Goal: Task Accomplishment & Management: Manage account settings

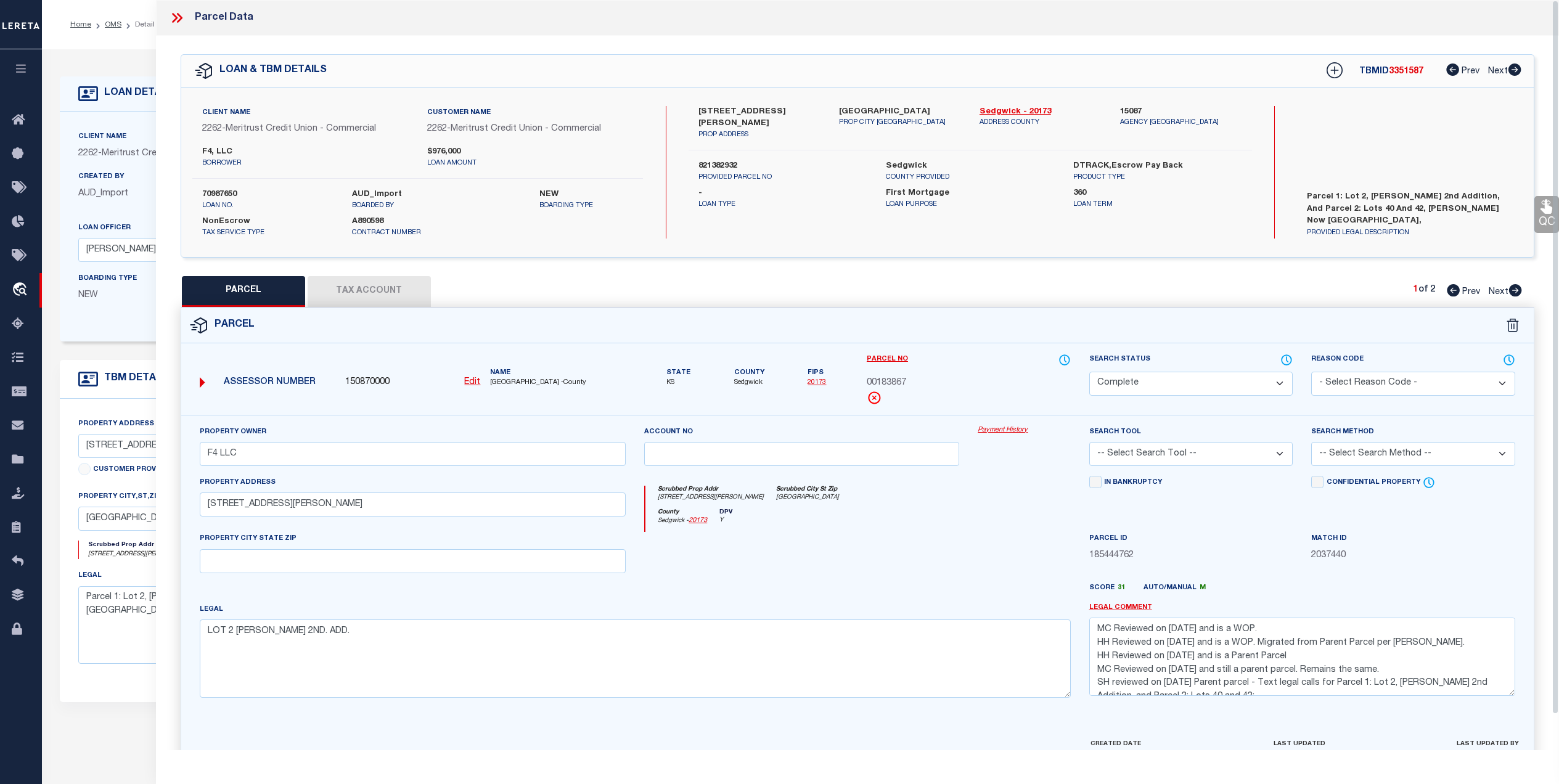
select select "CP"
select select "22219"
select select "17425"
select select "10"
select select "NonEscrow"
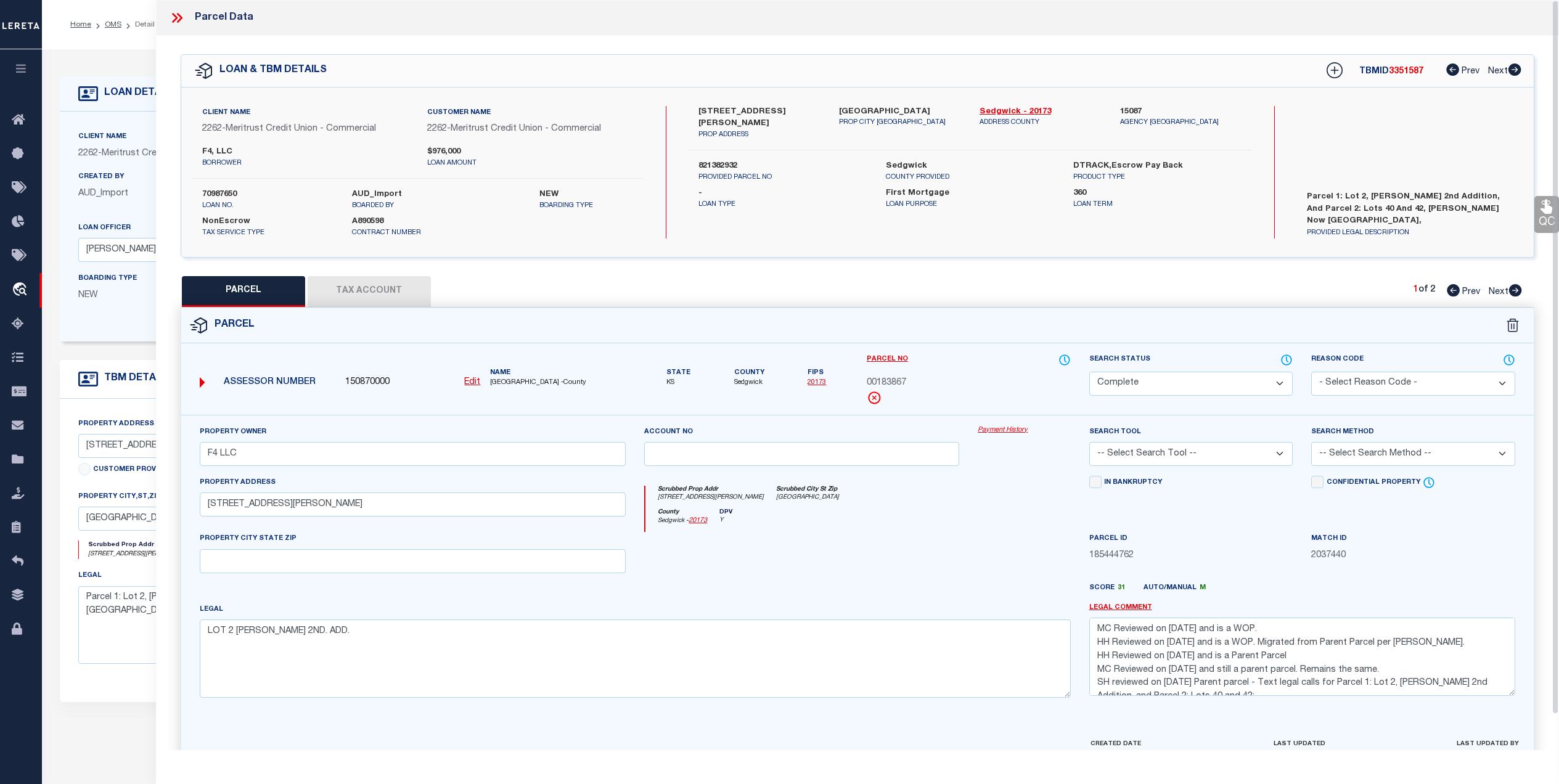
select select "2"
click at [950, 563] on div at bounding box center [801, 557] width 333 height 50
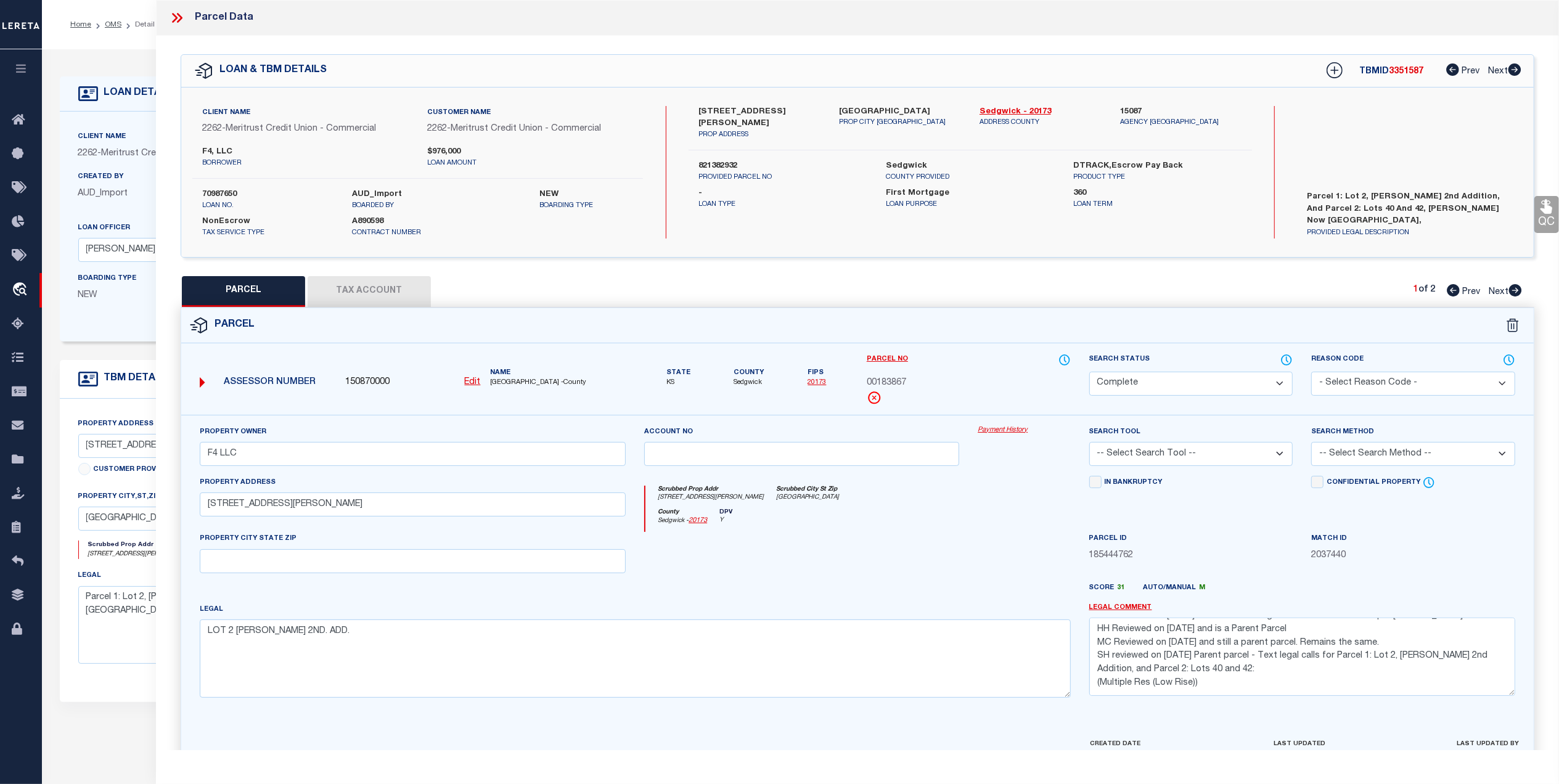
scroll to position [0, 0]
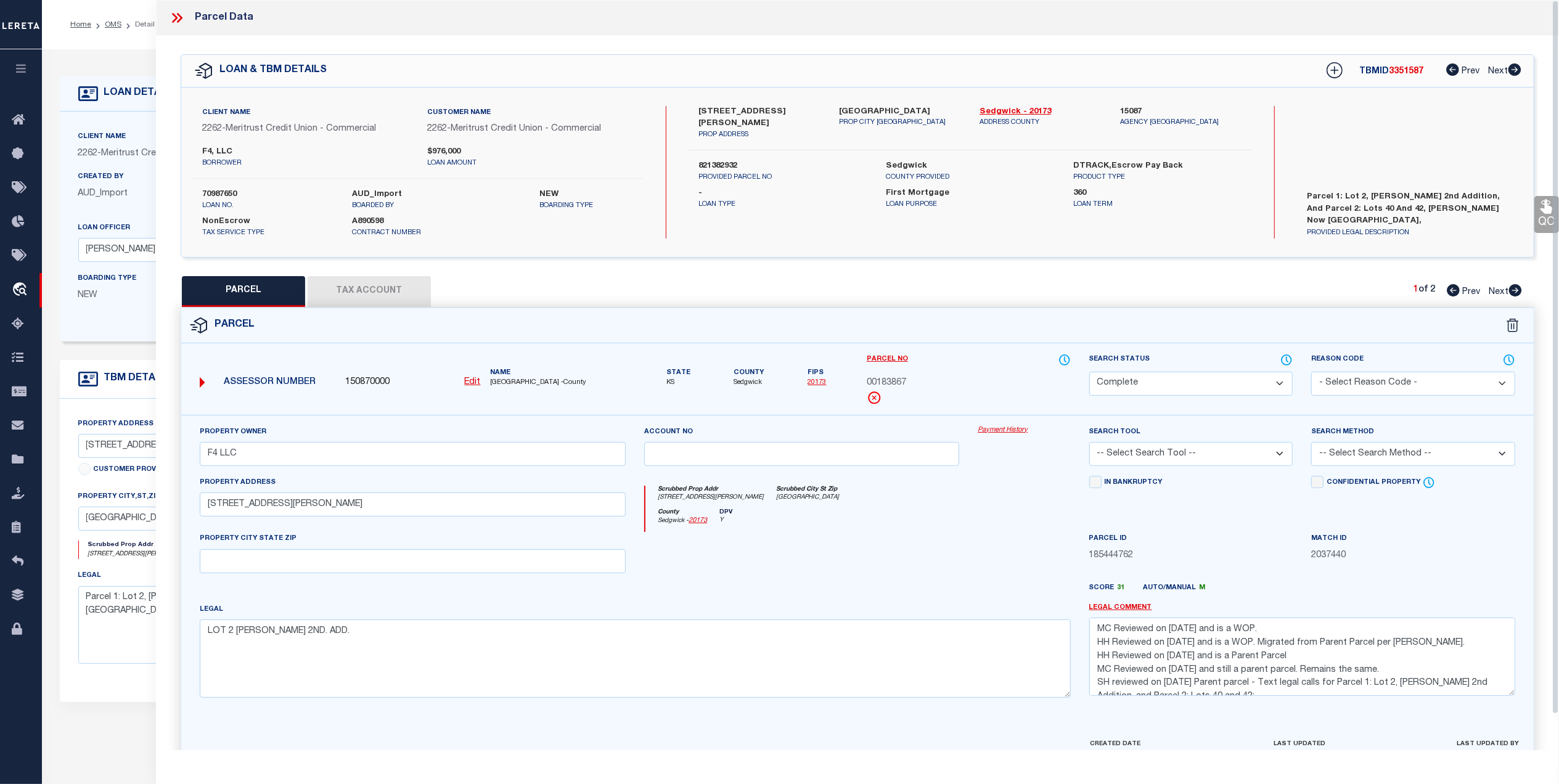
click at [1049, 580] on div at bounding box center [1023, 557] width 111 height 50
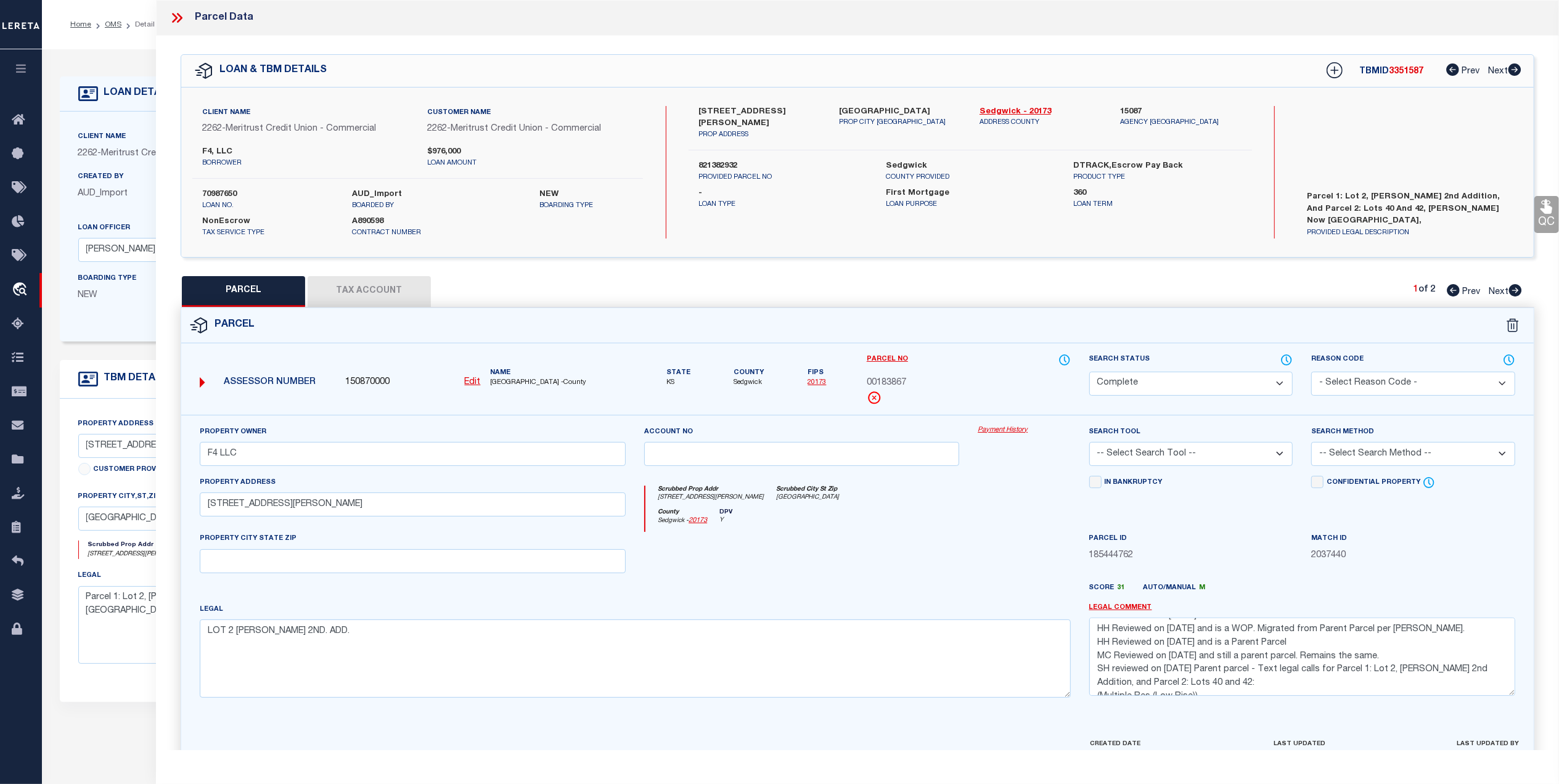
scroll to position [27, 0]
click at [388, 299] on button "Tax Account" at bounding box center [369, 292] width 123 height 31
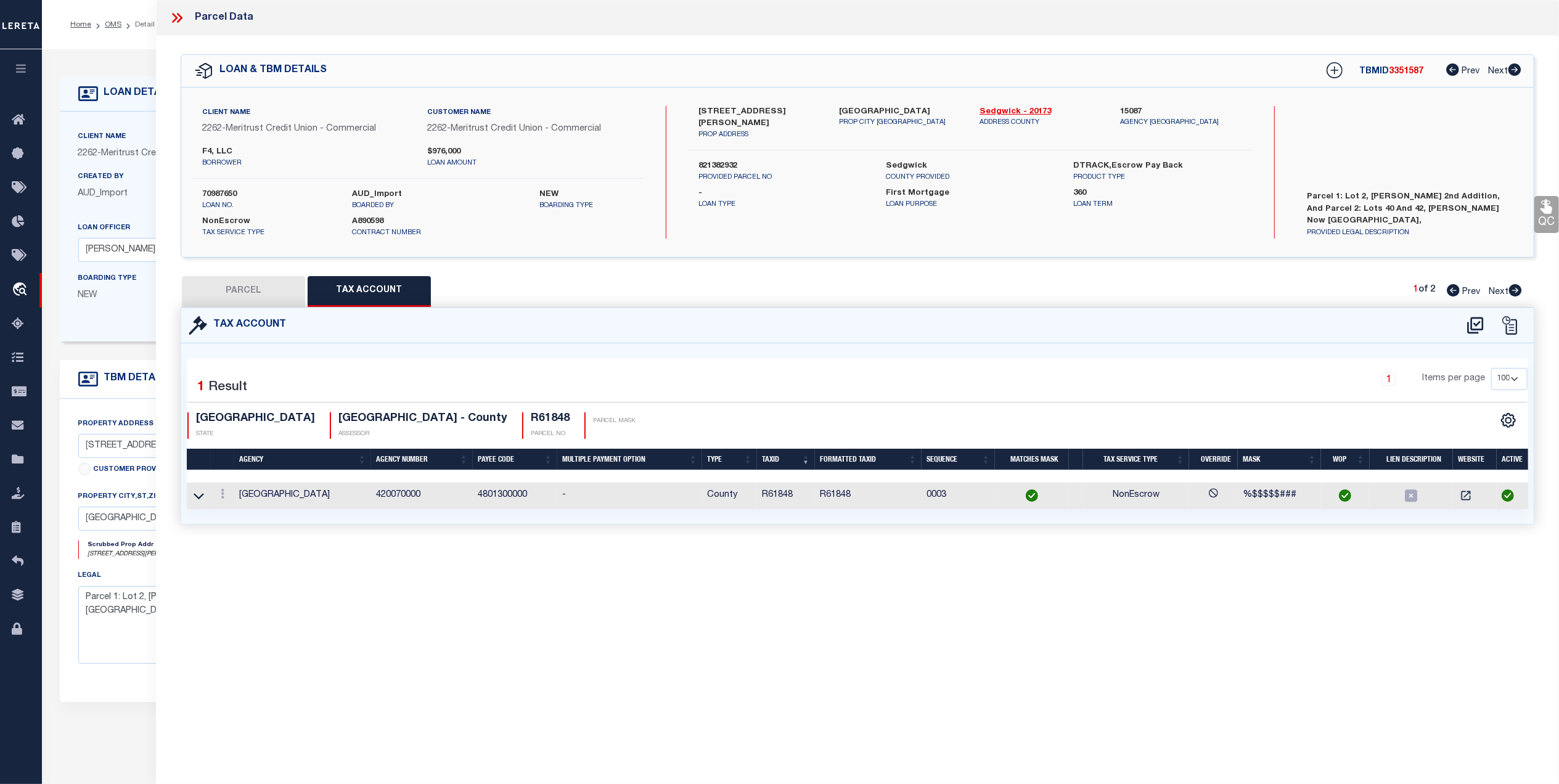
select select "100"
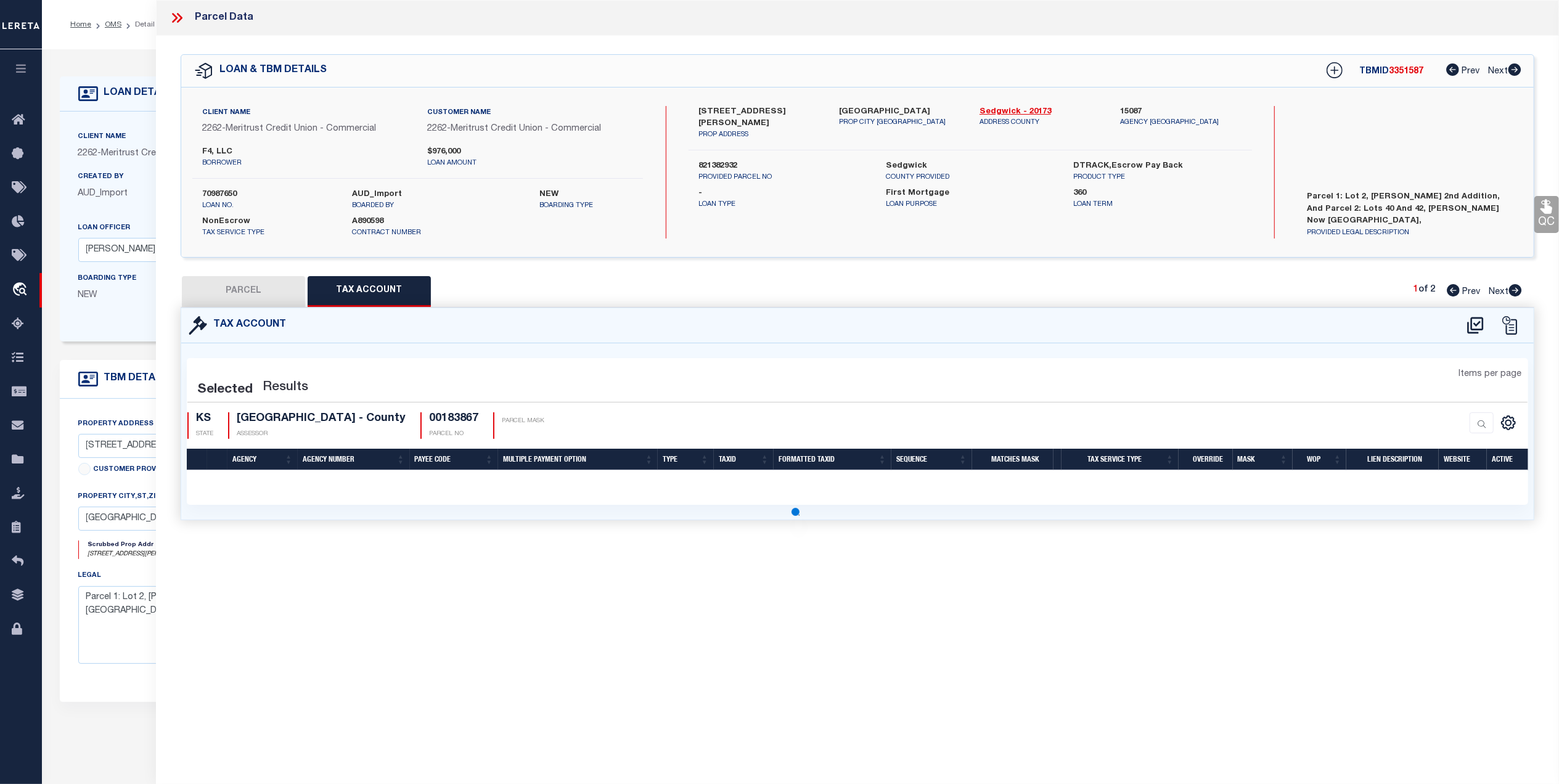
select select "100"
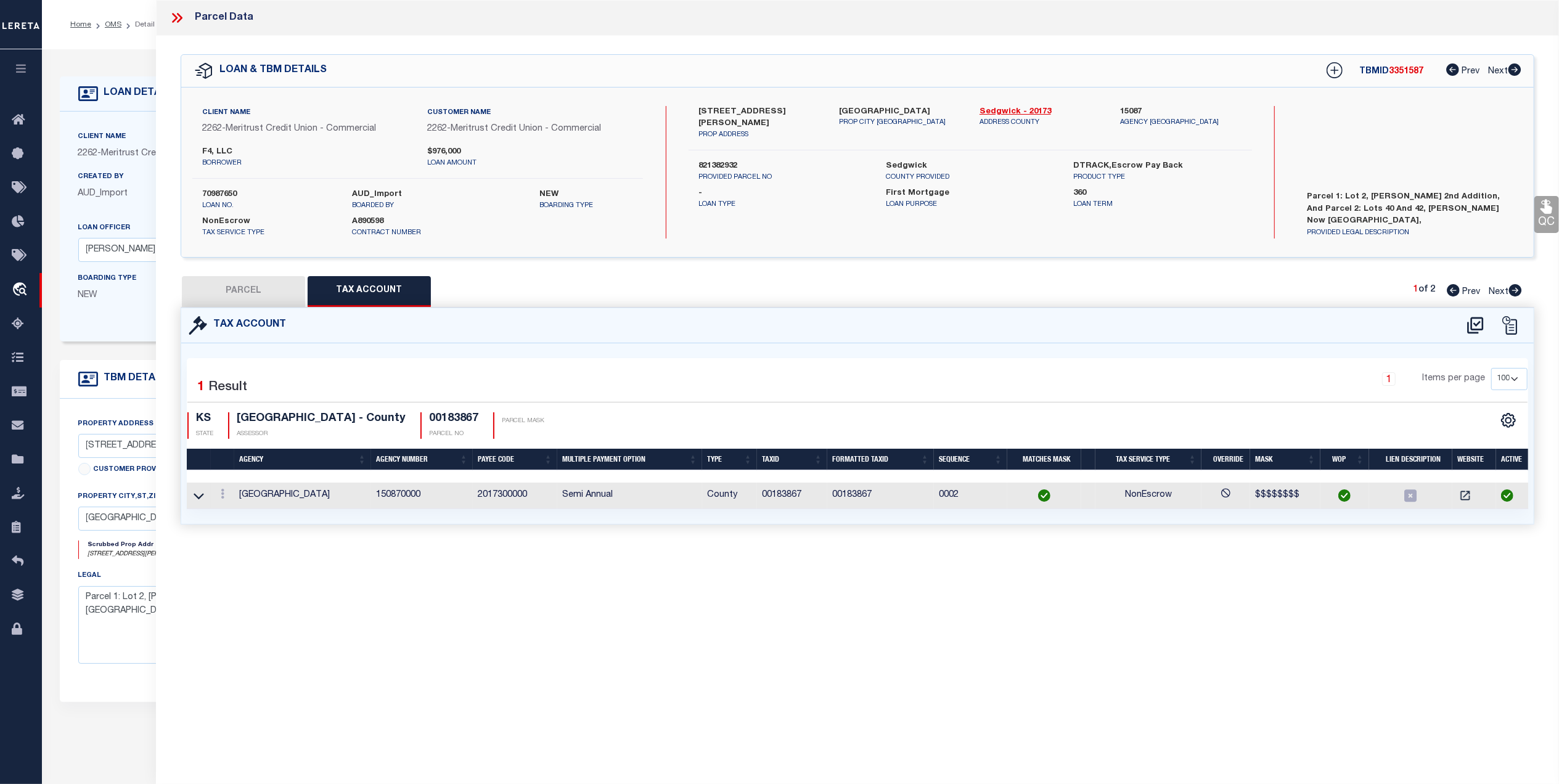
click at [270, 300] on button "PARCEL" at bounding box center [243, 292] width 123 height 31
select select "AS"
checkbox input "false"
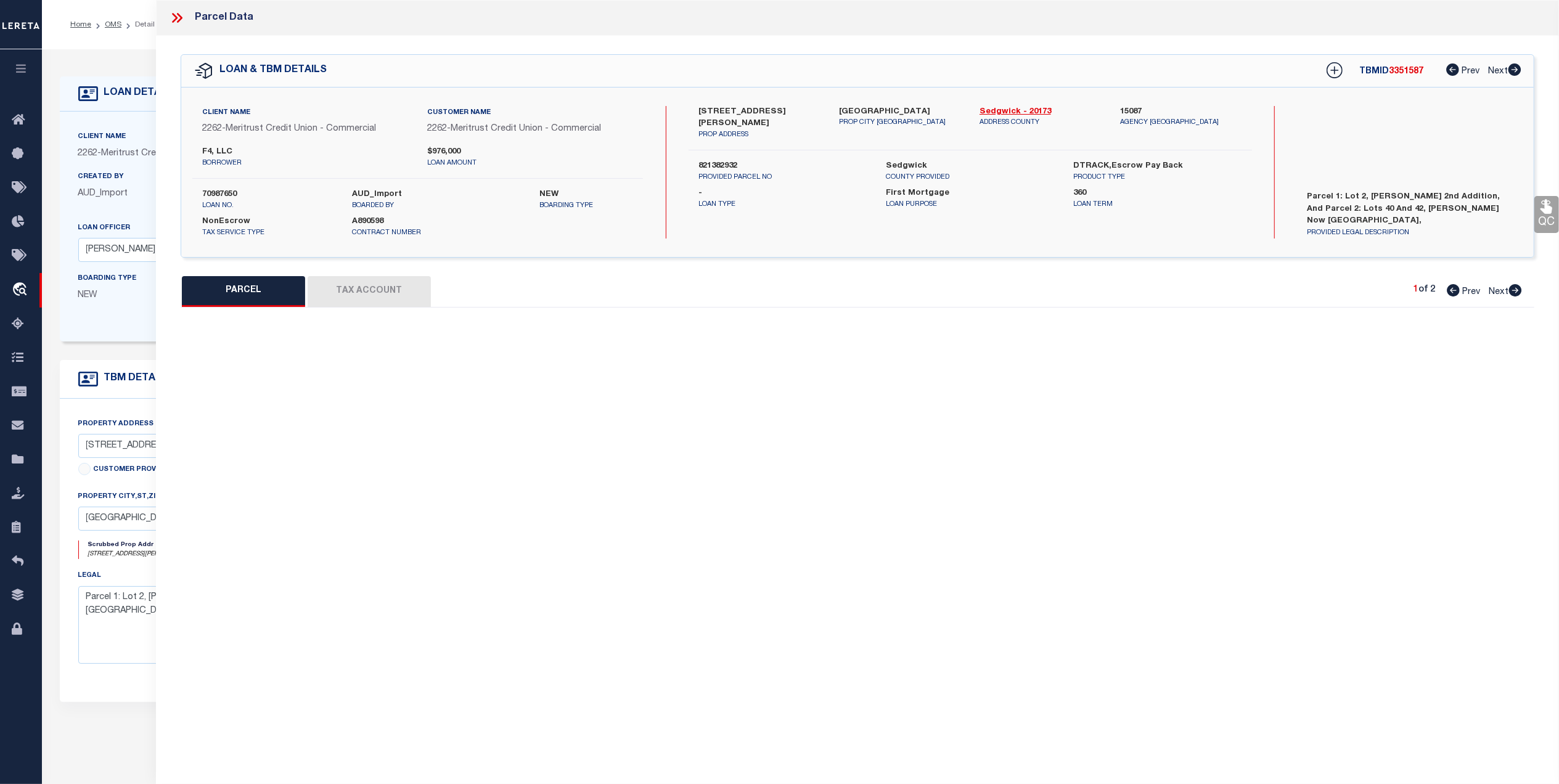
select select "CP"
type input "F4 LLC"
type input "338 N LORRAINE AVE 101"
type textarea "LOT 2 BRUCE MEEKER 2ND. ADD."
type textarea "MC Reviewed on 3-3-25 and is a WOP. HH Reviewed on 12-17-24 and is a WOP. Migra…"
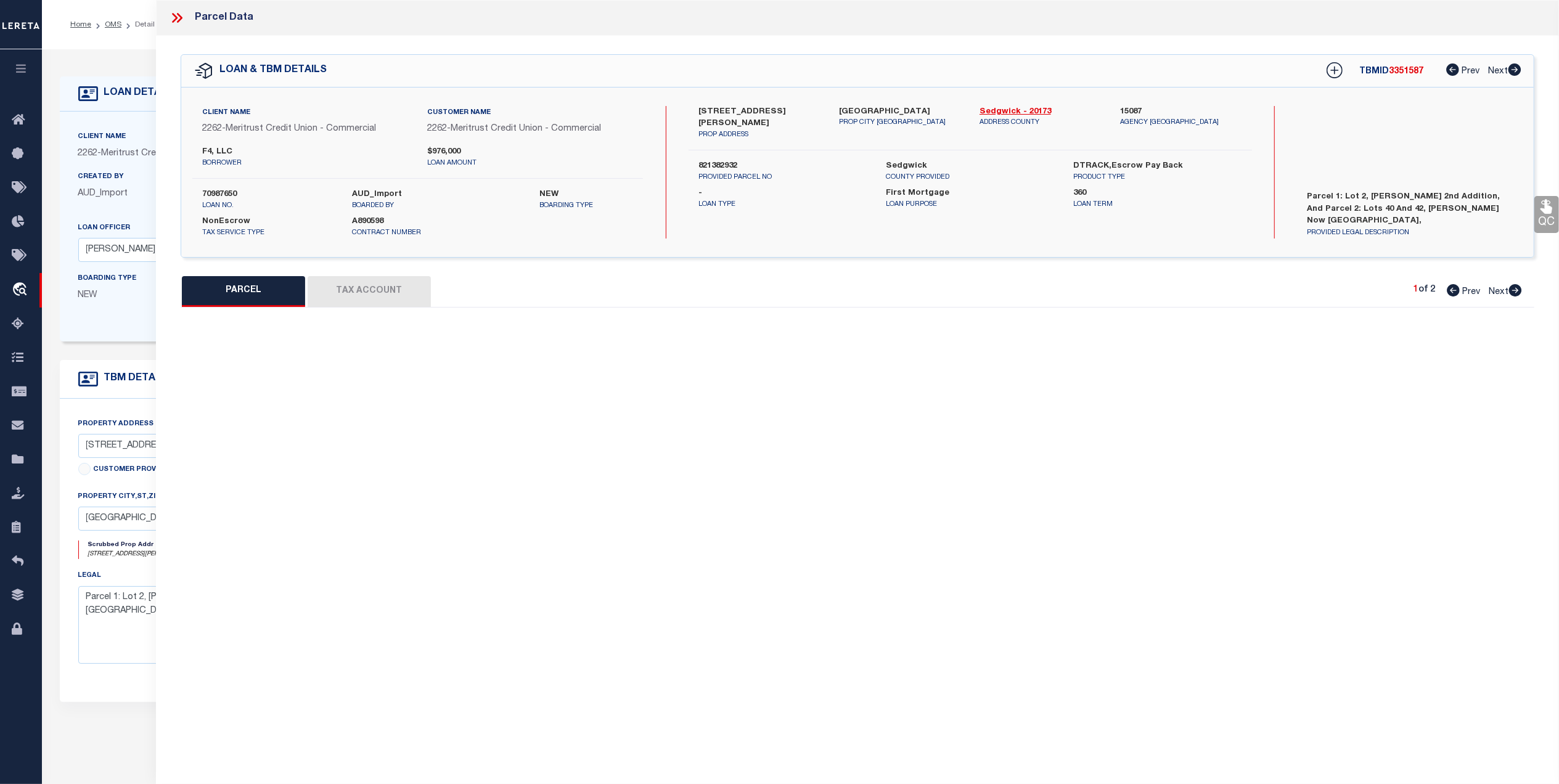
scroll to position [0, 0]
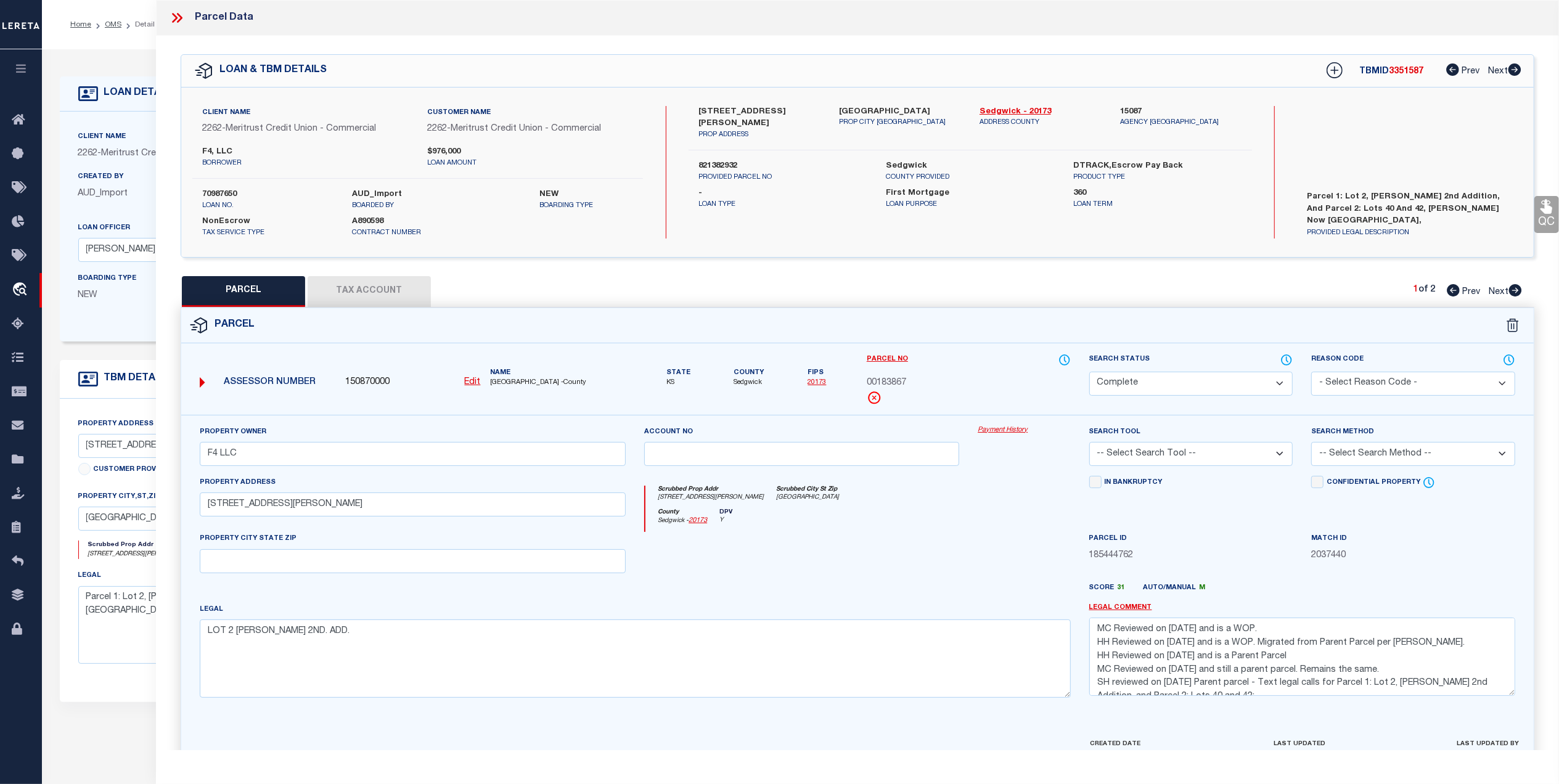
click at [815, 385] on link "20173" at bounding box center [816, 383] width 19 height 7
click at [1507, 293] on span "Next" at bounding box center [1499, 293] width 20 height 9
select select "AS"
checkbox input "false"
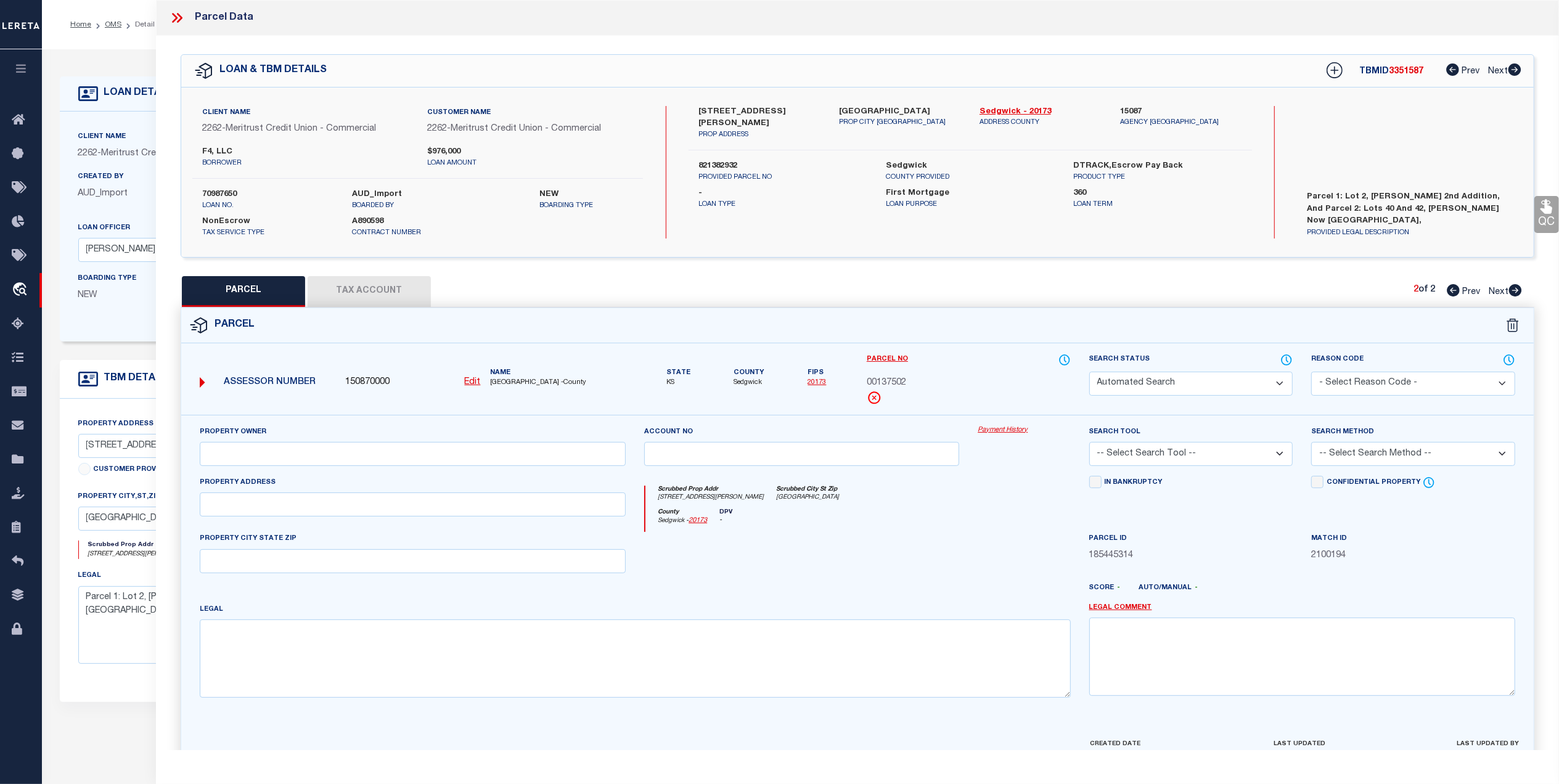
select select "CP"
type input "F4 LLC"
type input "087-125-22-0-11-08-004.00"
select select "AGW"
select select
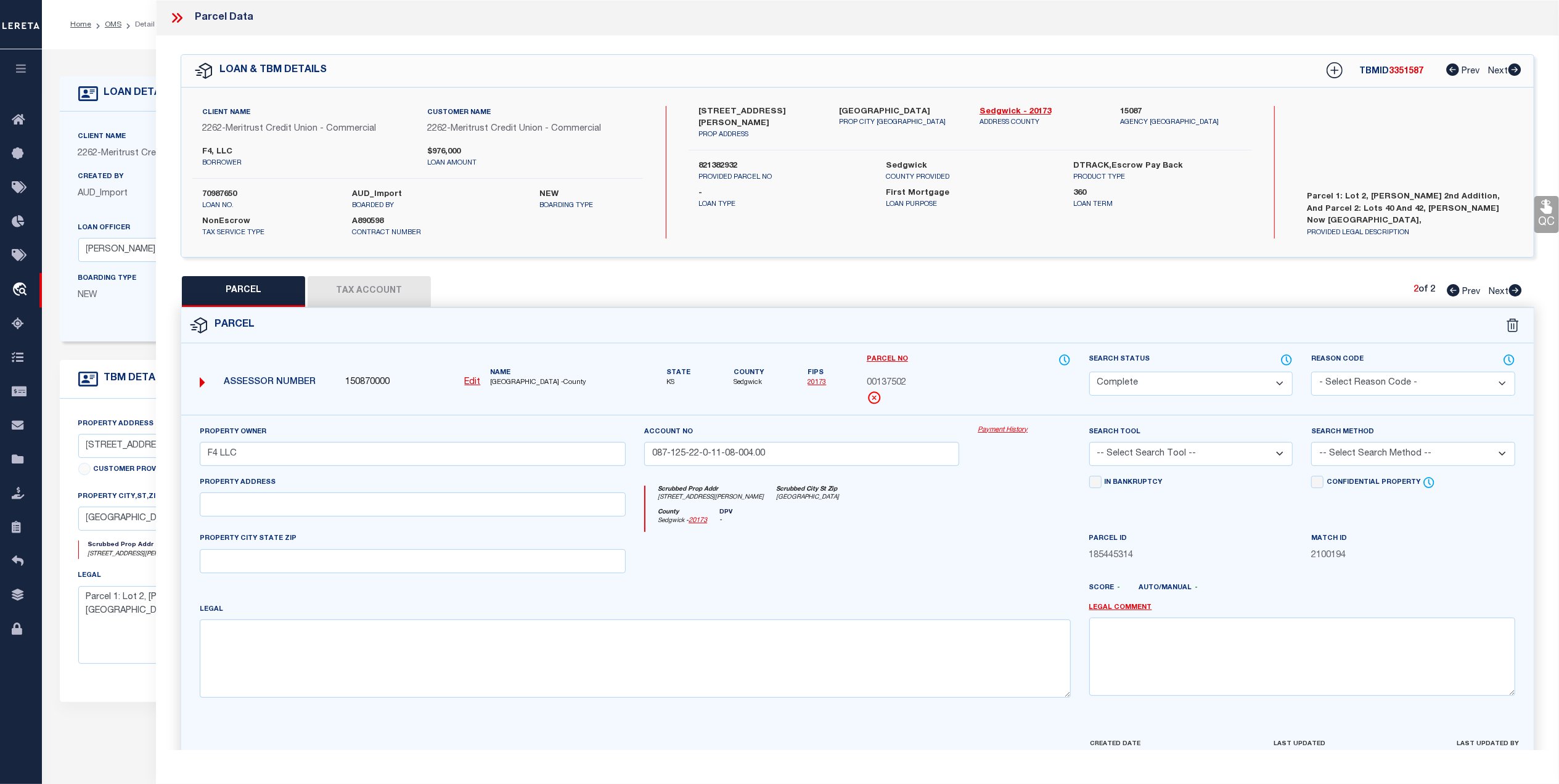
type input "338 N. Lorraine Ave."
type textarea "LOTS 40-42 MOSER NOW LORRAINE MAPLE GROVE ADD."
click at [380, 302] on button "Tax Account" at bounding box center [369, 292] width 123 height 31
select select "100"
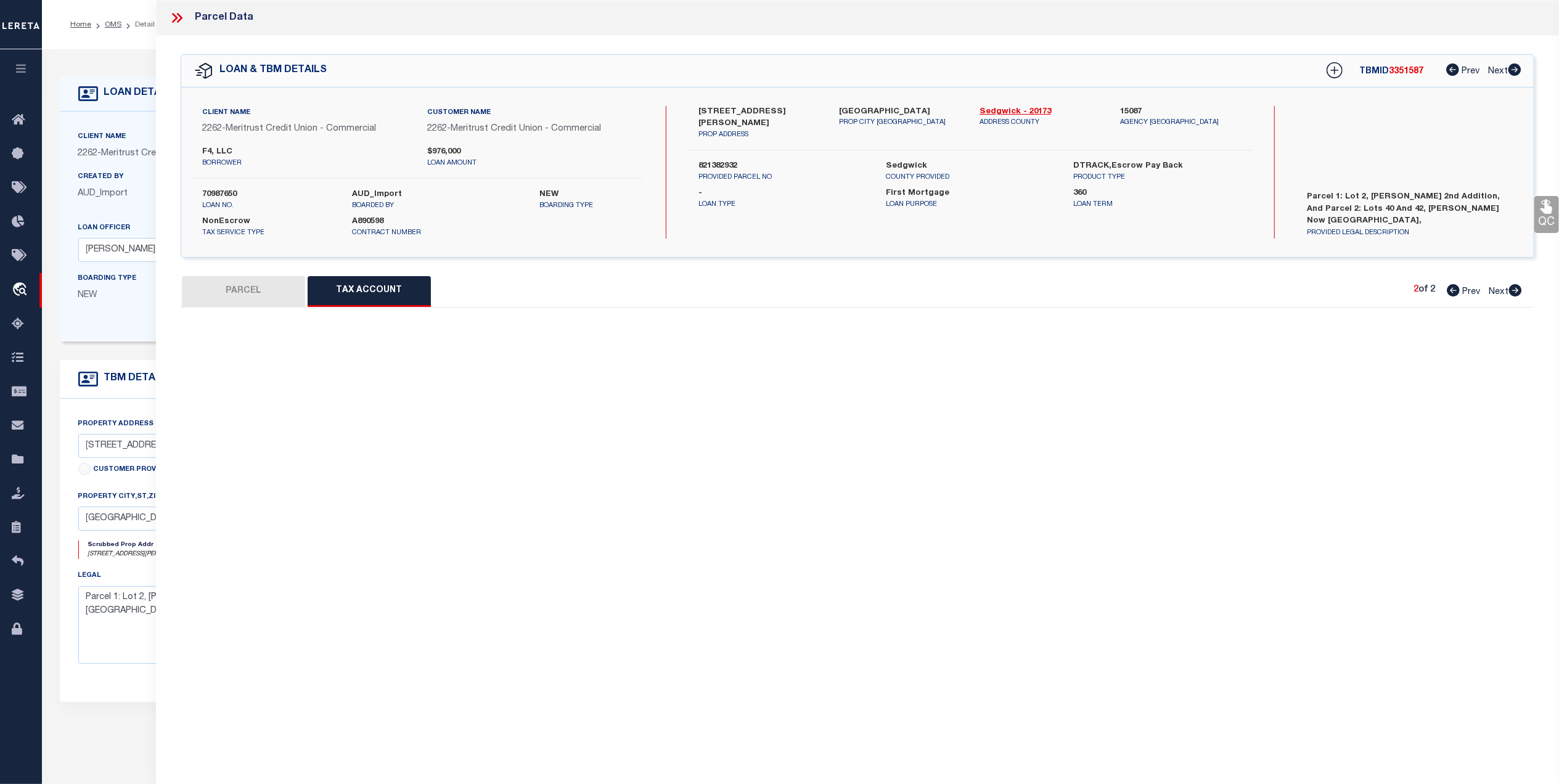
select select "100"
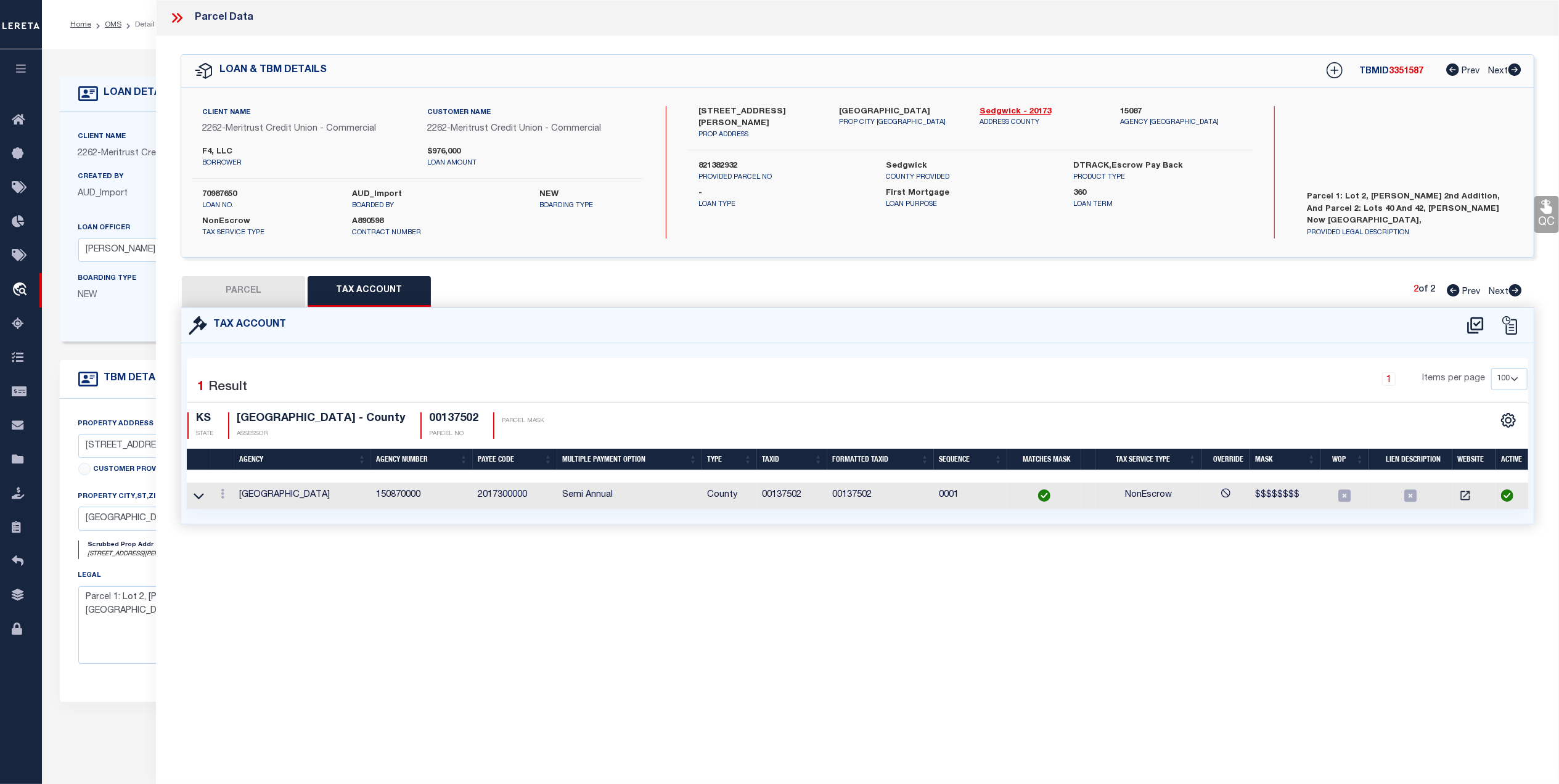
click at [248, 294] on button "PARCEL" at bounding box center [243, 292] width 123 height 31
select select "AS"
select select
checkbox input "false"
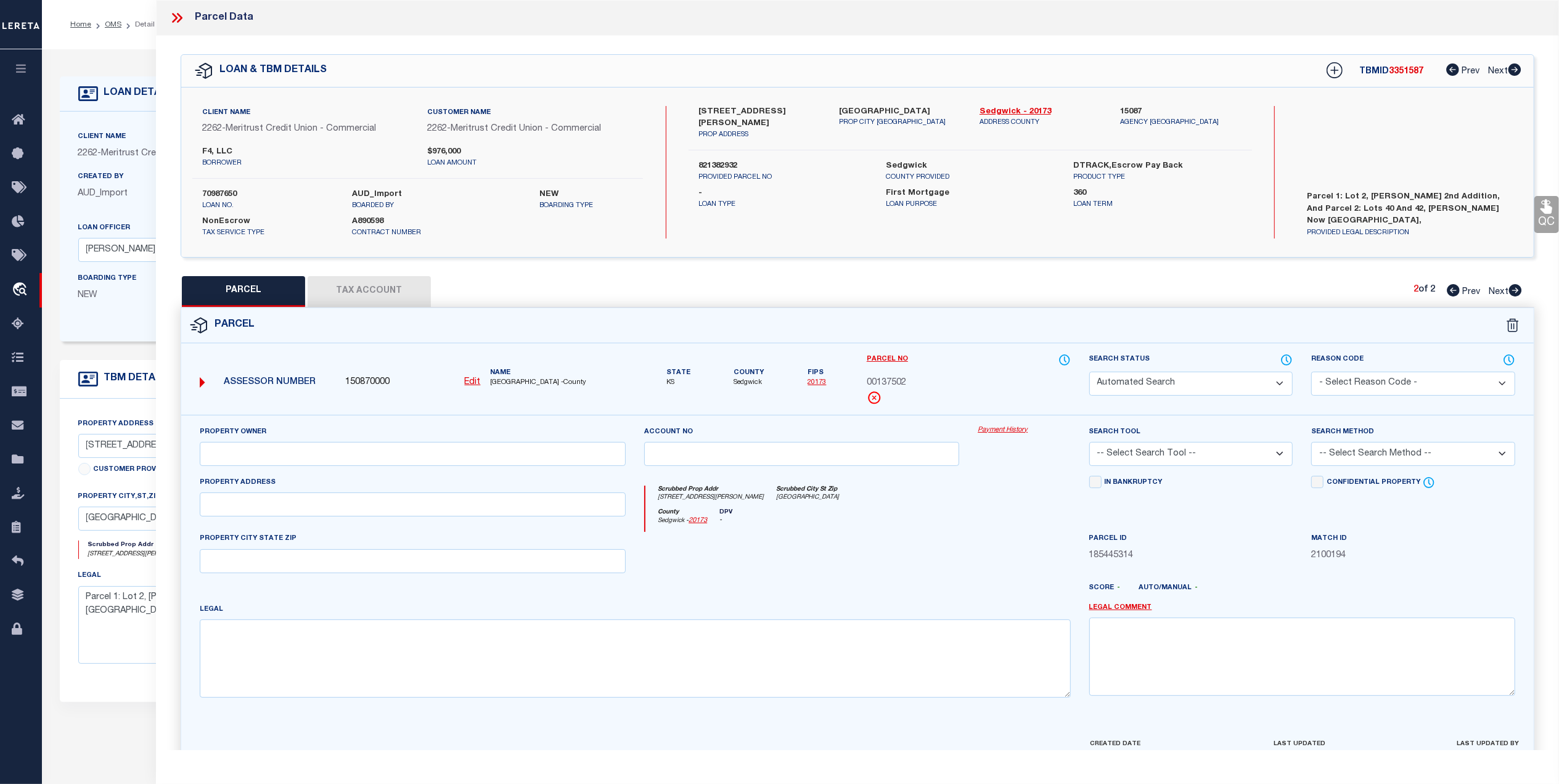
select select "CP"
type input "F4 LLC"
type input "087-125-22-0-11-08-004.00"
select select "AGW"
select select
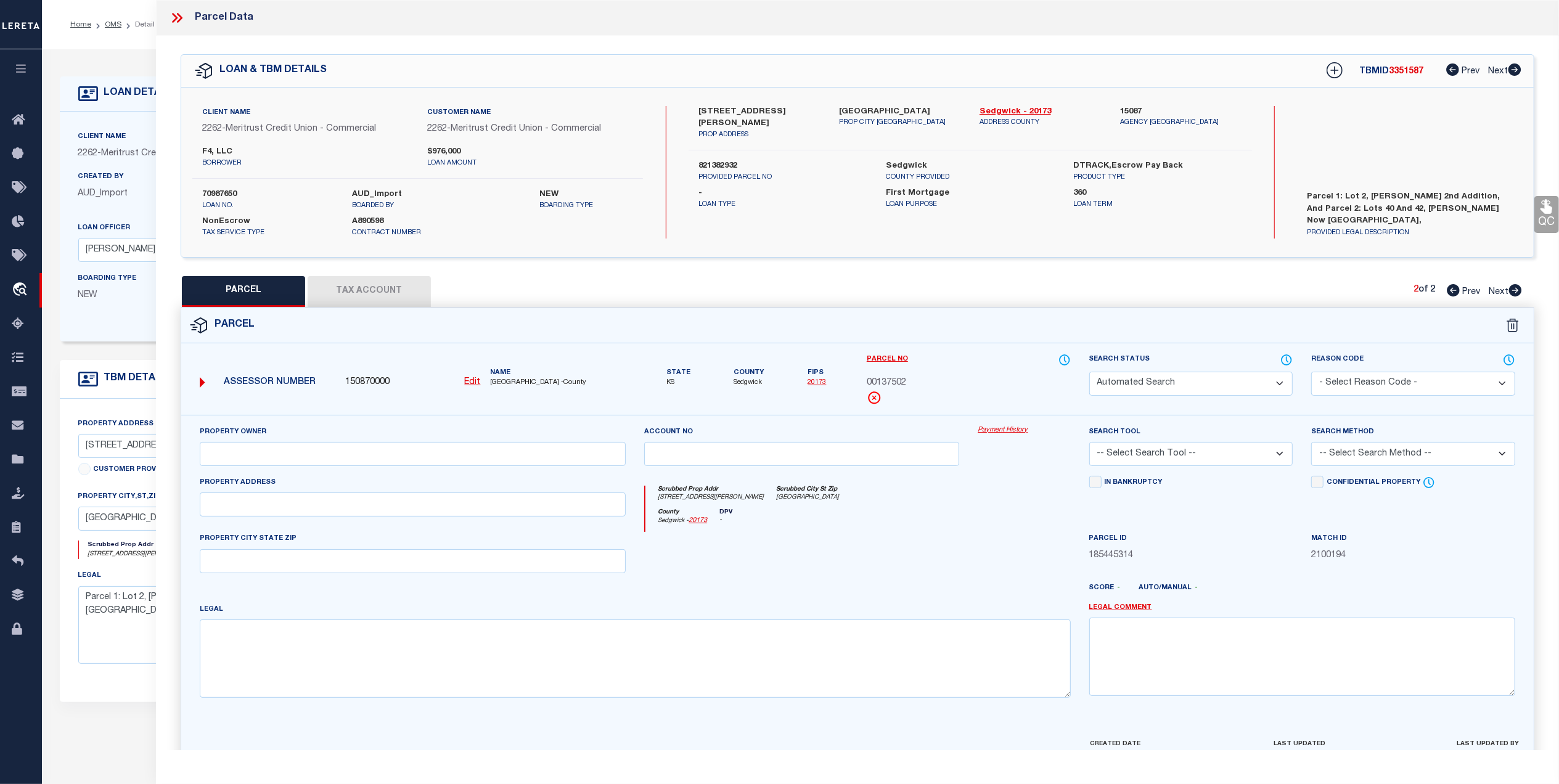
type input "338 N. Lorraine Ave."
type textarea "LOTS 40-42 MOSER NOW LORRAINE MAPLE GROVE ADD."
click at [1454, 286] on icon at bounding box center [1453, 291] width 13 height 13
select select "AS"
select select
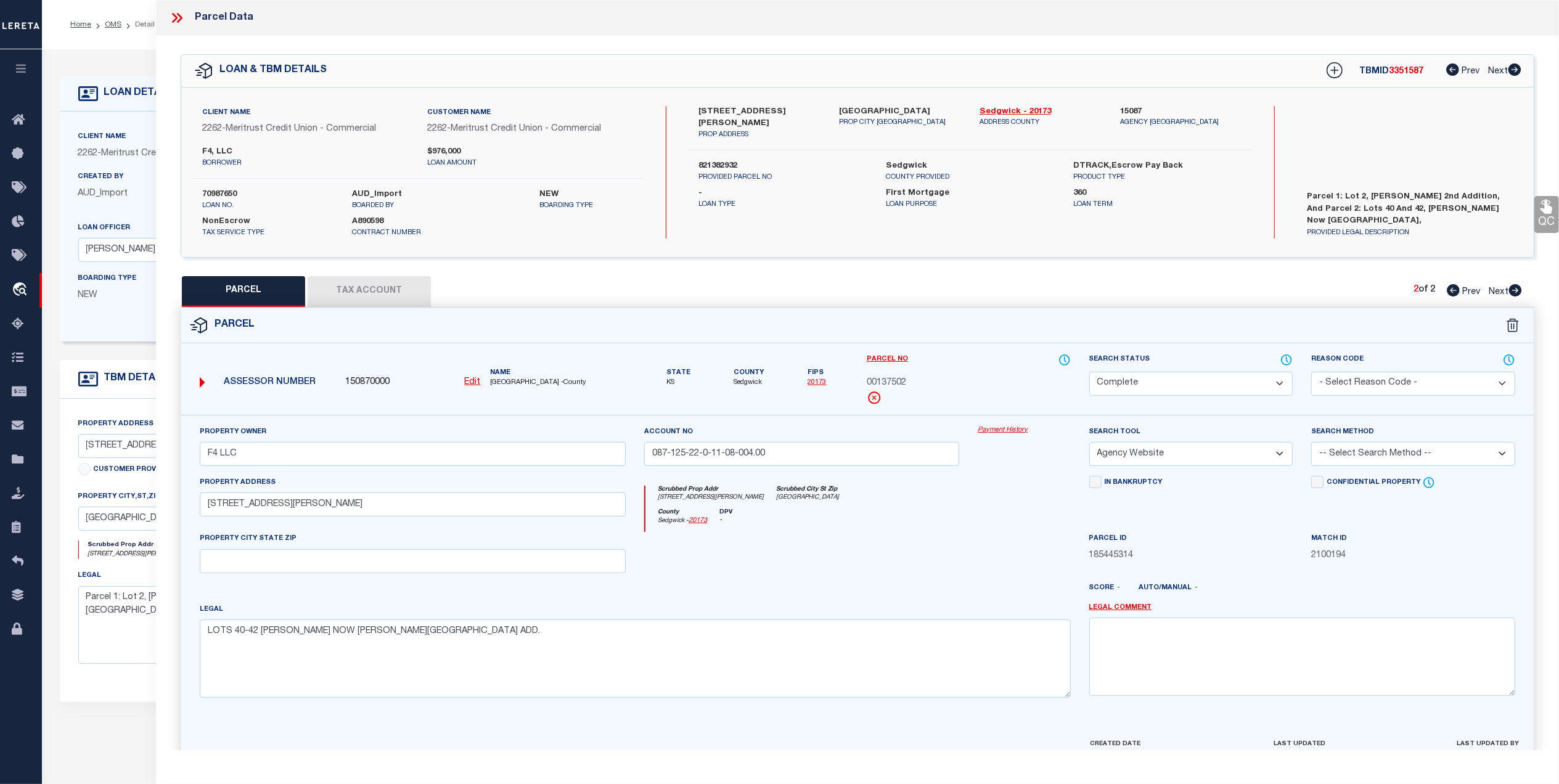
checkbox input "false"
select select "CP"
type input "F4 LLC"
type input "338 N LORRAINE AVE 101"
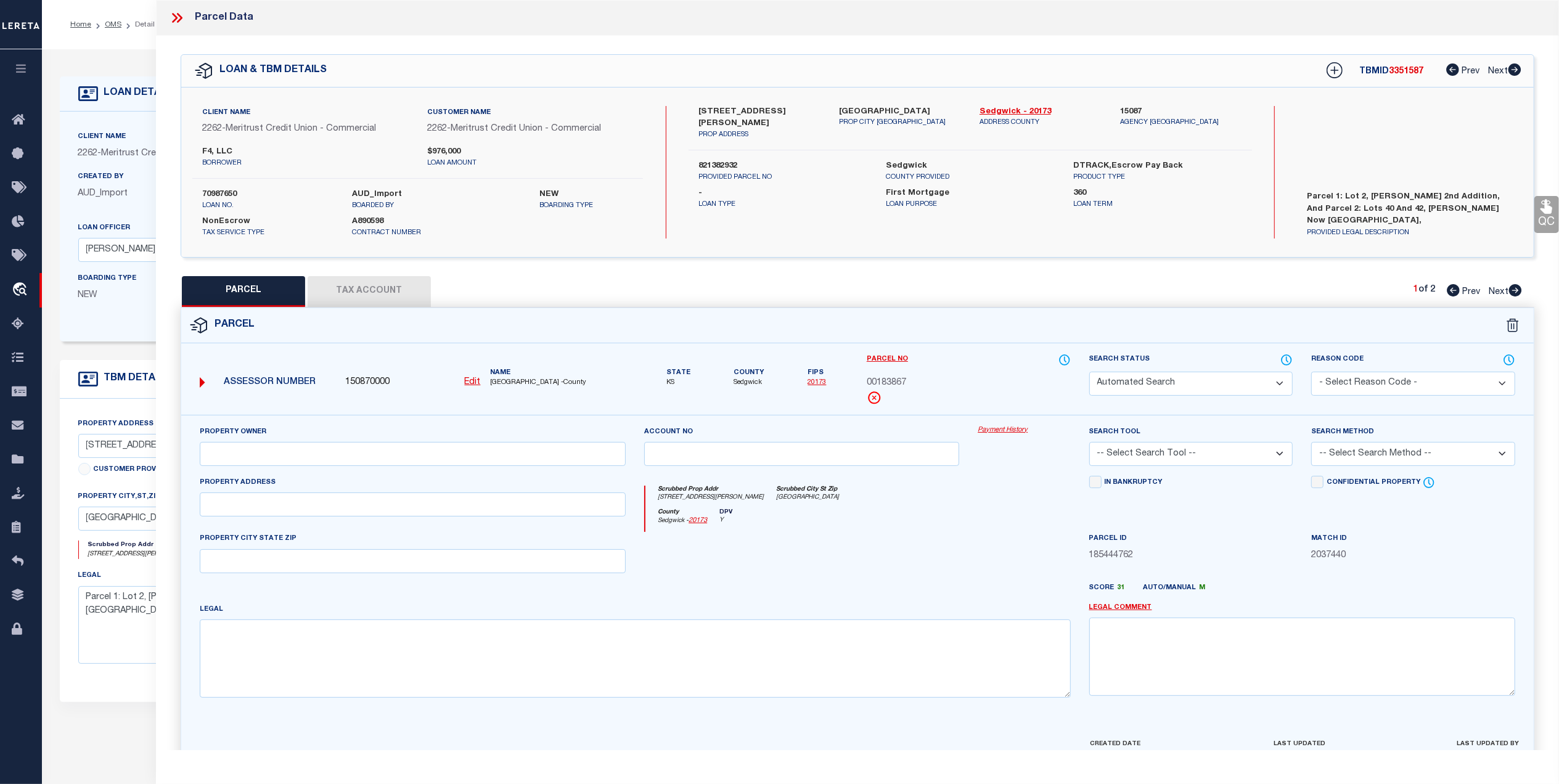
type textarea "LOT 2 BRUCE MEEKER 2ND. ADD."
type textarea "MC Reviewed on 3-3-25 and is a WOP. HH Reviewed on 12-17-24 and is a WOP. Migra…"
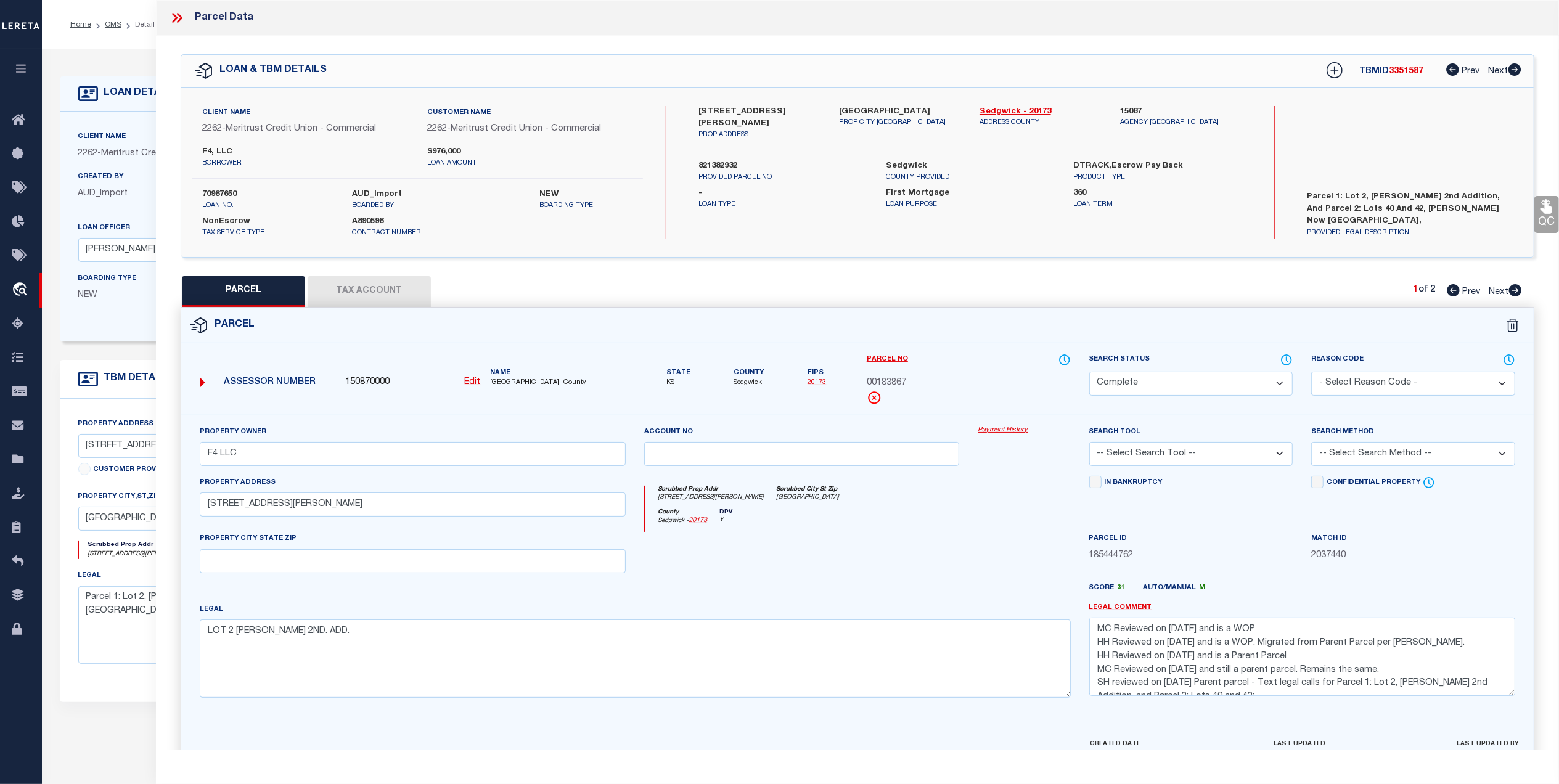
click at [381, 286] on button "Tax Account" at bounding box center [369, 292] width 123 height 31
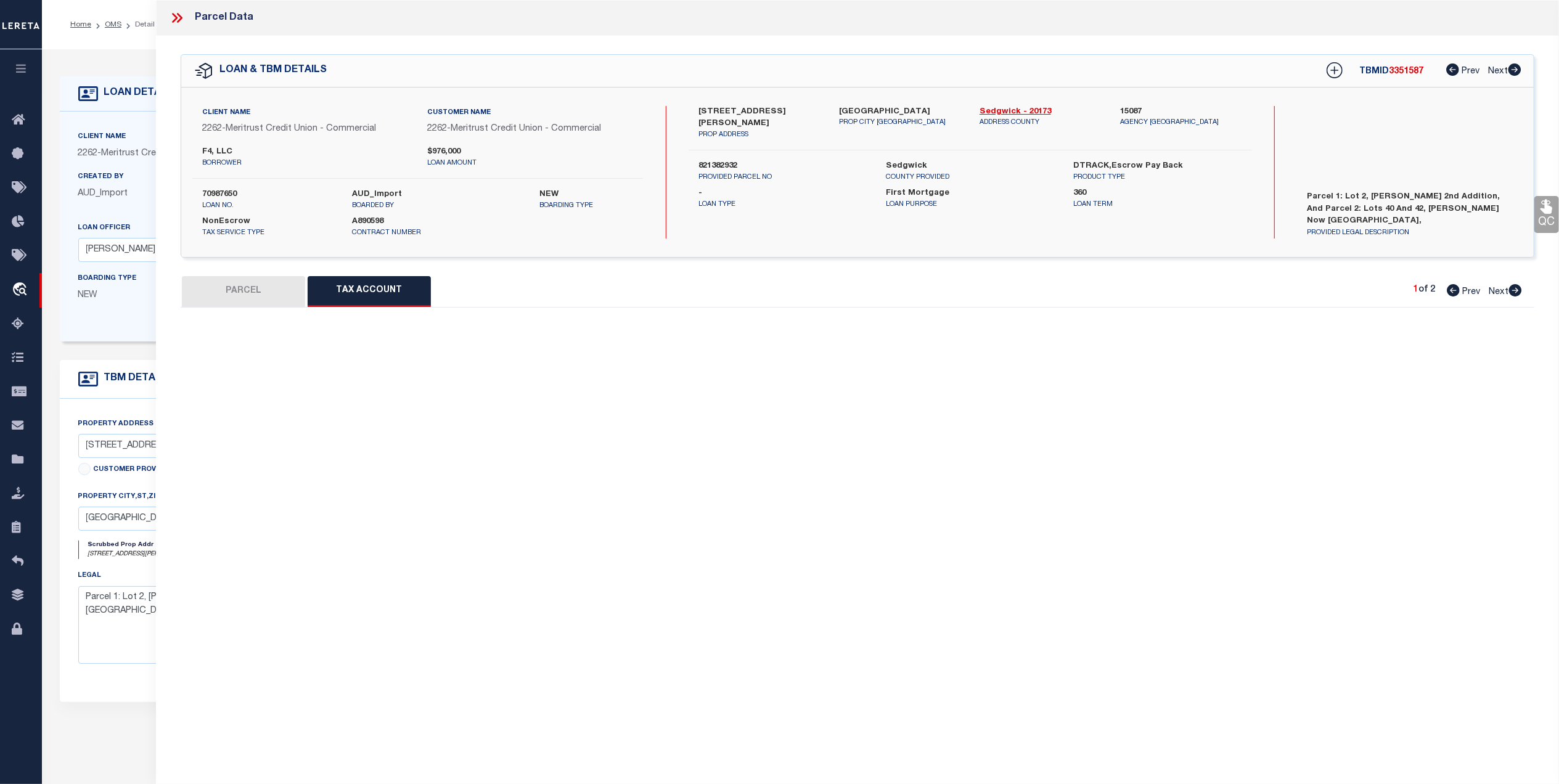
select select "100"
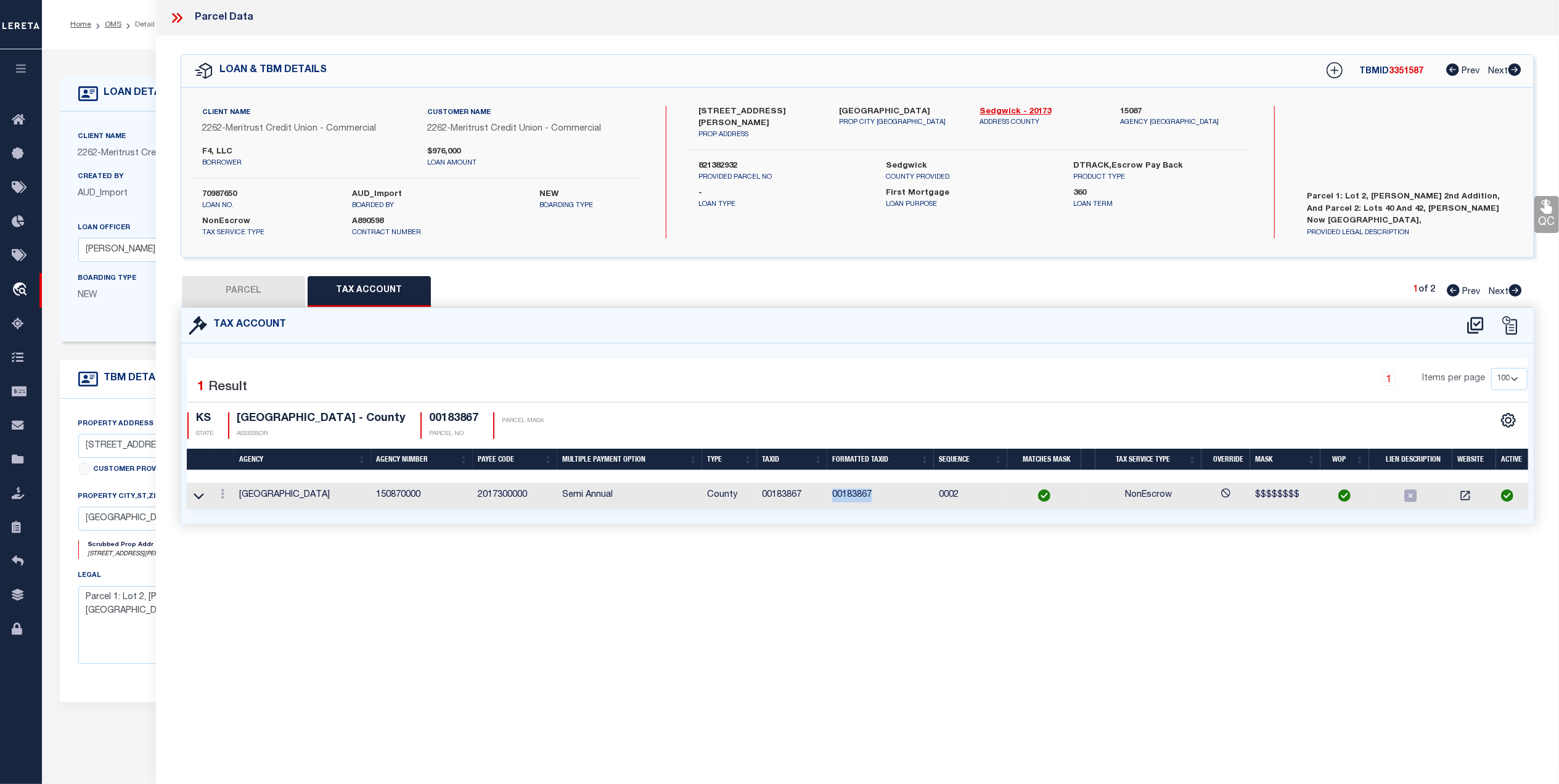
drag, startPoint x: 897, startPoint y: 498, endPoint x: 832, endPoint y: 500, distance: 65.0
click at [832, 500] on td "00183867" at bounding box center [880, 495] width 106 height 26
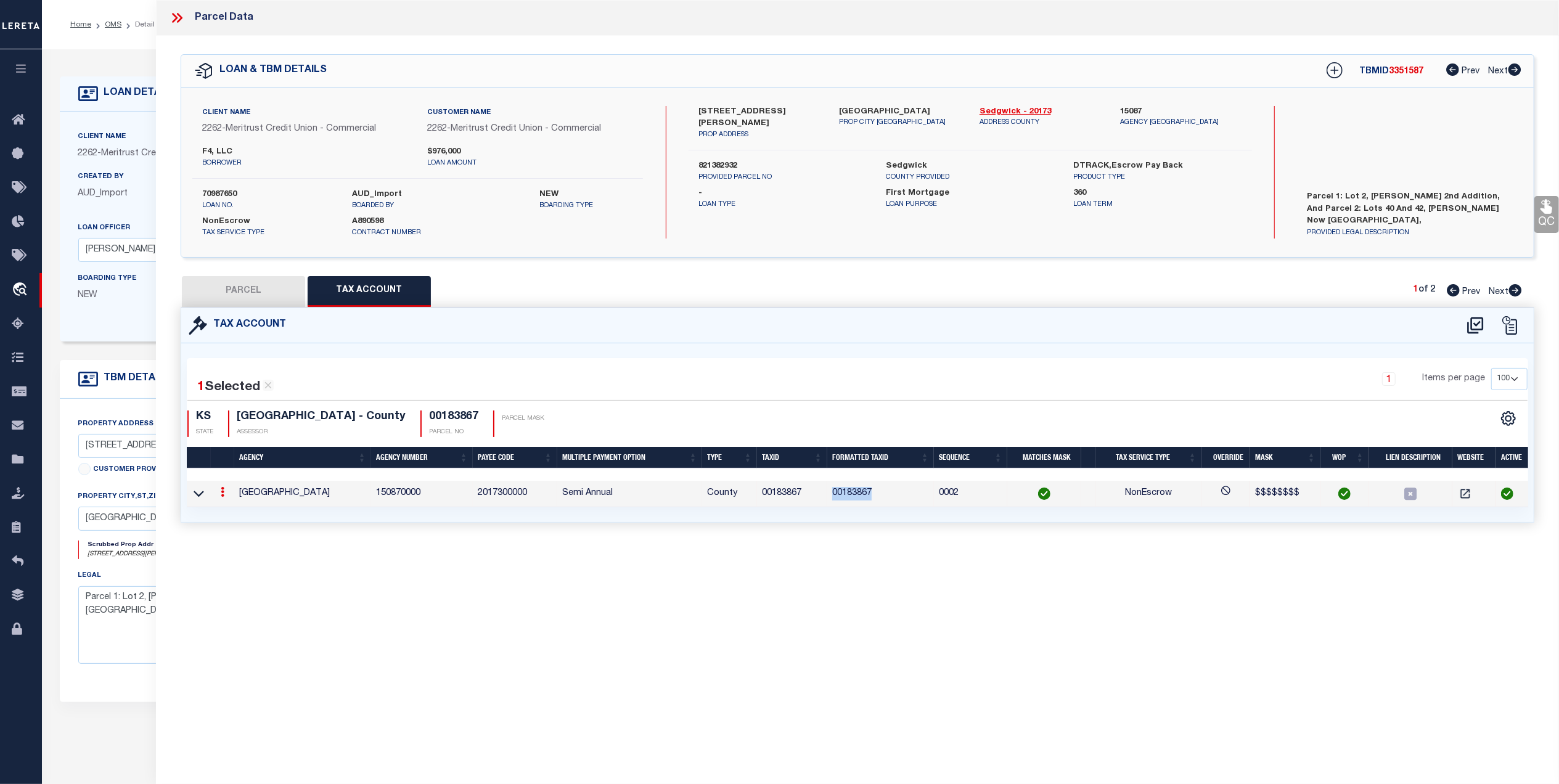
copy td "00183867"
click at [225, 290] on button "PARCEL" at bounding box center [243, 292] width 123 height 31
select select "AS"
checkbox input "false"
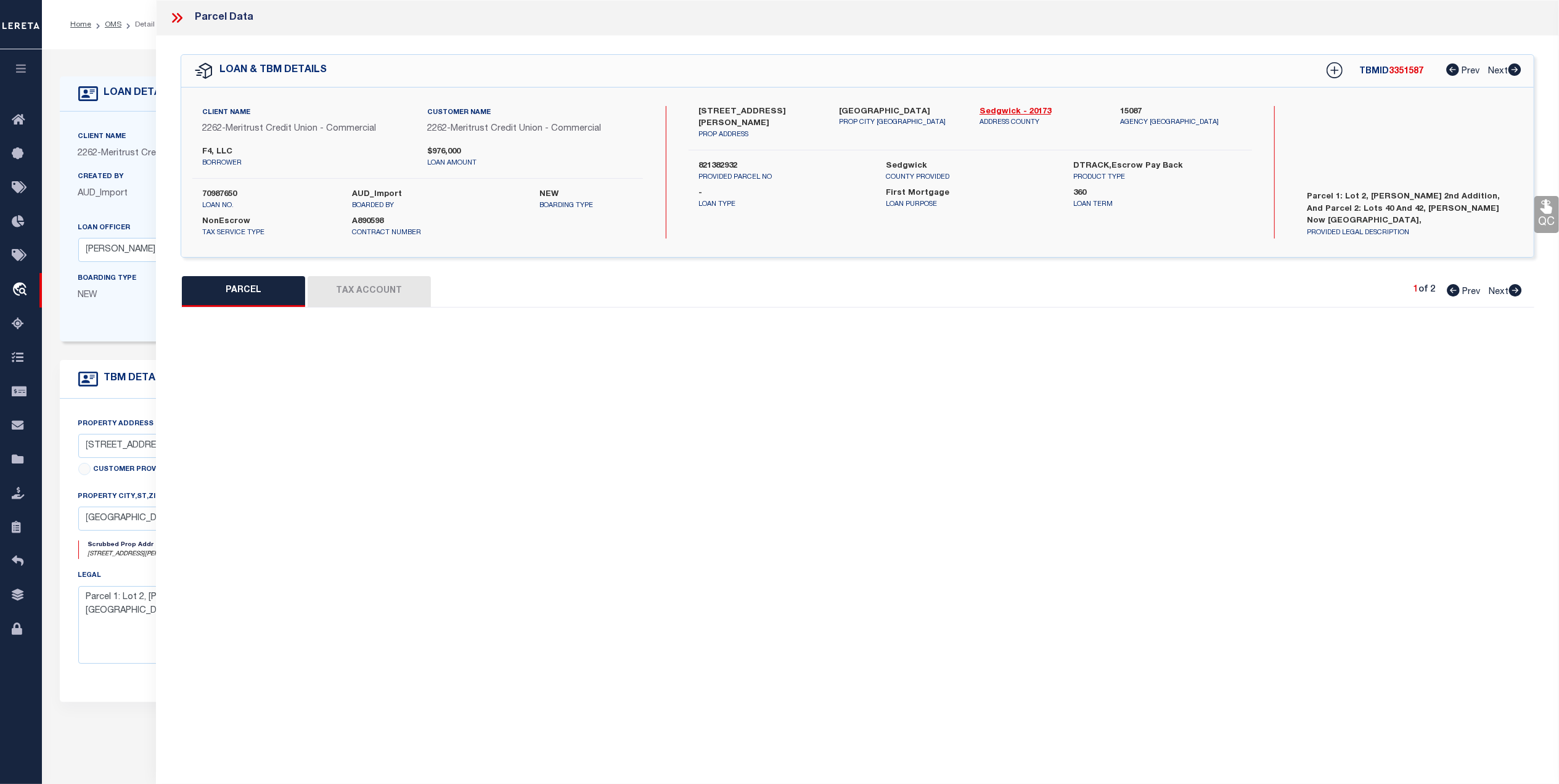
select select "CP"
type input "F4 LLC"
type input "338 N LORRAINE AVE 101"
type textarea "LOT 2 BRUCE MEEKER 2ND. ADD."
type textarea "MC Reviewed on 3-3-25 and is a WOP. HH Reviewed on 12-17-24 and is a WOP. Migra…"
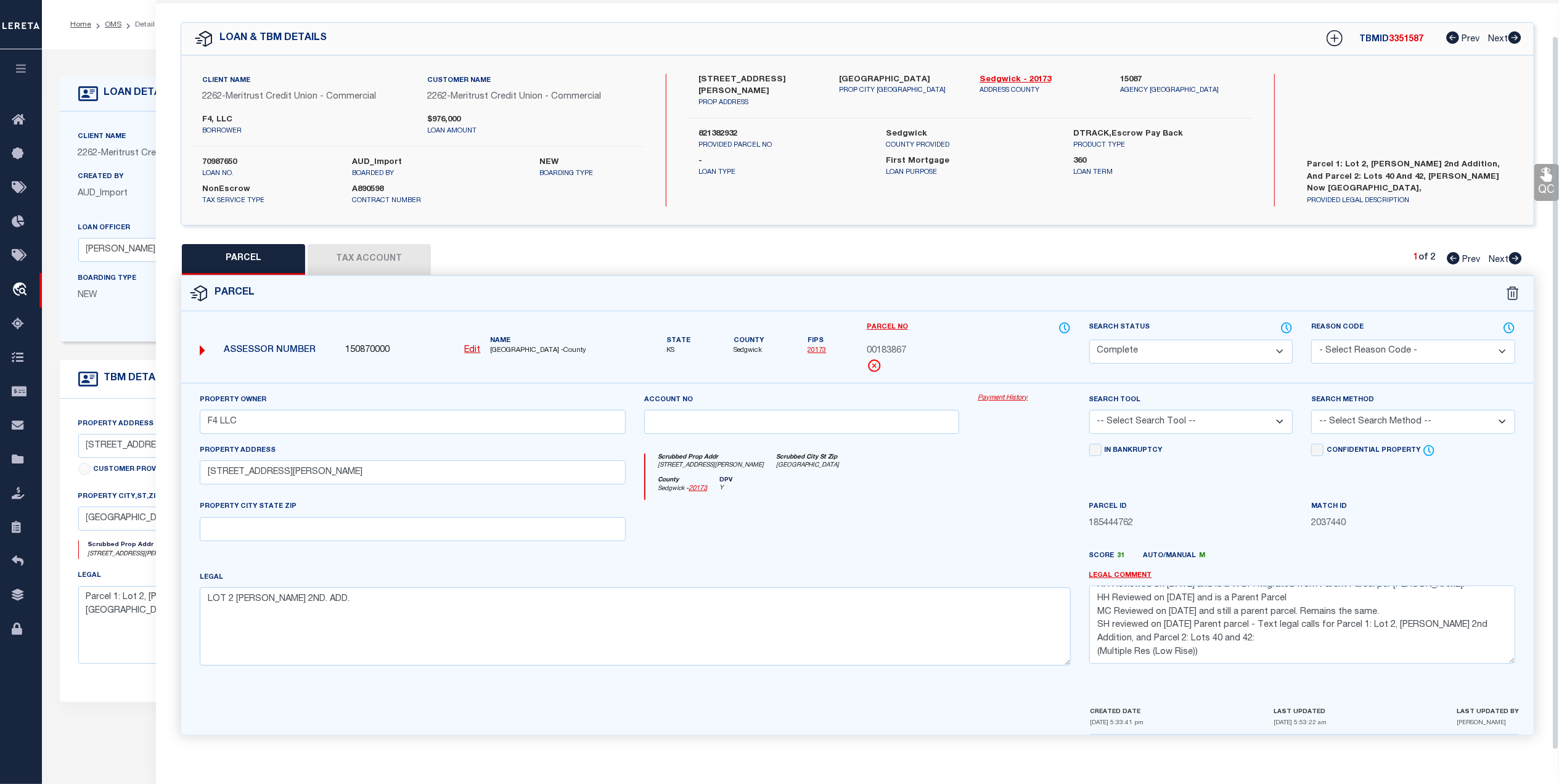
scroll to position [27, 0]
click at [347, 255] on button "Tax Account" at bounding box center [369, 259] width 123 height 31
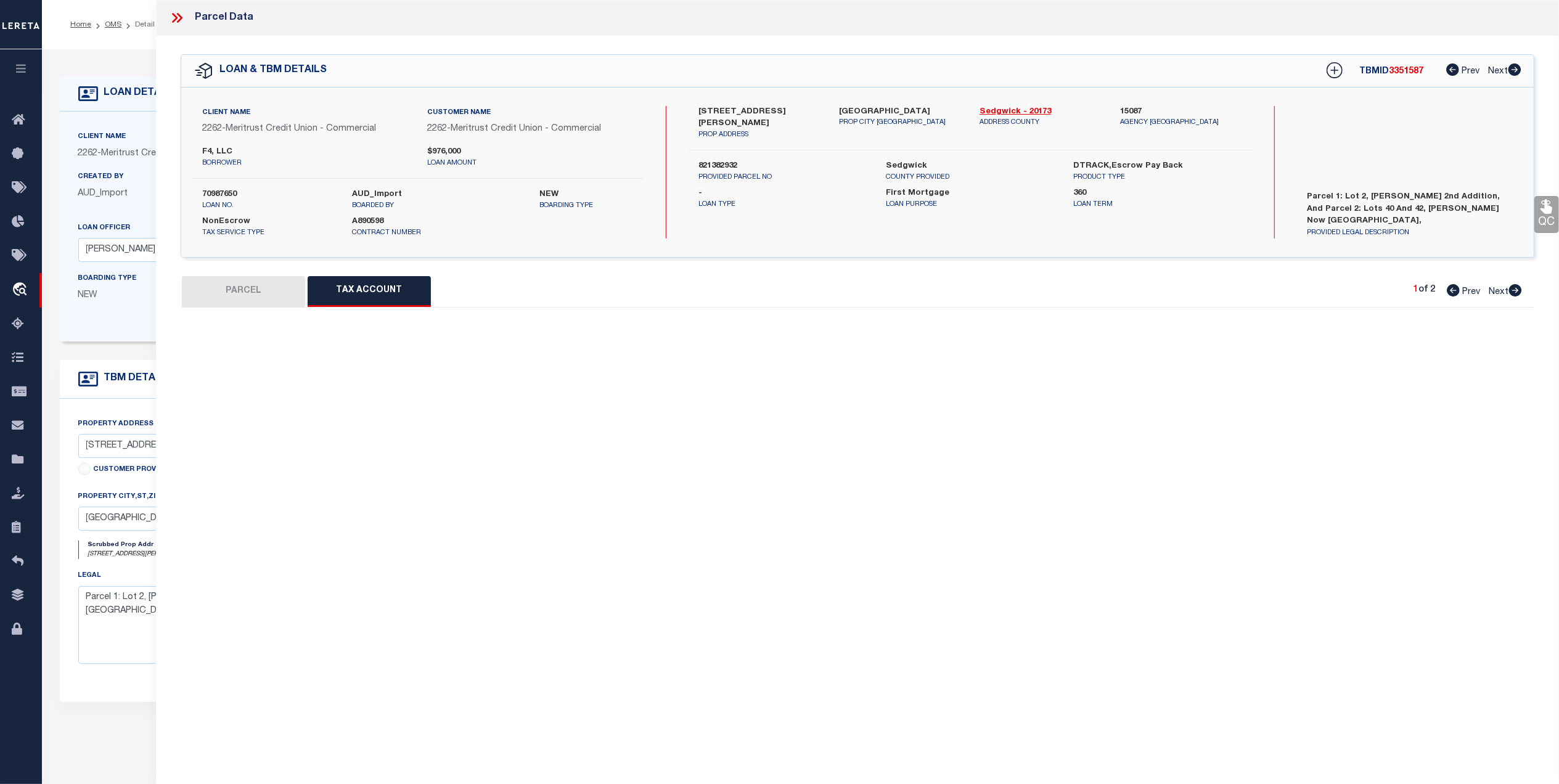
select select "100"
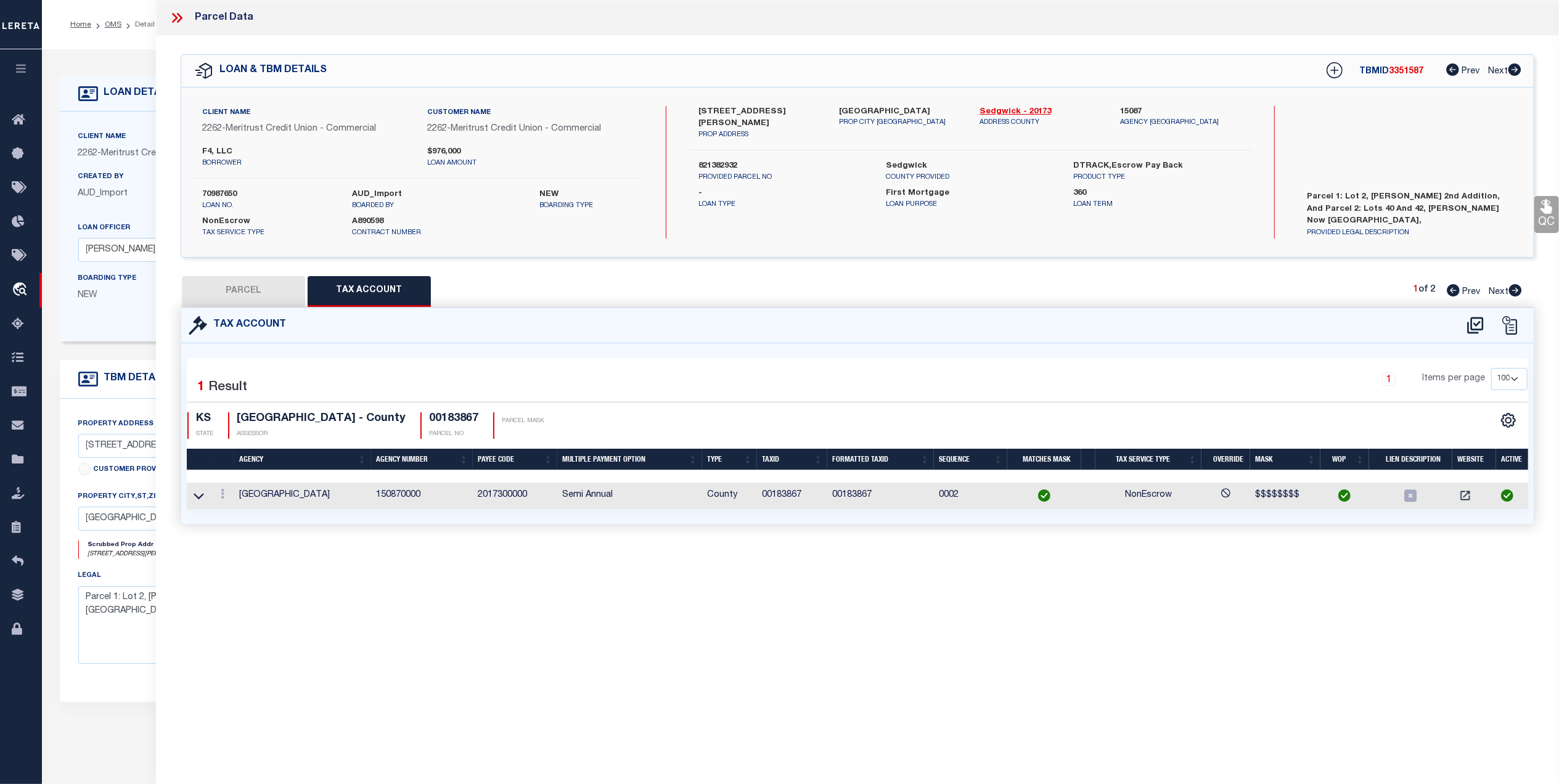
scroll to position [0, 0]
click at [235, 287] on button "PARCEL" at bounding box center [243, 292] width 123 height 31
select select "AS"
checkbox input "false"
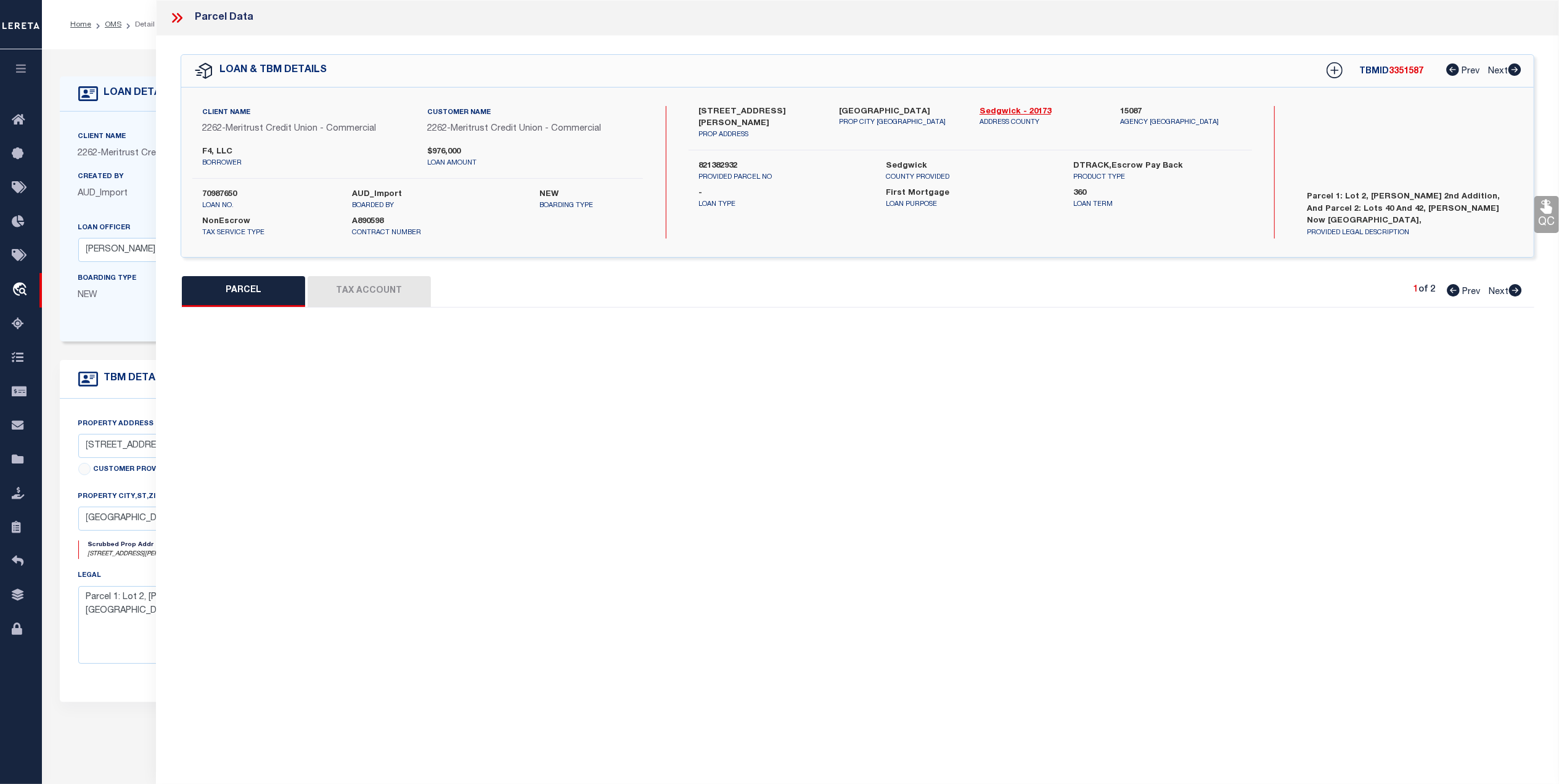
select select "CP"
type input "F4 LLC"
type input "338 N LORRAINE AVE 101"
type textarea "LOT 2 BRUCE MEEKER 2ND. ADD."
type textarea "MC Reviewed on 3-3-25 and is a WOP. HH Reviewed on 12-17-24 and is a WOP. Migra…"
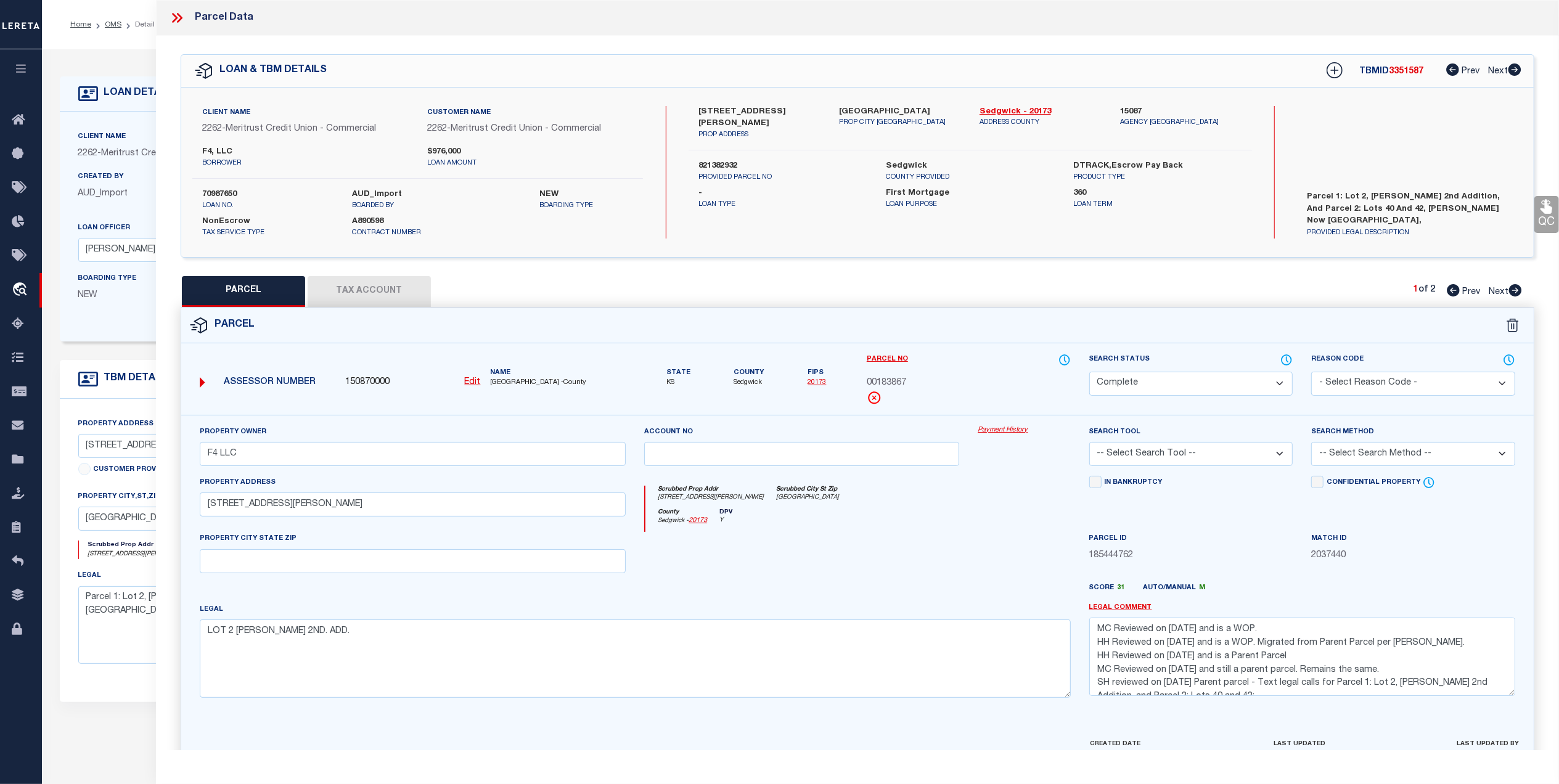
click at [357, 304] on button "Tax Account" at bounding box center [369, 292] width 123 height 31
select select "100"
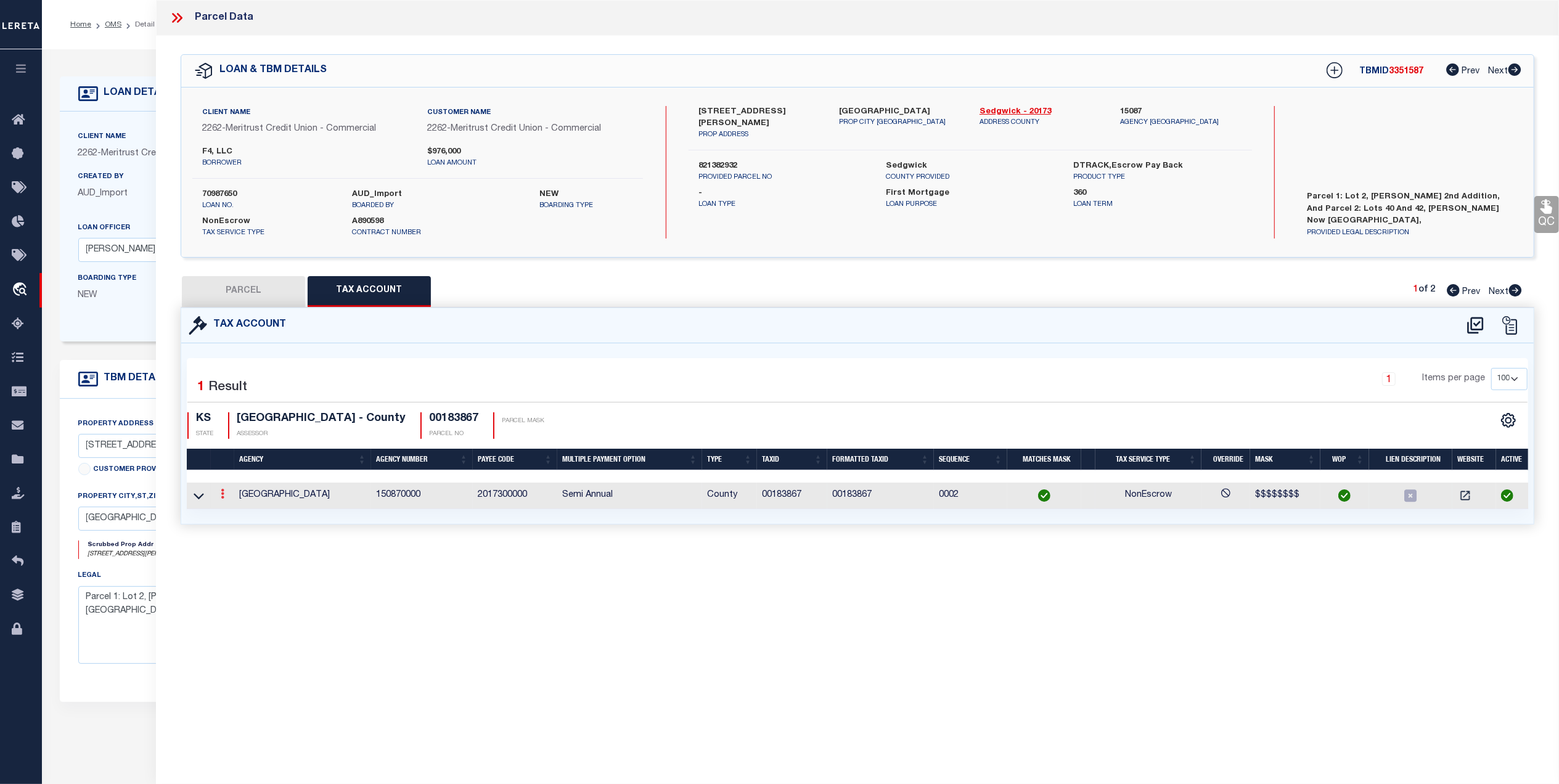
click at [224, 499] on icon at bounding box center [222, 493] width 4 height 10
click at [231, 518] on icon "" at bounding box center [236, 512] width 9 height 9
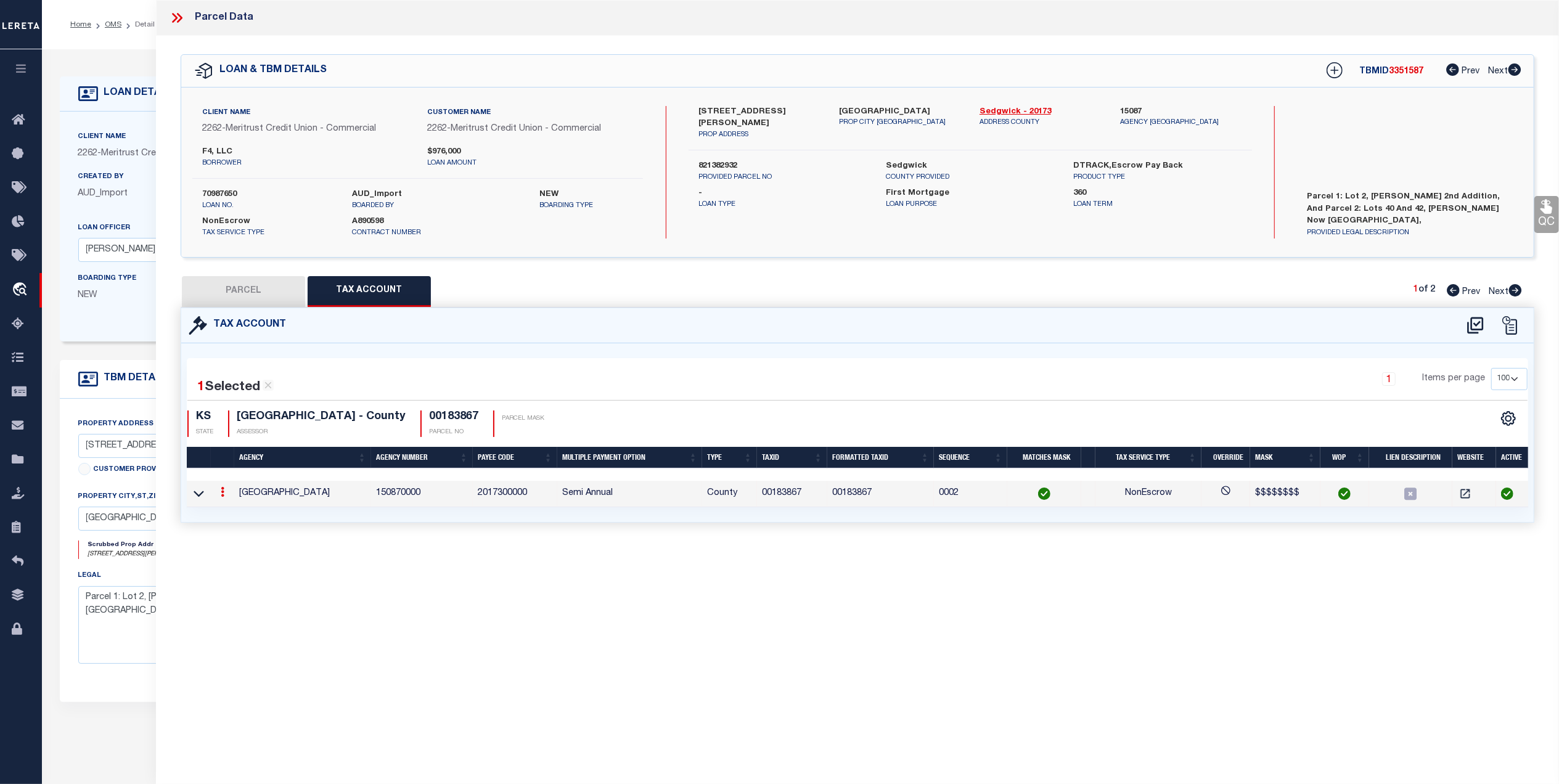
type textarea "This parcel was flagged as Parent Parcel, by request this Tax Account has been …"
type input "00183867"
type textarea "$$$$$$$$"
type input "XXXXXXXX*"
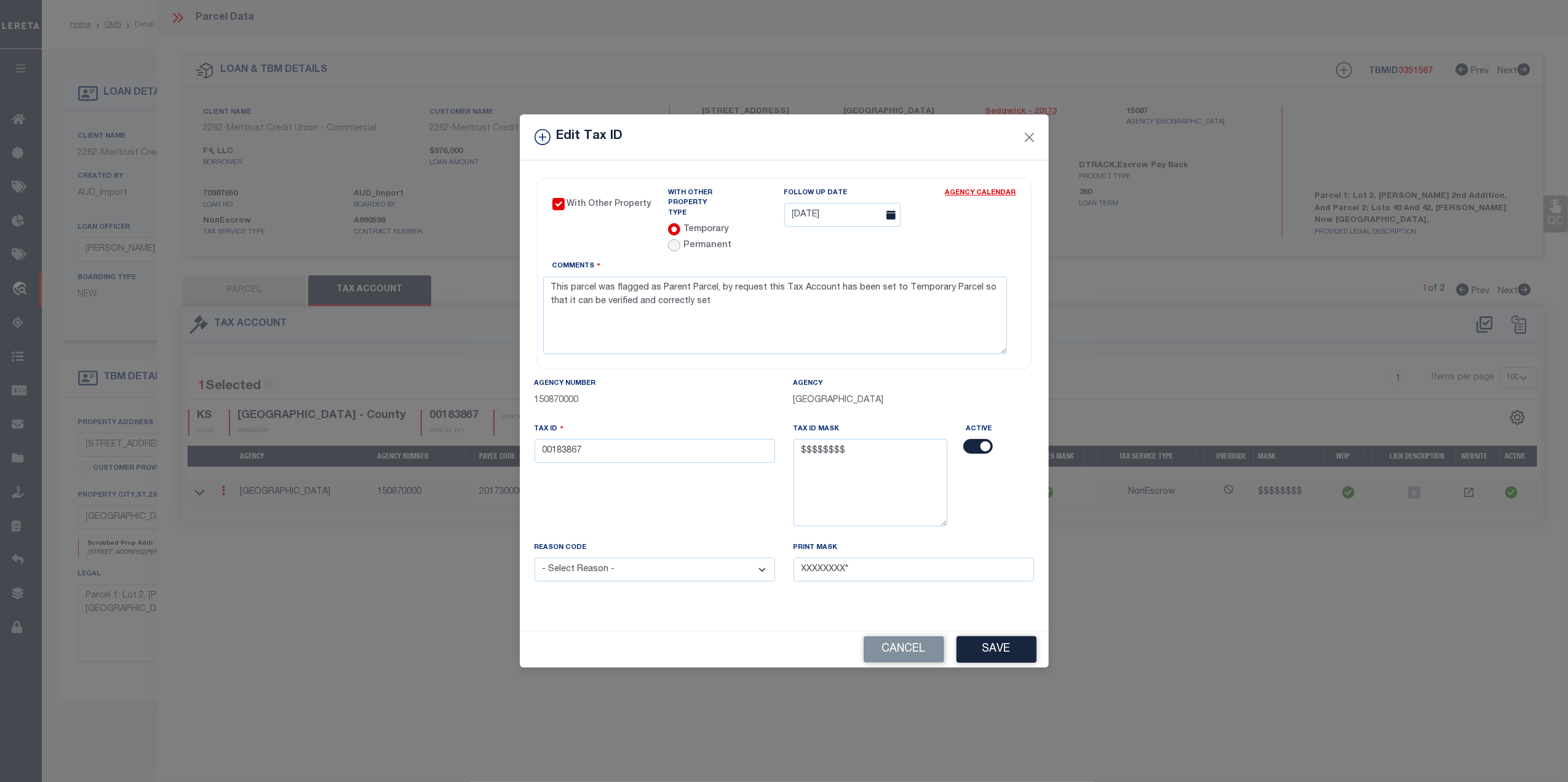
click at [675, 239] on input "radio" at bounding box center [674, 245] width 13 height 13
radio input "true"
radio input "false"
click at [871, 216] on select "- Choose a Type - Co-Ops Leaseholds Tribal Lands" at bounding box center [861, 215] width 154 height 24
click at [984, 215] on div "Parent Parcel Type - Choose a Type - Co-Ops Leaseholds Tribal Lands" at bounding box center [900, 207] width 232 height 39
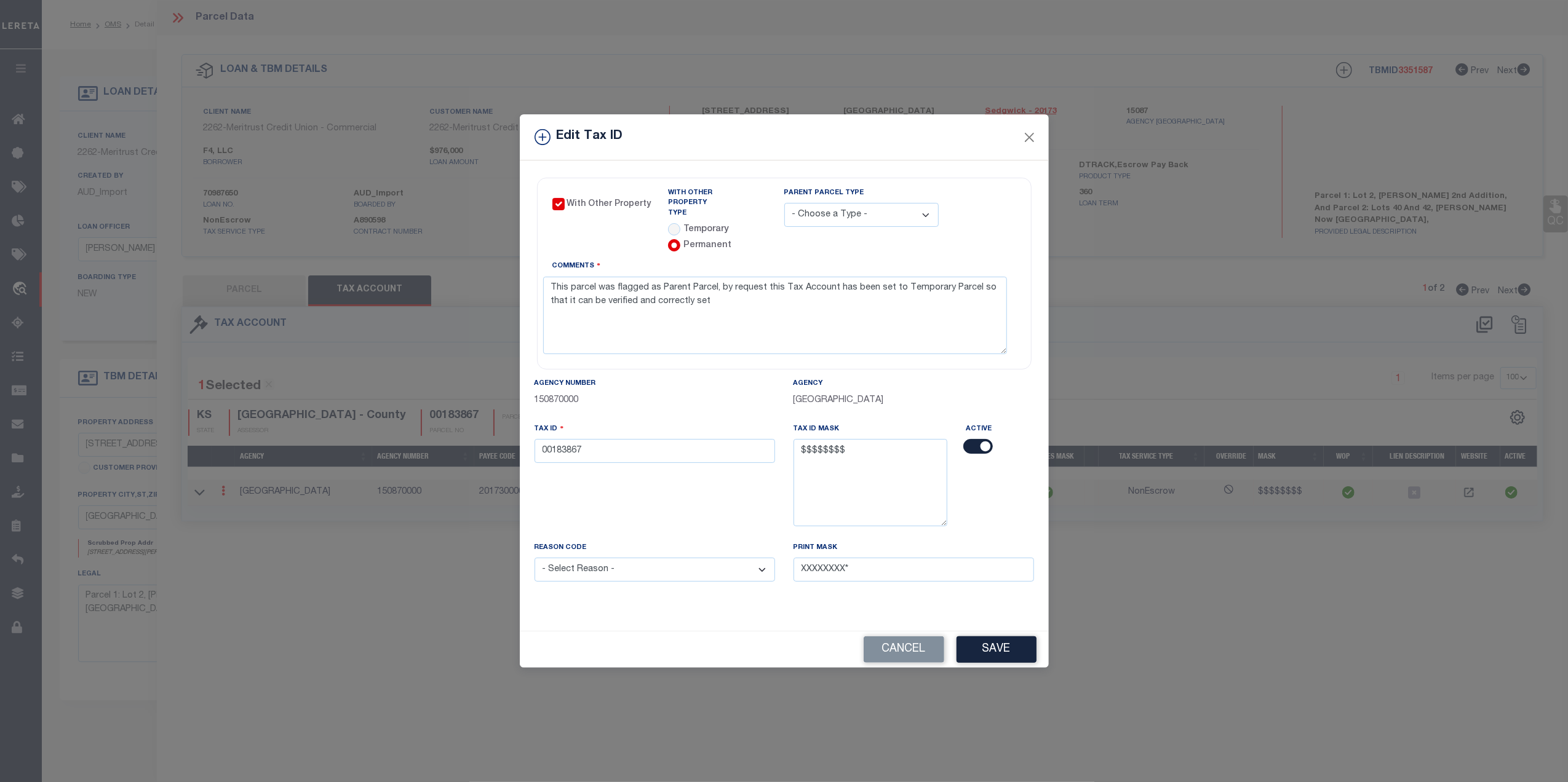
click at [1009, 222] on div "Parent Parcel Type - Choose a Type - Co-Ops Leaseholds Tribal Lands" at bounding box center [900, 207] width 232 height 39
click at [901, 217] on select "- Choose a Type - Co-Ops Leaseholds Tribal Lands" at bounding box center [861, 215] width 154 height 24
select select "1"
click at [784, 206] on select "- Choose a Type - Co-Ops Leaseholds Tribal Lands" at bounding box center [861, 215] width 154 height 24
click at [676, 224] on input "radio" at bounding box center [674, 230] width 13 height 13
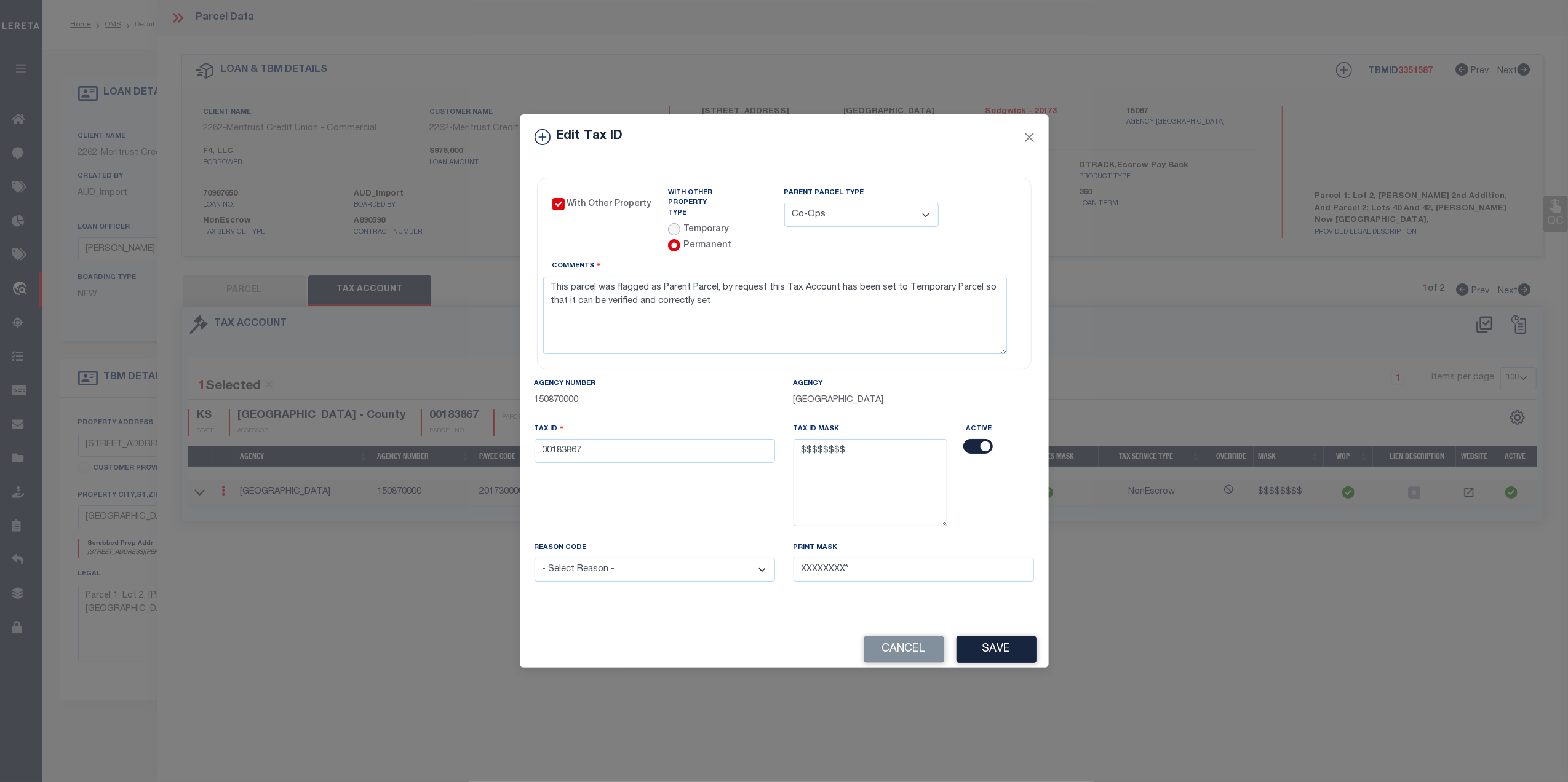
radio input "true"
radio input "false"
click at [1026, 136] on button "Close" at bounding box center [1029, 137] width 16 height 16
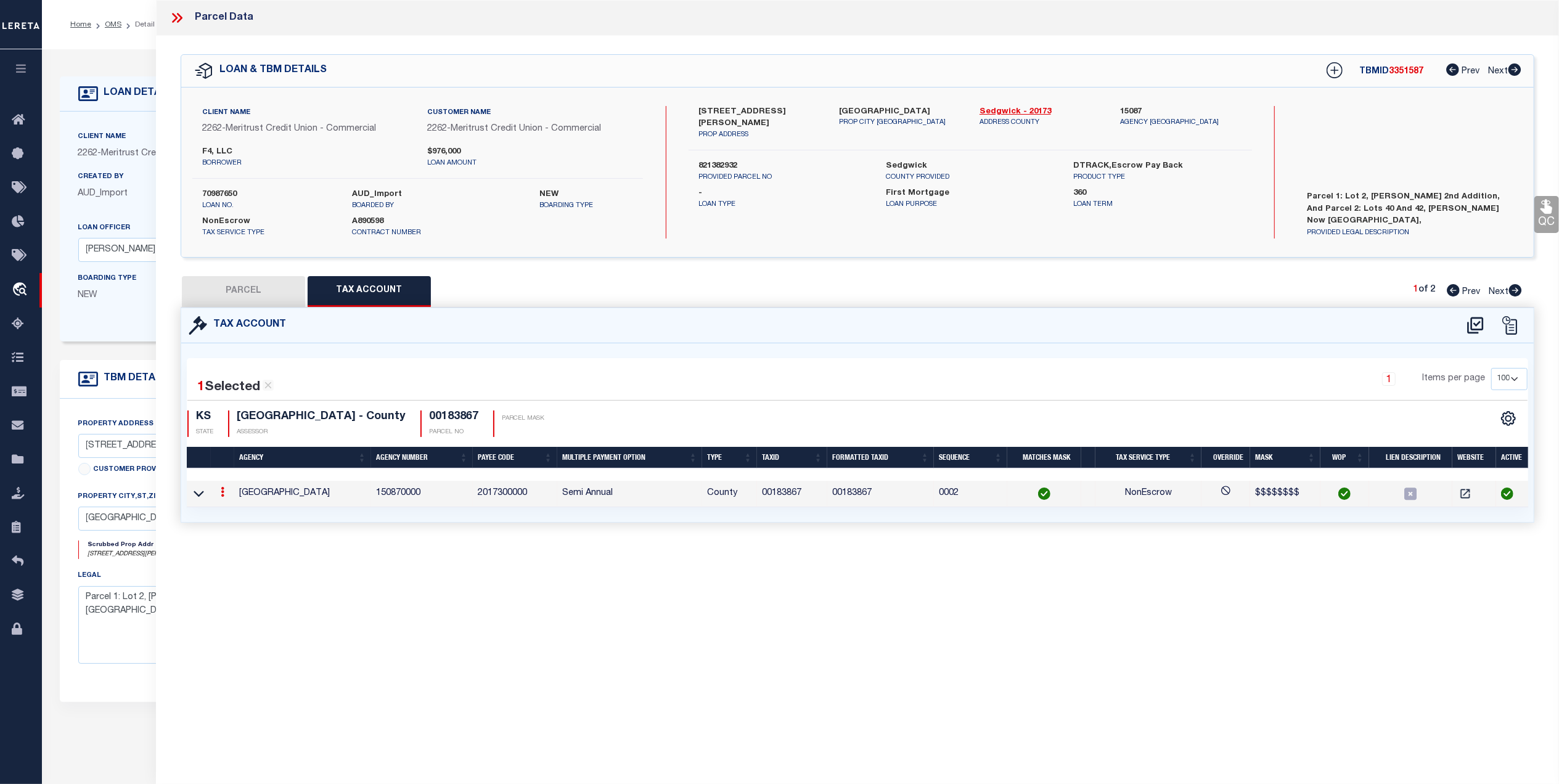
drag, startPoint x: 281, startPoint y: 296, endPoint x: 480, endPoint y: 311, distance: 199.6
click at [281, 296] on button "PARCEL" at bounding box center [243, 292] width 123 height 31
select select "AS"
checkbox input "false"
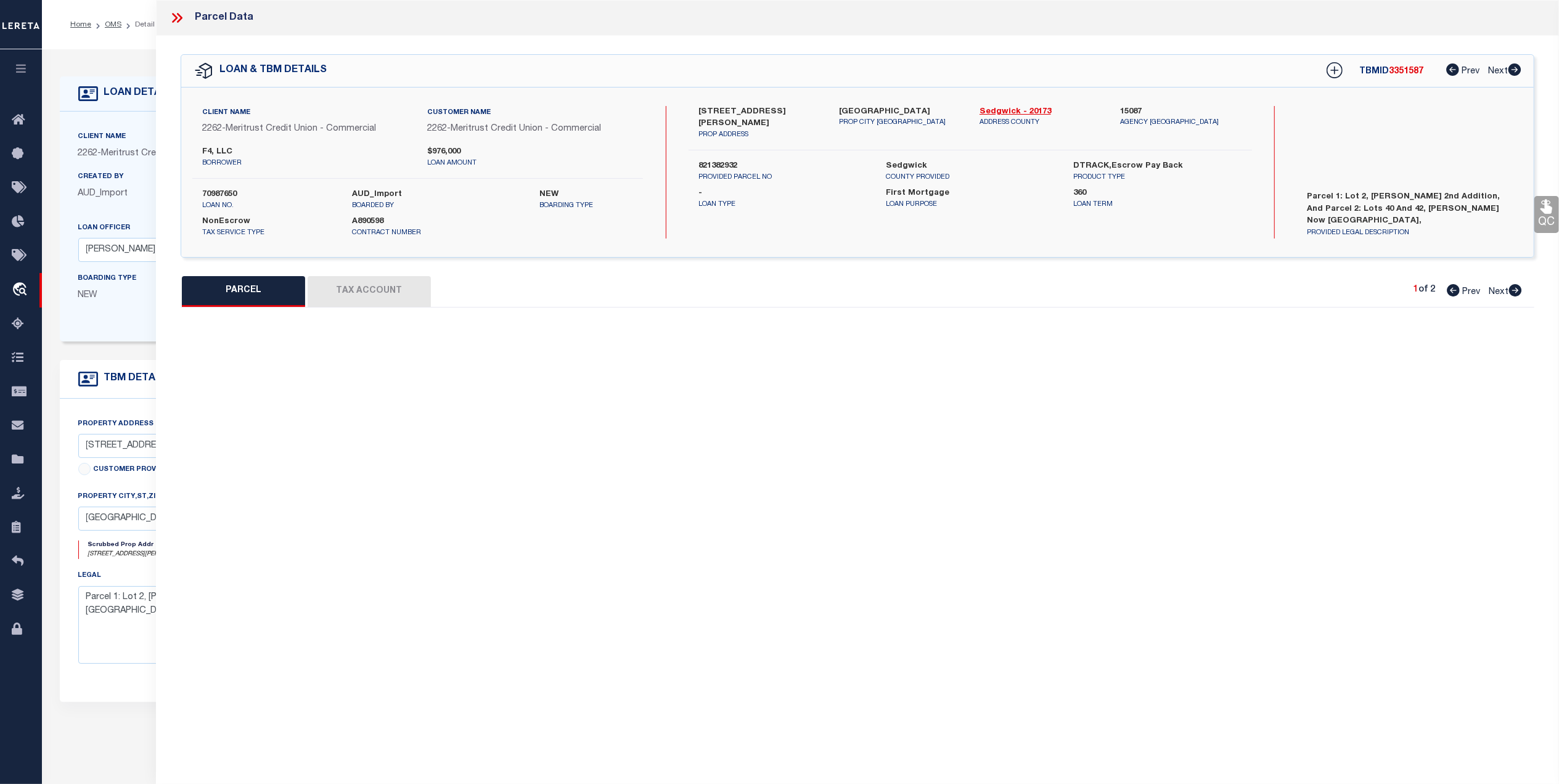
select select "CP"
type input "F4 LLC"
type input "338 N LORRAINE AVE 101"
type textarea "LOT 2 BRUCE MEEKER 2ND. ADD."
type textarea "MC Reviewed on 3-3-25 and is a WOP. HH Reviewed on 12-17-24 and is a WOP. Migra…"
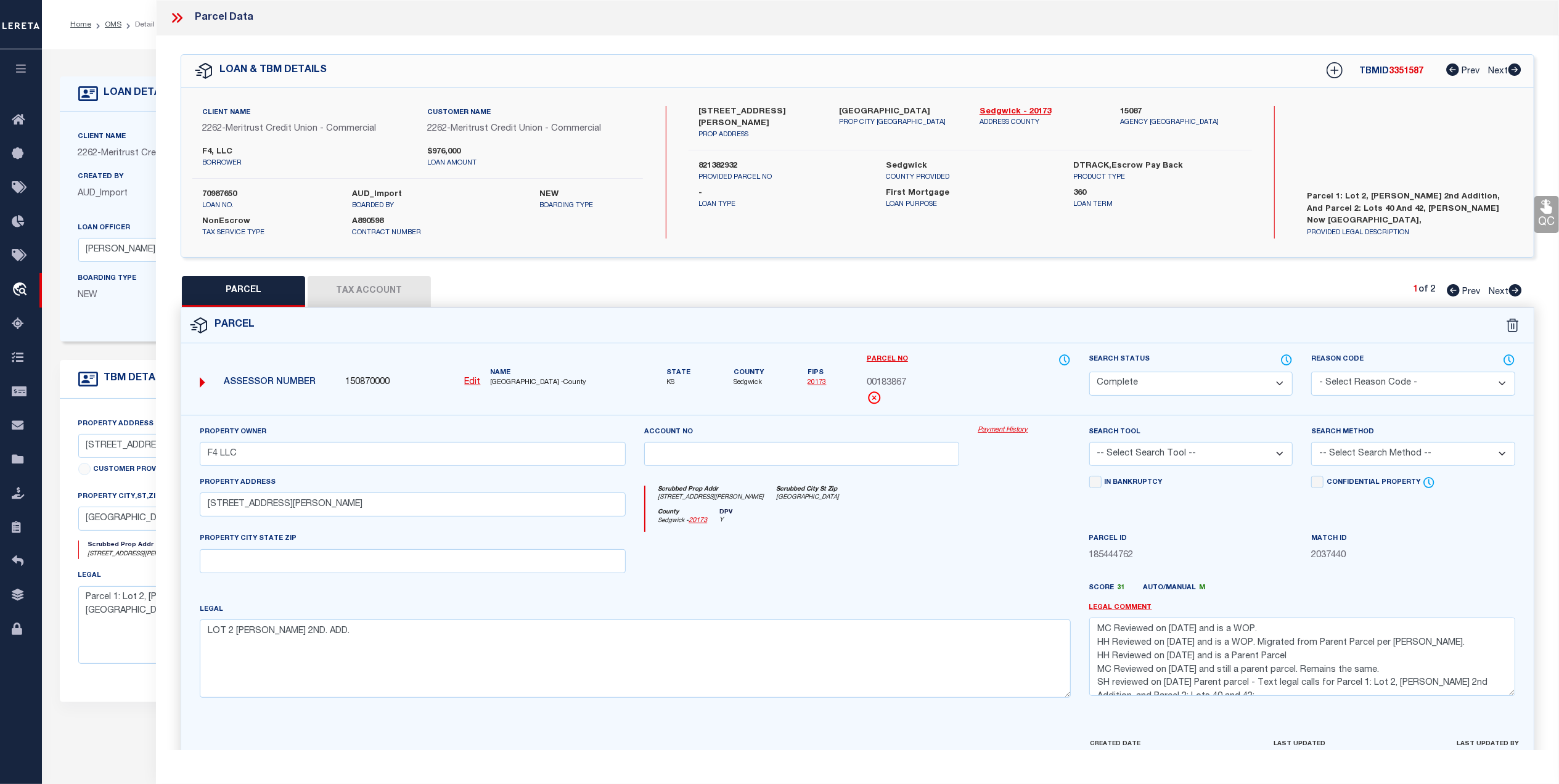
click at [360, 284] on button "Tax Account" at bounding box center [369, 292] width 123 height 31
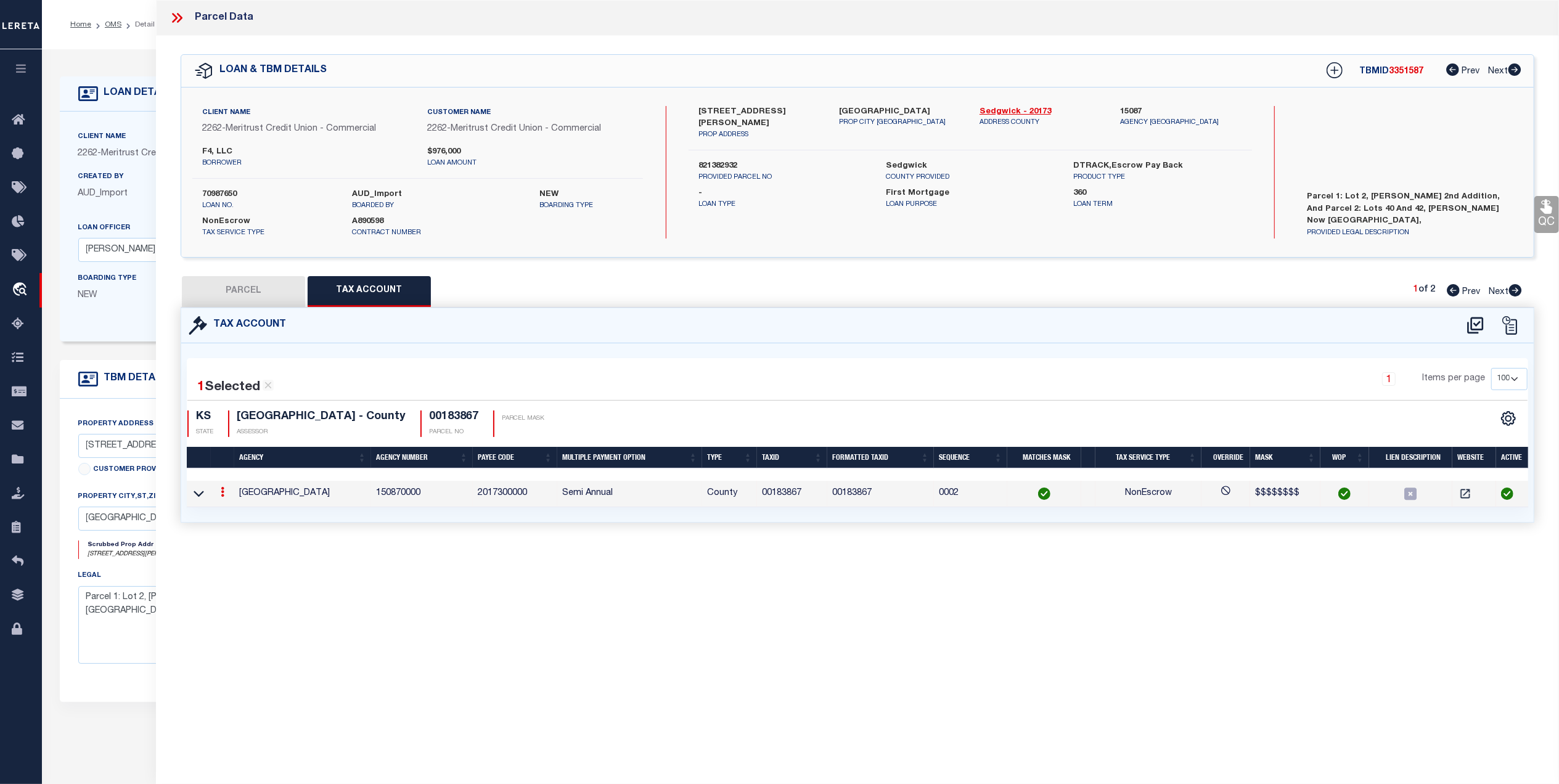
select select "100"
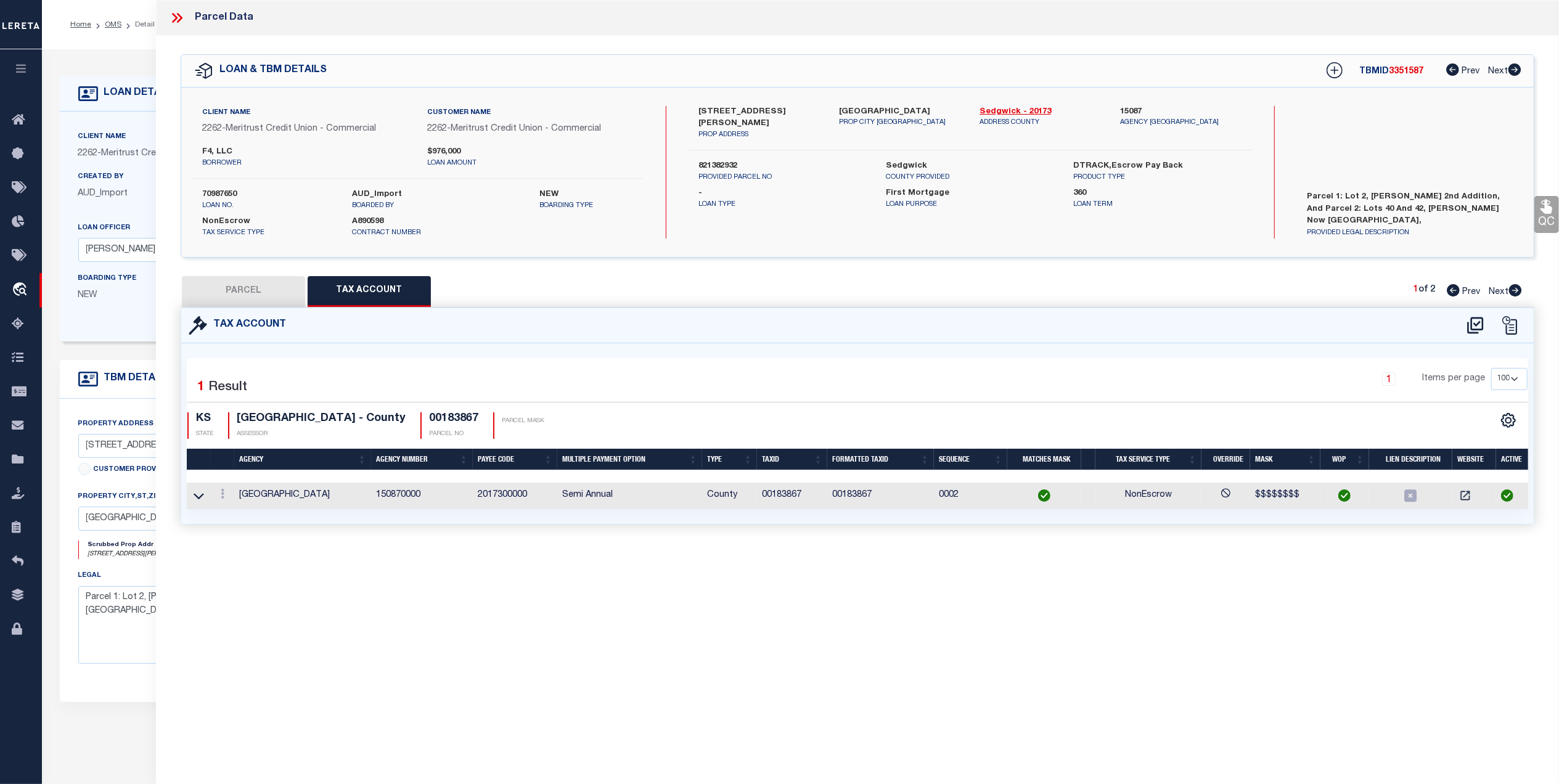
click at [223, 289] on button "PARCEL" at bounding box center [243, 292] width 123 height 31
select select "AS"
checkbox input "false"
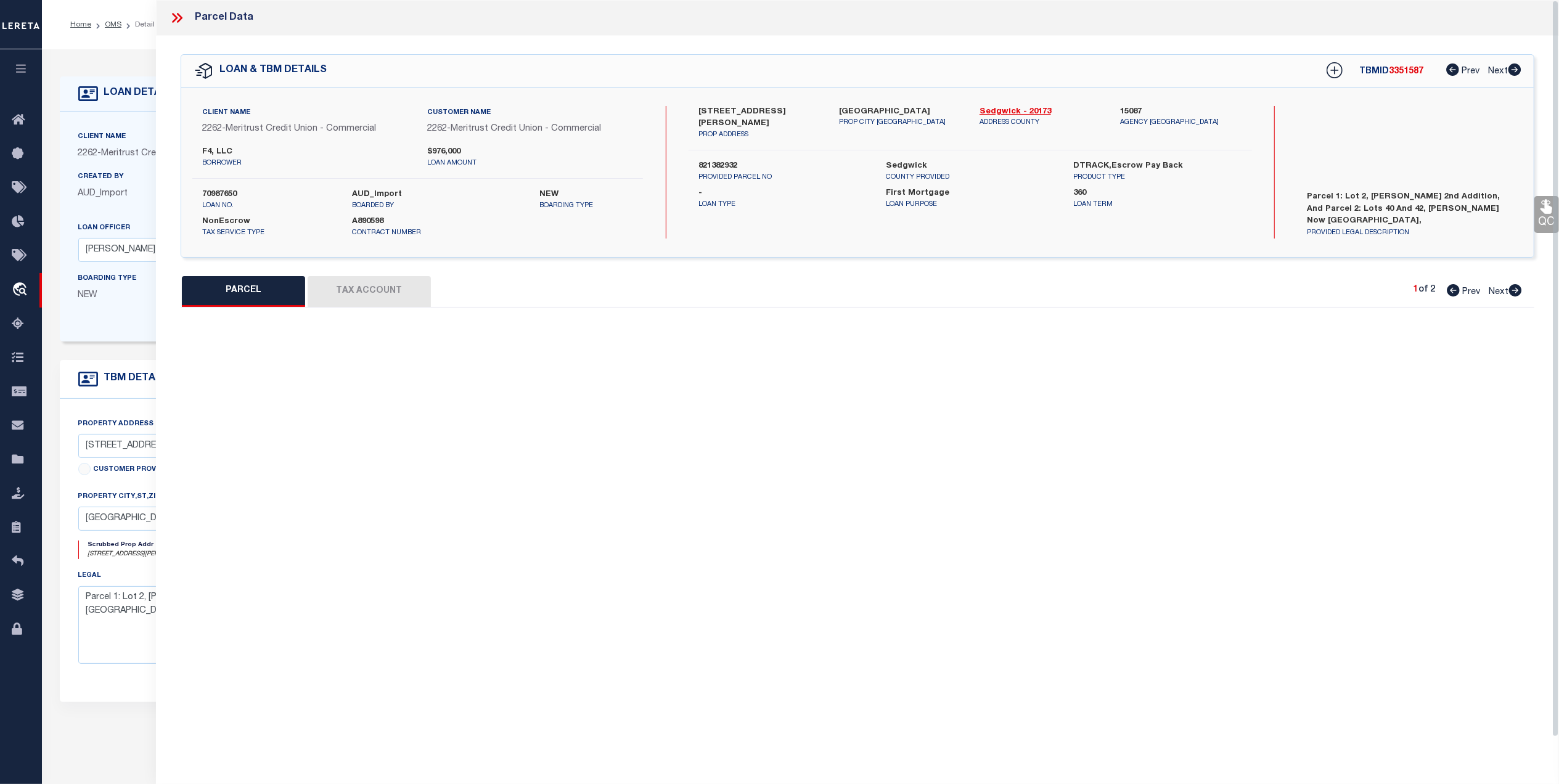
select select "CP"
type input "F4 LLC"
type input "338 N LORRAINE AVE 101"
type textarea "LOT 2 BRUCE MEEKER 2ND. ADD."
type textarea "MC Reviewed on 3-3-25 and is a WOP. HH Reviewed on 12-17-24 and is a WOP. Migra…"
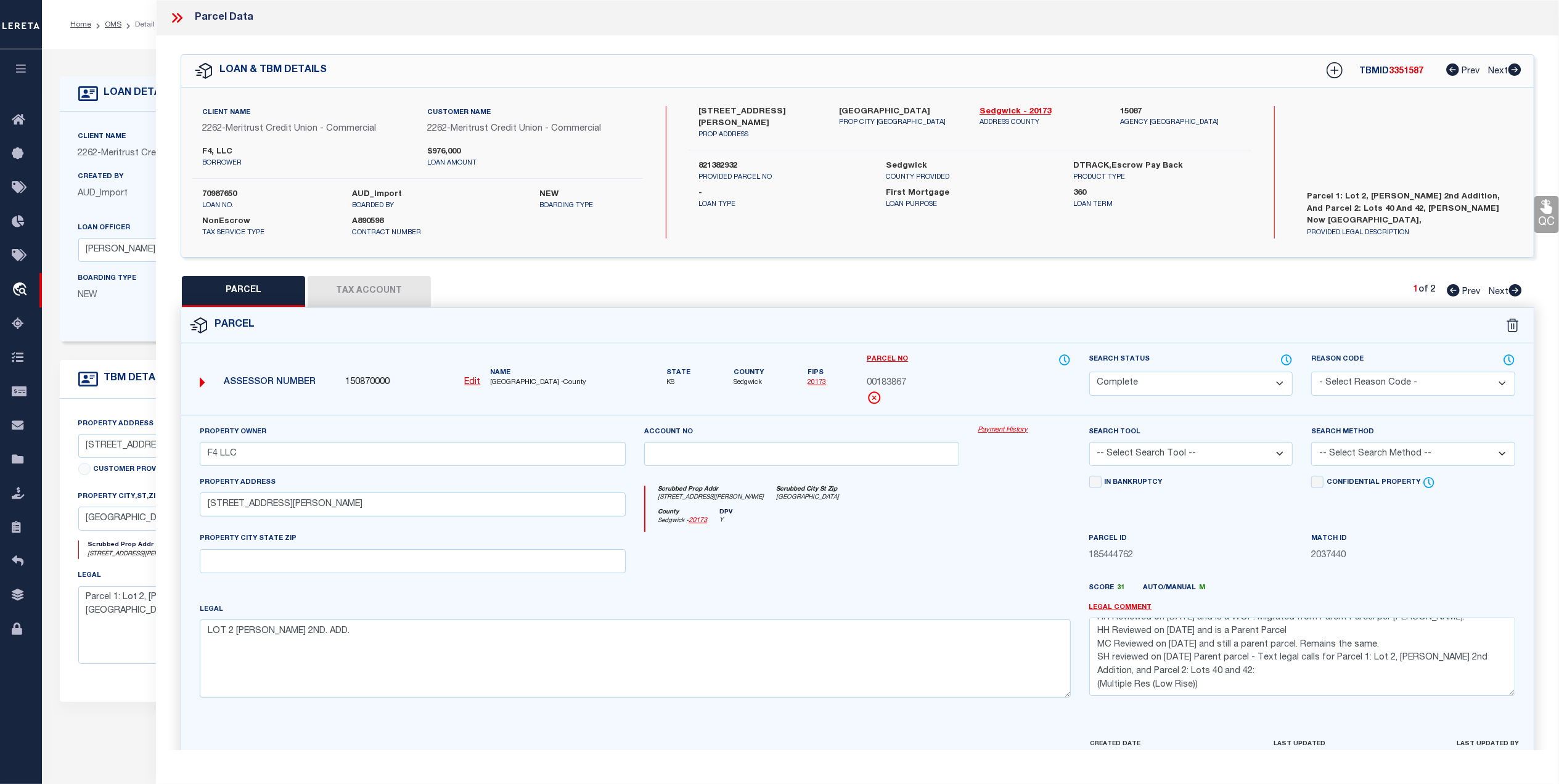
scroll to position [27, 0]
click at [371, 290] on button "Tax Account" at bounding box center [369, 292] width 123 height 31
select select "100"
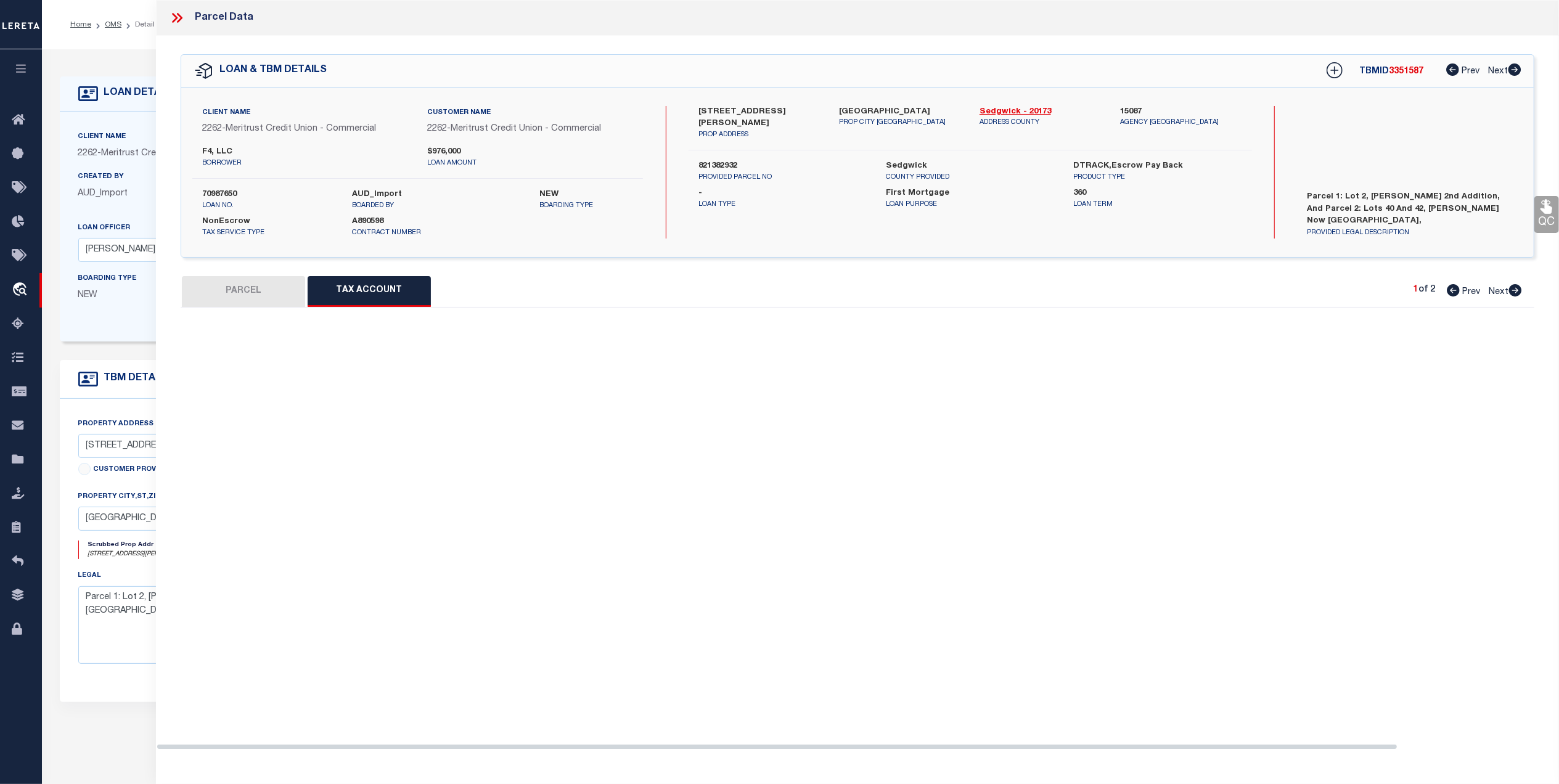
select select "100"
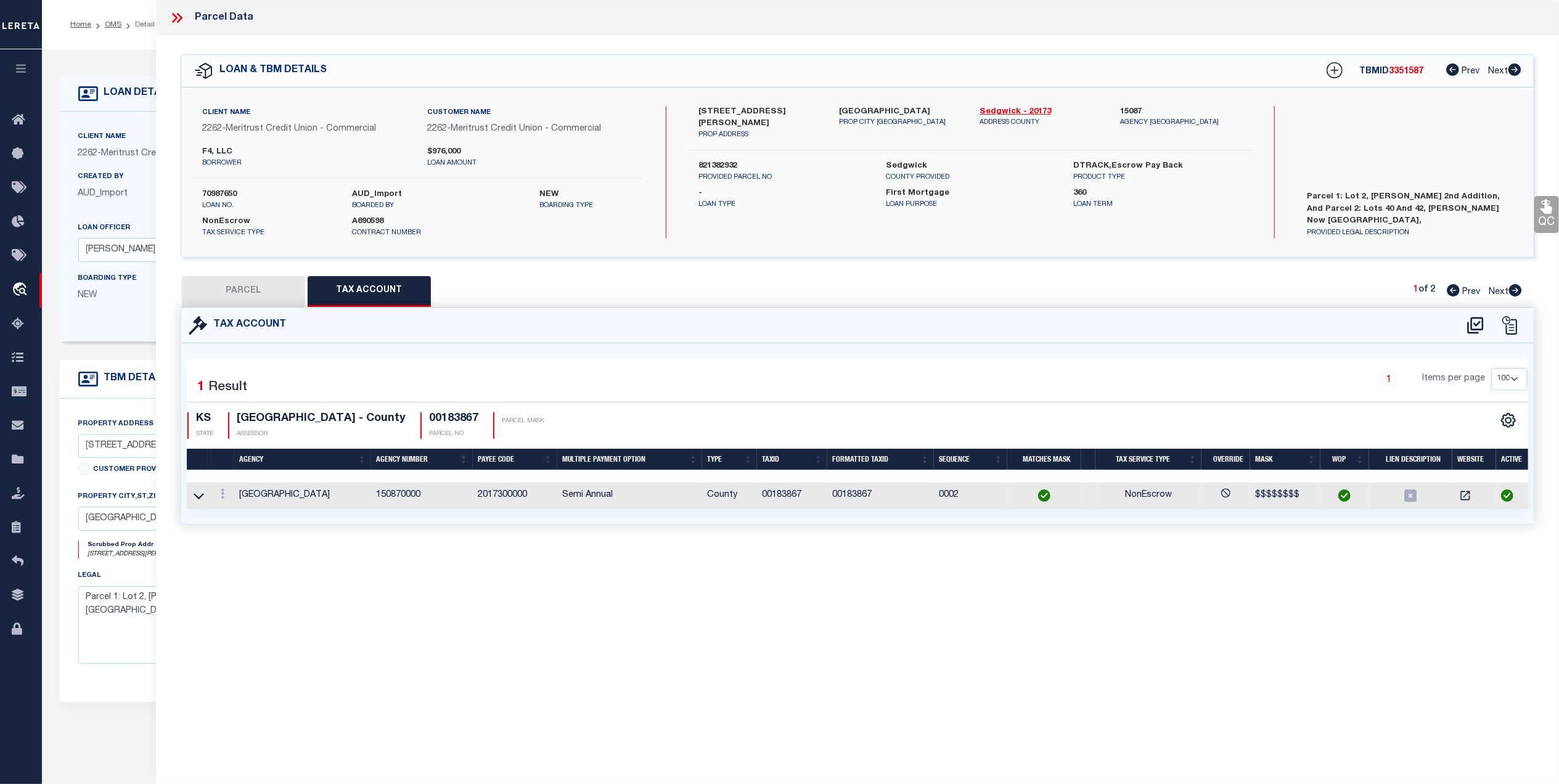
click at [242, 279] on button "PARCEL" at bounding box center [243, 292] width 123 height 31
select select "AS"
checkbox input "false"
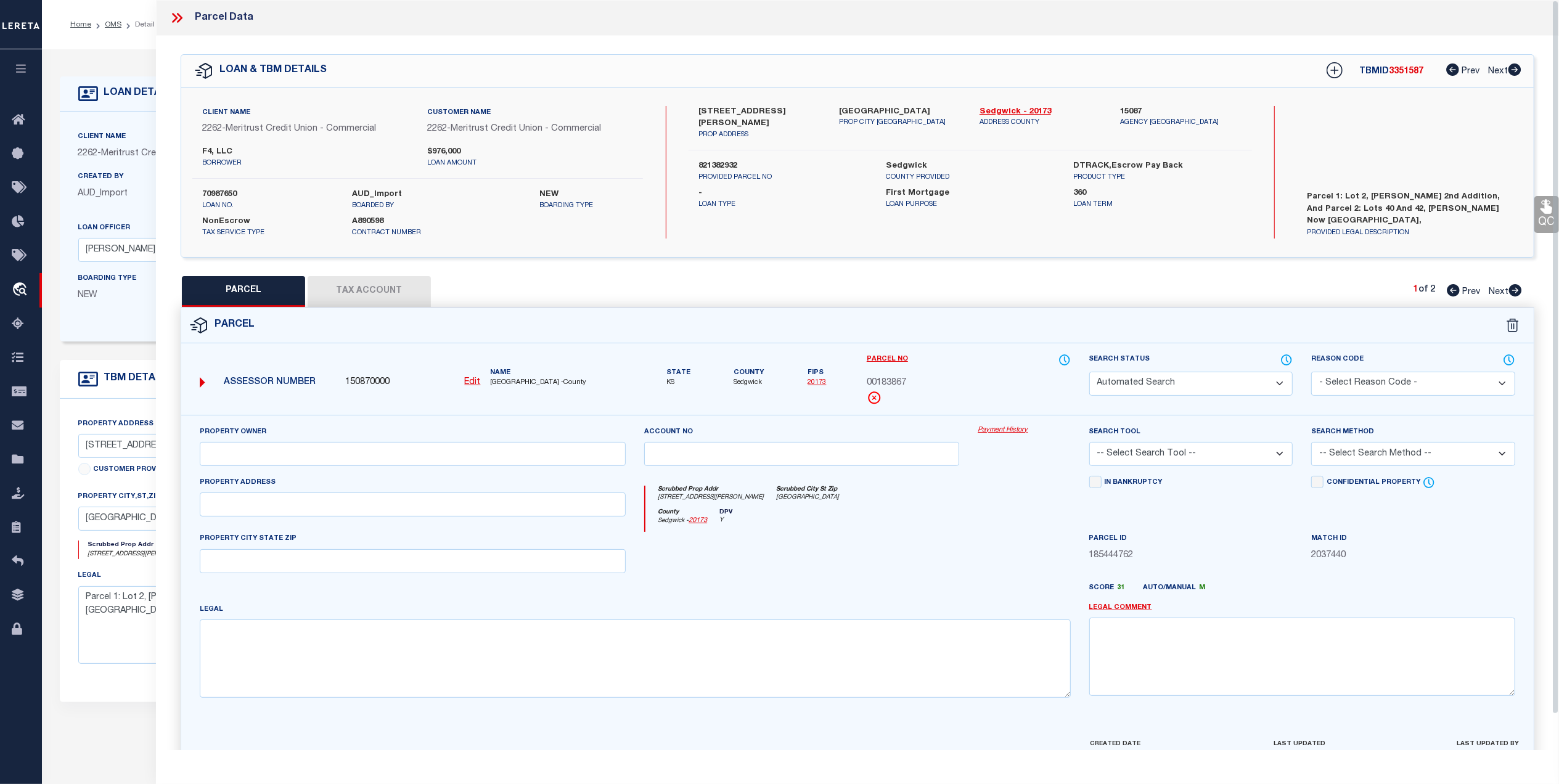
select select "CP"
type input "F4 LLC"
type input "338 N LORRAINE AVE 101"
type textarea "LOT 2 BRUCE MEEKER 2ND. ADD."
type textarea "MC Reviewed on 3-3-25 and is a WOP. HH Reviewed on 12-17-24 and is a WOP. Migra…"
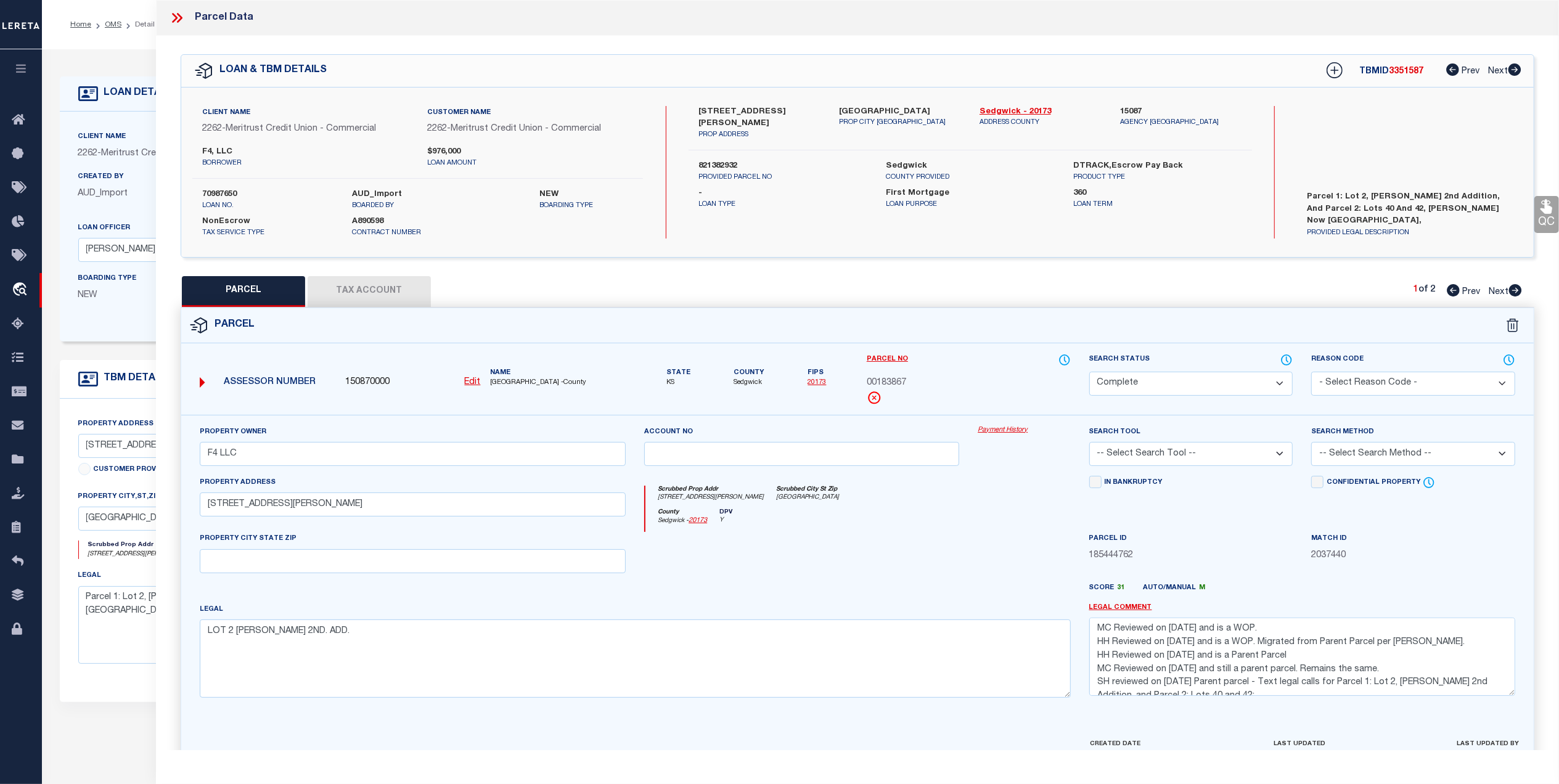
scroll to position [0, 0]
click at [356, 294] on button "Tax Account" at bounding box center [369, 292] width 123 height 31
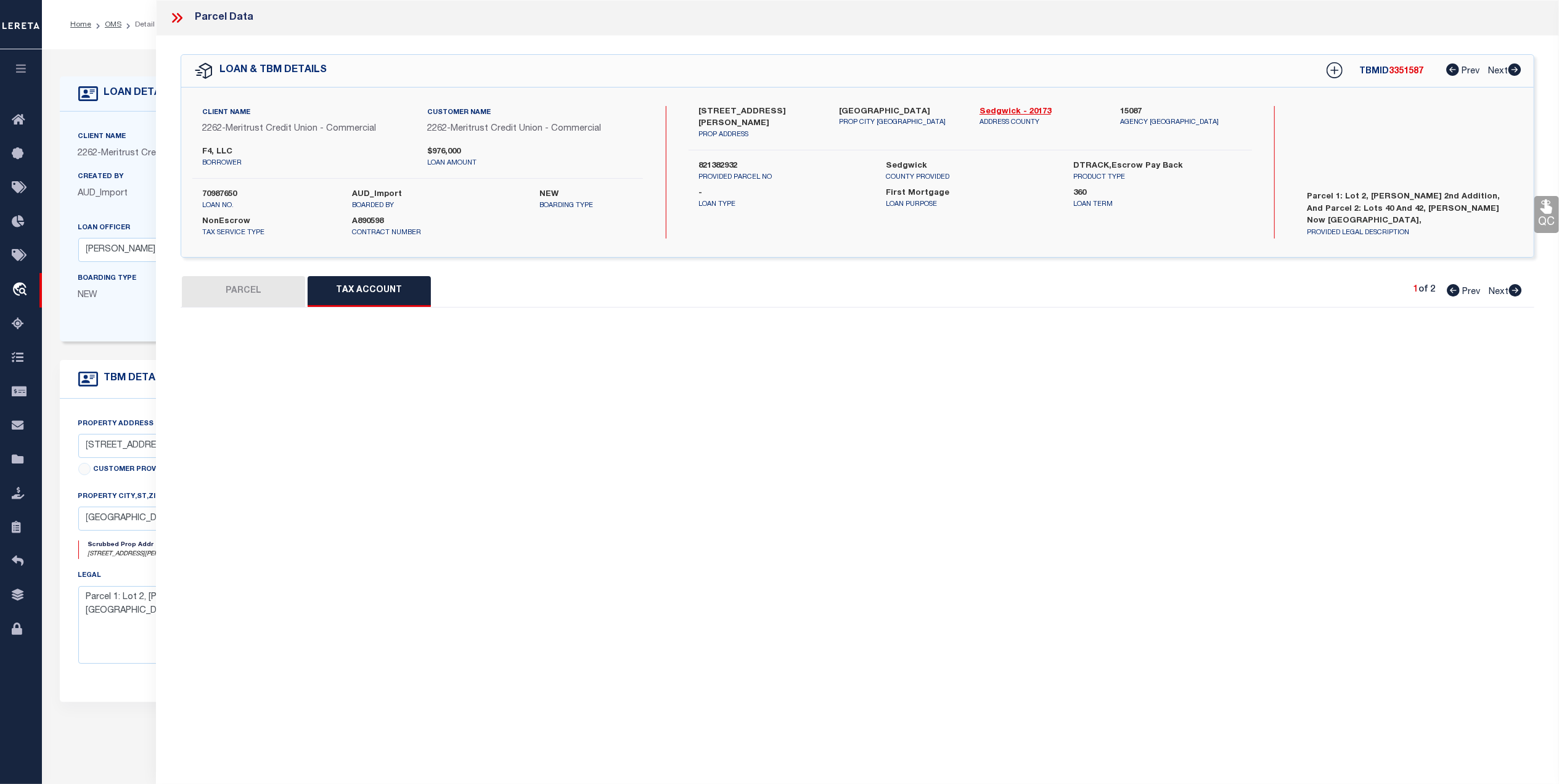
select select "100"
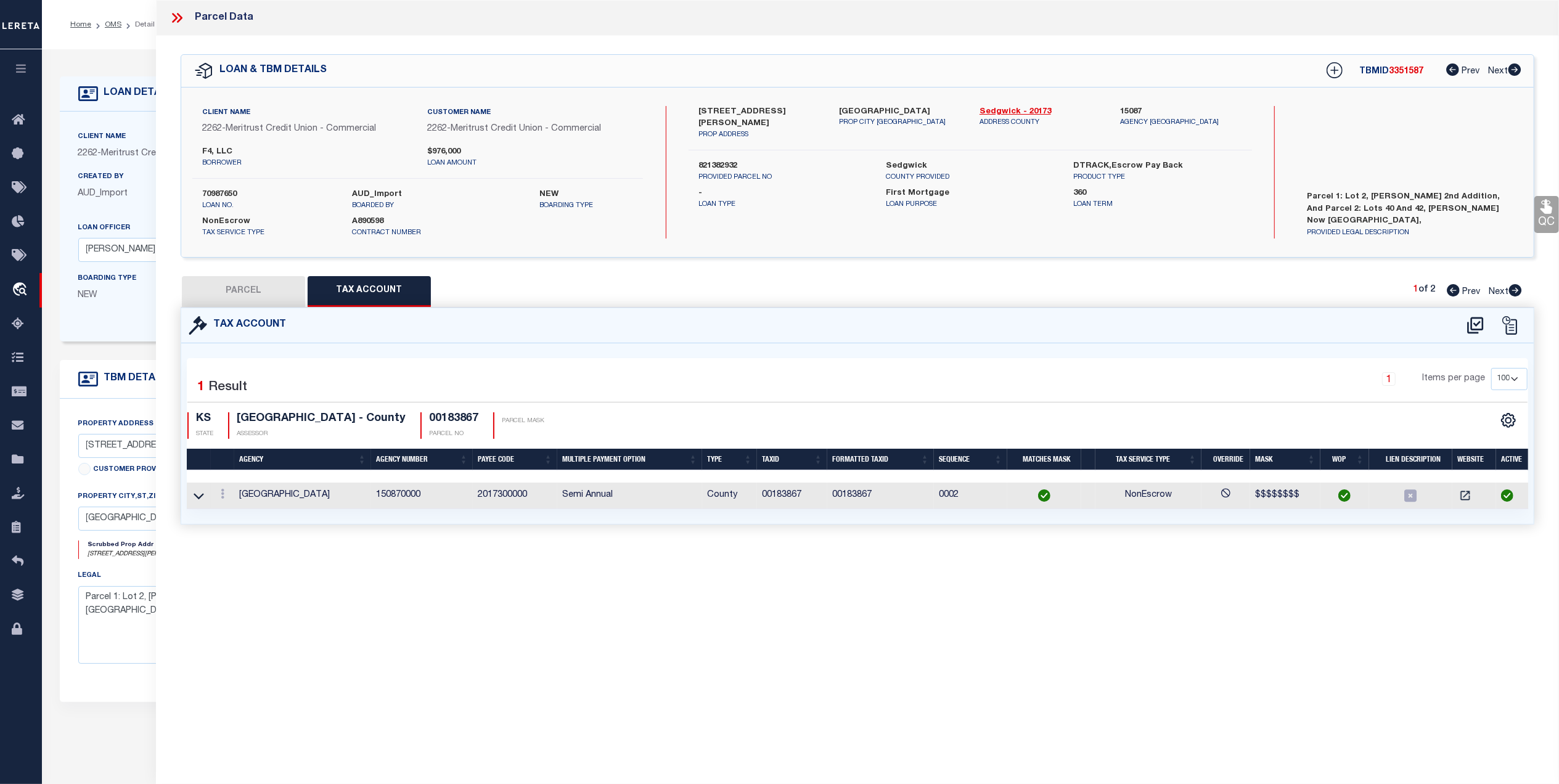
click at [244, 294] on button "PARCEL" at bounding box center [243, 292] width 123 height 31
select select "AS"
checkbox input "false"
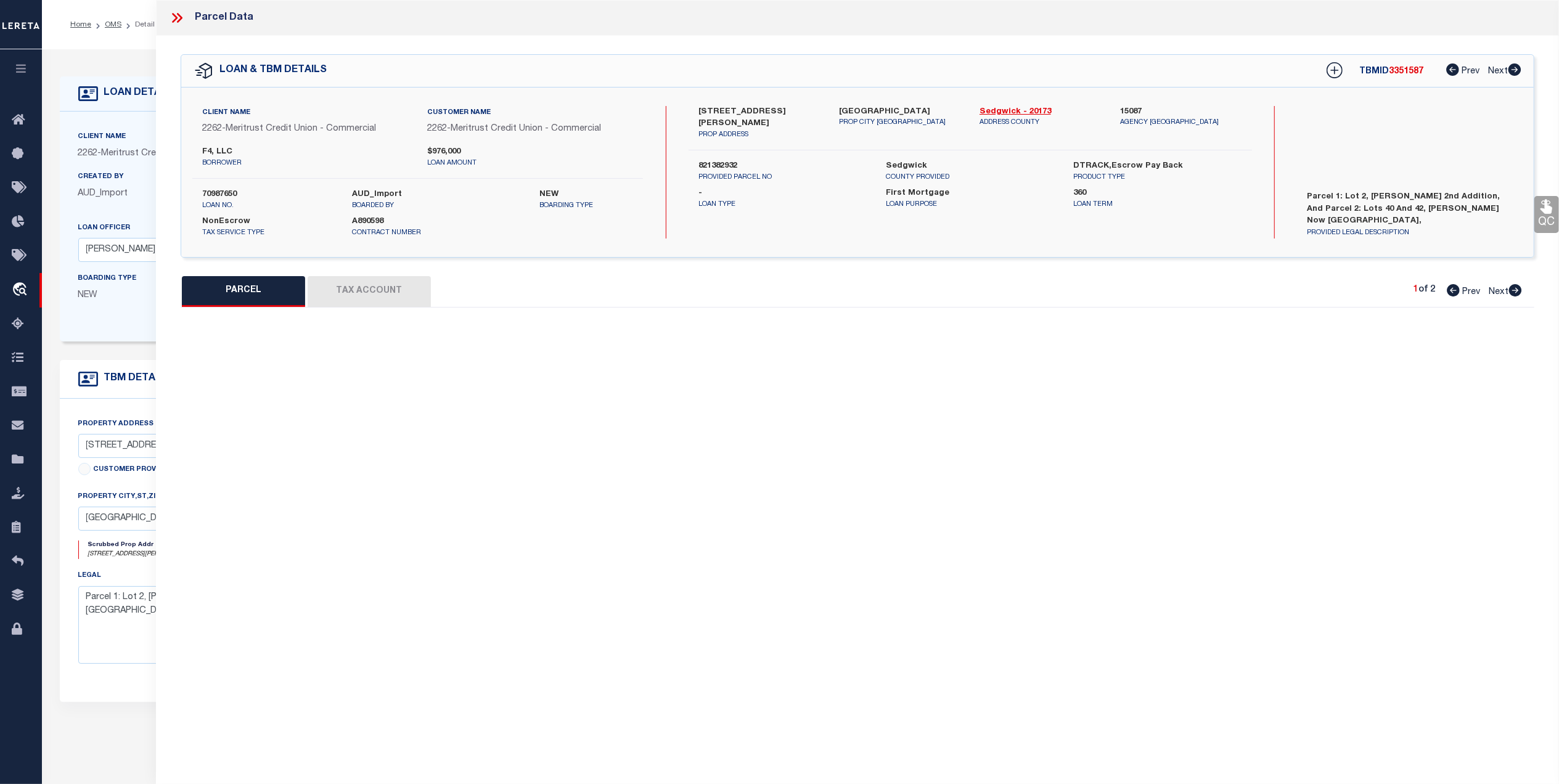
select select "CP"
type input "F4 LLC"
type input "338 N LORRAINE AVE 101"
type textarea "LOT 2 BRUCE MEEKER 2ND. ADD."
type textarea "MC Reviewed on 3-3-25 and is a WOP. HH Reviewed on 12-17-24 and is a WOP. Migra…"
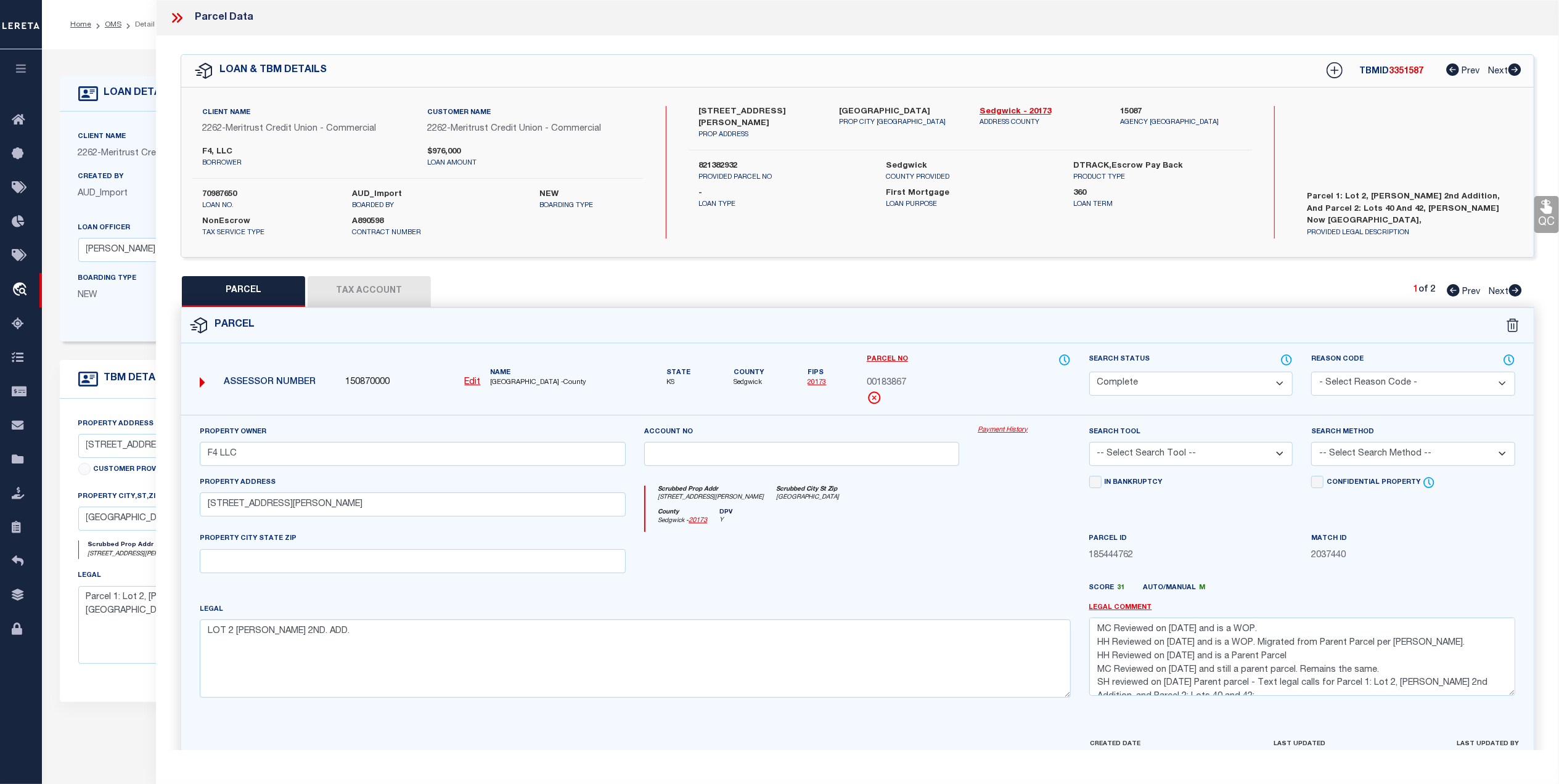
click at [366, 287] on button "Tax Account" at bounding box center [369, 292] width 123 height 31
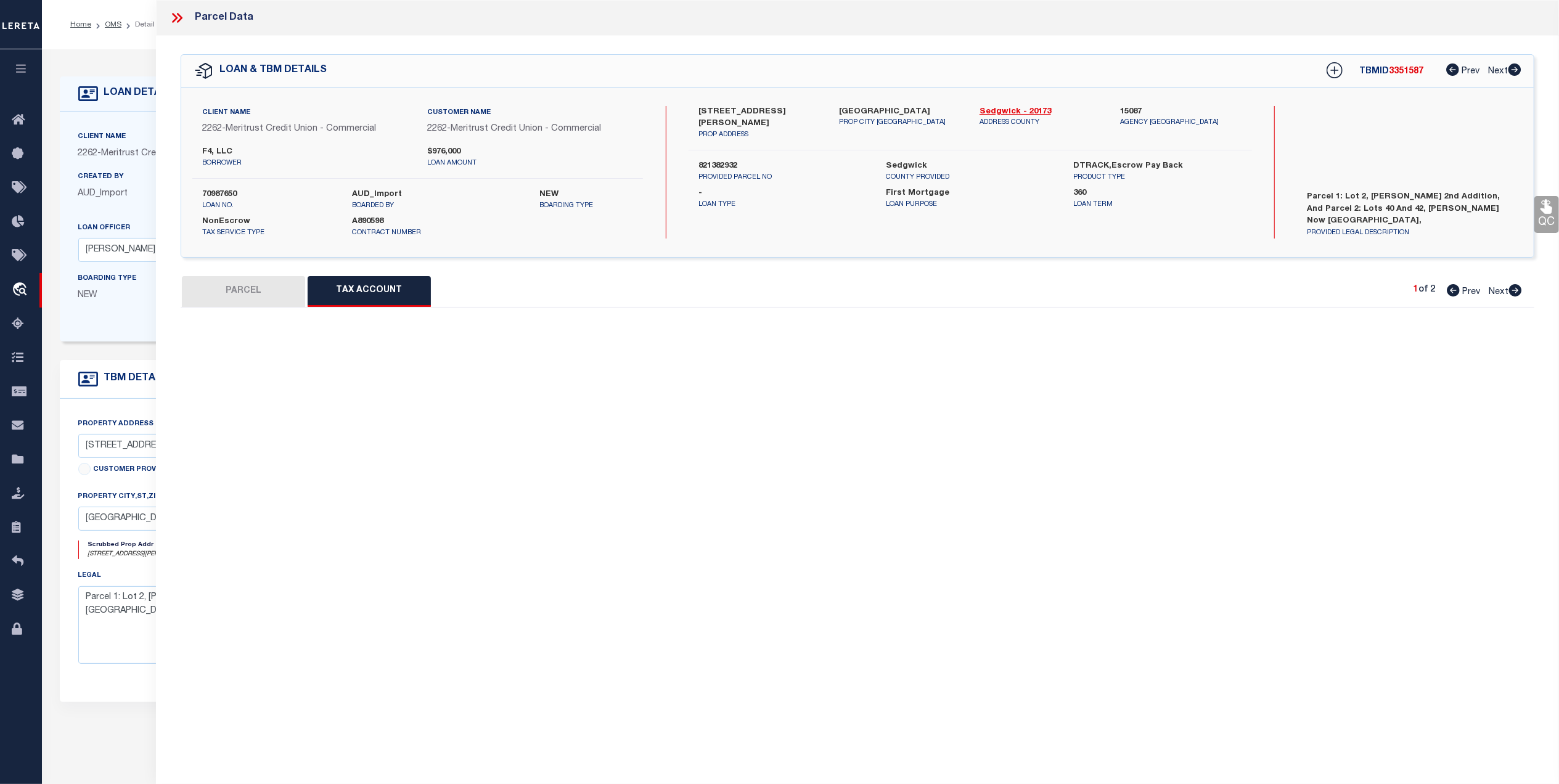
select select "100"
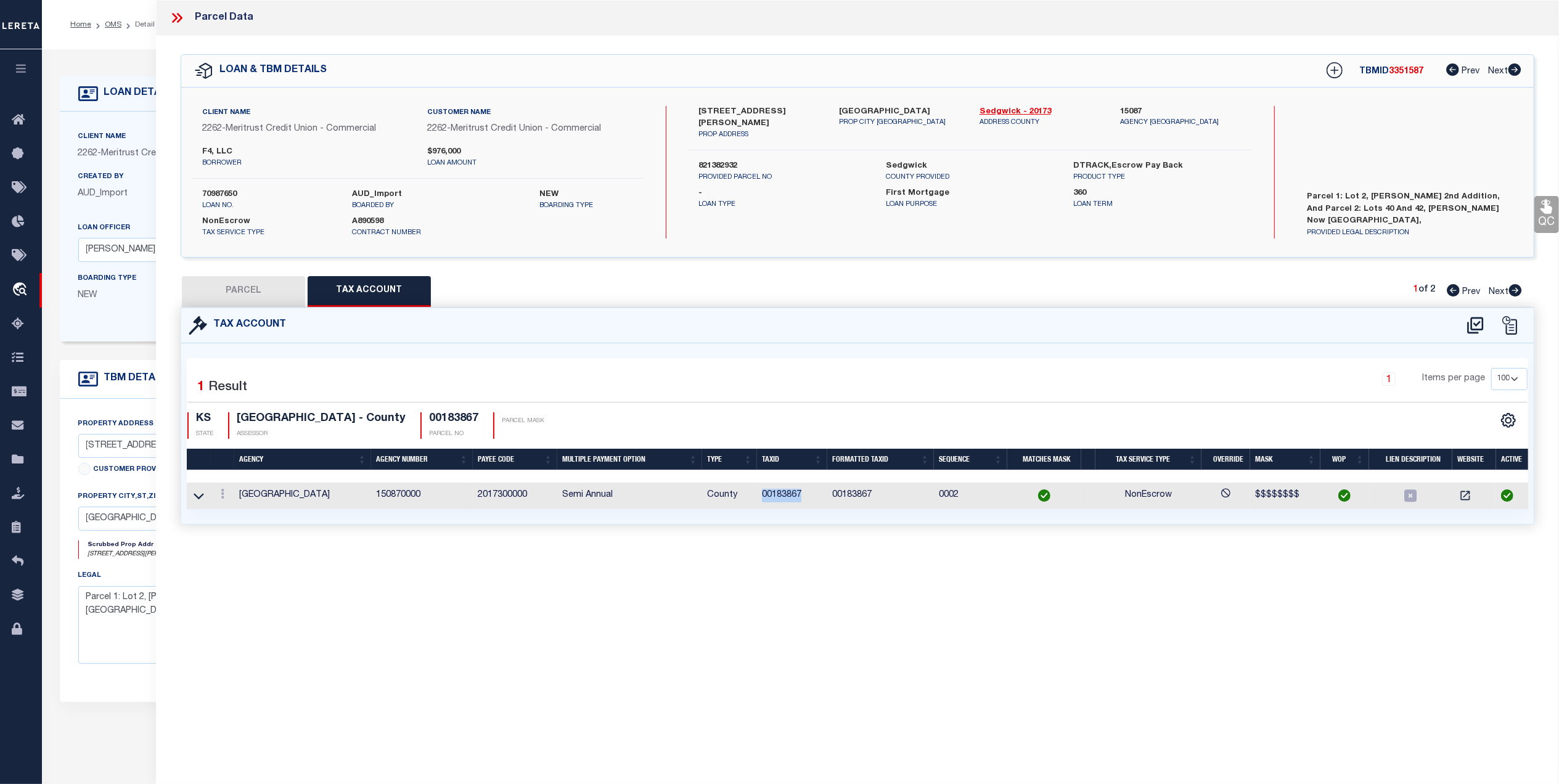
drag, startPoint x: 807, startPoint y: 494, endPoint x: 760, endPoint y: 501, distance: 47.5
click at [760, 501] on td "00183867" at bounding box center [792, 495] width 70 height 26
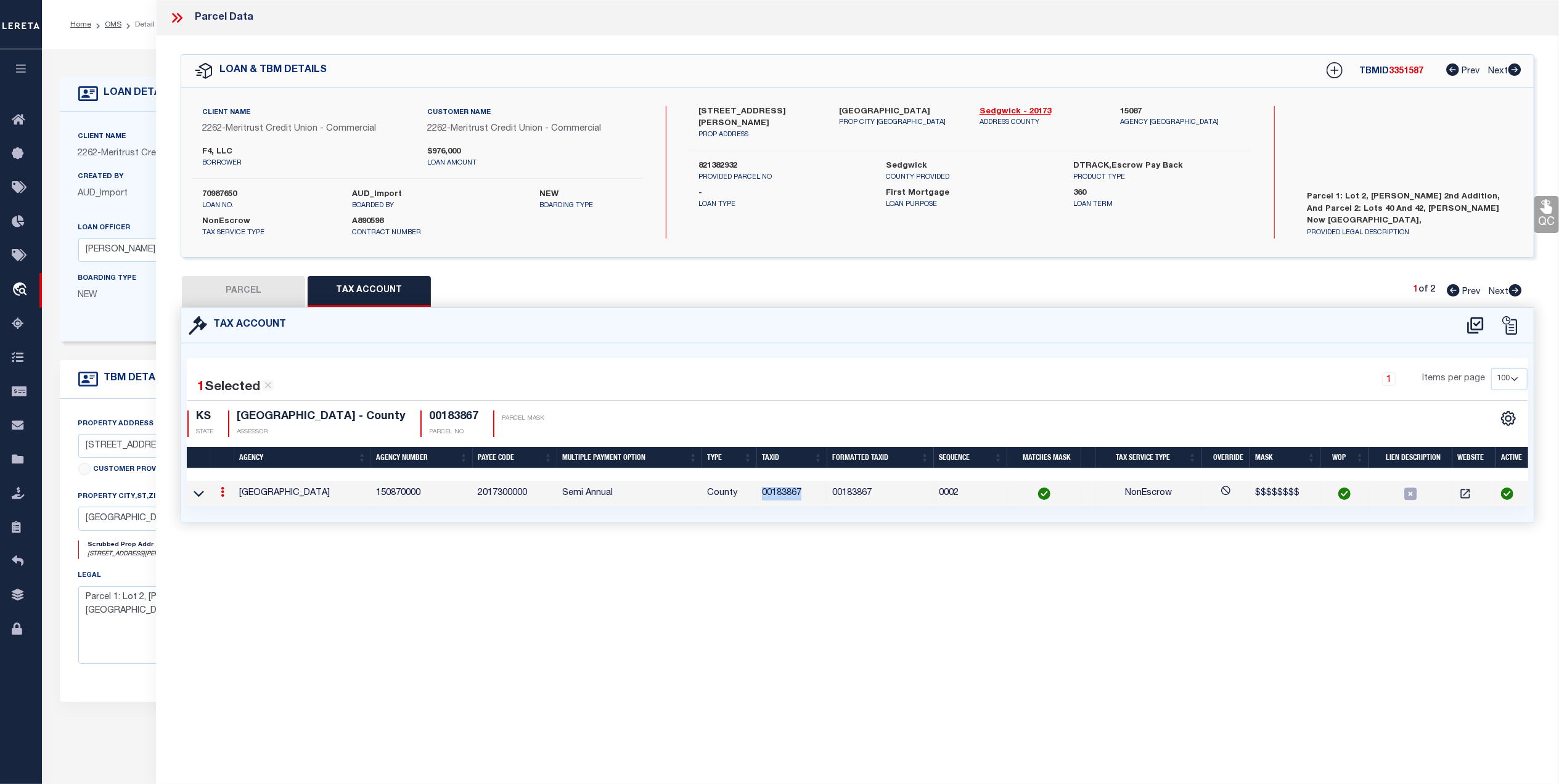
click at [259, 283] on button "PARCEL" at bounding box center [243, 292] width 123 height 31
select select "AS"
checkbox input "false"
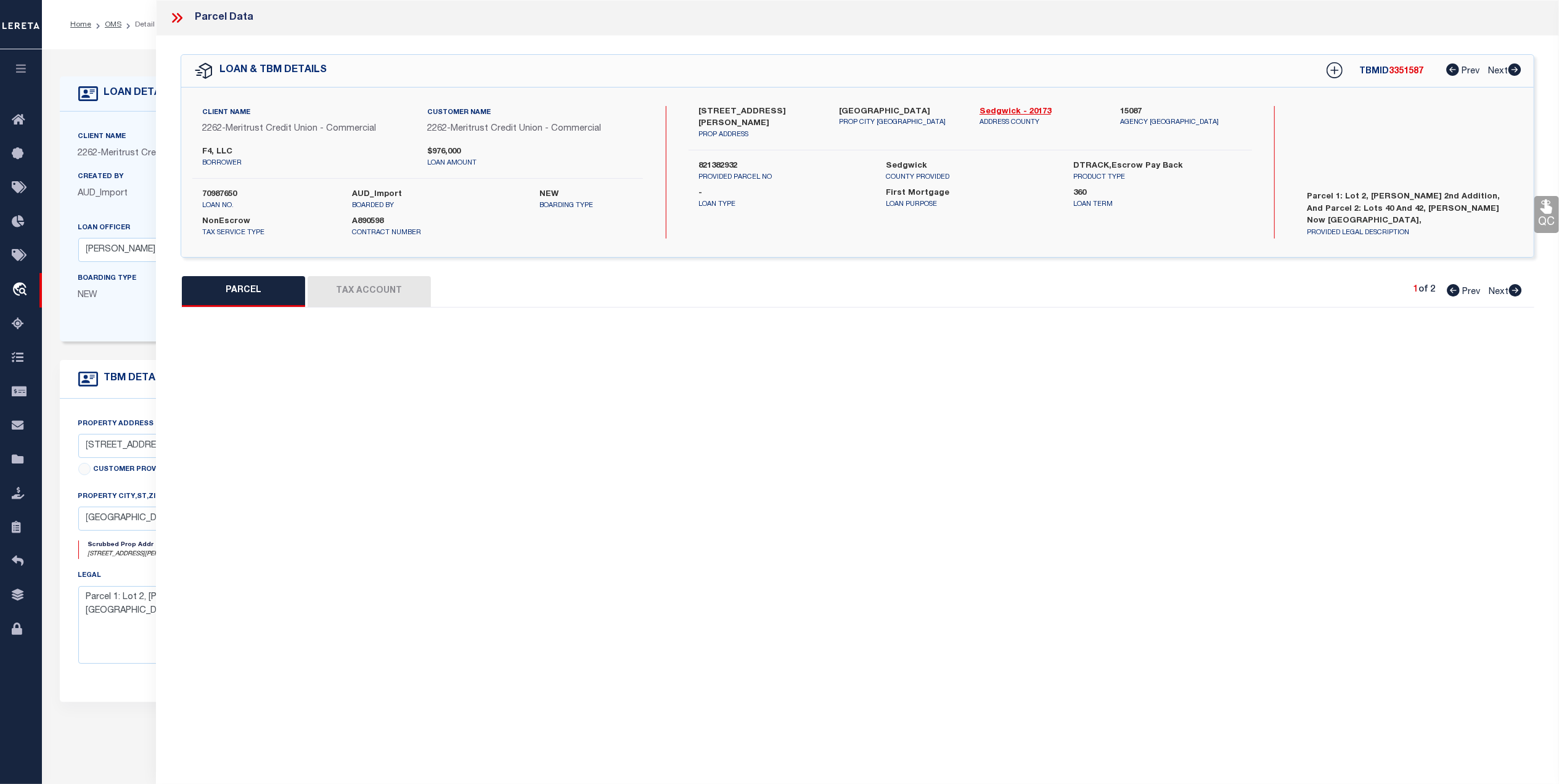
select select "CP"
type input "F4 LLC"
type input "338 N LORRAINE AVE 101"
type textarea "LOT 2 BRUCE MEEKER 2ND. ADD."
type textarea "MC Reviewed on 3-3-25 and is a WOP. HH Reviewed on 12-17-24 and is a WOP. Migra…"
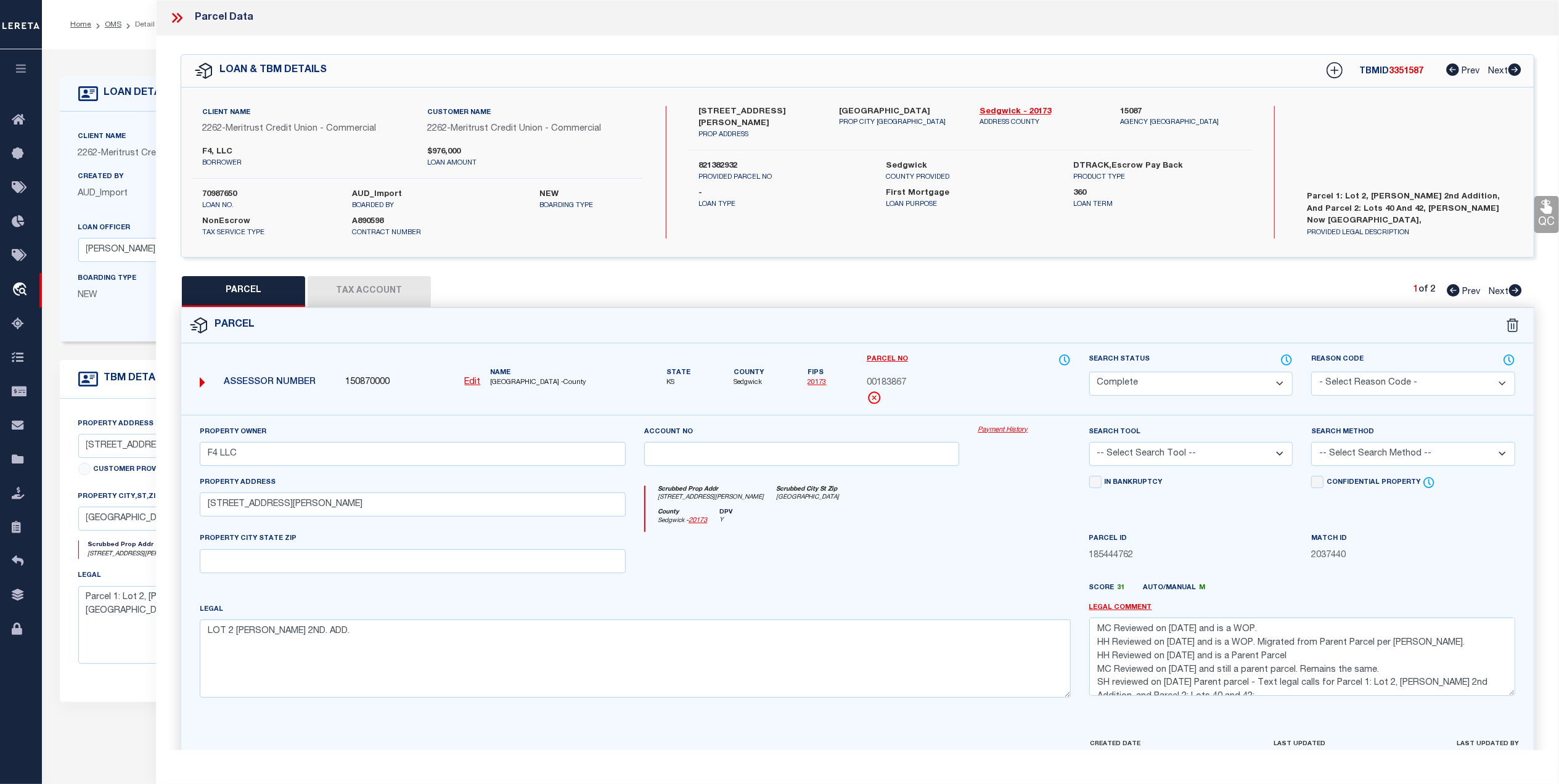
click at [992, 433] on link "Payment History" at bounding box center [1023, 430] width 93 height 11
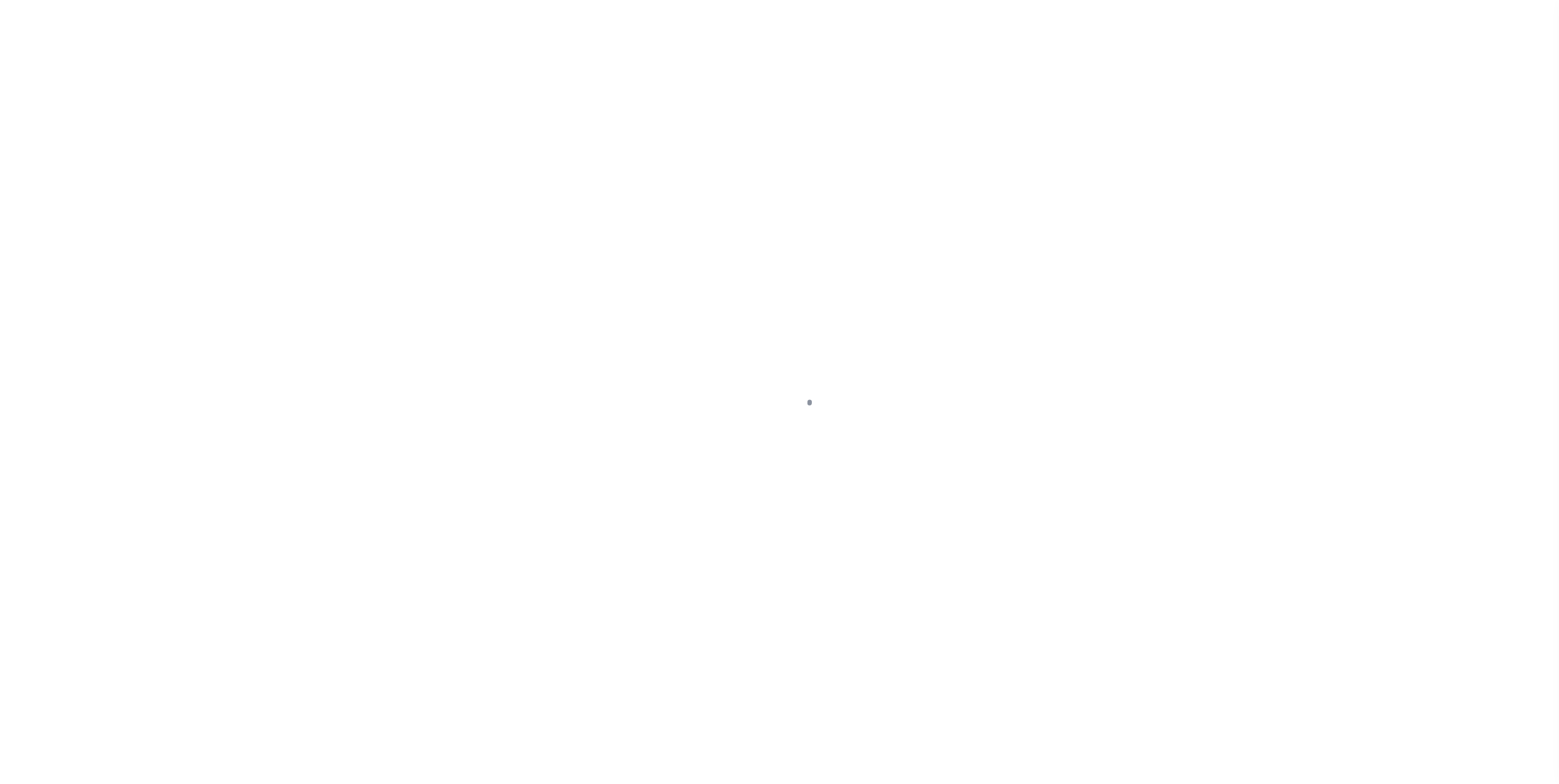
select select "10"
select select "NonEscrow"
select select "2"
select select
select select "22219"
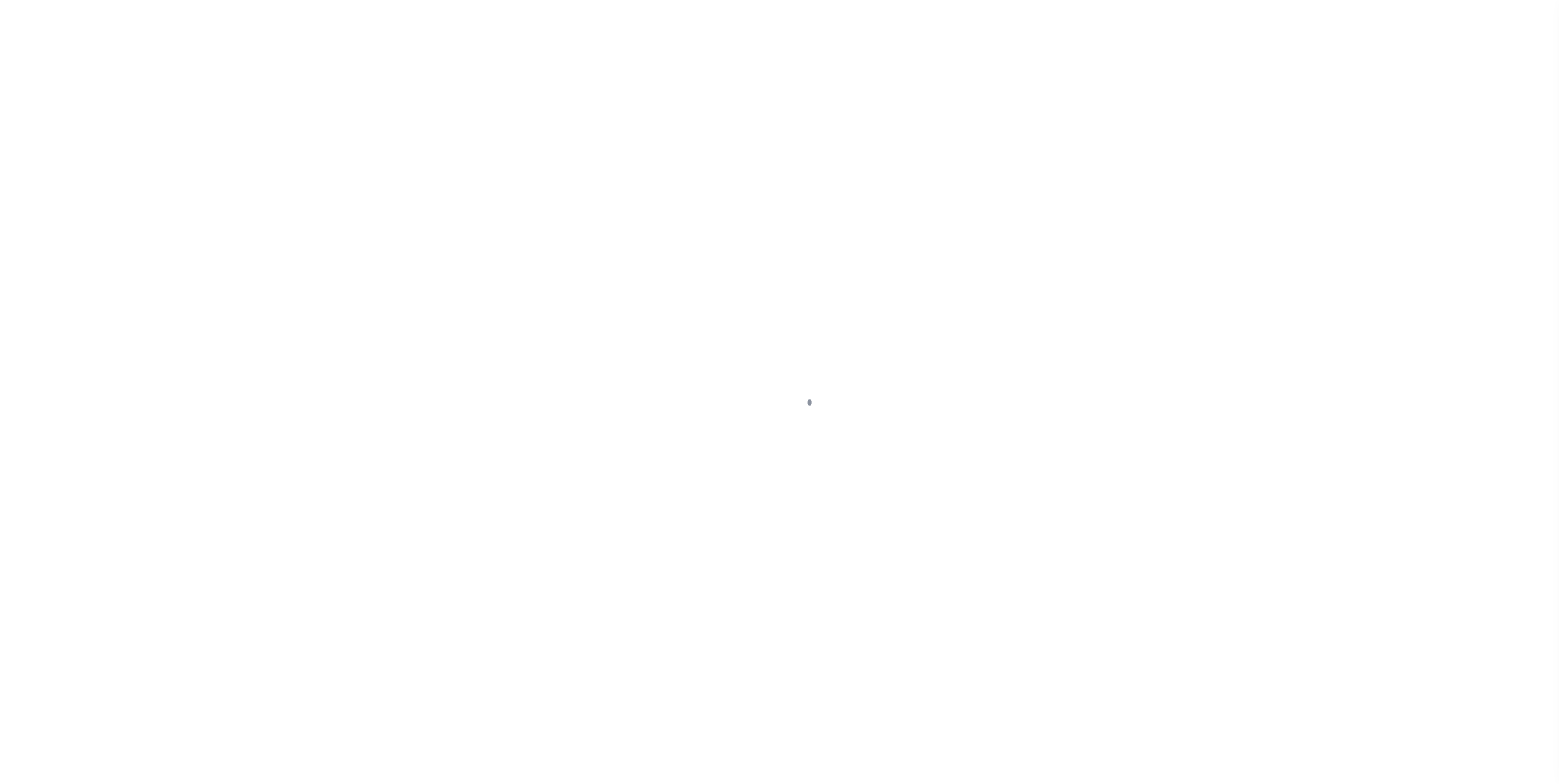
select select "17425"
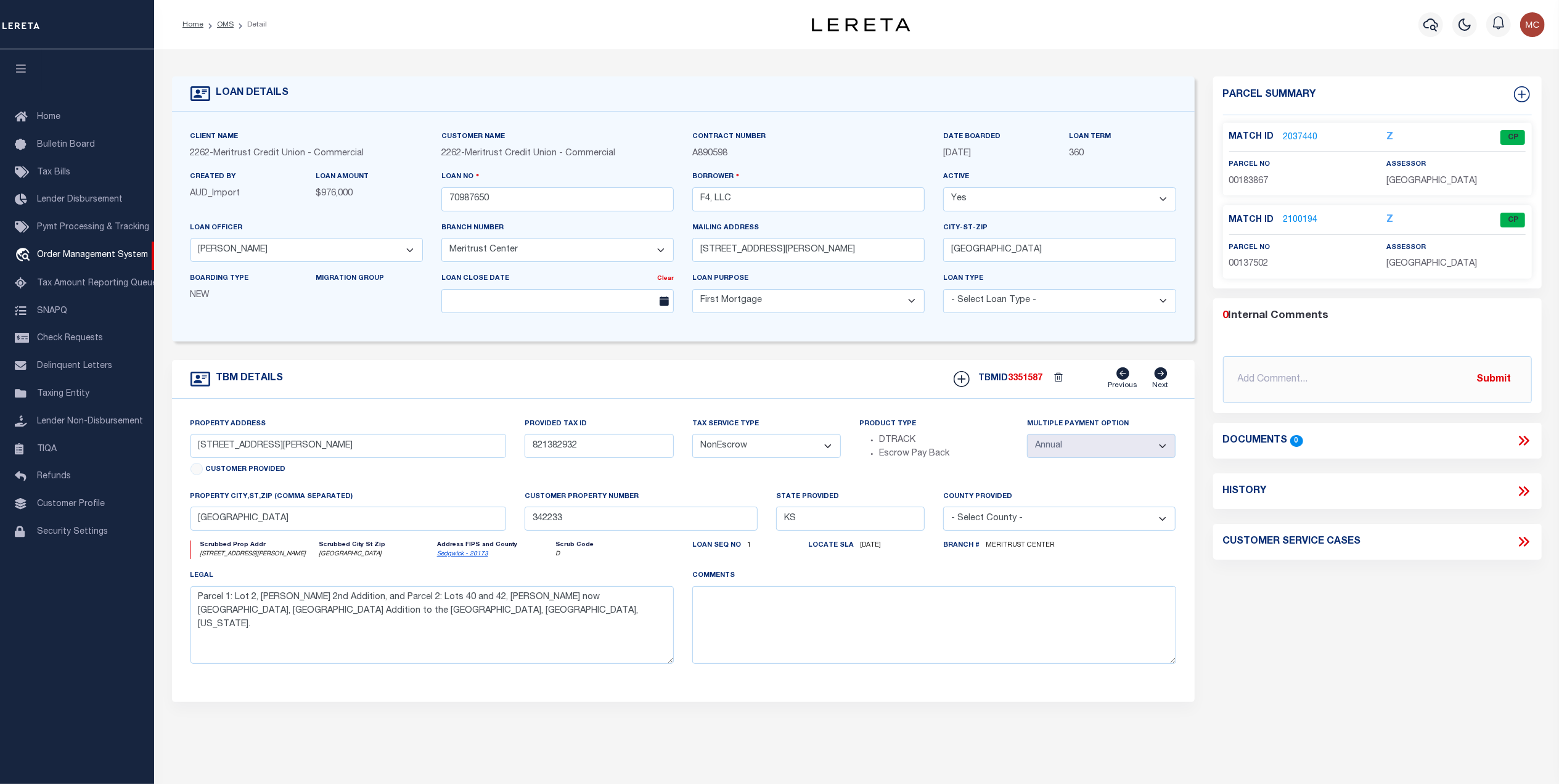
click at [1313, 138] on link "2037440" at bounding box center [1301, 138] width 34 height 13
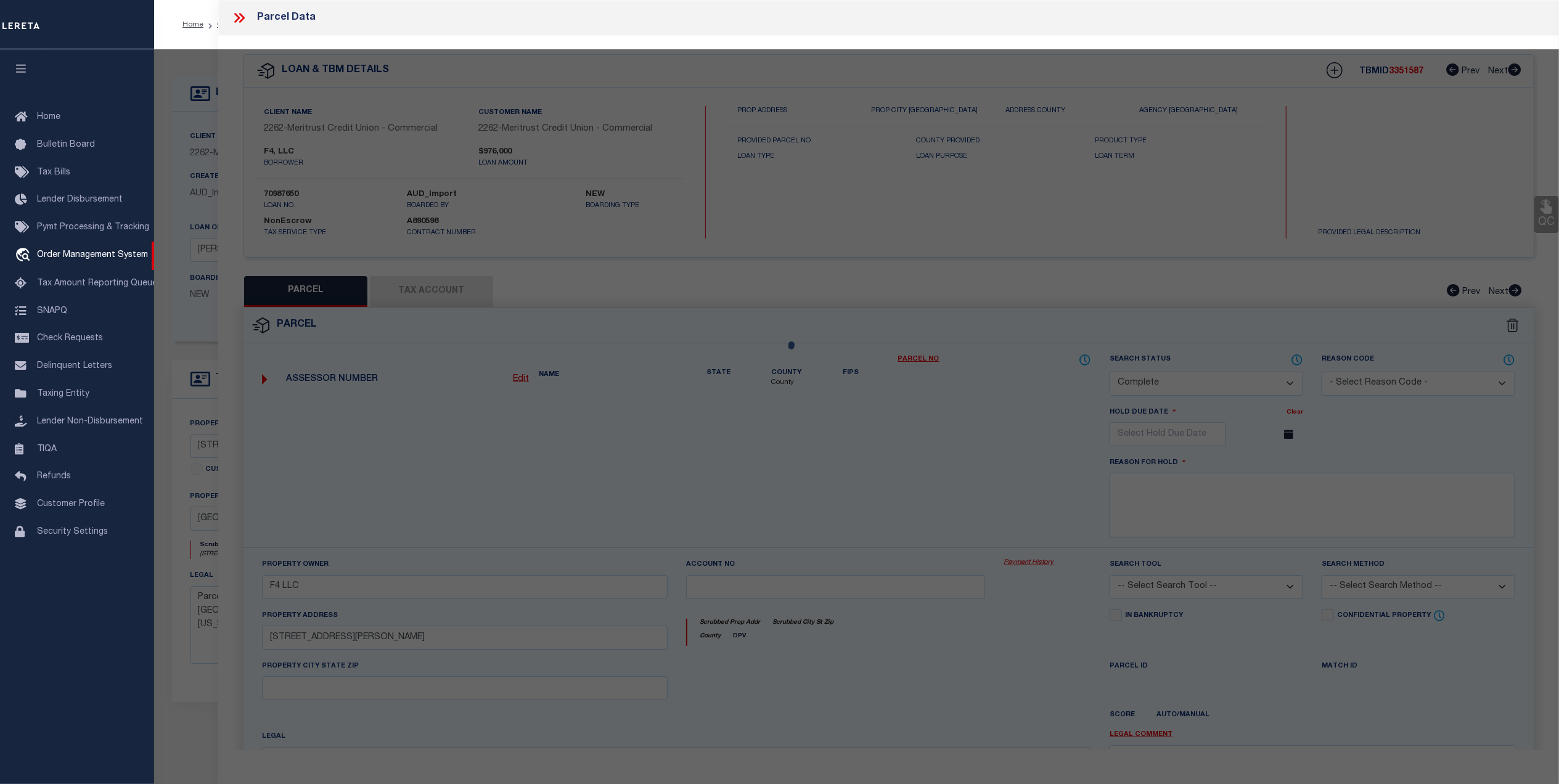
select select "AS"
checkbox input "false"
select select "CP"
type input "F4 LLC"
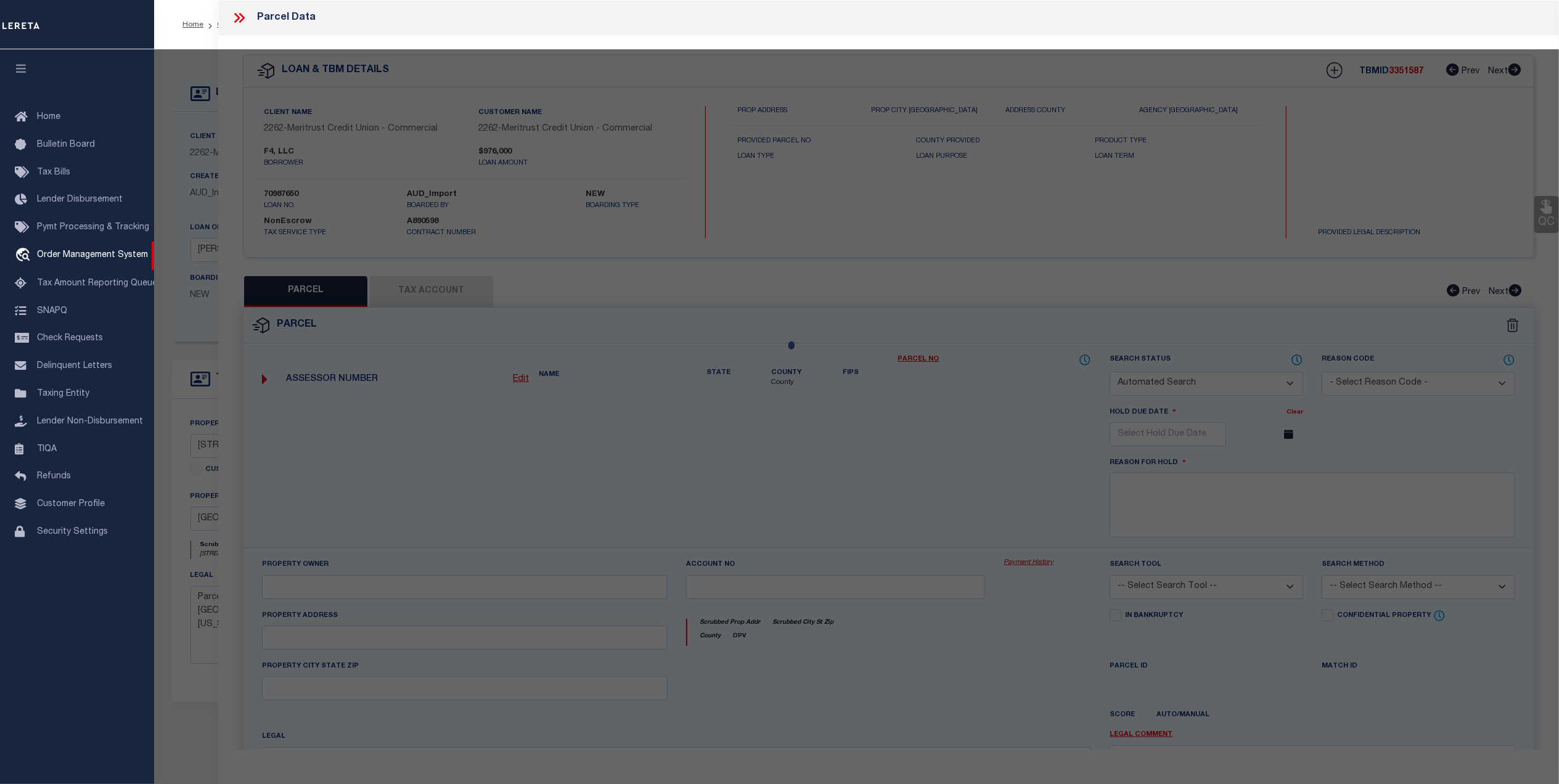
type input "338 N LORRAINE AVE 101"
type textarea "LOT 2 BRUCE MEEKER 2ND. ADD."
type textarea "MC Reviewed on 3-3-25 and is a WOP. HH Reviewed on 12-17-24 and is a WOP. Migra…"
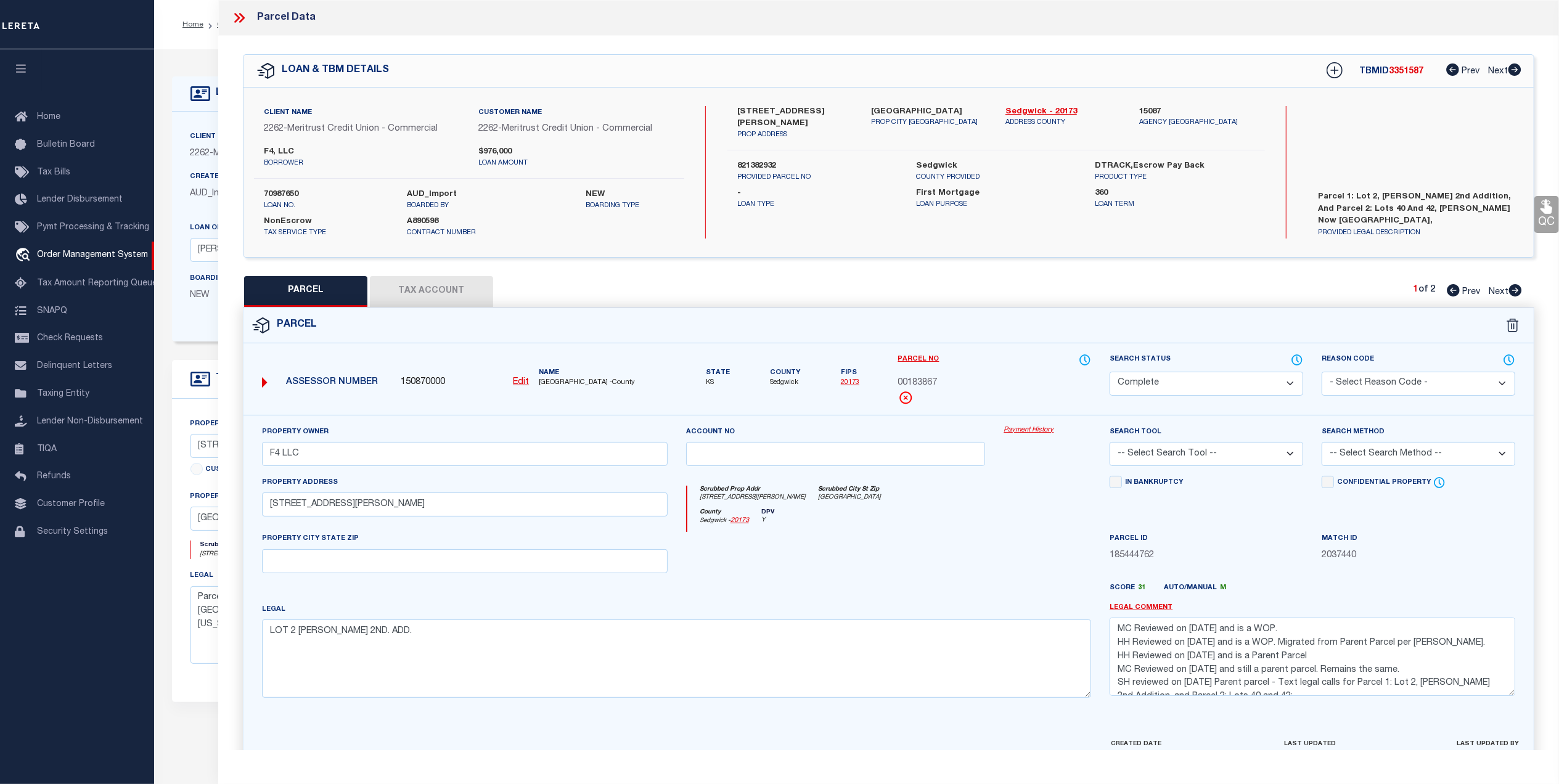
click at [459, 294] on button "Tax Account" at bounding box center [431, 292] width 123 height 31
select select "100"
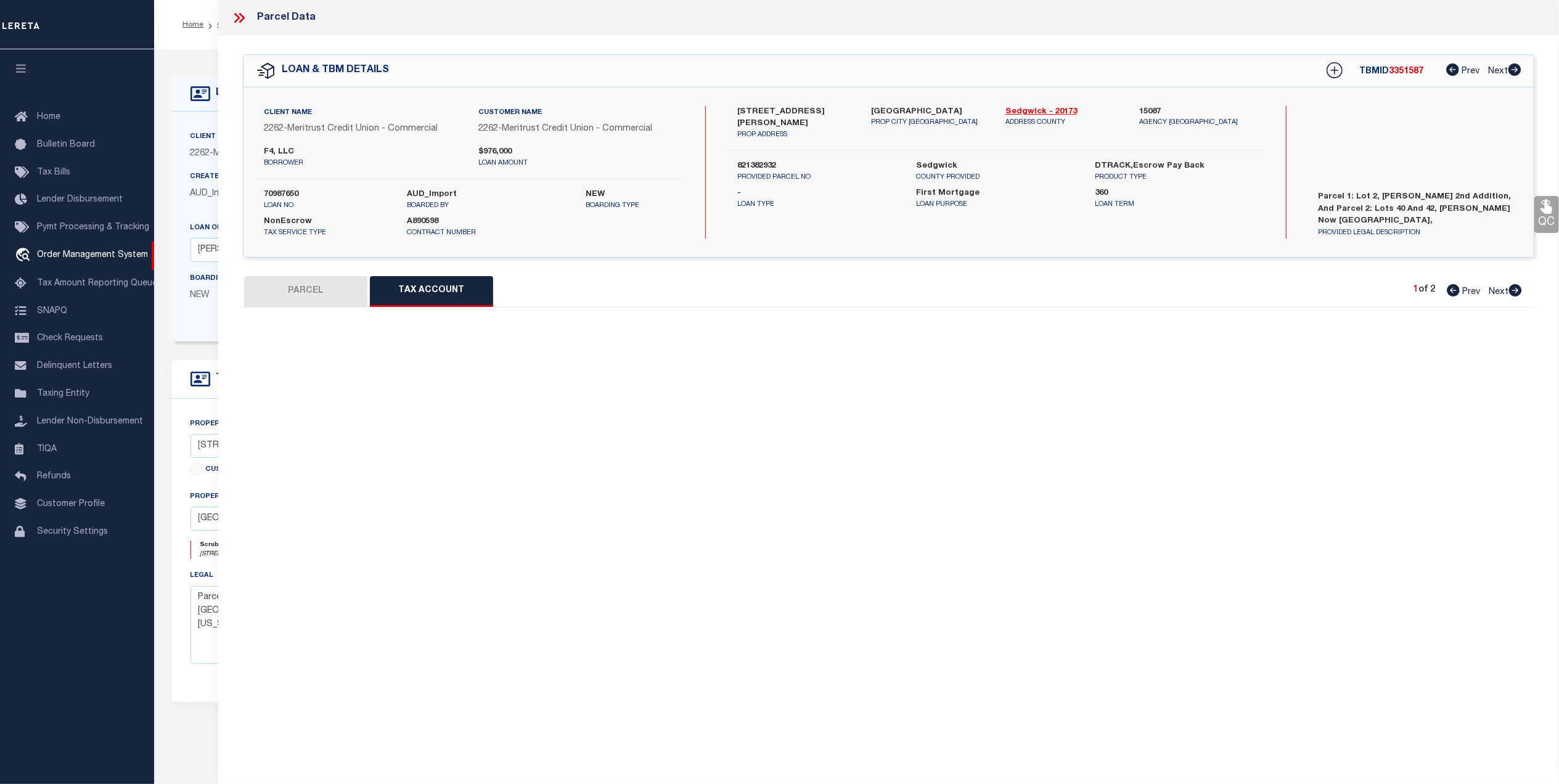
select select "100"
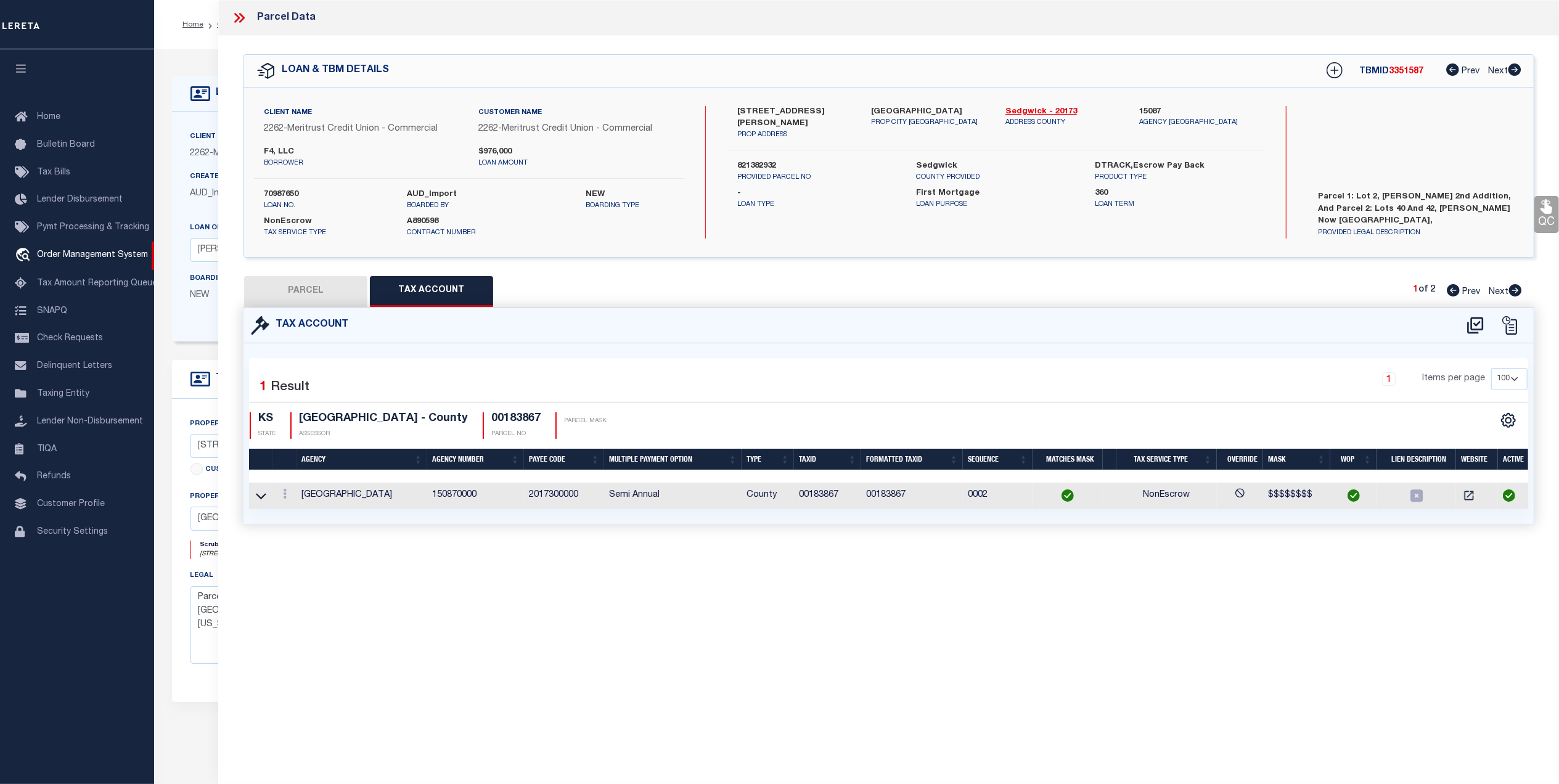
click at [308, 290] on button "PARCEL" at bounding box center [305, 292] width 123 height 31
select select "AS"
checkbox input "false"
select select "CP"
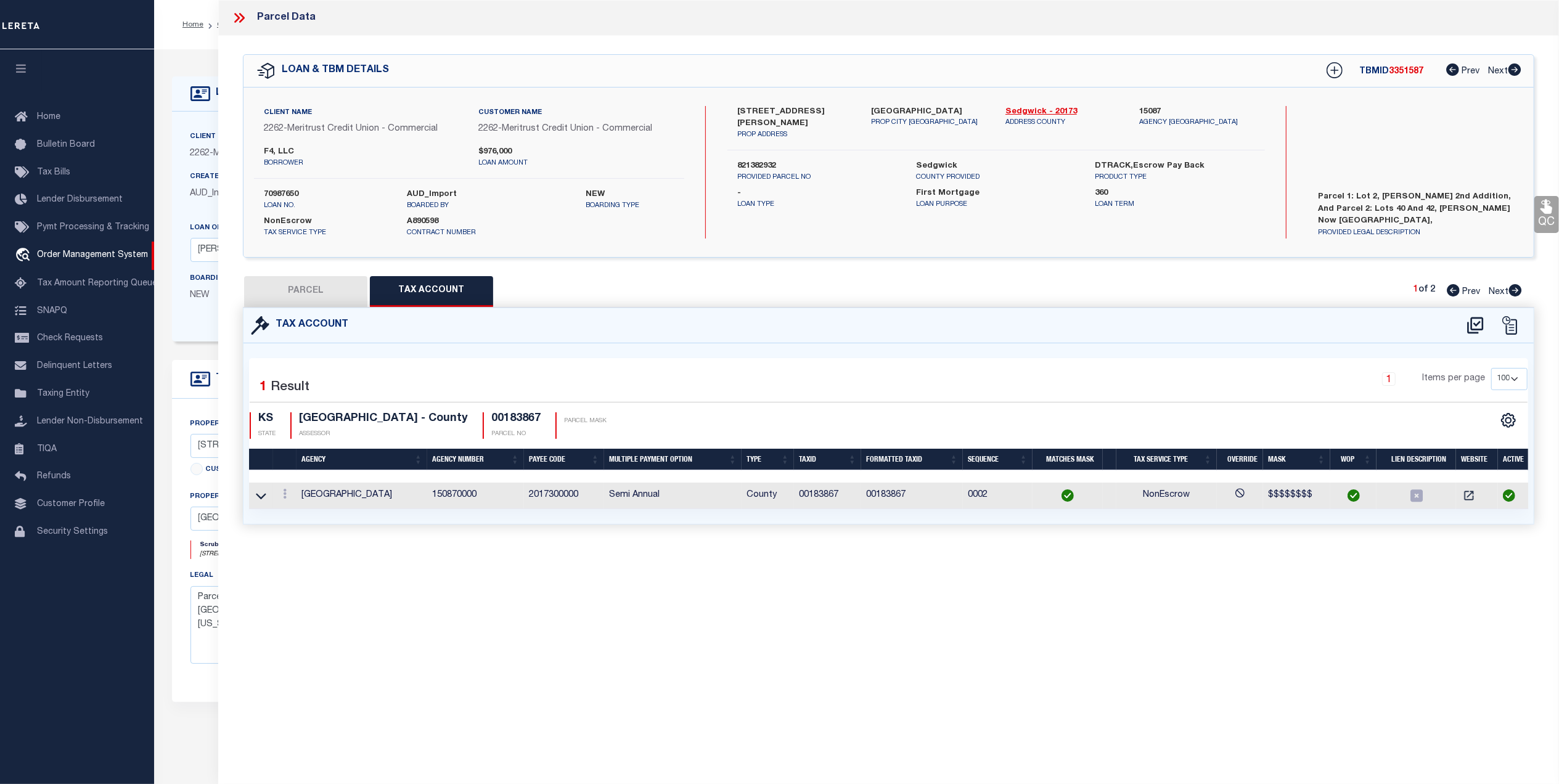
type input "F4 LLC"
type input "338 N LORRAINE AVE 101"
type textarea "LOT 2 BRUCE MEEKER 2ND. ADD."
type textarea "MC Reviewed on 3-3-25 and is a WOP. HH Reviewed on 12-17-24 and is a WOP. Migra…"
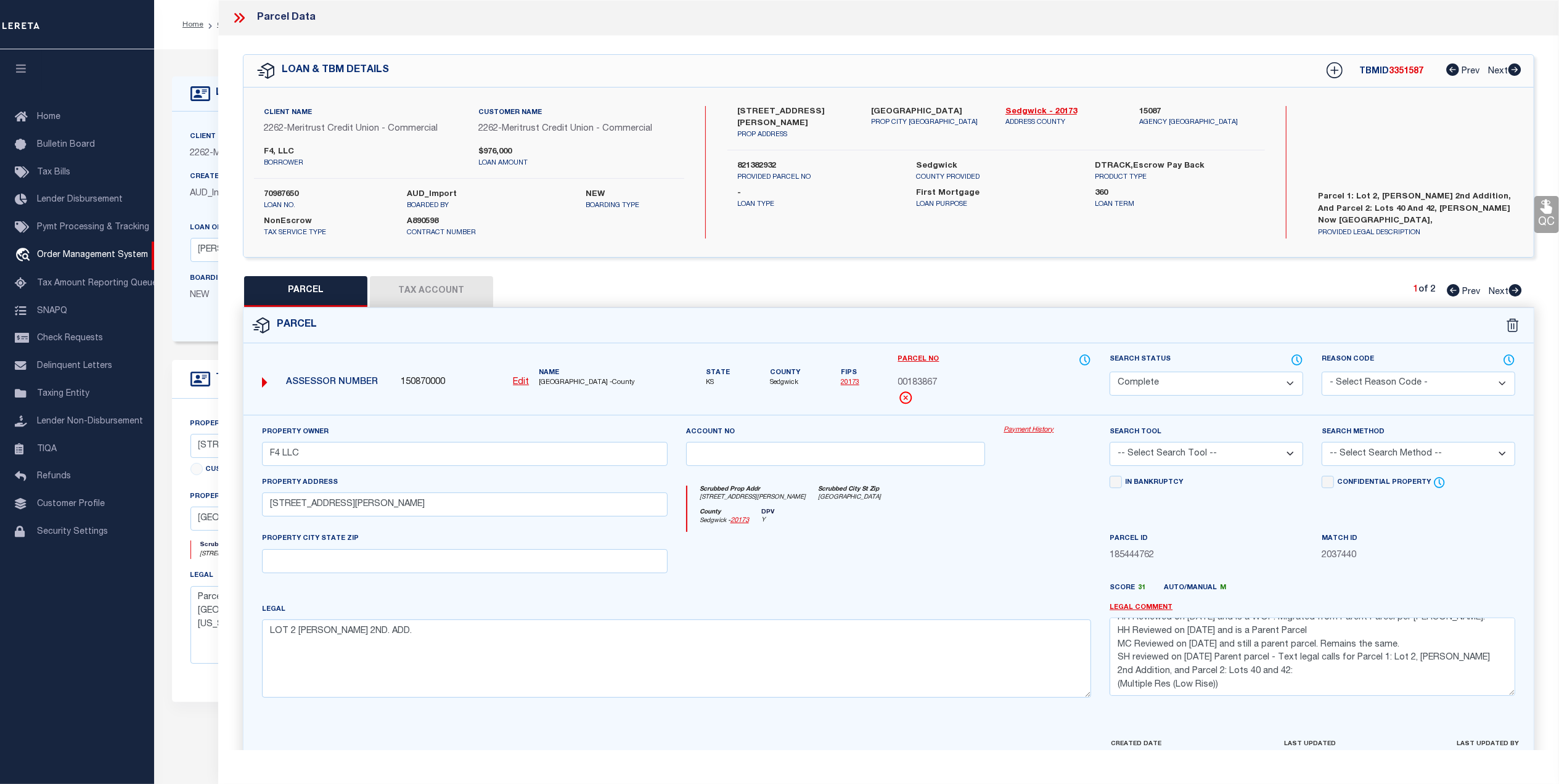
scroll to position [27, 0]
click at [469, 299] on button "Tax Account" at bounding box center [431, 292] width 123 height 31
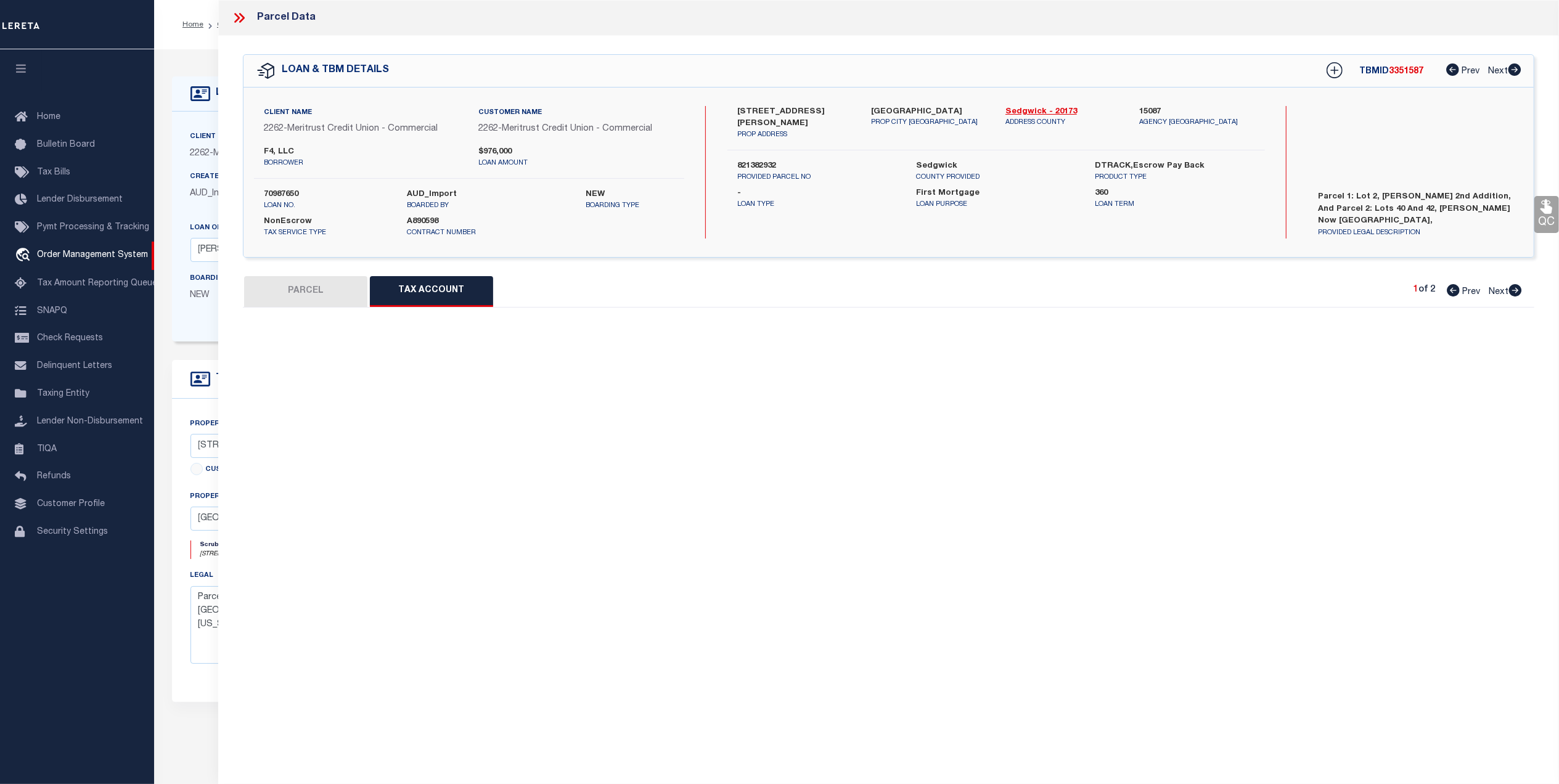
select select "100"
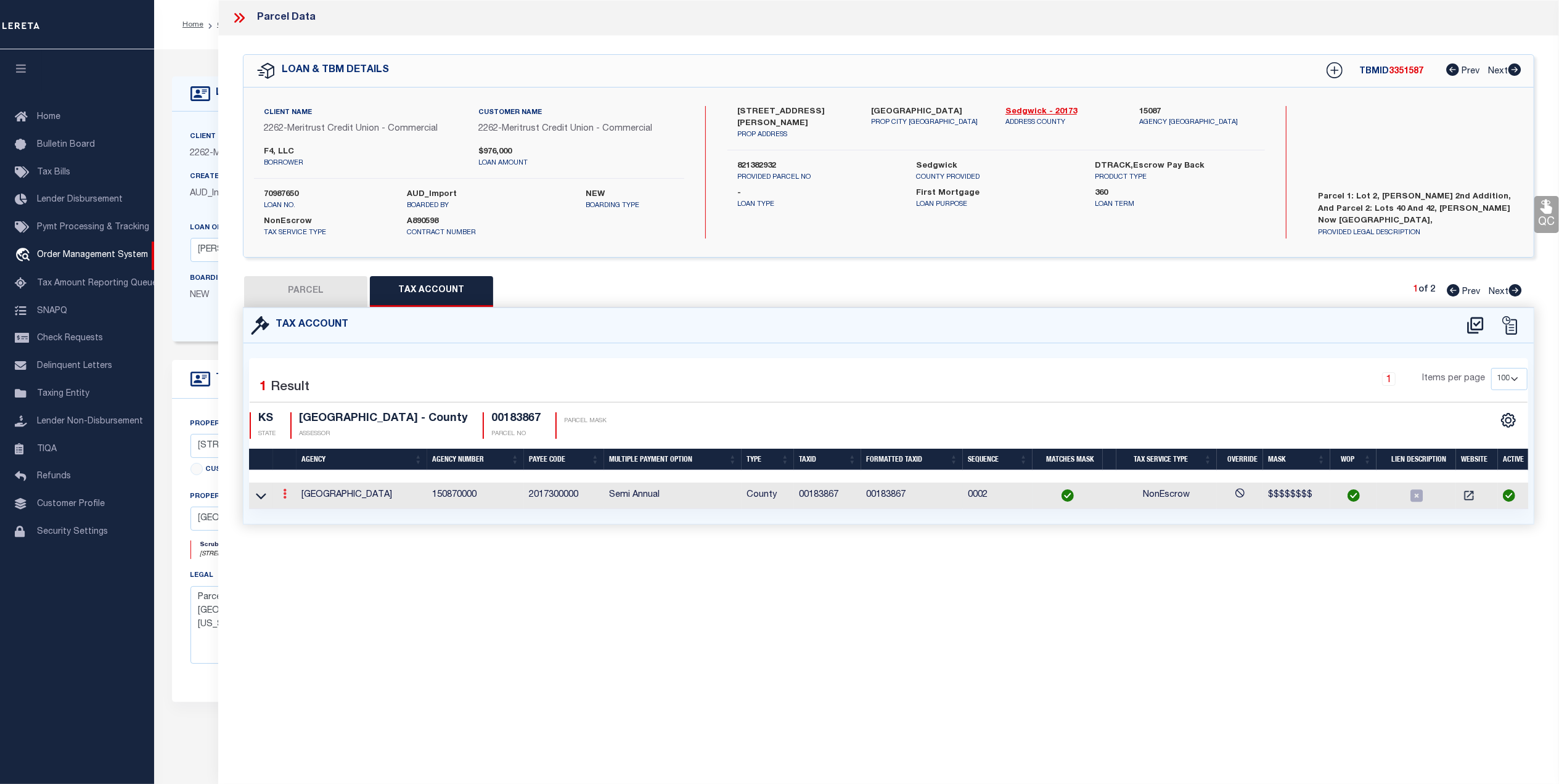
click at [281, 496] on link at bounding box center [284, 495] width 14 height 10
click at [288, 516] on link at bounding box center [302, 513] width 46 height 21
checkbox input "true"
radio input "true"
type input "04/02/2026"
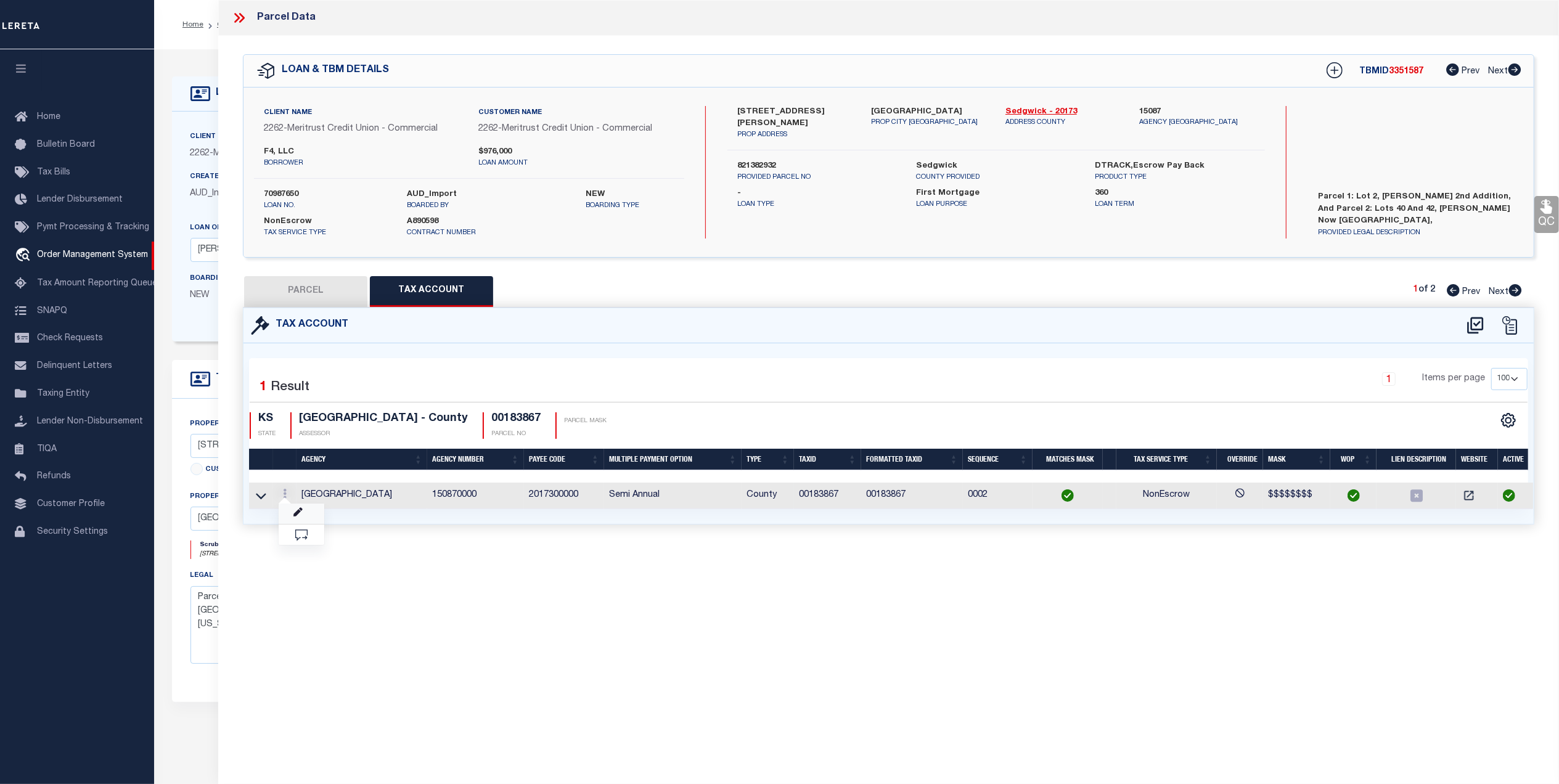
type textarea "This parcel was flagged as Parent Parcel, by request this Tax Account has been …"
type input "00183867"
type textarea "$$$$$$$$"
checkbox input "true"
type input "XXXXXXXX*"
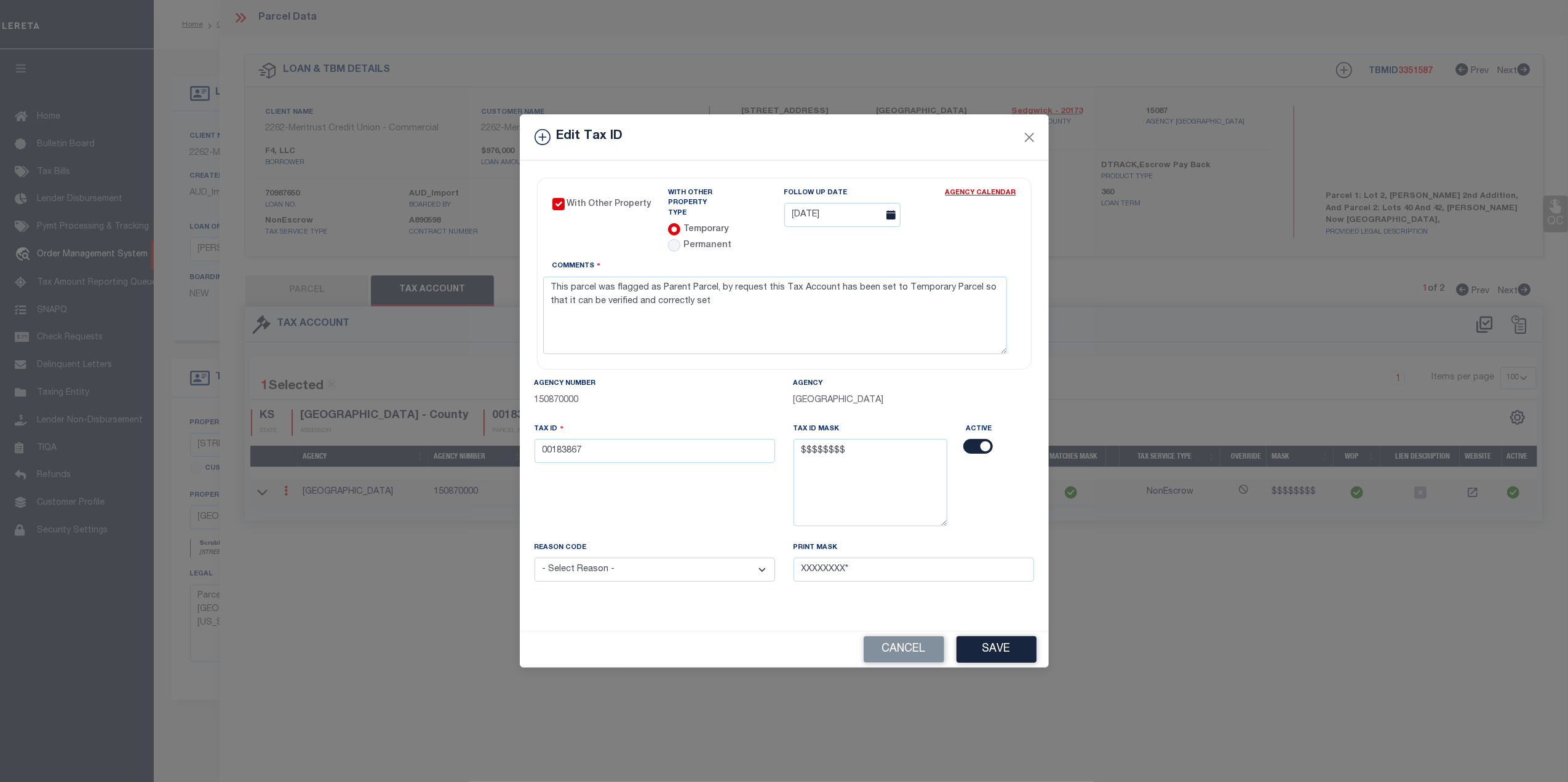
click at [362, 549] on div "Edit Tax ID With Other Property With Other Property Type Temporary" at bounding box center [784, 391] width 1568 height 782
click at [1029, 143] on button "Close" at bounding box center [1029, 137] width 16 height 16
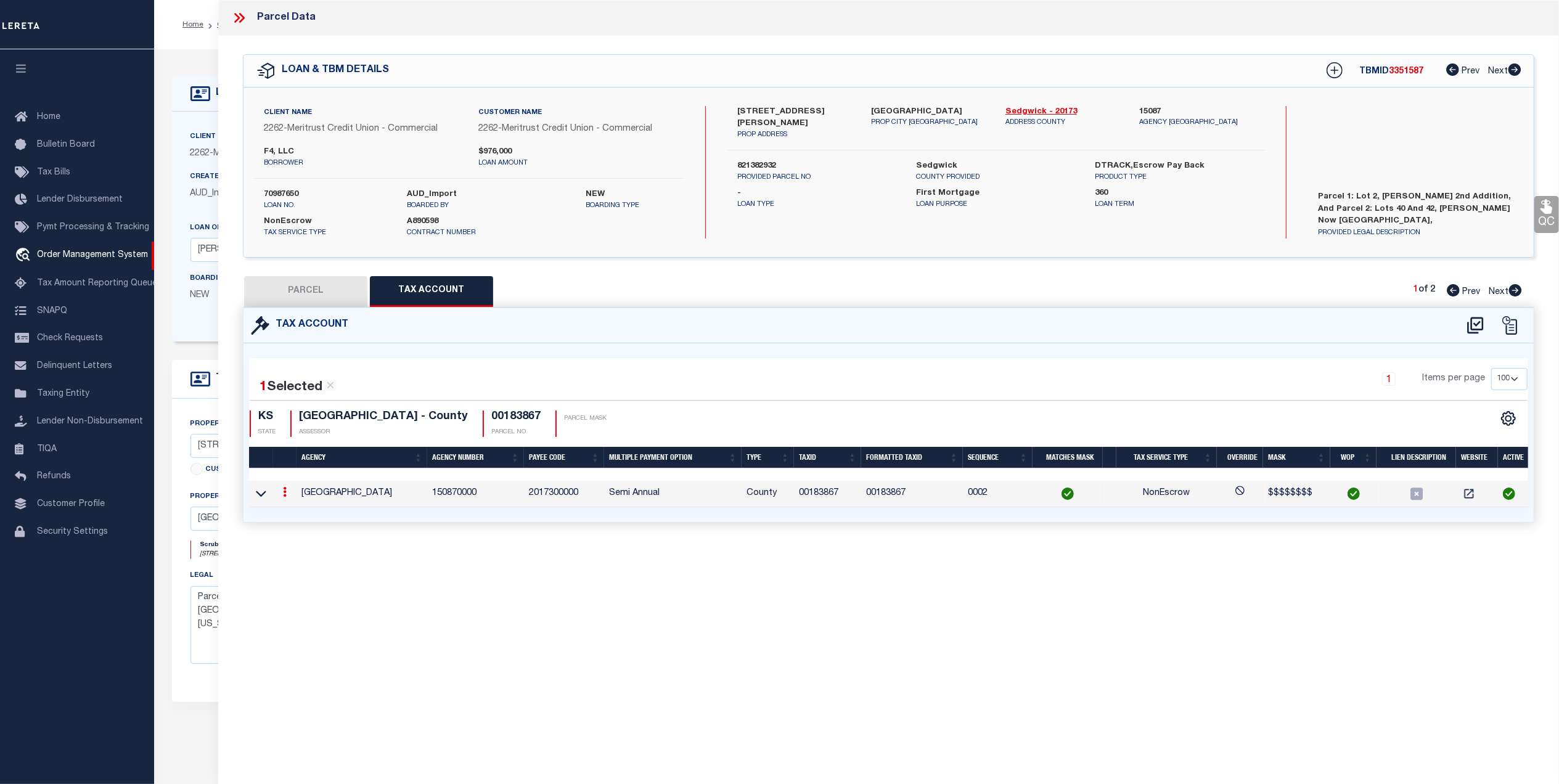
click at [284, 493] on icon at bounding box center [284, 491] width 4 height 10
click at [300, 511] on icon "" at bounding box center [298, 510] width 9 height 9
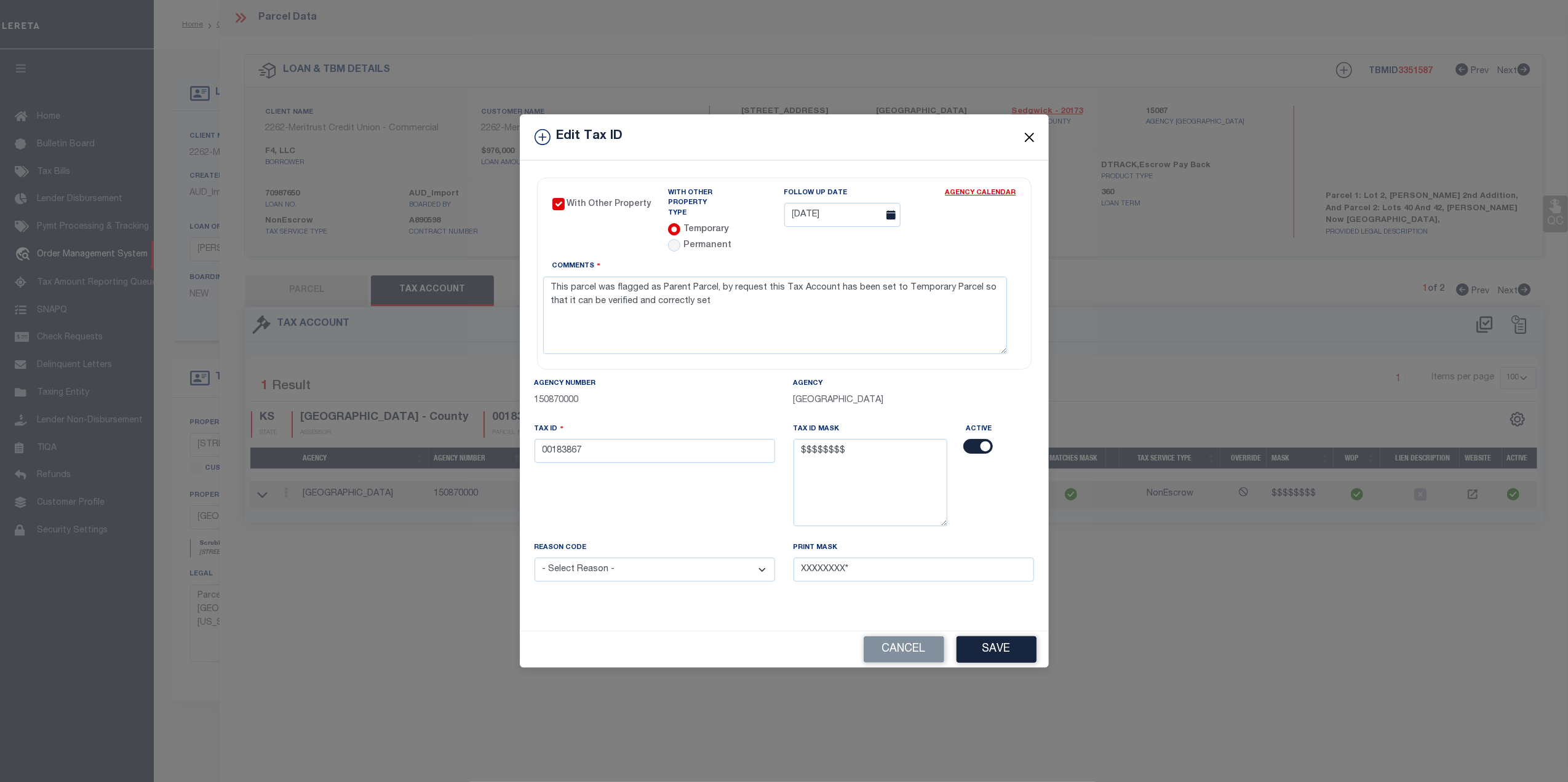
click at [1025, 143] on button "Close" at bounding box center [1029, 137] width 16 height 16
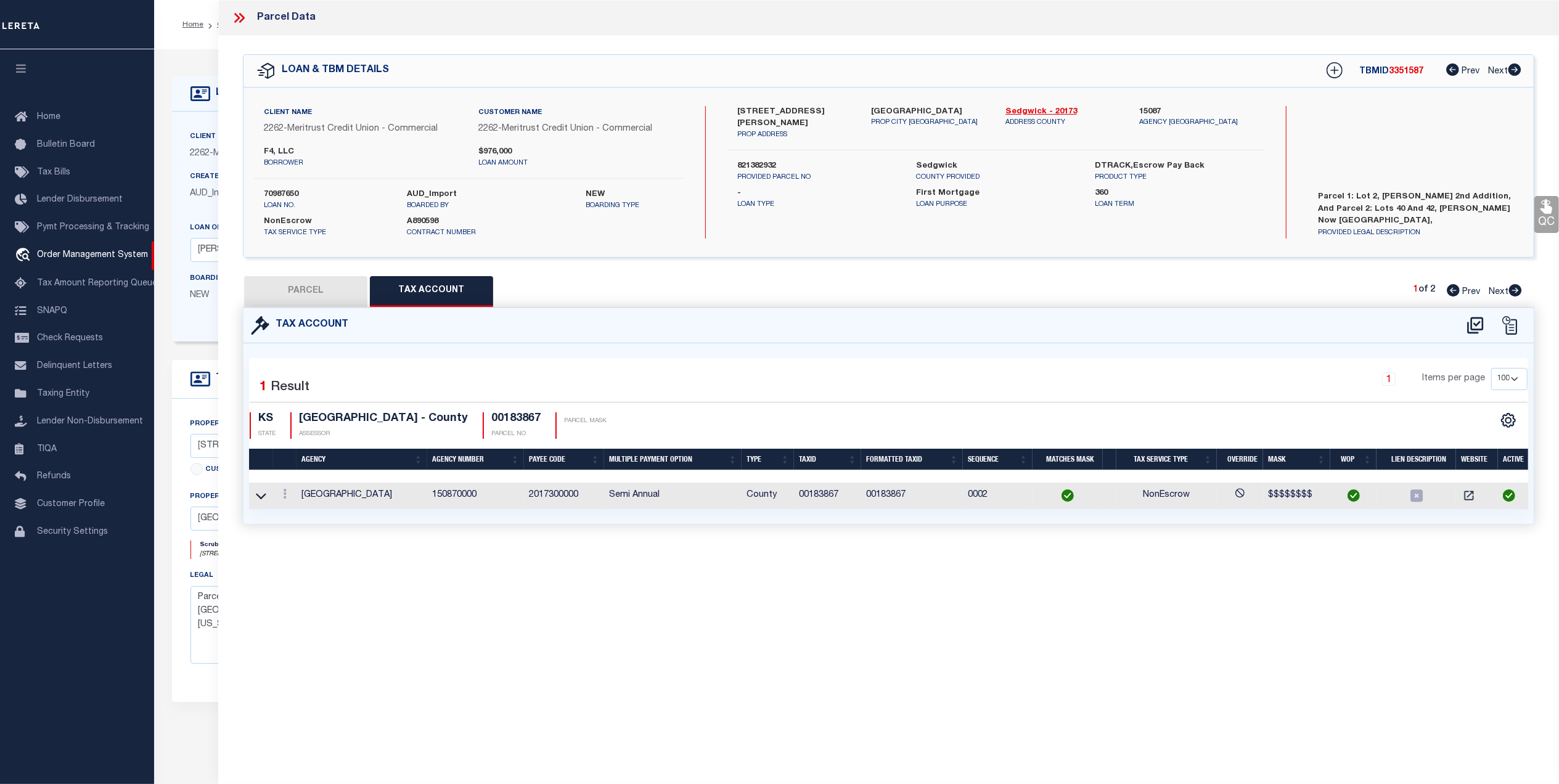
click at [320, 288] on button "PARCEL" at bounding box center [305, 292] width 123 height 31
select select "AS"
checkbox input "false"
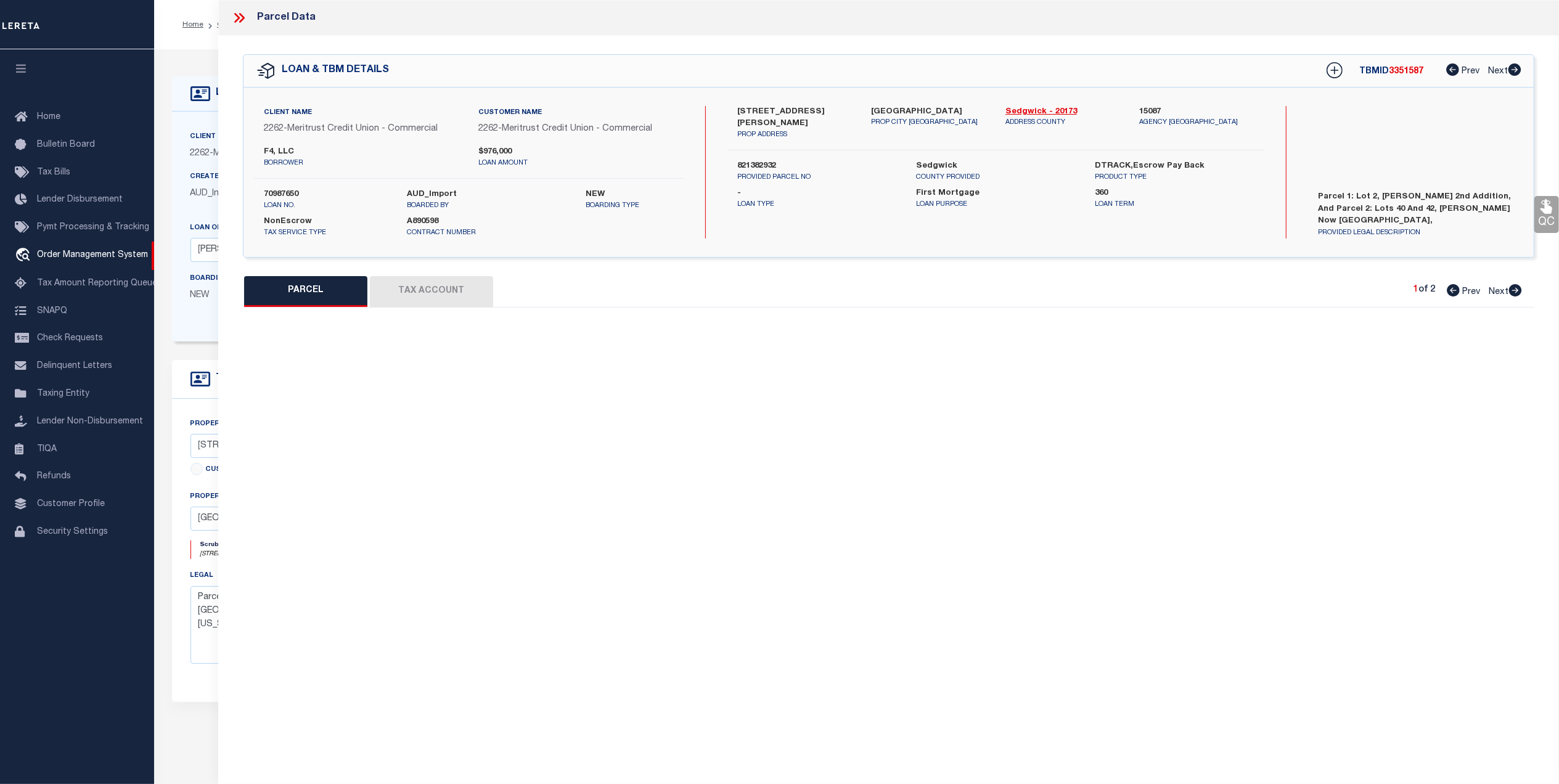
scroll to position [0, 0]
select select "CP"
type input "F4 LLC"
type input "338 N LORRAINE AVE 101"
type textarea "LOT 2 BRUCE MEEKER 2ND. ADD."
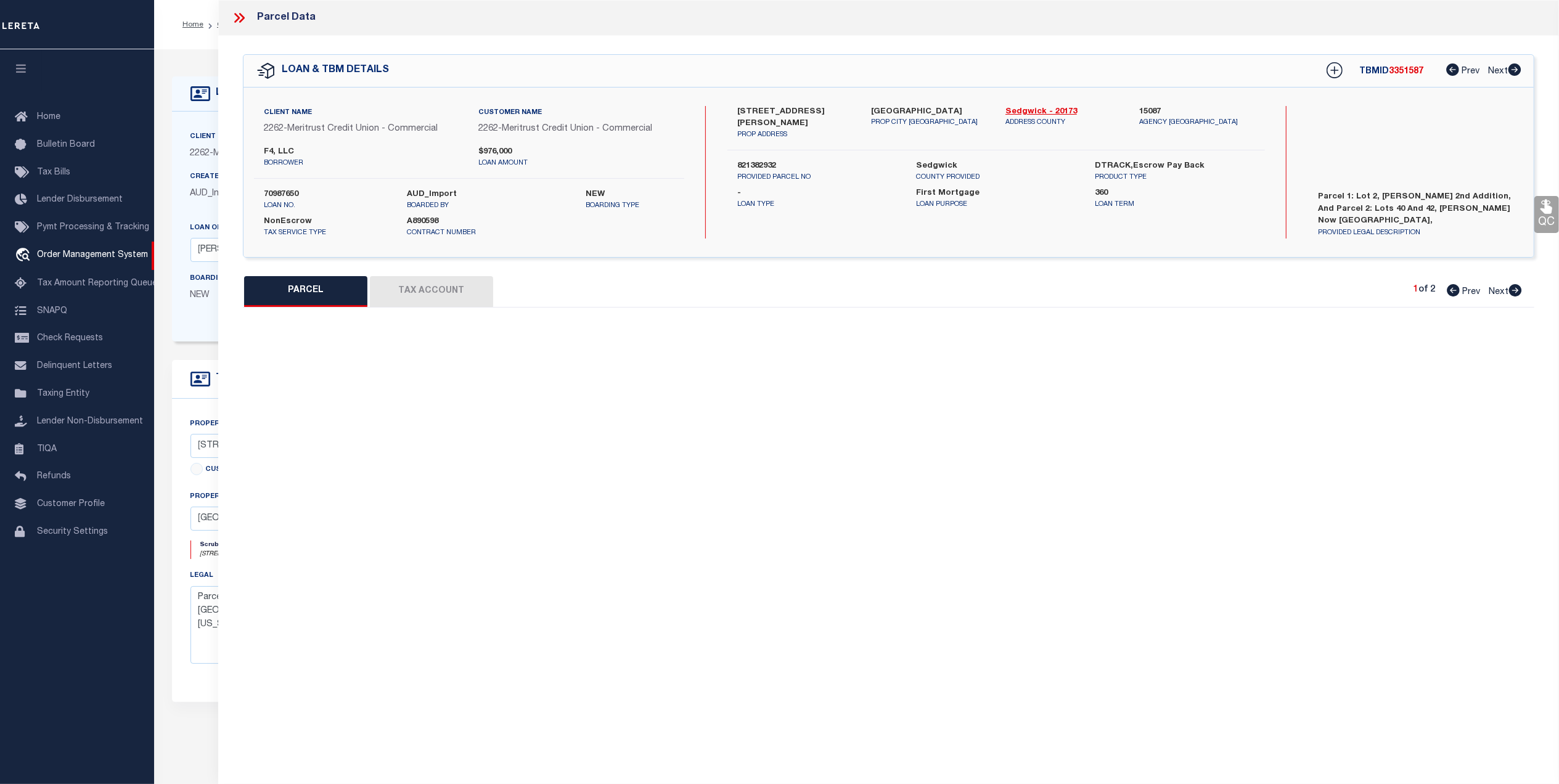
type textarea "MC Reviewed on 3-3-25 and is a WOP. HH Reviewed on 12-17-24 and is a WOP. Migra…"
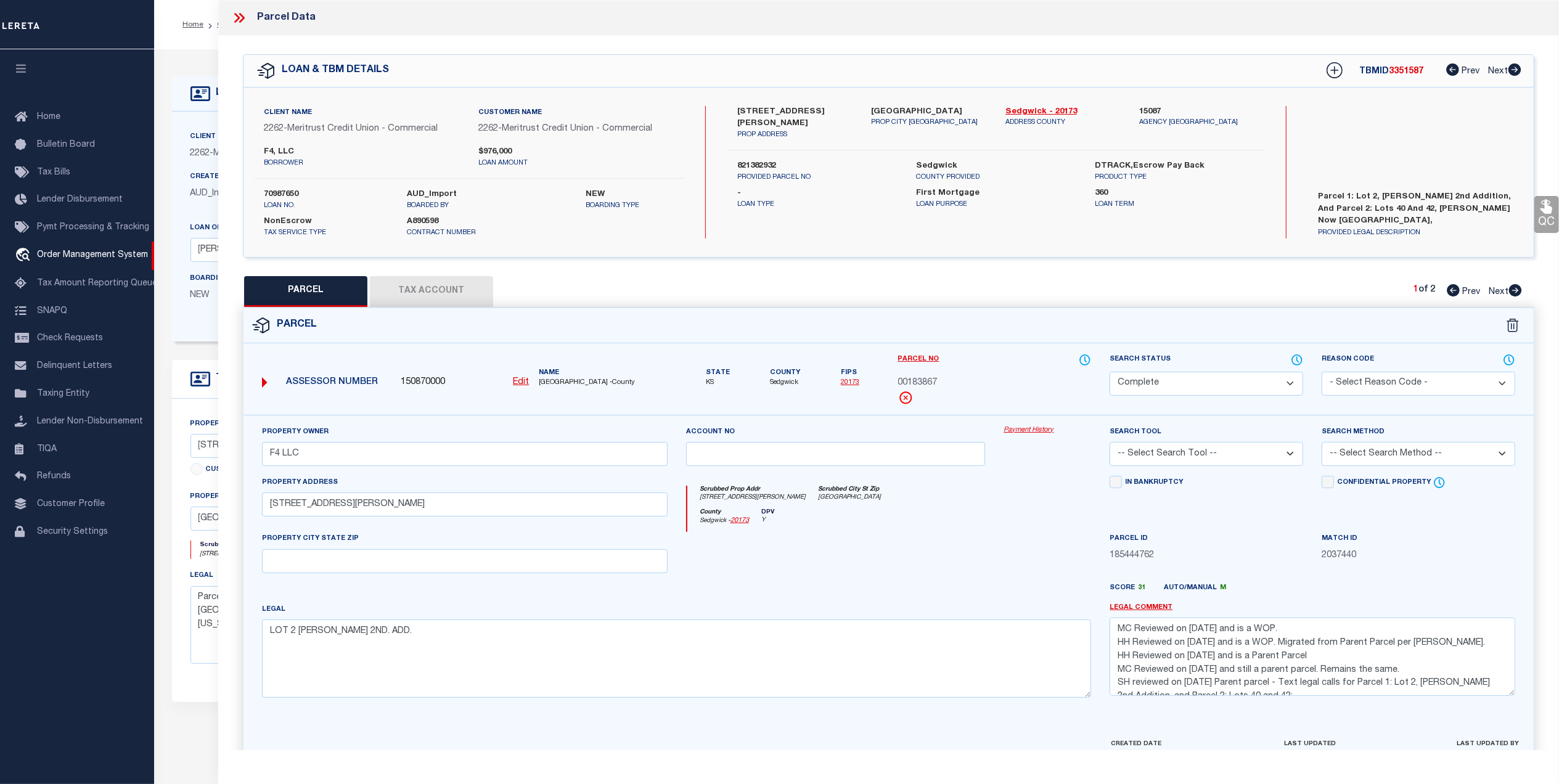
click at [242, 21] on icon at bounding box center [239, 18] width 16 height 16
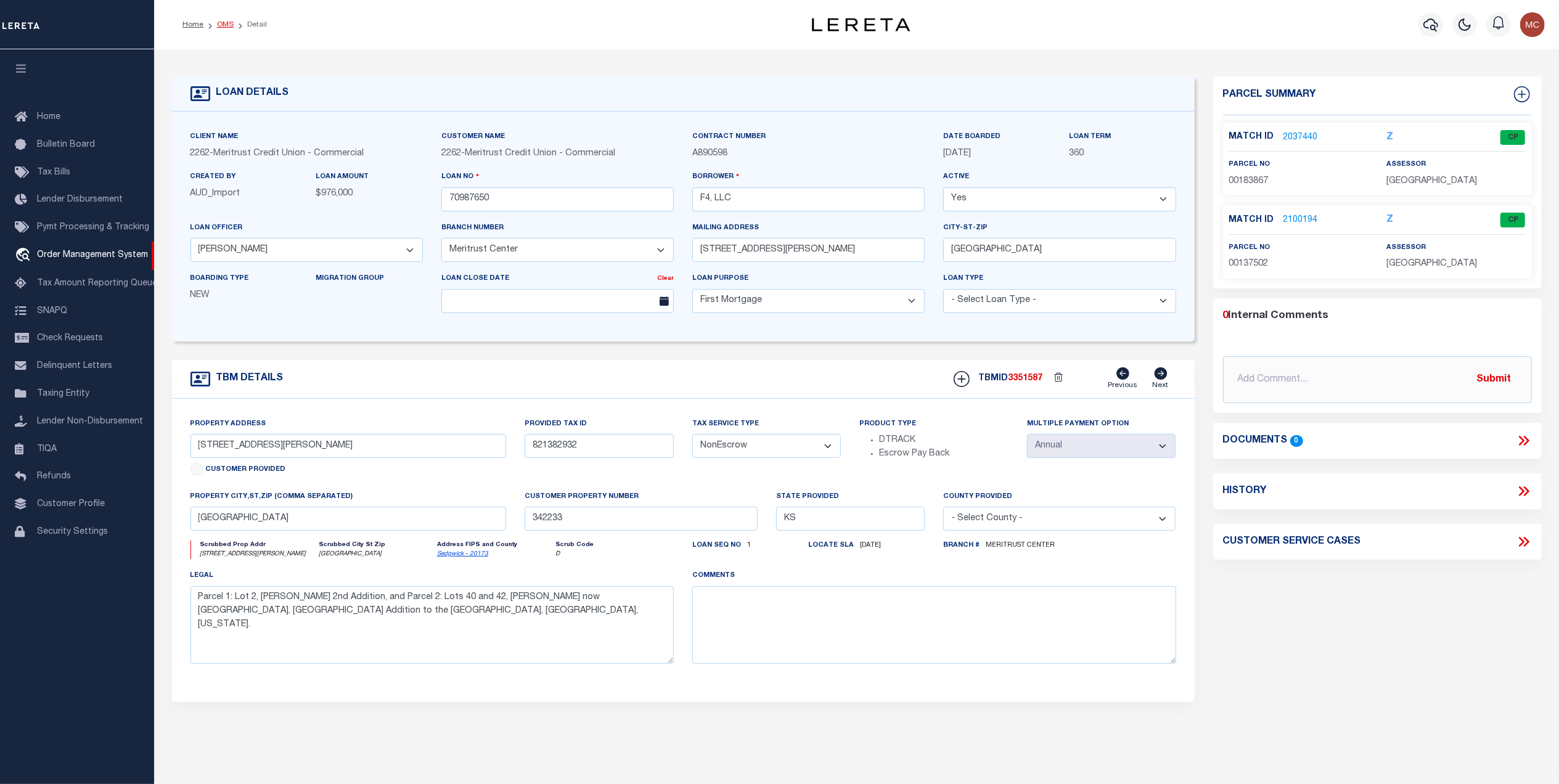
click at [217, 23] on link "OMS" at bounding box center [225, 24] width 16 height 7
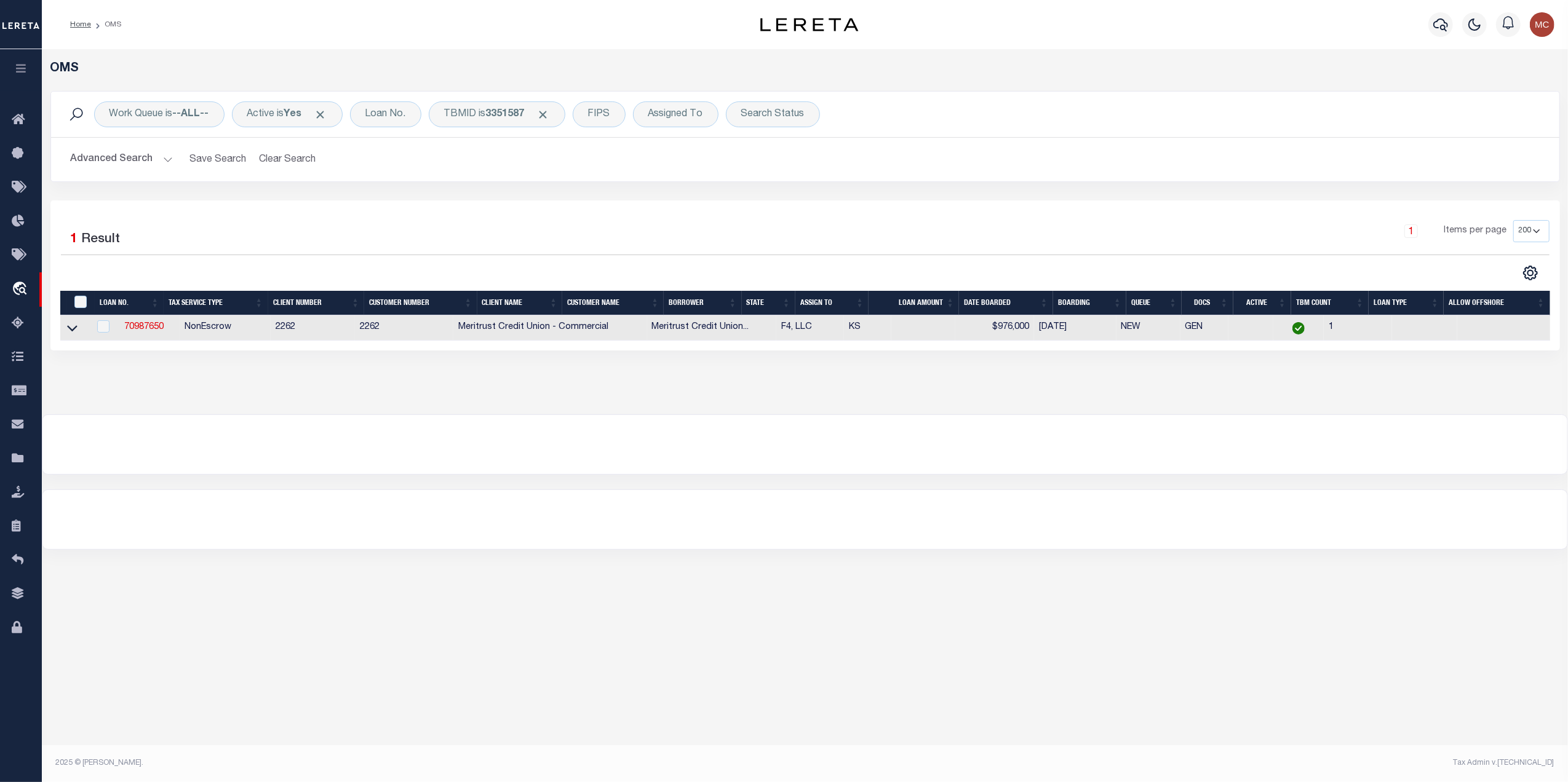
click at [500, 127] on div "Work Queue is --ALL-- Active is Yes Loan No. TBMID is 3351587 FIPS Assigned To …" at bounding box center [805, 114] width 1508 height 46
click at [500, 123] on div "TBMID is 3351587" at bounding box center [497, 114] width 137 height 26
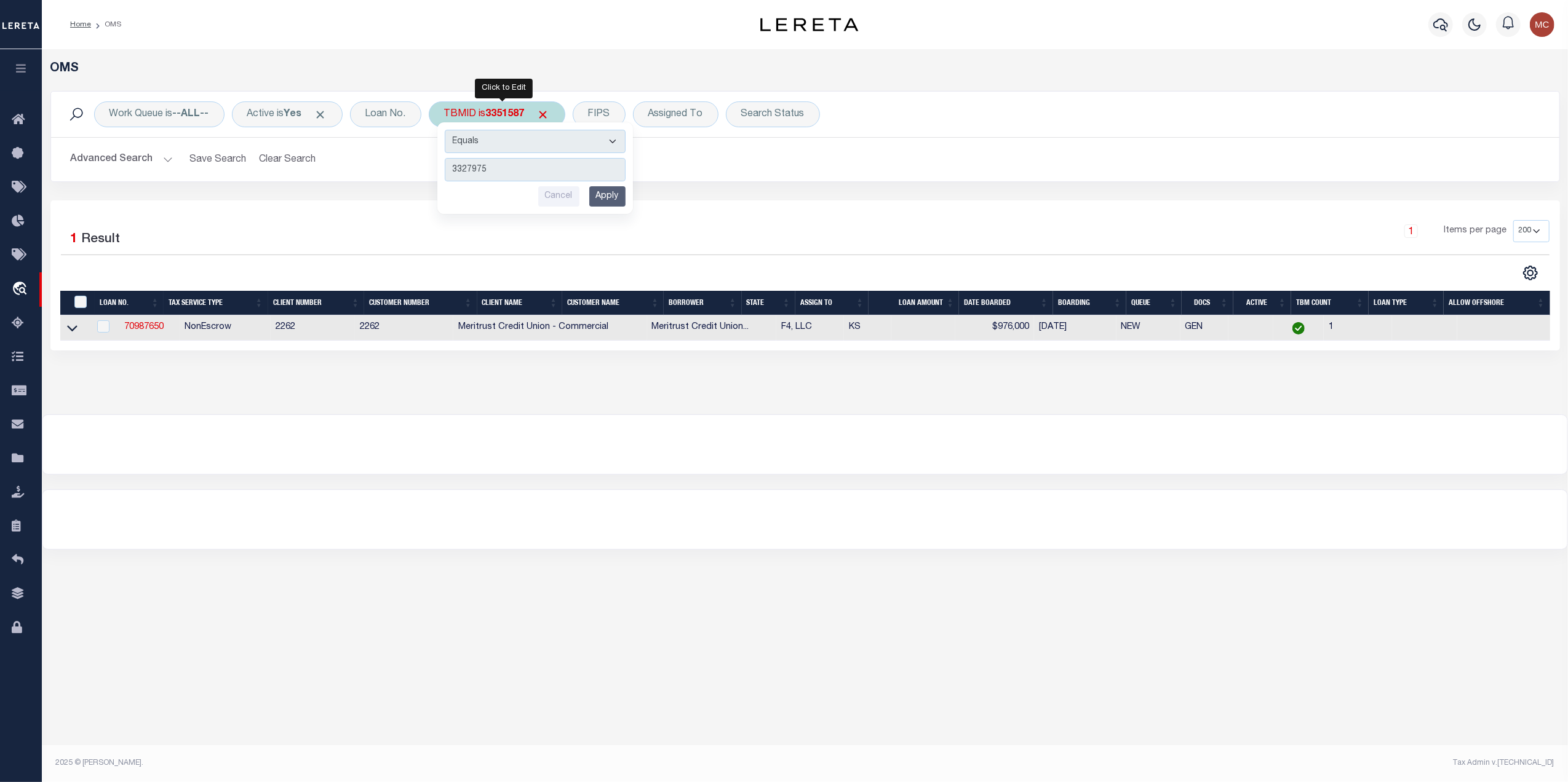
type input "3327975"
click at [618, 205] on input "Apply" at bounding box center [607, 196] width 36 height 21
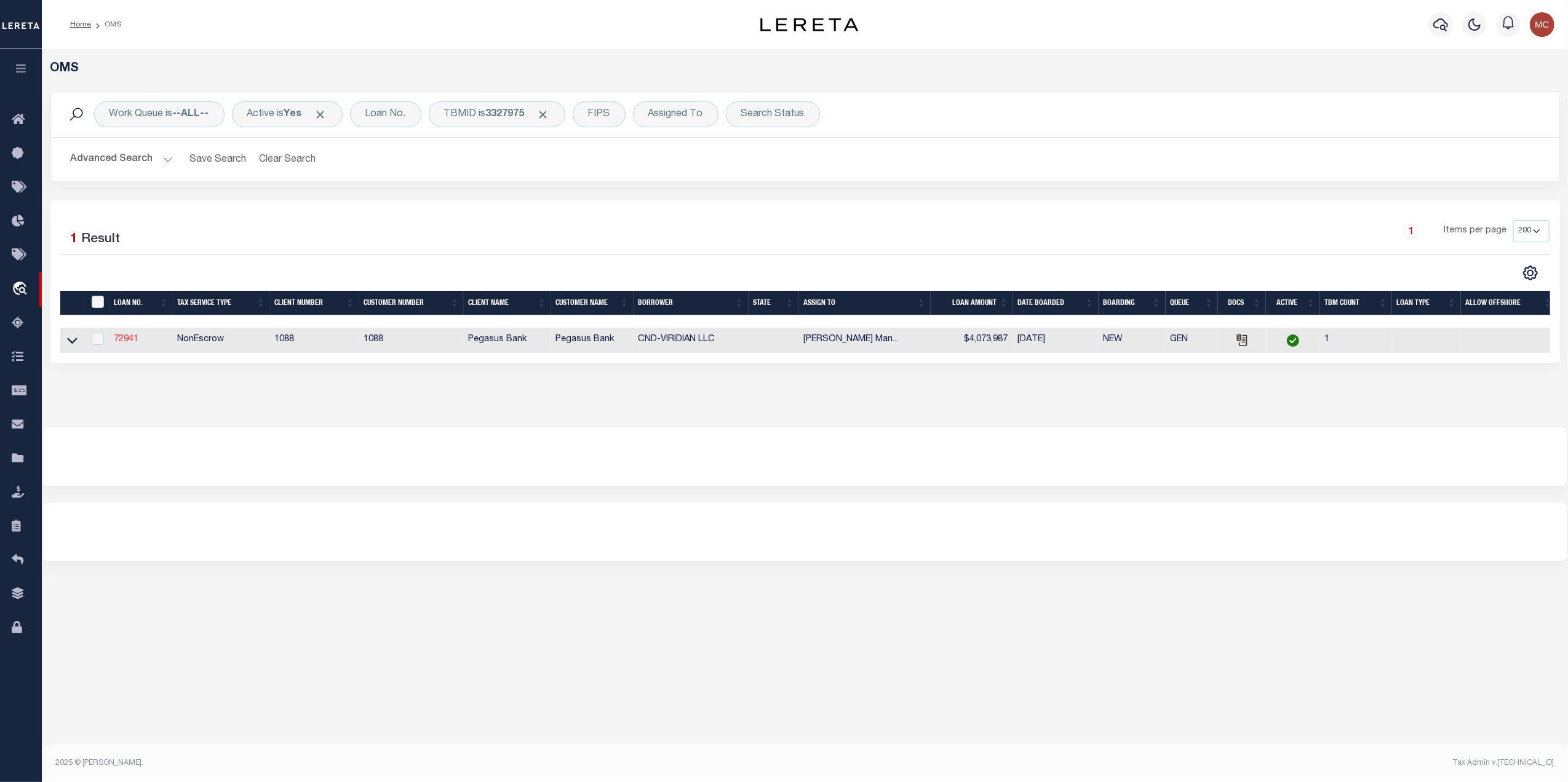
click at [132, 342] on link "72941" at bounding box center [126, 339] width 24 height 9
type input "72941"
type input "CND-VIRIDIAN LLC"
select select
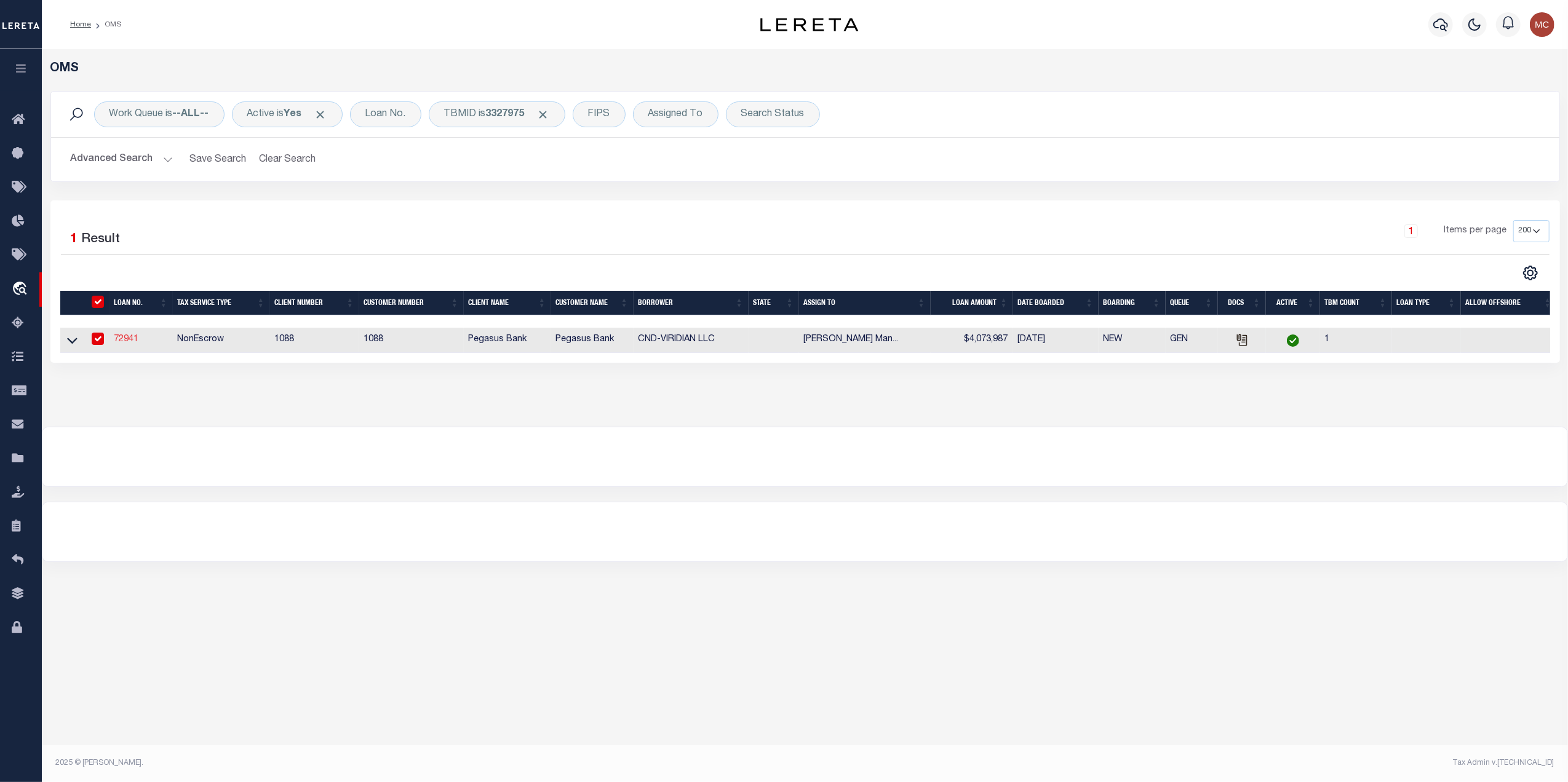
select select
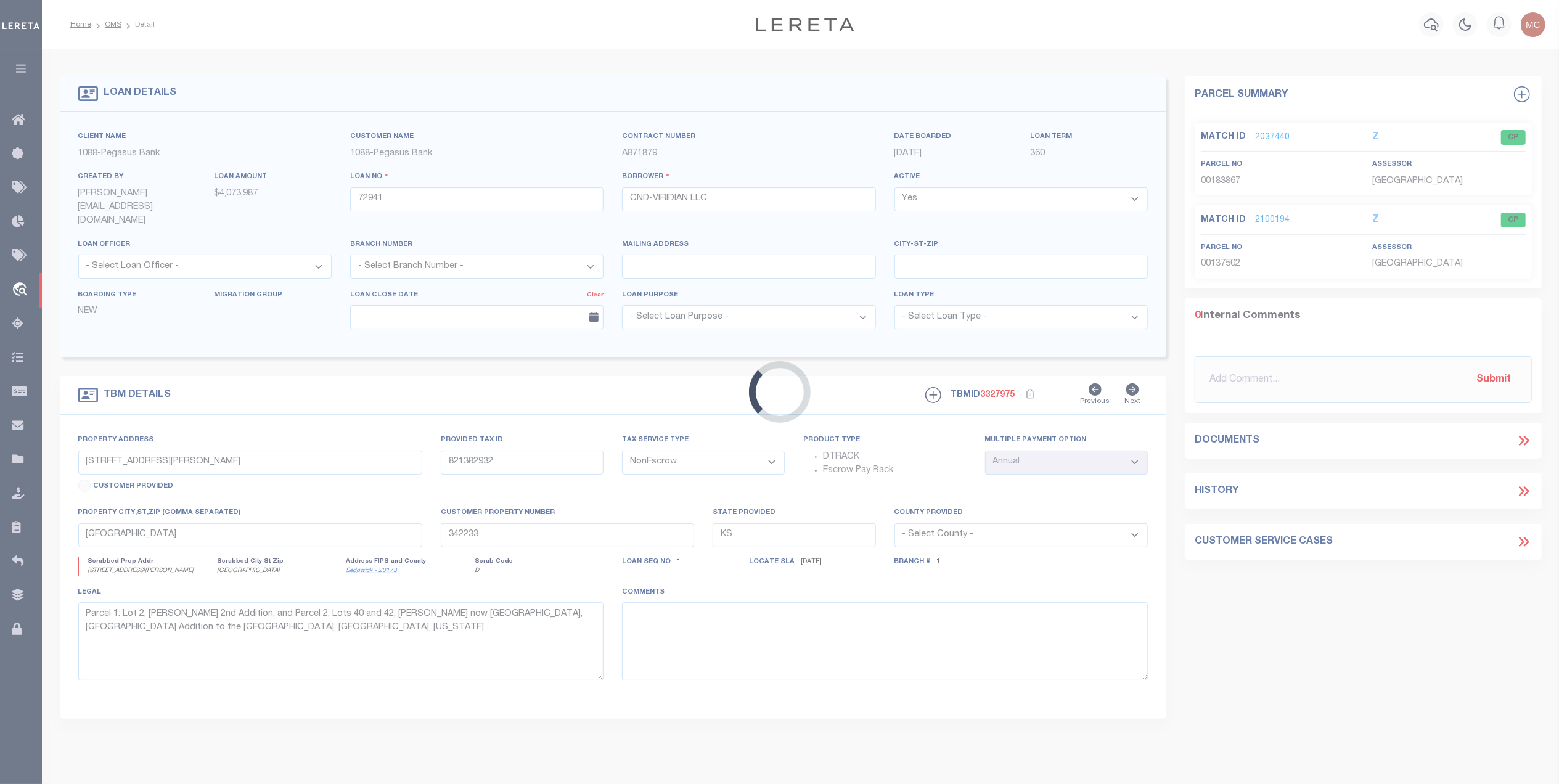
select select
type textarea "47.3 ACRES (272 LOTS), VIRIDIAN PH 3, ARLINGTON, TX SEE"
select select "1871"
select select "986"
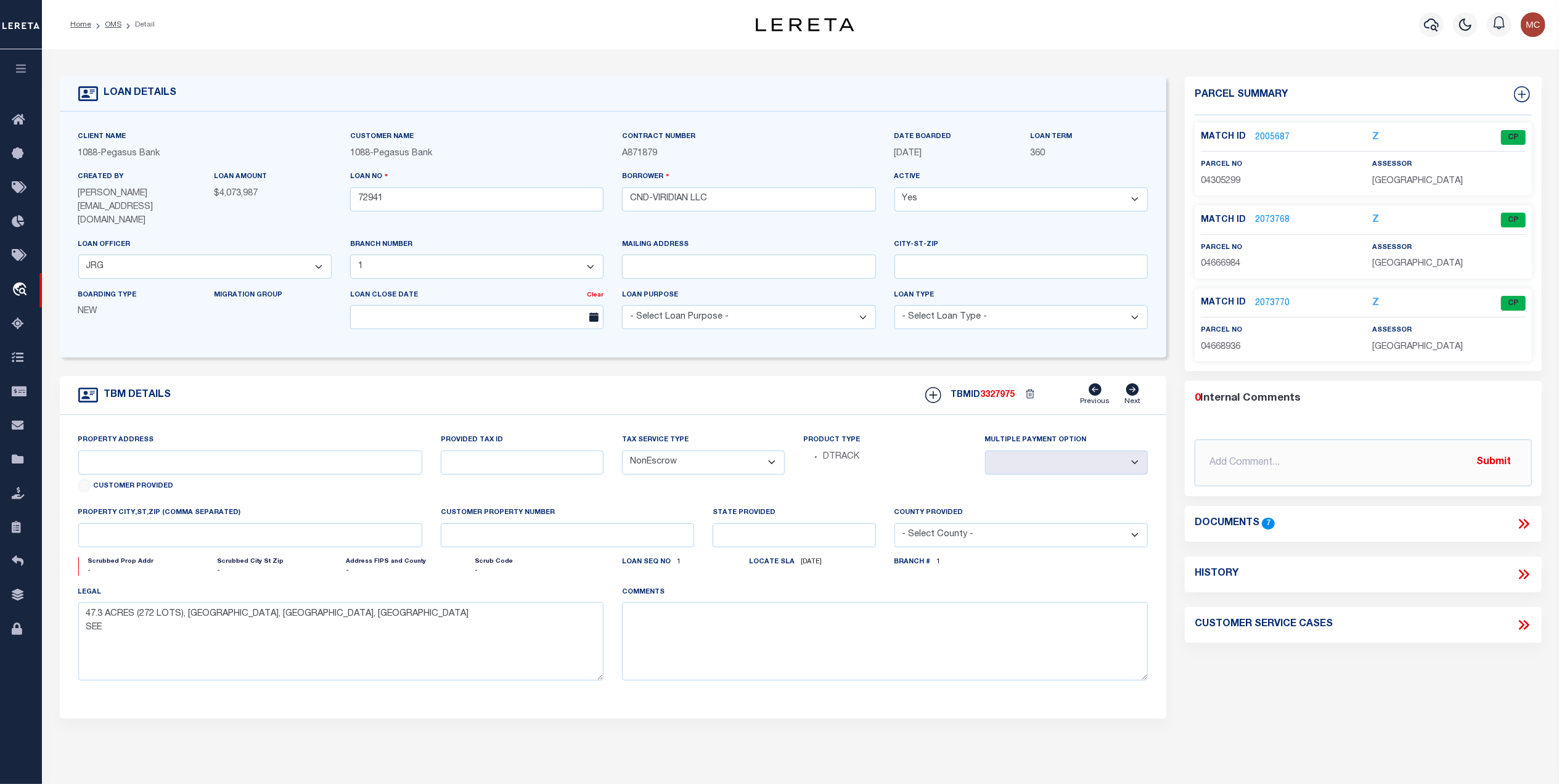
click at [1520, 523] on icon at bounding box center [1521, 524] width 5 height 10
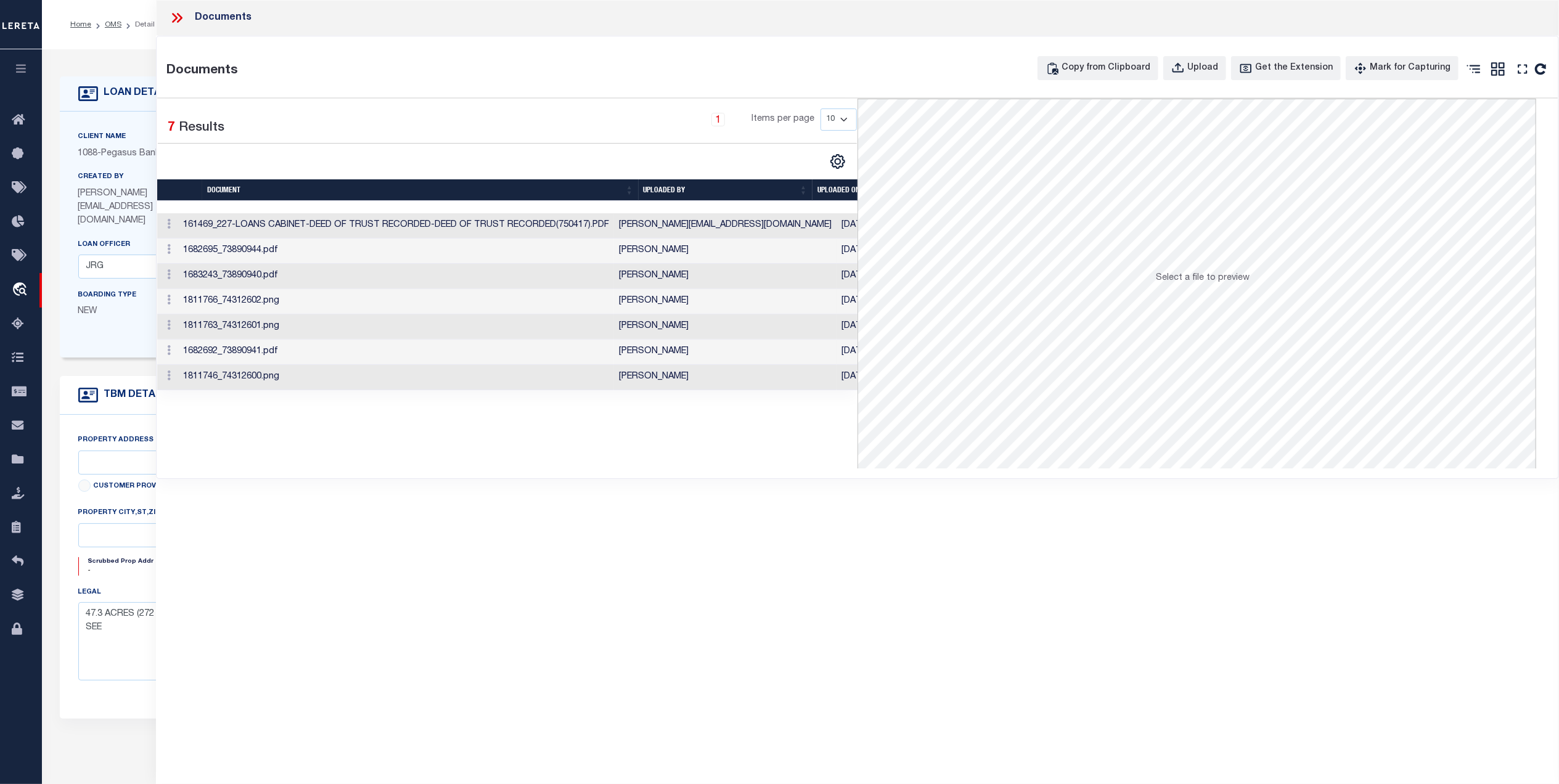
click at [411, 222] on td "161469_227-LOANS CABINET-DEED OF TRUST RECORDED-DEED OF TRUST RECORDED(750417).…" at bounding box center [396, 226] width 436 height 25
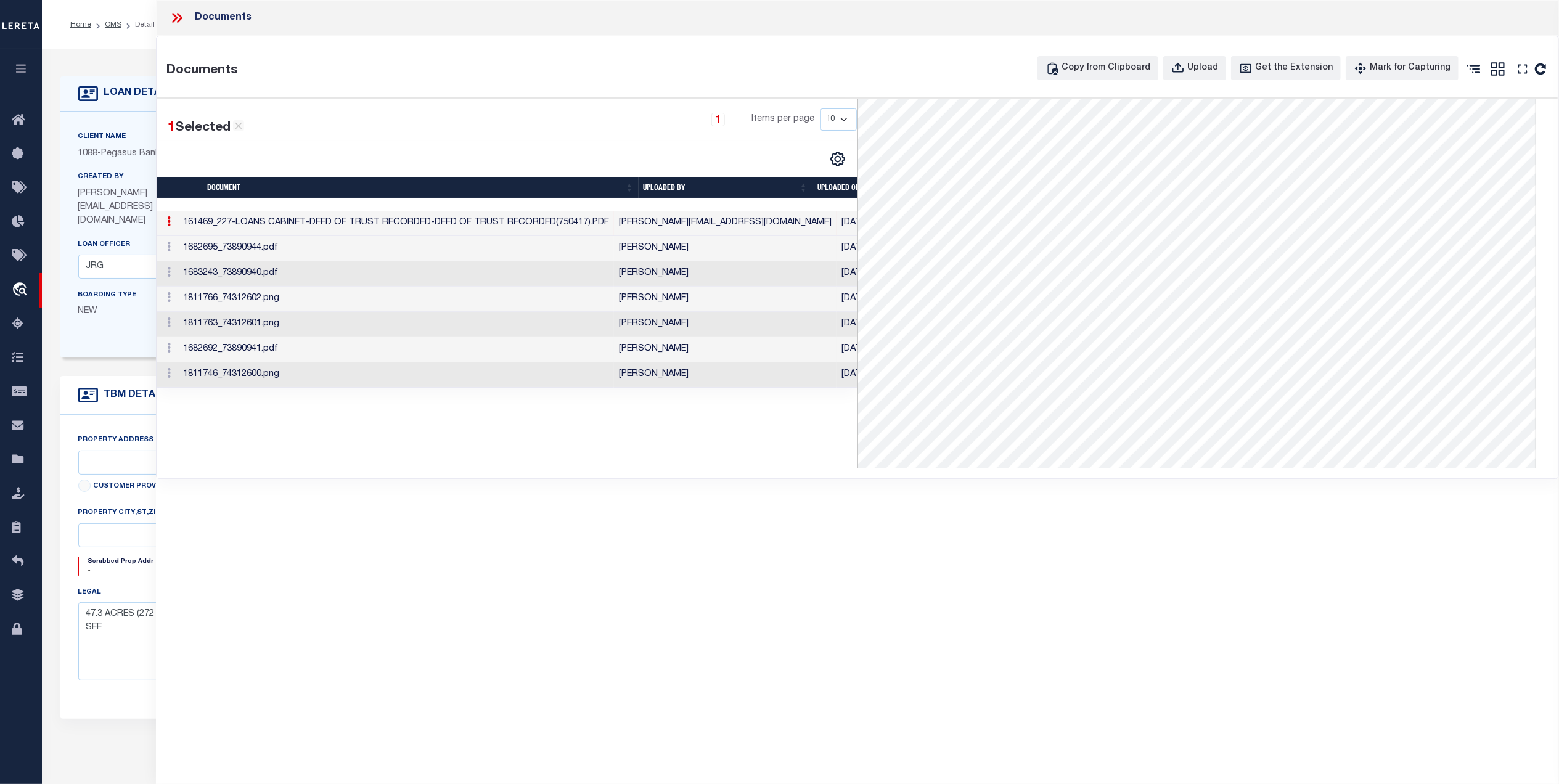
click at [360, 347] on td "1682692_73890941.pdf" at bounding box center [396, 350] width 436 height 25
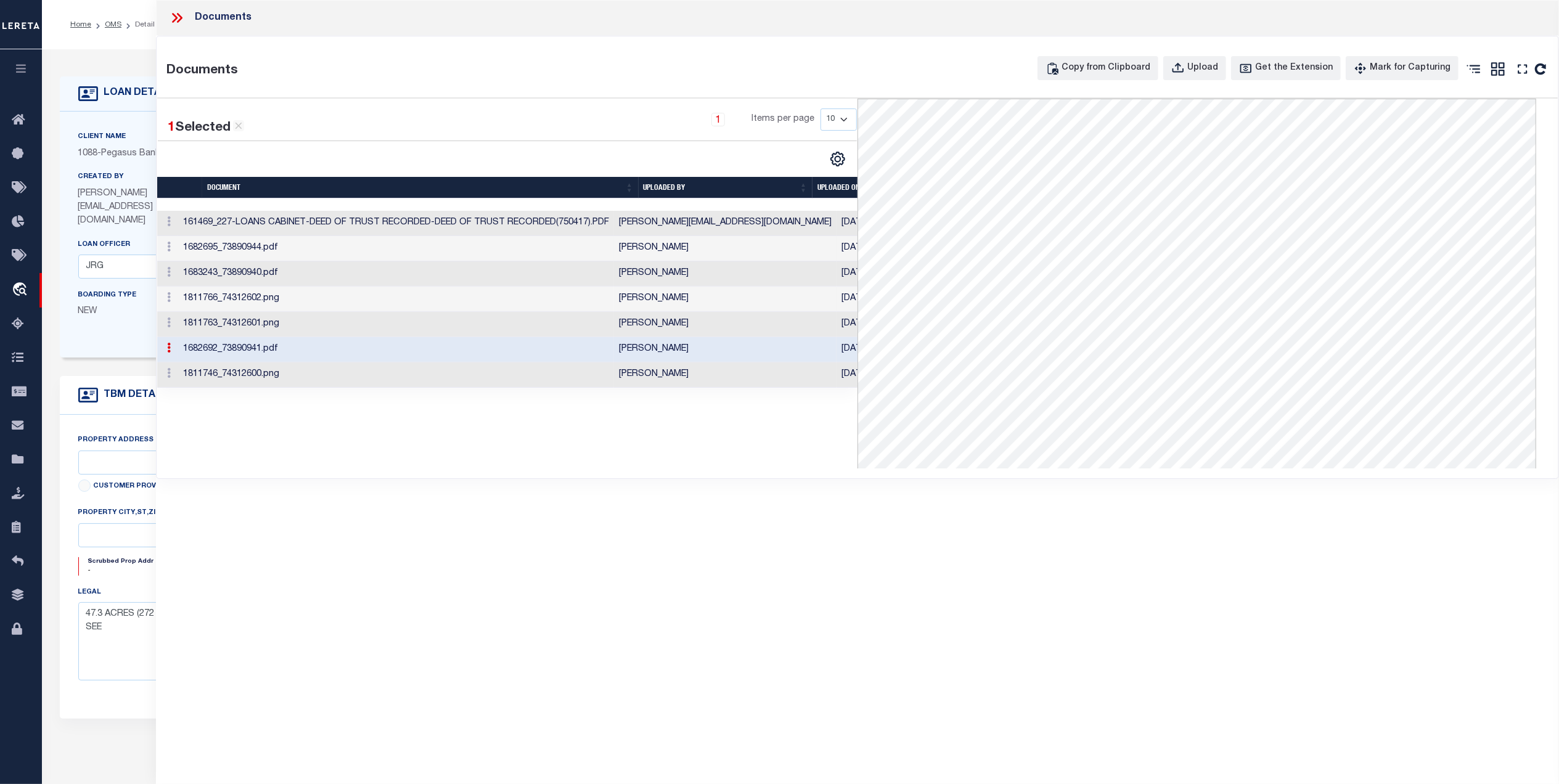
click at [715, 250] on td "Padmini Shastry" at bounding box center [725, 248] width 222 height 25
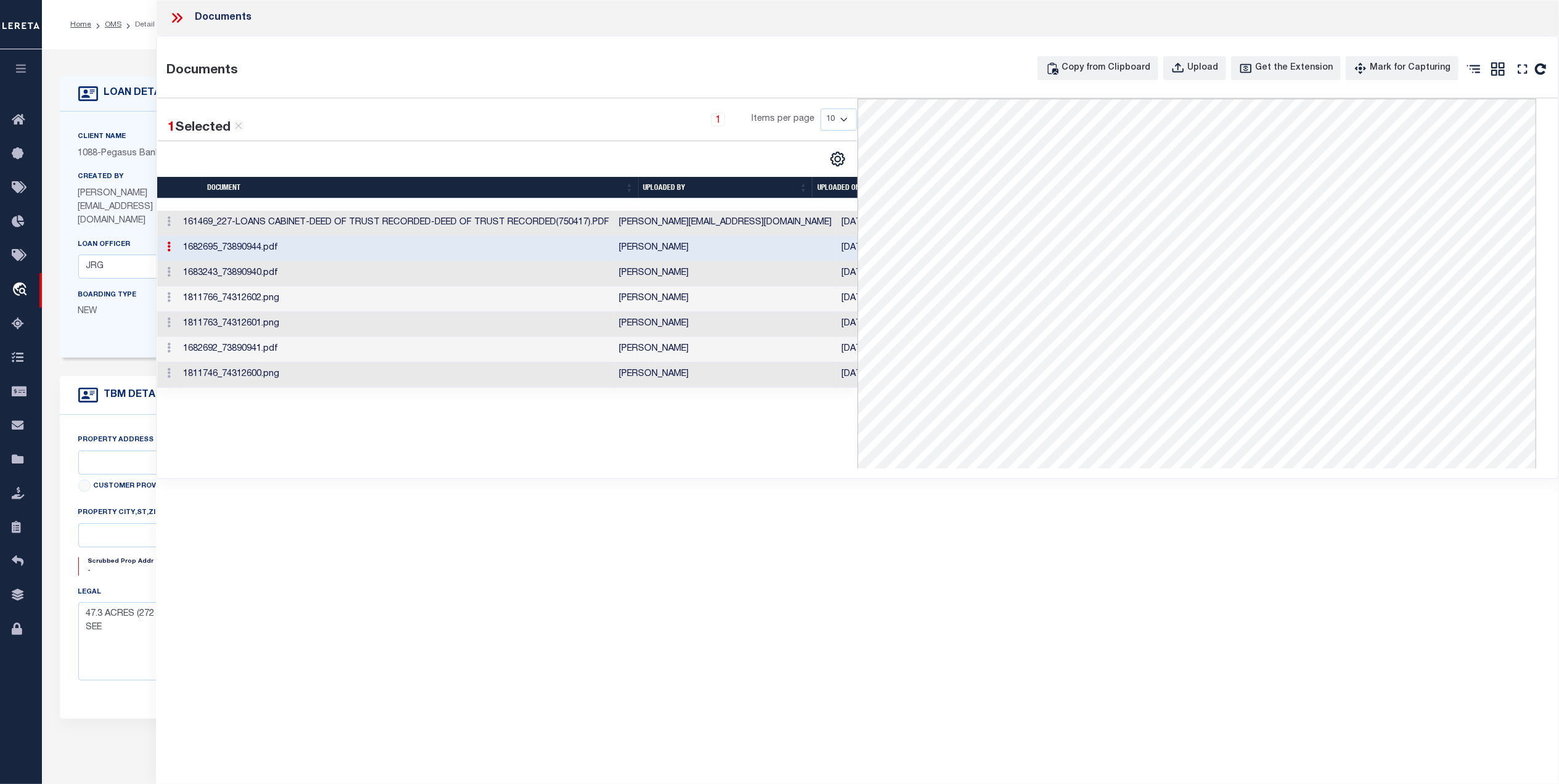
click at [706, 279] on td "Yashaswini Jain" at bounding box center [725, 274] width 222 height 25
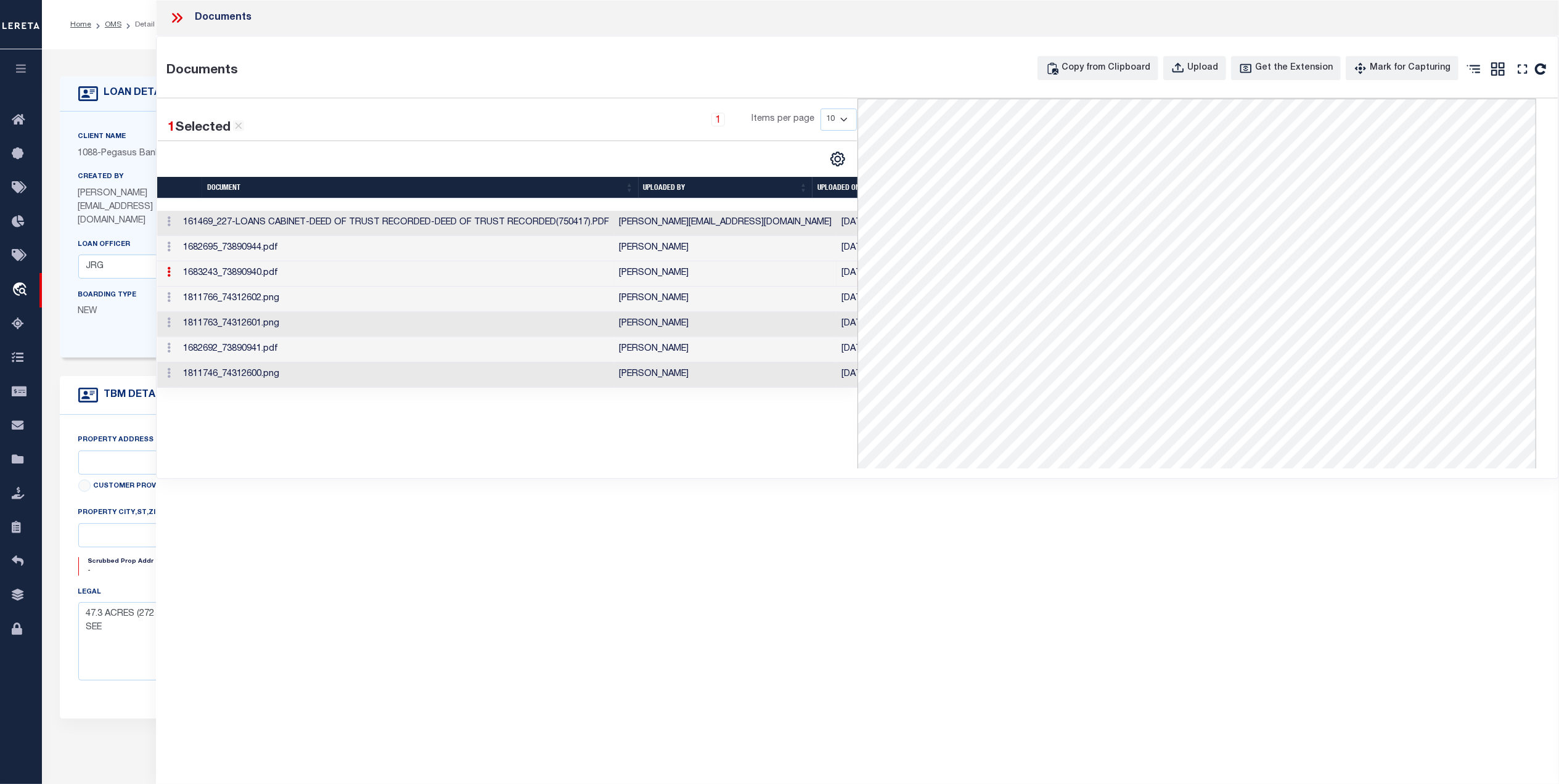
click at [707, 307] on td "Hernandez, Araceli" at bounding box center [725, 299] width 222 height 25
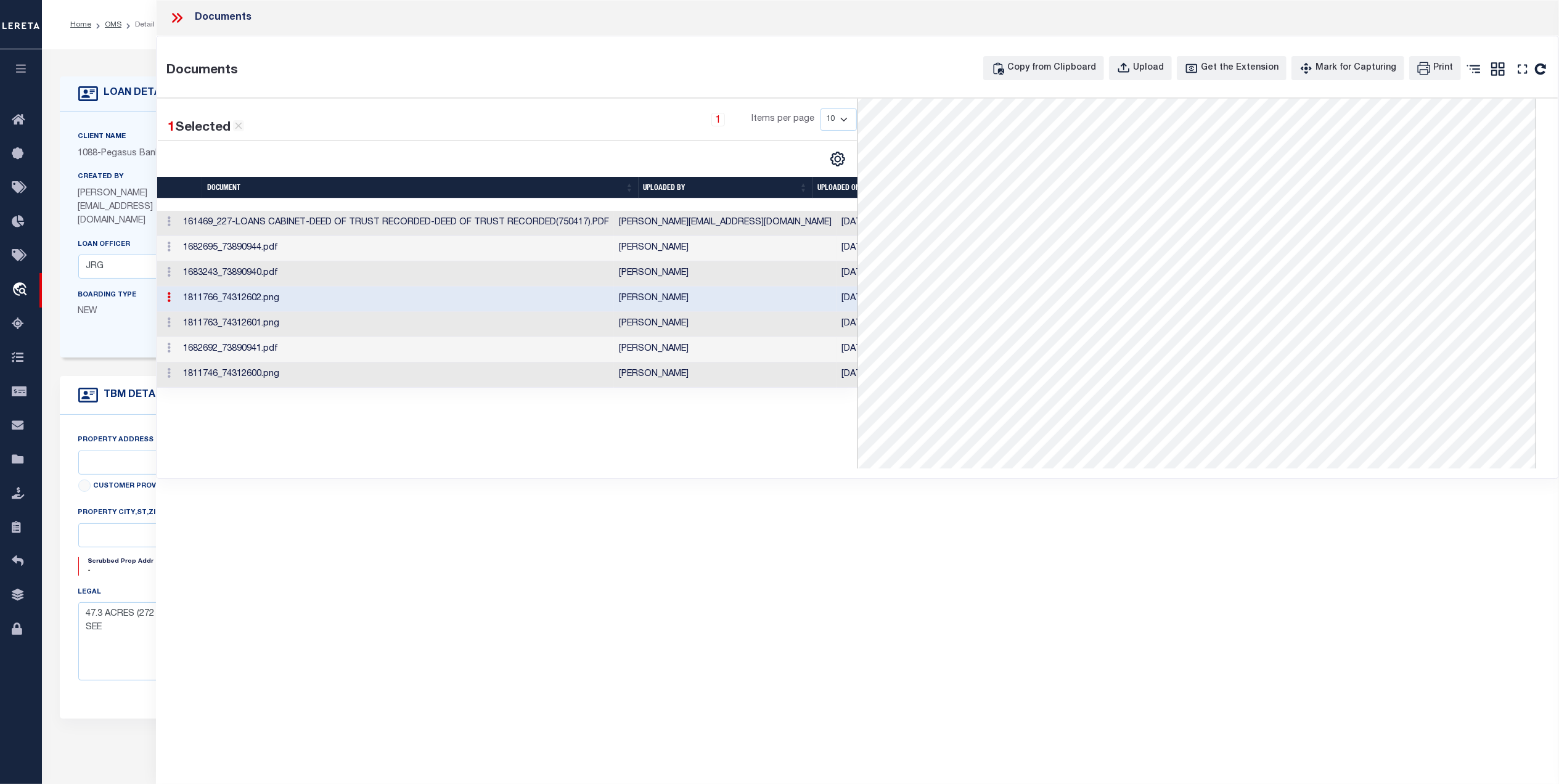
scroll to position [387, 0]
click at [686, 353] on td "Padmini Shastry" at bounding box center [725, 350] width 222 height 25
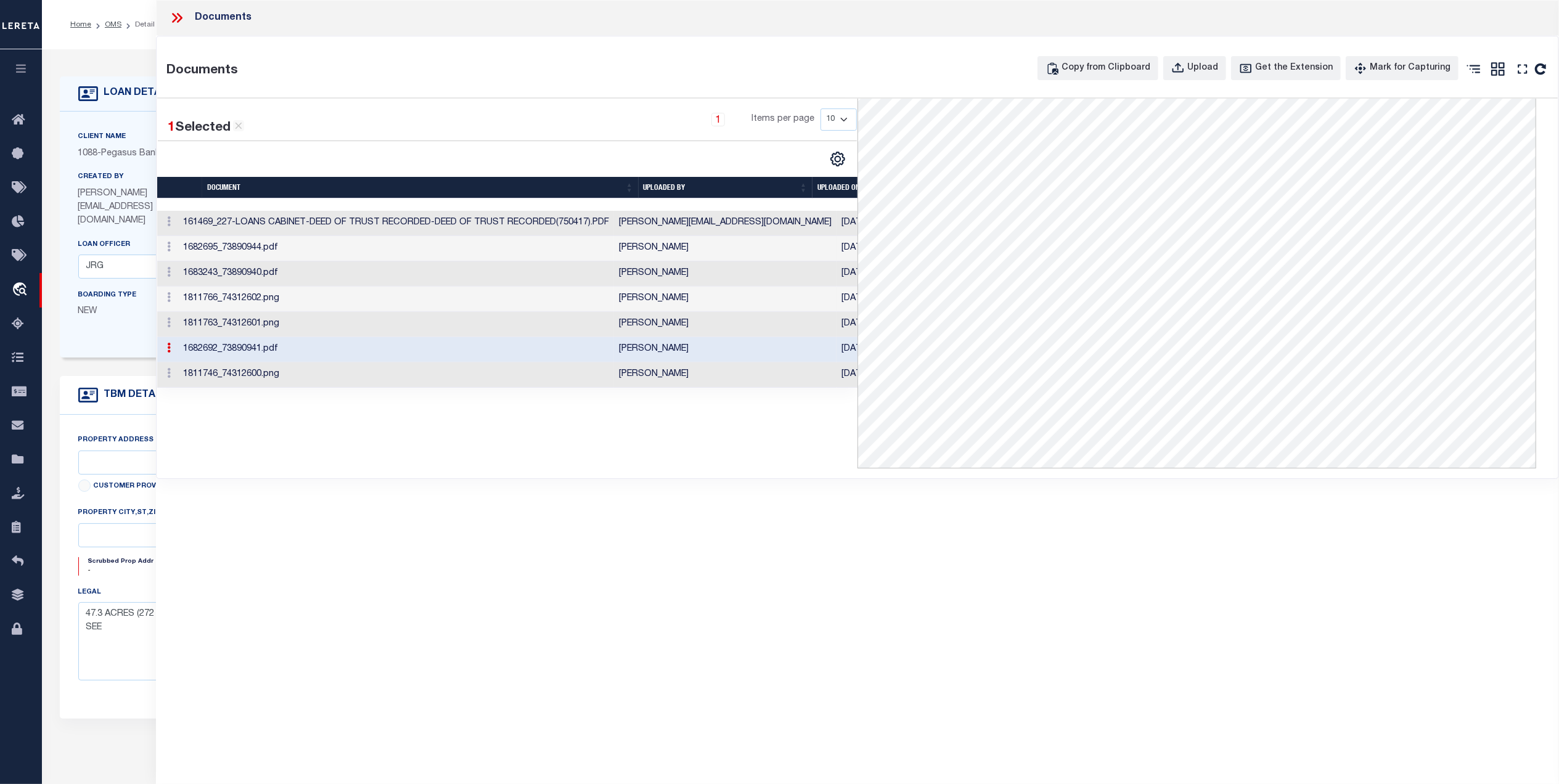
click at [680, 388] on td "Hernandez, Araceli" at bounding box center [725, 375] width 222 height 25
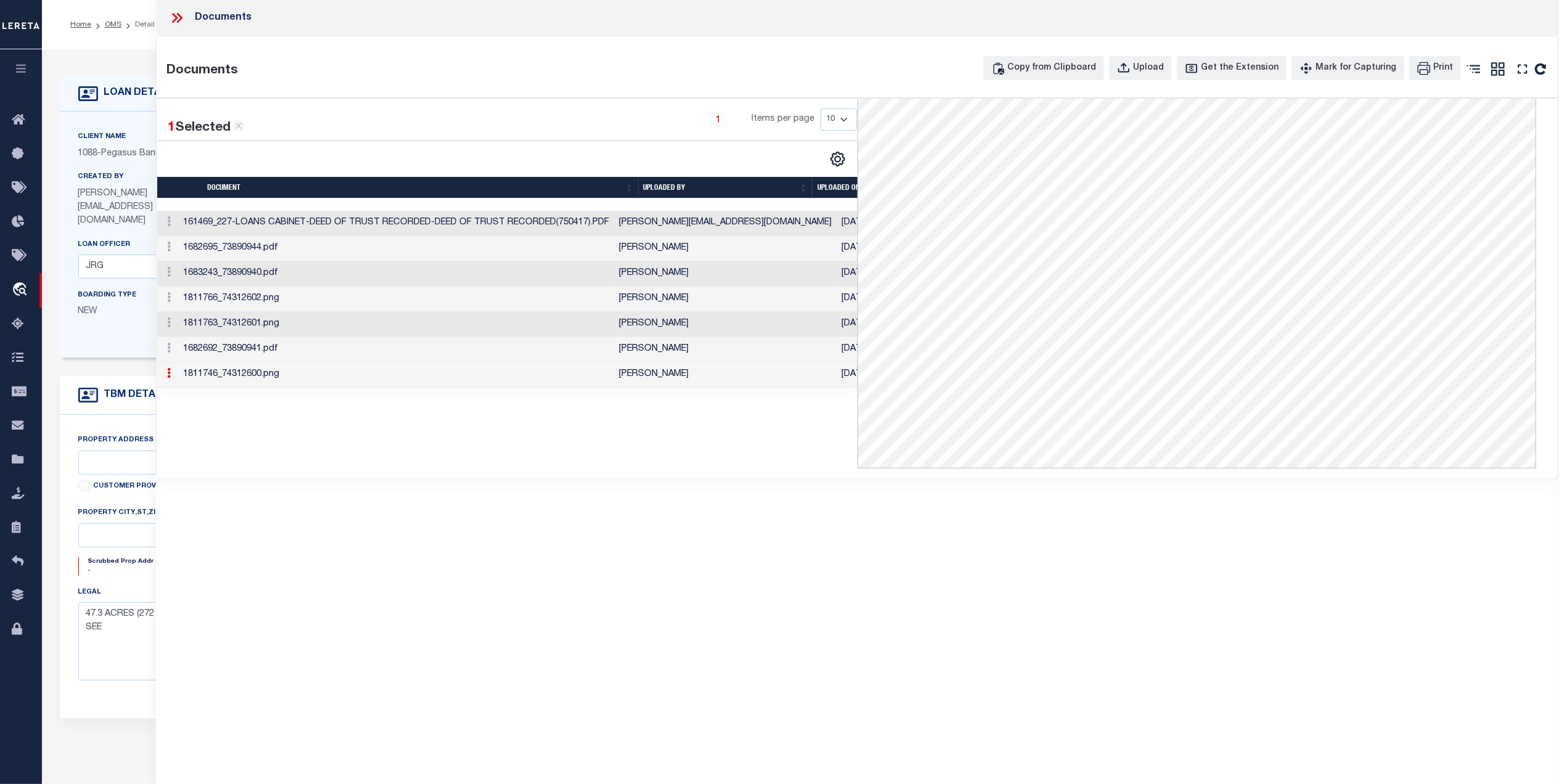
click at [680, 378] on td "Hernandez, Araceli" at bounding box center [725, 375] width 222 height 25
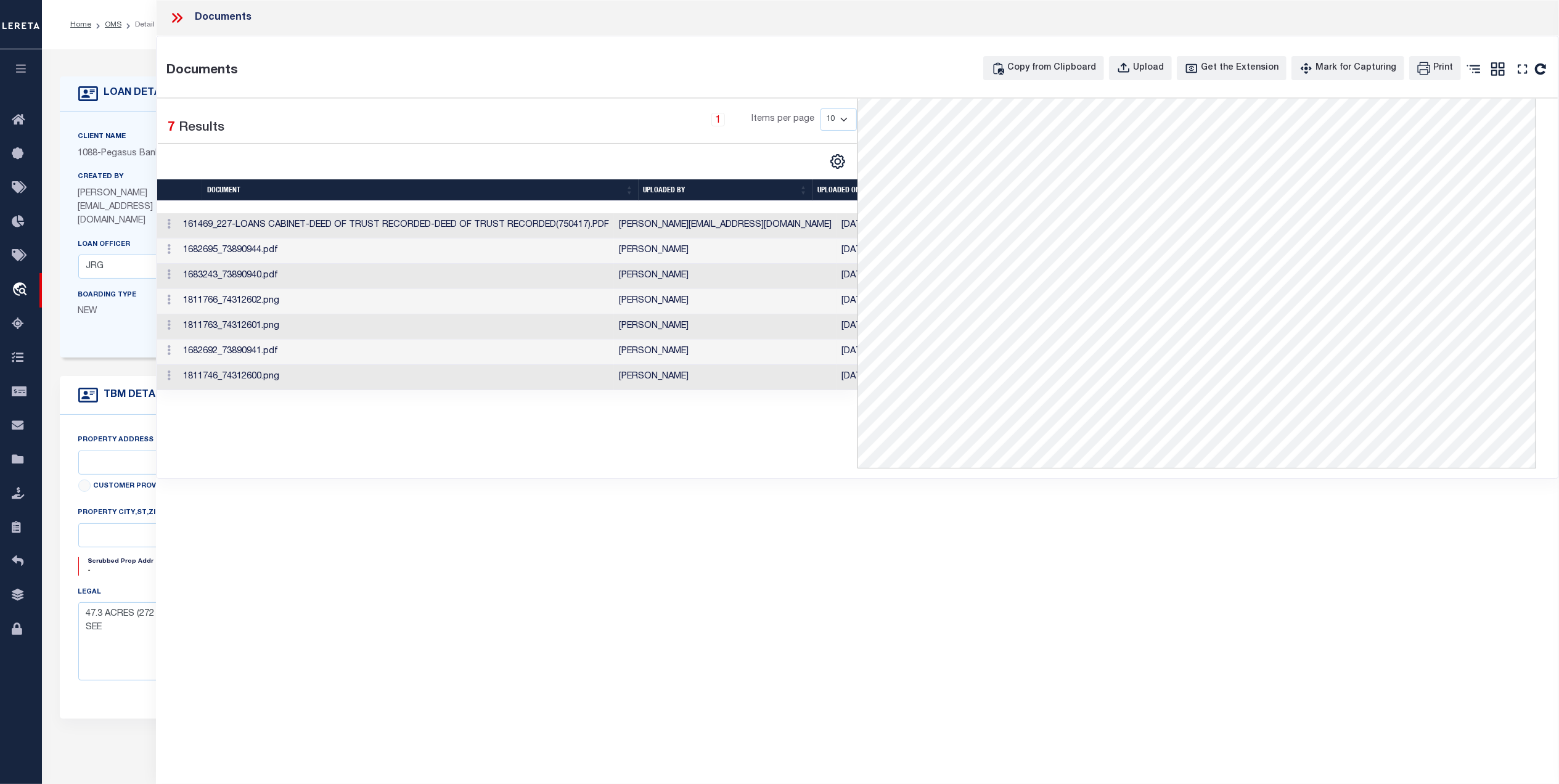
click at [173, 15] on icon at bounding box center [177, 18] width 16 height 16
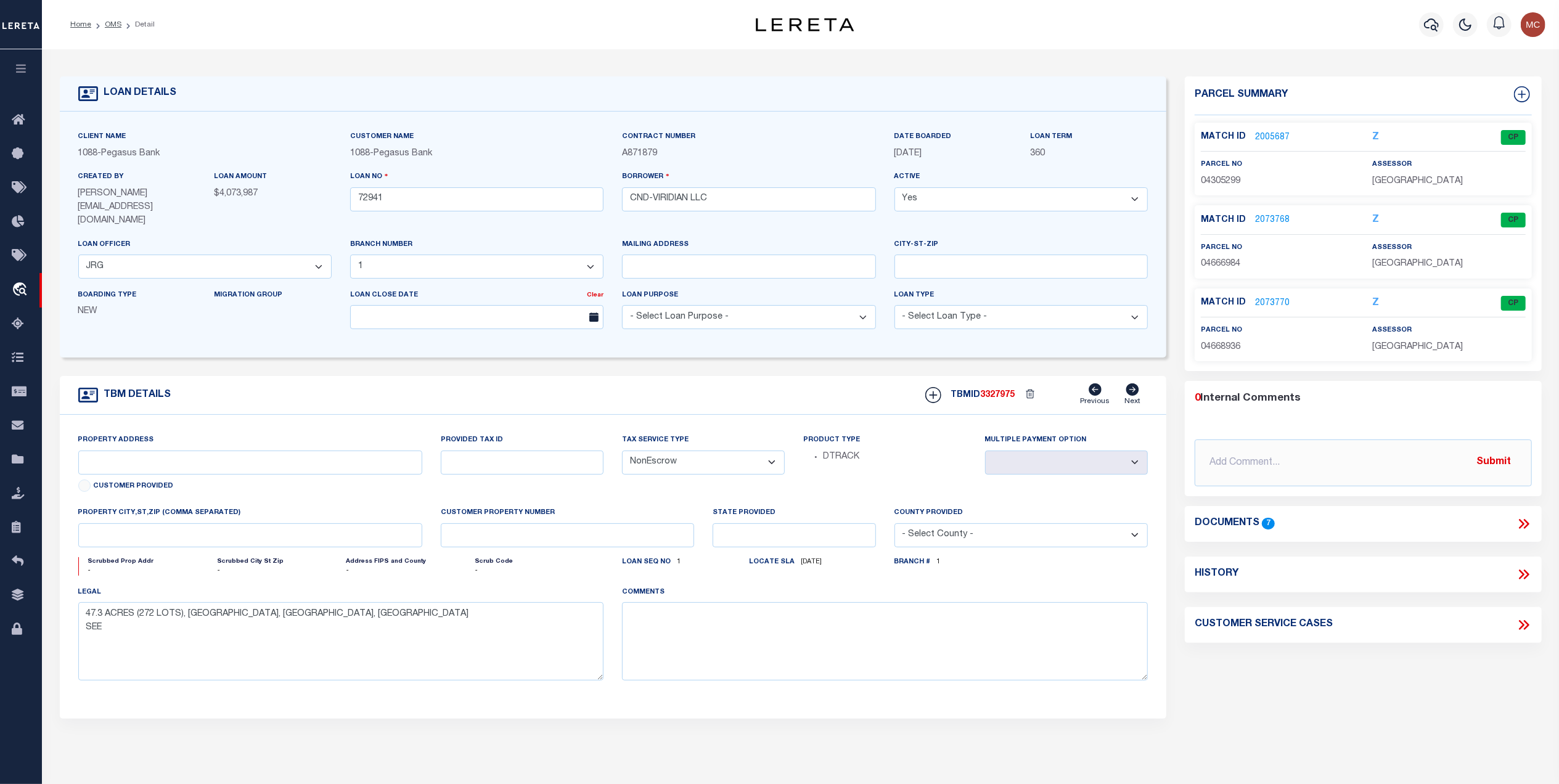
click at [1268, 132] on link "2005687" at bounding box center [1272, 138] width 34 height 13
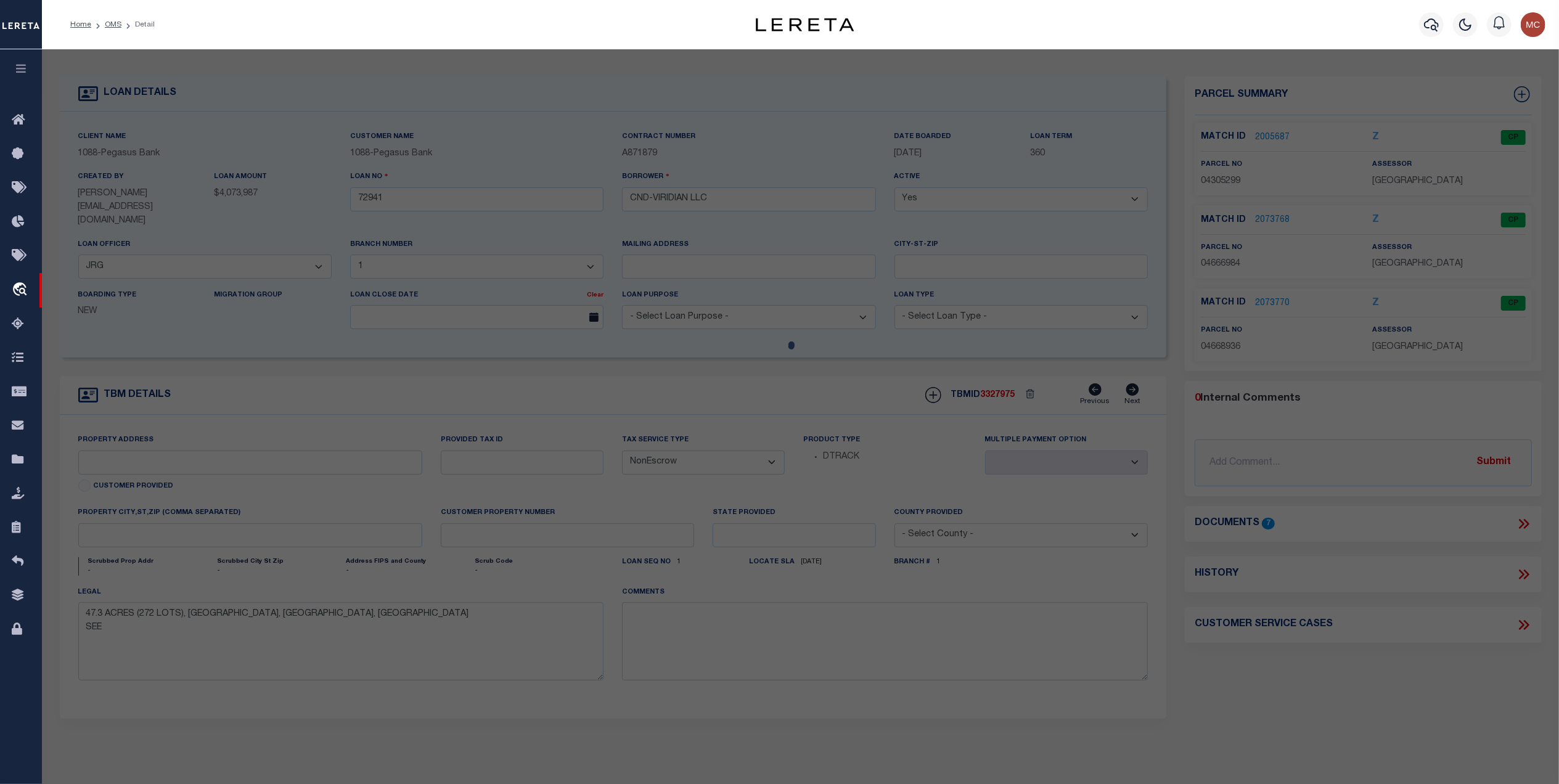
select select "AS"
checkbox input "false"
select select "CP"
type input "VIRIDIAN MUNICIPAL MANAGEMENT DISTRICT"
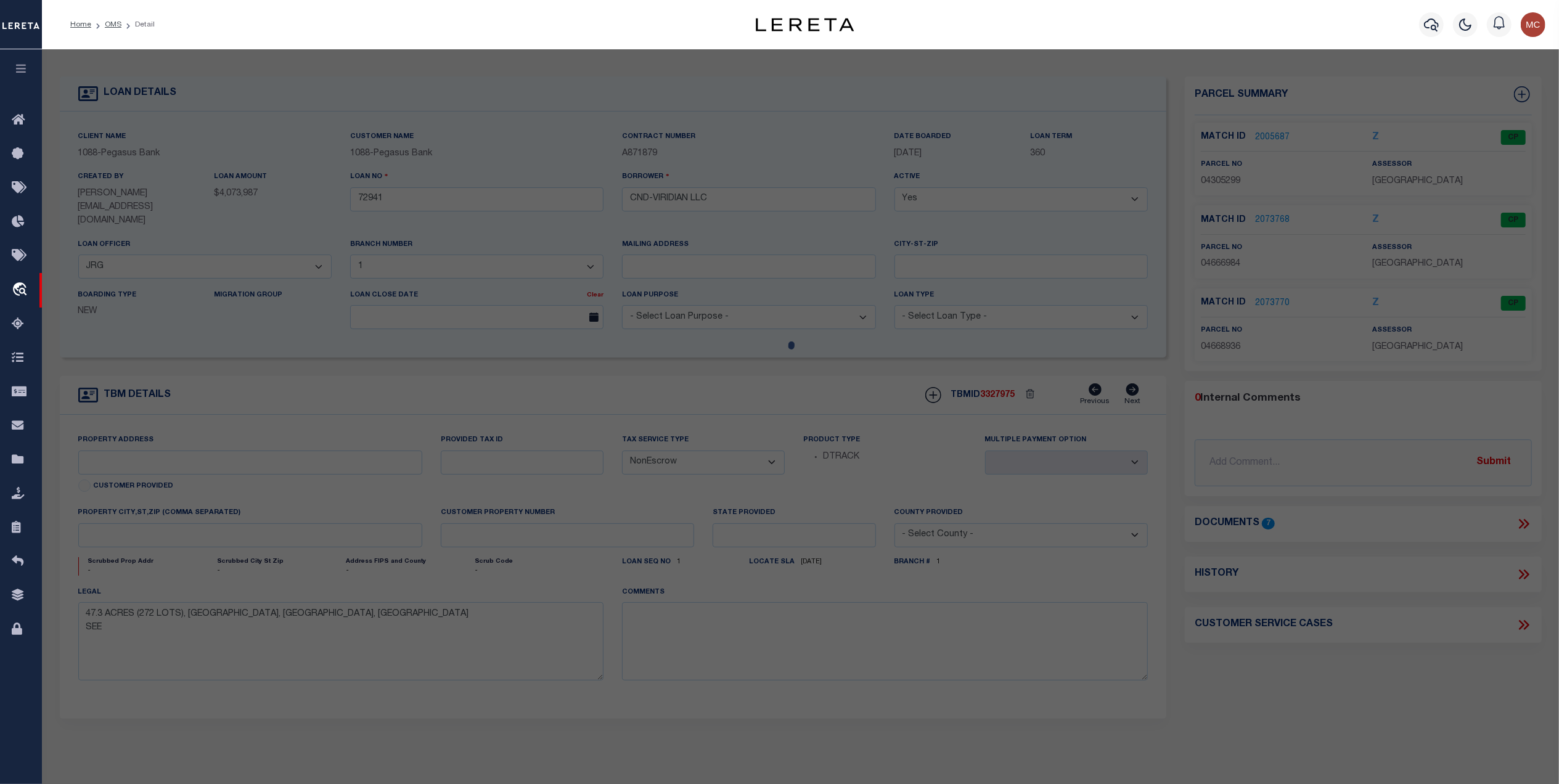
select select "AGW"
select select
type input "3400 EULESS SOUTH MAIN ST"
type textarea "GOODFELLOW, J J SURVEY Abstract 1904 Tract 2 Land Acres*: 3.2080"
type textarea "MC Reviewed on 3-3-25 and is a WOP. MC Reviewed on 12-13-24 and is a WOP. No ch…"
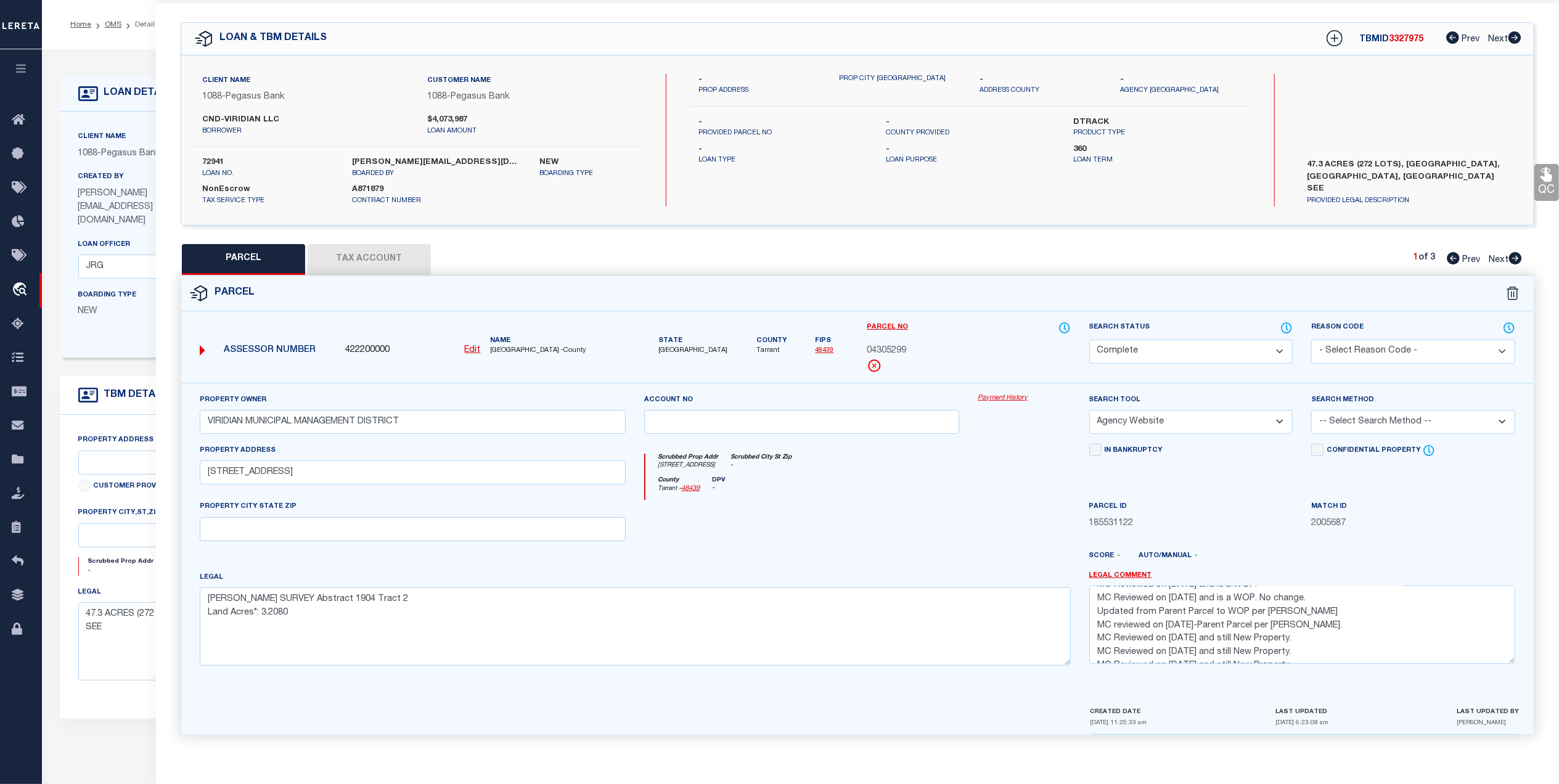
scroll to position [0, 0]
click at [1511, 260] on icon at bounding box center [1515, 258] width 14 height 13
select select "AS"
select select
checkbox input "false"
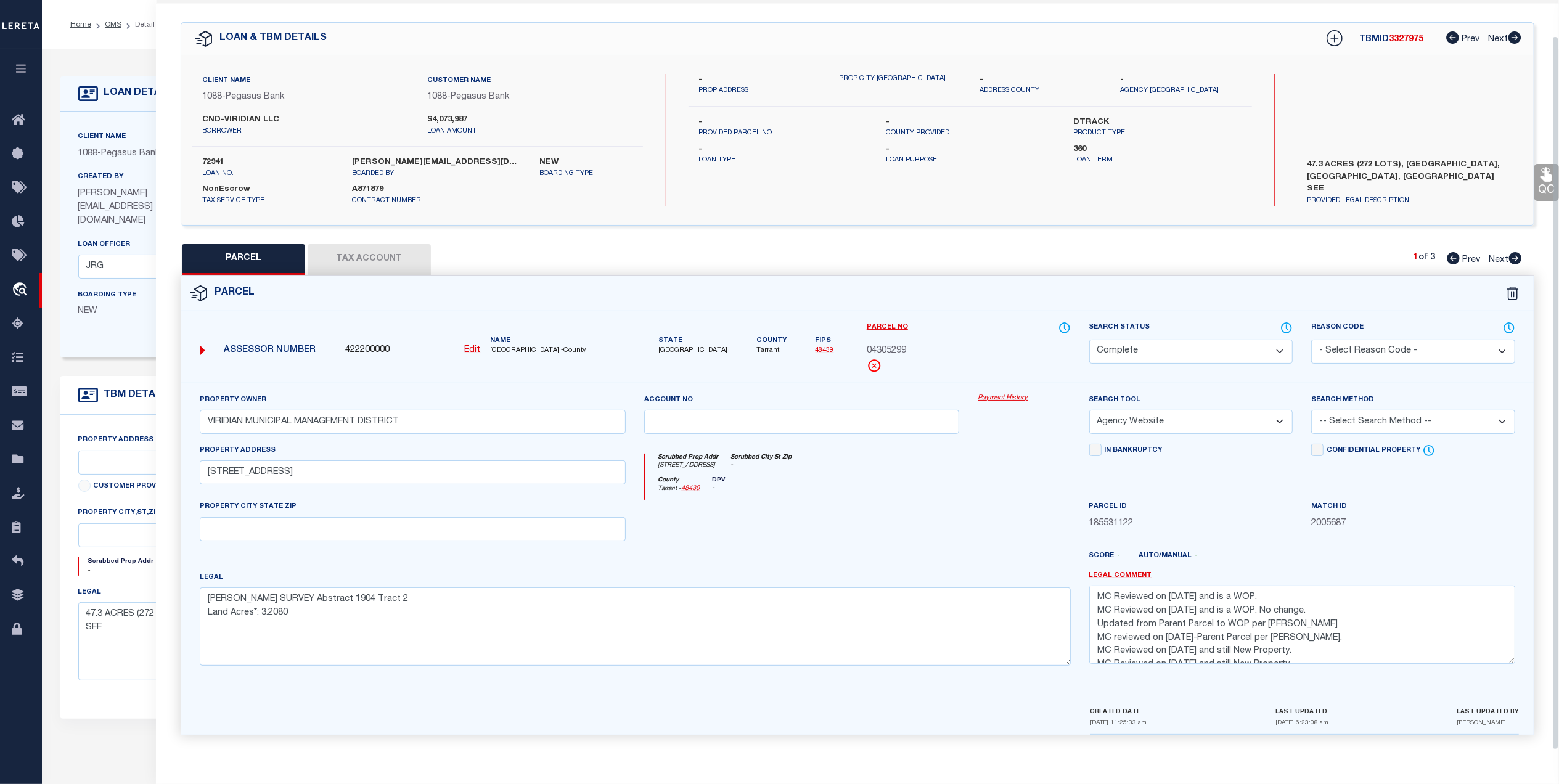
checkbox input "false"
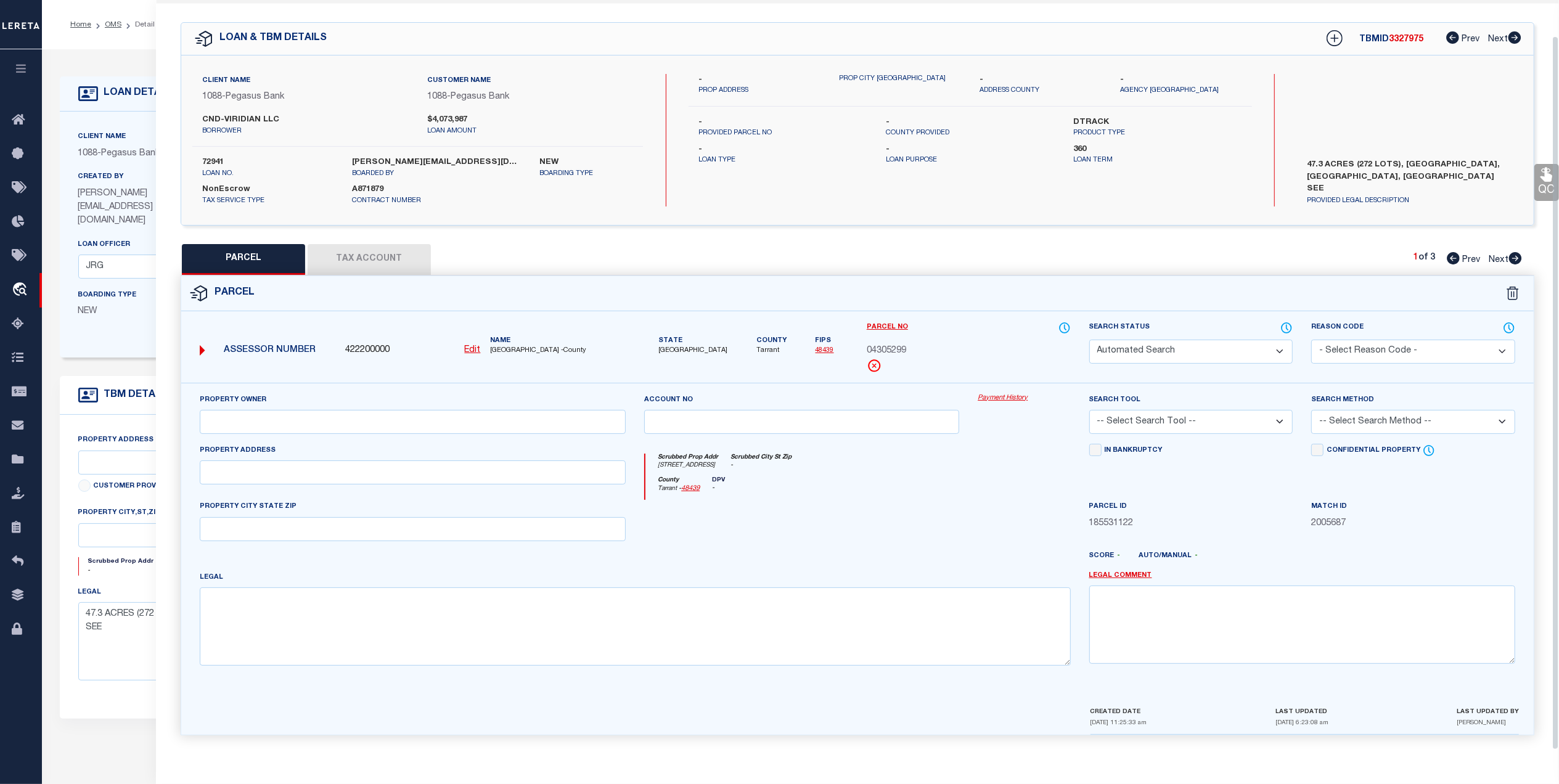
select select "CP"
type input "VIRIDIAN MUNICIPAL MANAGEMENT DISTRICT"
select select "AGW"
select select
type input "3450 EULESS SOUTH MAIN ST"
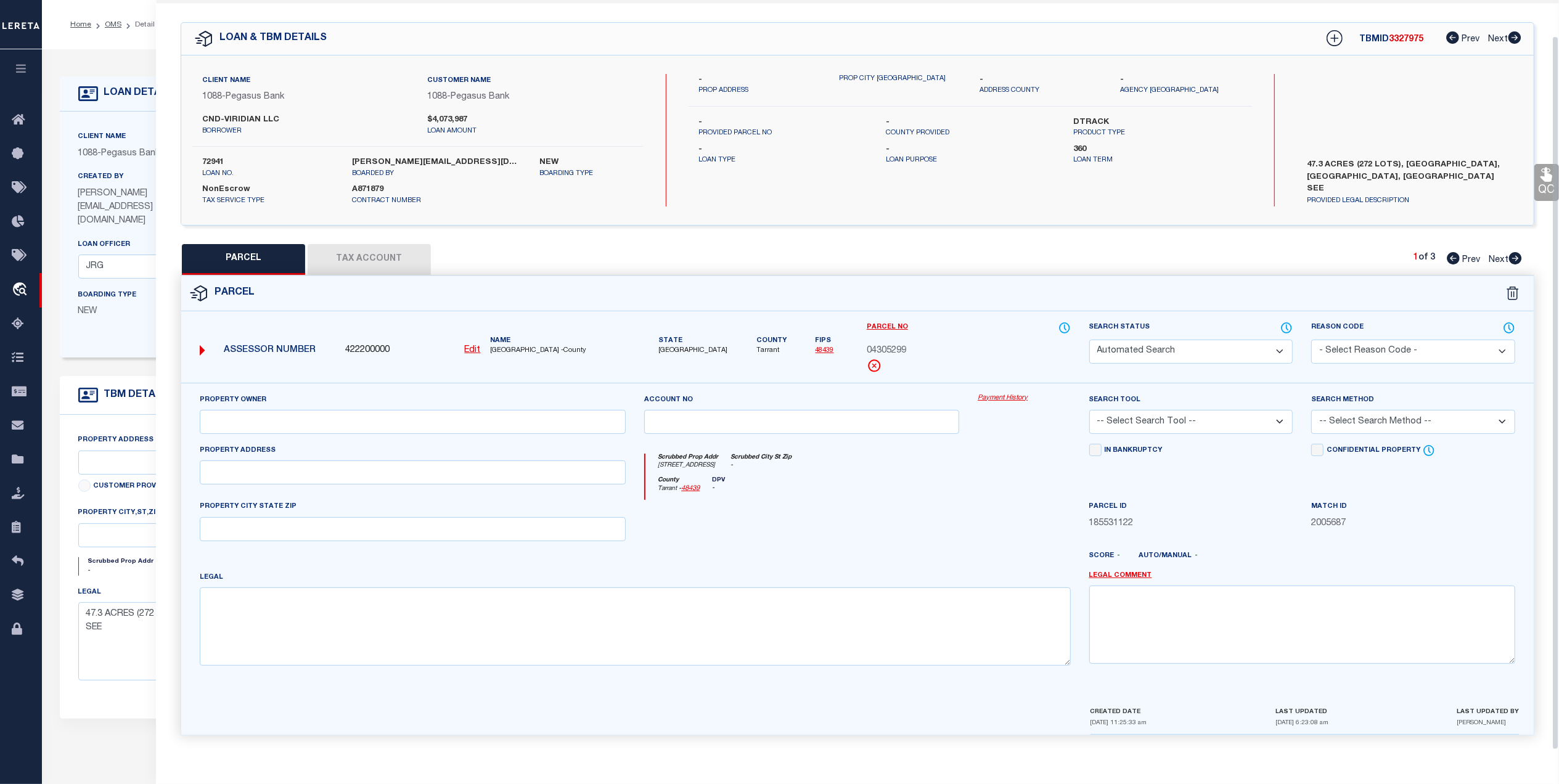
type textarea "CHILDRESS, JOHN HEIRS SURVEY Abstract 249 Tract 2A Land Acres*: 17.2370"
type textarea "MC Reviewed on 3-3-25 and is a WOP. MC Reviewed on 12-13-24 and is a WOP. No ch…"
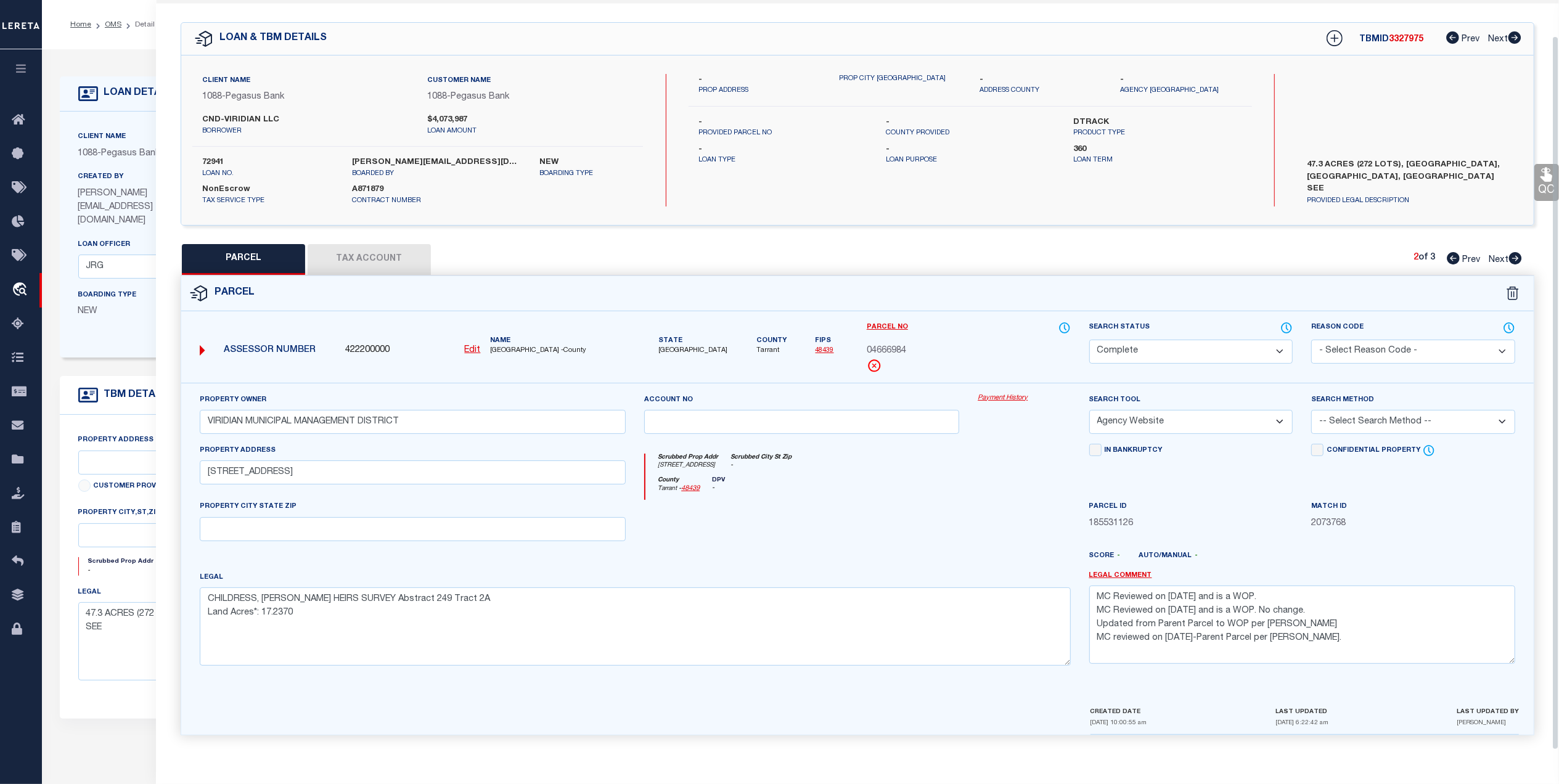
scroll to position [37, 0]
click at [1510, 259] on icon at bounding box center [1515, 258] width 14 height 13
select select "AS"
select select
checkbox input "false"
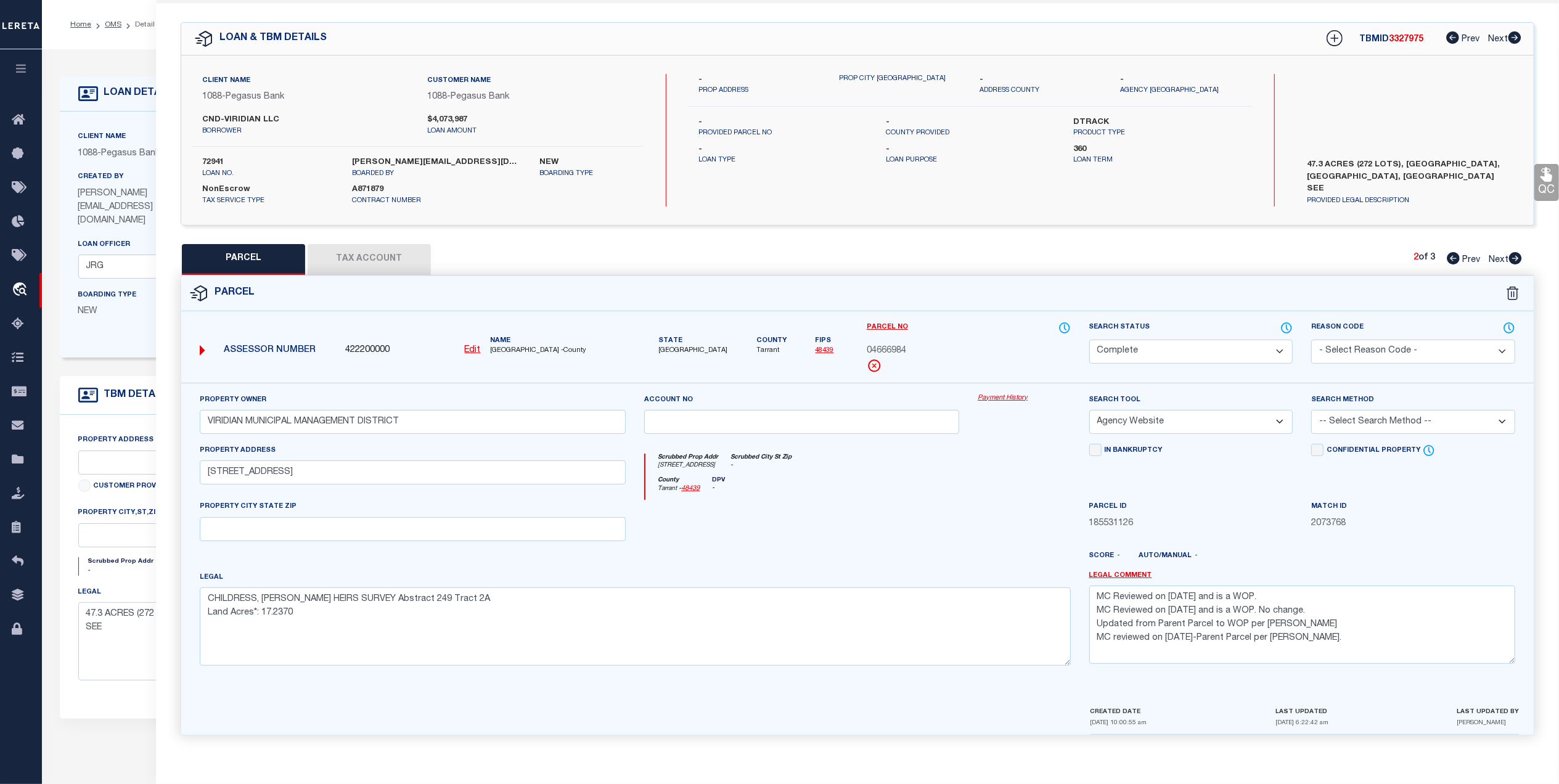
checkbox input "false"
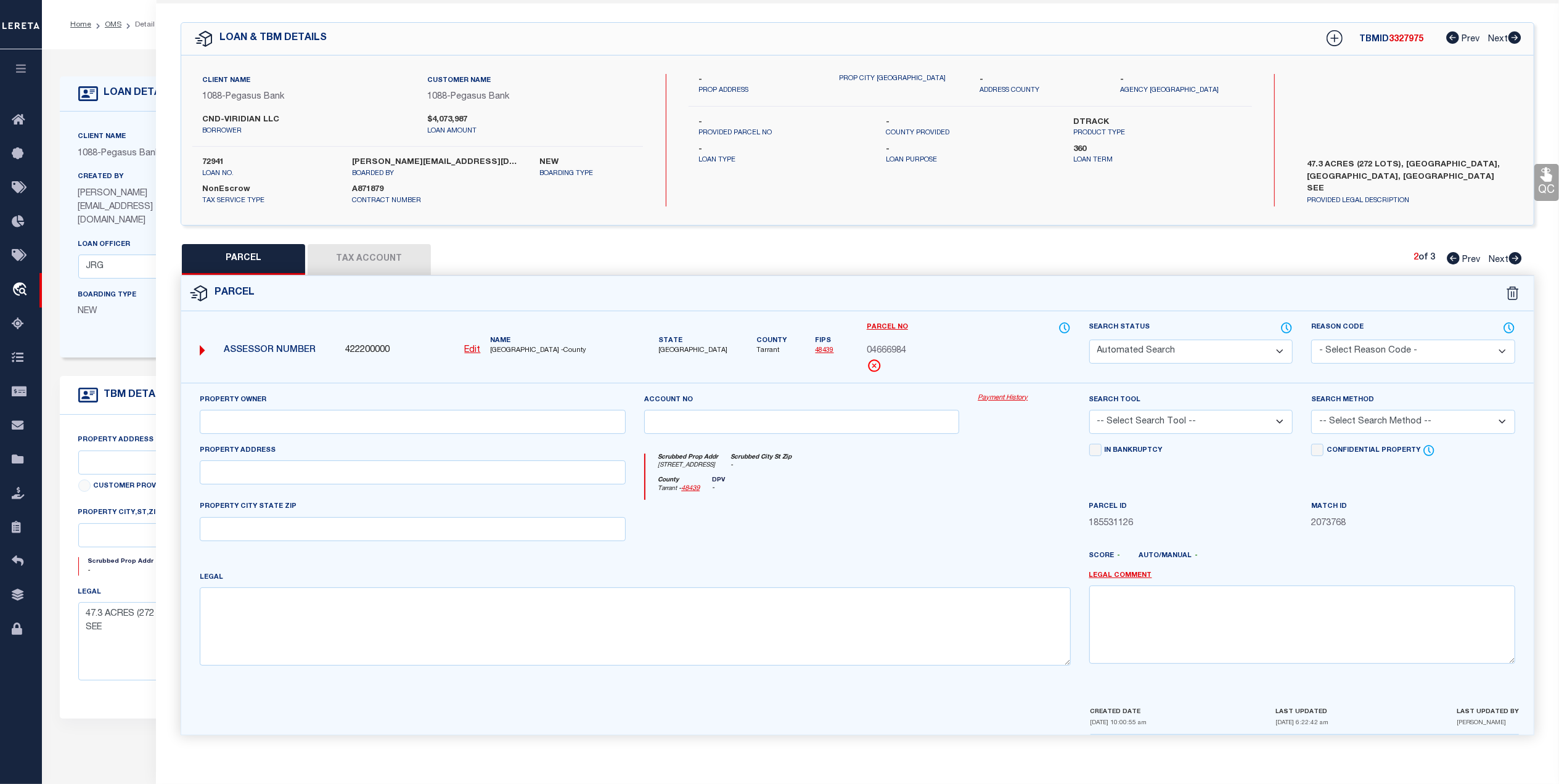
select select "CP"
type input "VIRIDIAN MUNICIPAL MANAGEMENT DISTRICT"
select select "AGW"
select select
type input "3400 EULESS SOUTH MAIN ST"
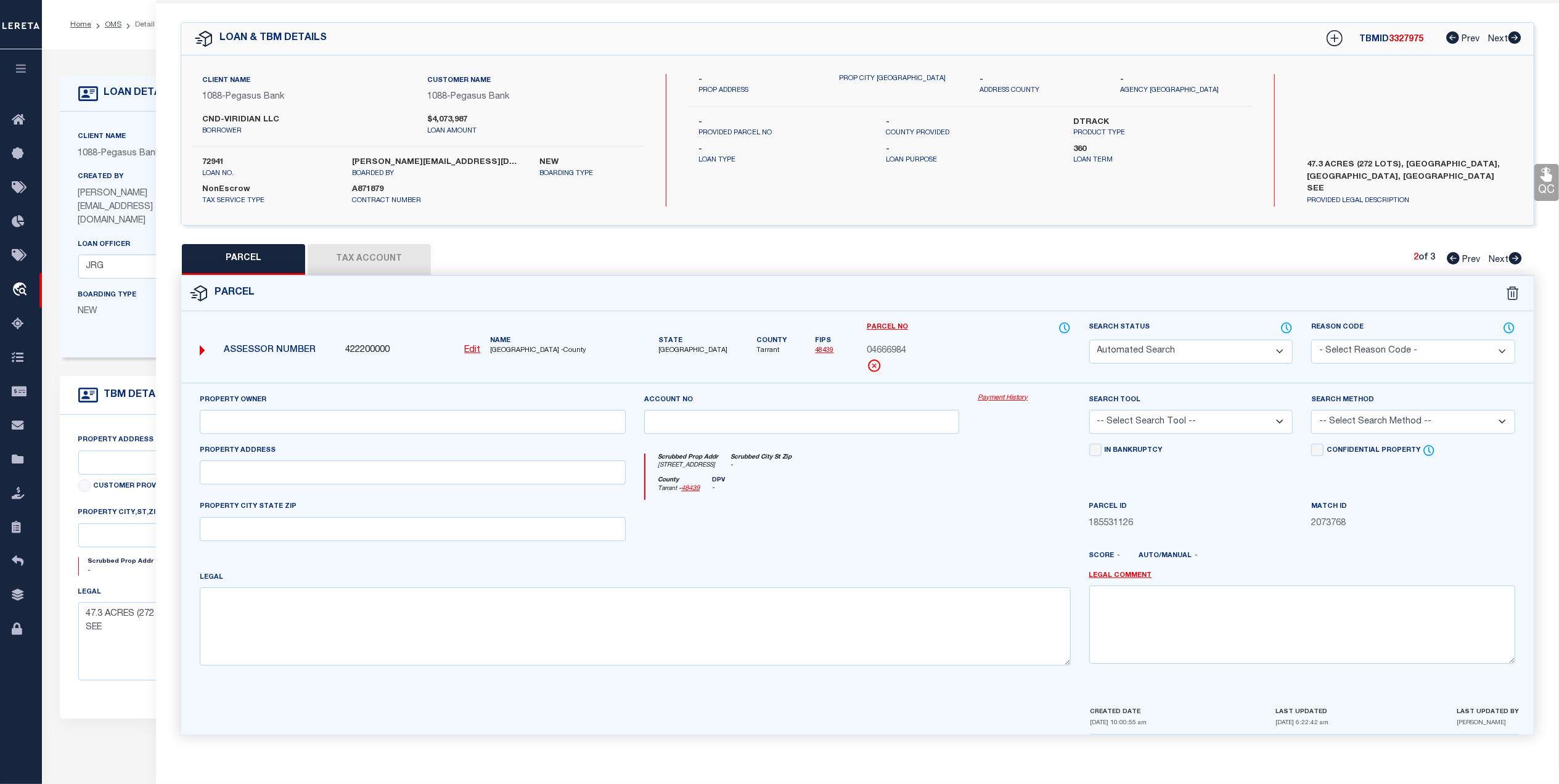
type textarea "GOODFELLOW, J J SURVEY Abstract 1904 Tract 1 Land Acres*: 15.2430"
type textarea "MC Reviewed on 3-3-25 and is a WOP. MC Reviewed on 12-13-24 and is a WOP. No ch…"
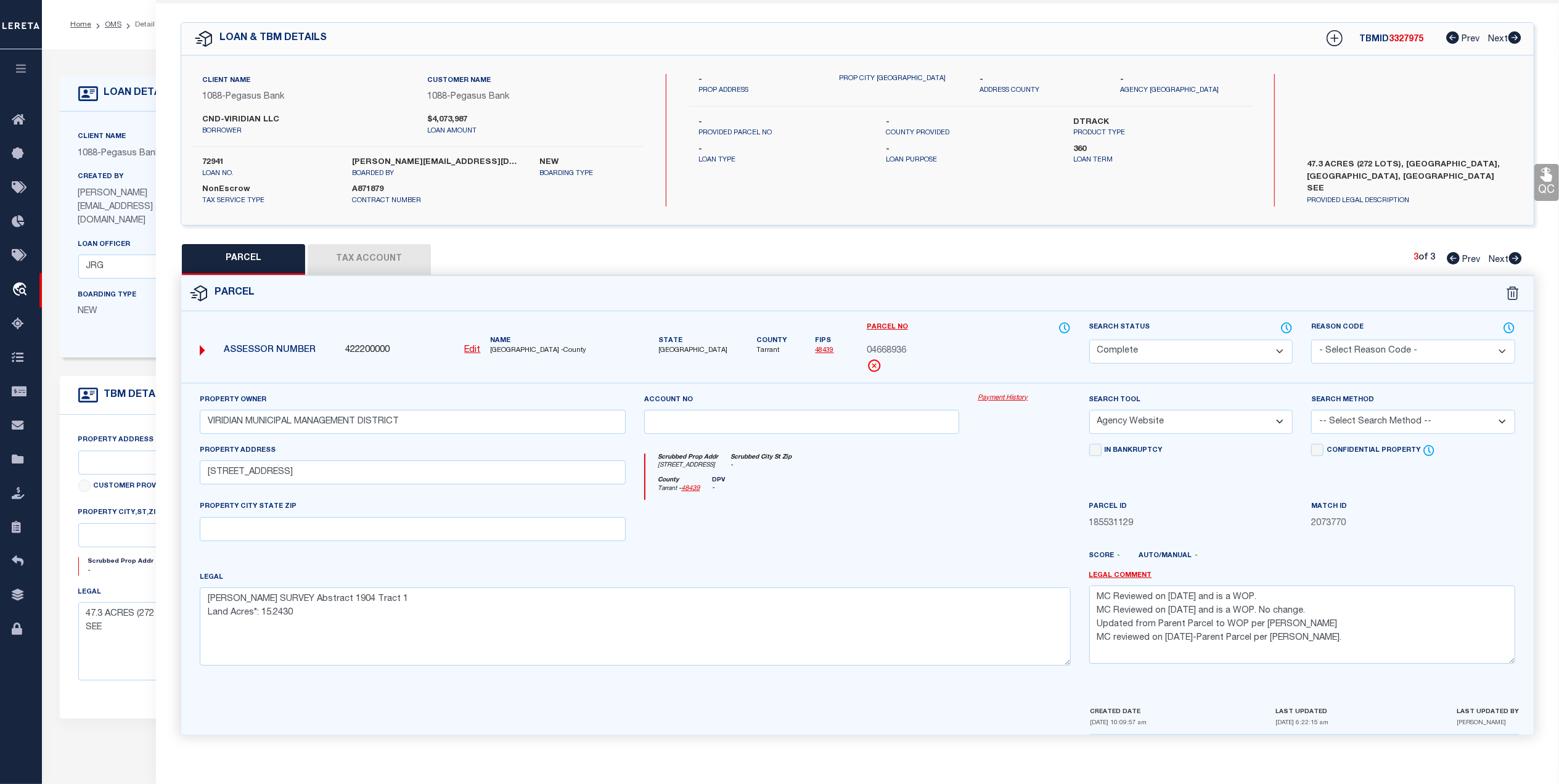
click at [816, 347] on link "48439" at bounding box center [825, 351] width 19 height 7
click at [545, 708] on div at bounding box center [634, 719] width 895 height 30
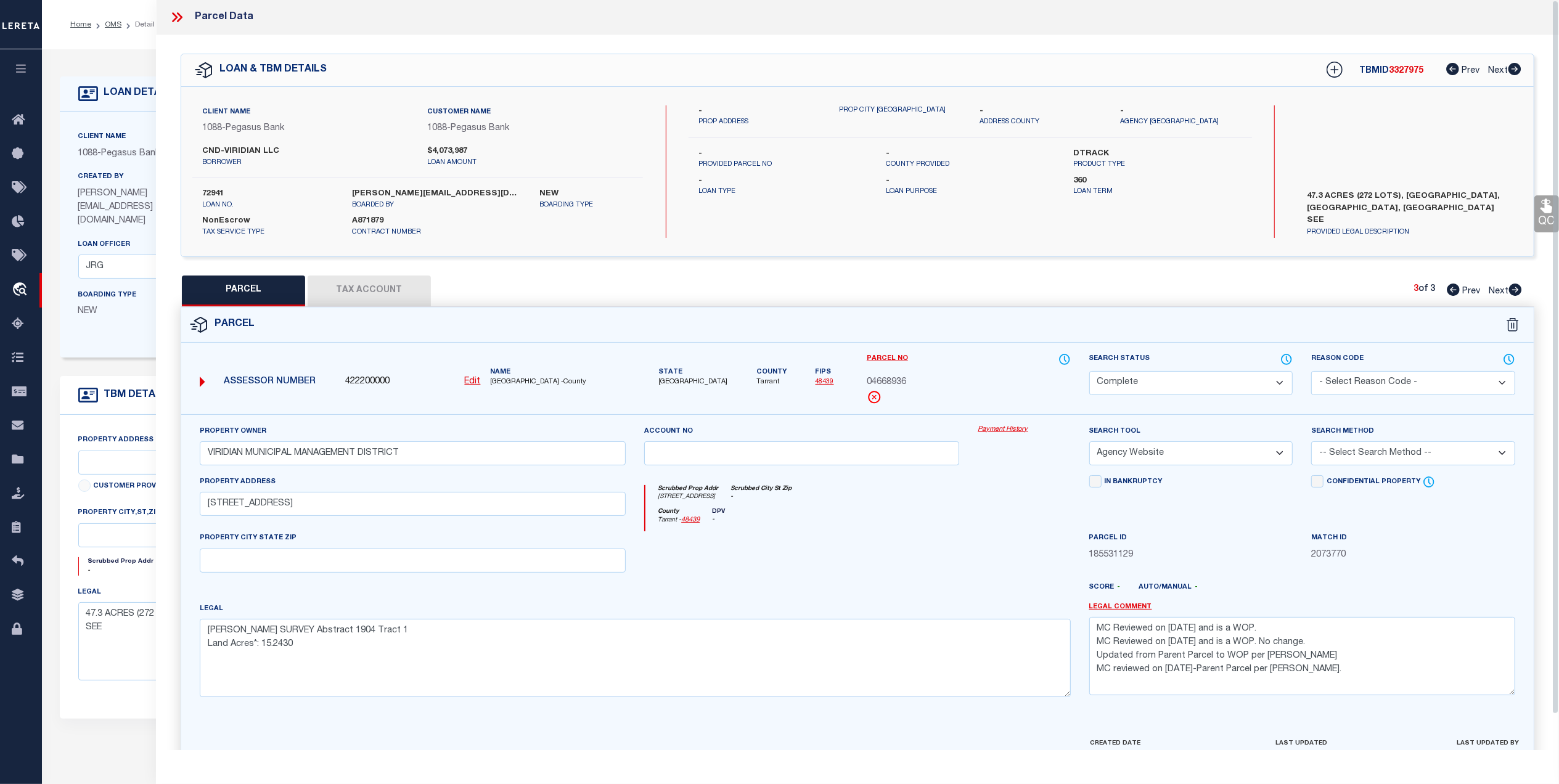
scroll to position [0, 0]
click at [179, 14] on icon at bounding box center [177, 18] width 16 height 16
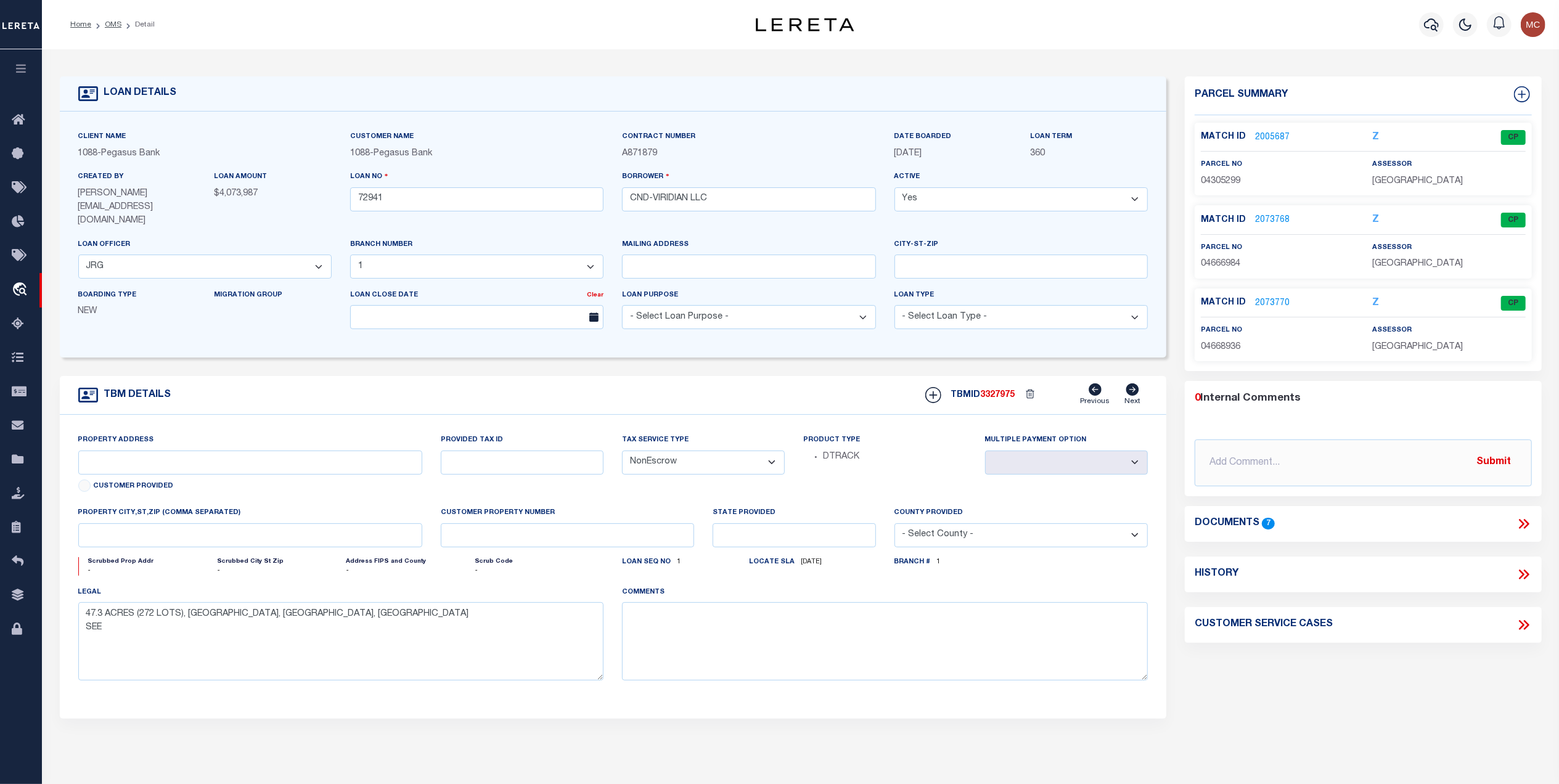
click at [361, 570] on div "Scrubbed Prop Addr - Scrubbed City St Zip - Address FIPS and County - Scrub Cod…" at bounding box center [341, 571] width 545 height 28
click at [1270, 297] on link "2073770" at bounding box center [1272, 303] width 34 height 13
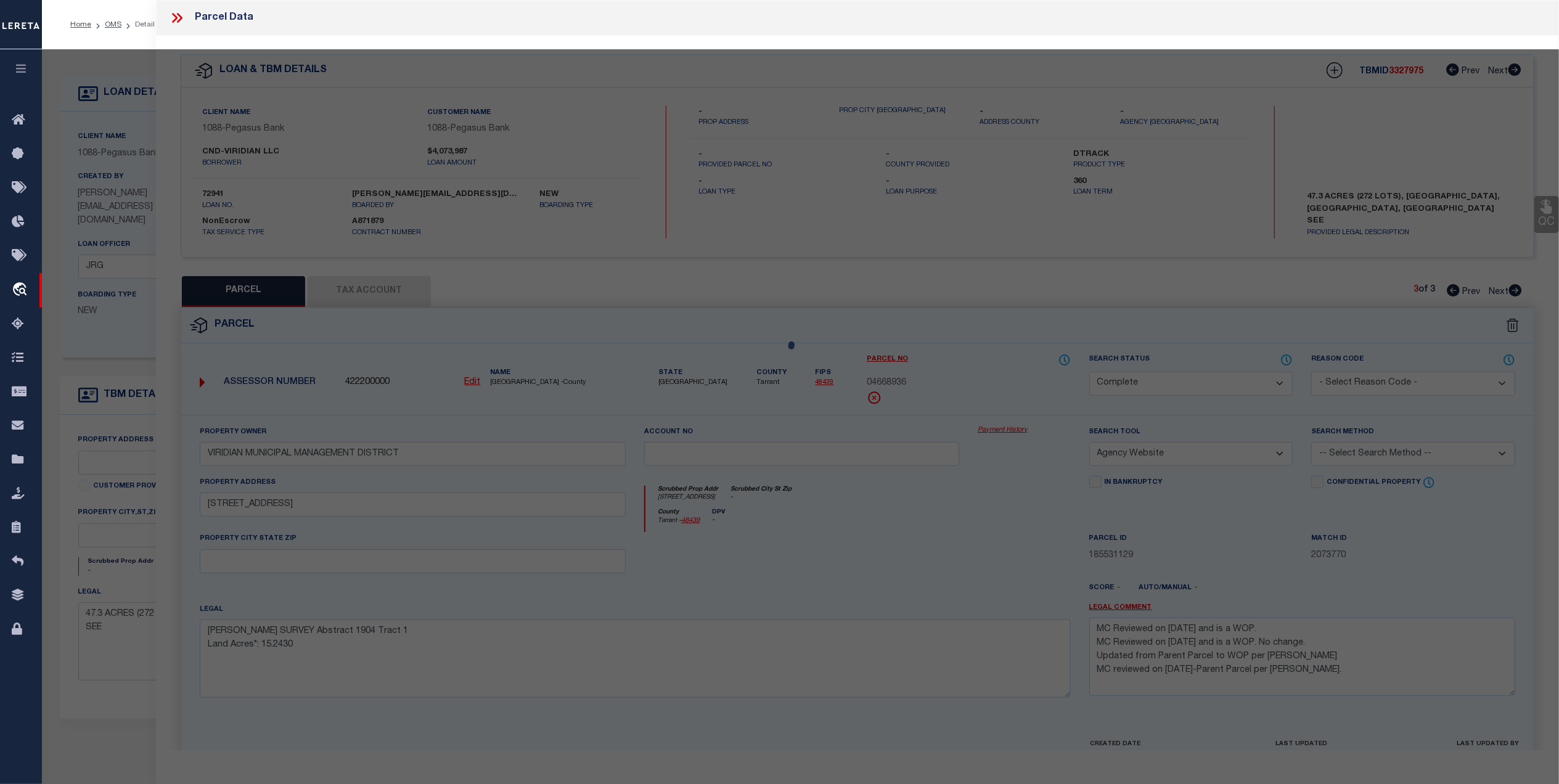
select select "AS"
select select
checkbox input "false"
select select "CP"
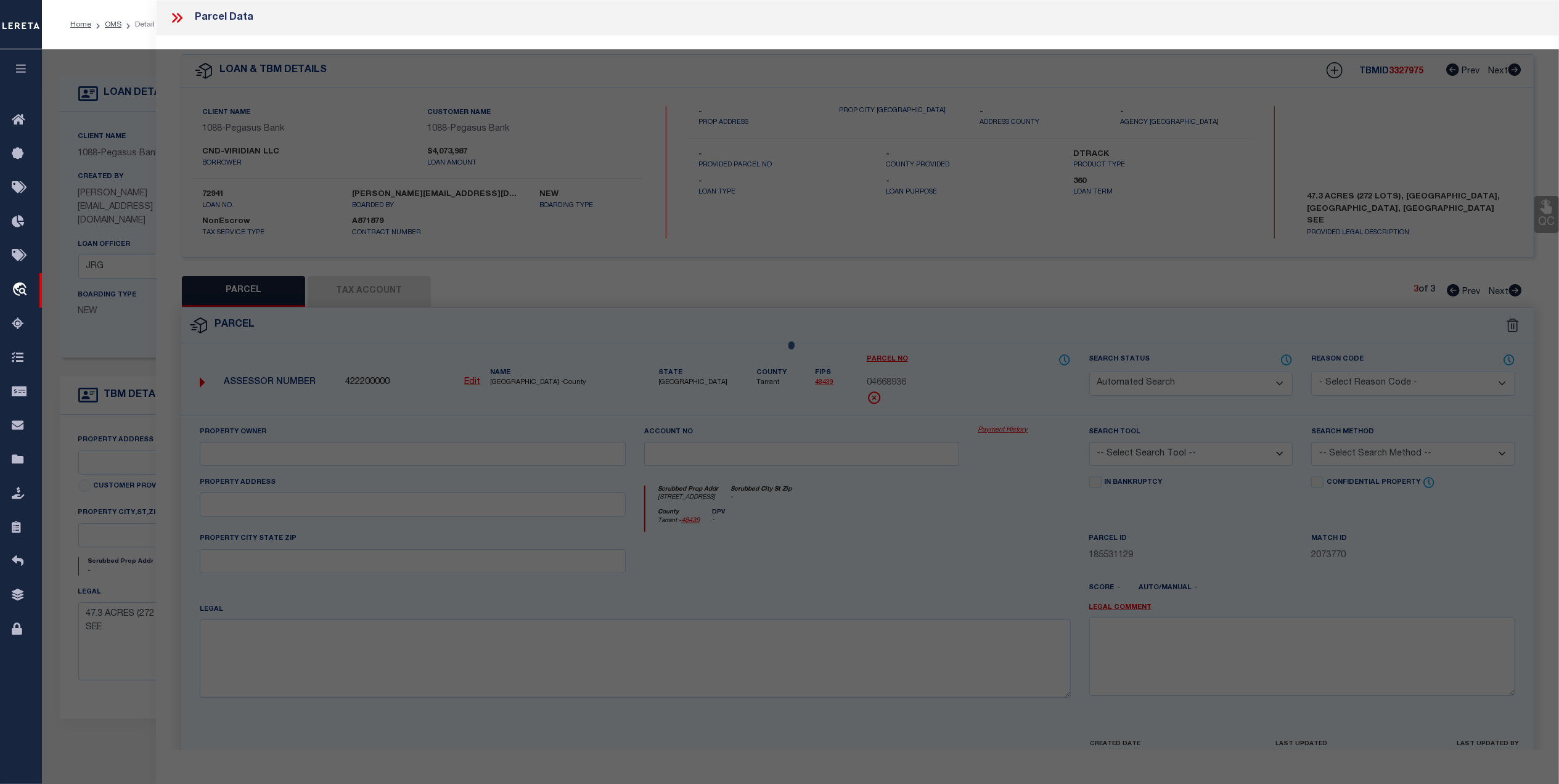
type input "VIRIDIAN MUNICIPAL MANAGEMENT DISTRICT"
select select "AGW"
select select
type input "3400 EULESS SOUTH MAIN ST"
type textarea "GOODFELLOW, J J SURVEY Abstract 1904 Tract 1 Land Acres*: 15.2430"
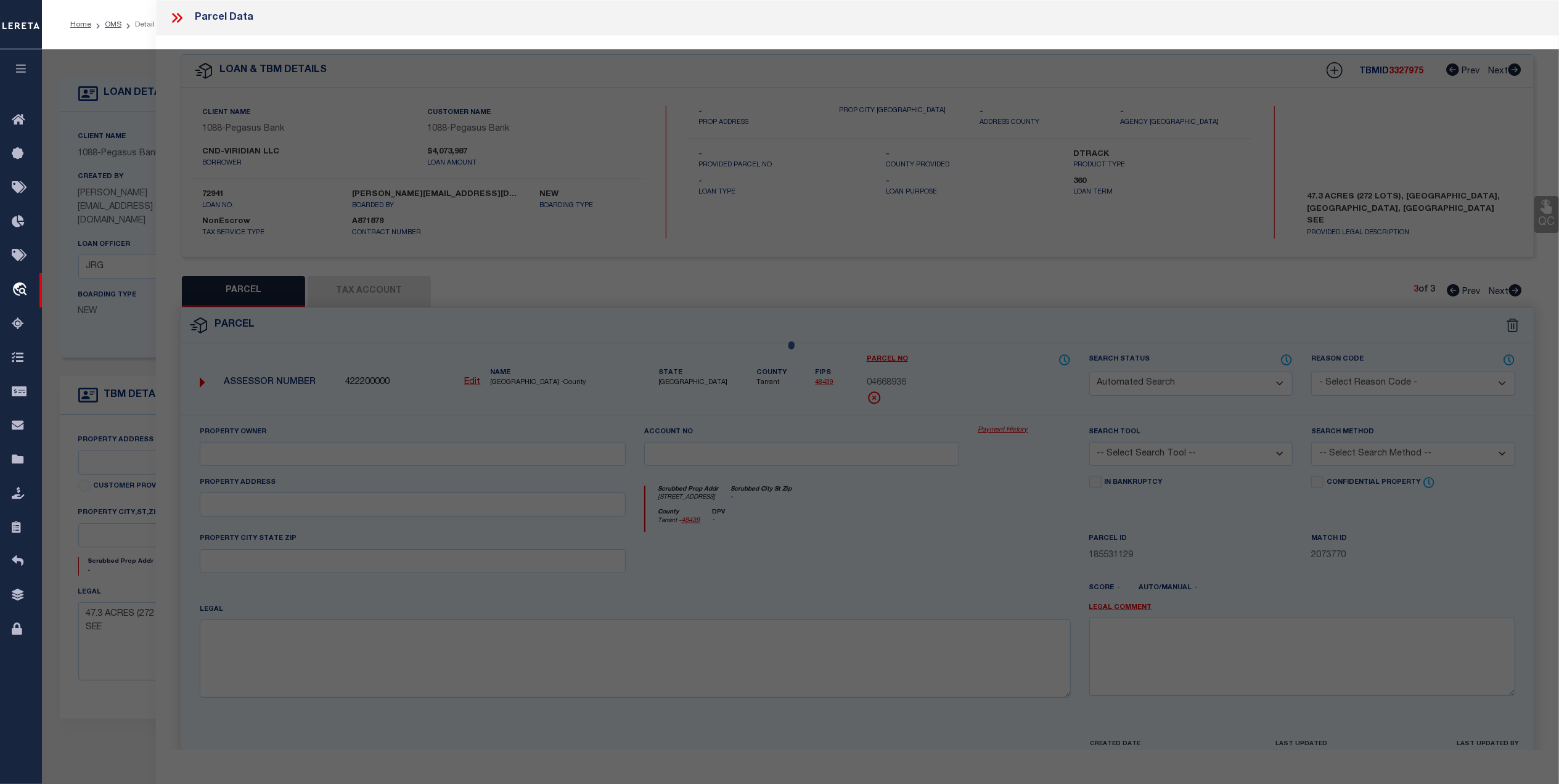
type textarea "MC Reviewed on 3-3-25 and is a WOP. MC Reviewed on 12-13-24 and is a WOP. No ch…"
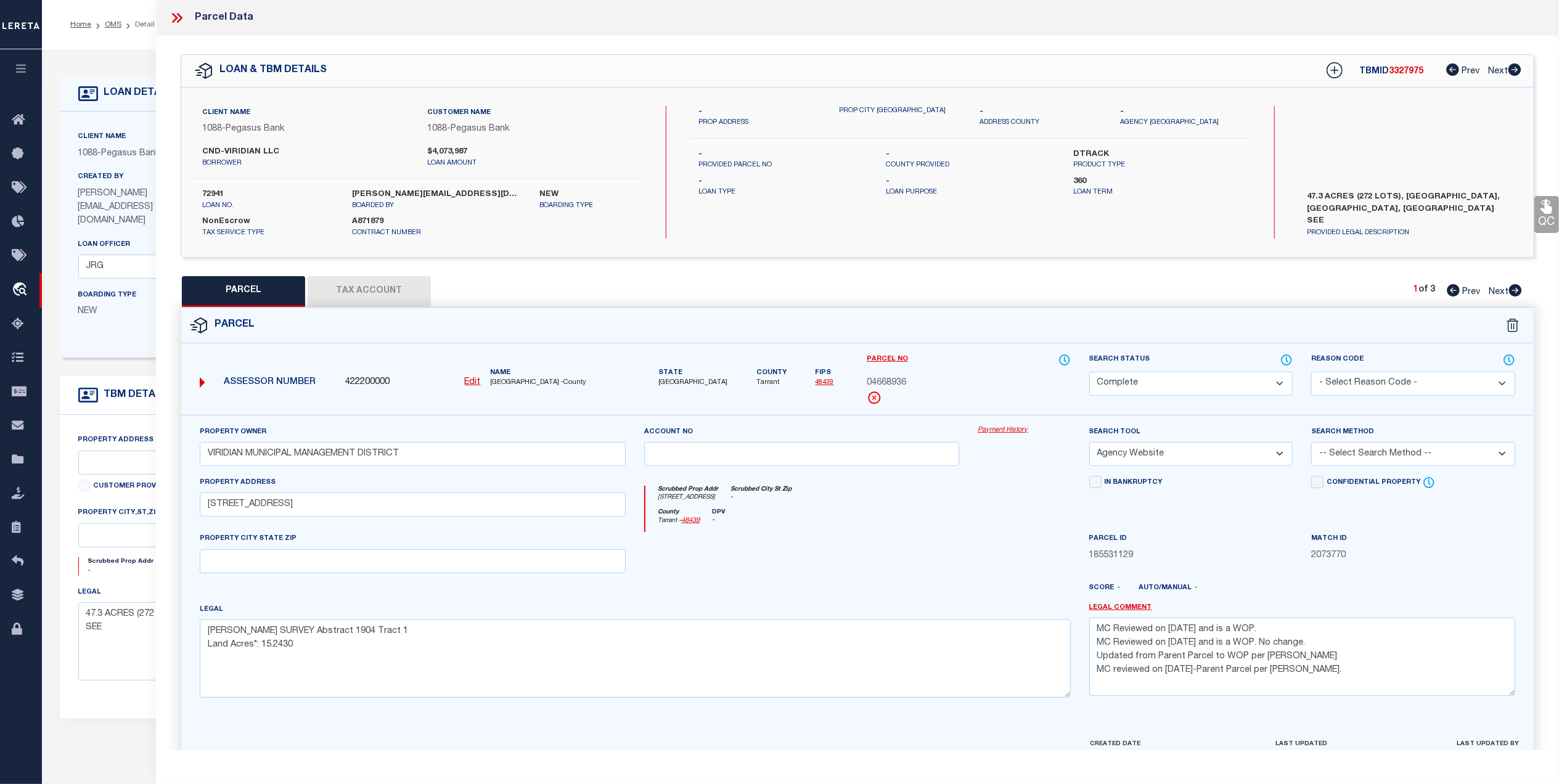
click at [910, 383] on div "04668936" at bounding box center [969, 383] width 204 height 14
drag, startPoint x: 442, startPoint y: 461, endPoint x: 191, endPoint y: 456, distance: 251.0
click at [181, 457] on div "Property Owner VIRIDIAN MUNICIPAL MANAGEMENT DISTRICT Account no Payment Histor…" at bounding box center [857, 576] width 1352 height 322
drag, startPoint x: 207, startPoint y: 506, endPoint x: 339, endPoint y: 501, distance: 132.1
click at [341, 501] on input "3400 EULESS SOUTH MAIN ST" at bounding box center [412, 504] width 426 height 24
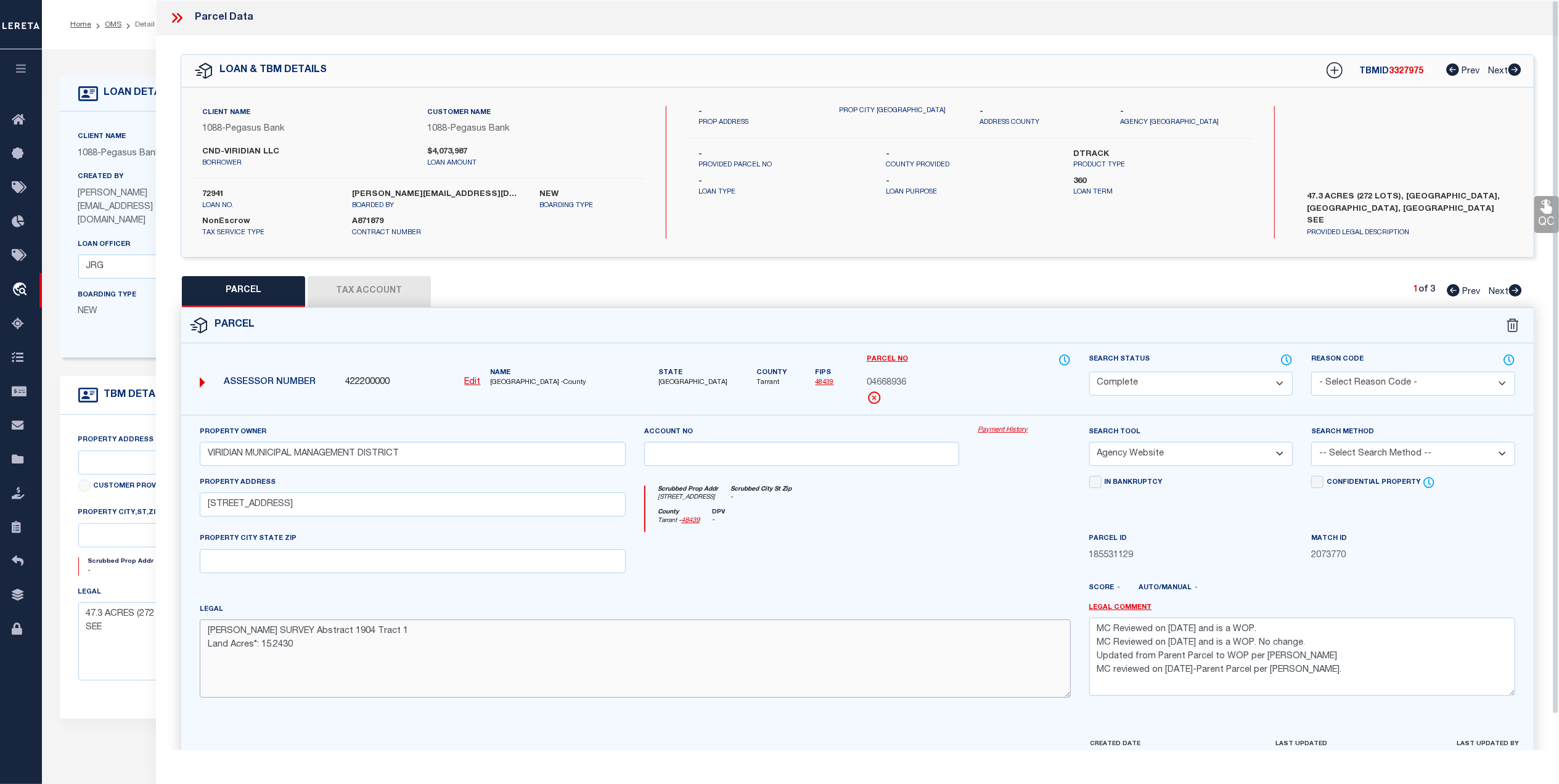
click at [748, 693] on textarea "GOODFELLOW, J J SURVEY Abstract 1904 Tract 1 Land Acres*: 15.2430" at bounding box center [635, 658] width 871 height 77
drag, startPoint x: 203, startPoint y: 151, endPoint x: 276, endPoint y: 154, distance: 73.1
click at [276, 154] on label "CND-VIRIDIAN LLC" at bounding box center [305, 152] width 206 height 13
copy label "CND-VIRIDIAN LLC"
click at [173, 16] on icon at bounding box center [177, 18] width 16 height 16
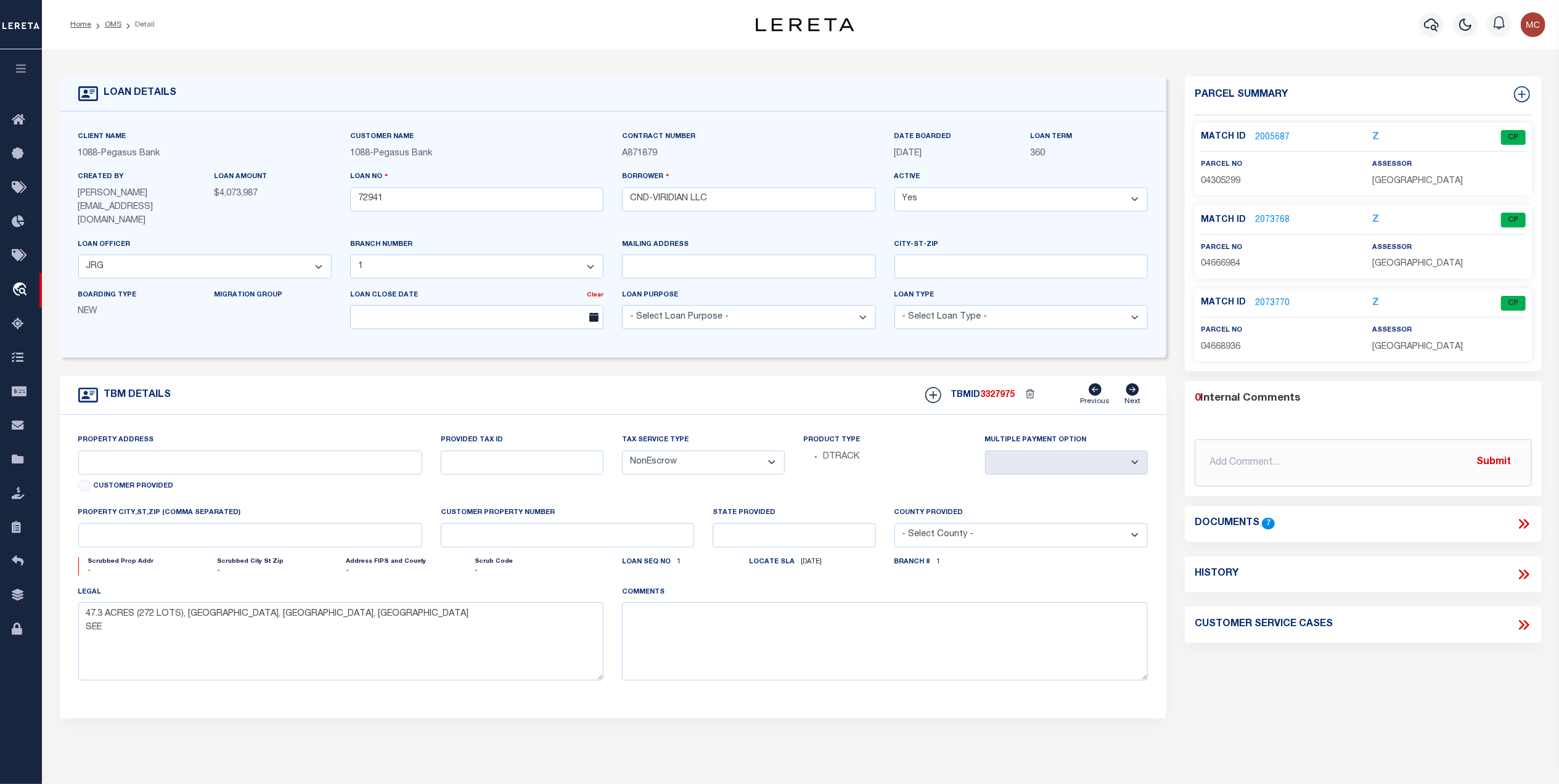
click at [1258, 136] on link "2005687" at bounding box center [1272, 138] width 34 height 13
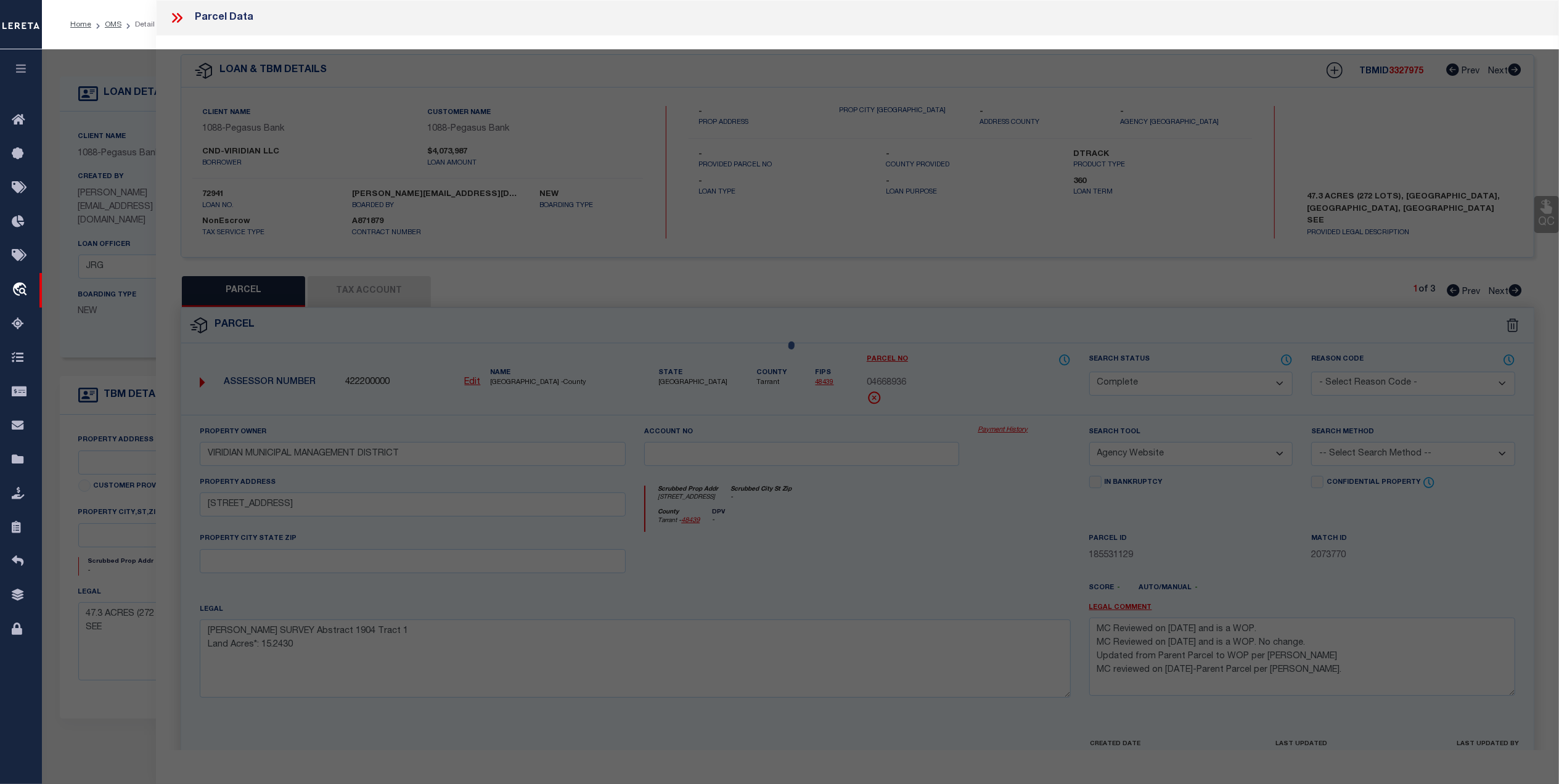
select select "AS"
select select
checkbox input "false"
select select "CP"
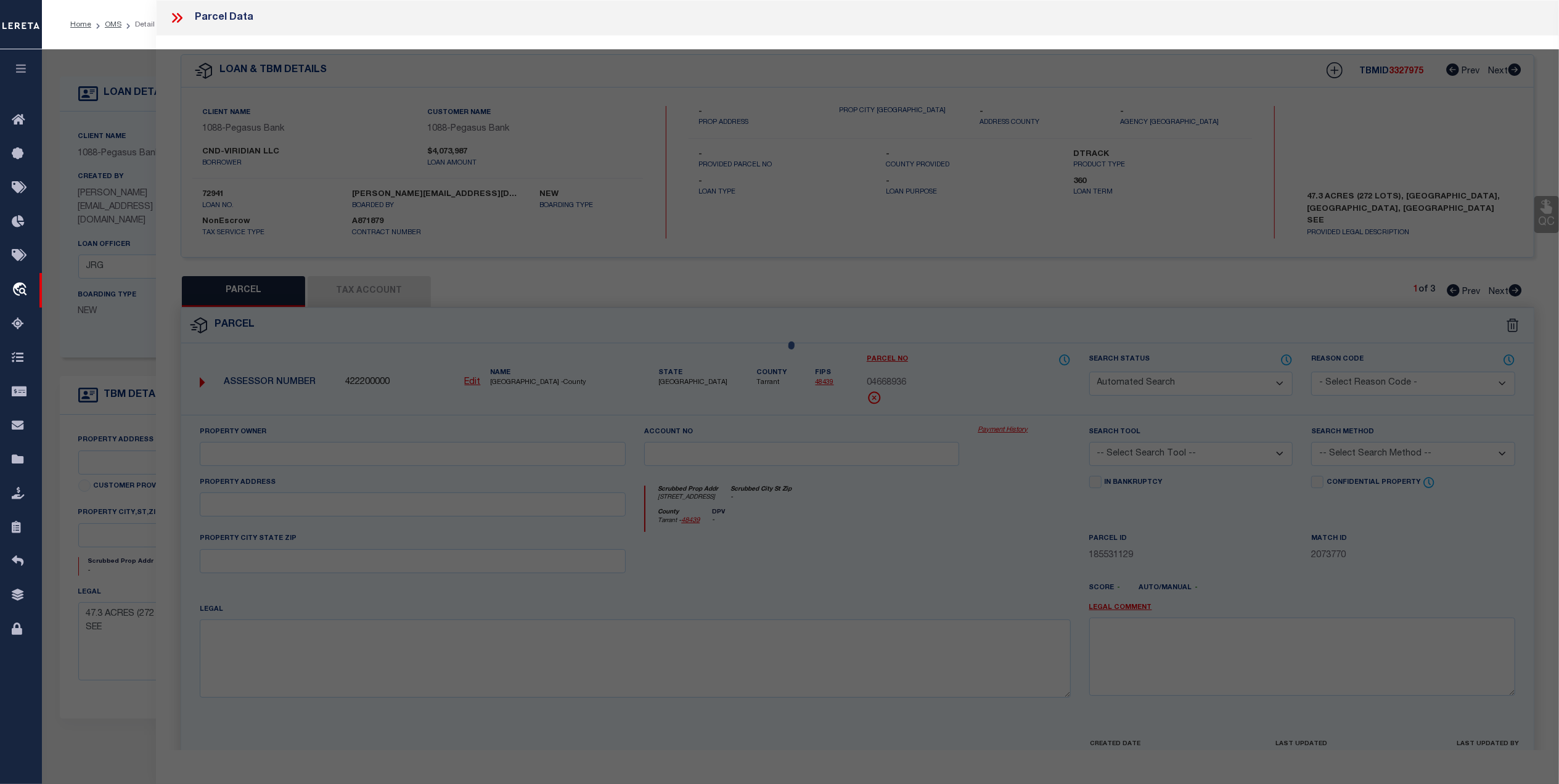
type input "VIRIDIAN MUNICIPAL MANAGEMENT DISTRICT"
select select "AGW"
select select
type input "3400 EULESS SOUTH MAIN ST"
type textarea "GOODFELLOW, J J SURVEY Abstract 1904 Tract 2 Land Acres*: 3.2080"
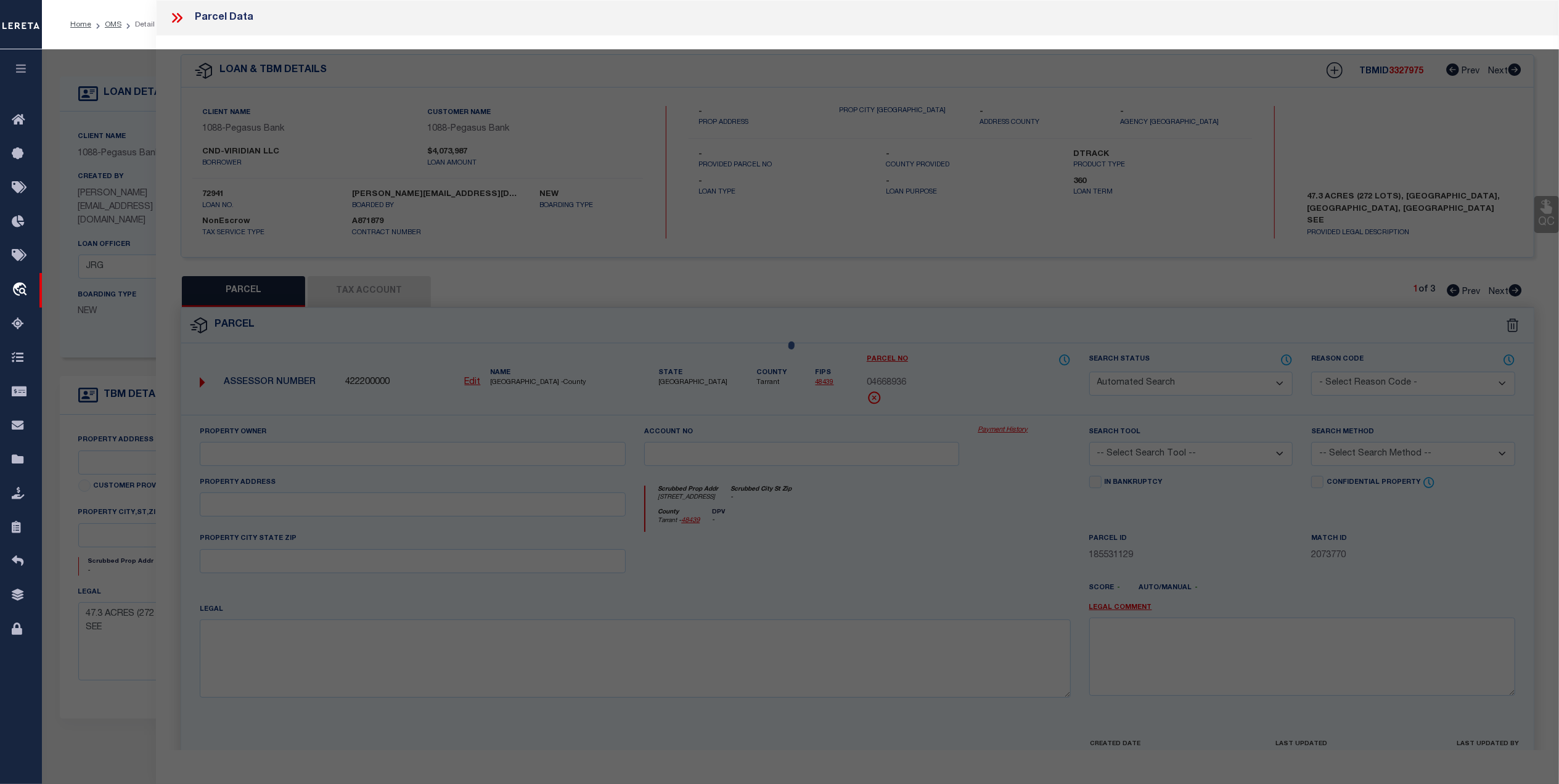
type textarea "MC Reviewed on 3-3-25 and is a WOP. MC Reviewed on 12-13-24 and is a WOP. No ch…"
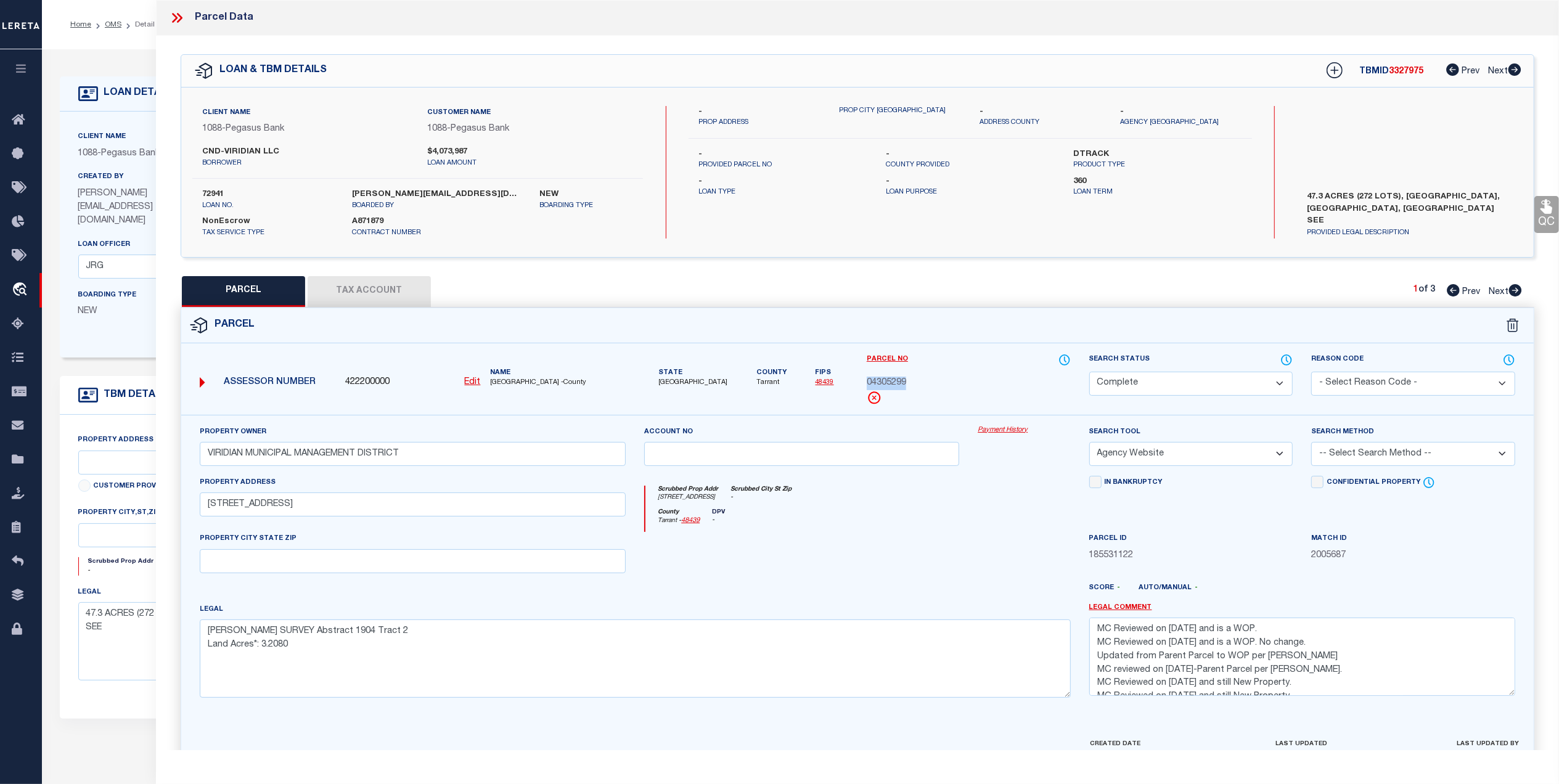
drag, startPoint x: 915, startPoint y: 390, endPoint x: 865, endPoint y: 388, distance: 50.0
click at [865, 388] on div "Parcel No 04305299" at bounding box center [969, 383] width 222 height 61
copy div "04305299"
click at [289, 649] on textarea "GOODFELLOW, J J SURVEY Abstract 1904 Tract 2 Land Acres*: 3.2080" at bounding box center [635, 658] width 871 height 77
click at [314, 653] on textarea "GOODFELLOW, J J SURVEY Abstract 1904 Tract 2 Land Acres*: 3.2080" at bounding box center [635, 658] width 871 height 77
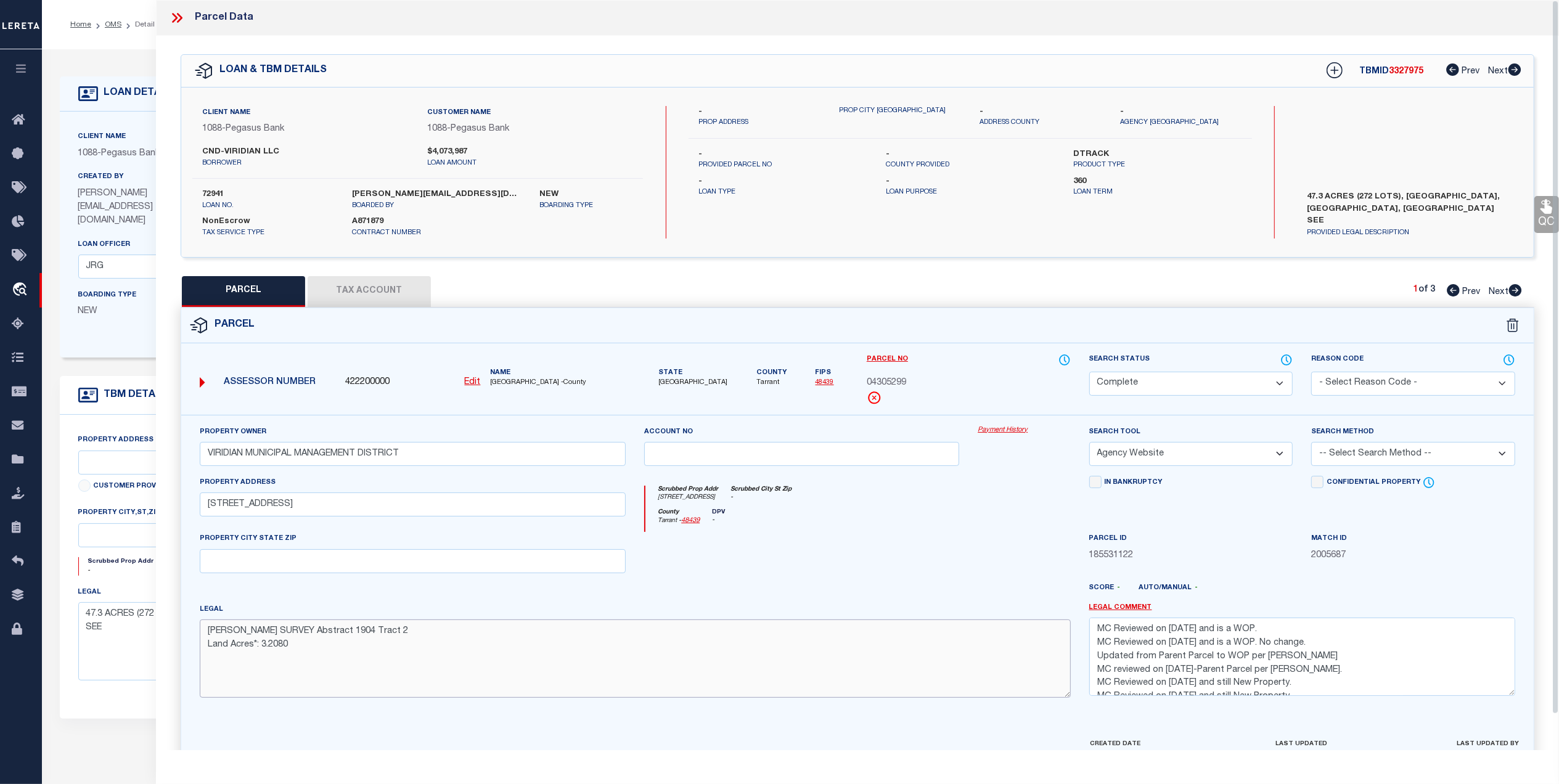
click at [317, 649] on textarea "GOODFELLOW, J J SURVEY Abstract 1904 Tract 2 Land Acres*: 3.2080" at bounding box center [635, 658] width 871 height 77
click at [293, 652] on textarea "GOODFELLOW, J J SURVEY Abstract 1904 Tract 2 Land Acres*: 3.2080 (2025)" at bounding box center [635, 658] width 871 height 77
click at [482, 685] on textarea "GOODFELLOW, J J SURVEY Abstract 1904 Tract 2 Land Acres*: 3.2080 (2024, 2025)" at bounding box center [635, 658] width 871 height 77
click at [434, 635] on textarea "GOODFELLOW, J J SURVEY Abstract 1904 Tract 2 Land Acres*: 3.2080 (2024, 2025)" at bounding box center [635, 658] width 871 height 77
type textarea "GOODFELLOW, J J SURVEY Abstract 1904 Tract 2 Land Acres*: 3.2080 (2024, 2025)"
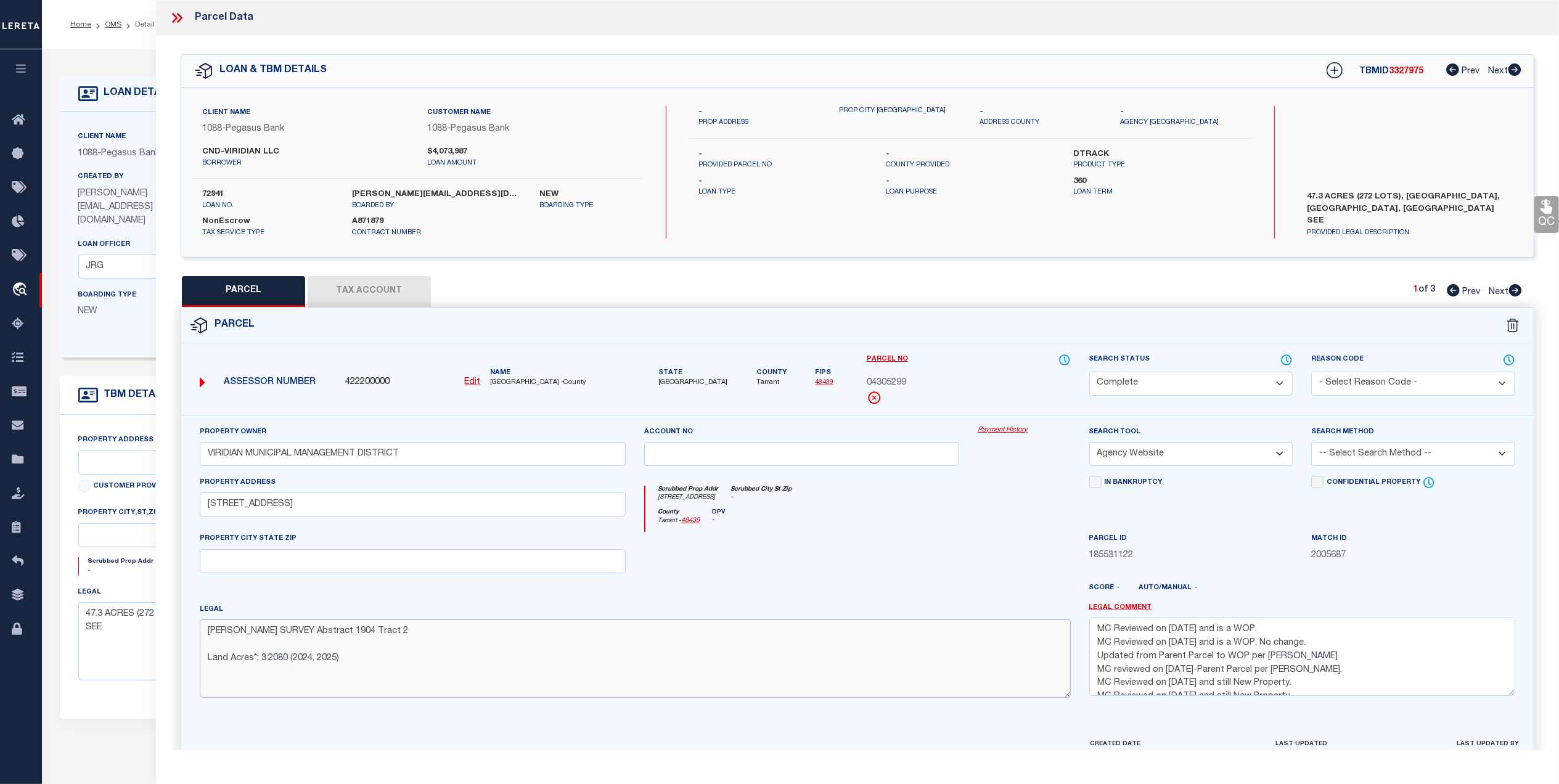
drag, startPoint x: 432, startPoint y: 635, endPoint x: 196, endPoint y: 634, distance: 236.0
click at [196, 634] on div "Legal GOODFELLOW, J J SURVEY Abstract 1904 Tract 2 Land Acres*: 3.2080 (2024, 2…" at bounding box center [635, 655] width 889 height 104
click at [781, 566] on div at bounding box center [801, 557] width 333 height 50
click at [1096, 634] on textarea "MC Reviewed on 3-3-25 and is a WOP. MC Reviewed on 12-13-24 and is a WOP. No ch…" at bounding box center [1302, 656] width 426 height 77
paste textarea "MC Reviewed on 10-2-25 and is a WOP. Legal is for 19.99 acres. Parcel covers 84…"
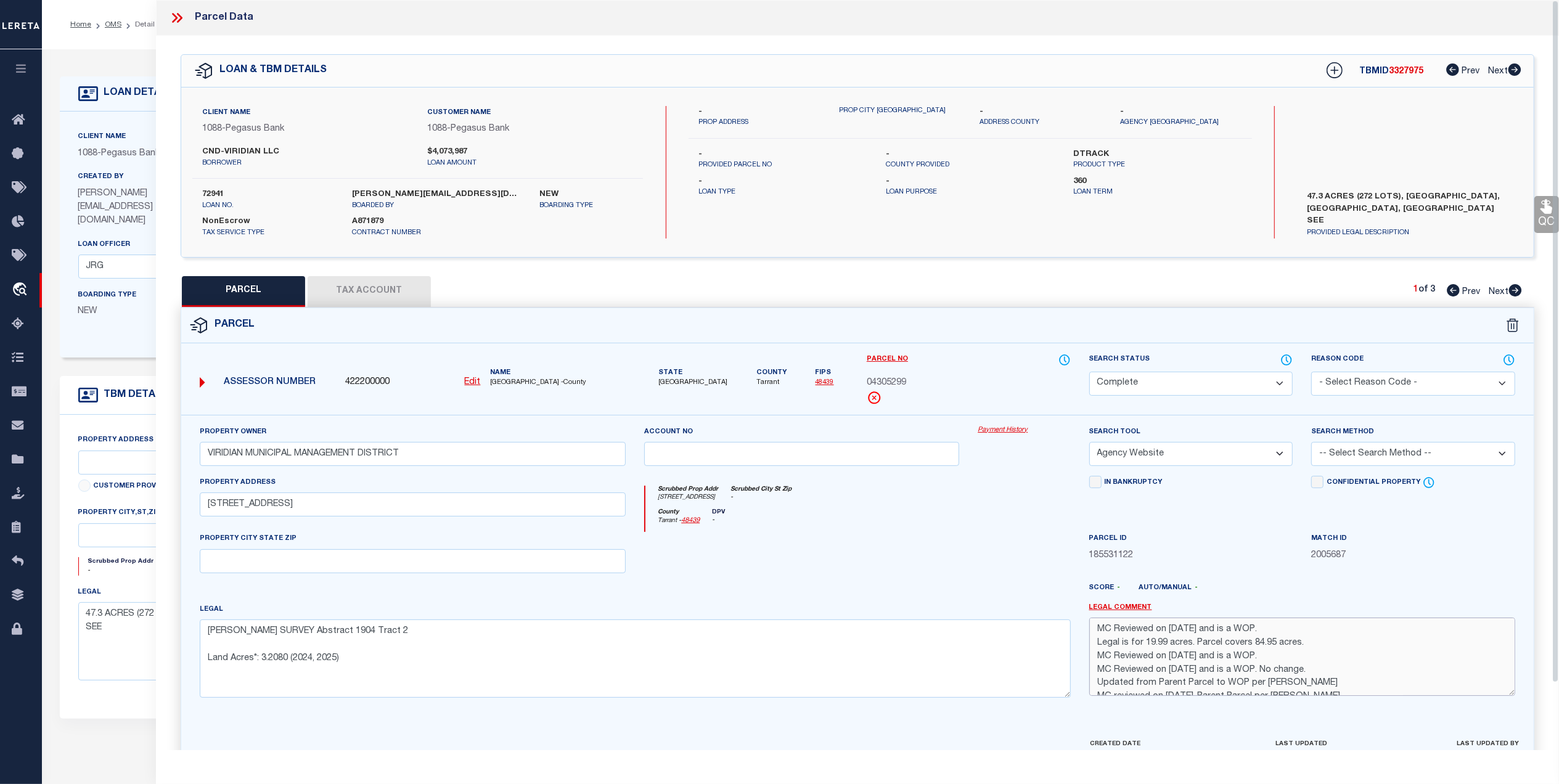
drag, startPoint x: 1202, startPoint y: 635, endPoint x: 1181, endPoint y: 648, distance: 24.7
click at [1202, 635] on textarea "MC Reviewed on 10-2-25 and is a WOP. Legal is for 19.99 acres. Parcel covers 84…" at bounding box center [1302, 656] width 426 height 77
drag, startPoint x: 1145, startPoint y: 646, endPoint x: 1189, endPoint y: 644, distance: 44.0
click at [1189, 644] on textarea "MC Reviewed on 10-2-25 and is a WOP. Legal is for 19.99 acres. Parcel covers 84…" at bounding box center [1302, 656] width 426 height 77
drag, startPoint x: 1338, startPoint y: 646, endPoint x: 1248, endPoint y: 652, distance: 90.2
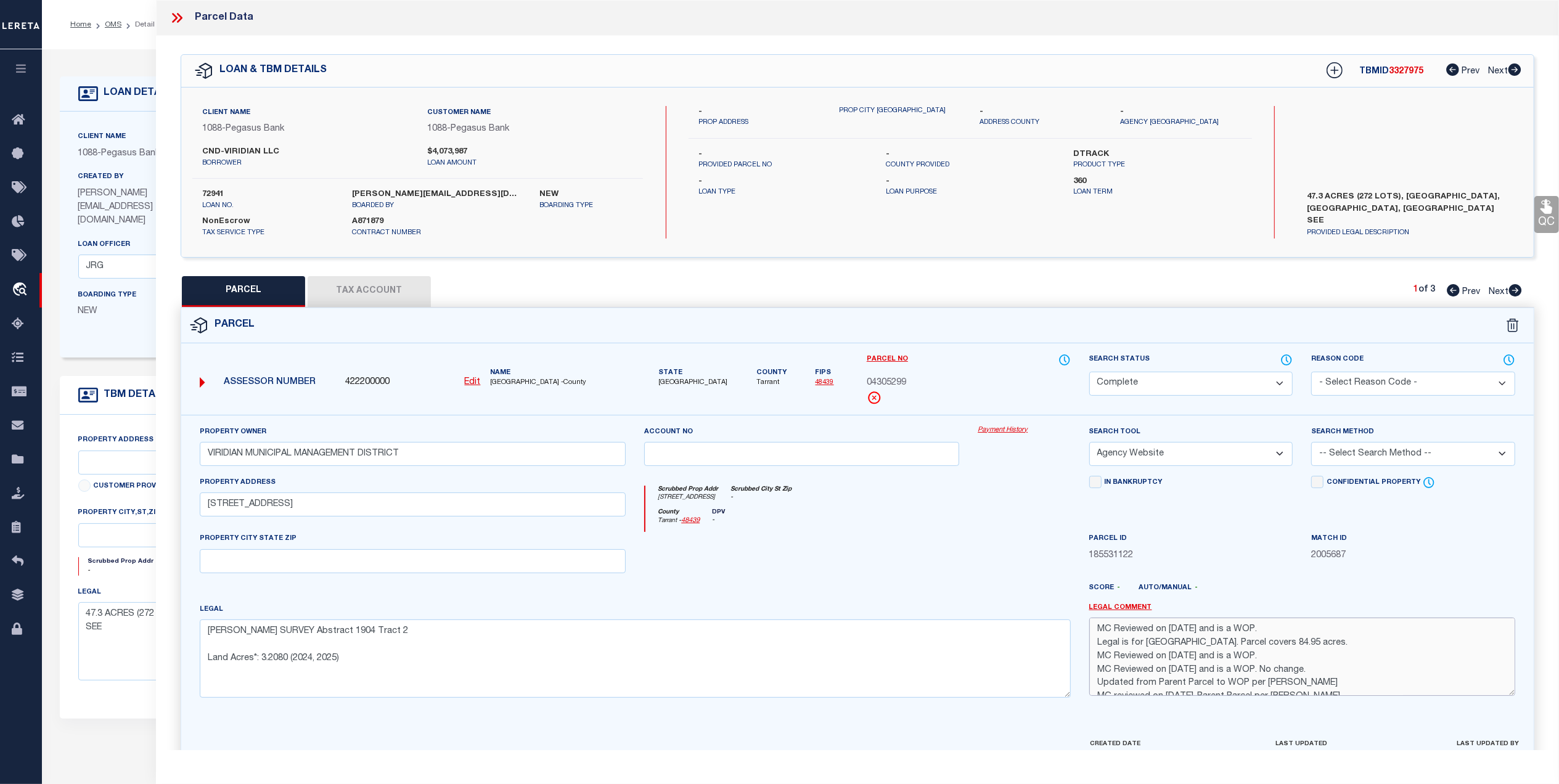
click at [1248, 652] on textarea "MC Reviewed on 10-2-25 and is a WOP. Legal is for Viridian Village 3C. Parcel c…" at bounding box center [1302, 656] width 426 height 77
click at [1303, 660] on textarea "MC Reviewed on 10-2-25 and is a WOP. Legal is for Viridian Village 3C. Parcel c…" at bounding box center [1302, 656] width 426 height 77
drag, startPoint x: 1340, startPoint y: 646, endPoint x: 1223, endPoint y: 647, distance: 117.0
click at [1221, 647] on textarea "MC Reviewed on 10-2-25 and is a WOP. Legal is for Viridian Village 3C. Parcel c…" at bounding box center [1302, 656] width 426 height 77
click at [1414, 568] on div "Match ID 2005687" at bounding box center [1412, 557] width 222 height 50
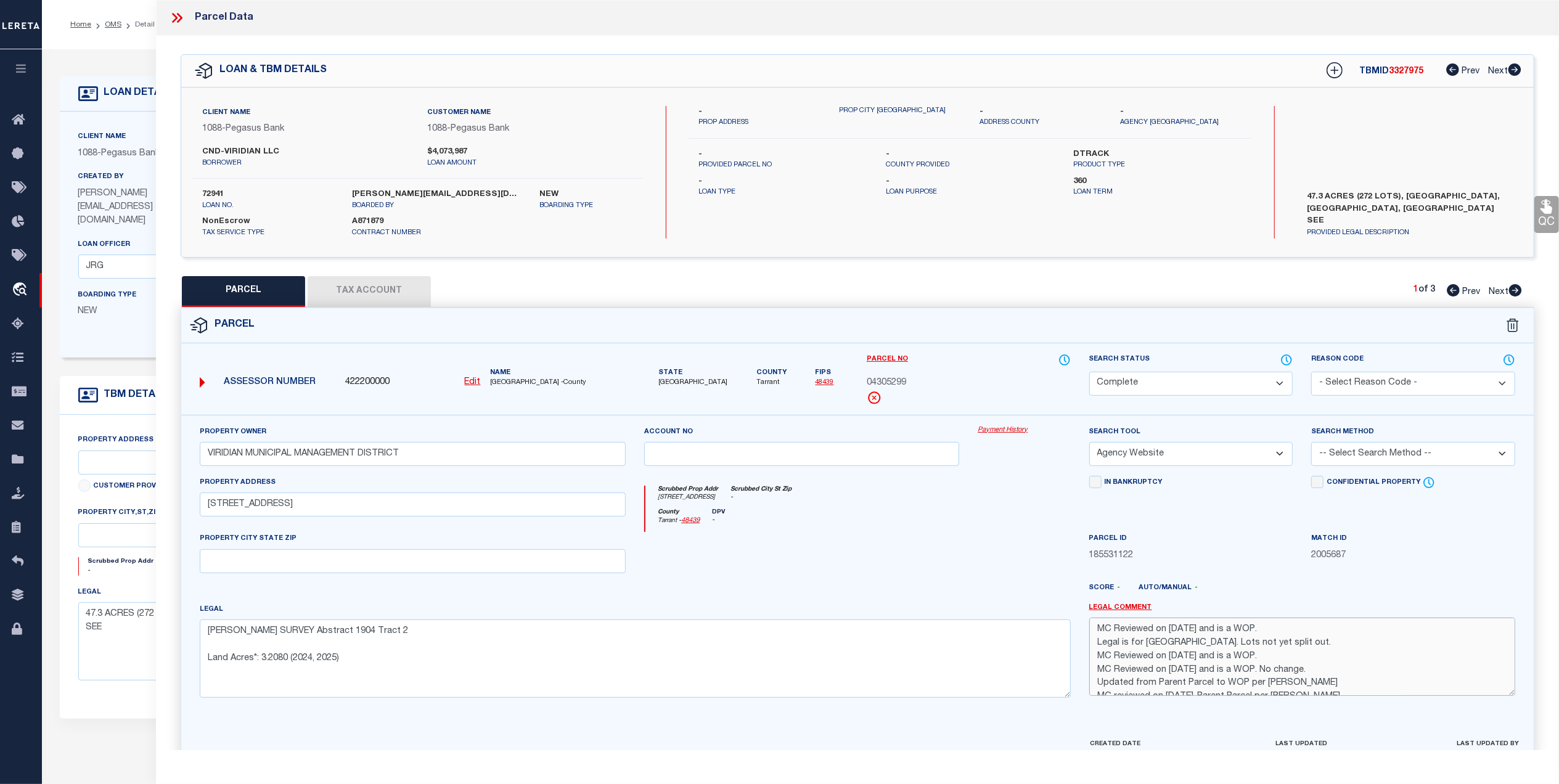
drag, startPoint x: 1186, startPoint y: 634, endPoint x: 1206, endPoint y: 634, distance: 20.0
click at [1186, 634] on textarea "MC Reviewed on 10-2-25 and is a WOP. Legal is for Viridian Village 3C. Lots not…" at bounding box center [1302, 656] width 426 height 77
drag, startPoint x: 1217, startPoint y: 635, endPoint x: 1282, endPoint y: 635, distance: 65.0
click at [1217, 635] on textarea "MC Reviewed on 10-3-25 and is a WOP. Legal is for Viridian Village 3C. Lots not…" at bounding box center [1302, 656] width 426 height 77
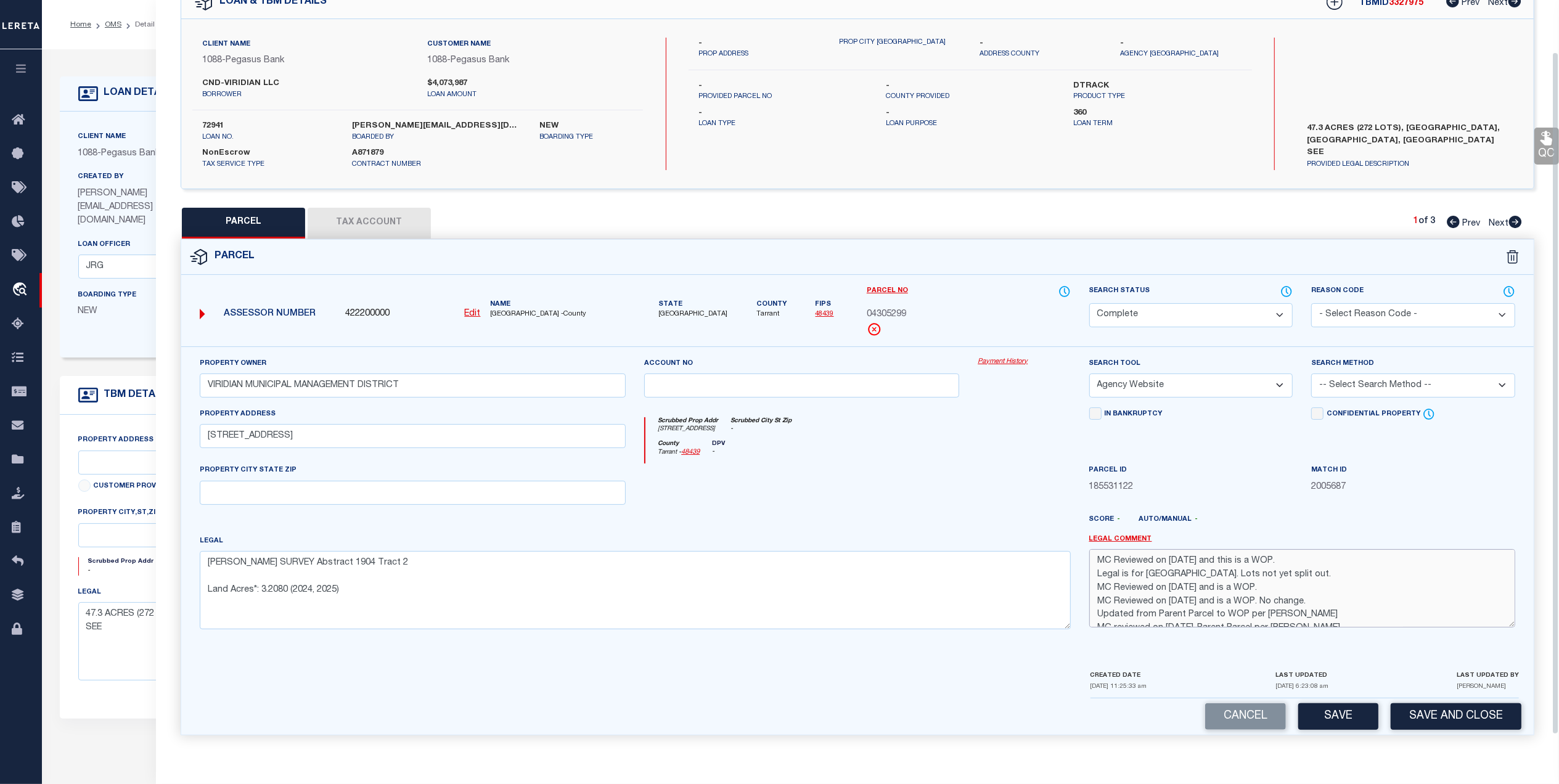
scroll to position [73, 0]
type textarea "MC Reviewed on 10-3-25 and this is a WOP. Legal is for Viridian Village 3C. Lot…"
drag, startPoint x: 1215, startPoint y: 571, endPoint x: 1225, endPoint y: 572, distance: 10.0
click at [1216, 572] on textarea "MC Reviewed on 10-3-25 and this is a WOP. Legal is for Viridian Village 3C. Lot…" at bounding box center [1302, 588] width 426 height 77
drag, startPoint x: 1322, startPoint y: 572, endPoint x: 1081, endPoint y: 556, distance: 241.5
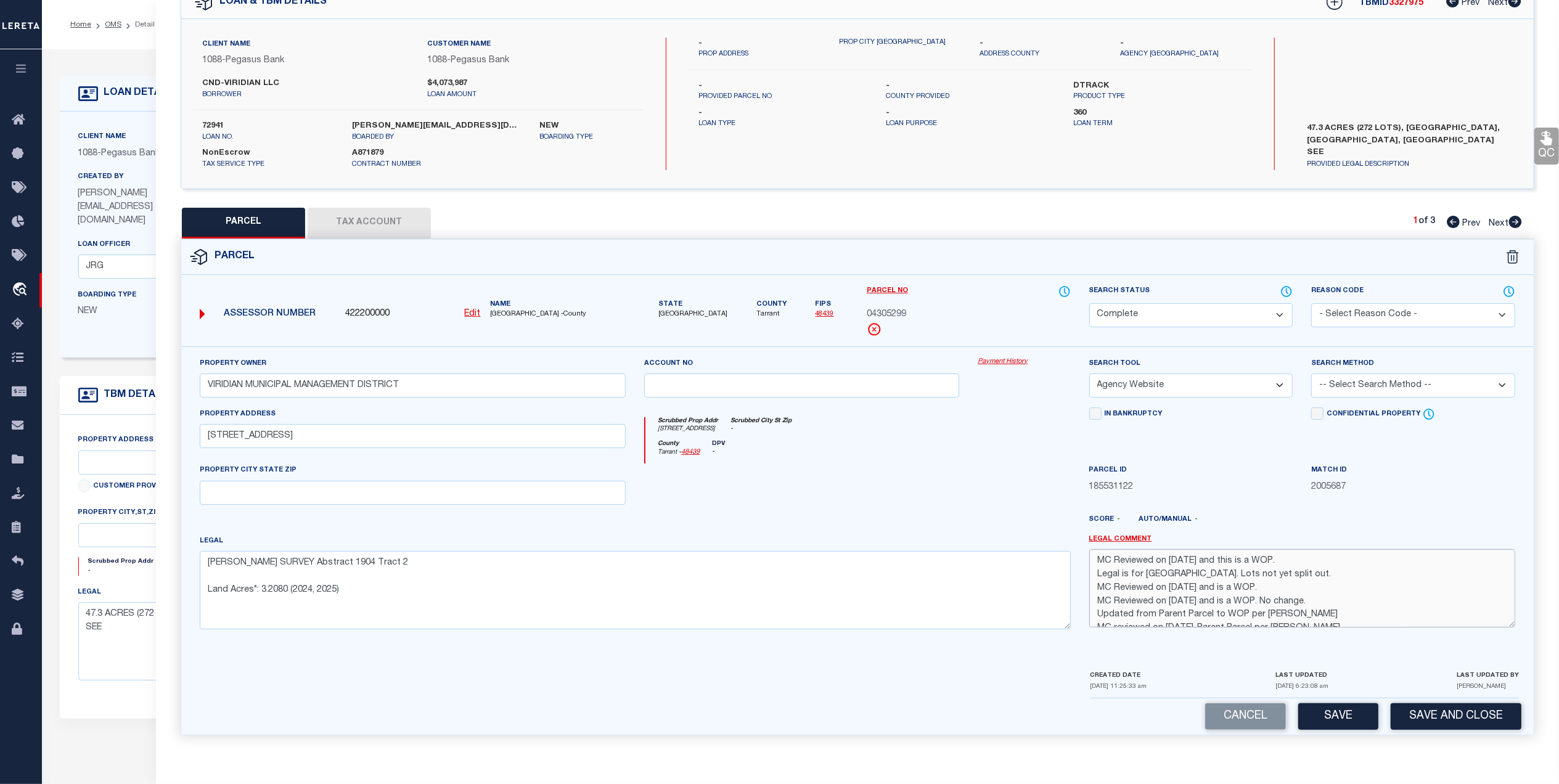
click at [1081, 556] on div "Legal Comment" at bounding box center [1302, 587] width 445 height 104
drag, startPoint x: 996, startPoint y: 503, endPoint x: 711, endPoint y: 435, distance: 293.0
click at [996, 503] on div at bounding box center [1023, 489] width 111 height 50
click at [374, 217] on button "Tax Account" at bounding box center [369, 223] width 123 height 31
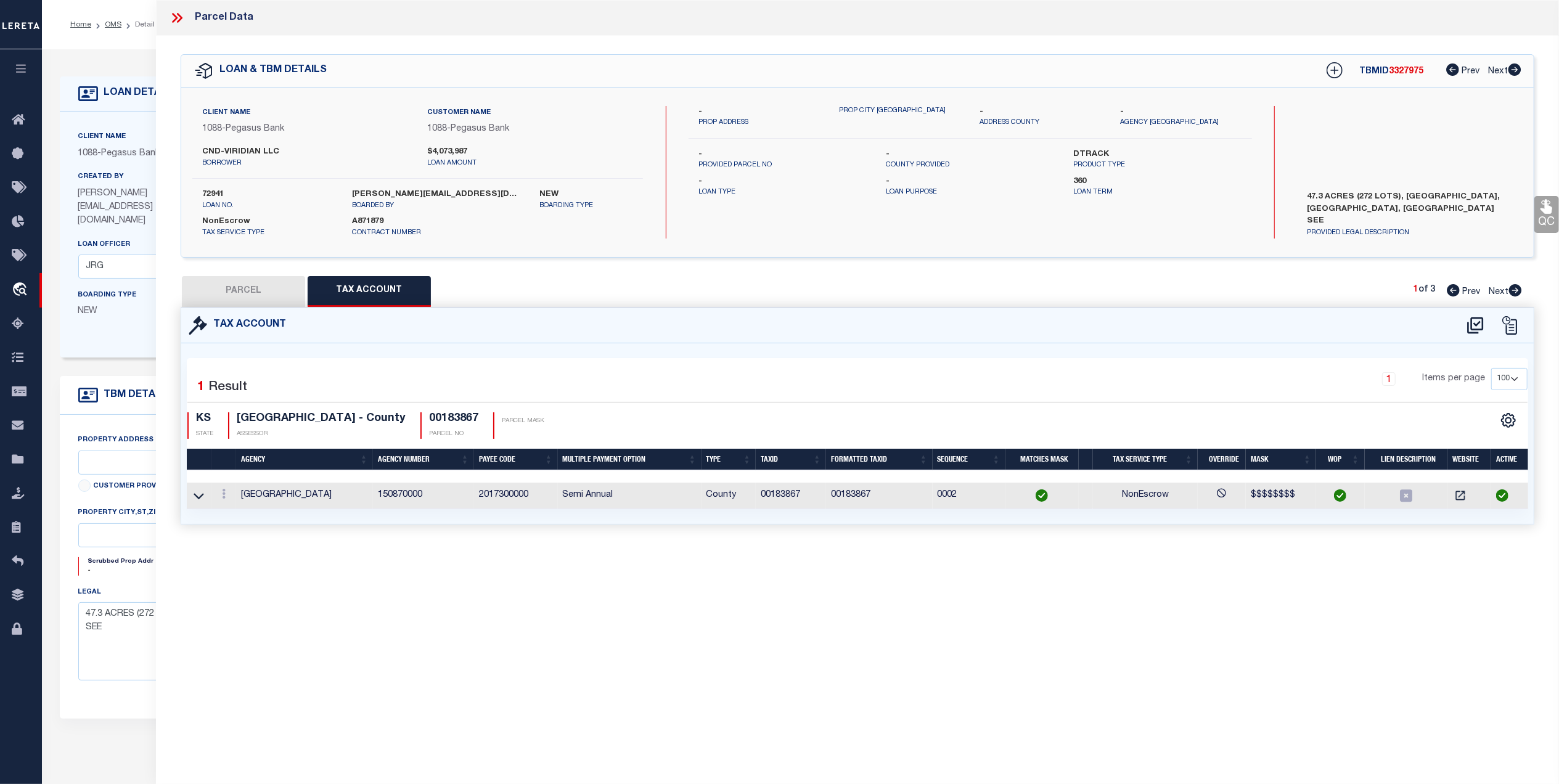
select select "100"
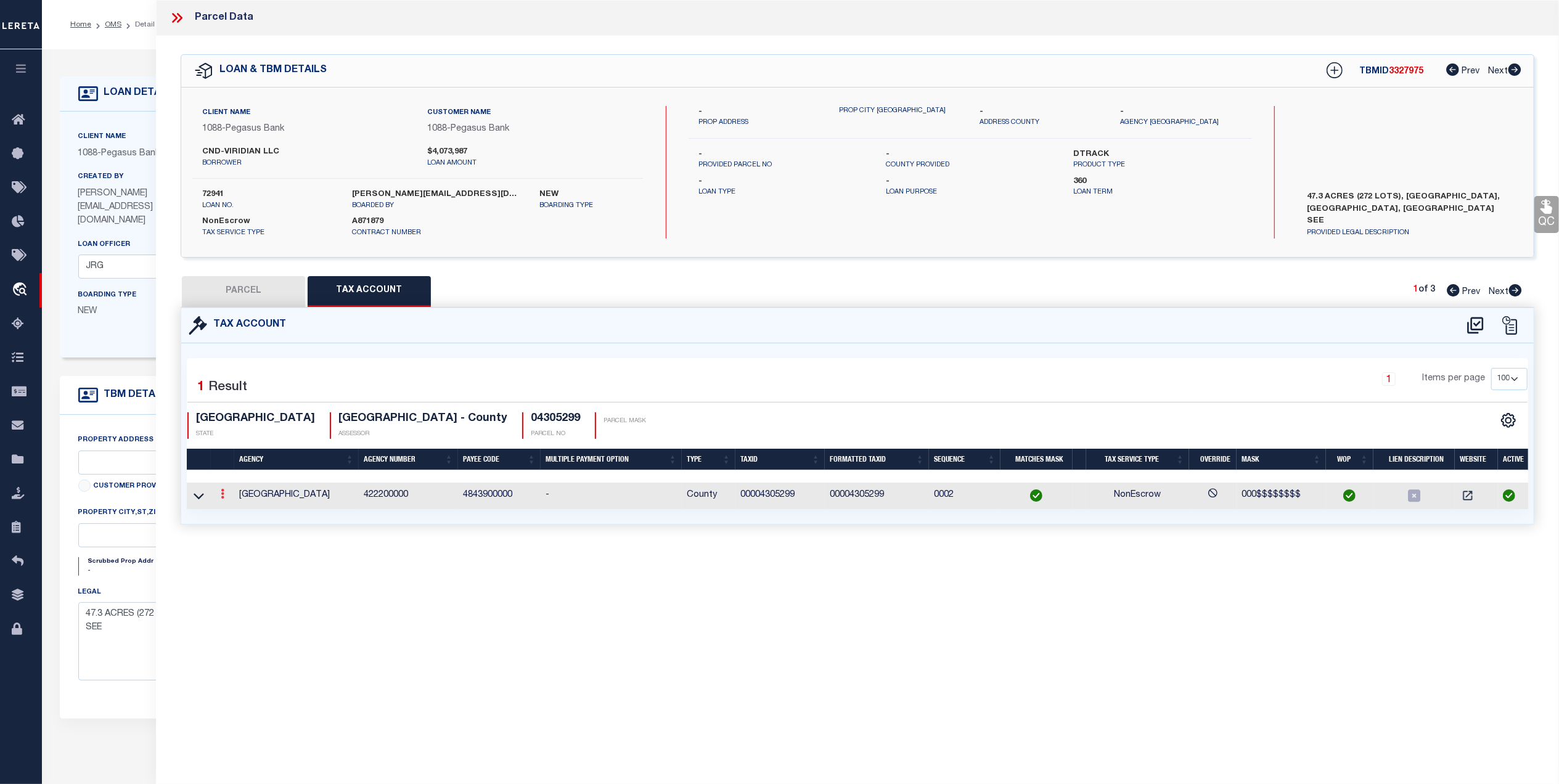
click at [221, 494] on icon at bounding box center [222, 493] width 4 height 10
click at [249, 513] on link at bounding box center [239, 513] width 46 height 21
type input "01/02/2026"
type input "00004305299"
type textarea "000$$$$$$$$"
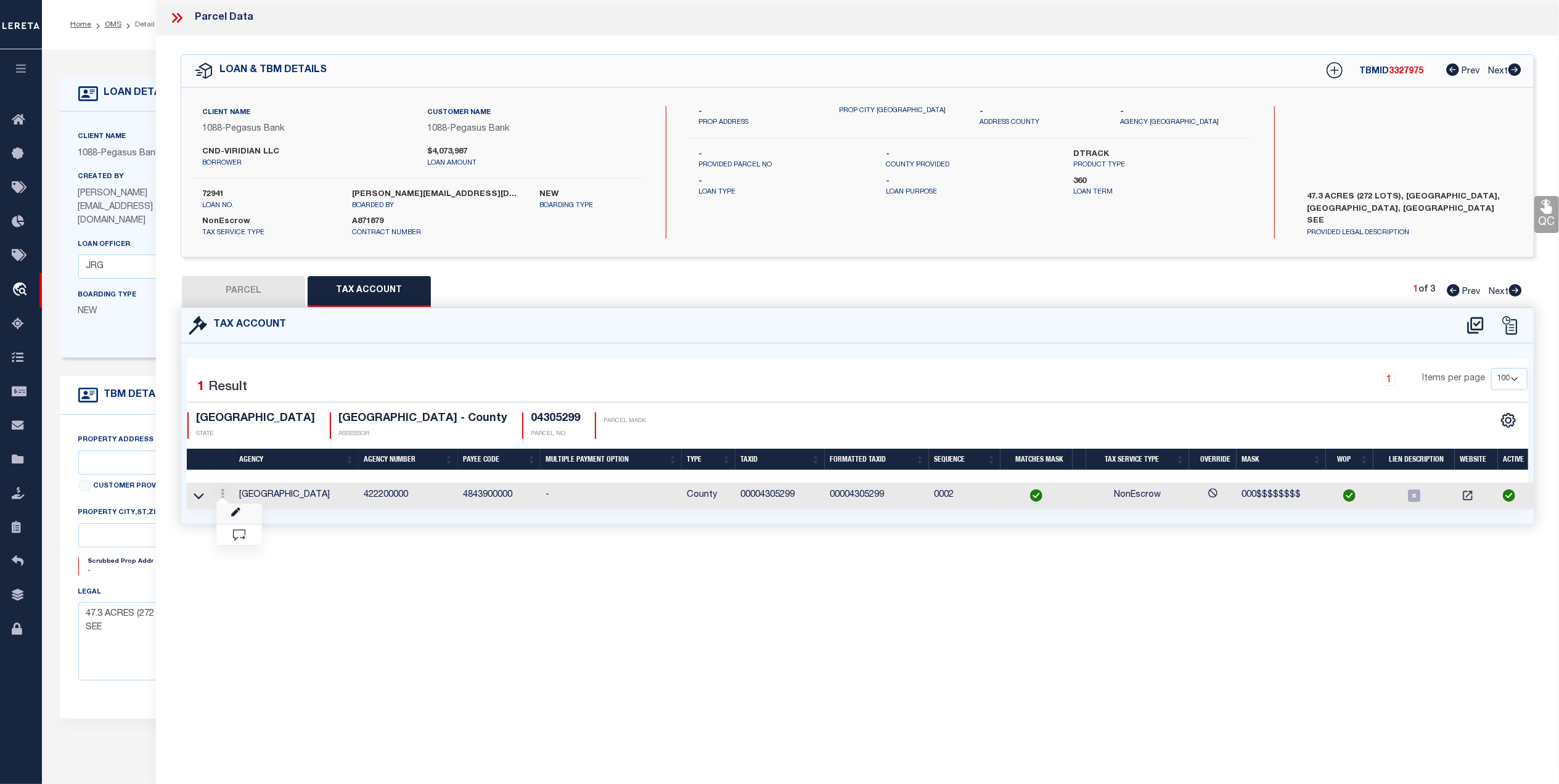
type input "XXXXXXXXXXX*"
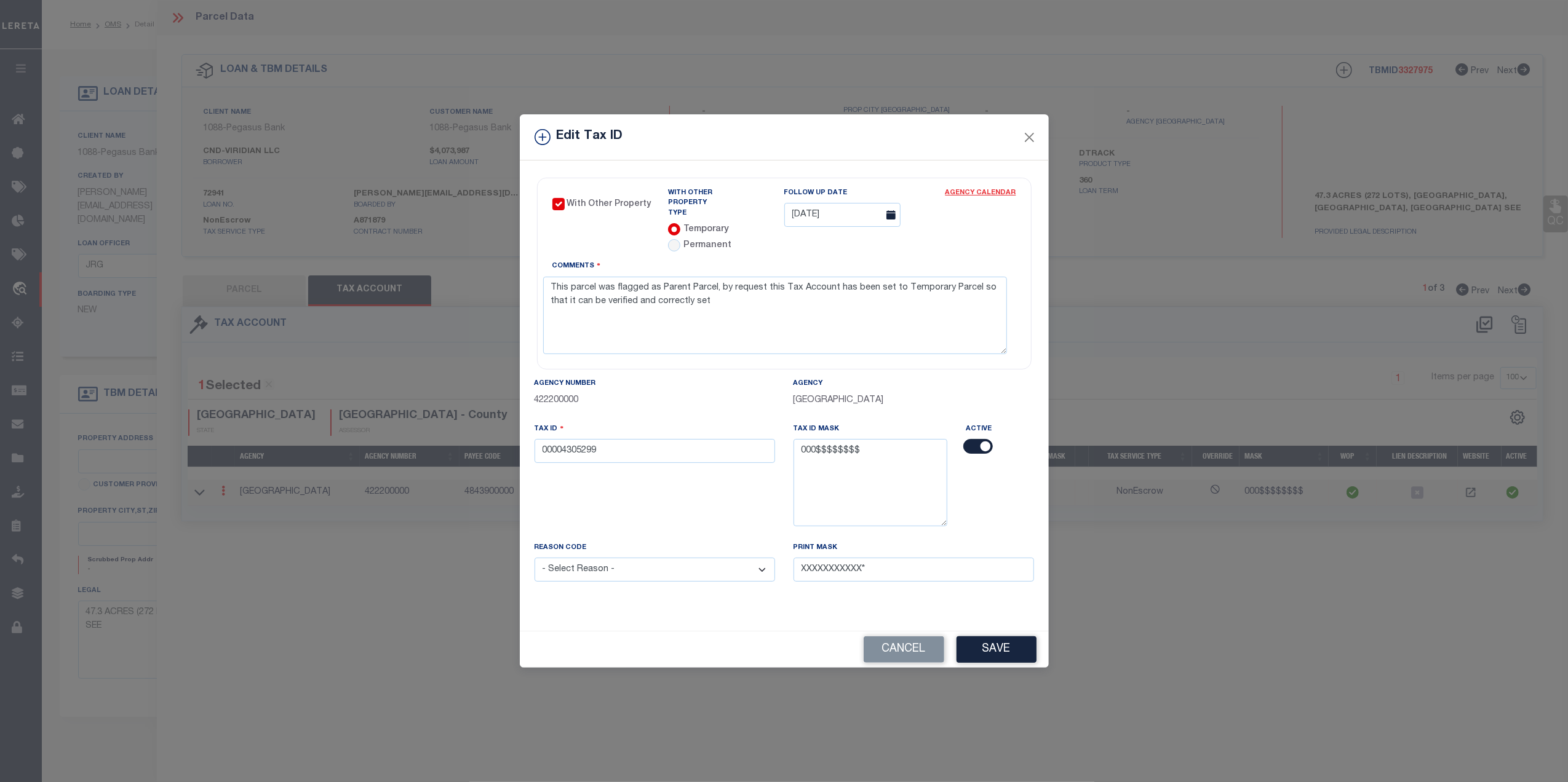
click at [967, 198] on link "Agency Calendar" at bounding box center [981, 196] width 71 height 15
click at [841, 217] on input "01/02/2026" at bounding box center [841, 215] width 116 height 24
click at [795, 247] on icon at bounding box center [795, 245] width 9 height 9
type input "2025"
select select "11"
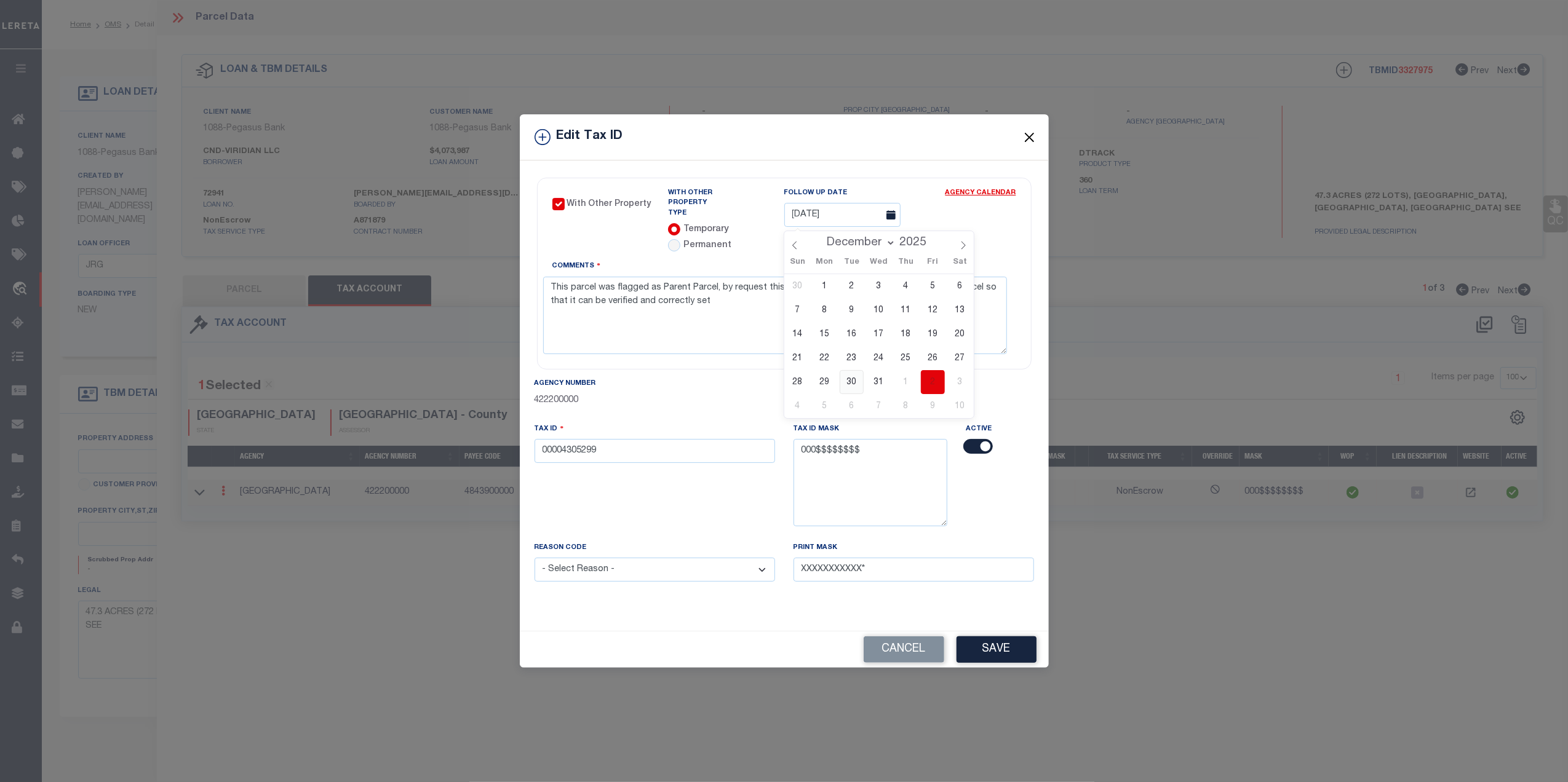
click at [848, 382] on span "30" at bounding box center [851, 382] width 24 height 24
type input "12/30/2025"
drag, startPoint x: 723, startPoint y: 301, endPoint x: 542, endPoint y: 278, distance: 182.5
click at [542, 278] on div "With Other Property With Other Property Type Temporary Permanent Parent Parcel …" at bounding box center [784, 274] width 495 height 192
paste textarea "MC Reviewed on 10-3-25 and this is a WOP. Legal is for Viridian Village 3C. Lot…"
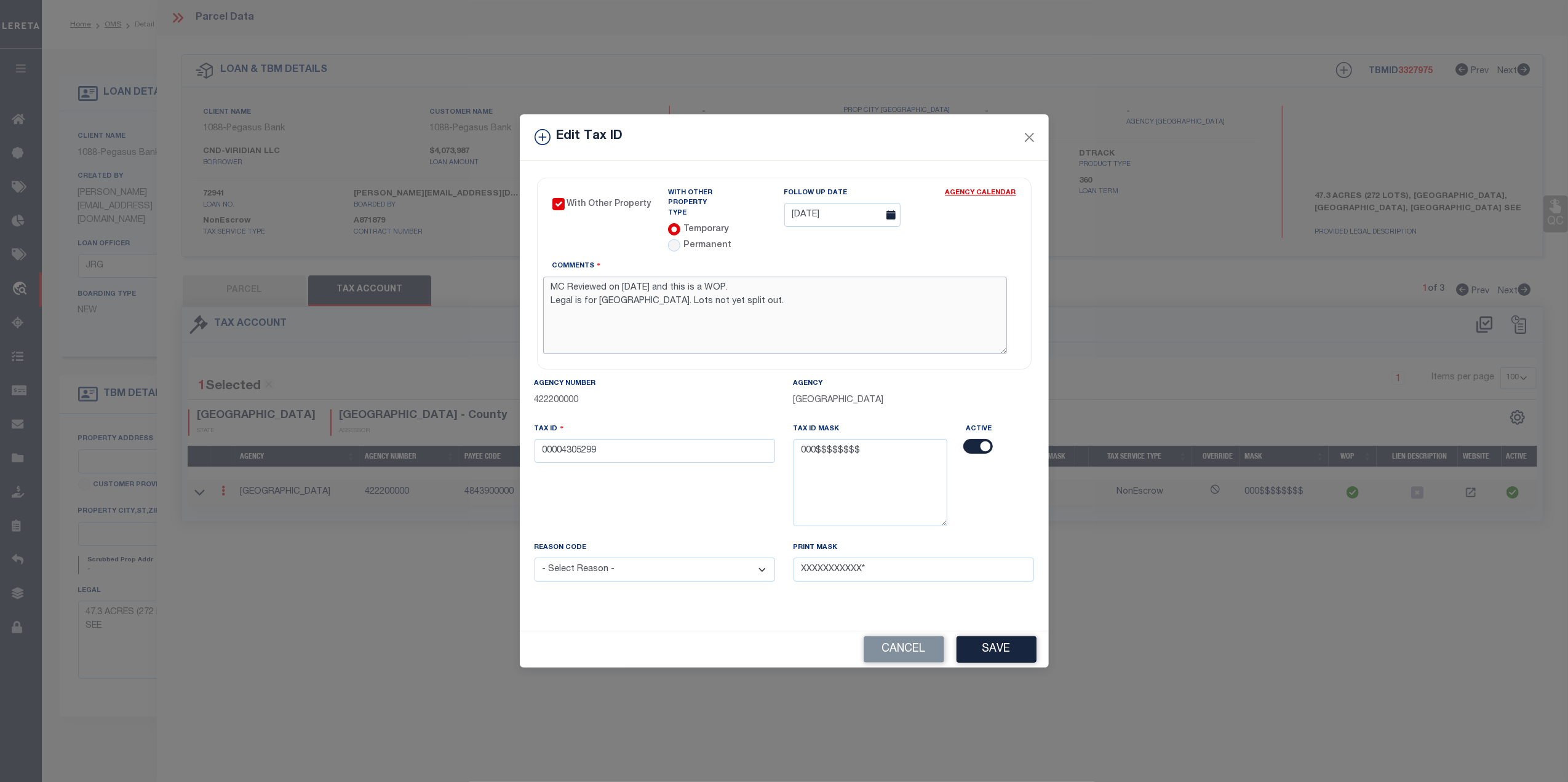
drag, startPoint x: 734, startPoint y: 278, endPoint x: 537, endPoint y: 282, distance: 197.0
click at [537, 282] on div "With Other Property With Other Property Type Temporary Permanent Parent Parcel …" at bounding box center [784, 274] width 495 height 192
type textarea "Legal is for Viridian Village 3C. Lots not yet split out."
click at [621, 446] on input "00004305299" at bounding box center [655, 451] width 241 height 24
type input "00099999999"
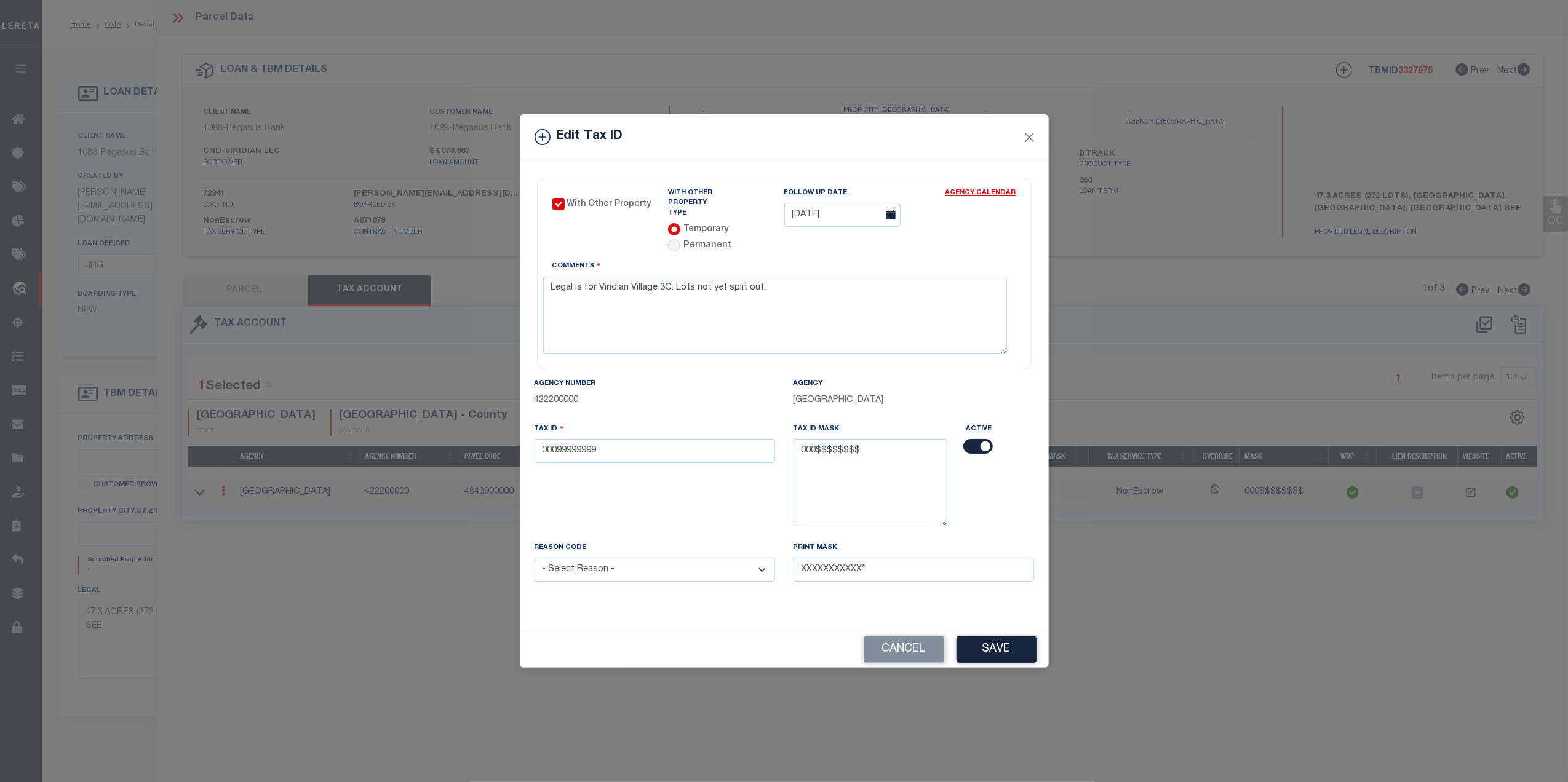
click at [640, 493] on div "Tax ID 00099999999" at bounding box center [655, 481] width 259 height 119
click at [734, 571] on select "- Select Reason - 099 - Other (Provide additional detail) ACT - Agency Changed …" at bounding box center [655, 569] width 241 height 24
select select "ACT"
click at [534, 558] on select "- Select Reason - 099 - Other (Provide additional detail) ACT - Agency Changed …" at bounding box center [655, 569] width 241 height 24
click at [668, 471] on div "Tax ID 00099999999" at bounding box center [655, 481] width 259 height 119
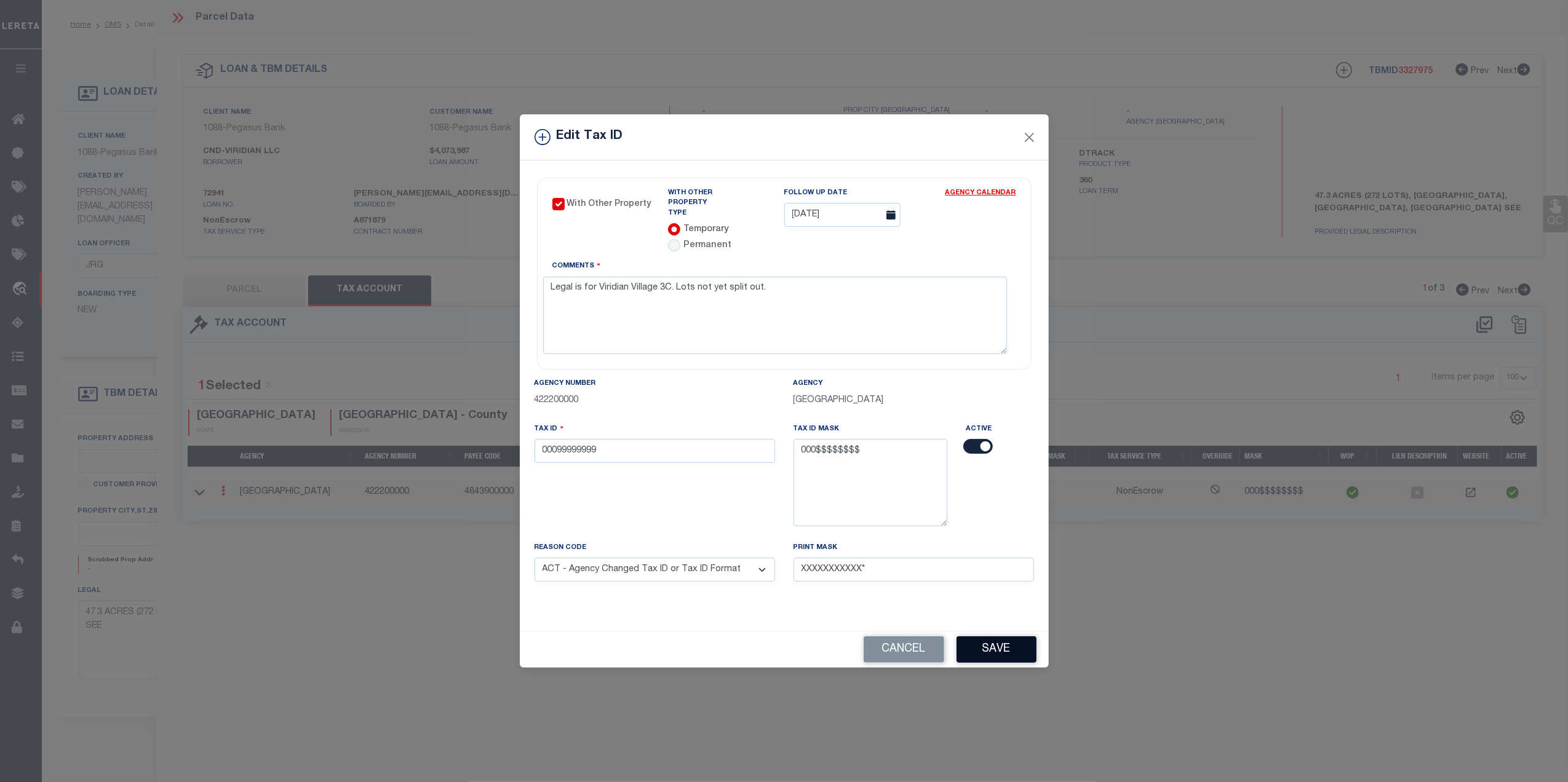
click at [1000, 650] on button "Save" at bounding box center [996, 649] width 80 height 26
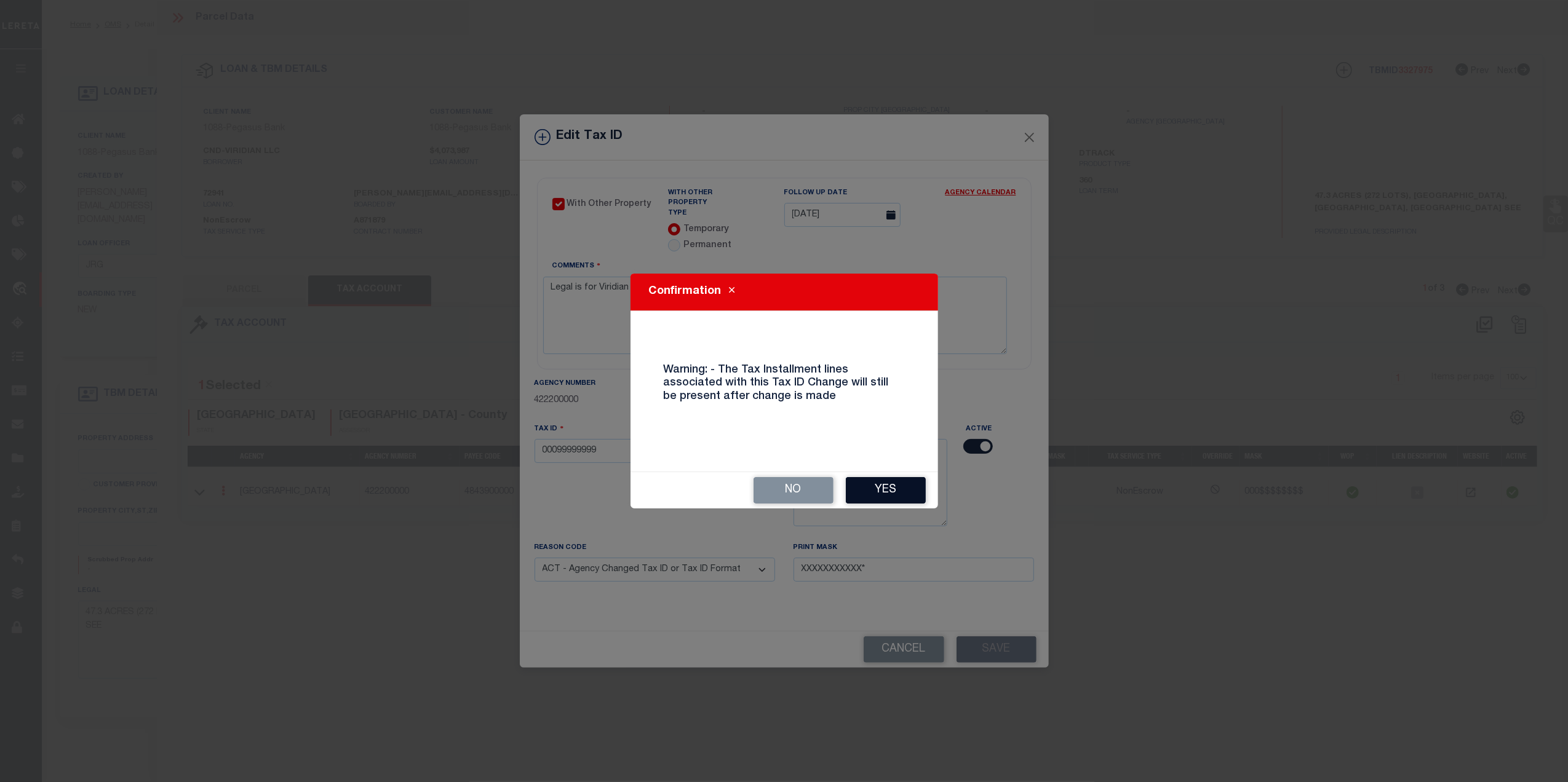
click at [884, 497] on button "Yes" at bounding box center [885, 489] width 80 height 26
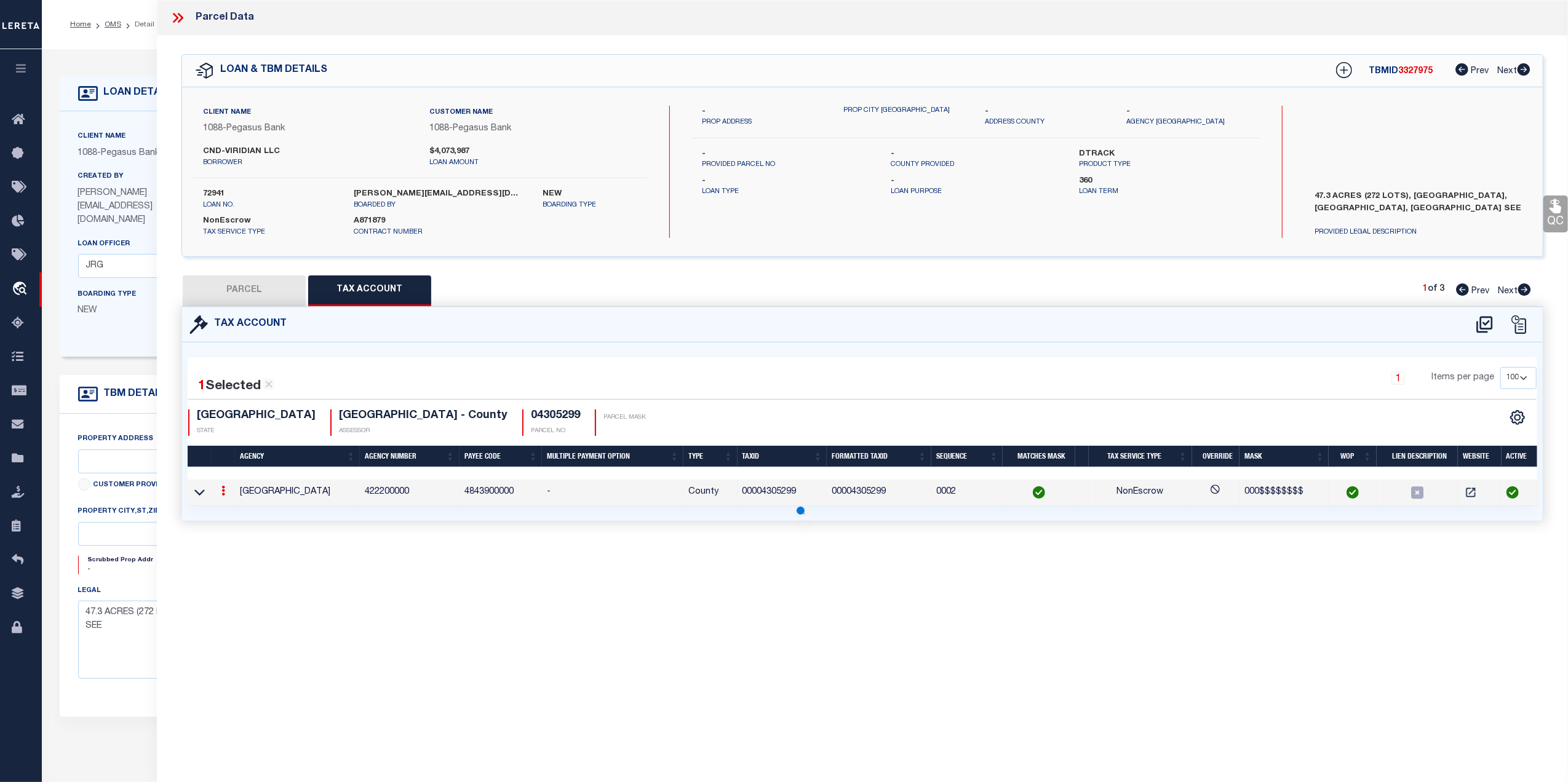
select select
type textarea "47.3 ACRES (272 LOTS), VIRIDIAN PH 3, ARLINGTON, TX SEE"
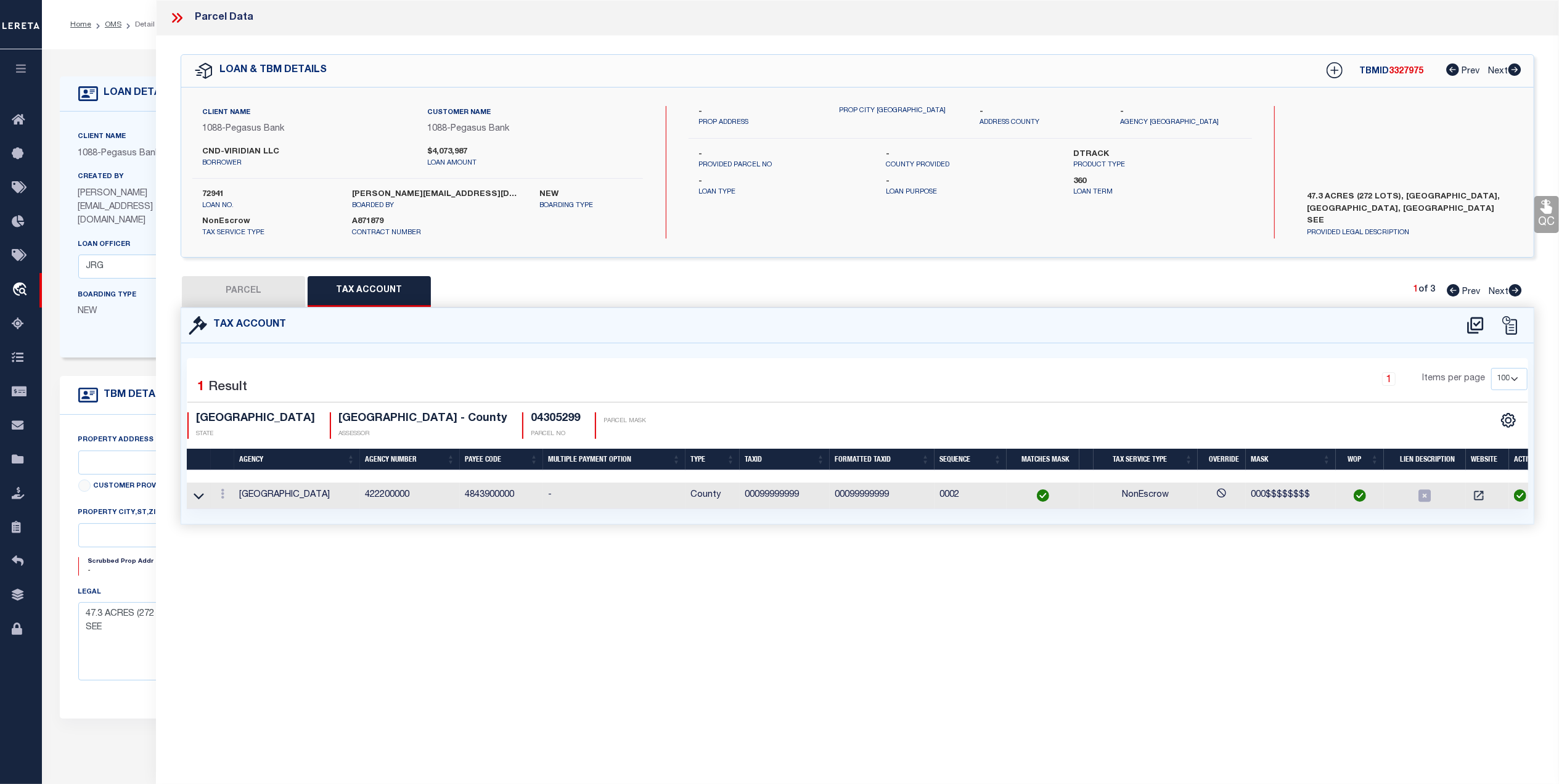
click at [272, 303] on button "PARCEL" at bounding box center [243, 292] width 123 height 31
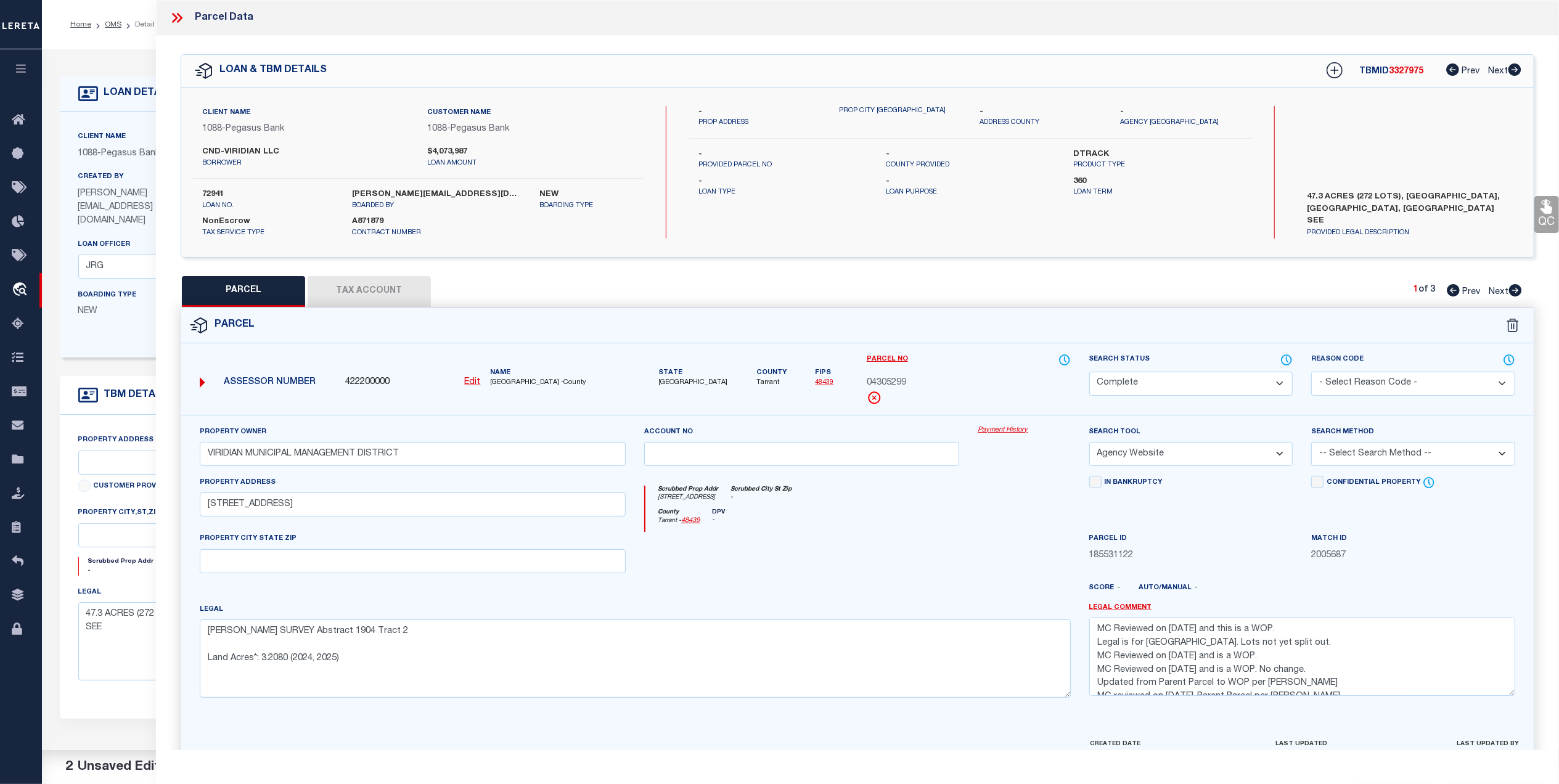
click at [1371, 453] on select "-- Select Search Method -- Property Address Legal Liability Info Provided" at bounding box center [1413, 454] width 204 height 24
select select "LEG"
click at [1311, 444] on select "-- Select Search Method -- Property Address Legal Liability Info Provided" at bounding box center [1413, 454] width 204 height 24
click at [903, 565] on div at bounding box center [801, 557] width 333 height 50
drag, startPoint x: 1275, startPoint y: 646, endPoint x: 1078, endPoint y: 626, distance: 198.0
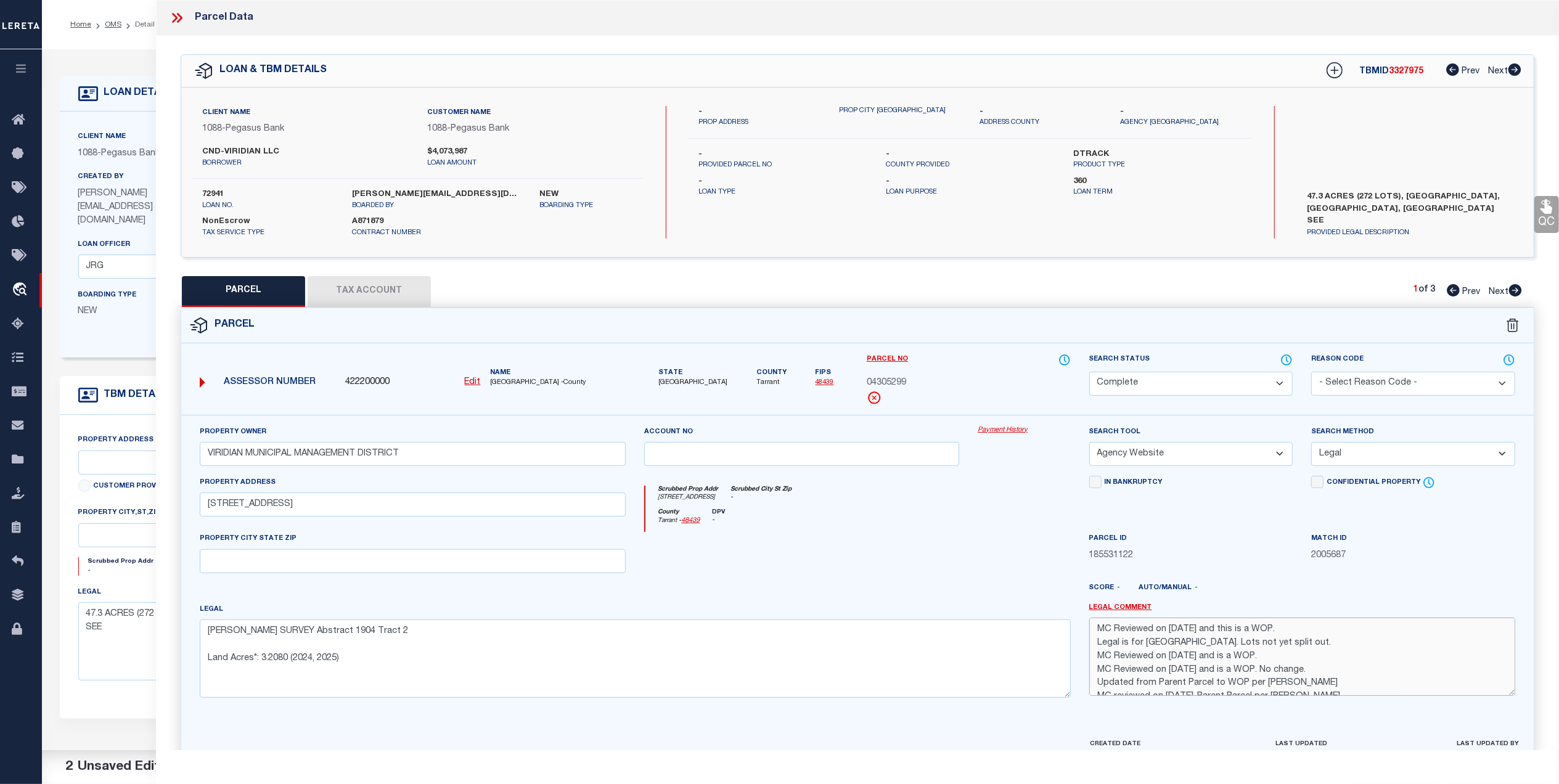
click at [1078, 626] on div "Property Owner VIRIDIAN MUNICIPAL MANAGEMENT DISTRICT Account no Payment Histor…" at bounding box center [858, 566] width 1334 height 283
click at [1016, 590] on div at bounding box center [913, 593] width 333 height 20
click at [401, 296] on button "Tax Account" at bounding box center [369, 292] width 123 height 31
select select "100"
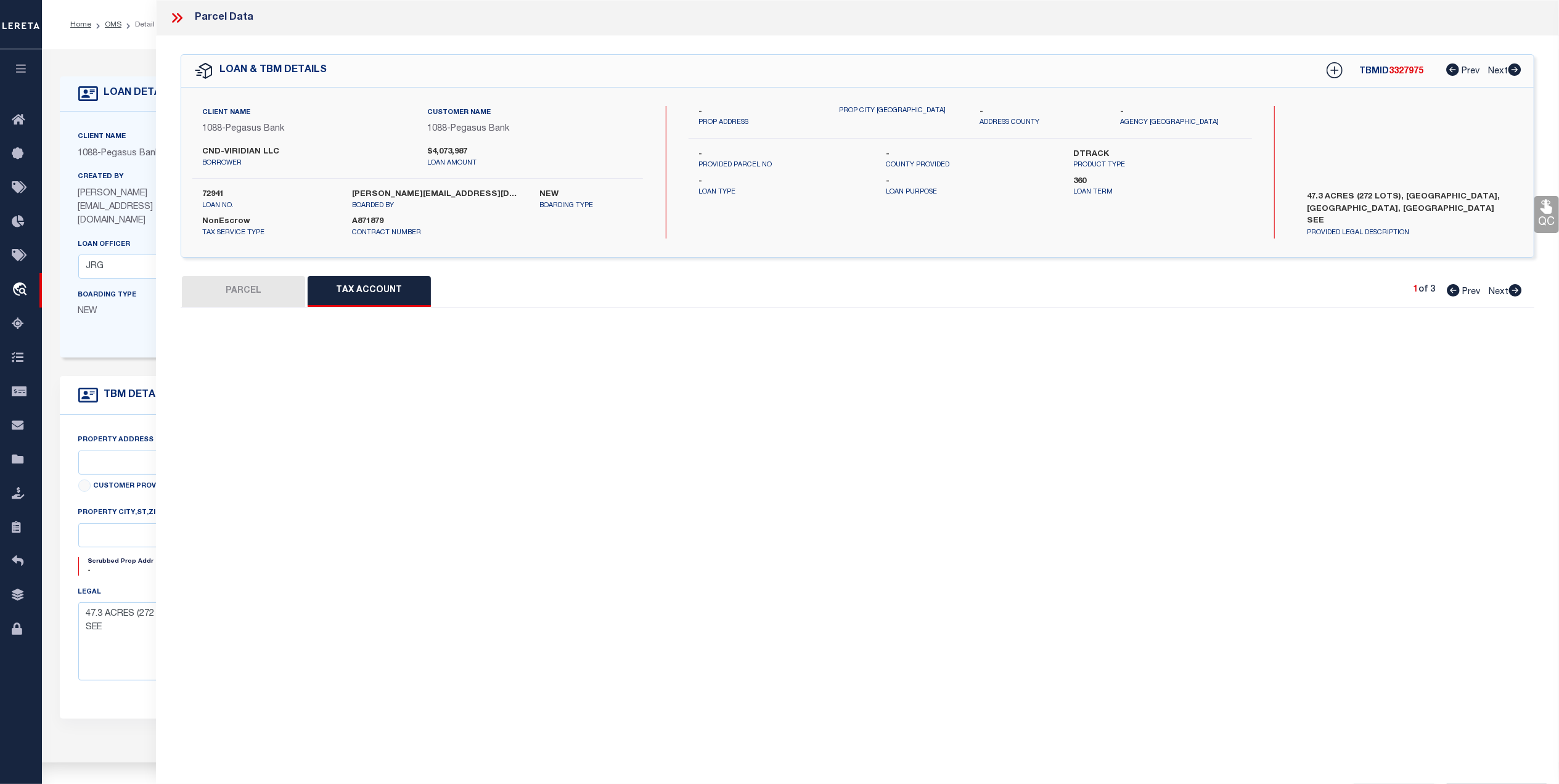
select select "100"
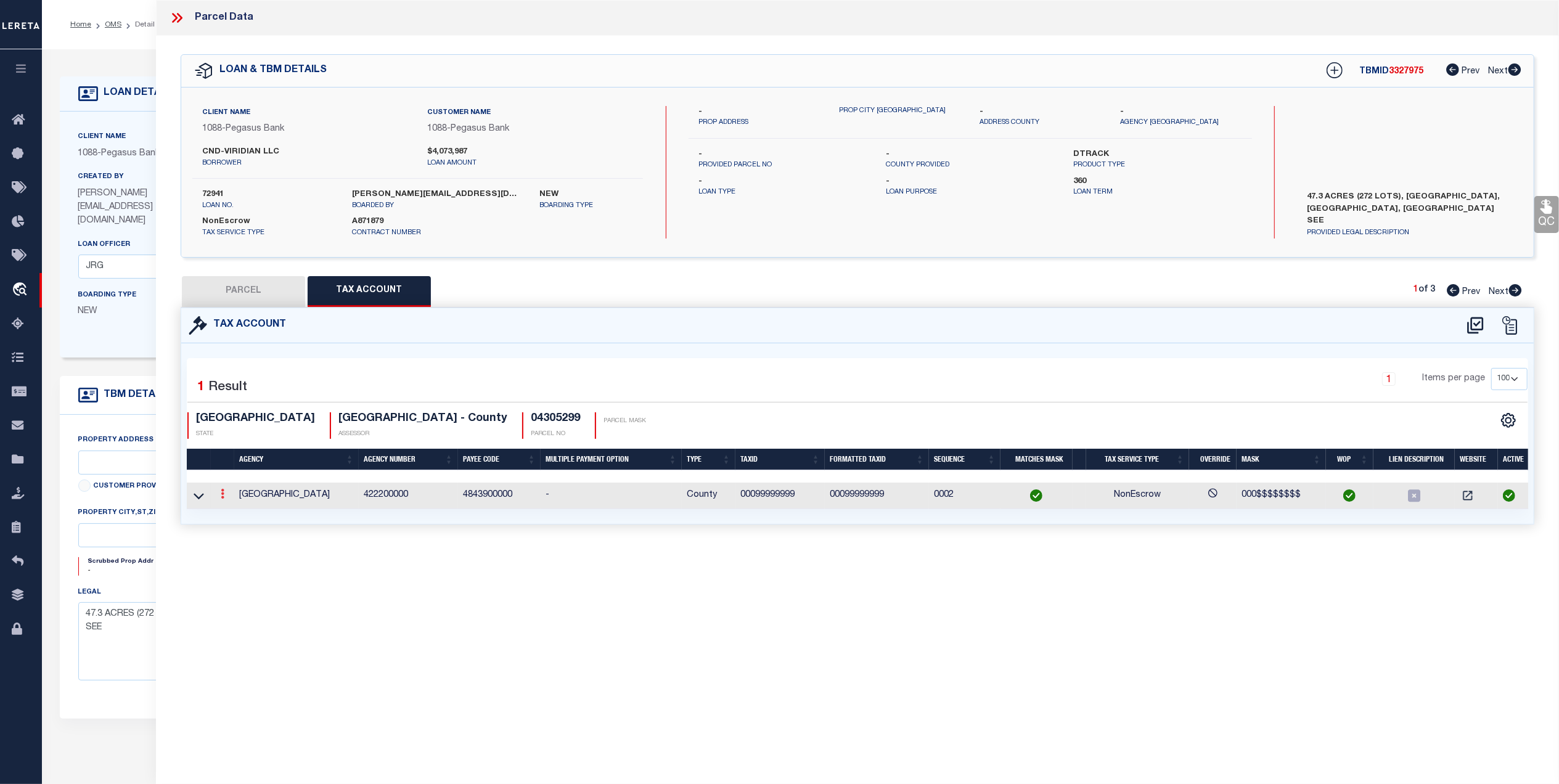
click at [218, 496] on link at bounding box center [222, 495] width 14 height 10
click at [231, 513] on icon "" at bounding box center [236, 512] width 9 height 9
type input "12/30/2025"
type textarea "Legal is for Viridian Village 3C. Lots not yet split out."
type input "00099999999"
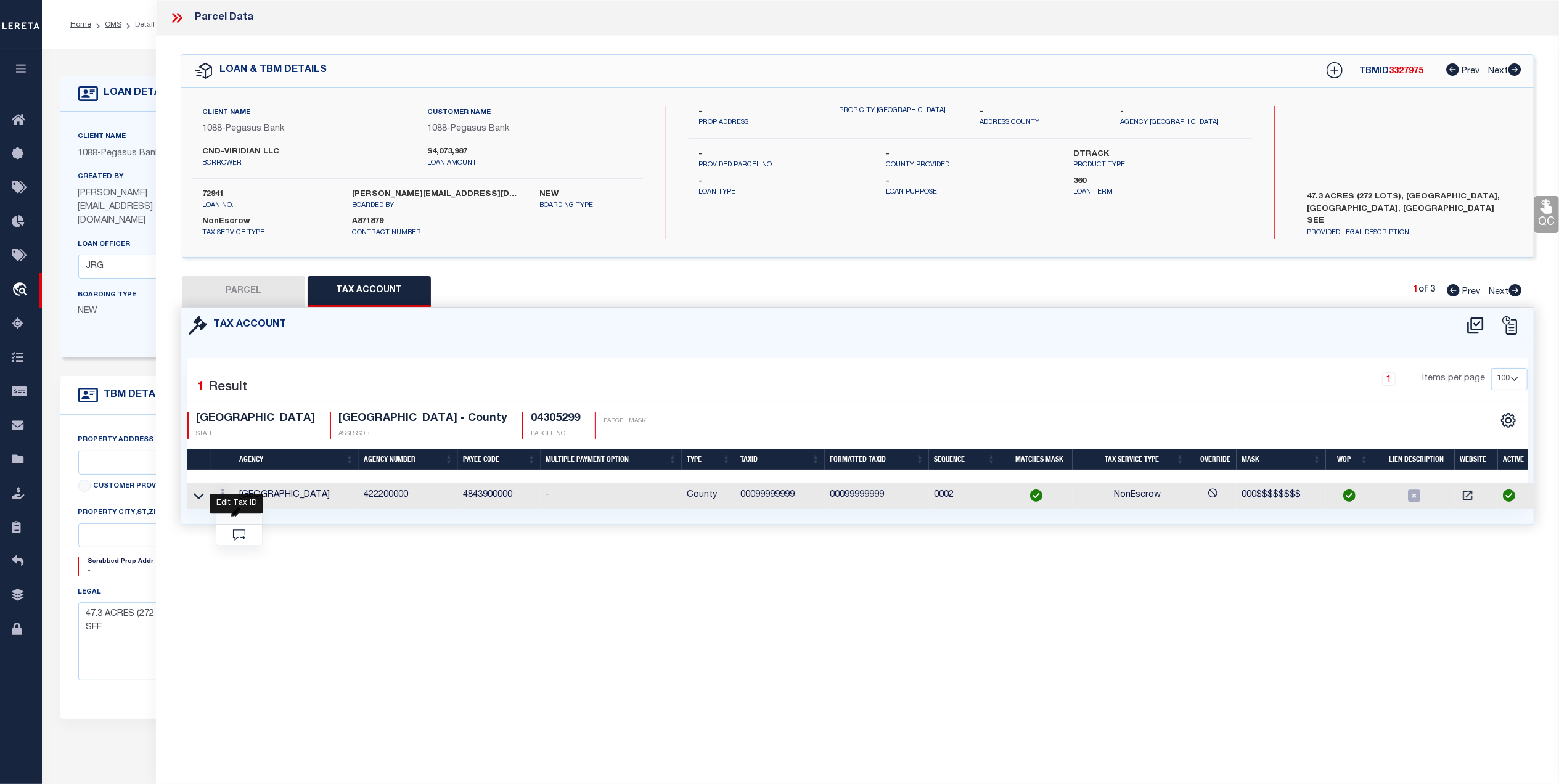
select select "ACT"
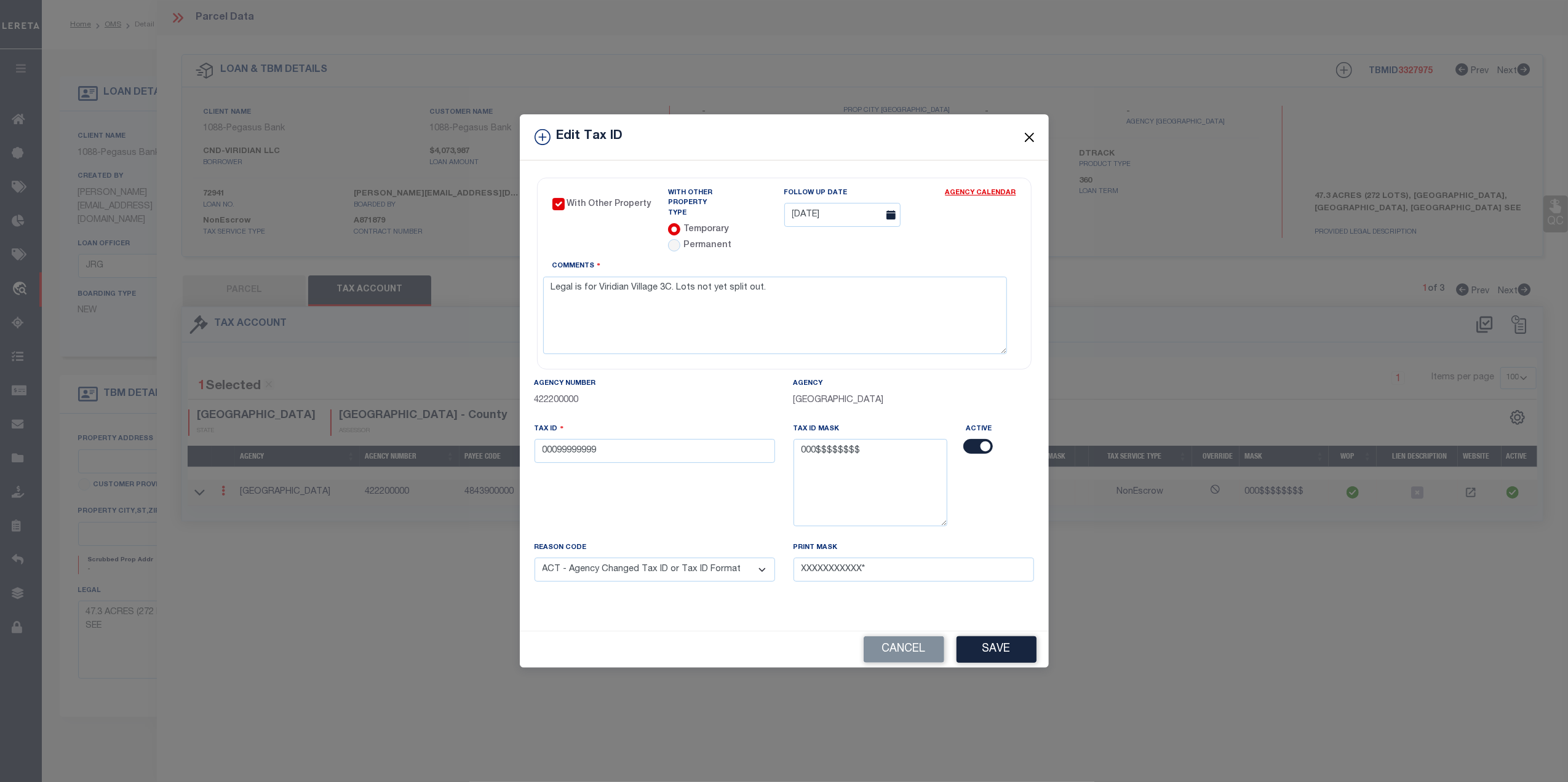
click at [1025, 136] on button "Close" at bounding box center [1029, 137] width 16 height 16
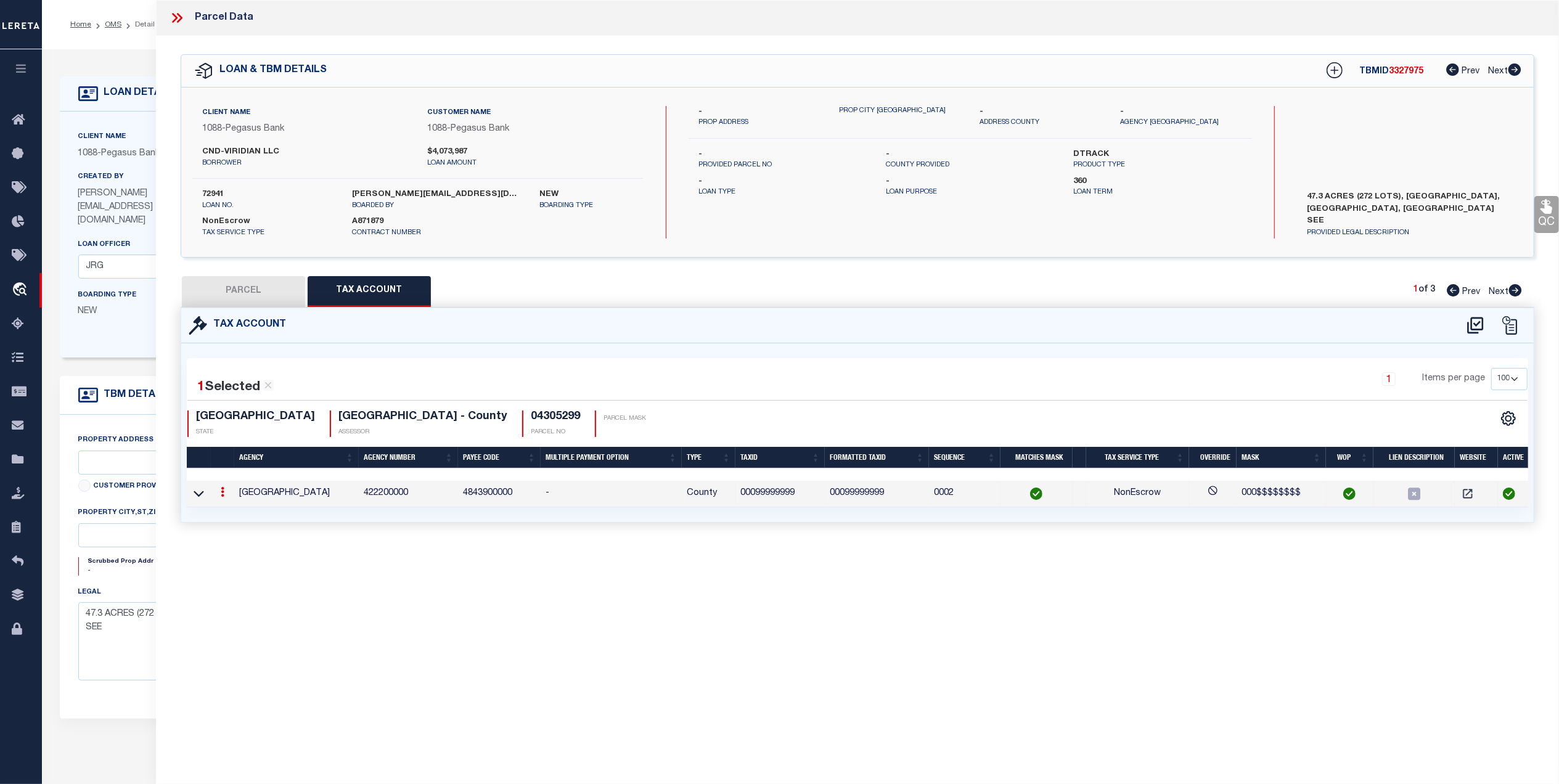
click at [274, 294] on button "PARCEL" at bounding box center [243, 292] width 123 height 31
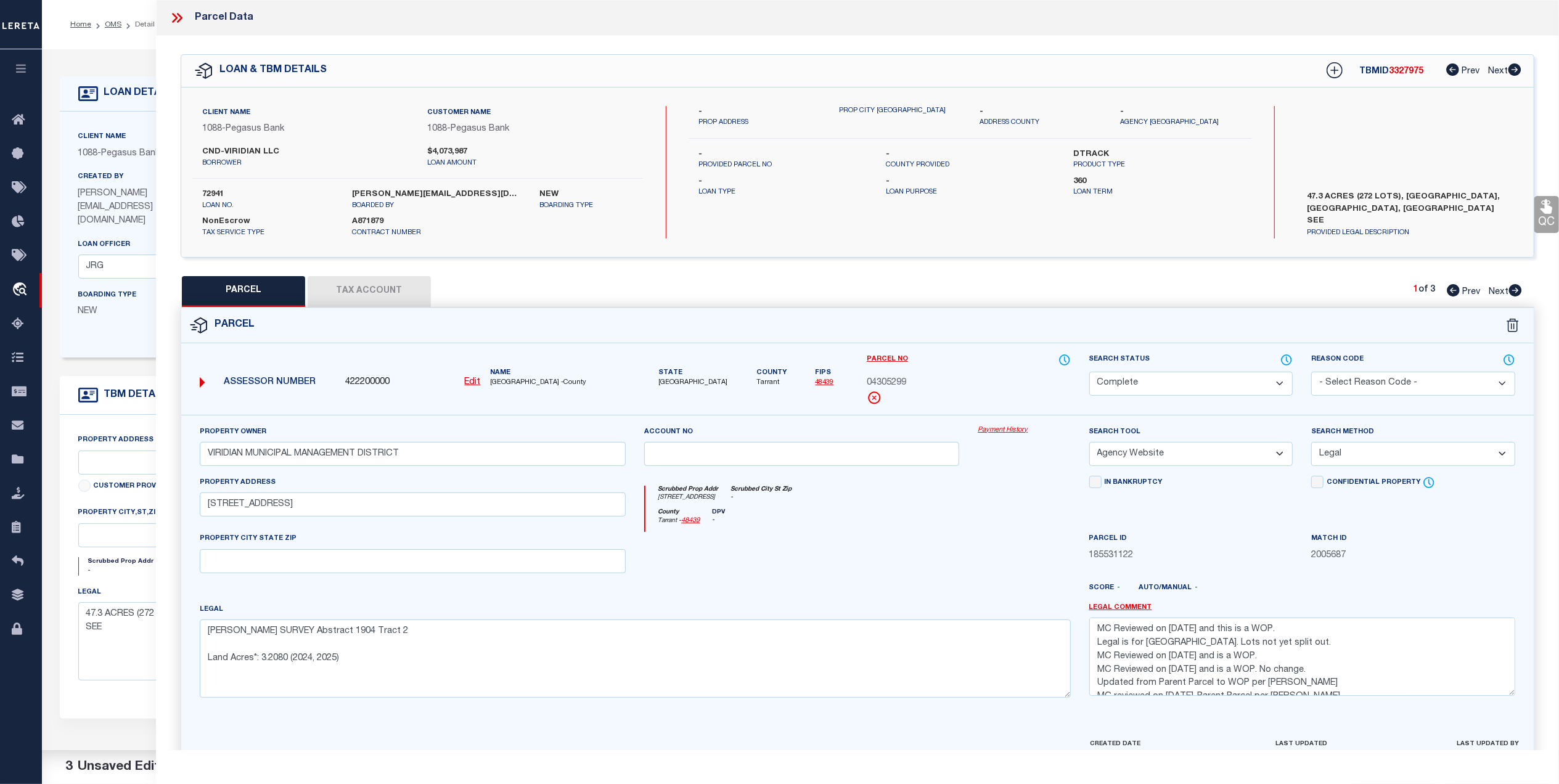
click at [1514, 290] on icon at bounding box center [1515, 291] width 13 height 13
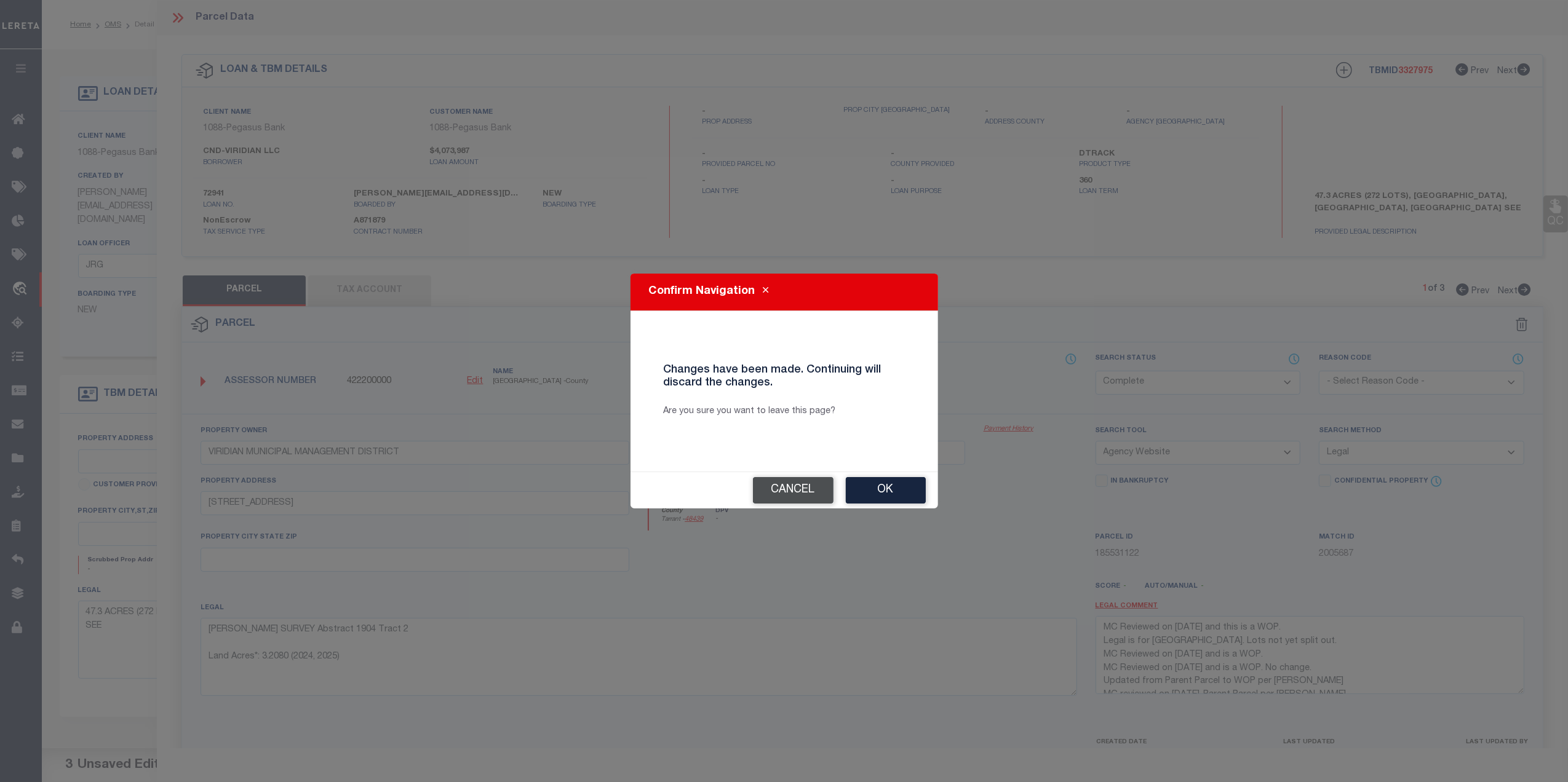
click at [791, 495] on button "Cancel" at bounding box center [793, 489] width 81 height 26
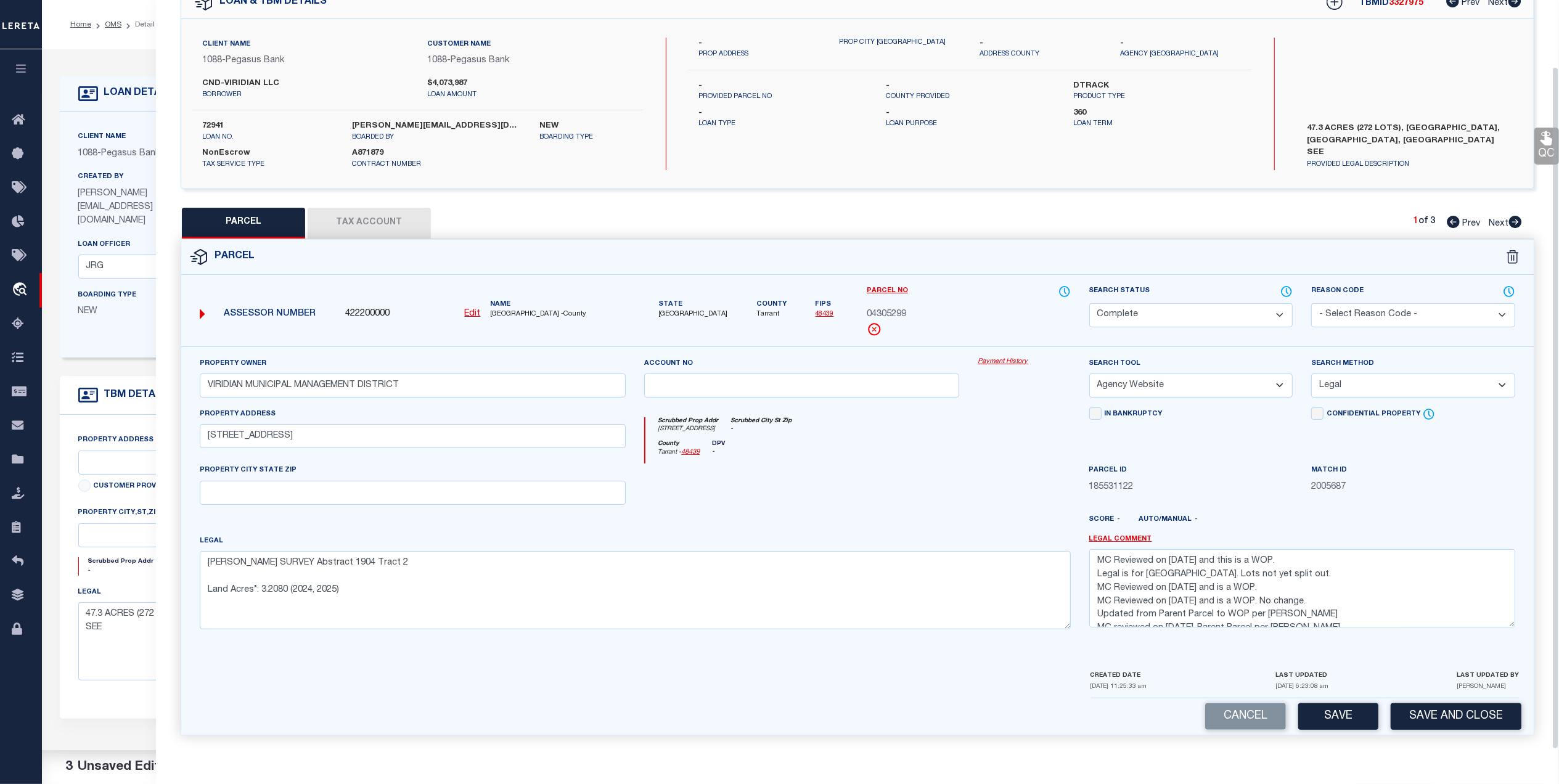
scroll to position [73, 0]
click at [1317, 707] on button "Save" at bounding box center [1338, 716] width 80 height 26
select select "AS"
select select
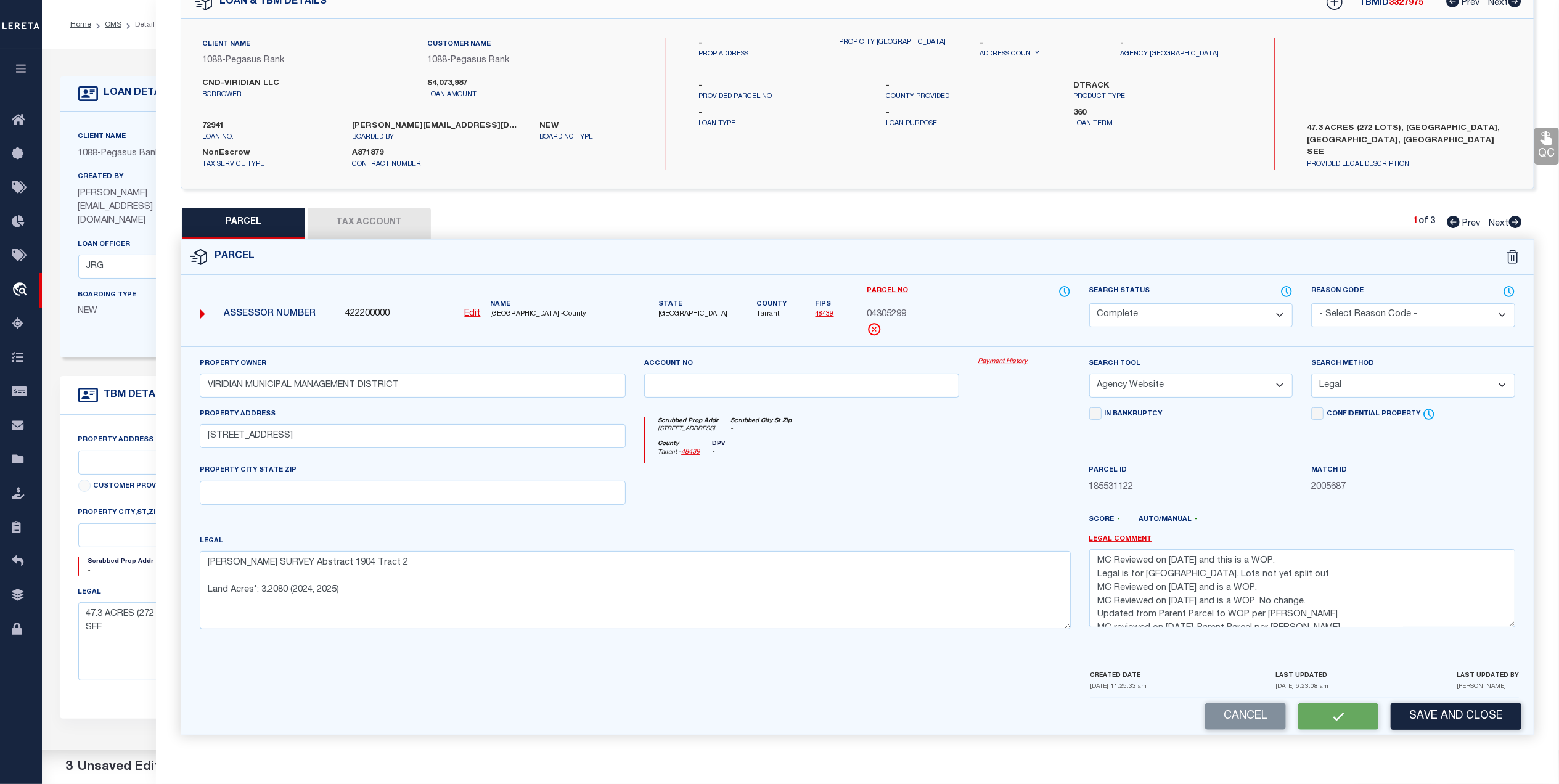
checkbox input "false"
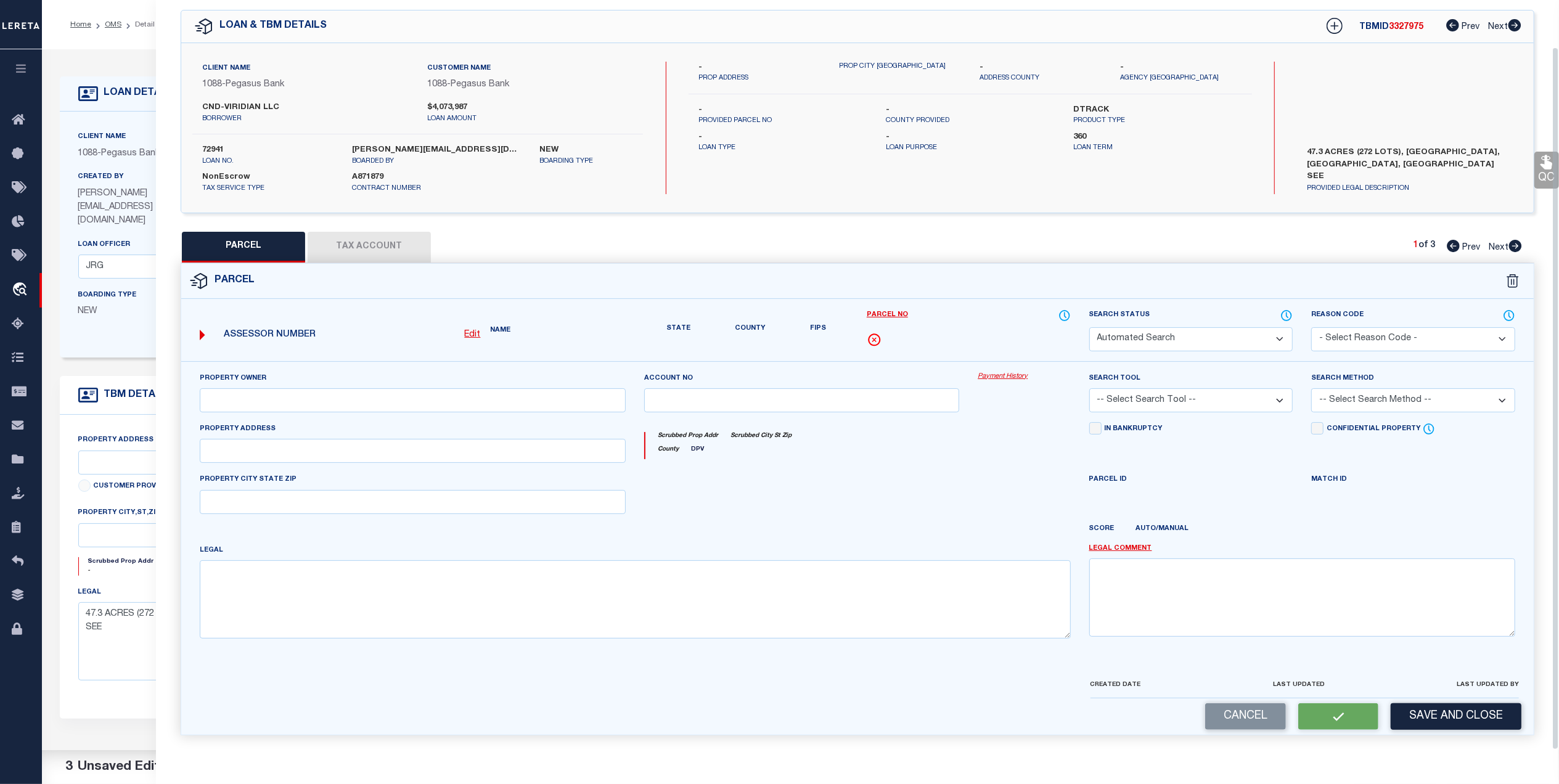
select select "CP"
type input "VIRIDIAN MUNICIPAL MANAGEMENT DISTRICT"
select select "AGW"
select select "LEG"
type input "3400 EULESS SOUTH MAIN ST"
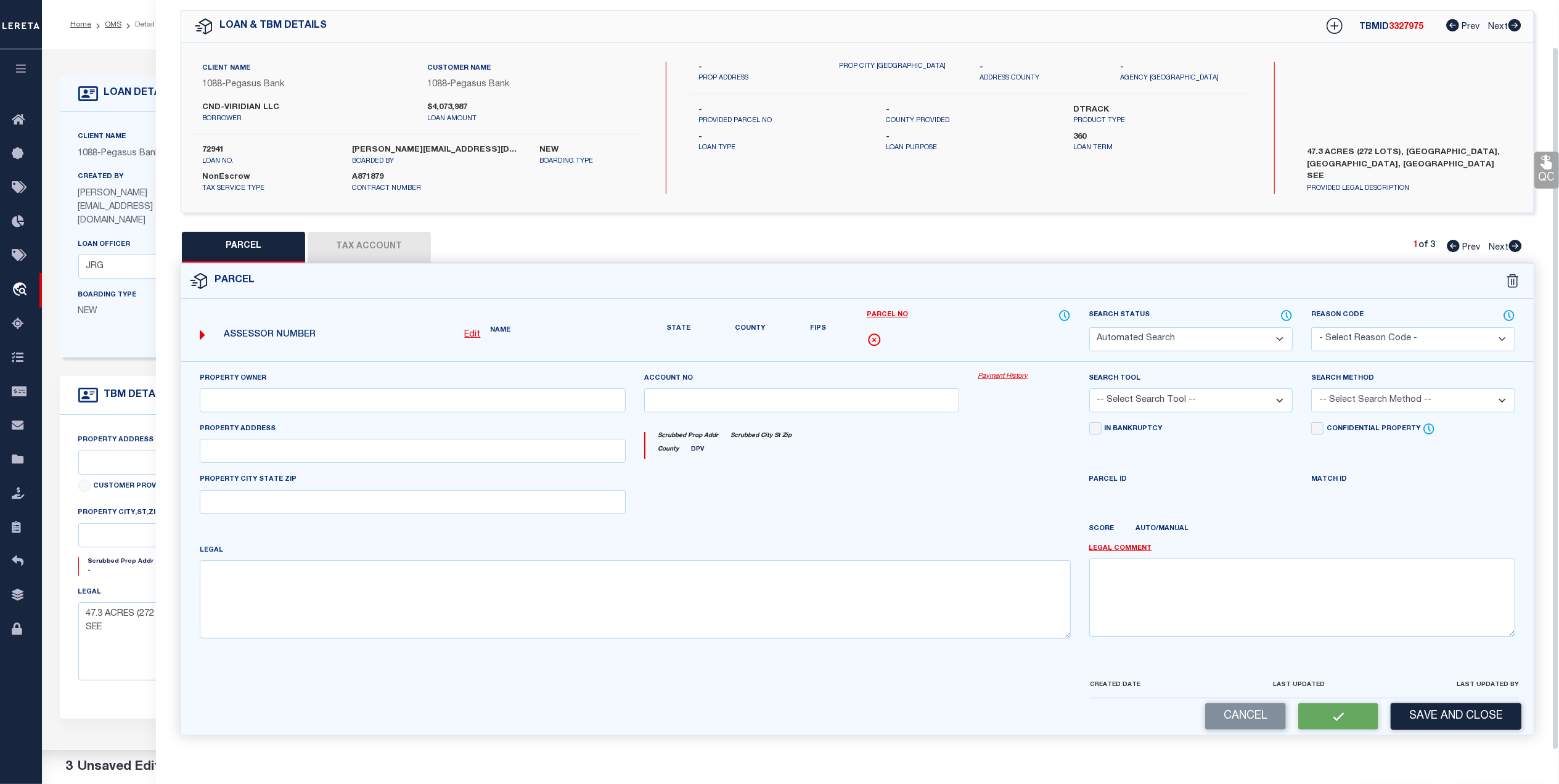
type textarea "GOODFELLOW, J J SURVEY Abstract 1904 Tract 2 Land Acres*: 3.2080 (2024, 2025)"
type textarea "MC Reviewed on 10-3-25 and this is a WOP. Legal is for Viridian Village 3C. Lot…"
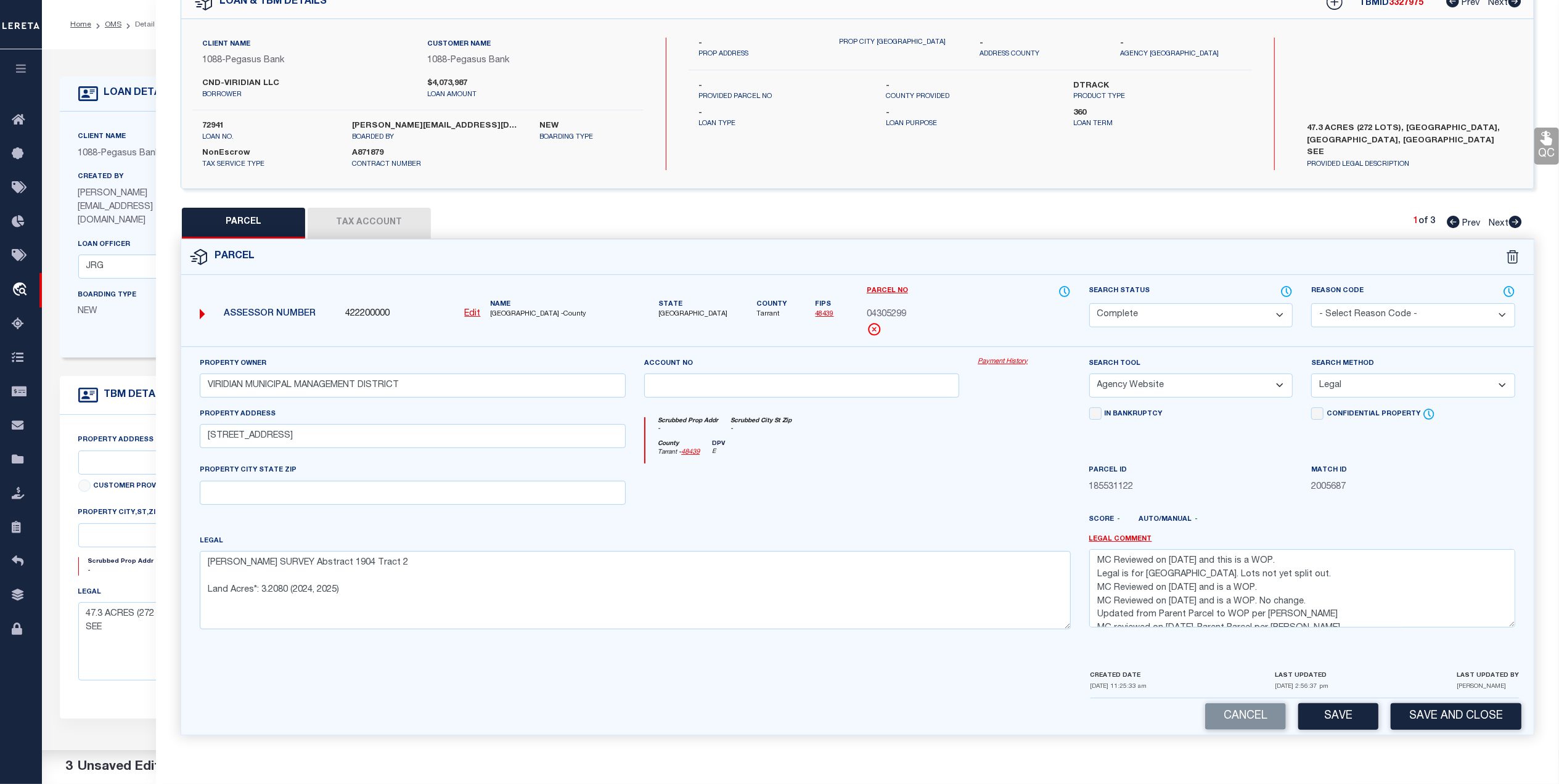
click at [1510, 218] on icon at bounding box center [1515, 222] width 13 height 13
select select "AS"
select select
checkbox input "false"
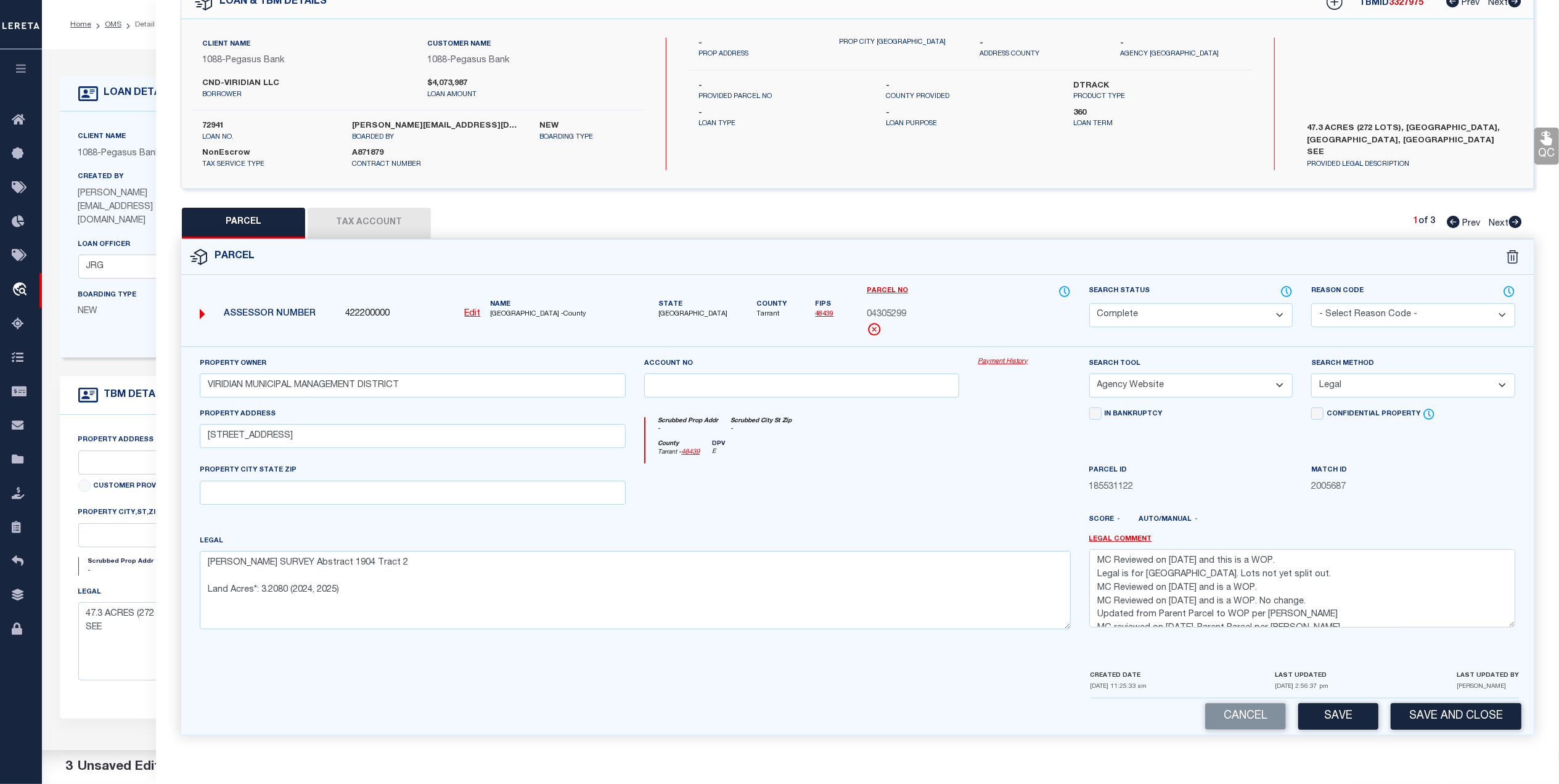
checkbox input "false"
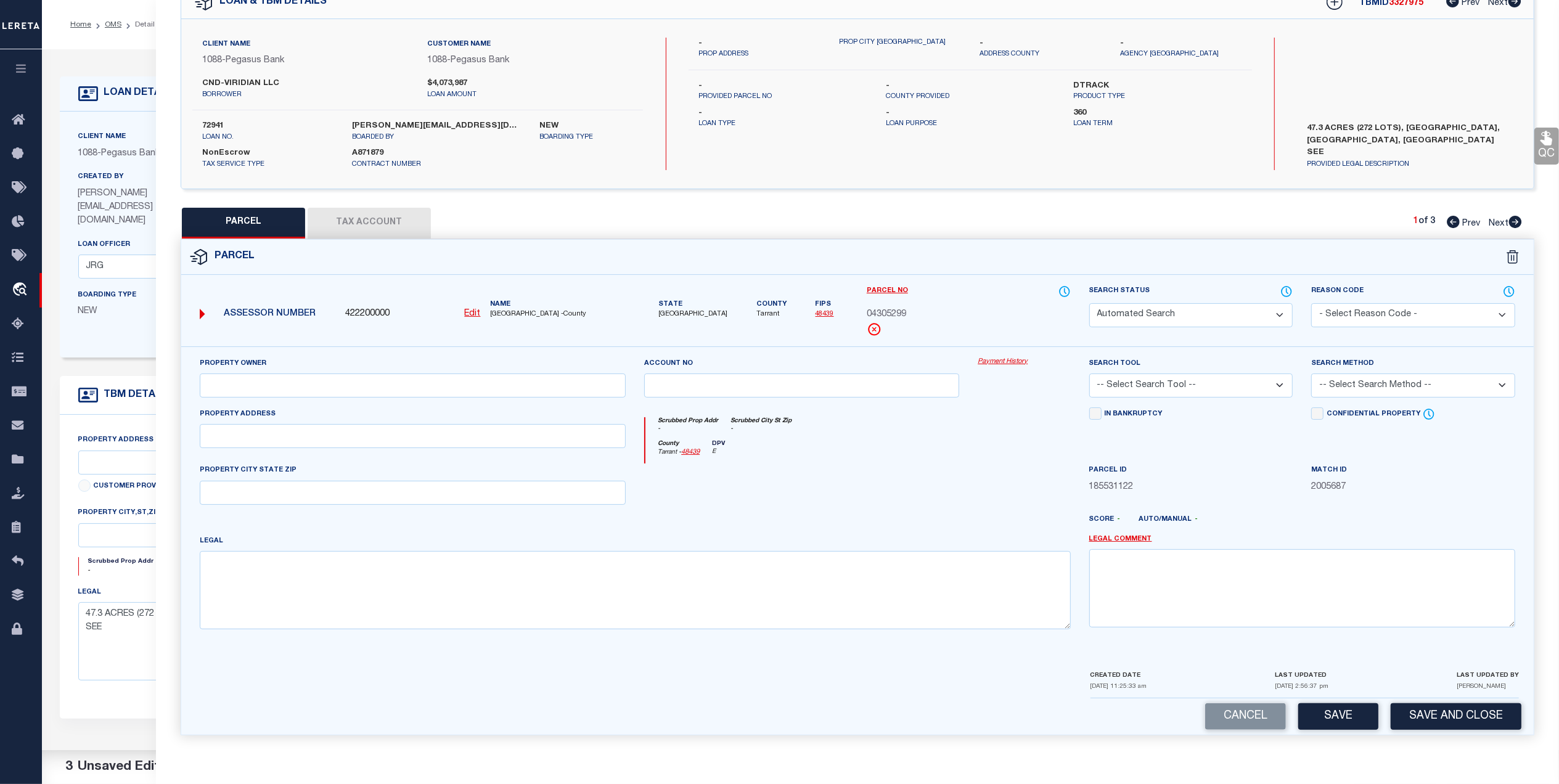
select select "CP"
type input "VIRIDIAN MUNICIPAL MANAGEMENT DISTRICT"
select select "AGW"
select select
type input "3450 EULESS SOUTH MAIN ST"
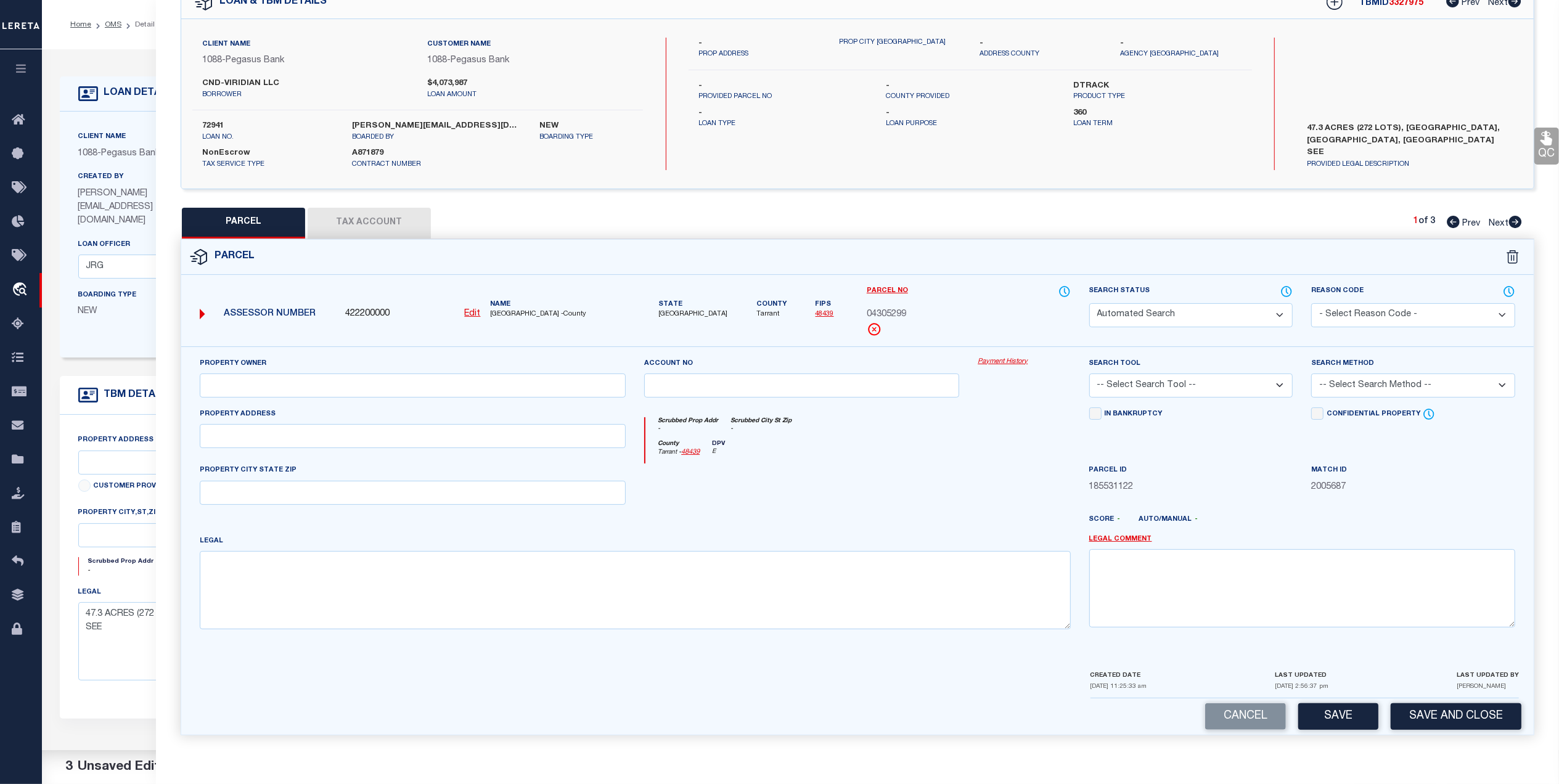
type textarea "CHILDRESS, JOHN HEIRS SURVEY Abstract 249 Tract 2A Land Acres*: 17.2370"
type textarea "MC Reviewed on 3-3-25 and is a WOP. MC Reviewed on 12-13-24 and is a WOP. No ch…"
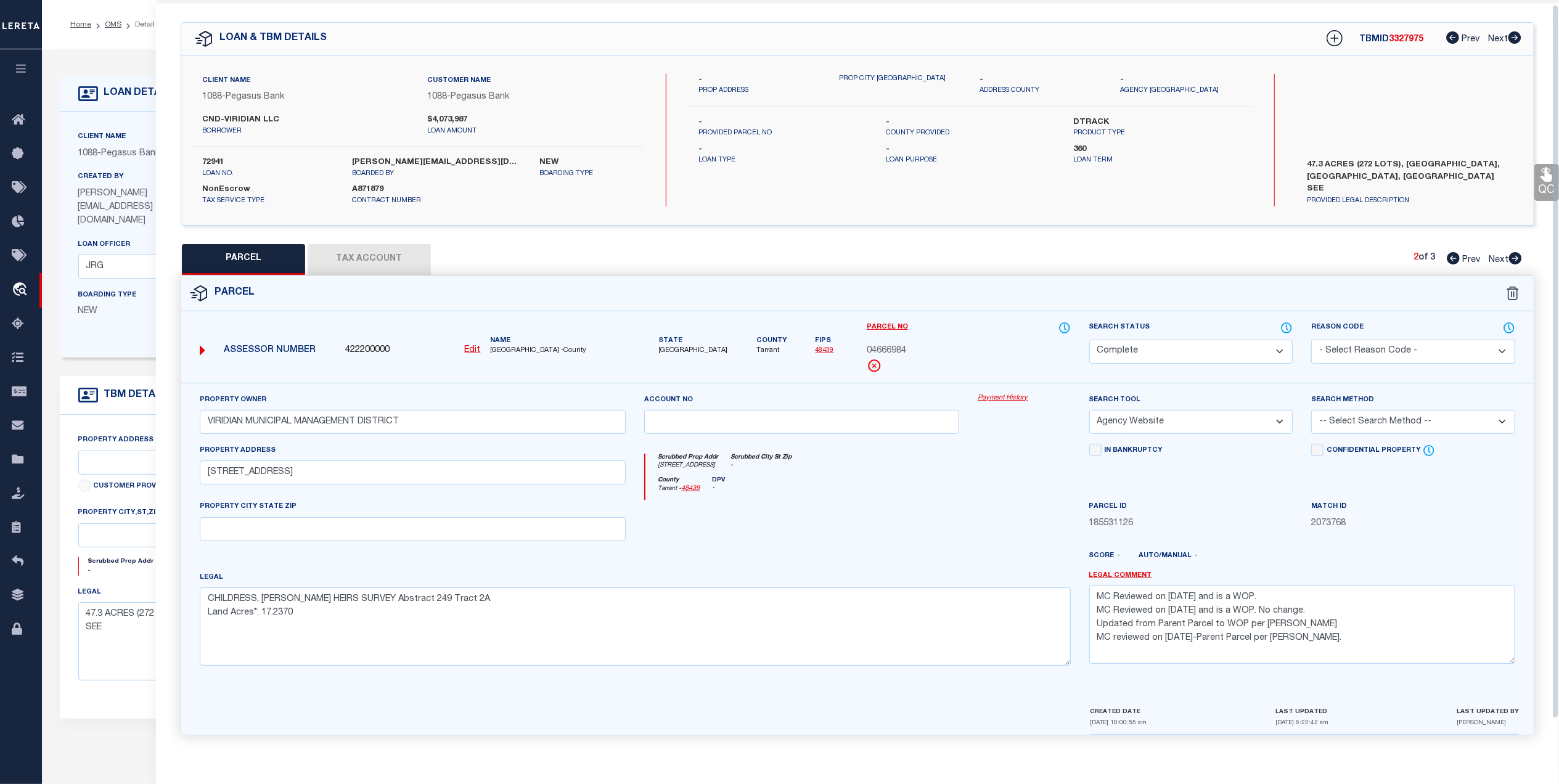
scroll to position [0, 0]
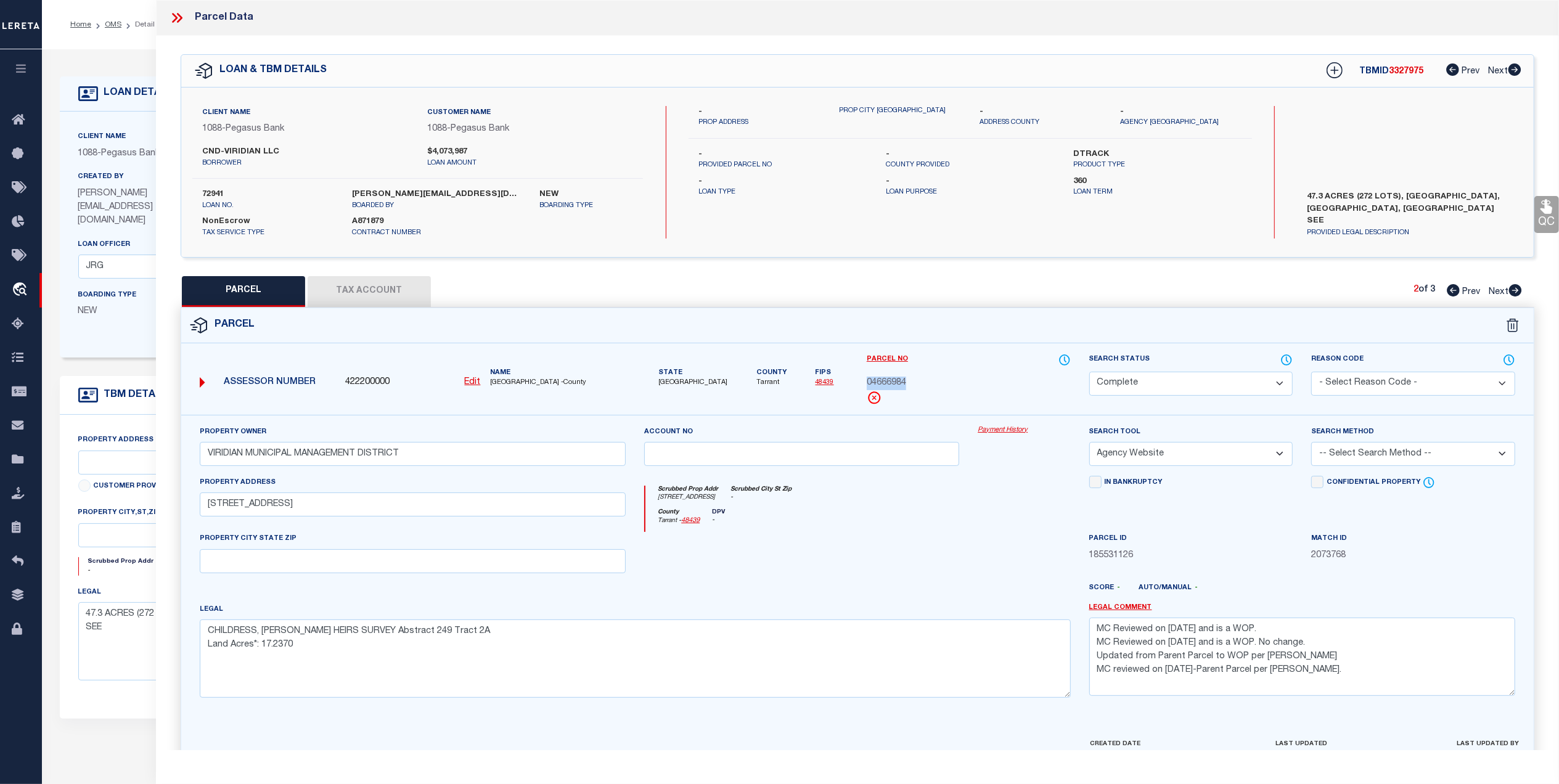
drag, startPoint x: 911, startPoint y: 380, endPoint x: 866, endPoint y: 385, distance: 45.3
click at [867, 385] on div "04666984" at bounding box center [969, 383] width 204 height 14
copy span "04666984"
click at [467, 638] on textarea "CHILDRESS, JOHN HEIRS SURVEY Abstract 249 Tract 2A Land Acres*: 17.2370" at bounding box center [635, 658] width 871 height 77
click at [390, 671] on textarea "CHILDRESS, JOHN HEIRS SURVEY Abstract 249 Tract 2A Land Acres*: 17.2370" at bounding box center [635, 658] width 871 height 77
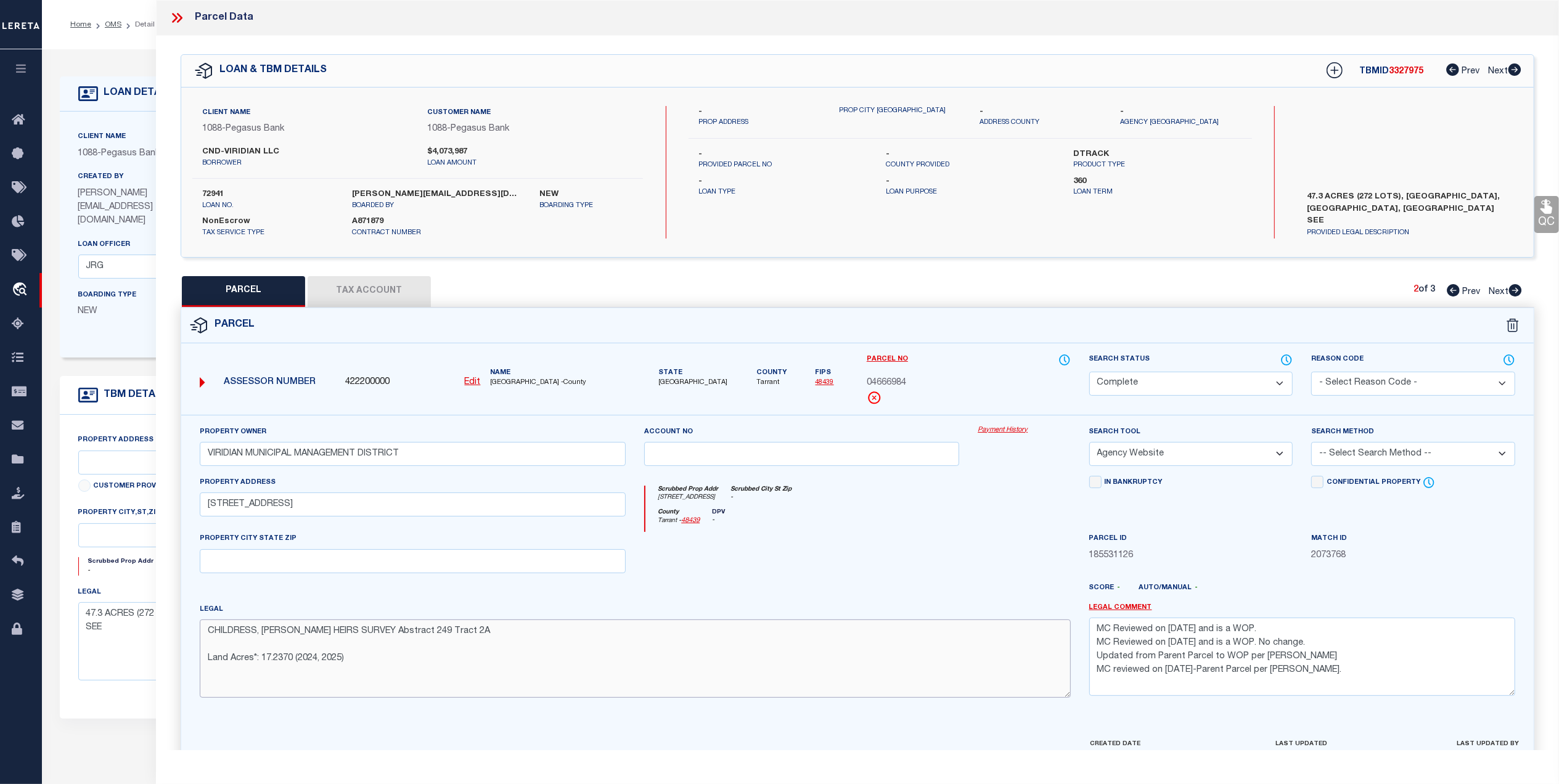
type textarea "CHILDRESS, JOHN HEIRS SURVEY Abstract 249 Tract 2A Land Acres*: 17.2370 (2024, …"
click at [1096, 635] on textarea "MC Reviewed on 3-3-25 and is a WOP. MC Reviewed on 12-13-24 and is a WOP. No ch…" at bounding box center [1302, 656] width 426 height 77
paste textarea "MC Reviewed on 10-3-25 and this is a WOP. Legal is for Viridian Village 3C. Lot…"
type textarea "MC Reviewed on 10-3-25 and this is a WOP. Legal is for Viridian Village 3C. Lot…"
click at [1360, 447] on select "-- Select Search Method -- Property Address Legal Liability Info Provided" at bounding box center [1413, 454] width 204 height 24
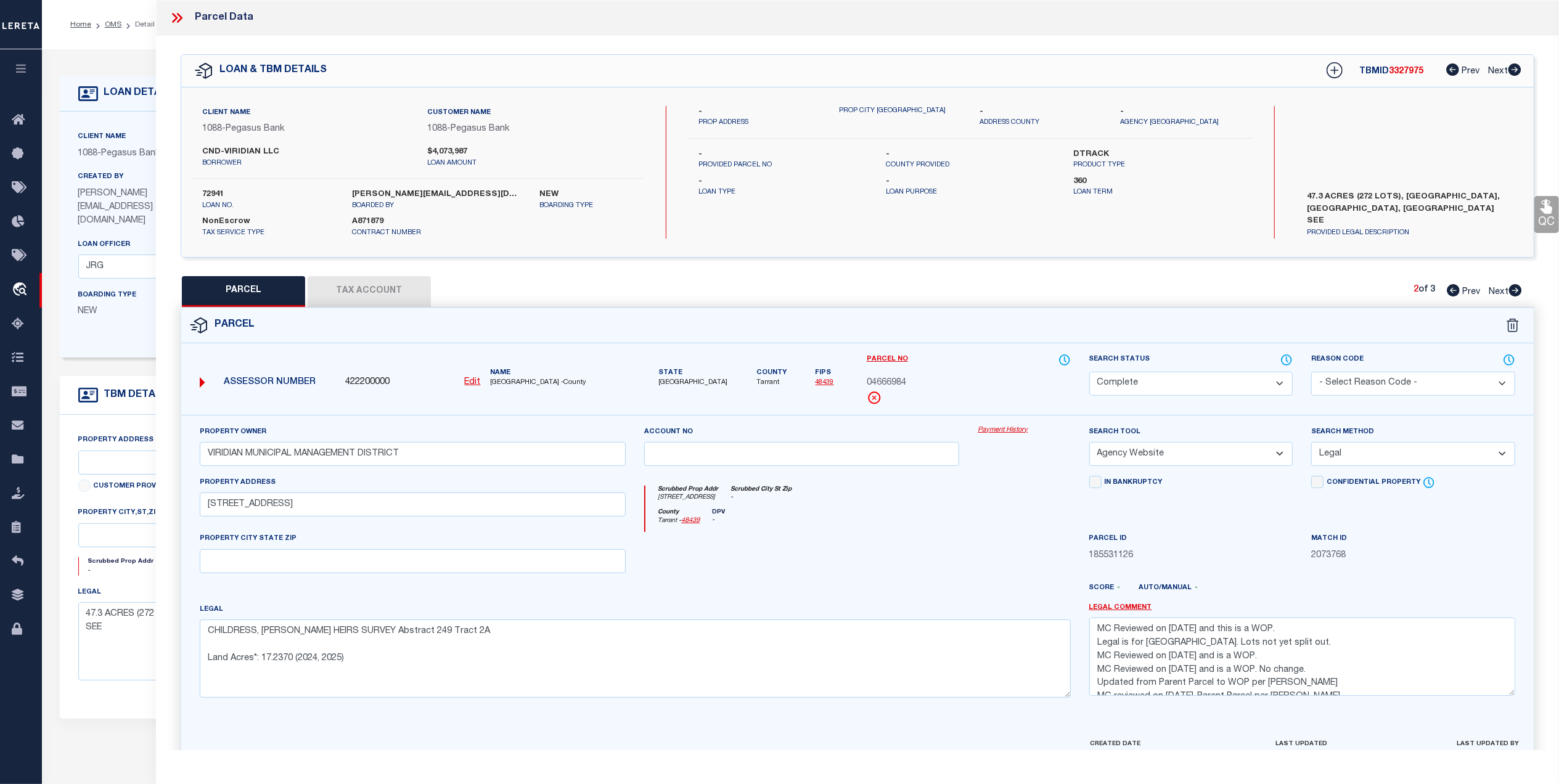
click at [1311, 444] on select "-- Select Search Method -- Property Address Legal Liability Info Provided" at bounding box center [1413, 454] width 204 height 24
click at [933, 556] on div at bounding box center [801, 557] width 333 height 50
click at [378, 293] on button "Tax Account" at bounding box center [369, 292] width 123 height 31
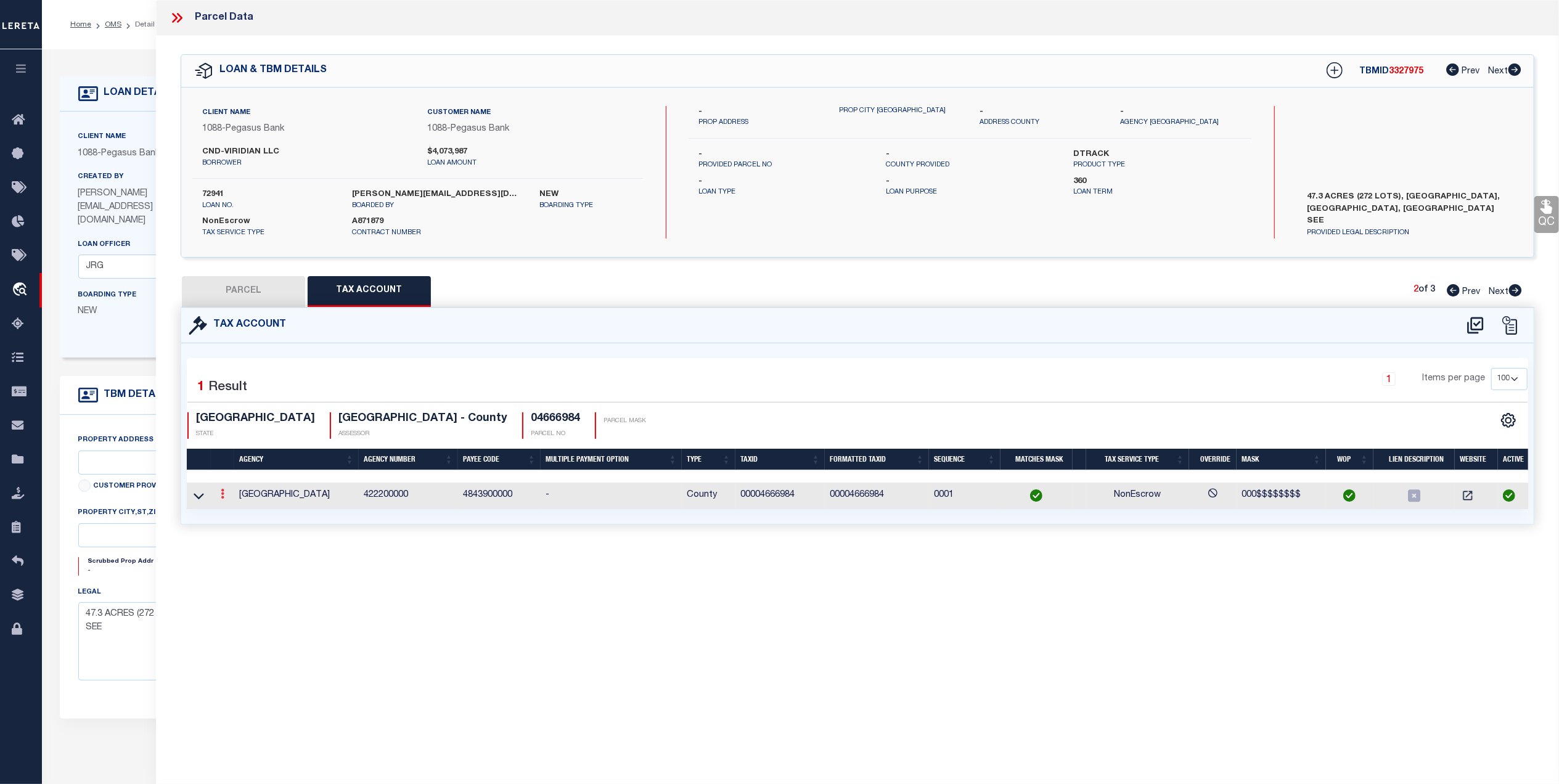
click at [220, 494] on link at bounding box center [222, 495] width 14 height 10
click at [235, 506] on link at bounding box center [239, 513] width 46 height 21
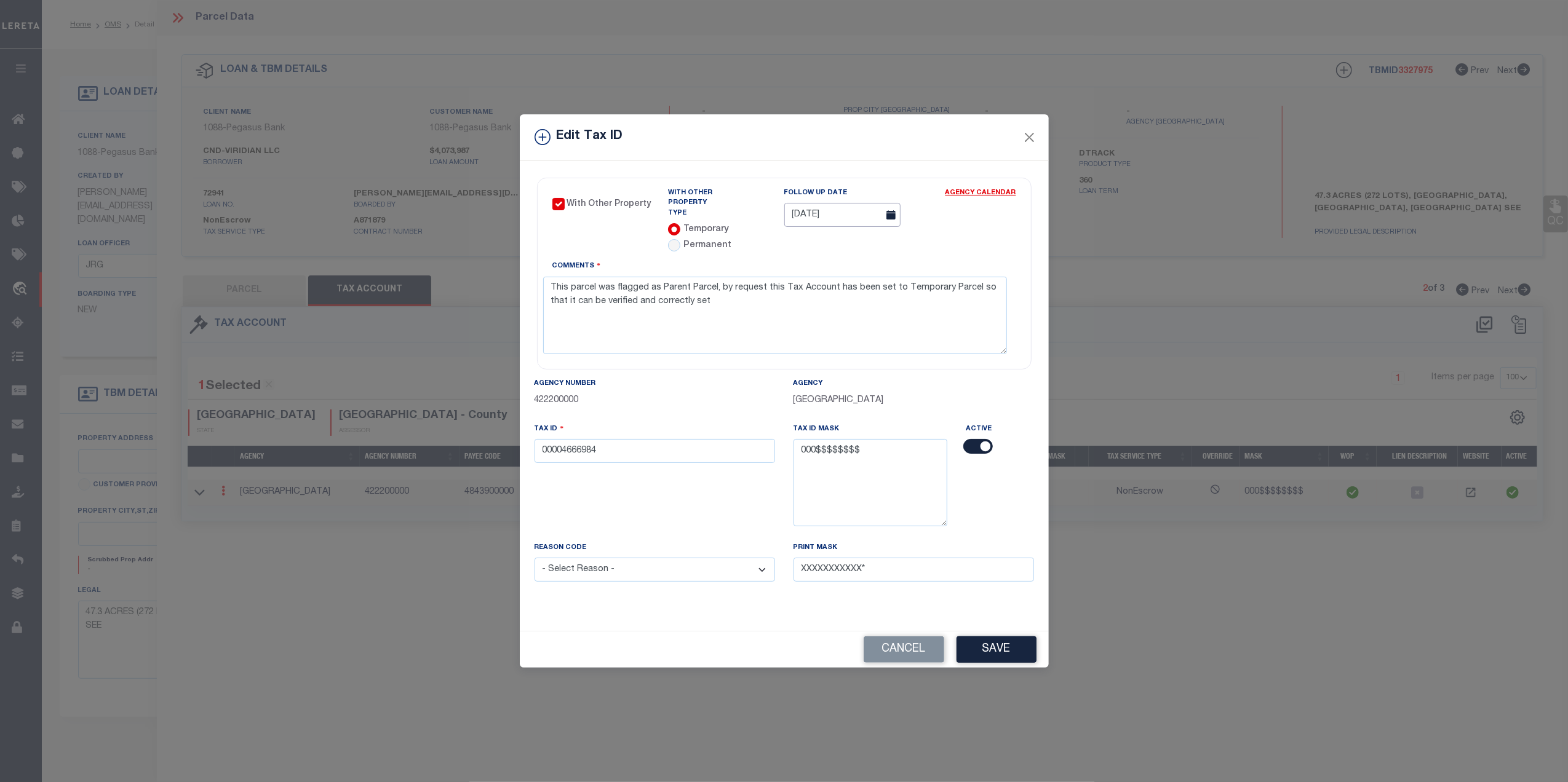
click at [825, 219] on input "04/02/2026" at bounding box center [841, 215] width 116 height 24
click at [797, 245] on icon at bounding box center [795, 245] width 9 height 9
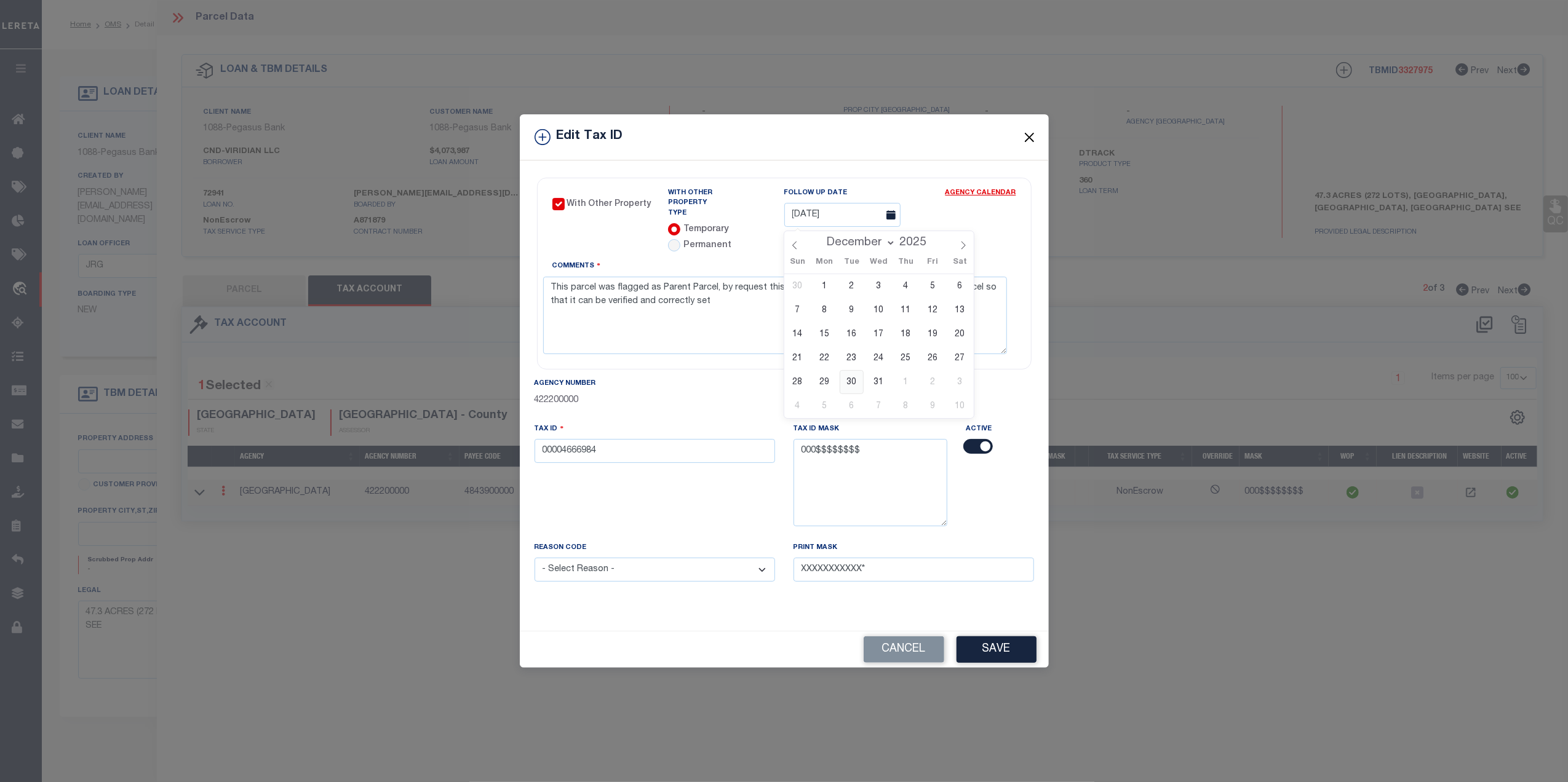
click at [851, 380] on span "30" at bounding box center [851, 382] width 24 height 24
drag, startPoint x: 727, startPoint y: 298, endPoint x: 576, endPoint y: 271, distance: 153.4
click at [578, 277] on textarea "This parcel was flagged as Parent Parcel, by request this Tax Account has been …" at bounding box center [775, 315] width 463 height 77
click at [658, 326] on textarea "This parcel was flagged as Parent Parcel, by request this Tax Account has been …" at bounding box center [775, 315] width 463 height 77
drag, startPoint x: 601, startPoint y: 283, endPoint x: 526, endPoint y: 262, distance: 77.9
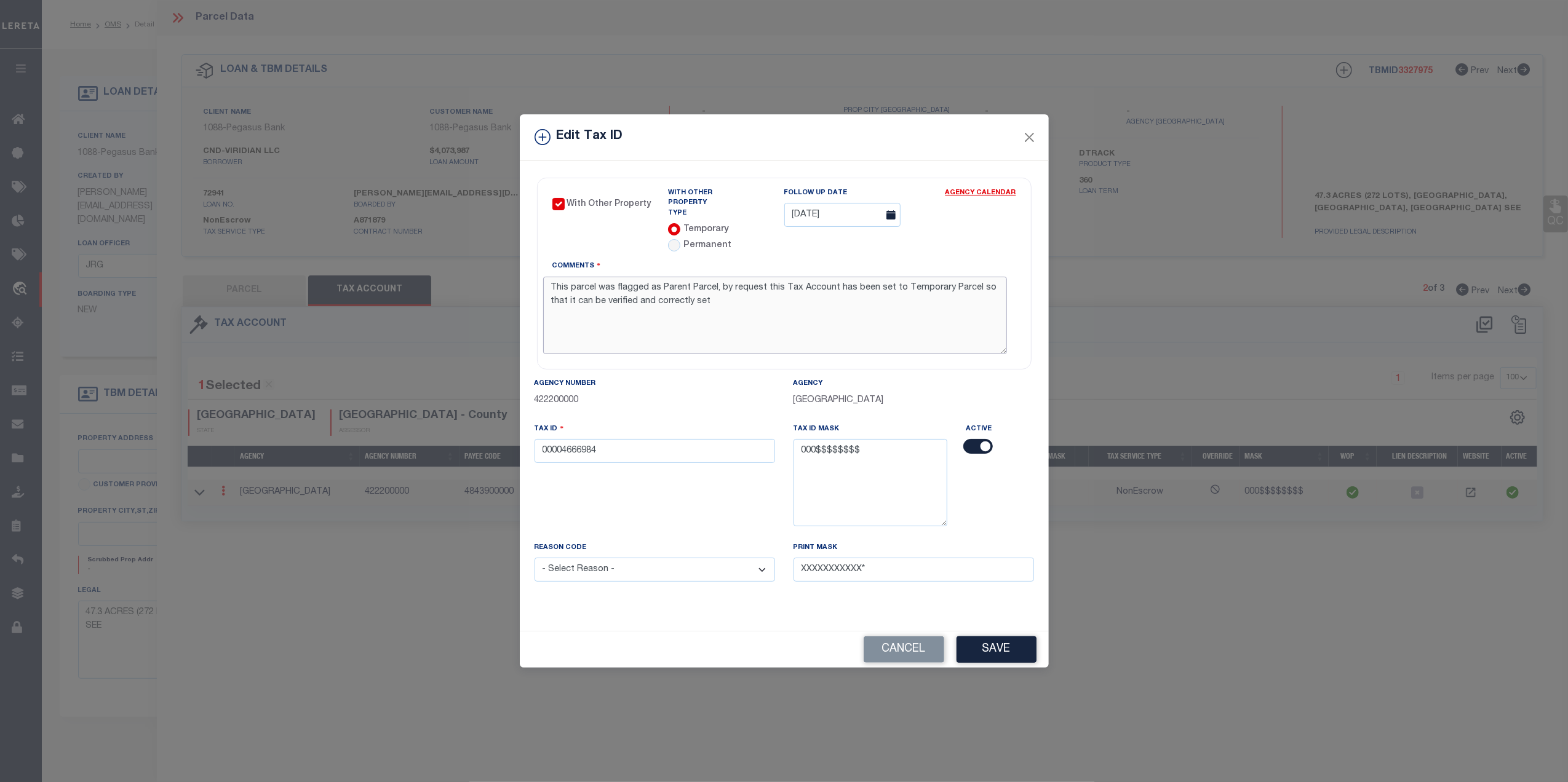
click at [527, 262] on div "With Other Property With Other Property Type Temporary Permanent Parent Parcel …" at bounding box center [784, 396] width 529 height 470
paste textarea "MC Reviewed on 10-3-25 and this is a WOP. Legal is for Viridian Village 3C. Lot…"
drag, startPoint x: 734, startPoint y: 280, endPoint x: 545, endPoint y: 290, distance: 189.3
click at [545, 290] on textarea "MC Reviewed on 10-3-25 and this is a WOP. Legal is for Viridian Village 3C. Lot…" at bounding box center [775, 315] width 463 height 77
click at [721, 330] on textarea "MC Reviewed on 10-3-25 and this is a WOP. Legal is for Viridian Village 3C. Lot…" at bounding box center [775, 315] width 463 height 77
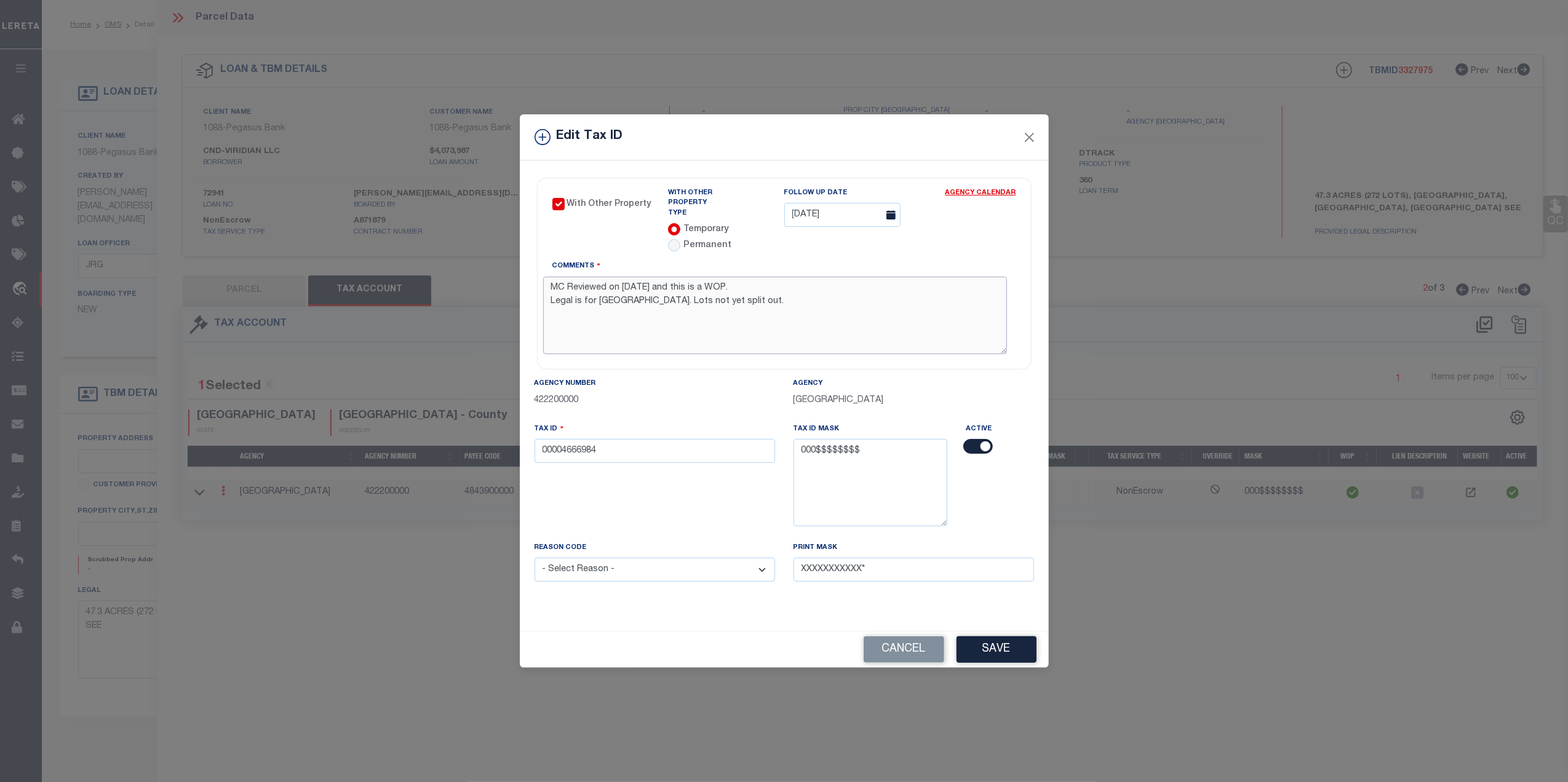
drag, startPoint x: 728, startPoint y: 278, endPoint x: 533, endPoint y: 264, distance: 195.5
click at [534, 264] on div "With Other Property With Other Property Type Temporary" at bounding box center [784, 273] width 499 height 197
click at [655, 439] on input "00004666984" at bounding box center [655, 451] width 241 height 24
click at [658, 564] on select "- Select Reason - 099 - Other (Provide additional detail) ACT - Agency Changed …" at bounding box center [655, 569] width 241 height 24
click at [534, 558] on select "- Select Reason - 099 - Other (Provide additional detail) ACT - Agency Changed …" at bounding box center [655, 569] width 241 height 24
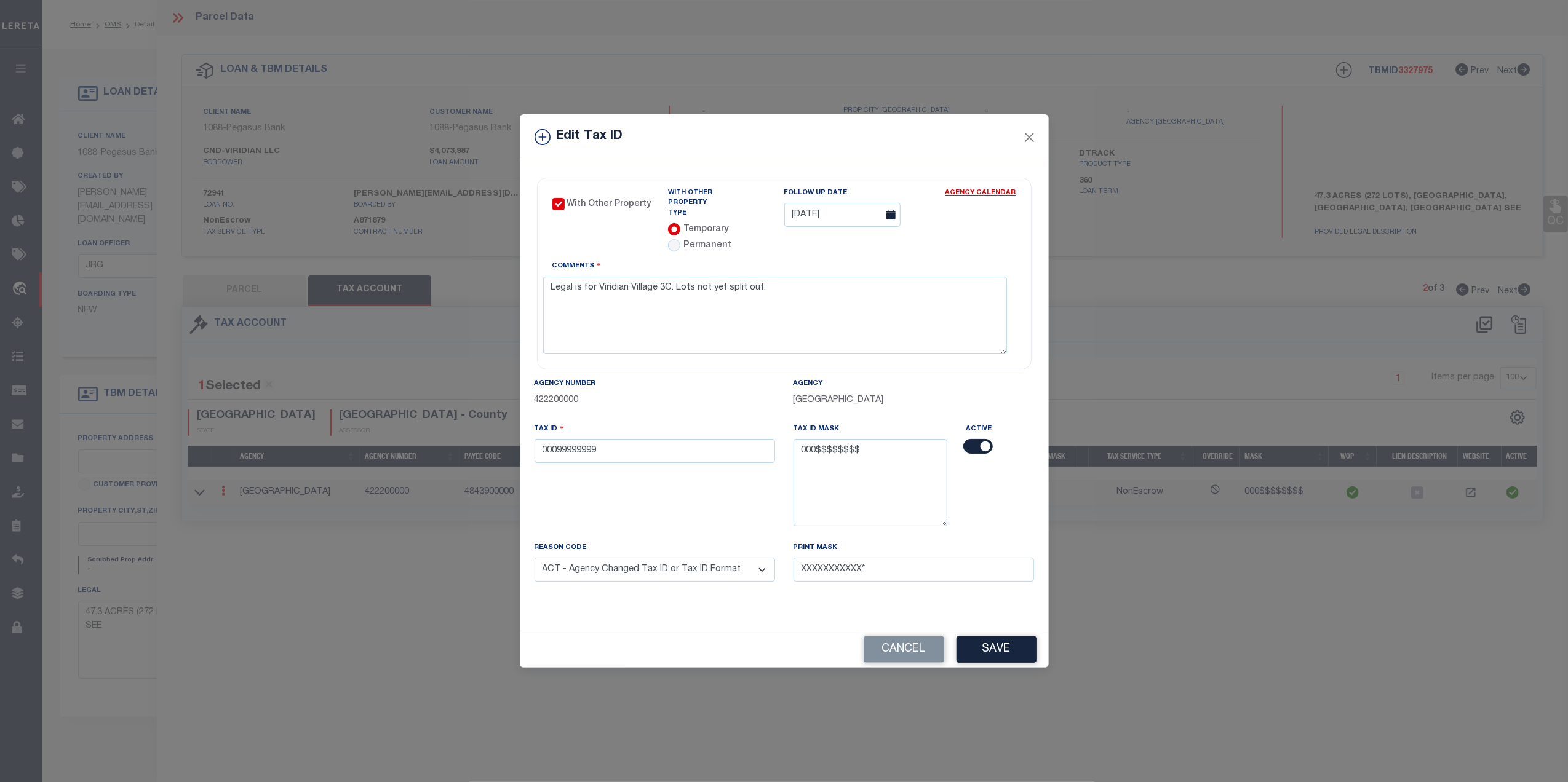
click at [694, 566] on select "- Select Reason - 099 - Other (Provide additional detail) ACT - Agency Changed …" at bounding box center [655, 569] width 241 height 24
click at [840, 610] on div "With Other Property With Other Property Type Temporary Permanent Parent Parcel …" at bounding box center [784, 396] width 529 height 470
click at [999, 655] on button "Save" at bounding box center [996, 649] width 80 height 26
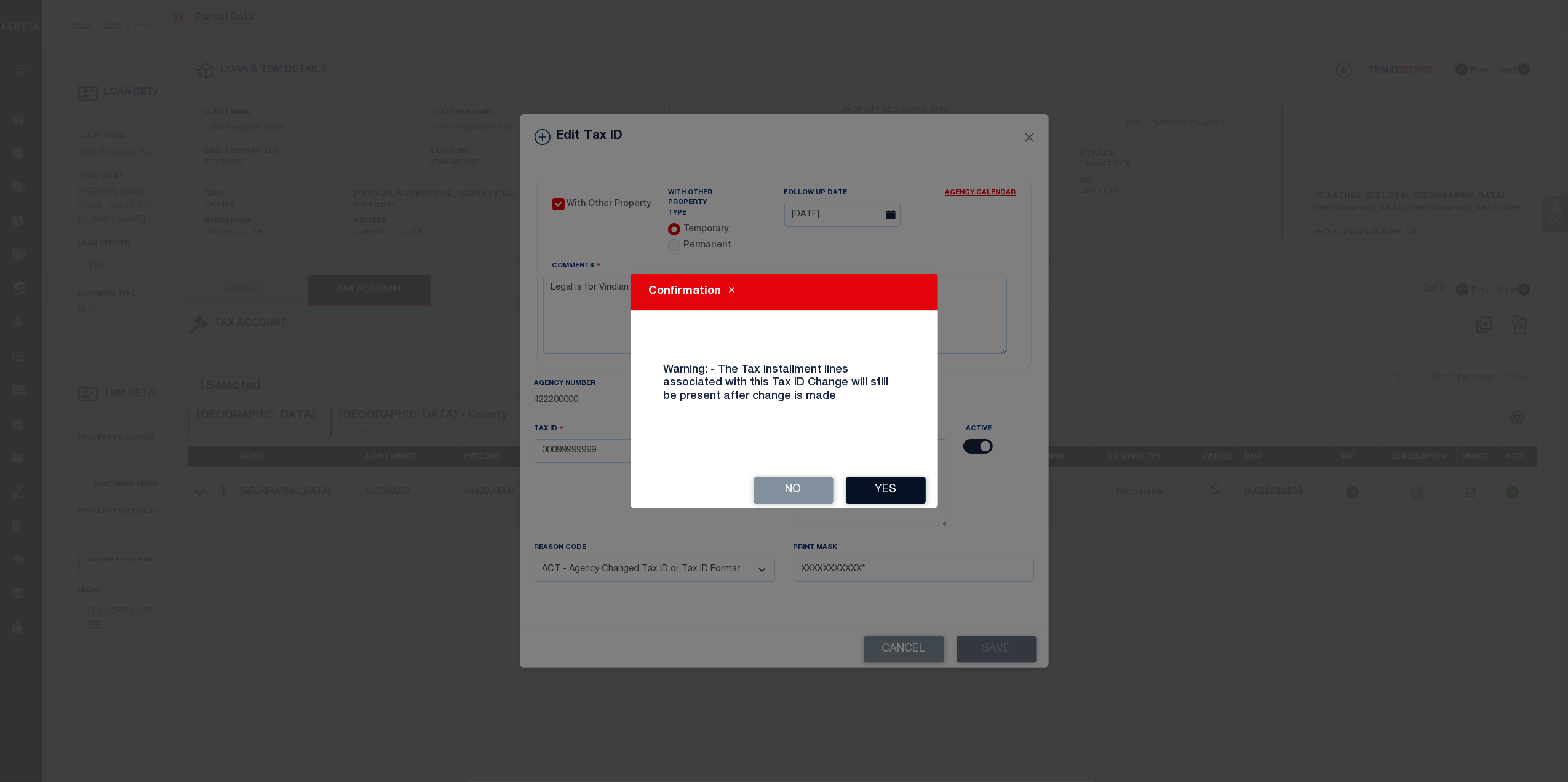
click at [889, 488] on button "Yes" at bounding box center [885, 489] width 80 height 26
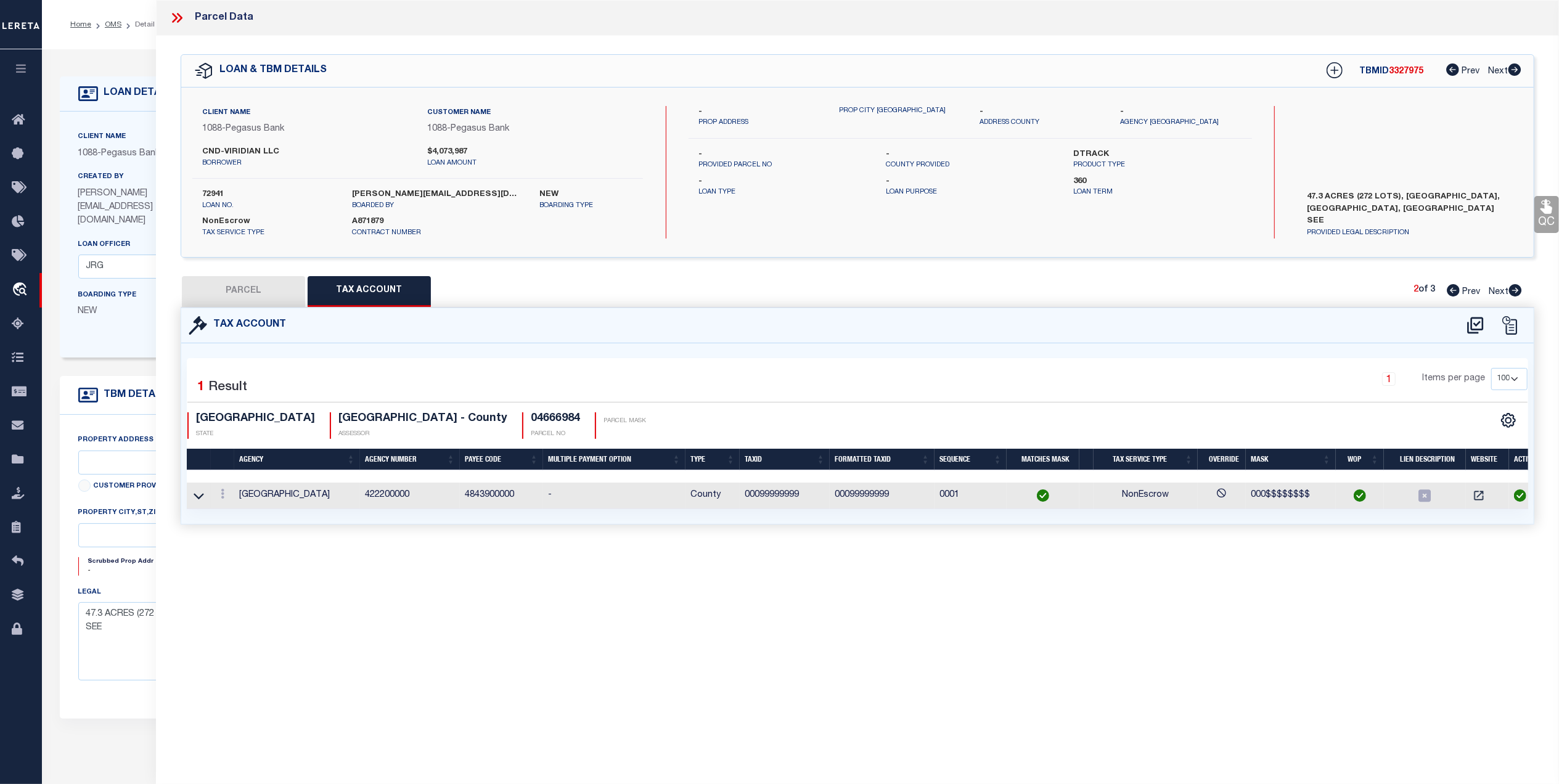
click at [1515, 290] on icon at bounding box center [1515, 291] width 13 height 13
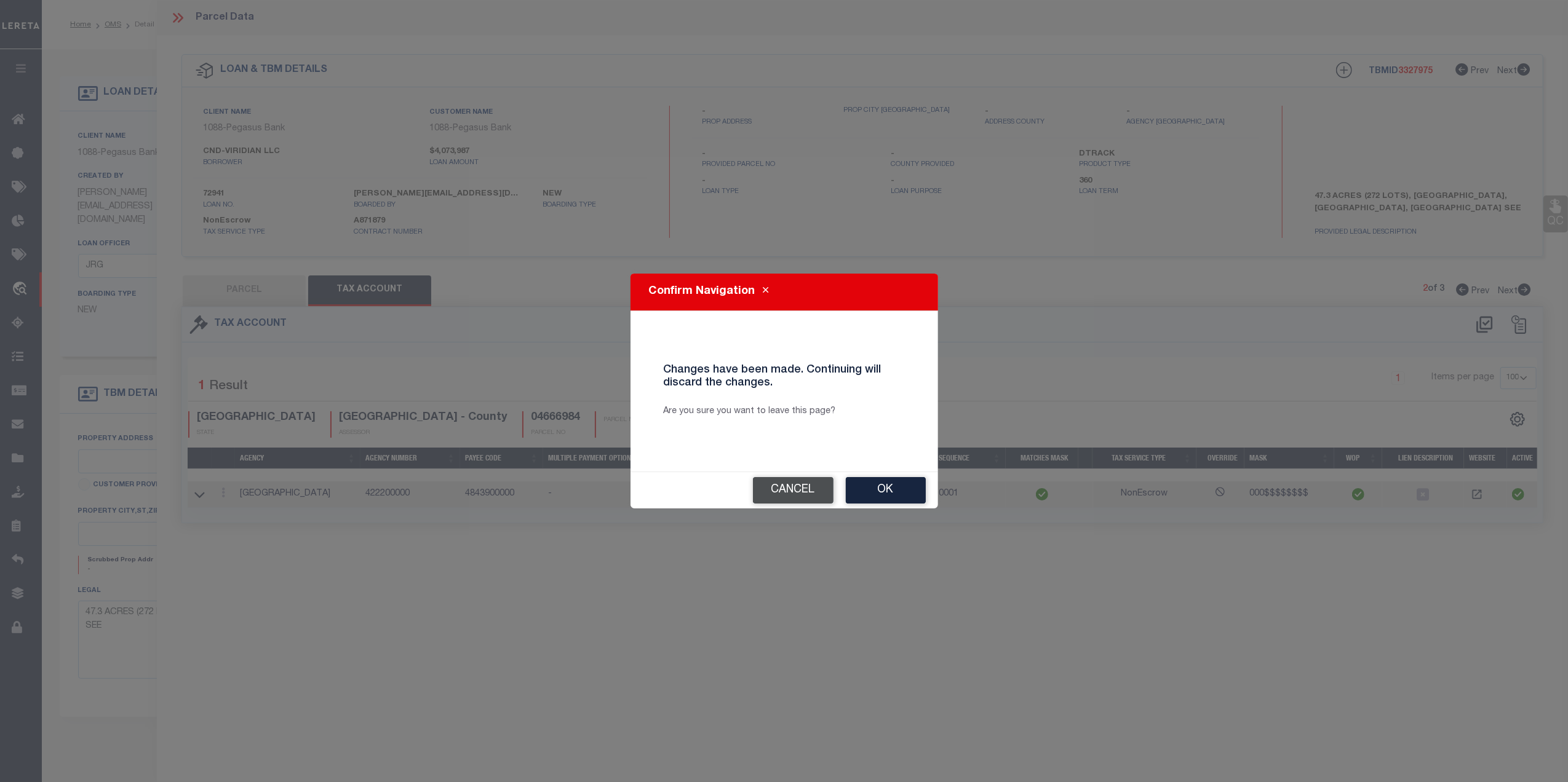
click at [778, 485] on button "Cancel" at bounding box center [793, 489] width 81 height 26
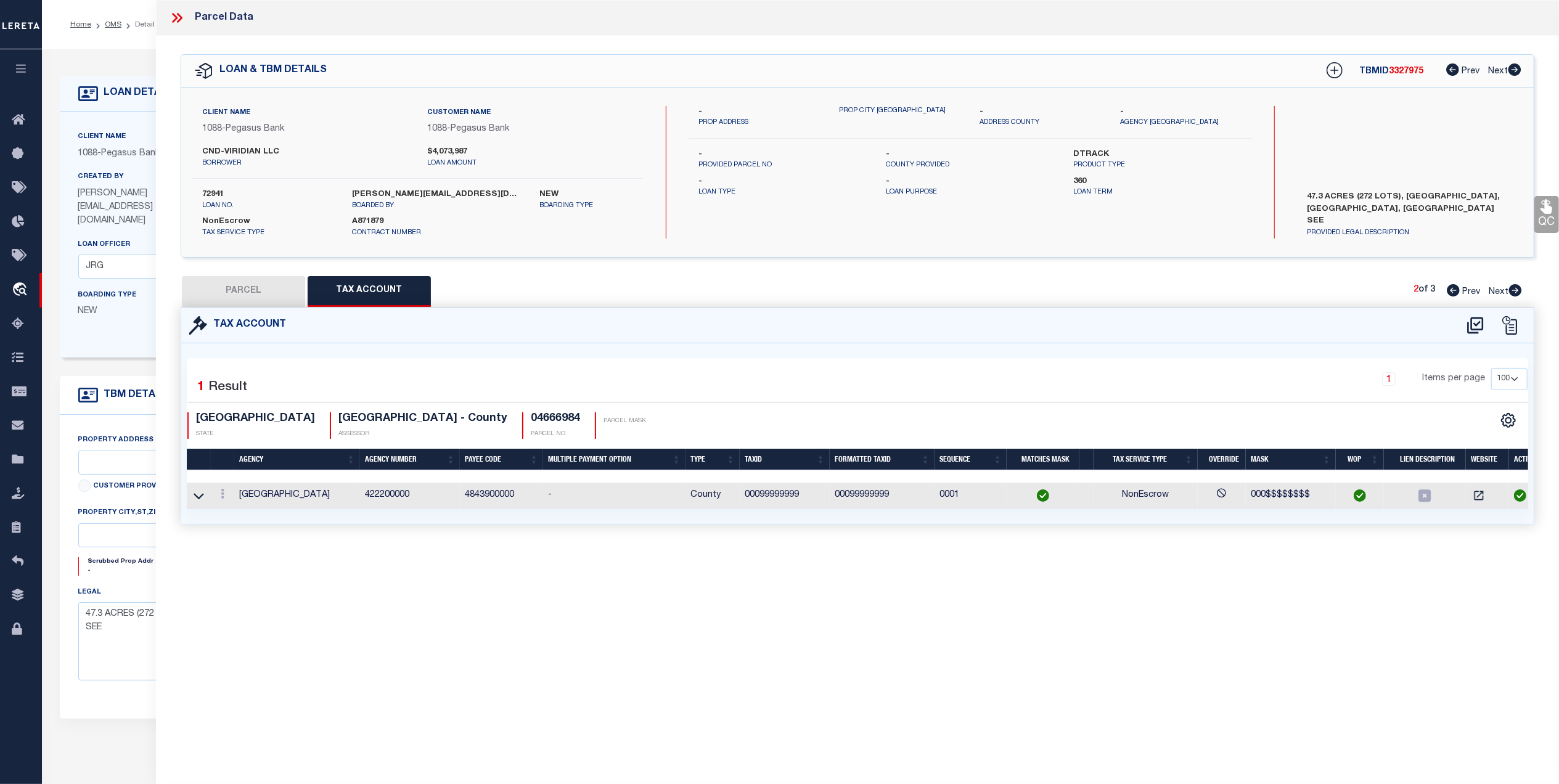
click at [232, 298] on button "PARCEL" at bounding box center [243, 292] width 123 height 31
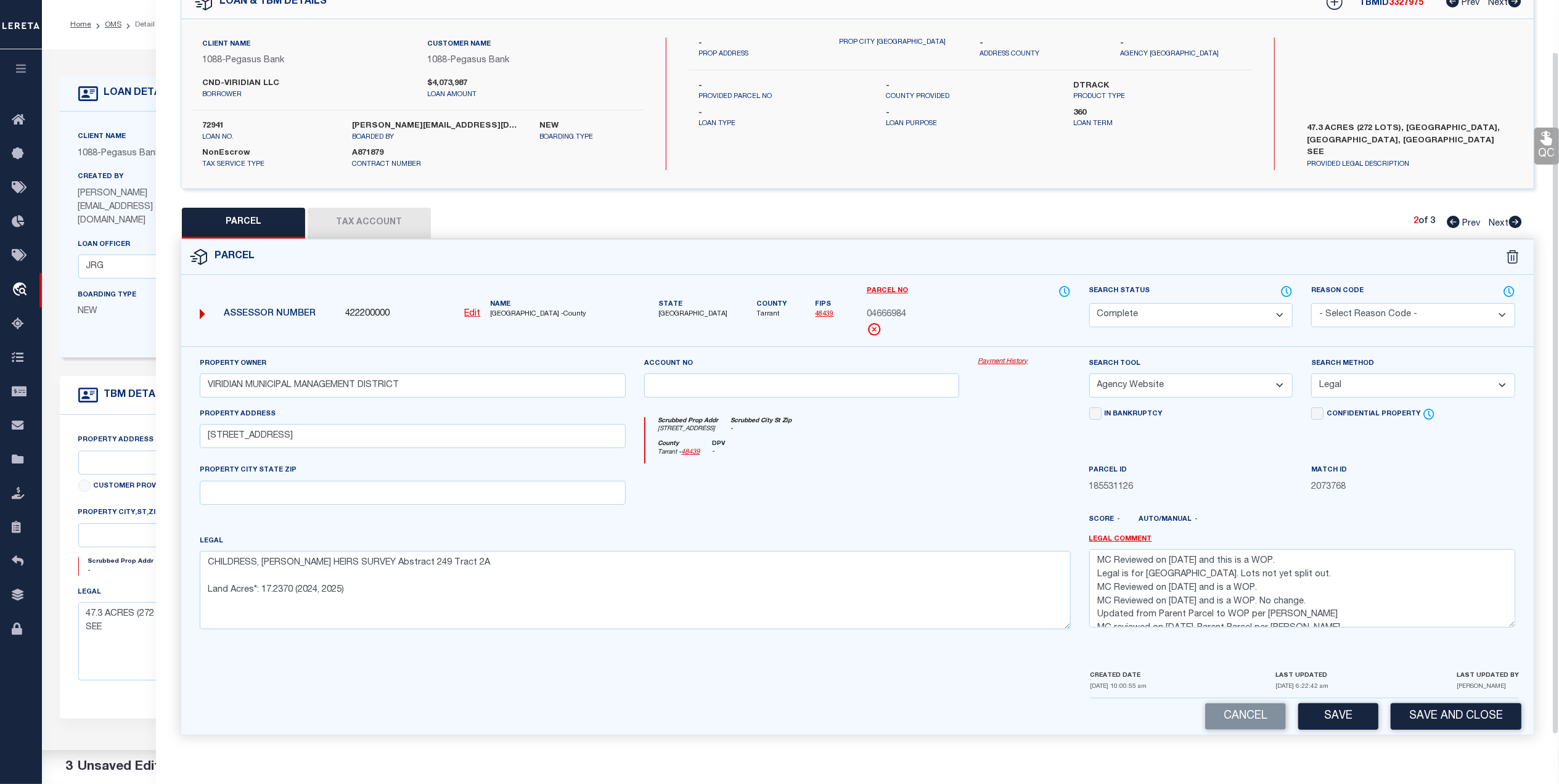
scroll to position [73, 0]
click at [1350, 726] on button "Save" at bounding box center [1338, 716] width 80 height 26
click at [1515, 220] on icon at bounding box center [1515, 222] width 13 height 13
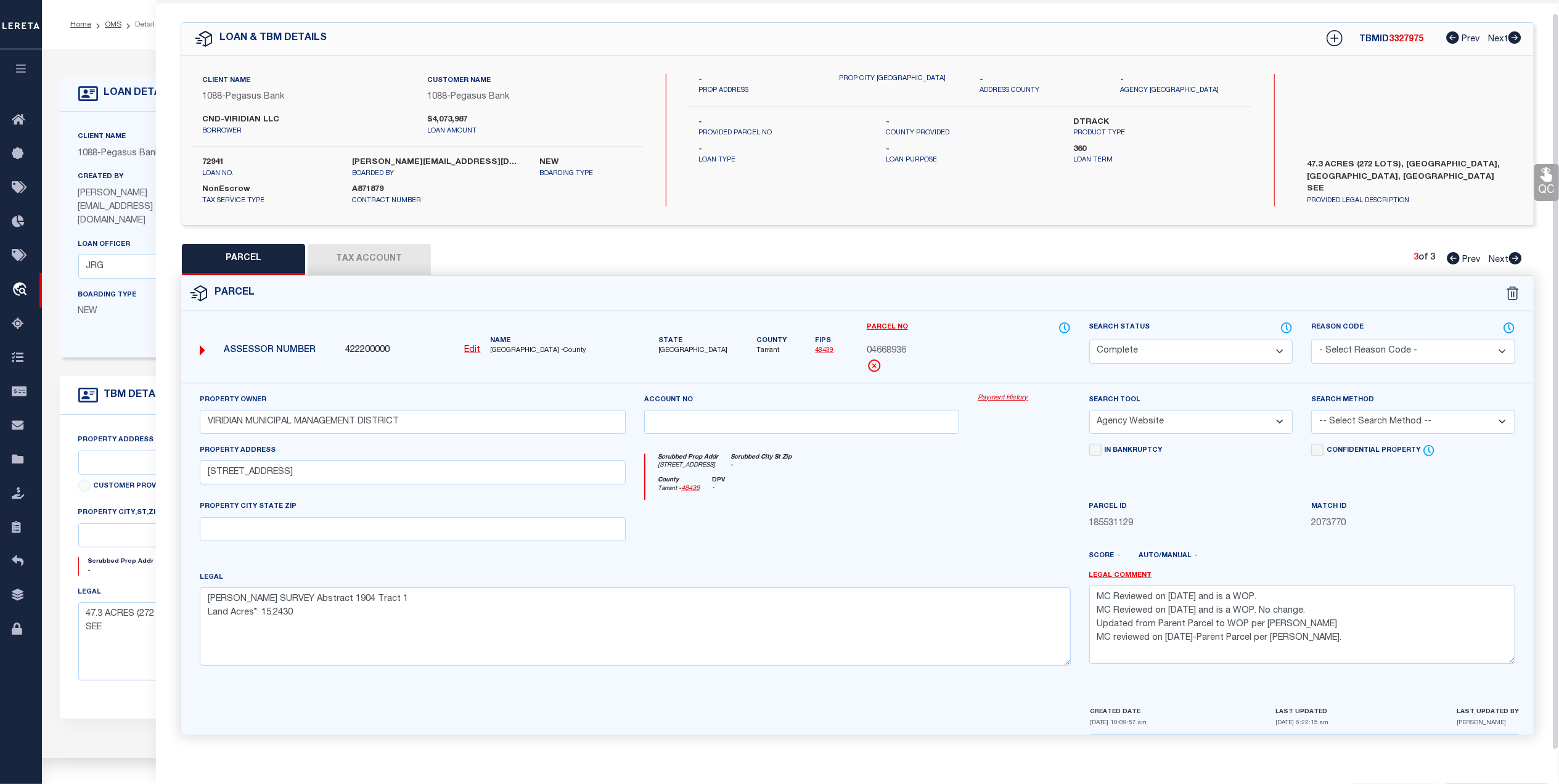
scroll to position [37, 0]
click at [346, 254] on button "Tax Account" at bounding box center [369, 259] width 123 height 31
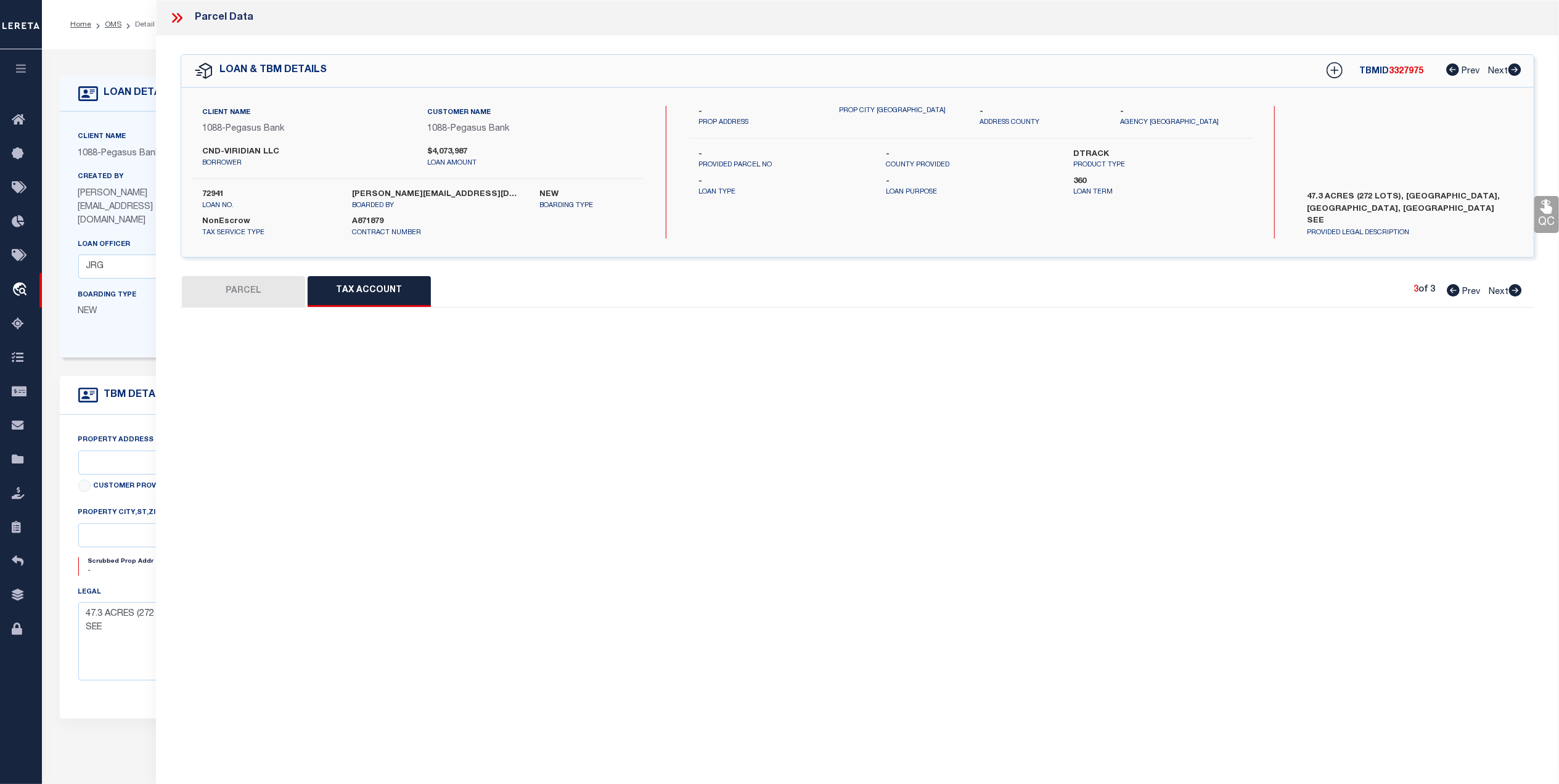
scroll to position [0, 0]
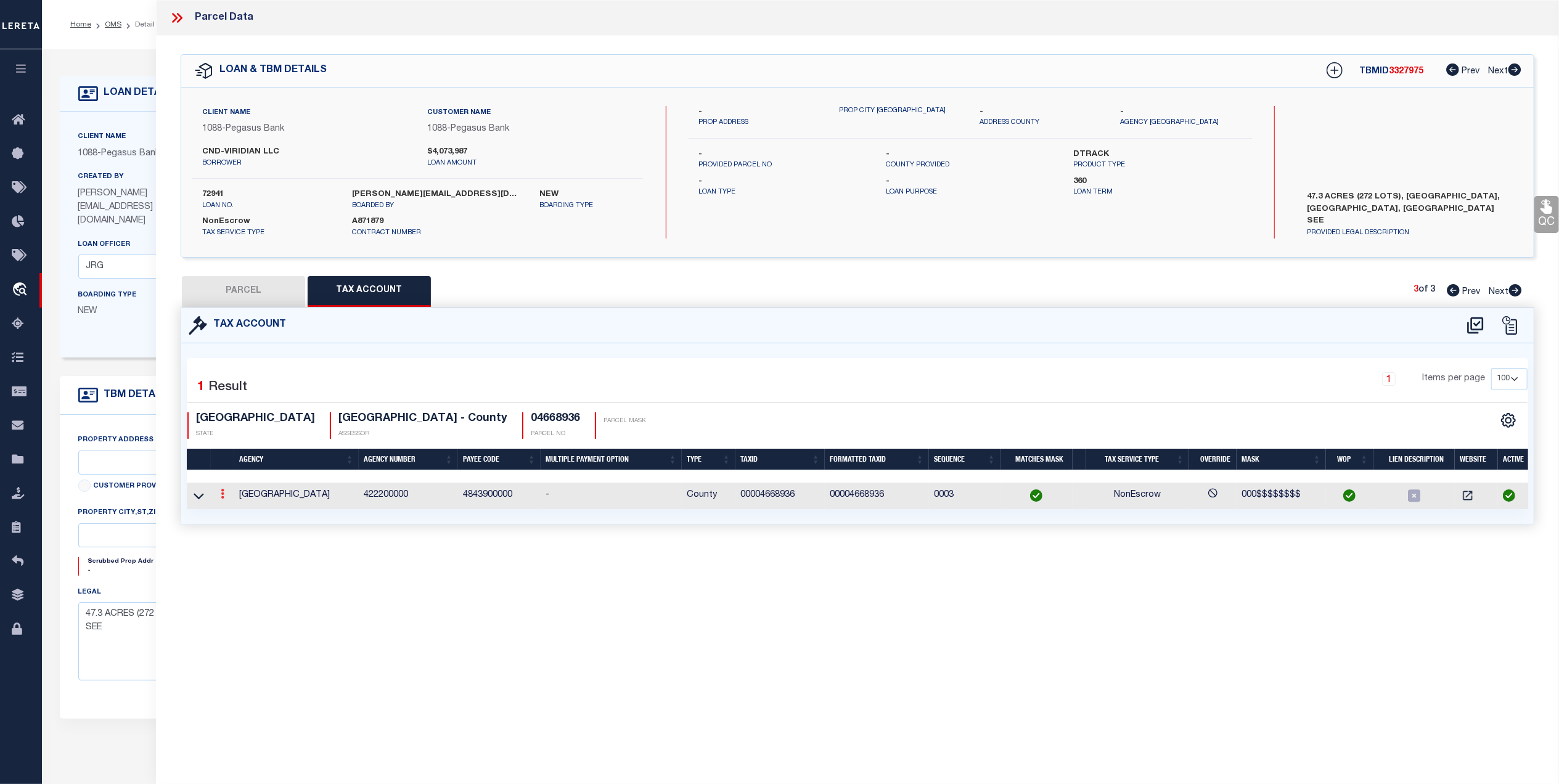
click at [222, 496] on icon at bounding box center [222, 493] width 4 height 10
click at [239, 508] on link at bounding box center [239, 513] width 46 height 21
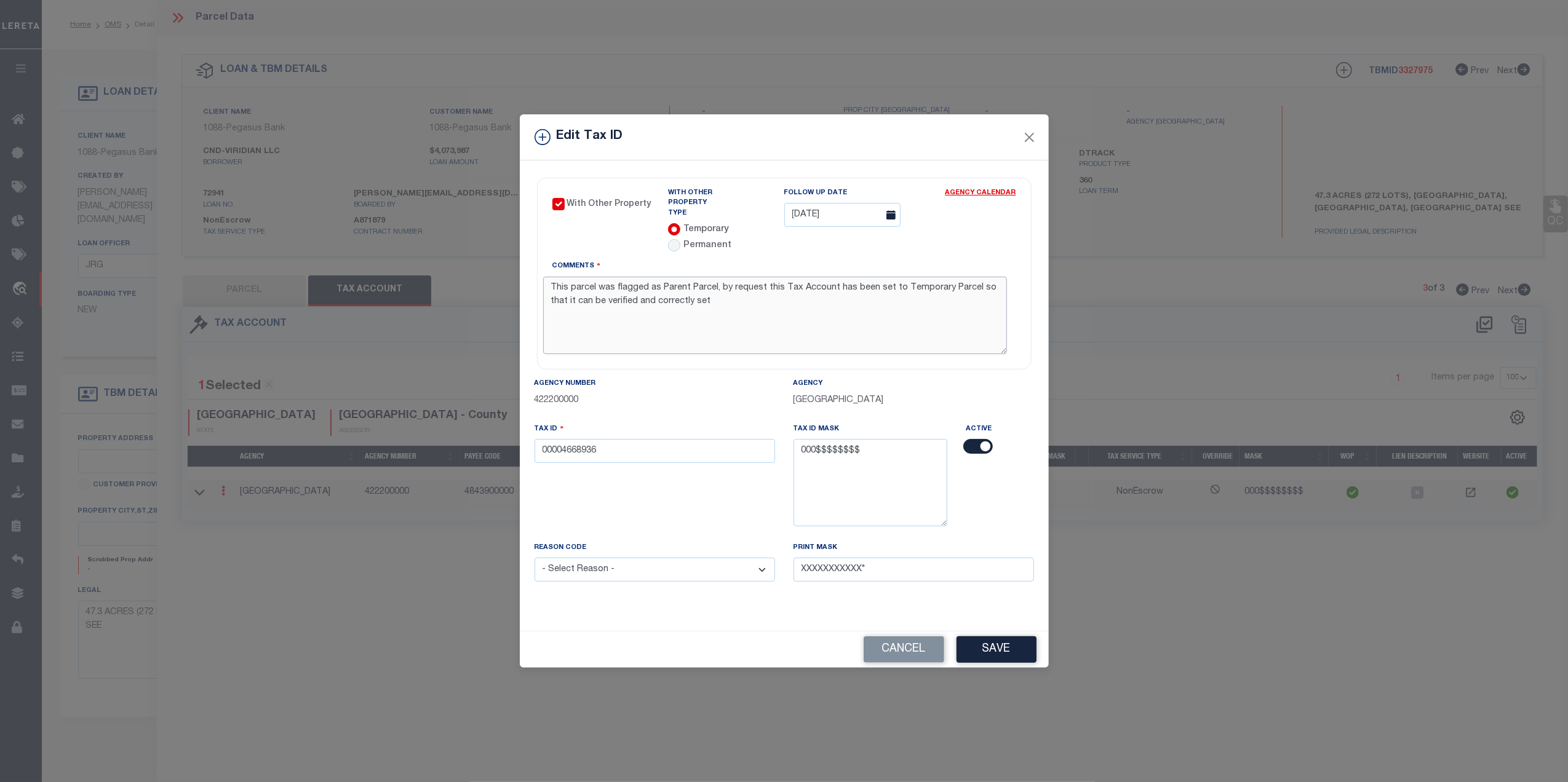
drag, startPoint x: 713, startPoint y: 303, endPoint x: 480, endPoint y: 260, distance: 236.9
click at [485, 268] on div "Edit Tax ID With Other Property With Other Property Type Temporary" at bounding box center [784, 391] width 1568 height 782
paste textarea "MC Reviewed on 10-3-25 and this is a WOP. Legal is for Viridian Village 3C. Lot…"
click at [735, 281] on textarea "MC Reviewed on 10-3-25 and this is a WOP. Legal is for Viridian Village 3C. Lot…" at bounding box center [775, 315] width 463 height 77
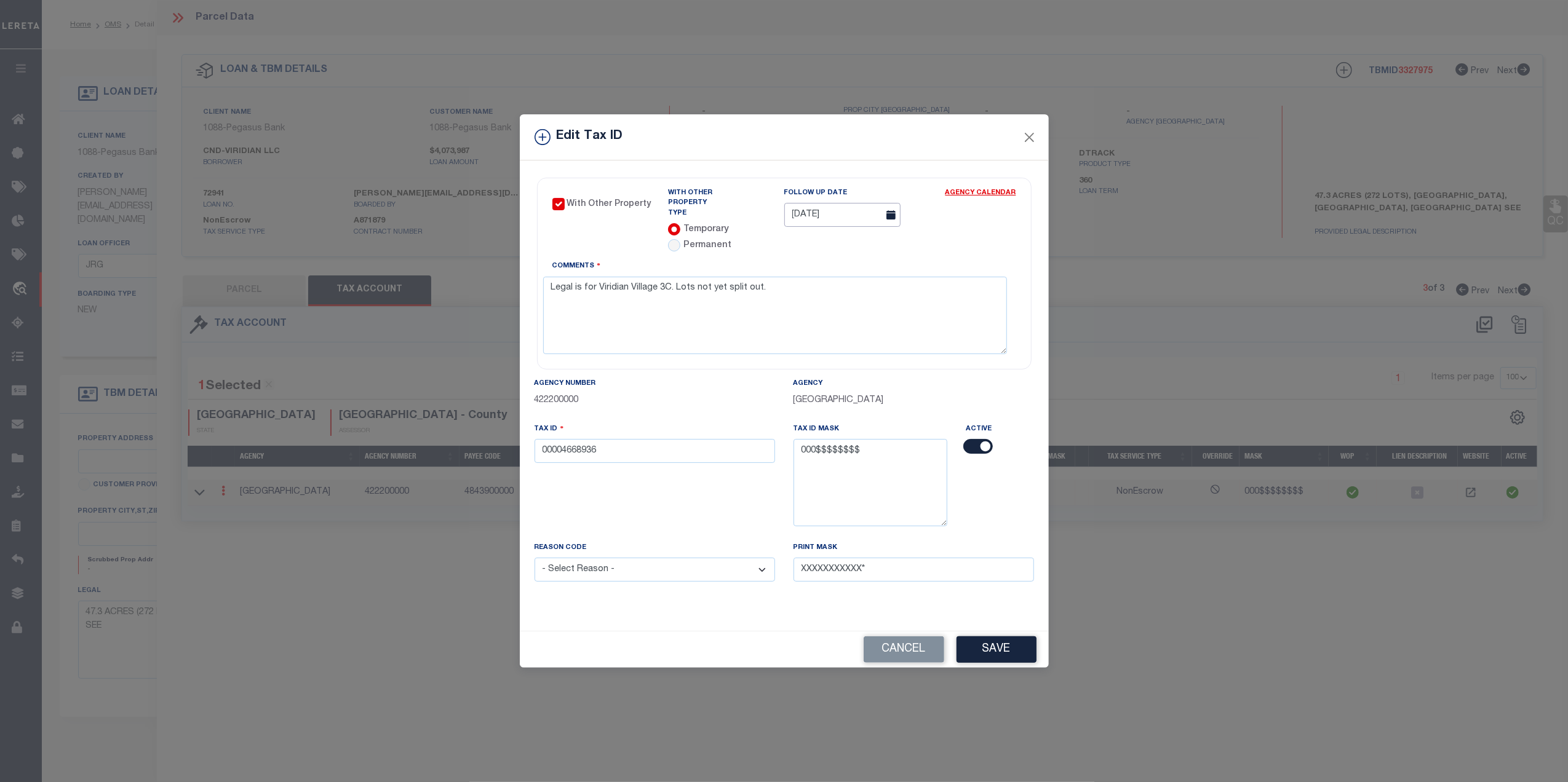
click at [861, 216] on input "02/02/2026" at bounding box center [841, 215] width 116 height 24
click at [786, 244] on span at bounding box center [794, 241] width 21 height 21
click at [790, 244] on icon at bounding box center [795, 245] width 9 height 9
click at [850, 383] on span "30" at bounding box center [851, 382] width 24 height 24
click at [709, 400] on p "422200000" at bounding box center [655, 400] width 241 height 13
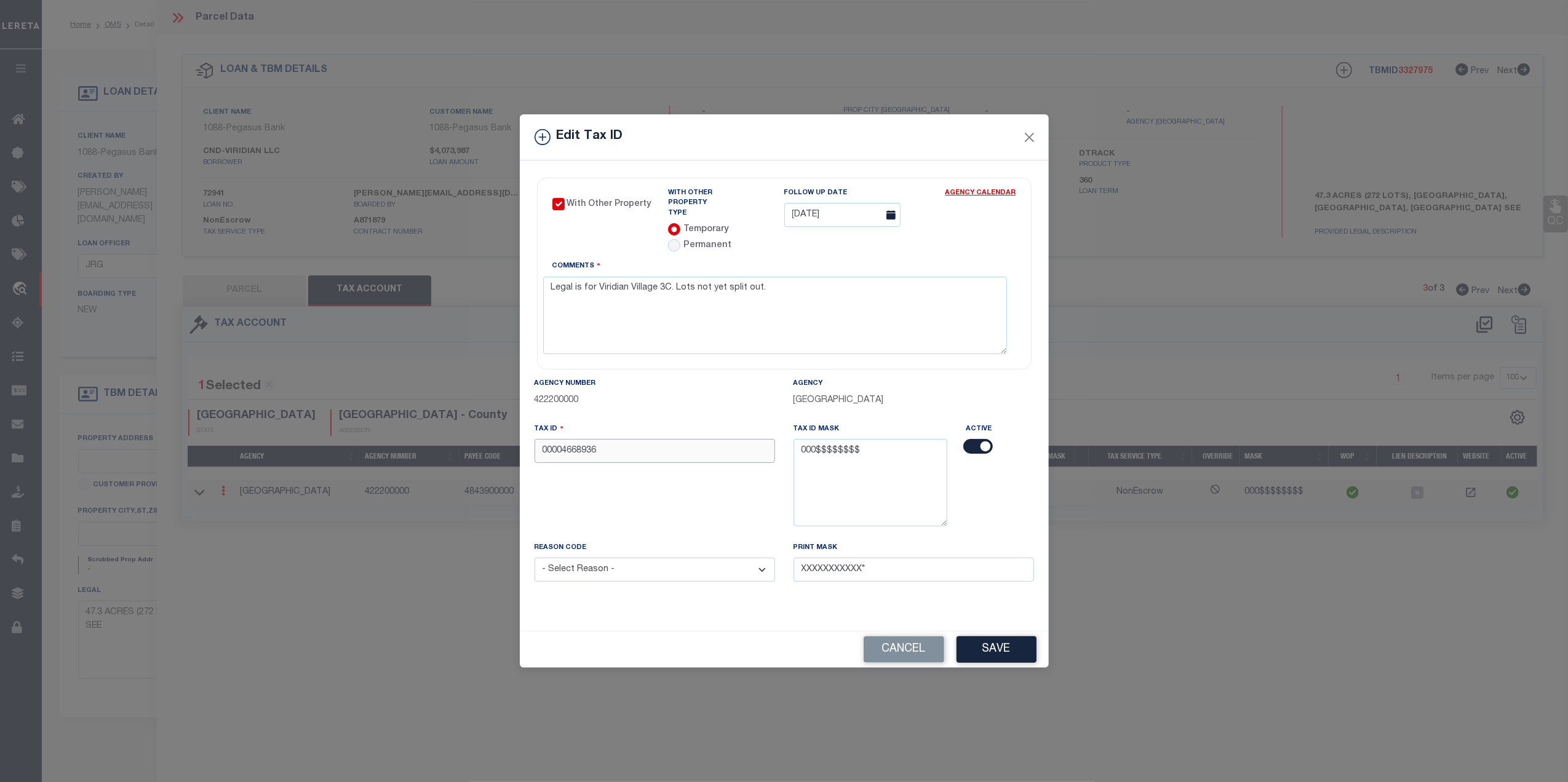
click at [626, 451] on input "00004668936" at bounding box center [655, 451] width 241 height 24
click at [653, 480] on div "Tax ID 00099999999" at bounding box center [655, 481] width 259 height 119
click at [621, 566] on select "- Select Reason - 099 - Other (Provide additional detail) ACT - Agency Changed …" at bounding box center [655, 569] width 241 height 24
click at [534, 558] on select "- Select Reason - 099 - Other (Provide additional detail) ACT - Agency Changed …" at bounding box center [655, 569] width 241 height 24
click at [997, 639] on button "Save" at bounding box center [996, 649] width 80 height 26
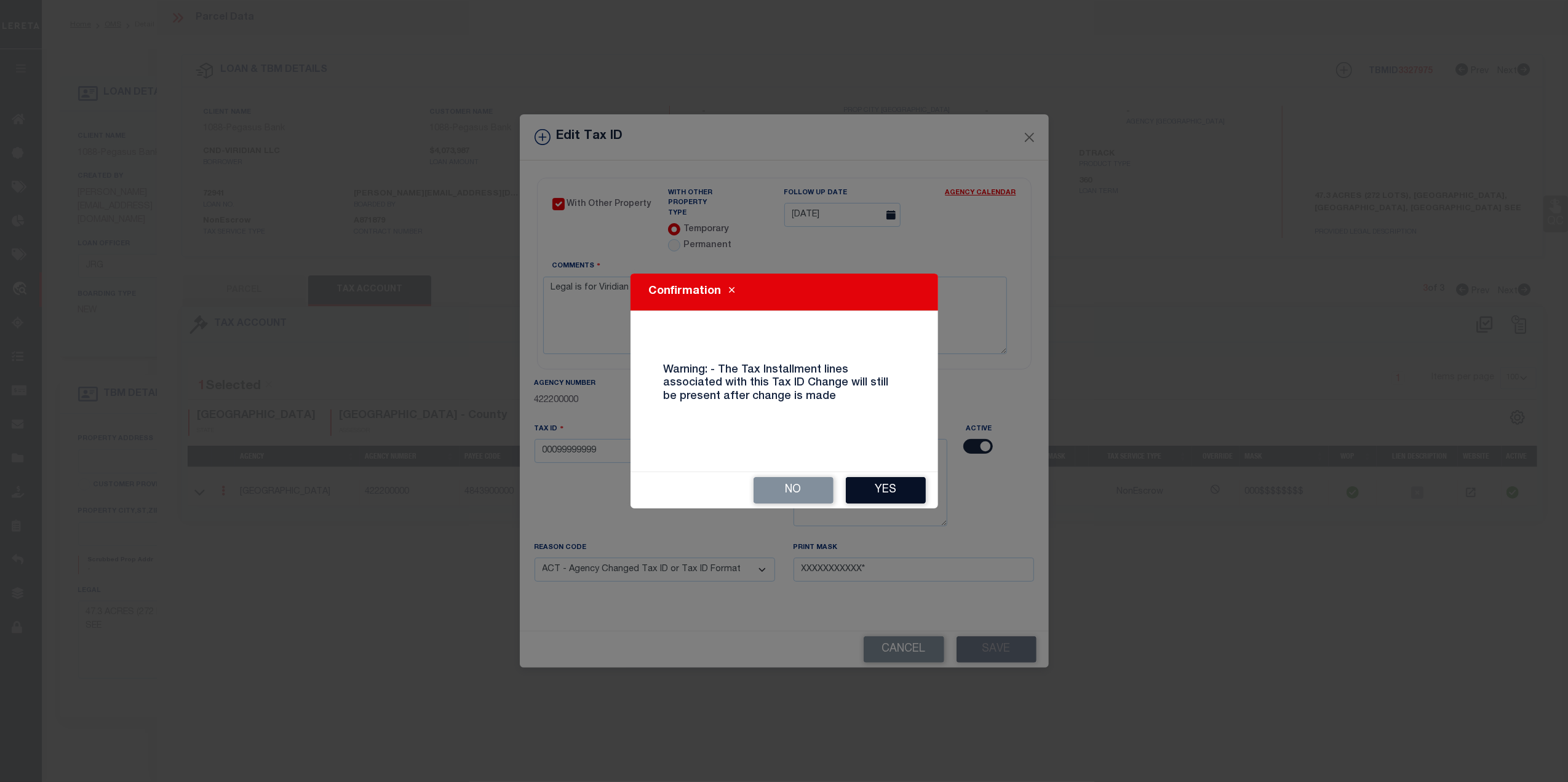
click at [885, 480] on button "Yes" at bounding box center [885, 489] width 80 height 26
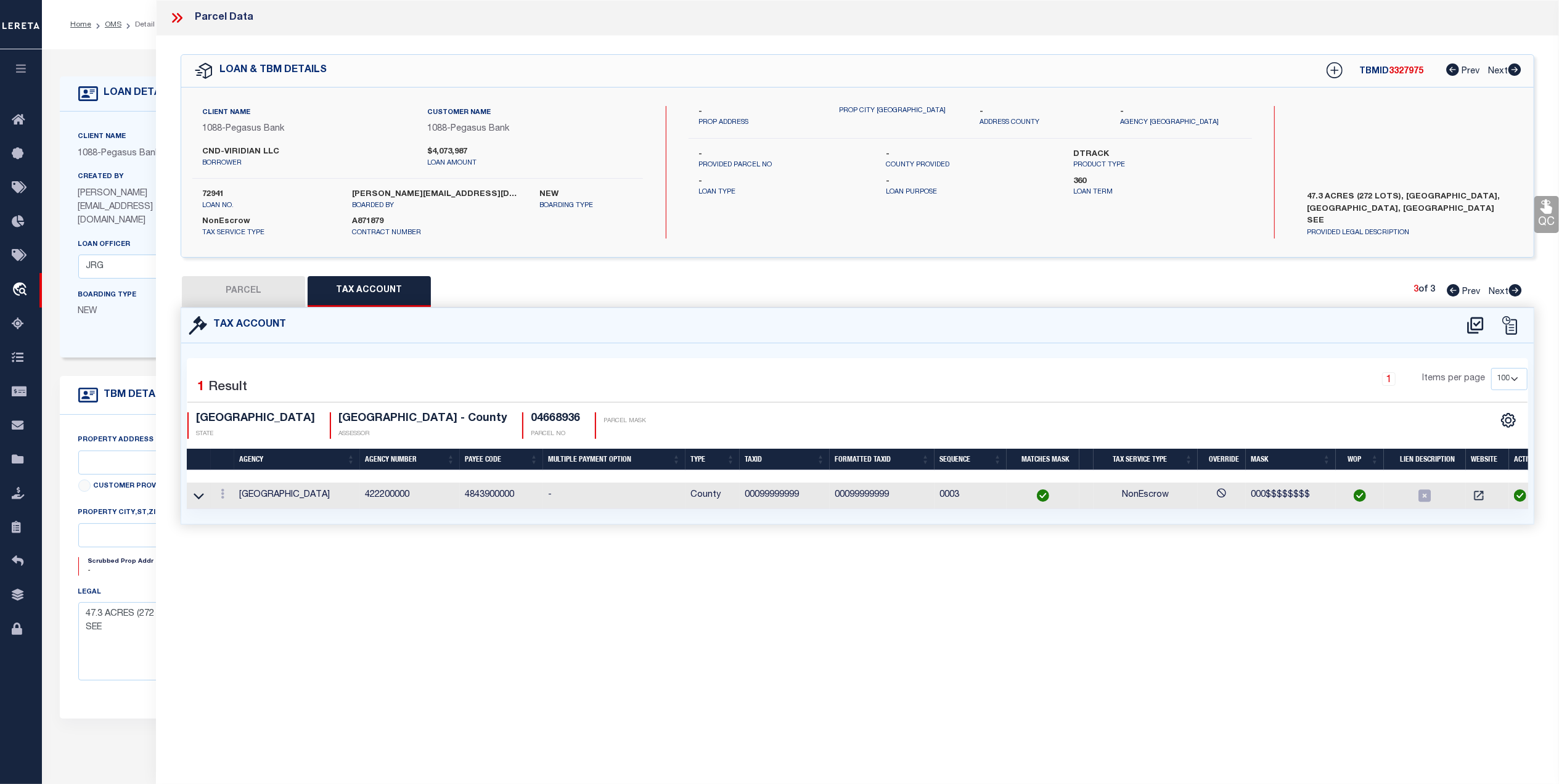
click at [269, 296] on button "PARCEL" at bounding box center [243, 292] width 123 height 31
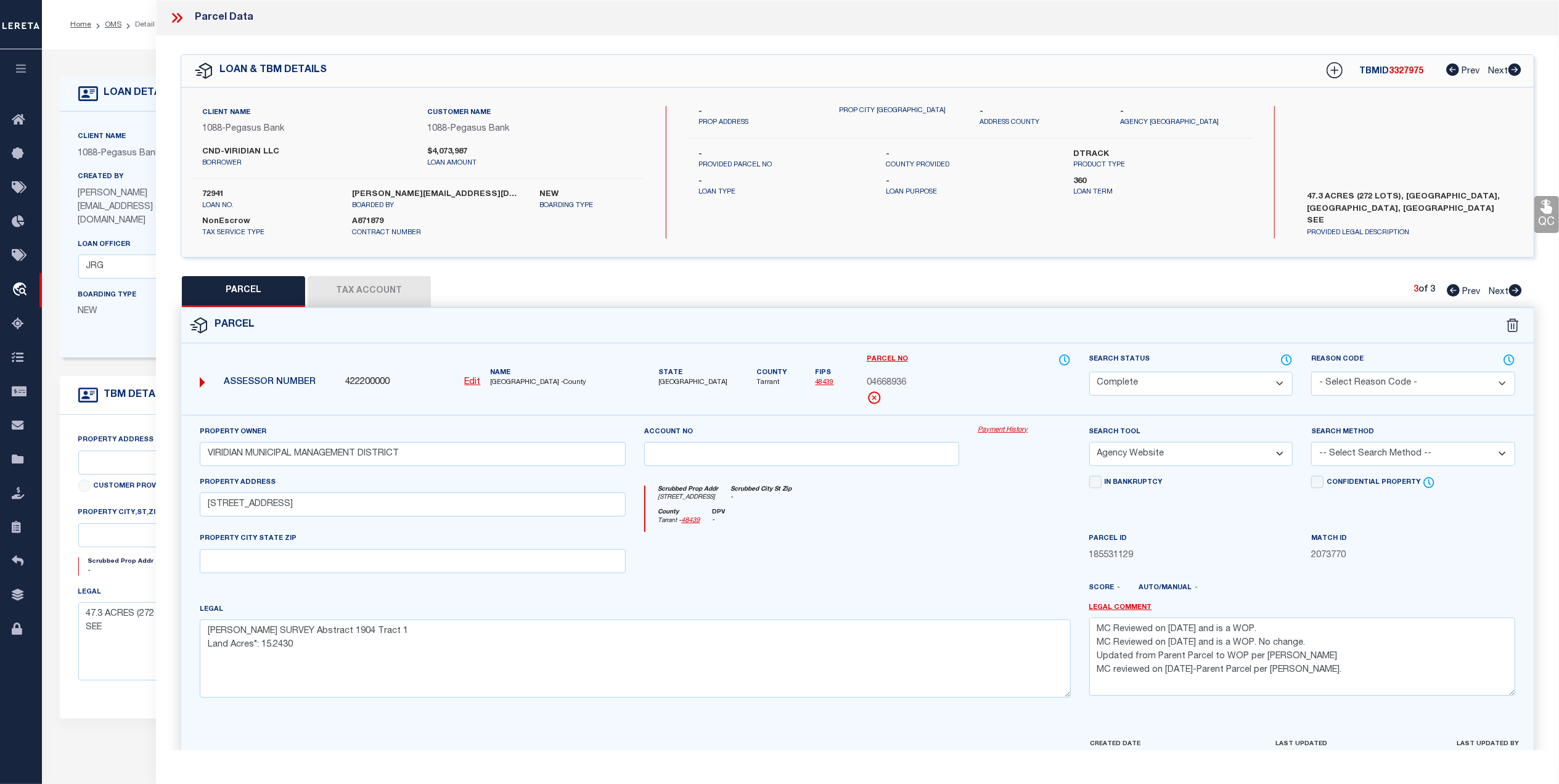
click at [384, 294] on button "Tax Account" at bounding box center [369, 292] width 123 height 31
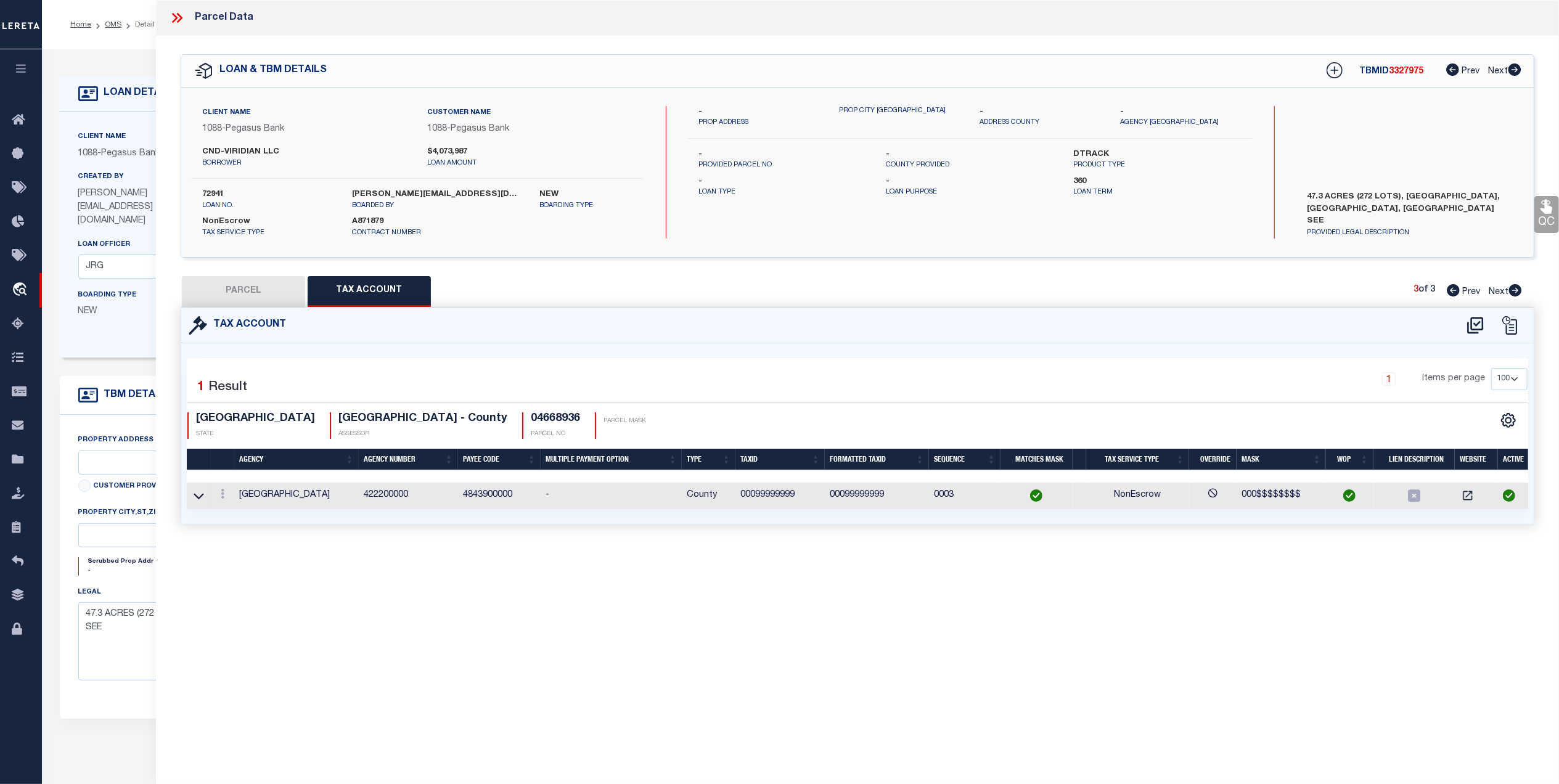
click at [234, 304] on button "PARCEL" at bounding box center [243, 292] width 123 height 31
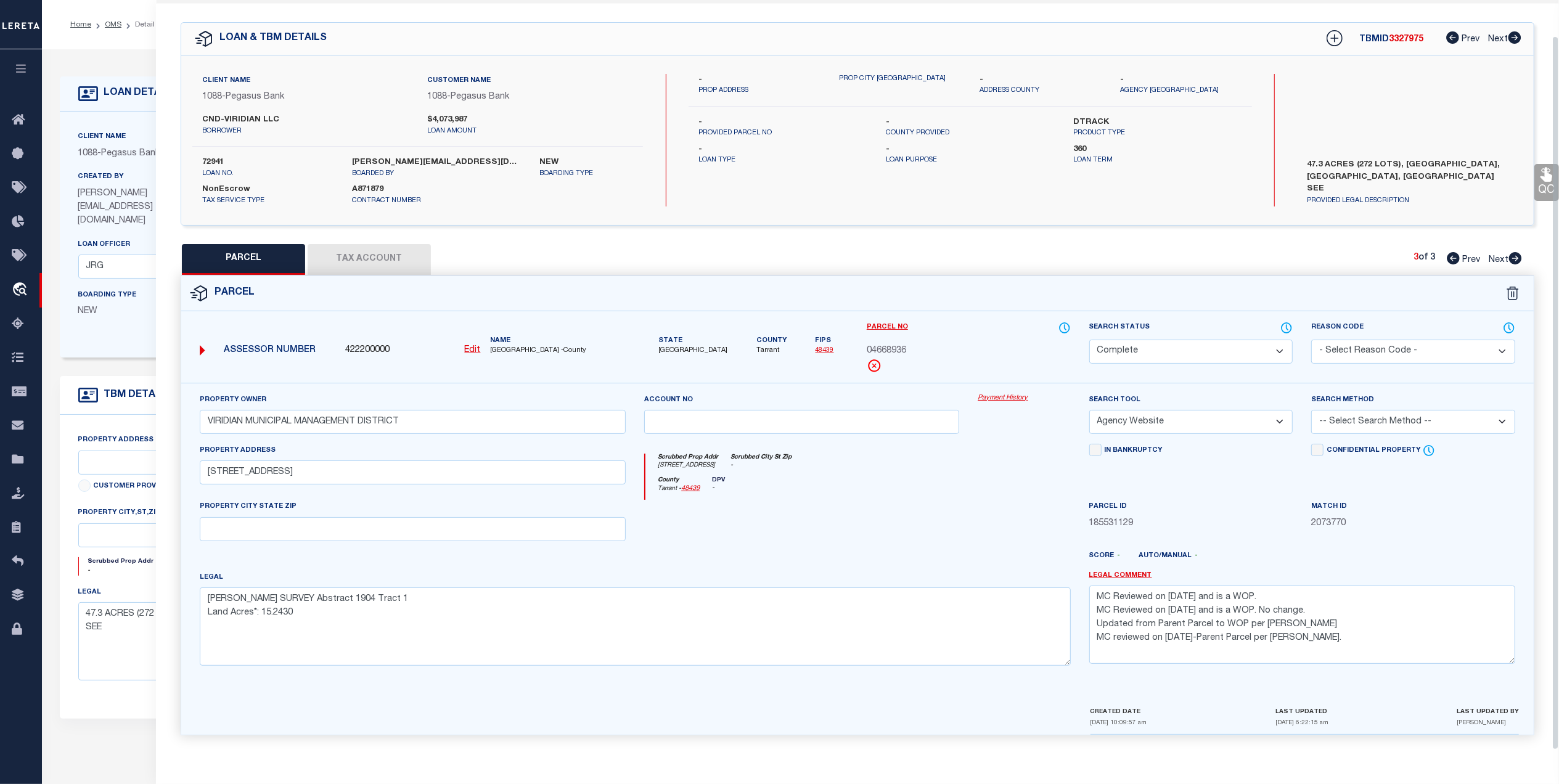
scroll to position [37, 0]
click at [433, 600] on textarea "GOODFELLOW, J J SURVEY Abstract 1904 Tract 1 Land Acres*: 15.2430" at bounding box center [635, 626] width 871 height 77
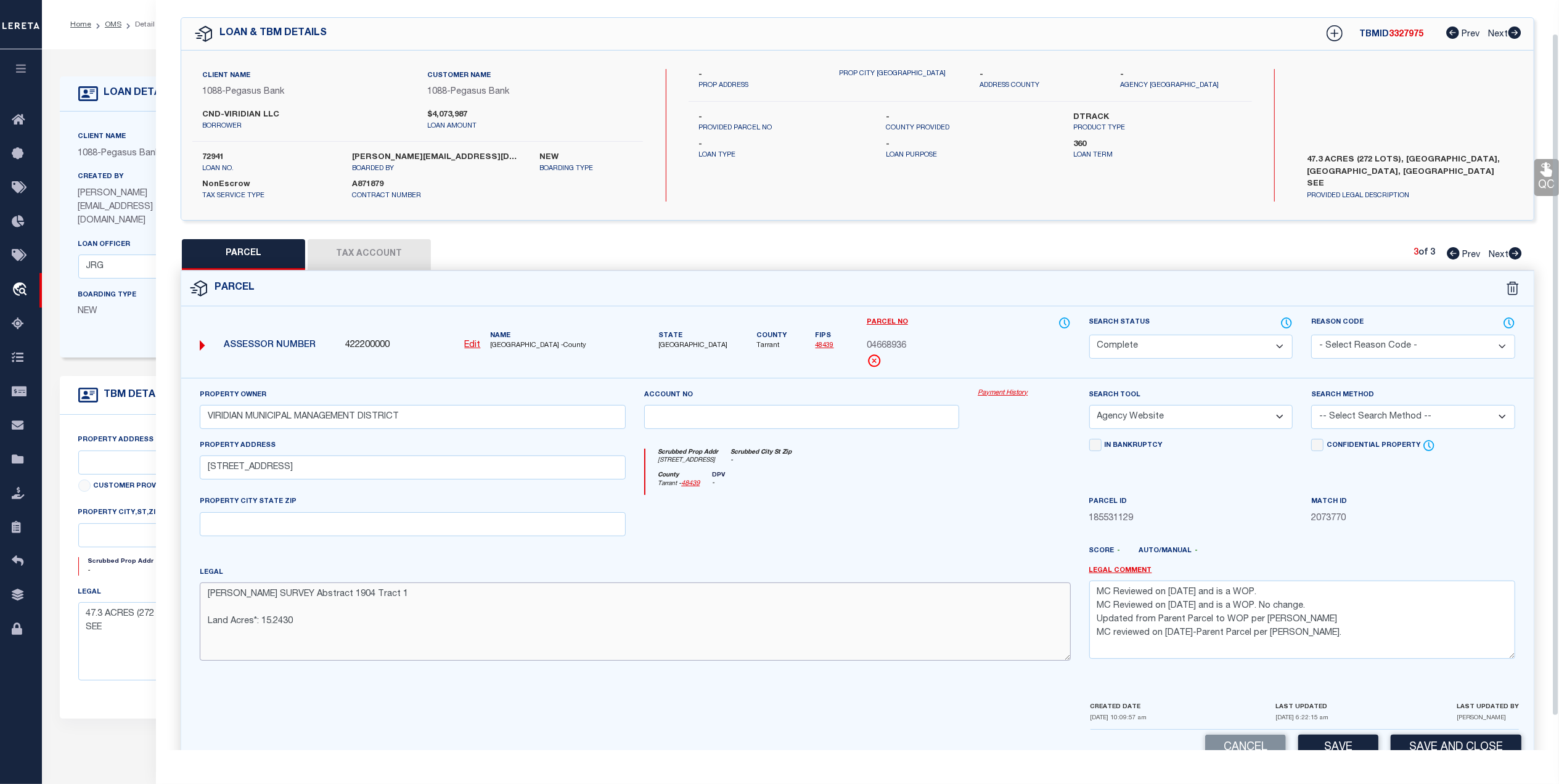
click at [326, 629] on textarea "GOODFELLOW, J J SURVEY Abstract 1904 Tract 1 Land Acres*: 15.2430" at bounding box center [635, 621] width 871 height 77
click at [1098, 598] on textarea "MC Reviewed on 3-3-25 and is a WOP. MC Reviewed on 12-13-24 and is a WOP. No ch…" at bounding box center [1302, 619] width 426 height 77
paste textarea "MC Reviewed on 10-3-25 and this is a WOP. Legal is for Viridian Village 3C. Lot…"
drag, startPoint x: 1428, startPoint y: 421, endPoint x: 1392, endPoint y: 432, distance: 37.6
click at [1428, 421] on select "-- Select Search Method -- Property Address Legal Liability Info Provided" at bounding box center [1413, 417] width 204 height 24
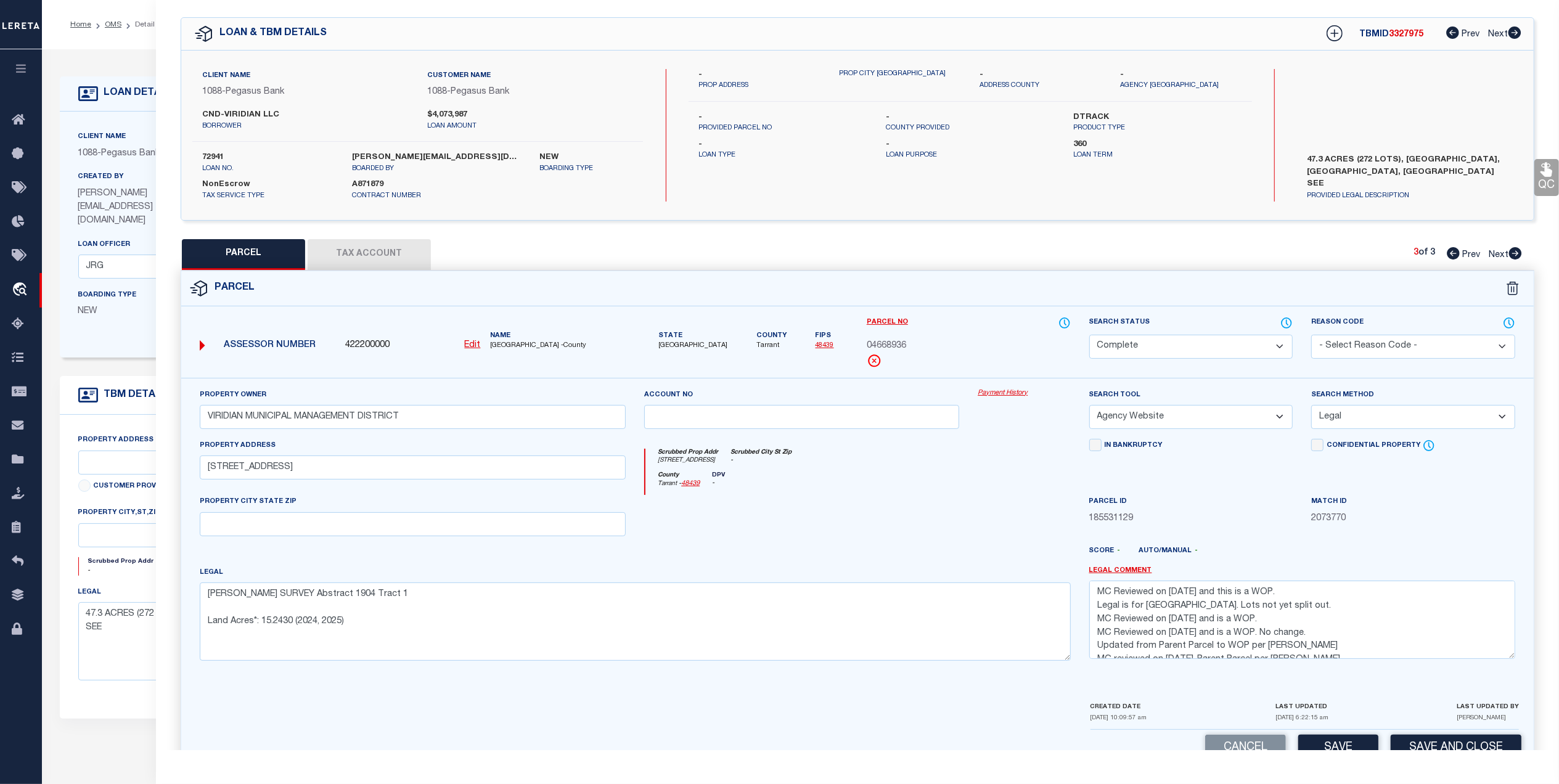
click at [1311, 407] on select "-- Select Search Method -- Property Address Legal Liability Info Provided" at bounding box center [1413, 417] width 204 height 24
click at [888, 503] on div at bounding box center [801, 520] width 333 height 50
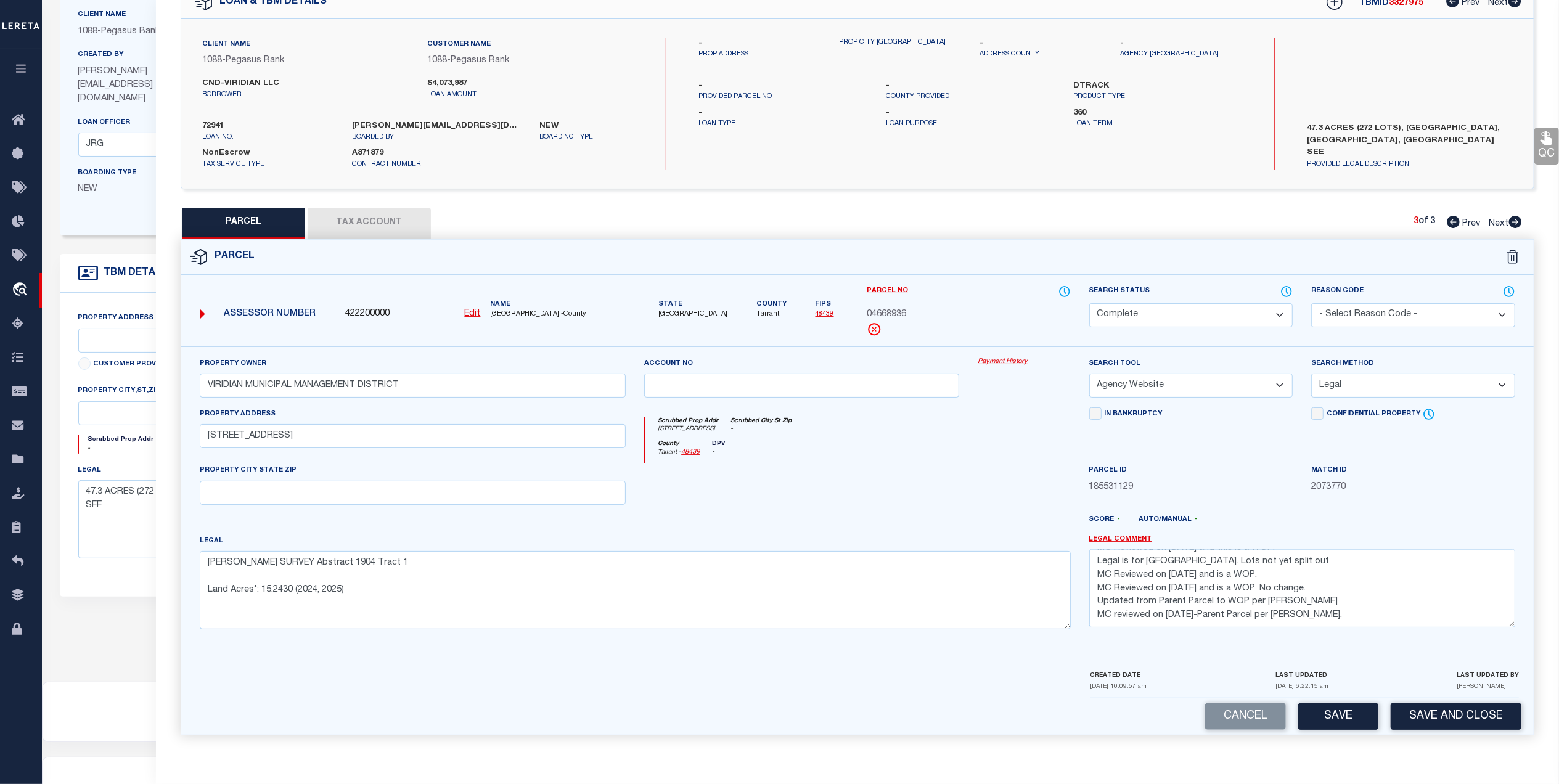
scroll to position [164, 0]
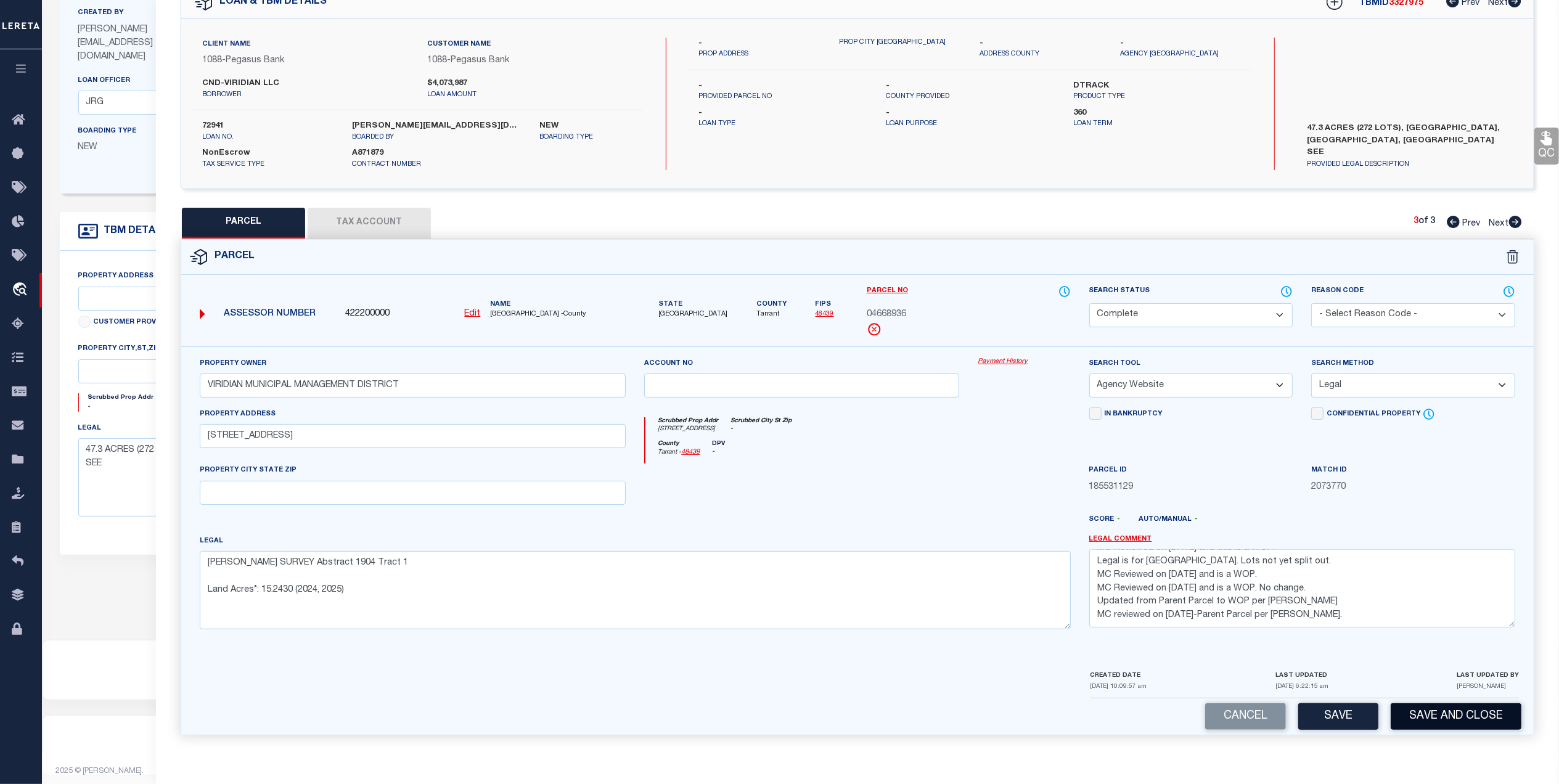
click at [1451, 721] on button "Save and Close" at bounding box center [1455, 716] width 131 height 26
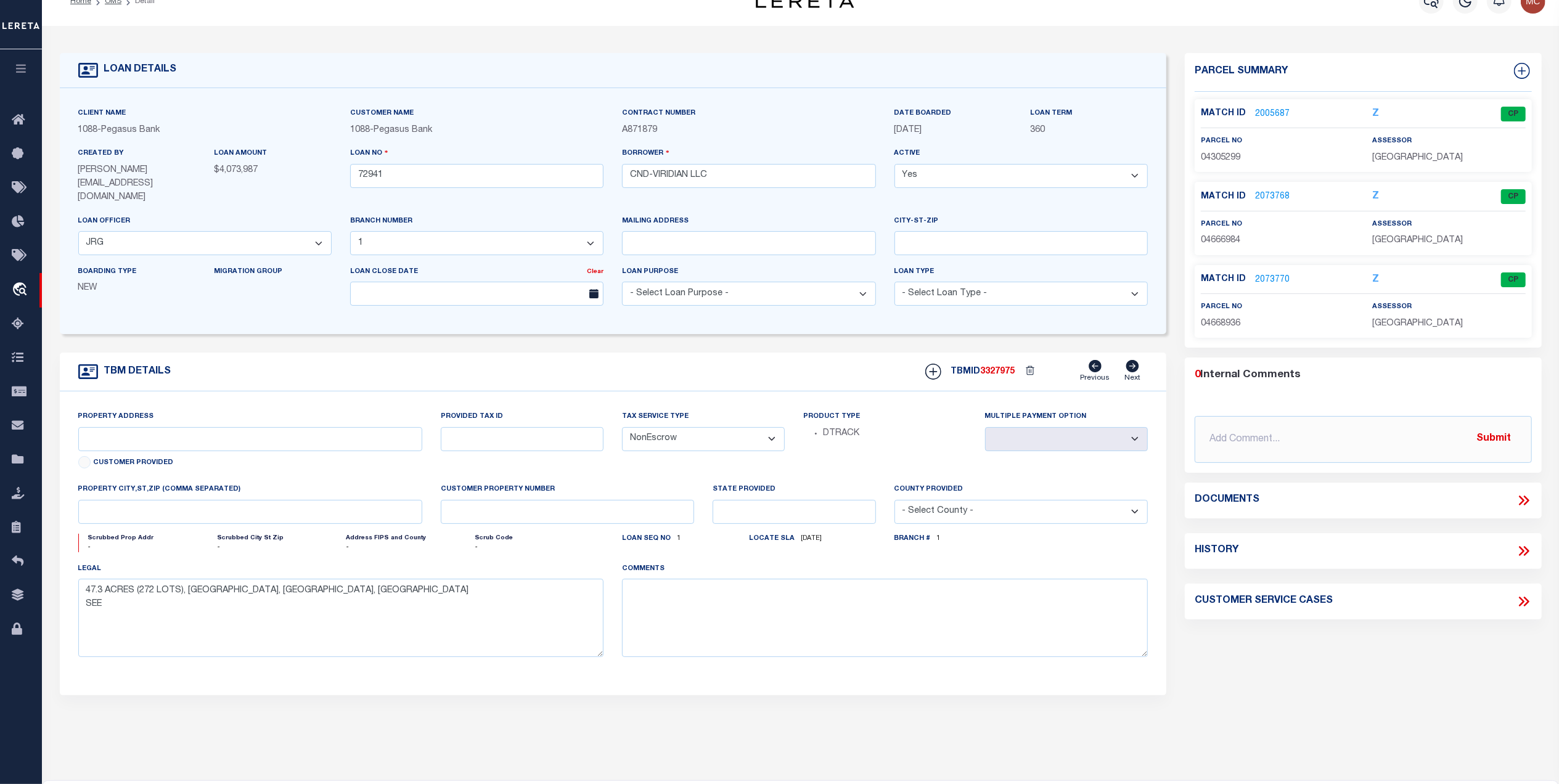
scroll to position [0, 0]
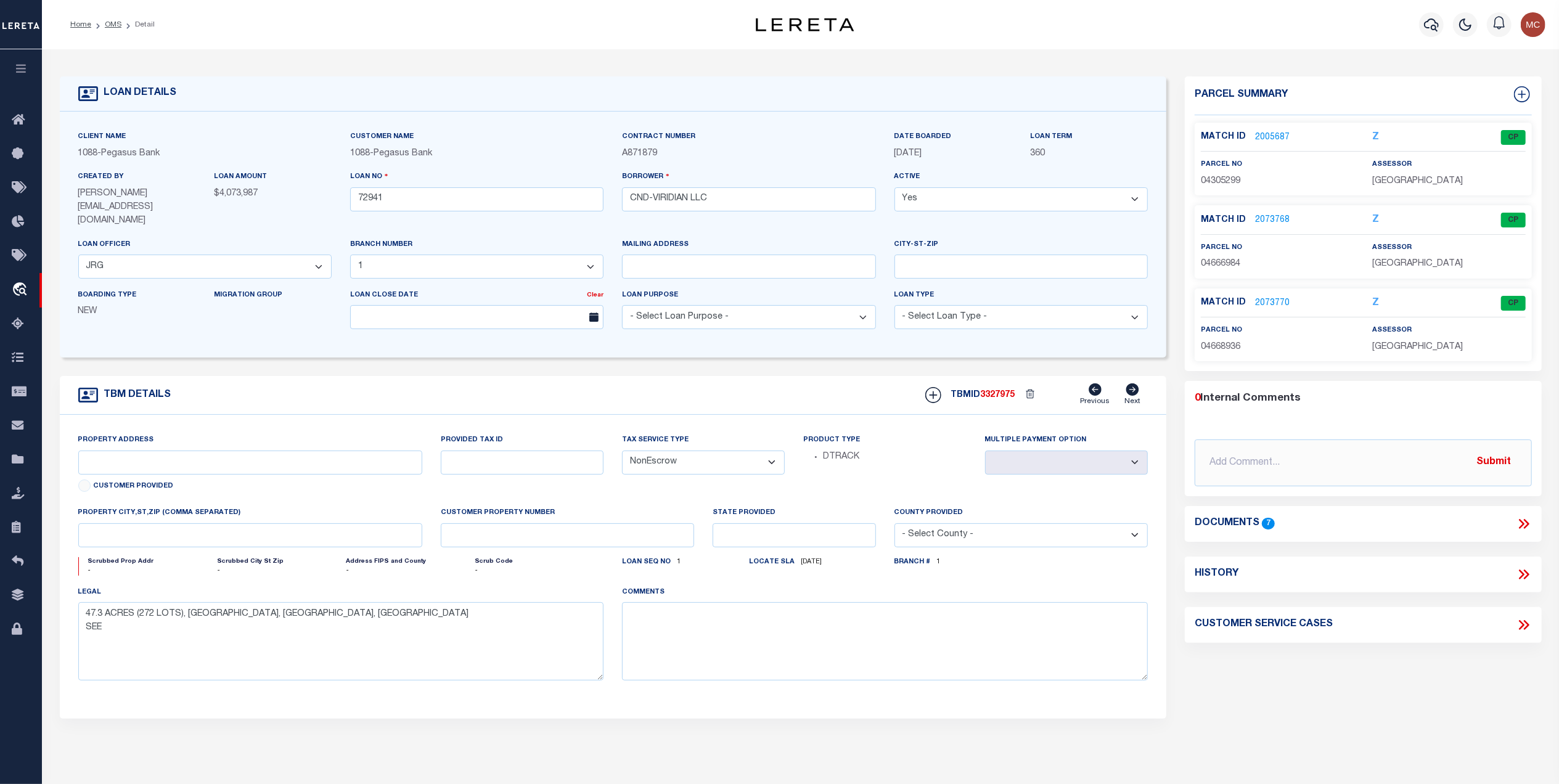
click at [1266, 134] on link "2005687" at bounding box center [1272, 138] width 34 height 13
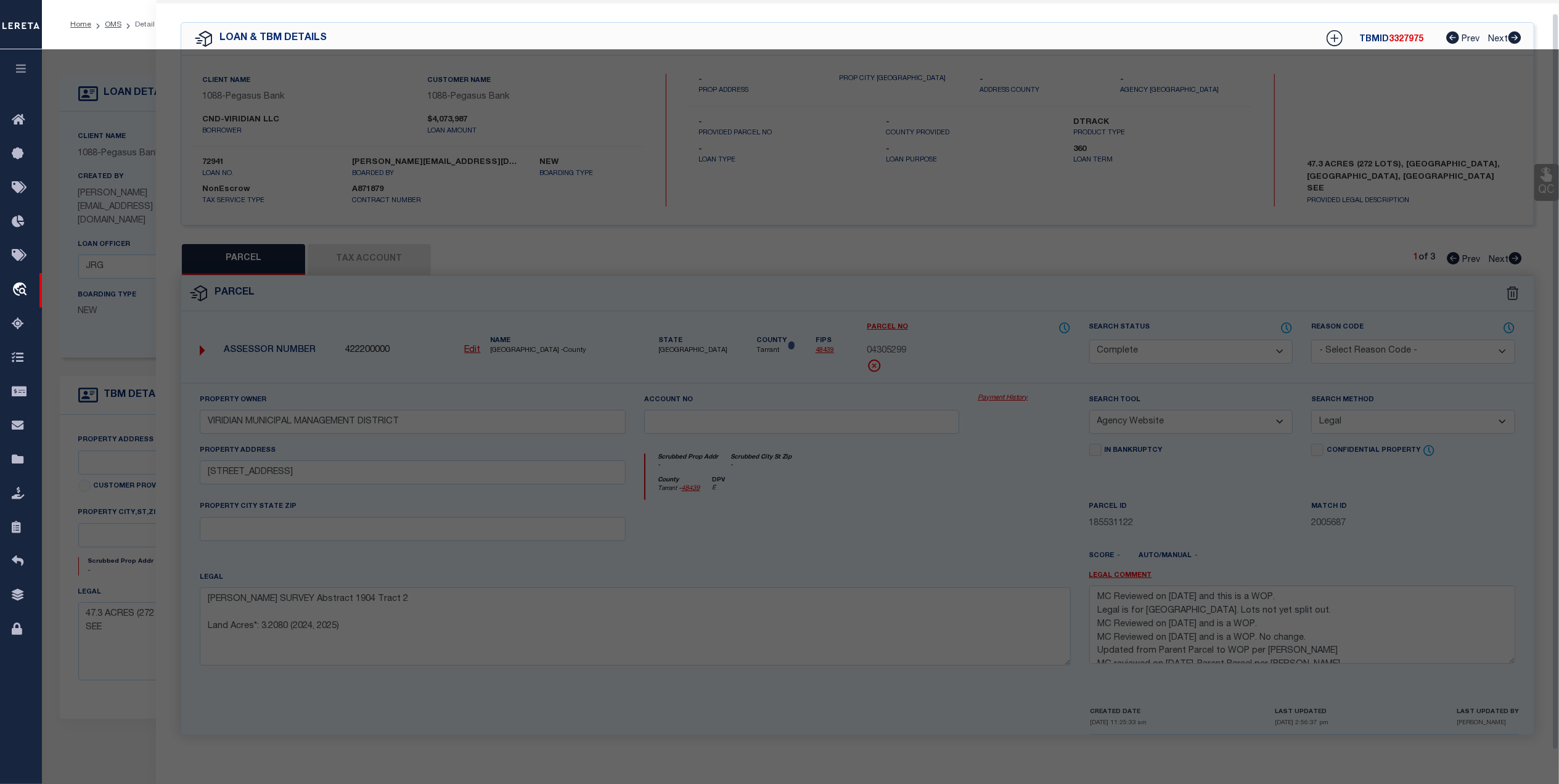
scroll to position [37, 0]
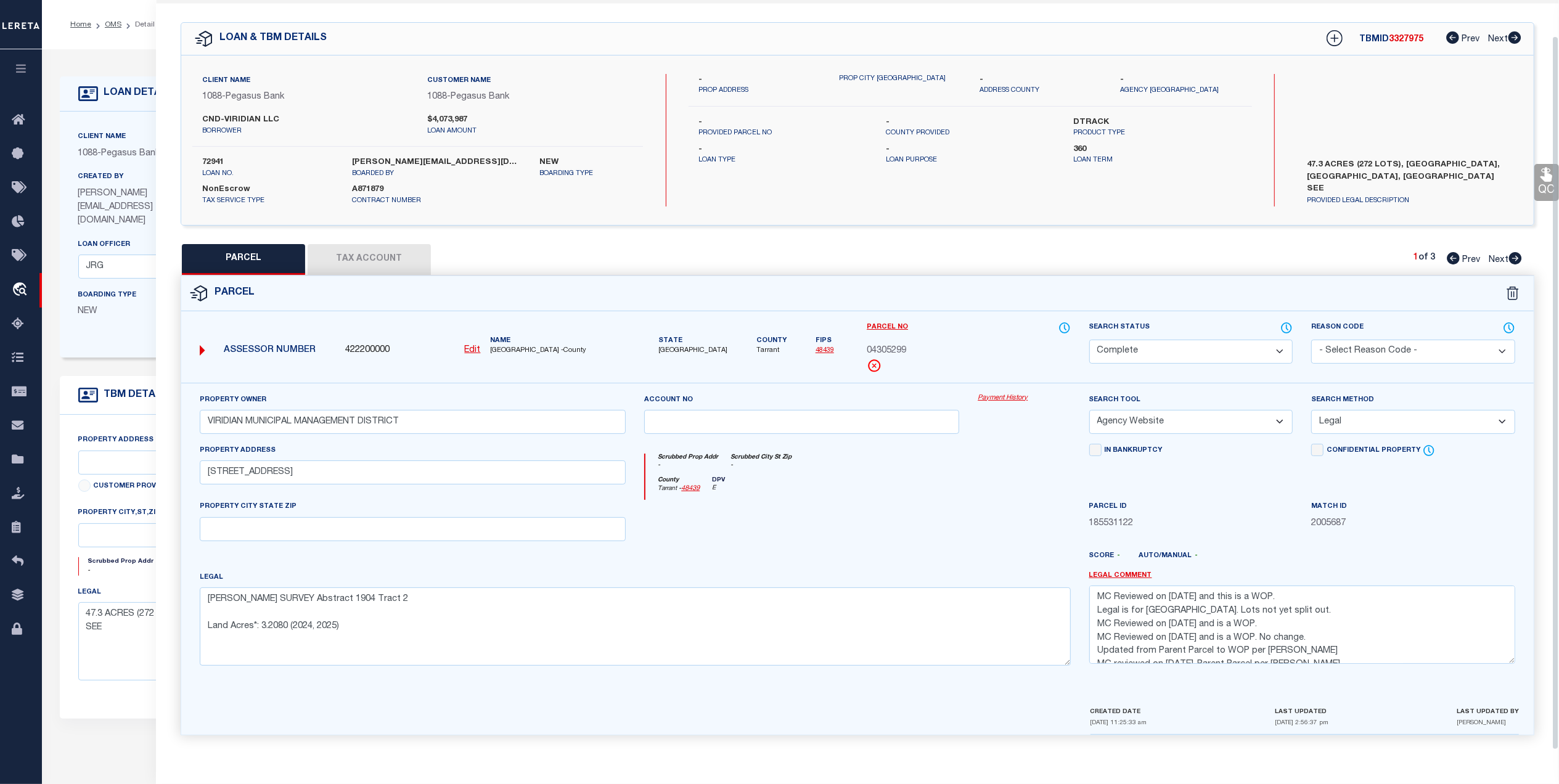
click at [402, 257] on button "Tax Account" at bounding box center [369, 259] width 123 height 31
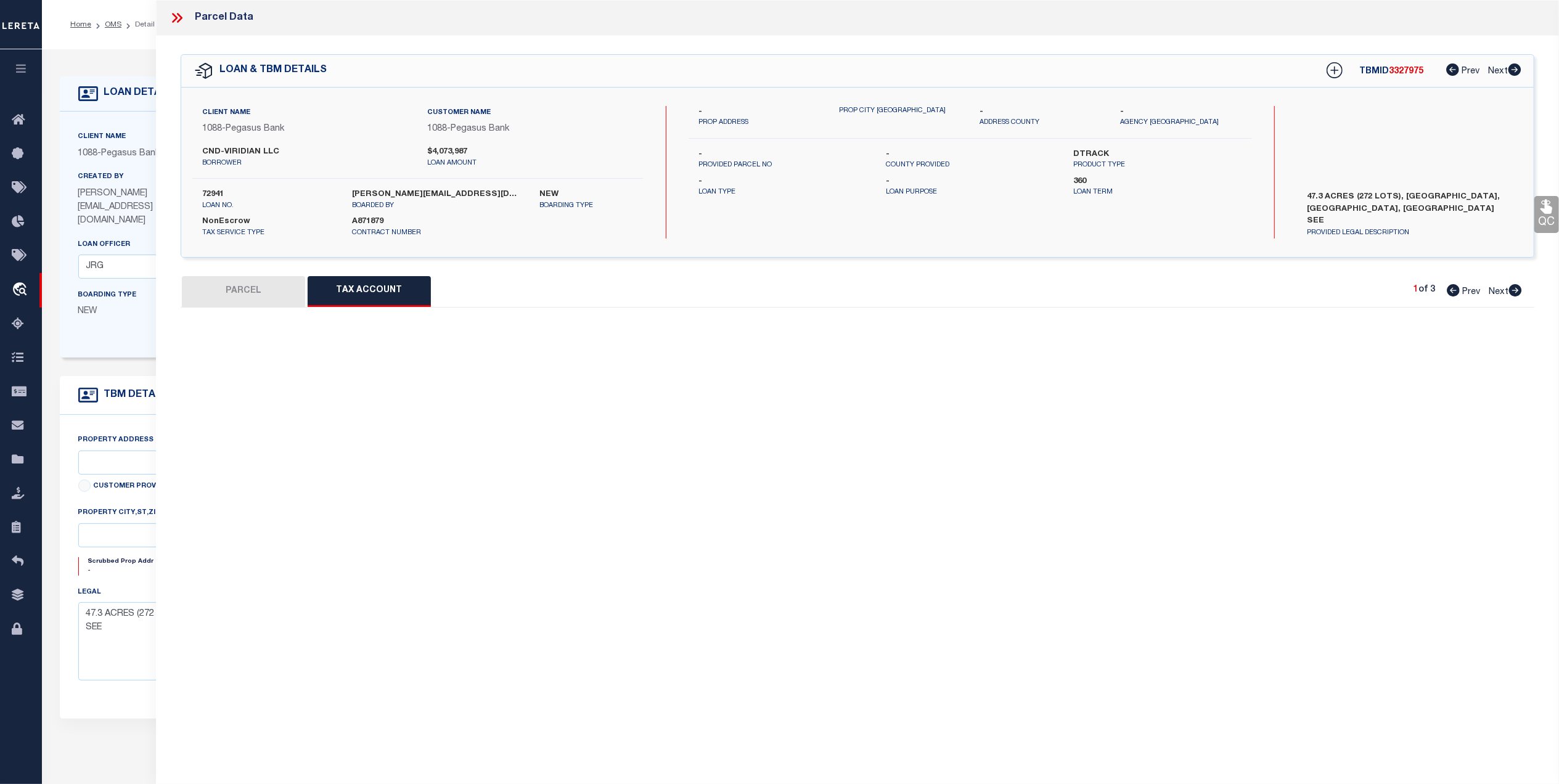
scroll to position [0, 0]
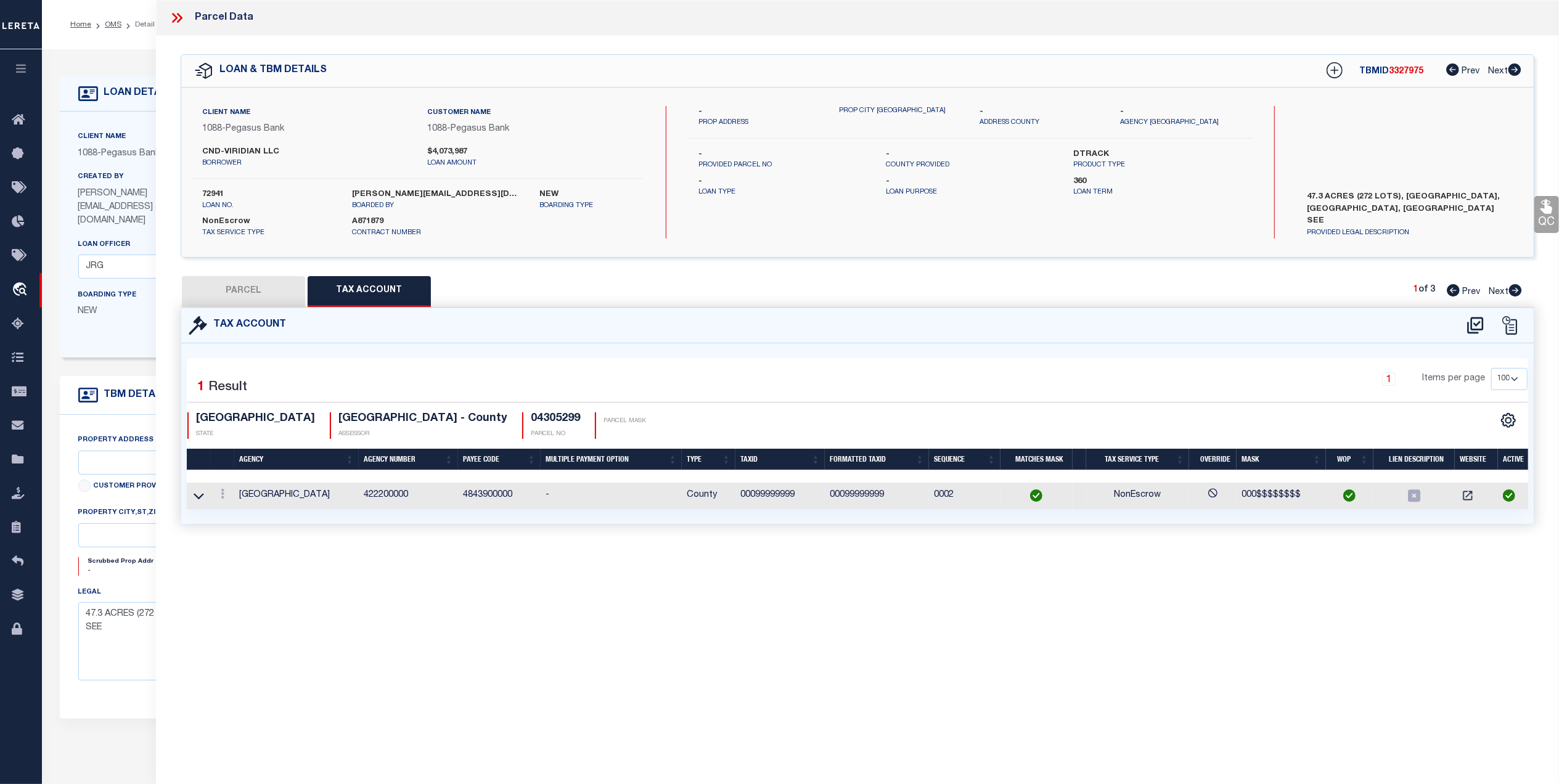
click at [1509, 293] on icon at bounding box center [1515, 291] width 14 height 13
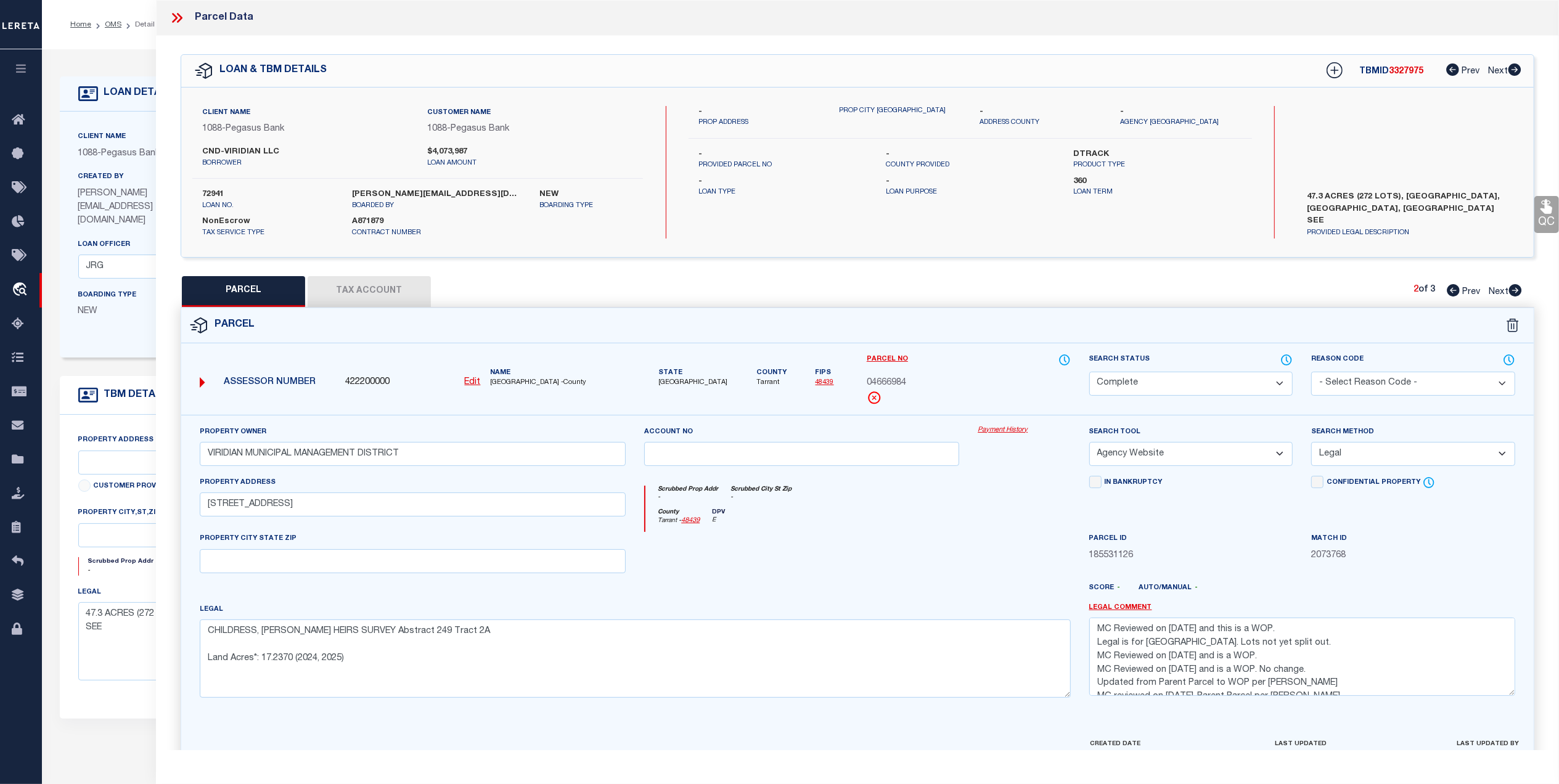
click at [394, 286] on button "Tax Account" at bounding box center [369, 292] width 123 height 31
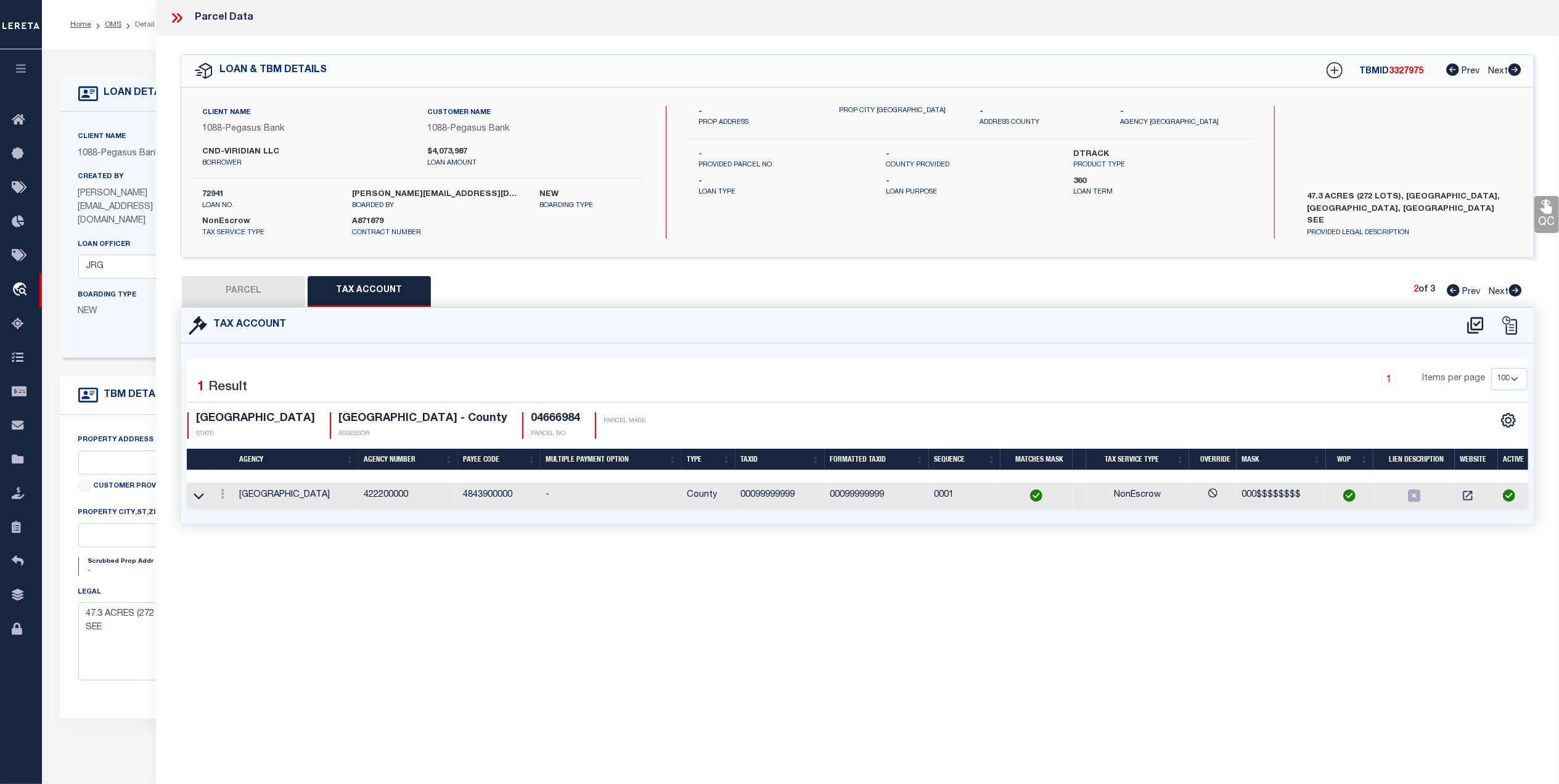
click at [267, 286] on button "PARCEL" at bounding box center [243, 292] width 123 height 31
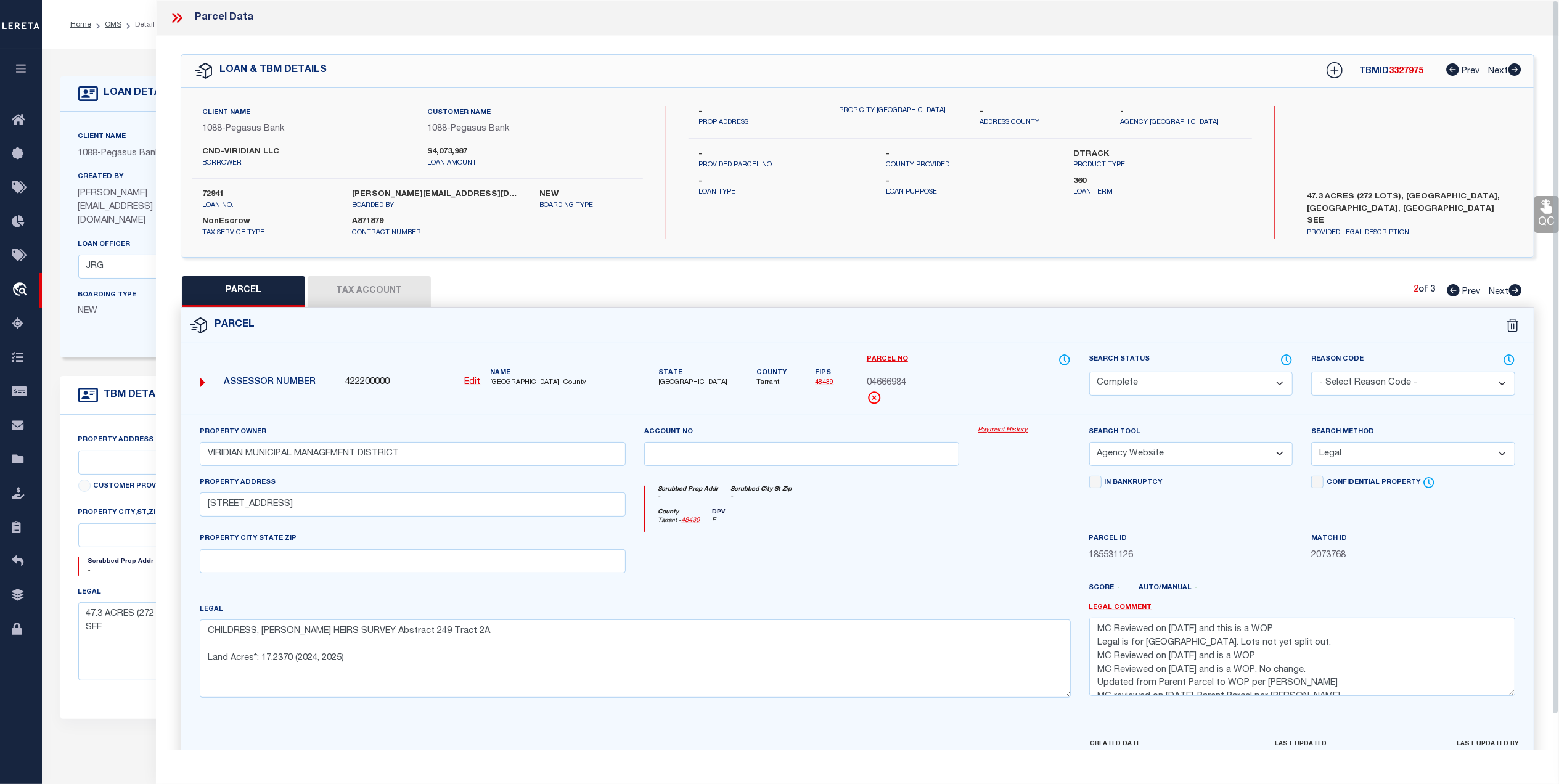
click at [1520, 289] on icon at bounding box center [1515, 291] width 13 height 13
click at [418, 283] on button "Tax Account" at bounding box center [369, 292] width 123 height 31
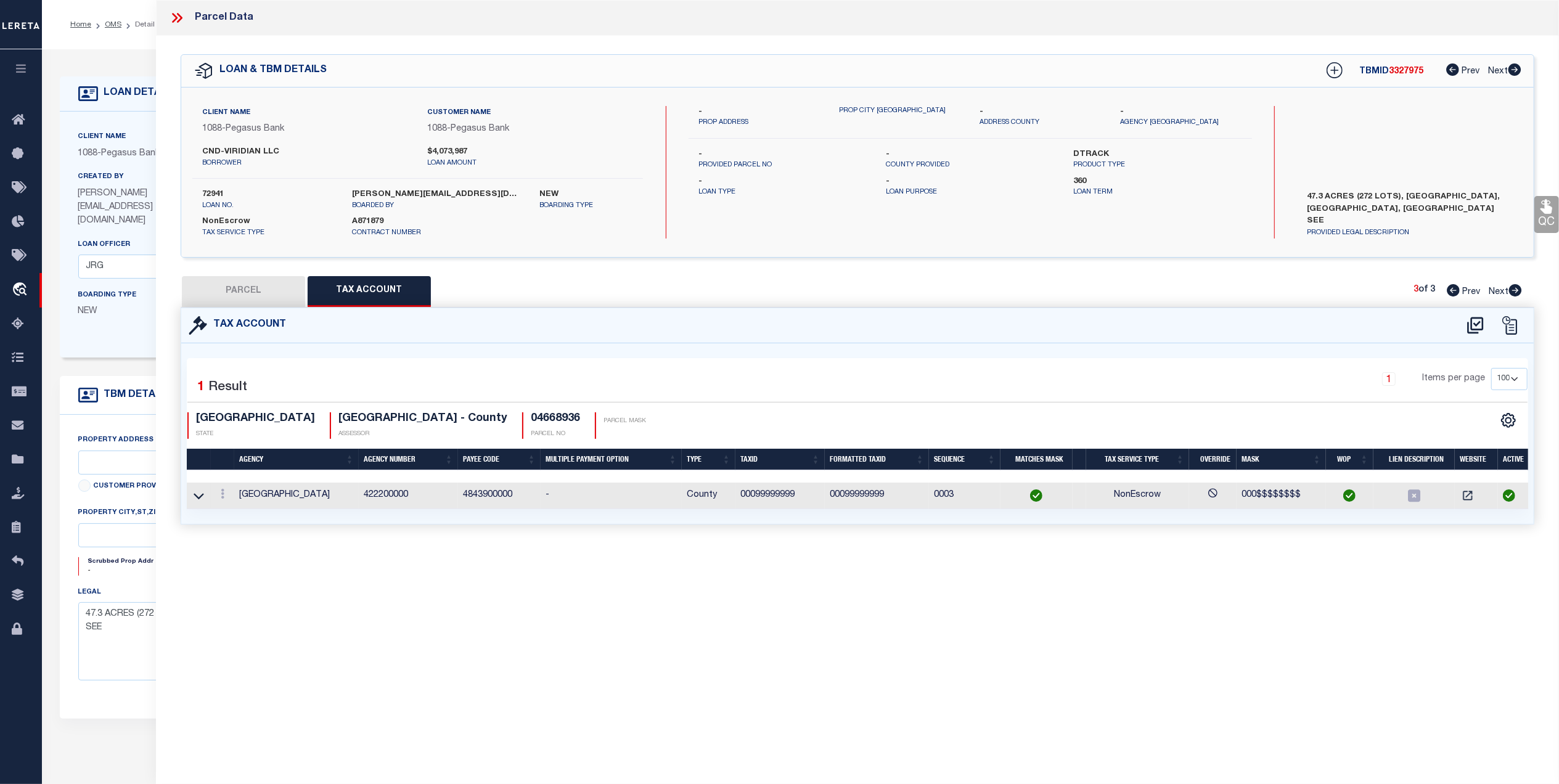
click at [276, 290] on button "PARCEL" at bounding box center [243, 292] width 123 height 31
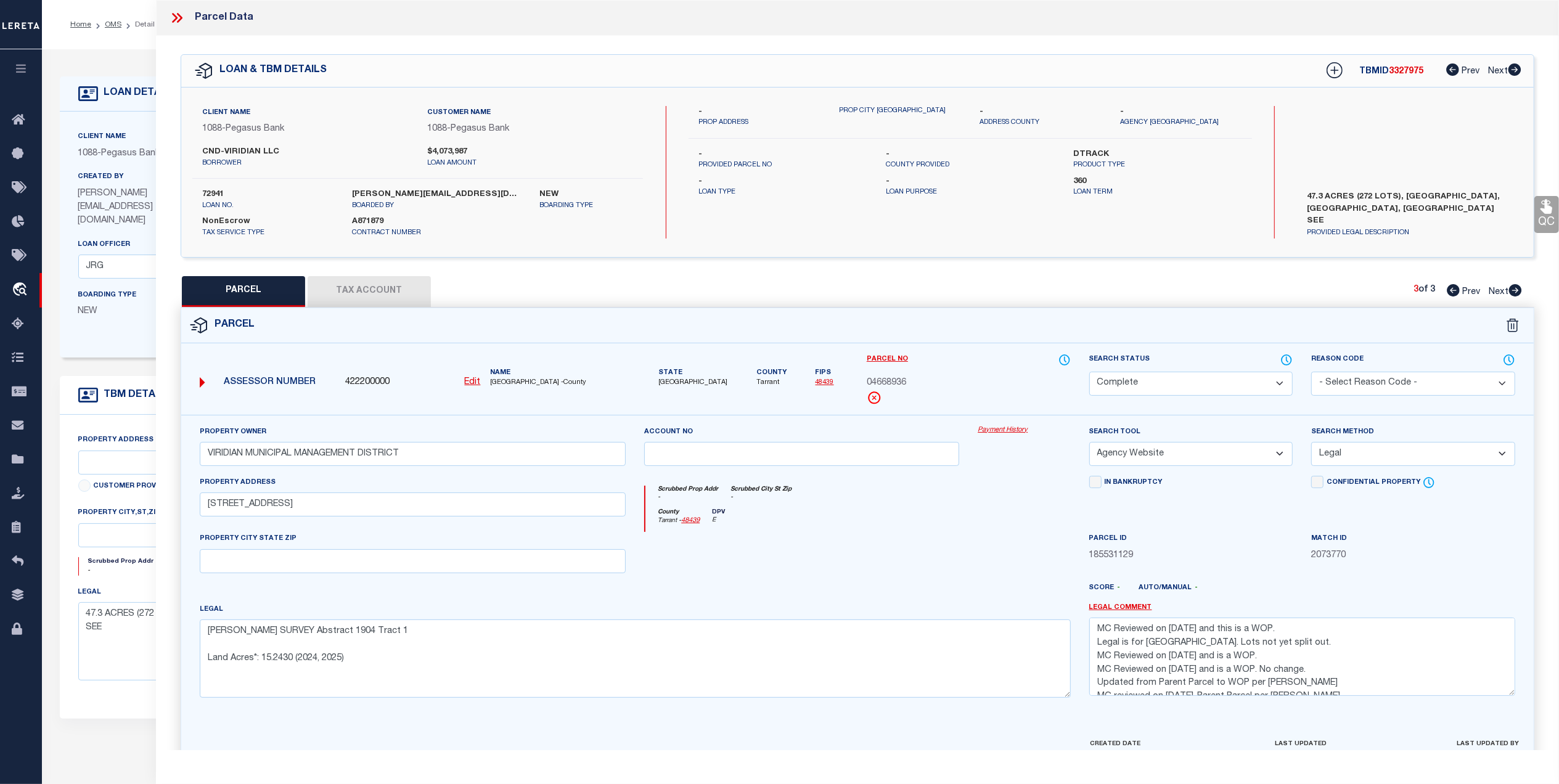
click at [179, 18] on icon at bounding box center [177, 18] width 16 height 16
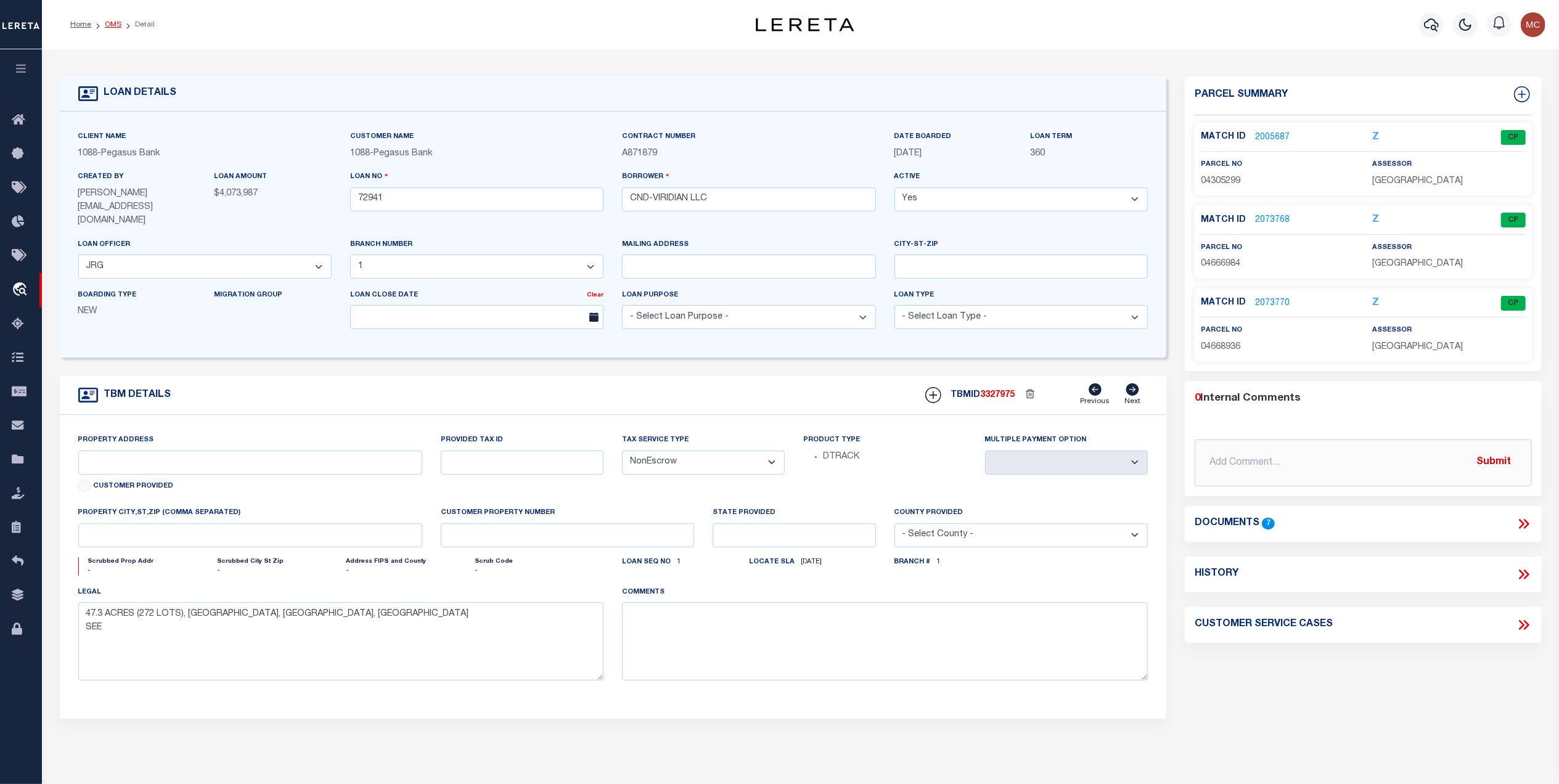
click at [116, 28] on link "OMS" at bounding box center [113, 24] width 16 height 7
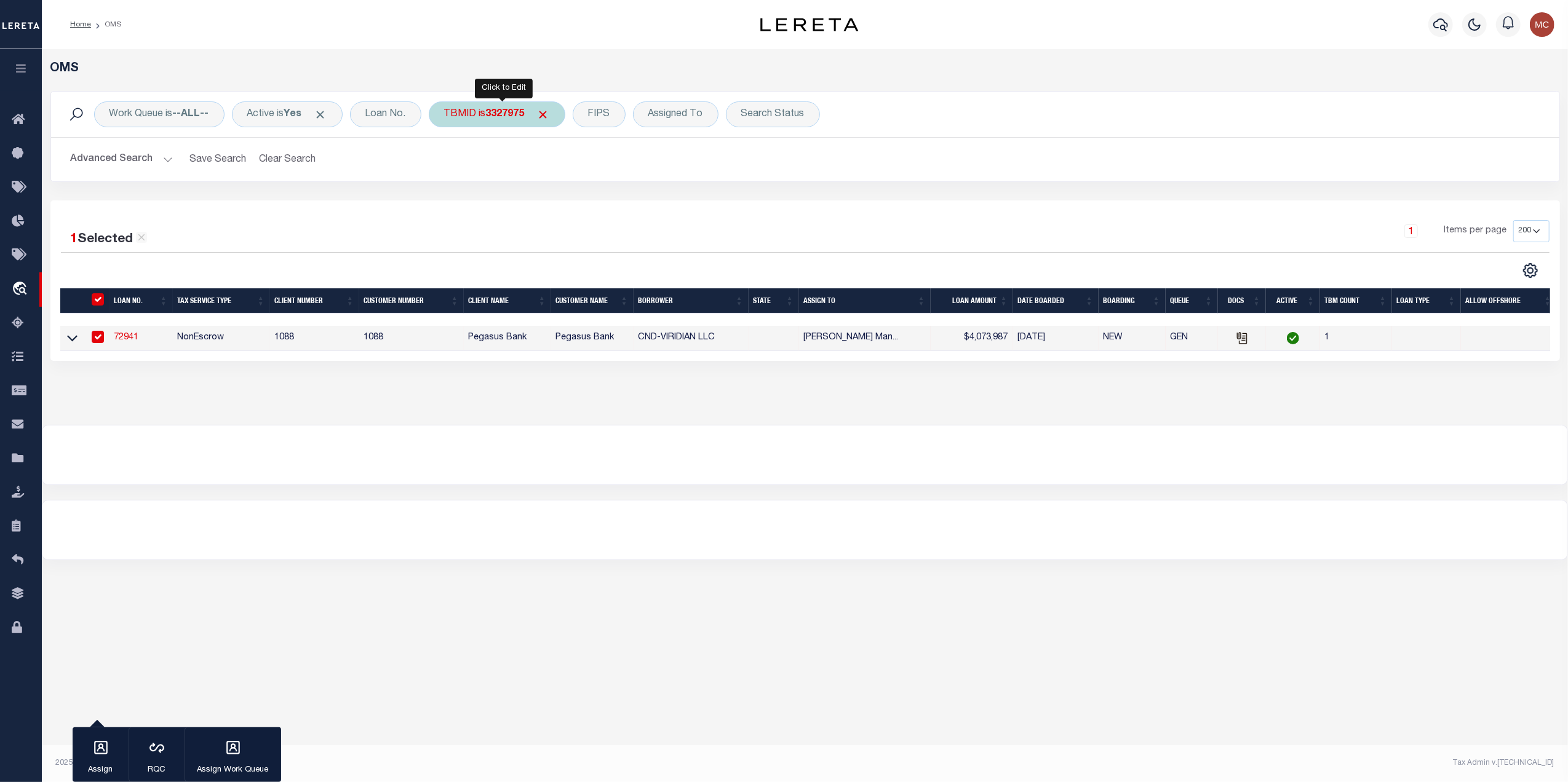
click at [489, 112] on div "TBMID is 3327975" at bounding box center [497, 114] width 137 height 26
click at [618, 198] on input "Apply" at bounding box center [607, 196] width 36 height 21
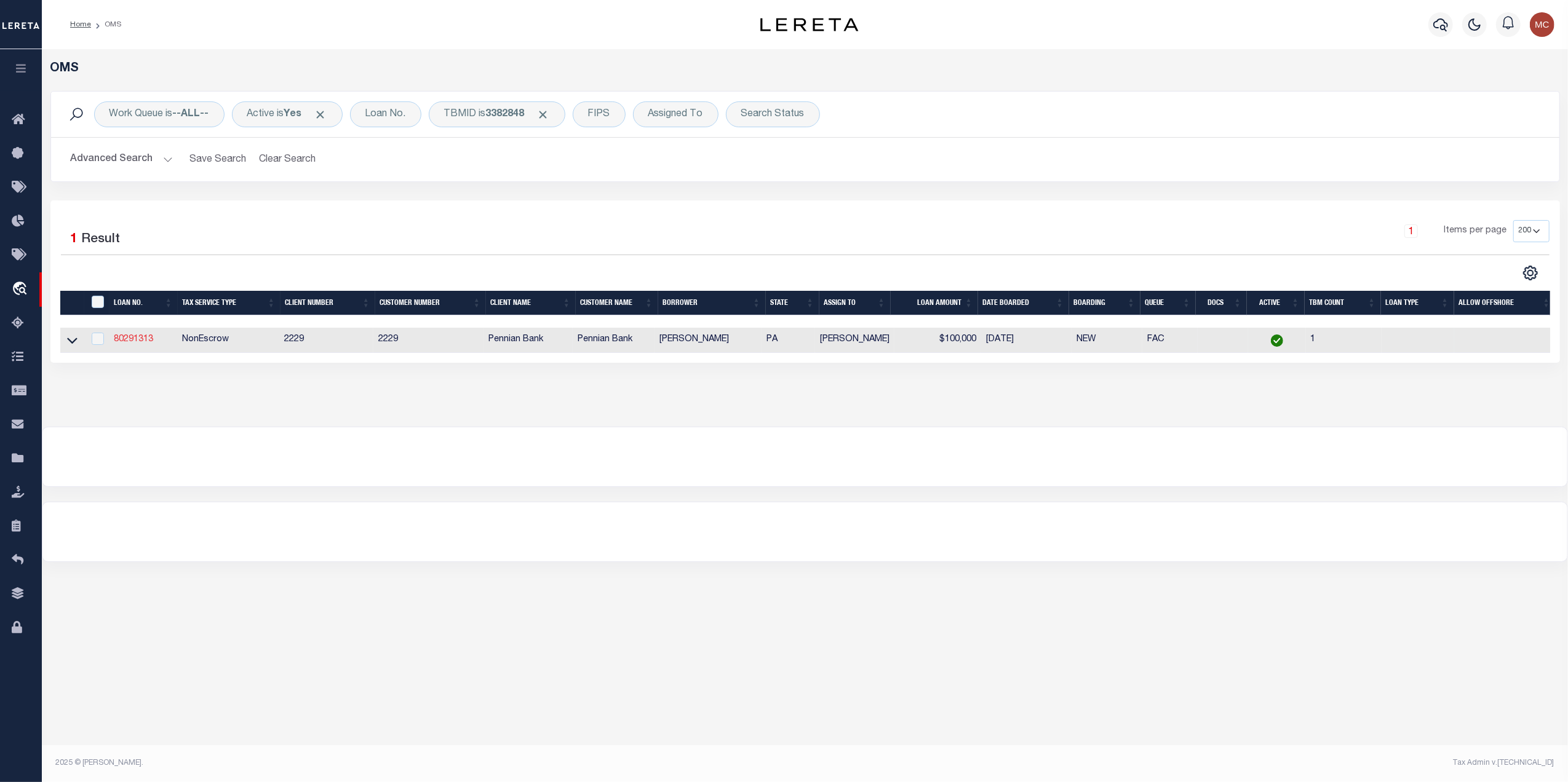
click at [149, 344] on link "80291313" at bounding box center [134, 339] width 40 height 9
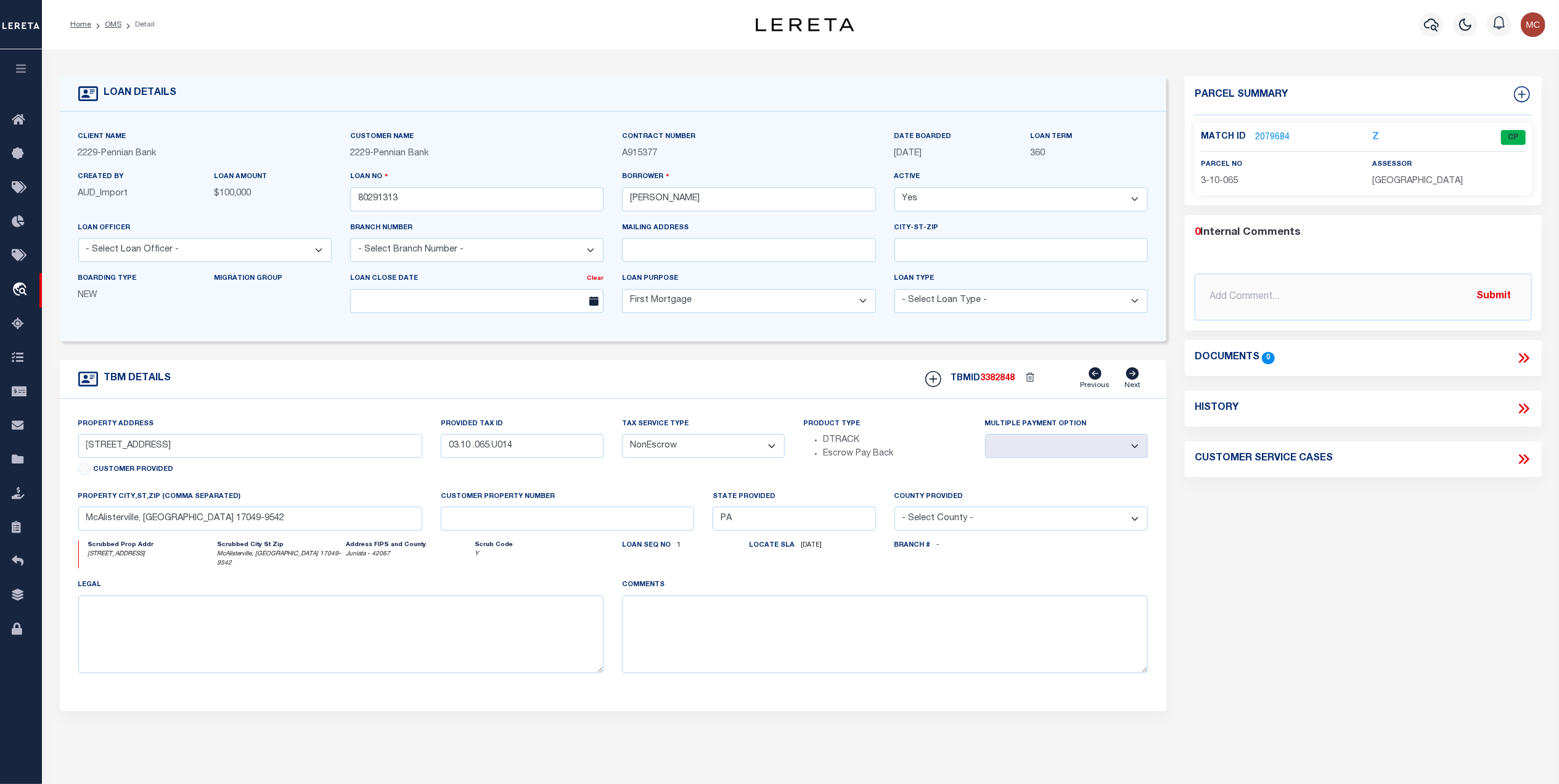
click at [1264, 137] on link "2079684" at bounding box center [1272, 138] width 34 height 13
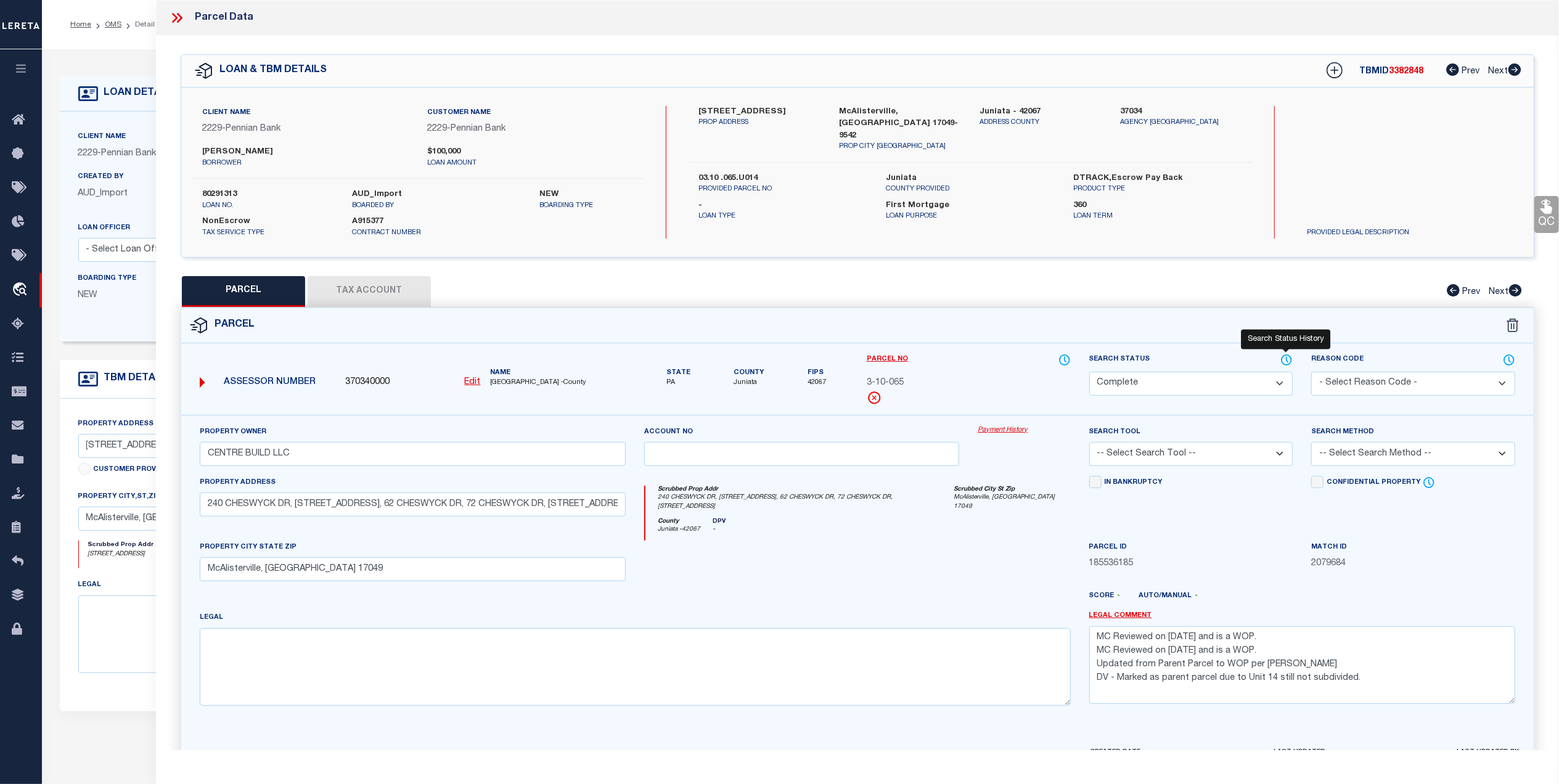
click at [1282, 361] on icon at bounding box center [1286, 359] width 10 height 10
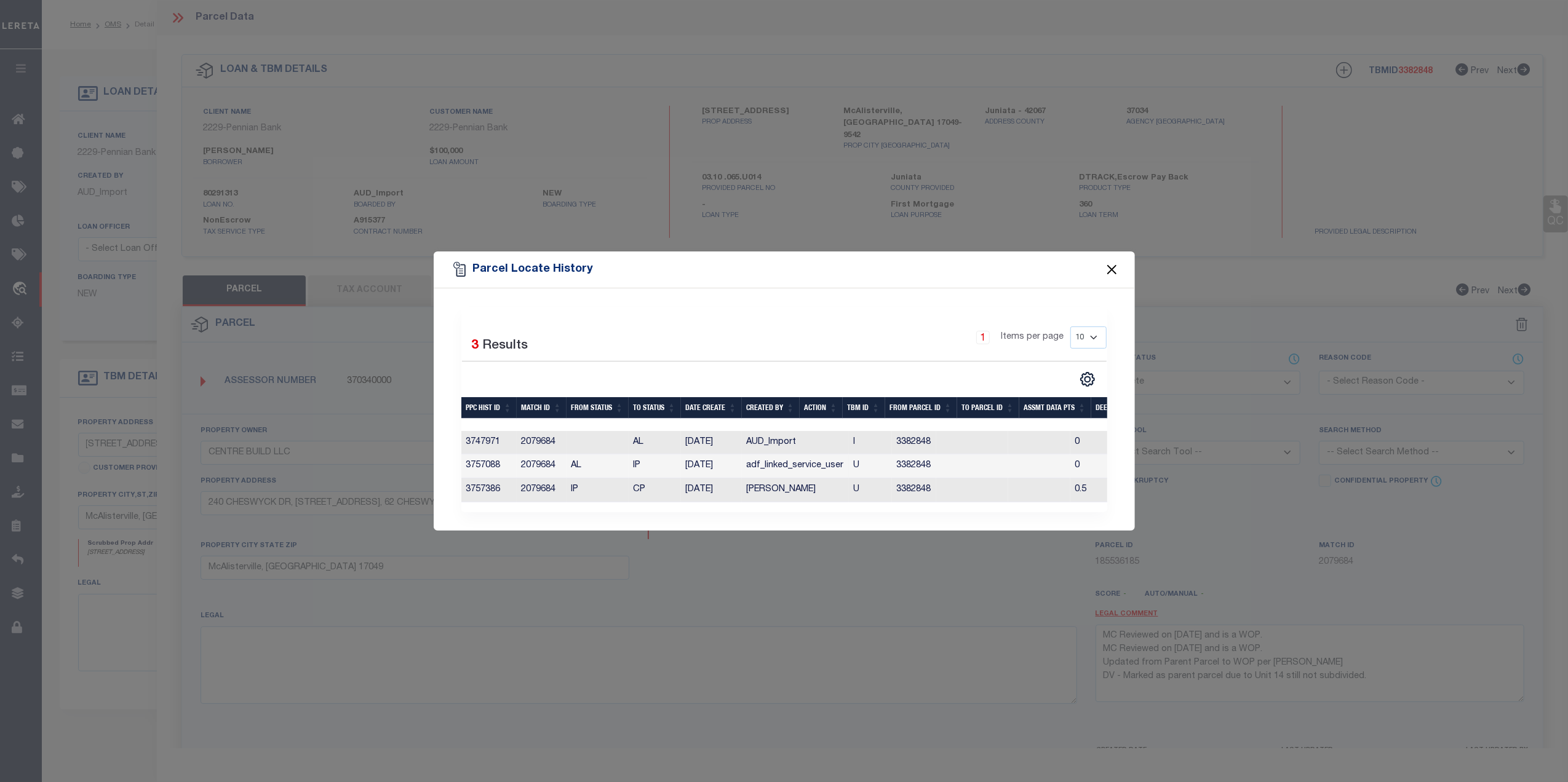
click at [1117, 266] on button "Close" at bounding box center [1111, 270] width 16 height 16
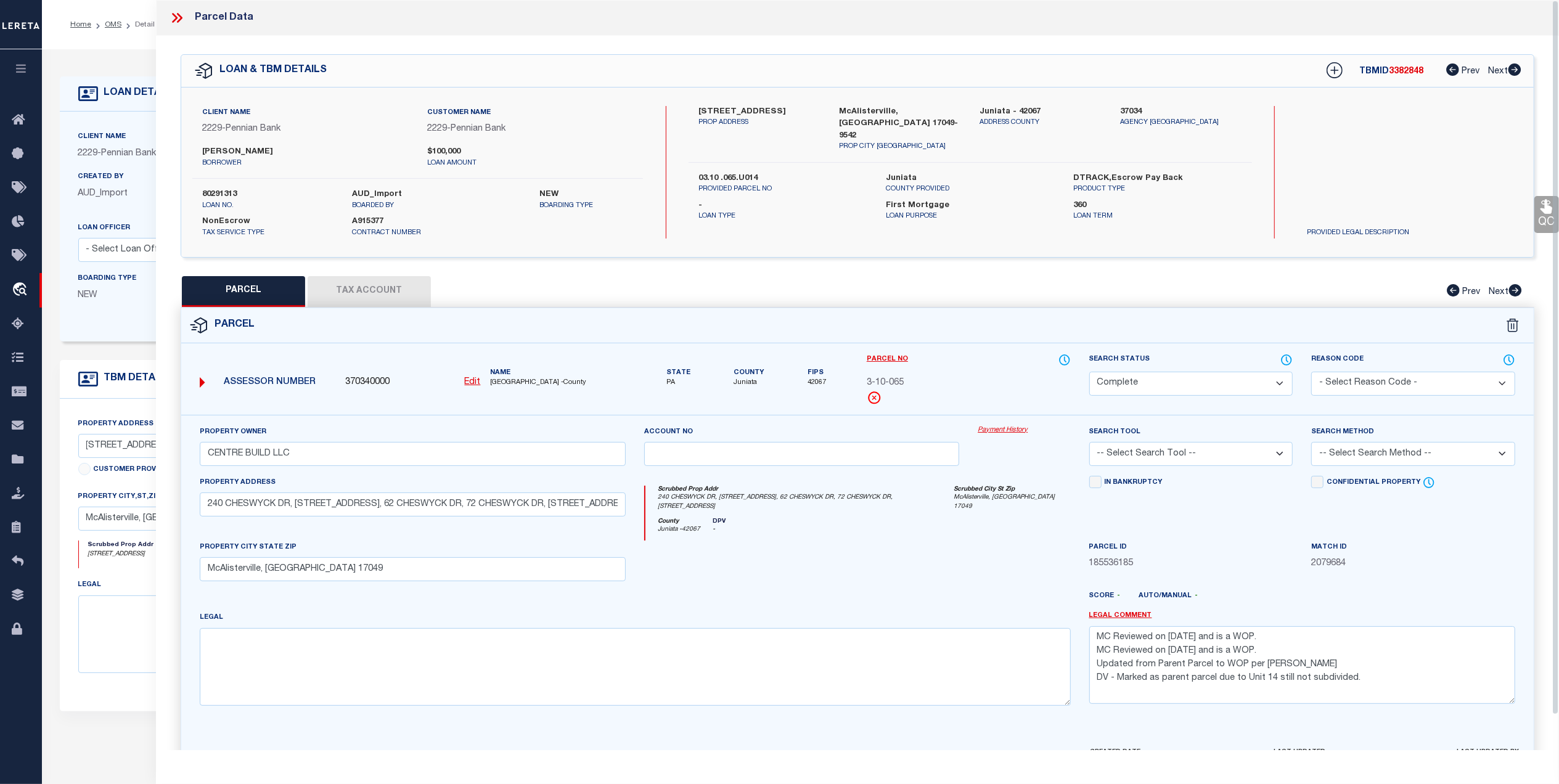
click at [412, 296] on button "Tax Account" at bounding box center [369, 292] width 123 height 31
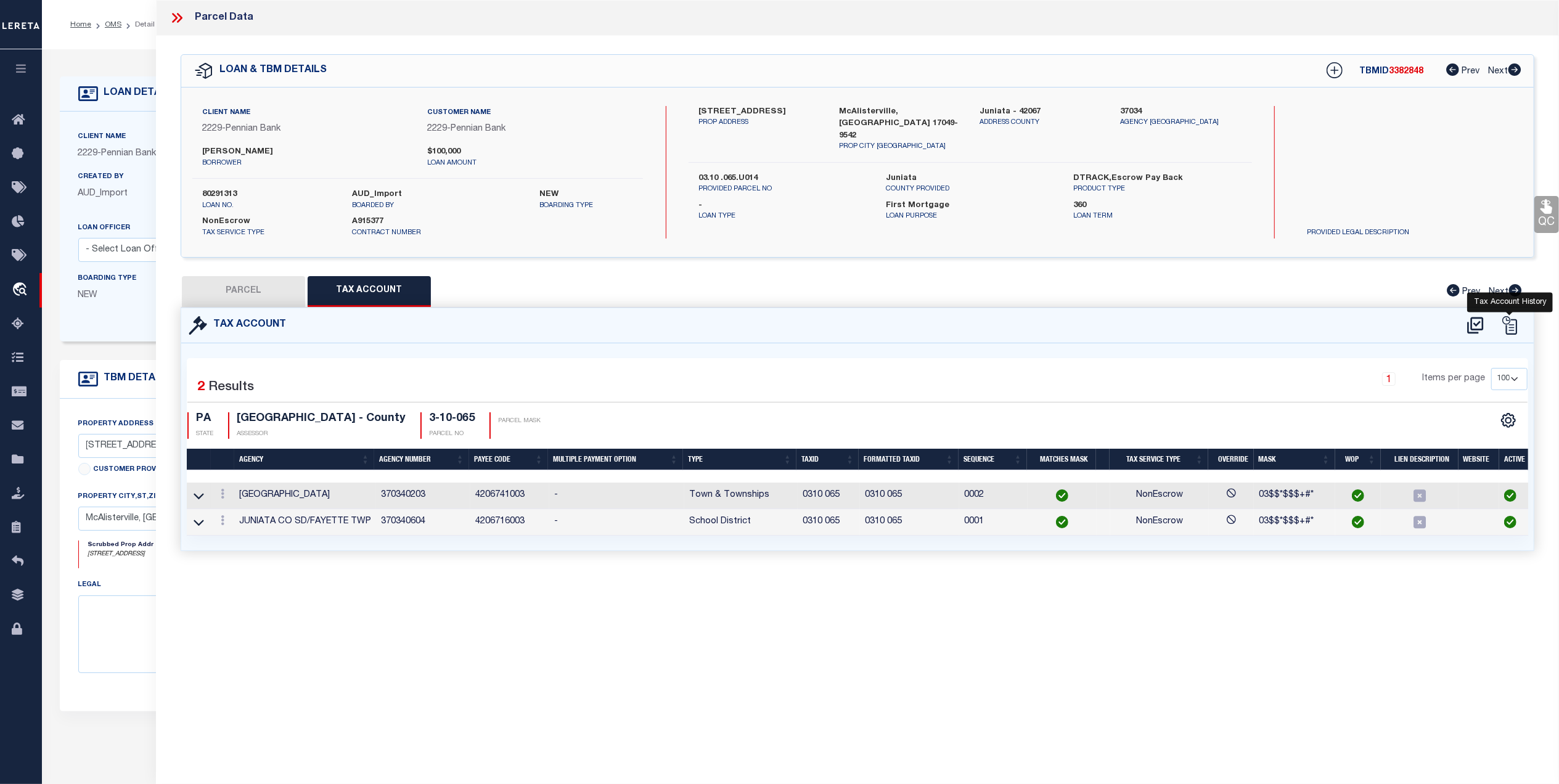
click at [1505, 326] on icon at bounding box center [1509, 325] width 19 height 19
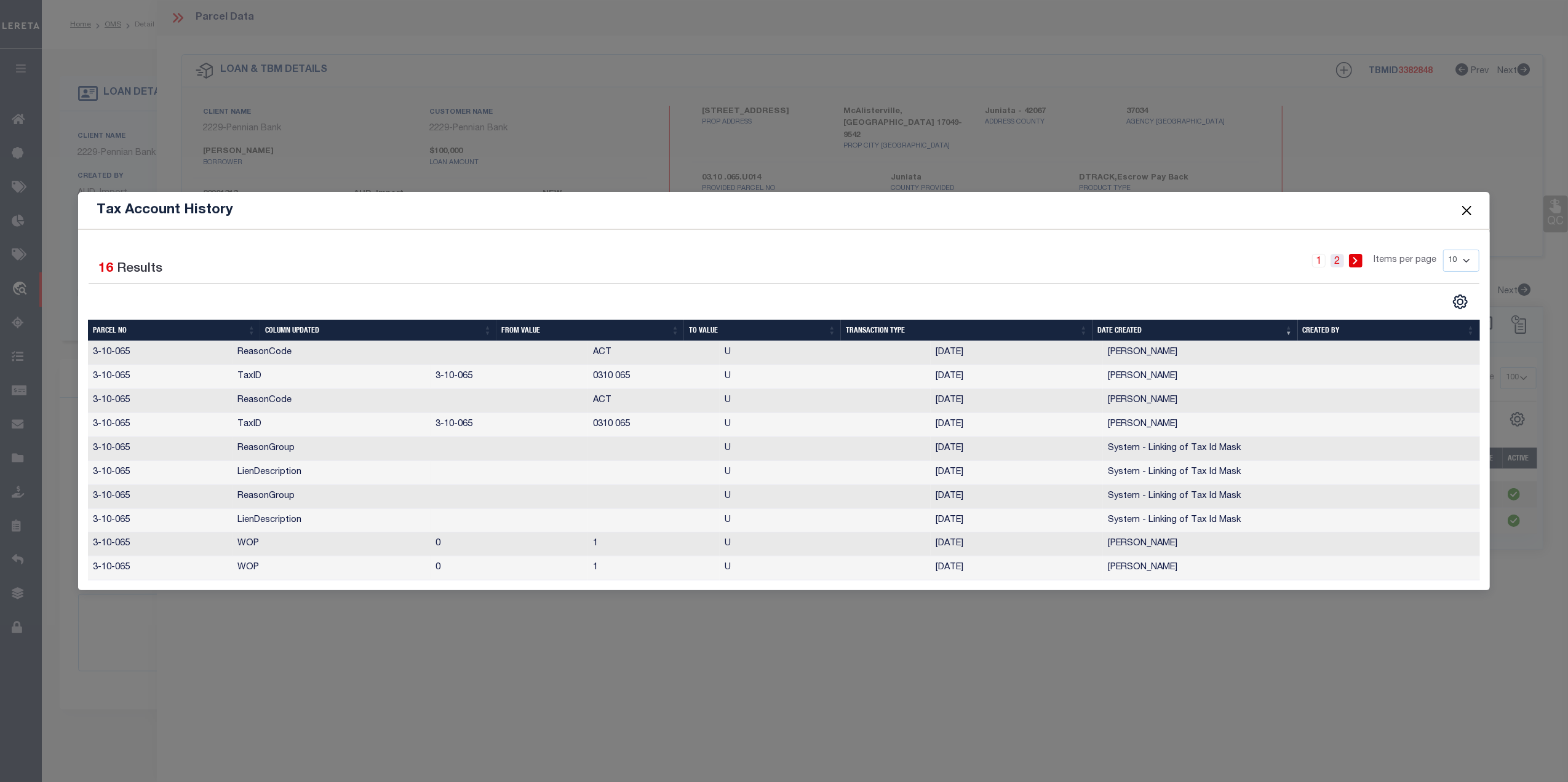
click at [1335, 262] on link "2" at bounding box center [1336, 260] width 13 height 13
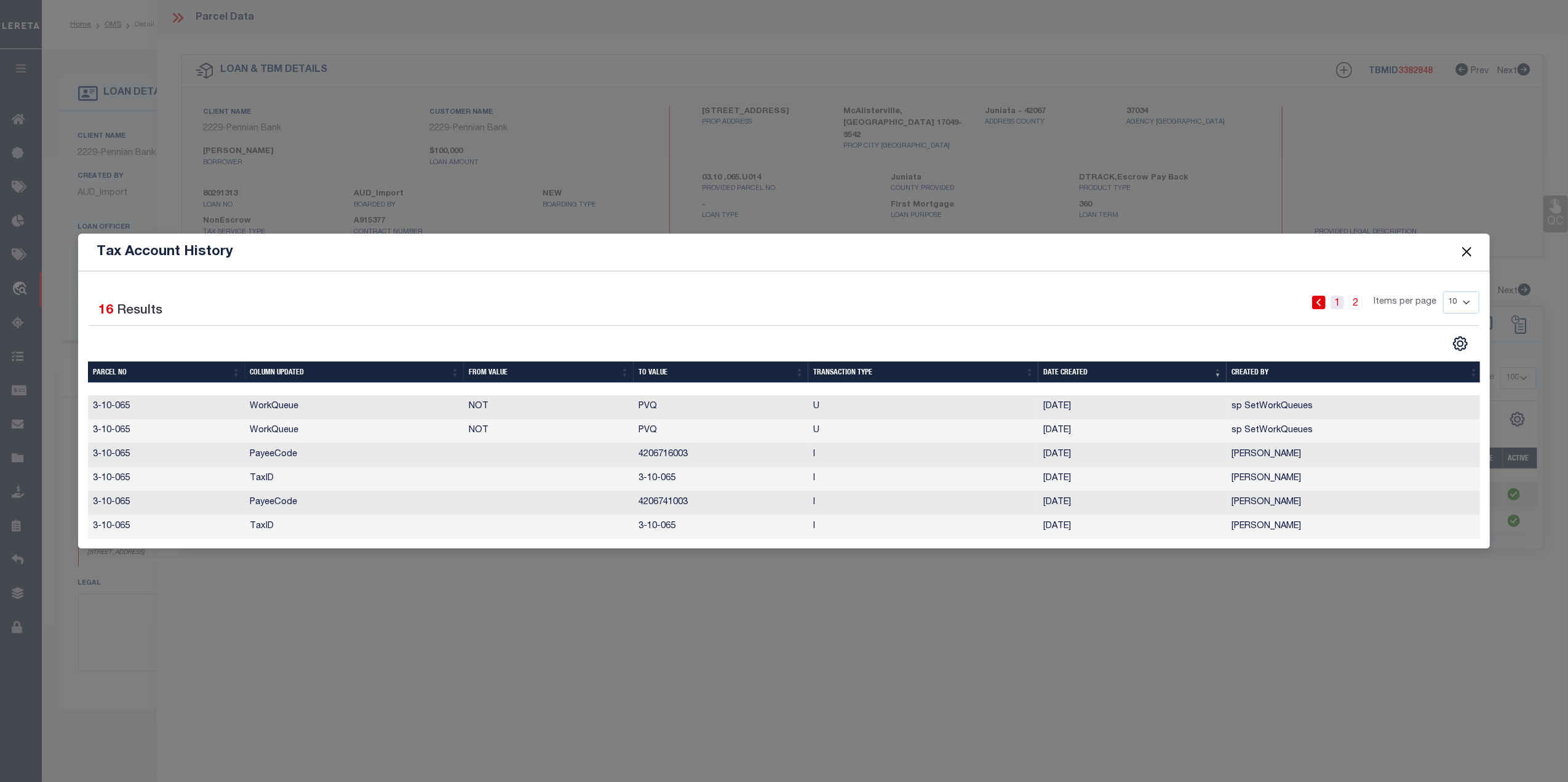
click at [1338, 299] on link "1" at bounding box center [1336, 302] width 13 height 13
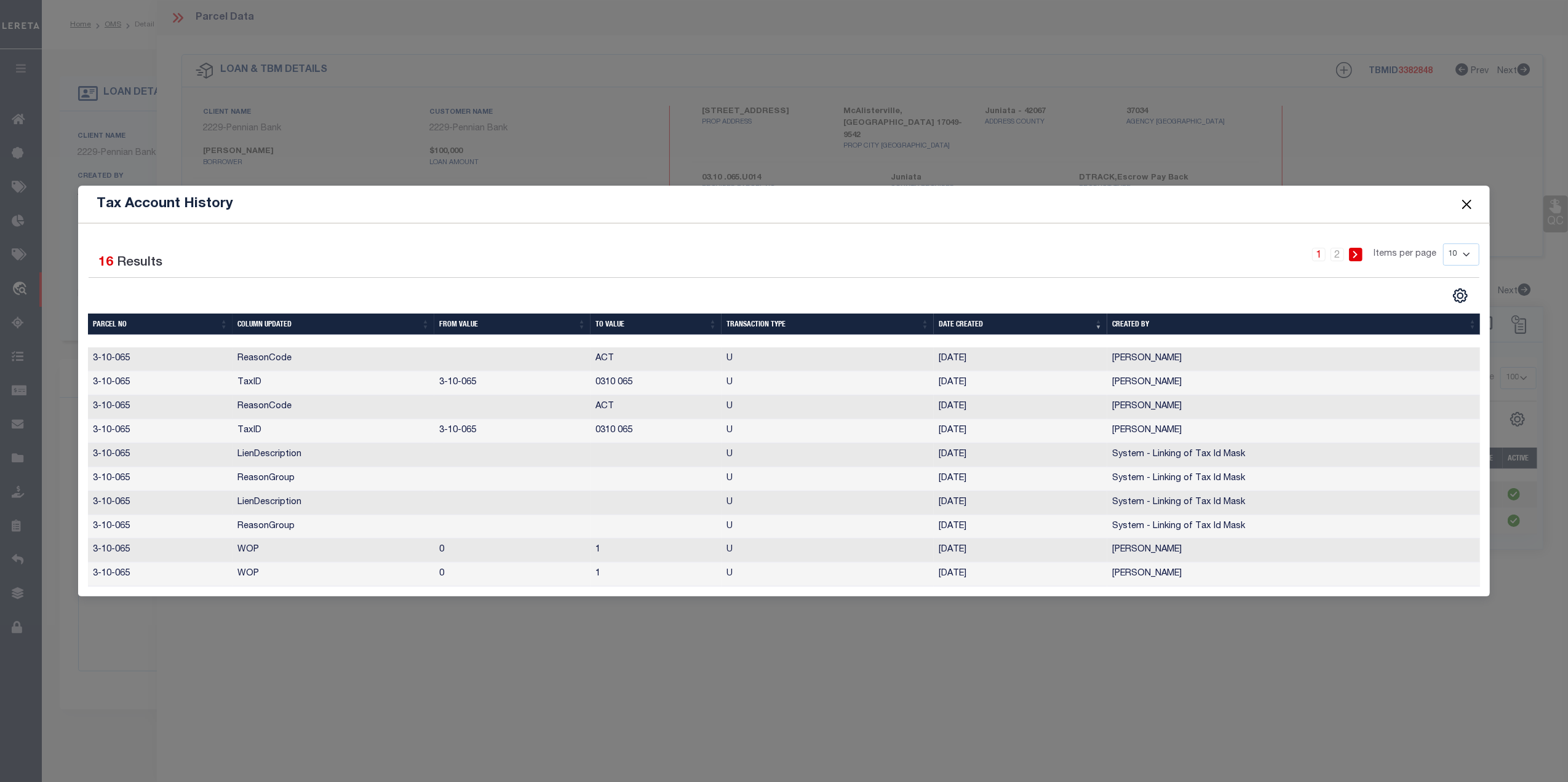
click at [1460, 197] on button "Close" at bounding box center [1467, 204] width 16 height 16
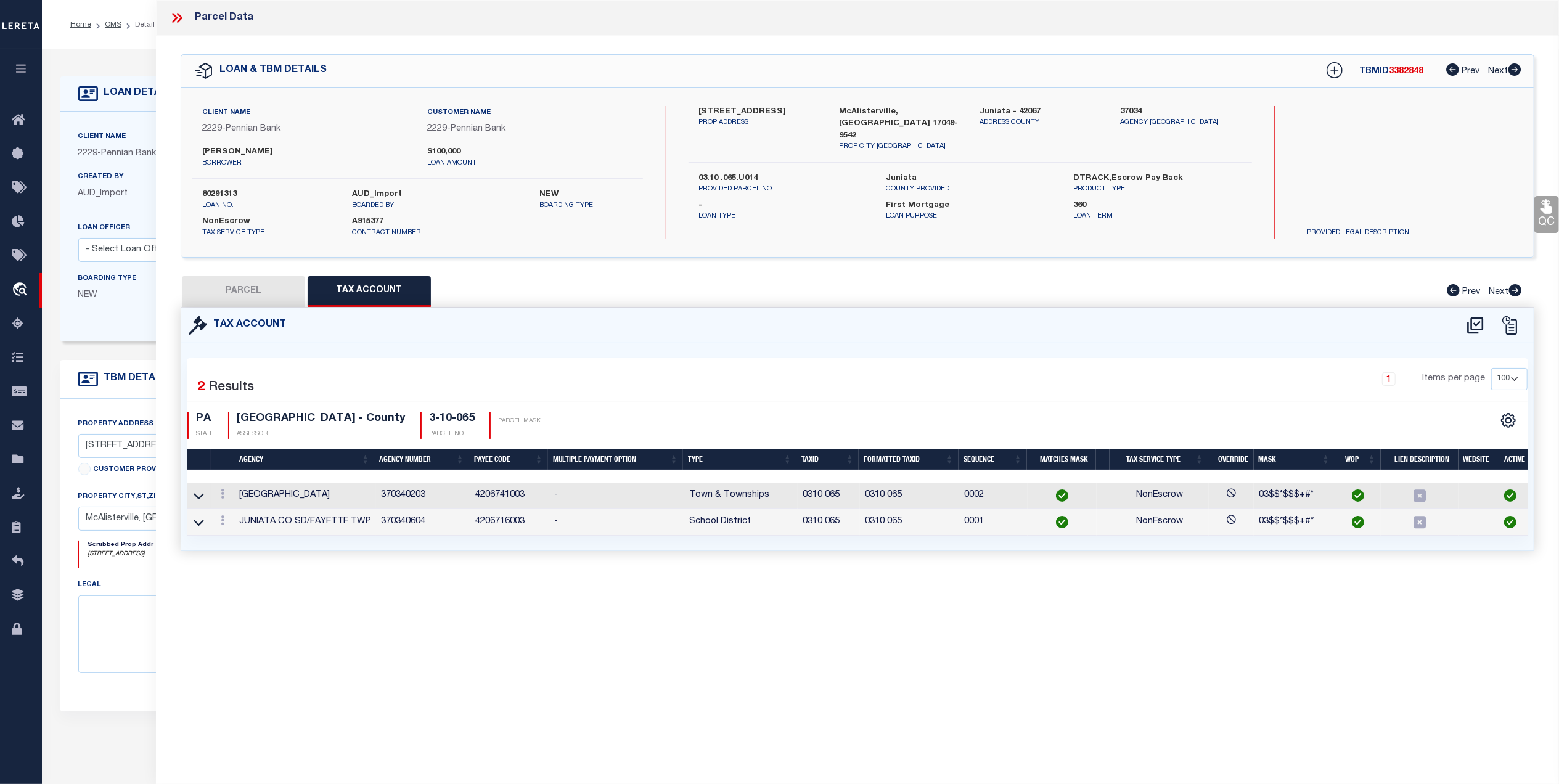
drag, startPoint x: 176, startPoint y: 17, endPoint x: 203, endPoint y: 41, distance: 36.1
click at [176, 16] on icon at bounding box center [177, 18] width 16 height 16
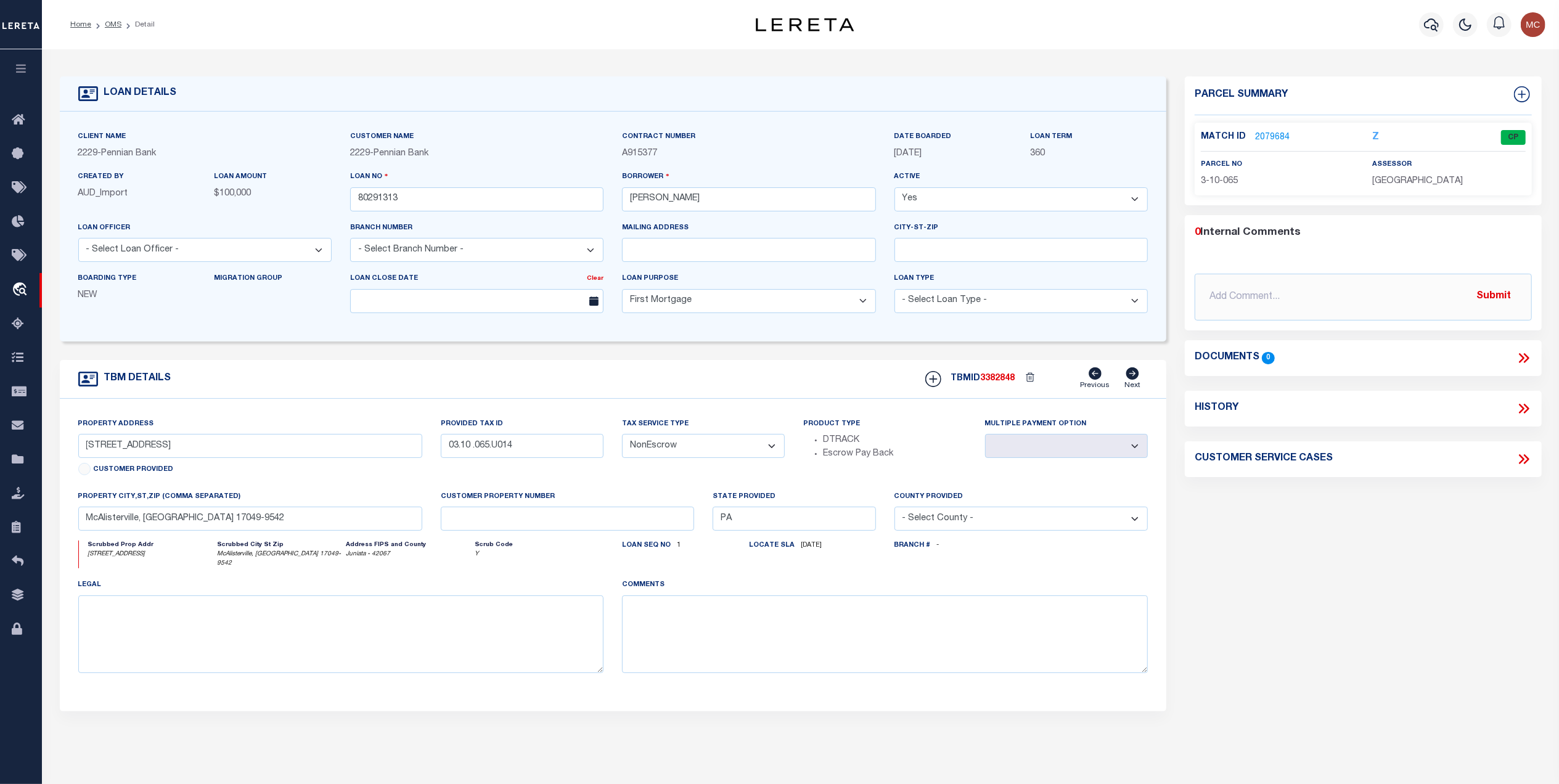
click at [1521, 354] on icon at bounding box center [1524, 358] width 16 height 16
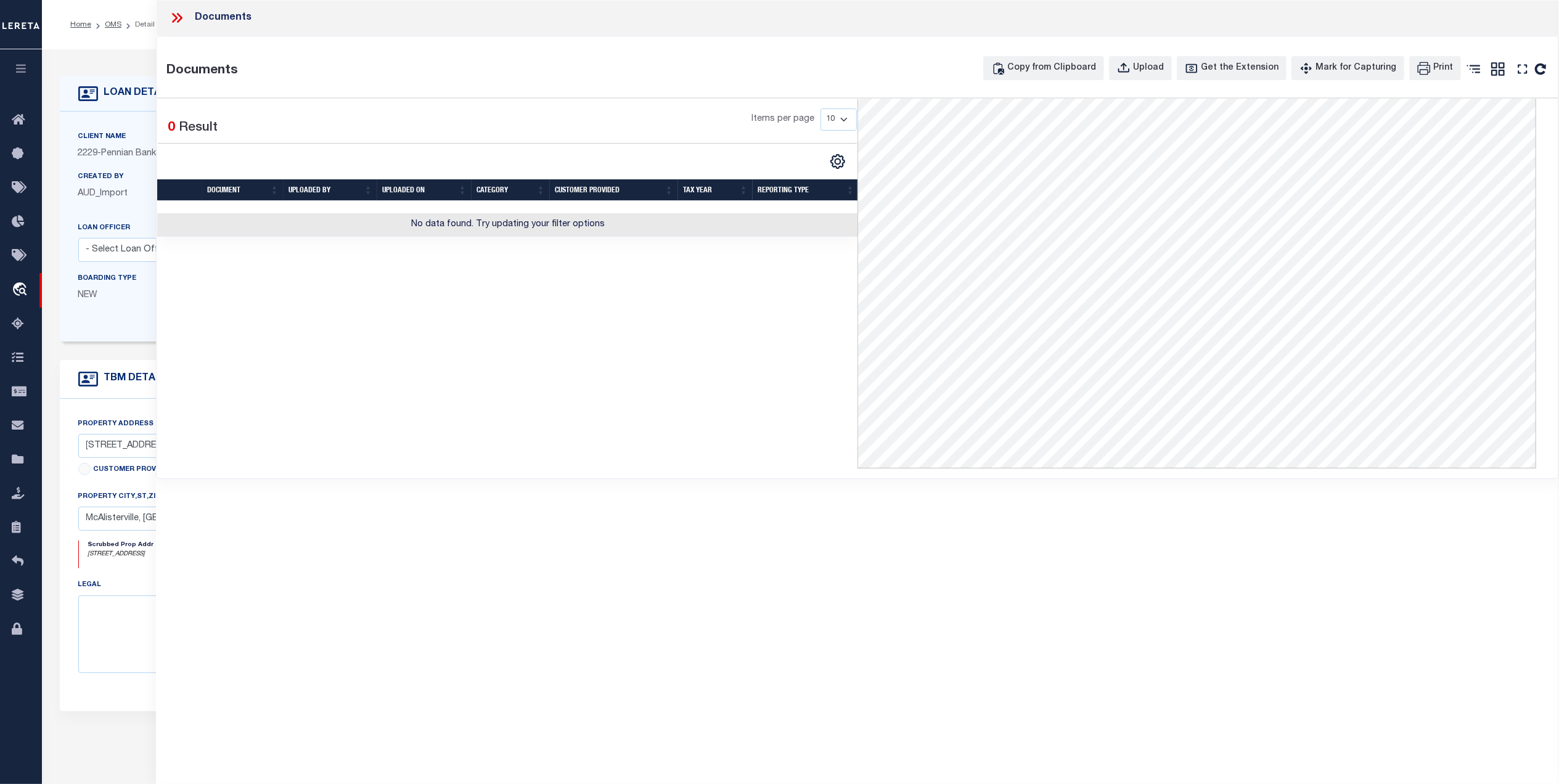
click at [180, 17] on icon at bounding box center [180, 17] width 5 height 10
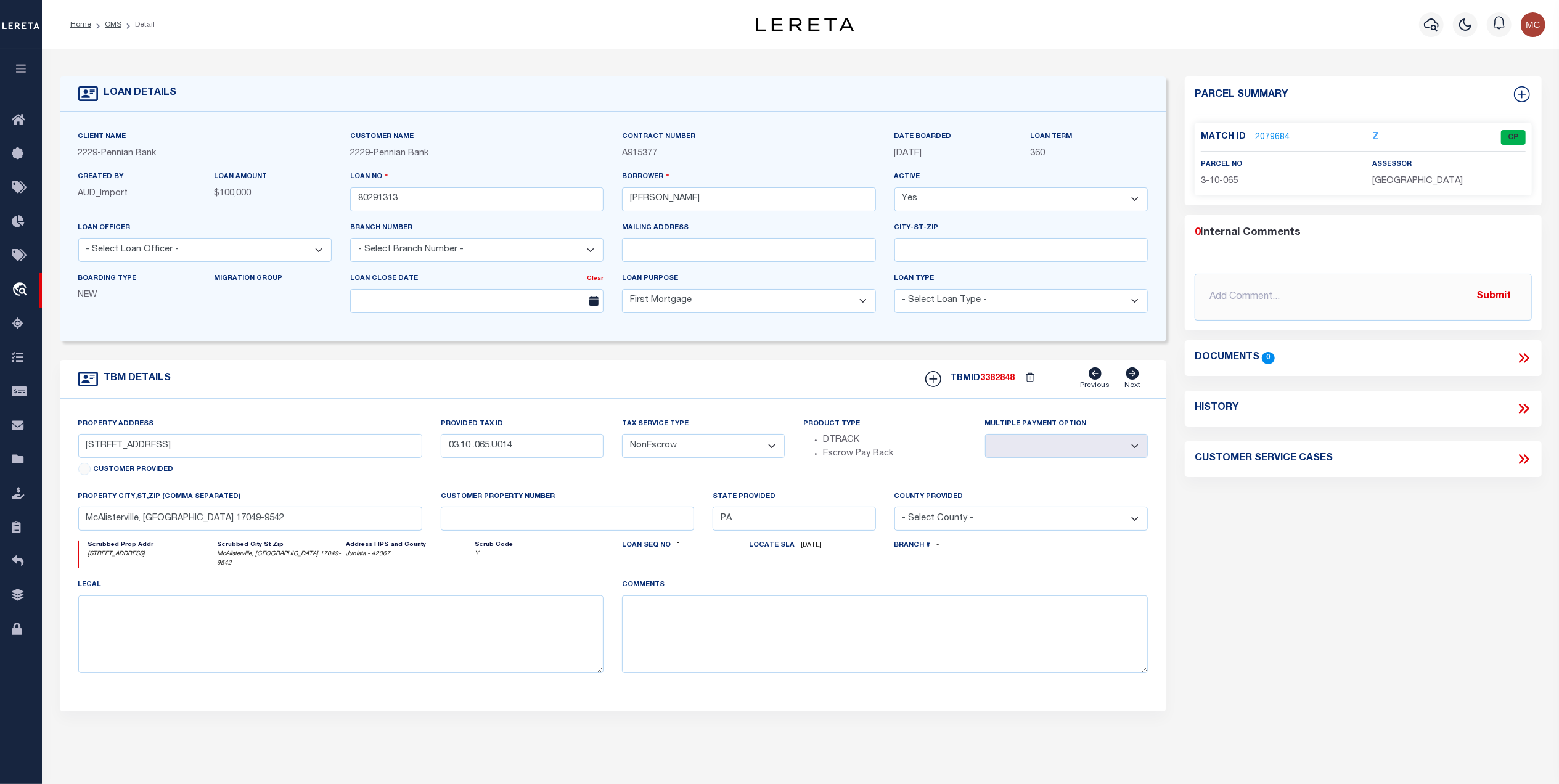
click at [1268, 136] on link "2079684" at bounding box center [1272, 138] width 34 height 13
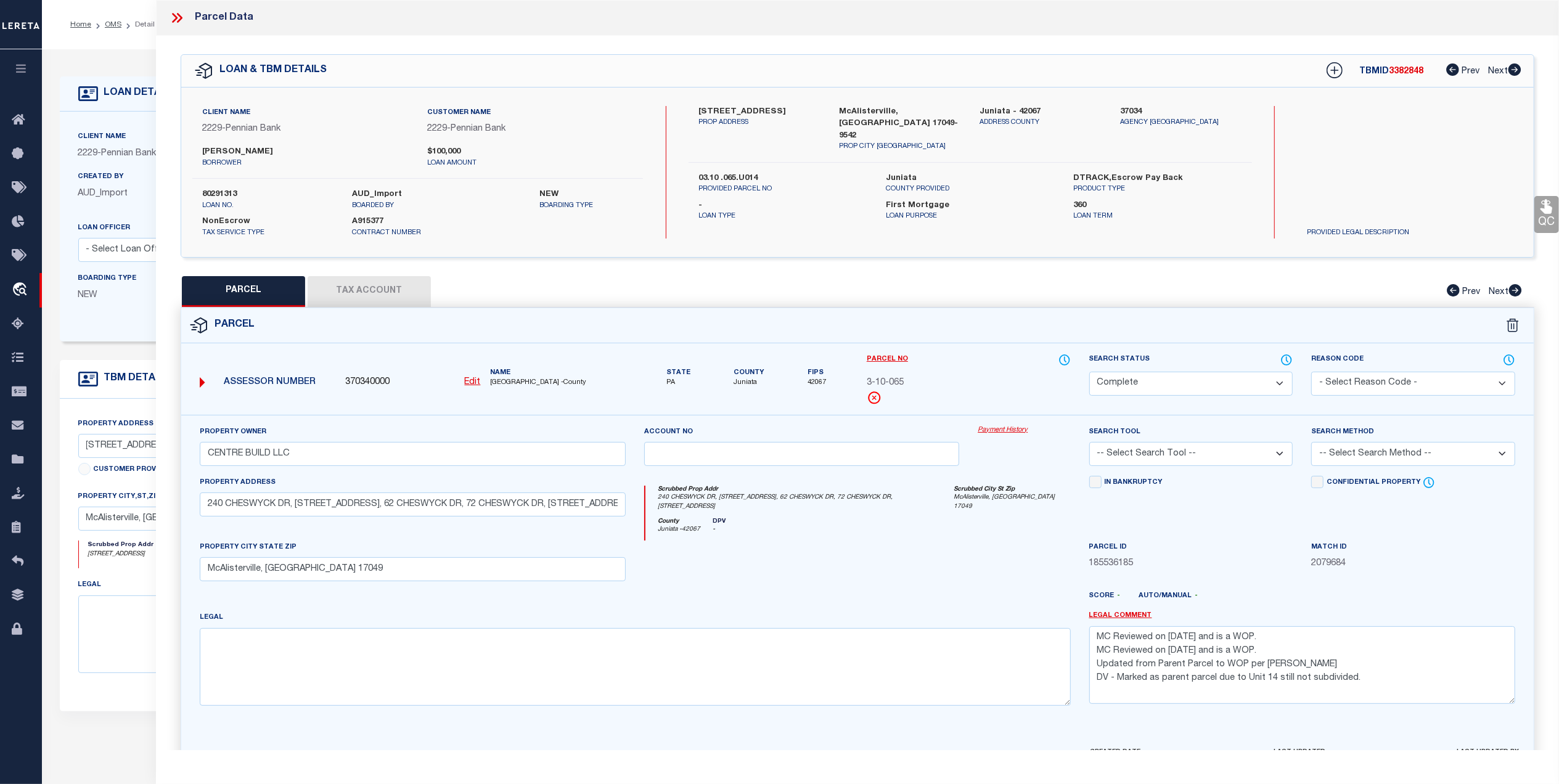
click at [383, 290] on button "Tax Account" at bounding box center [369, 292] width 123 height 31
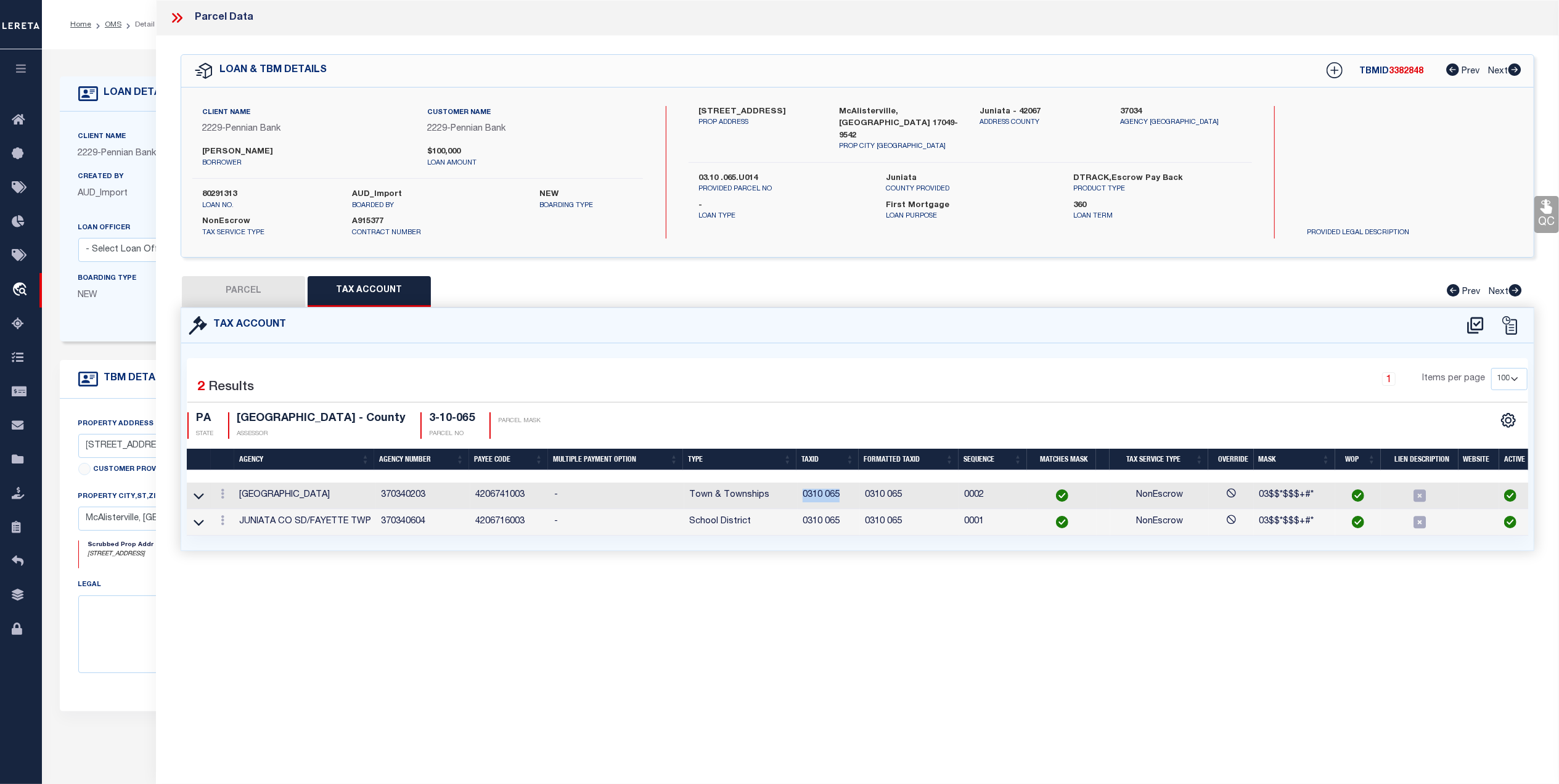
drag, startPoint x: 829, startPoint y: 496, endPoint x: 801, endPoint y: 500, distance: 28.3
click at [801, 500] on td "0310 065" at bounding box center [828, 495] width 62 height 26
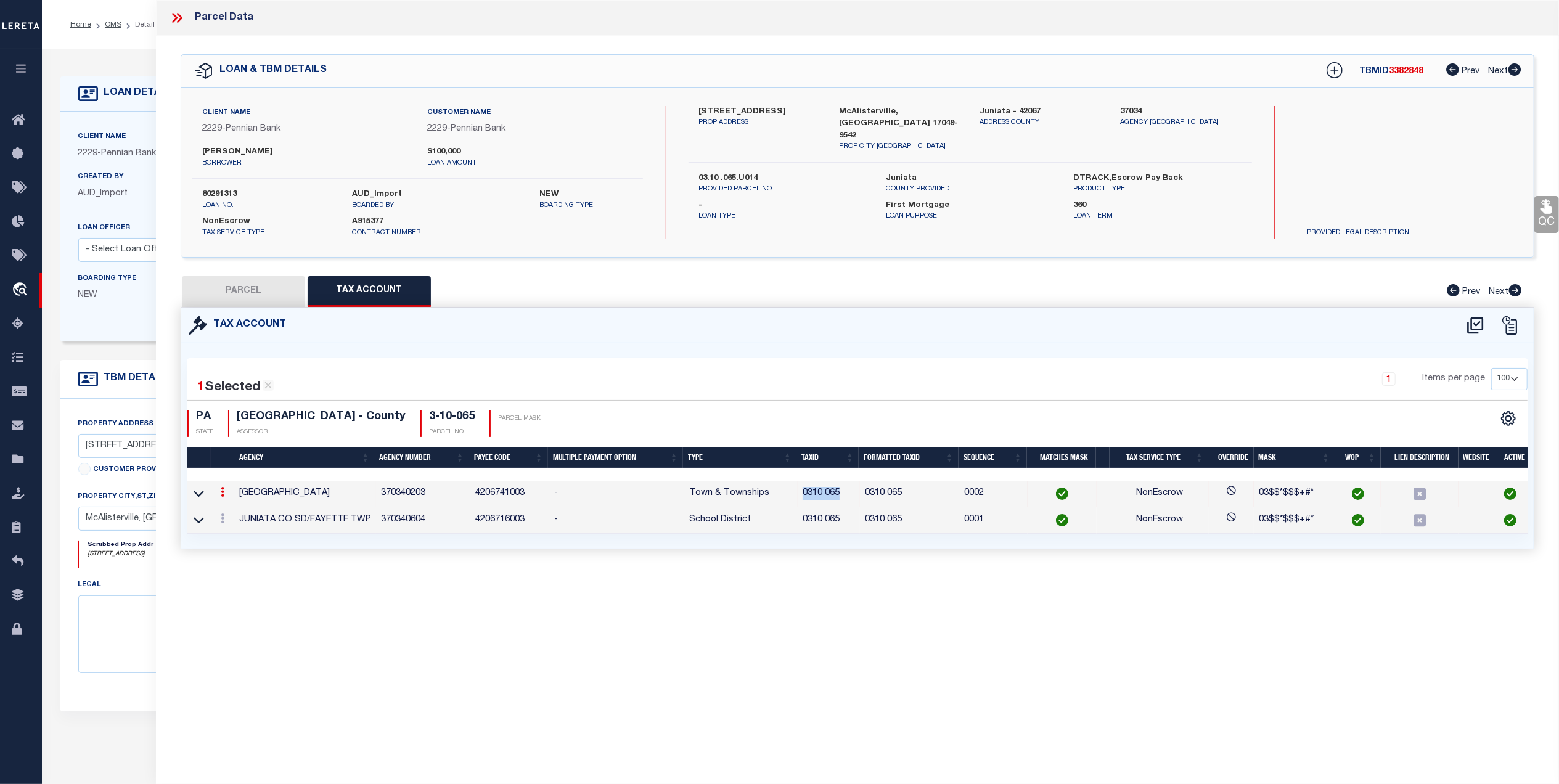
copy td "0310 065"
click at [243, 291] on button "PARCEL" at bounding box center [243, 292] width 123 height 31
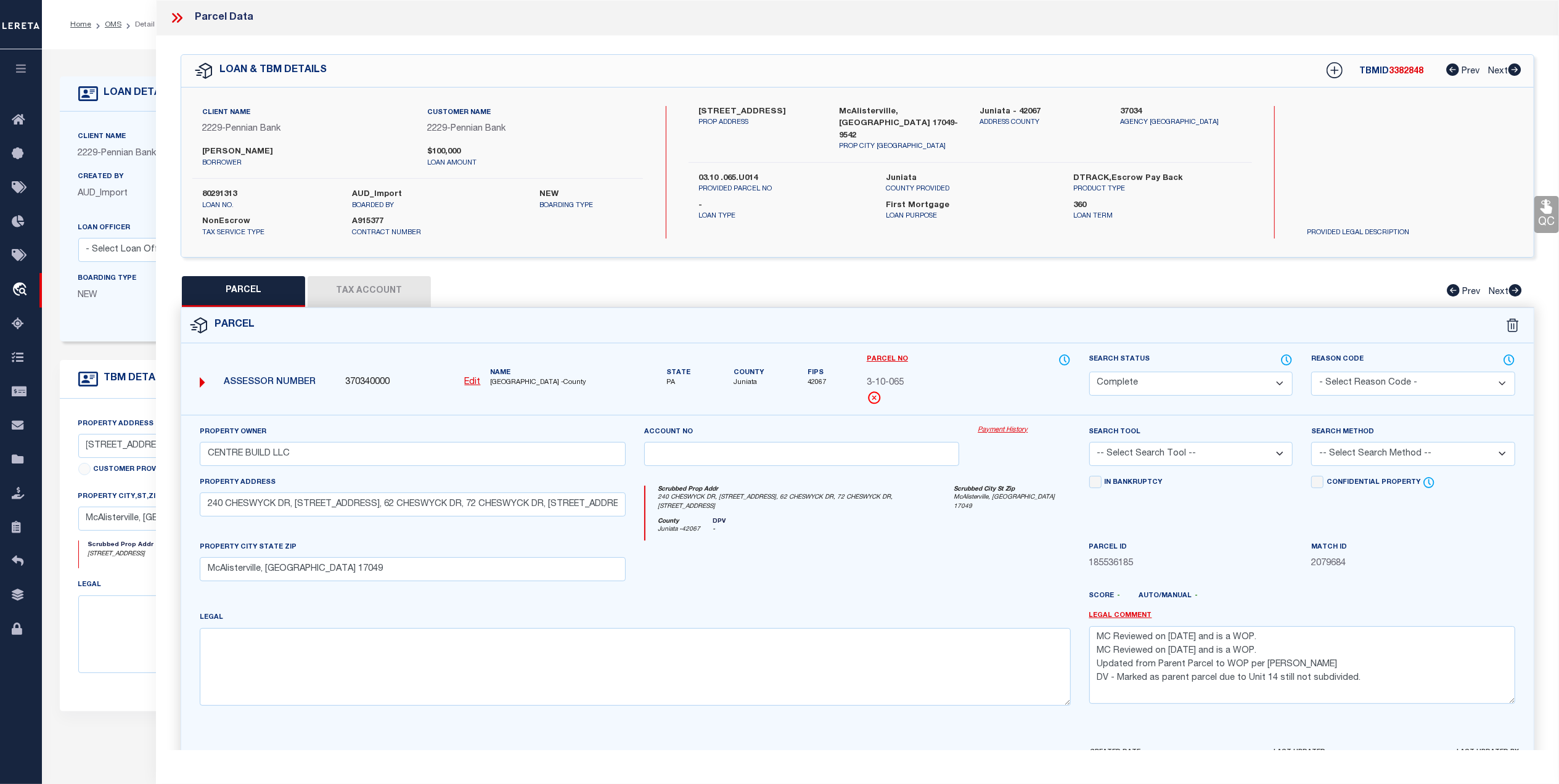
click at [381, 289] on button "Tax Account" at bounding box center [369, 292] width 123 height 31
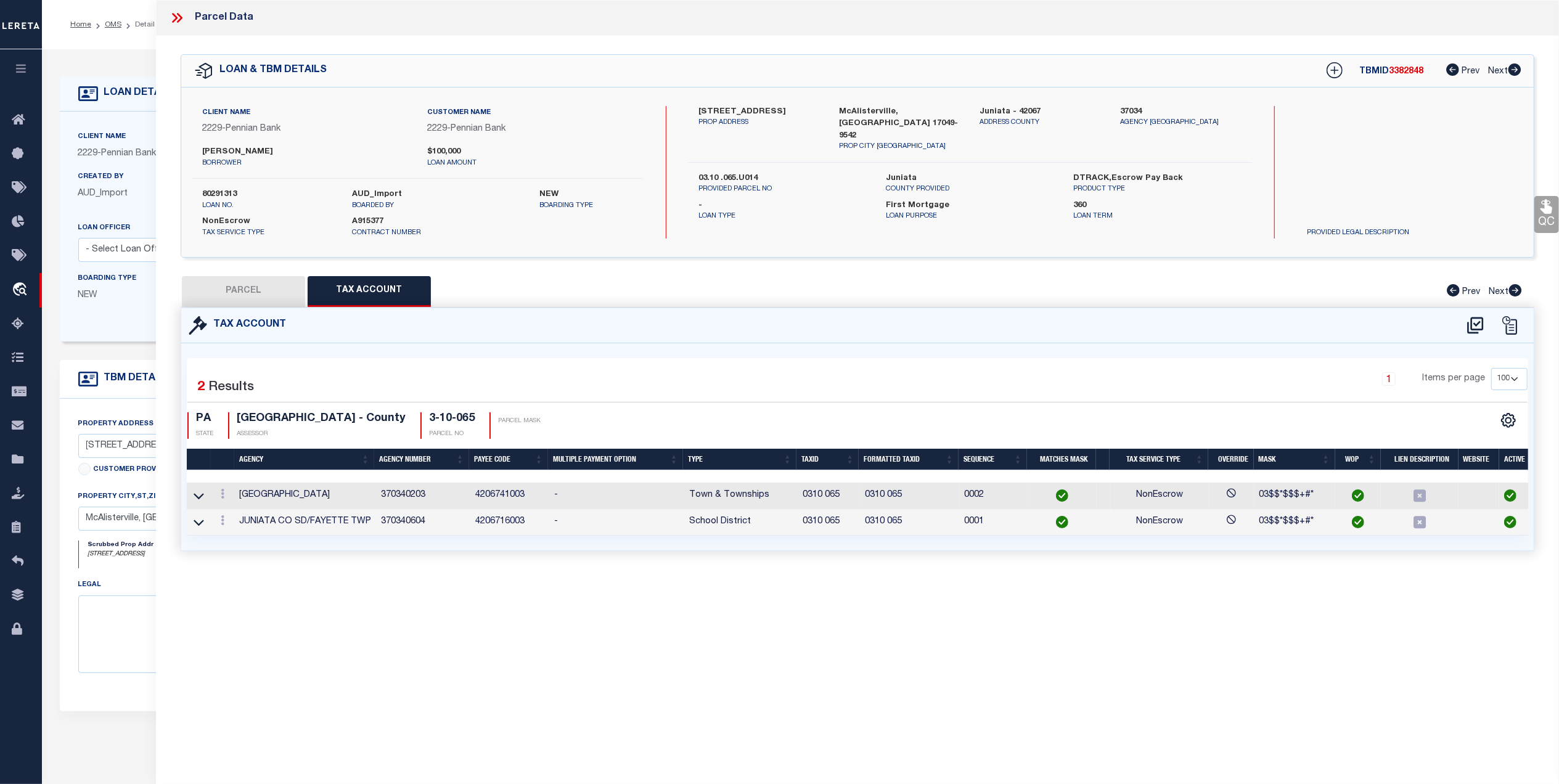
drag, startPoint x: 283, startPoint y: 156, endPoint x: 201, endPoint y: 151, distance: 82.2
click at [201, 151] on div "Rodney E Chubb borrower" at bounding box center [305, 157] width 225 height 23
copy label "Rodney E Chubb"
click at [181, 20] on icon at bounding box center [180, 17] width 5 height 10
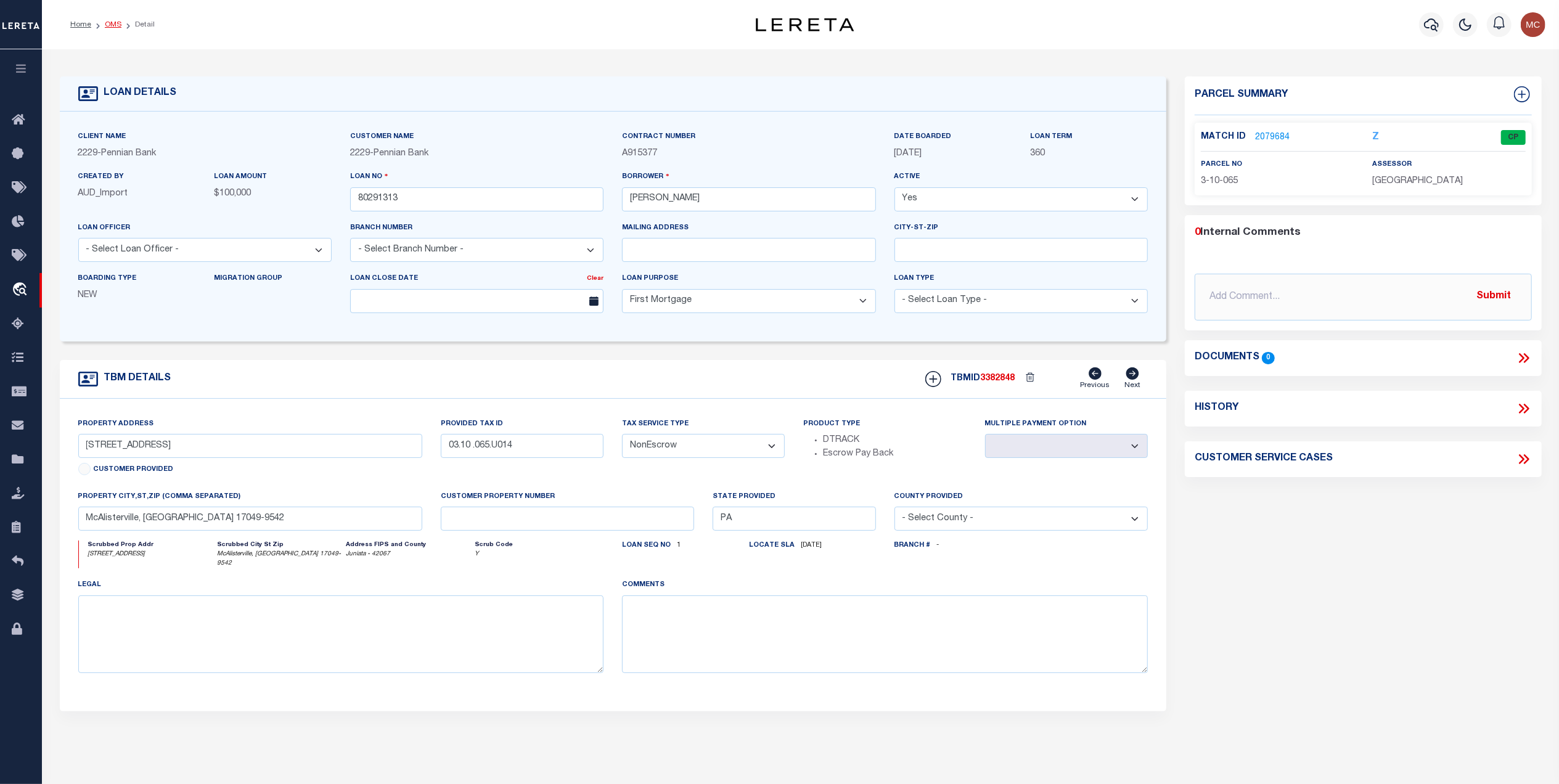
click at [110, 24] on link "OMS" at bounding box center [113, 24] width 16 height 7
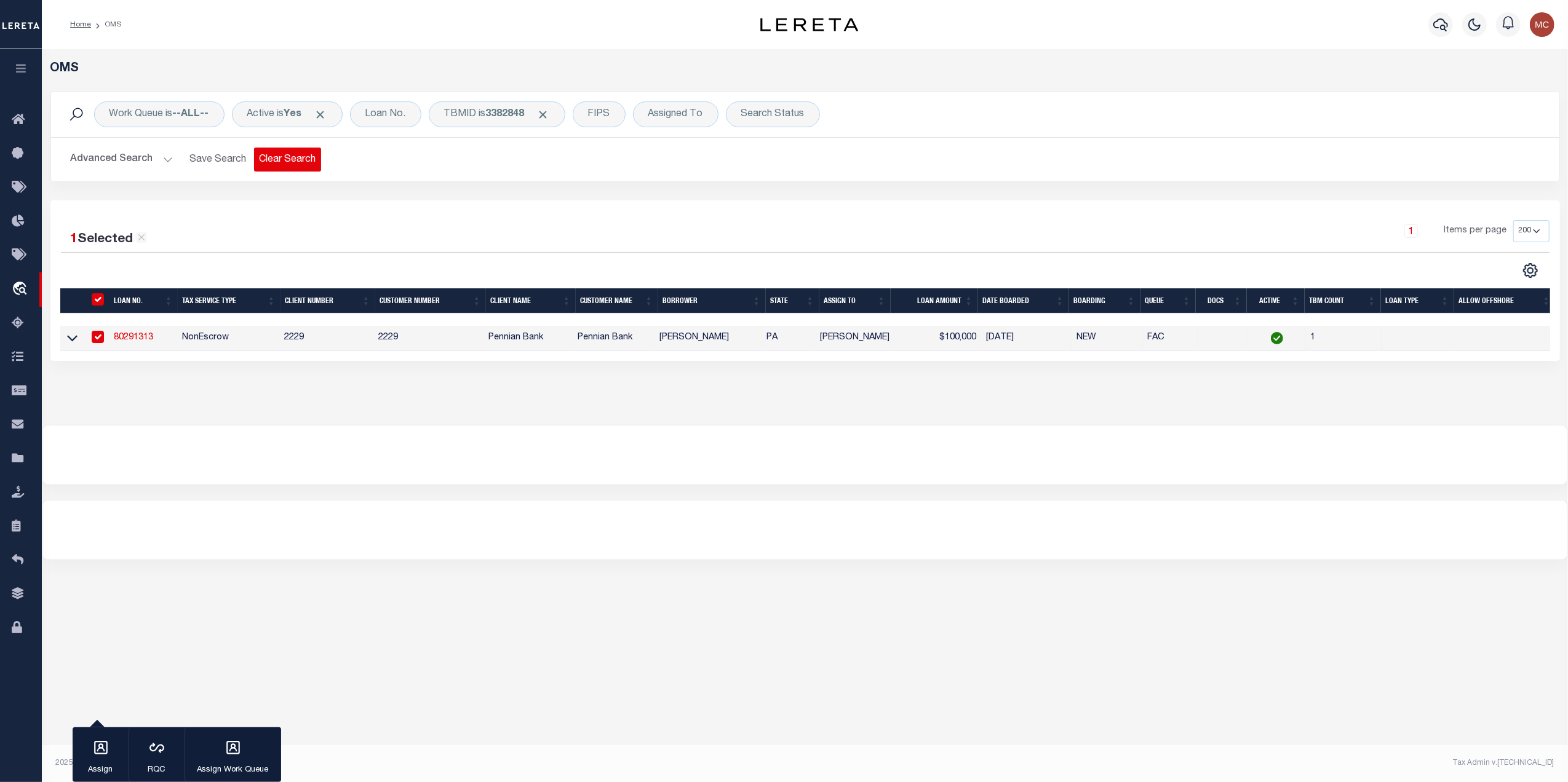
click at [295, 165] on button "Clear Search" at bounding box center [287, 159] width 67 height 24
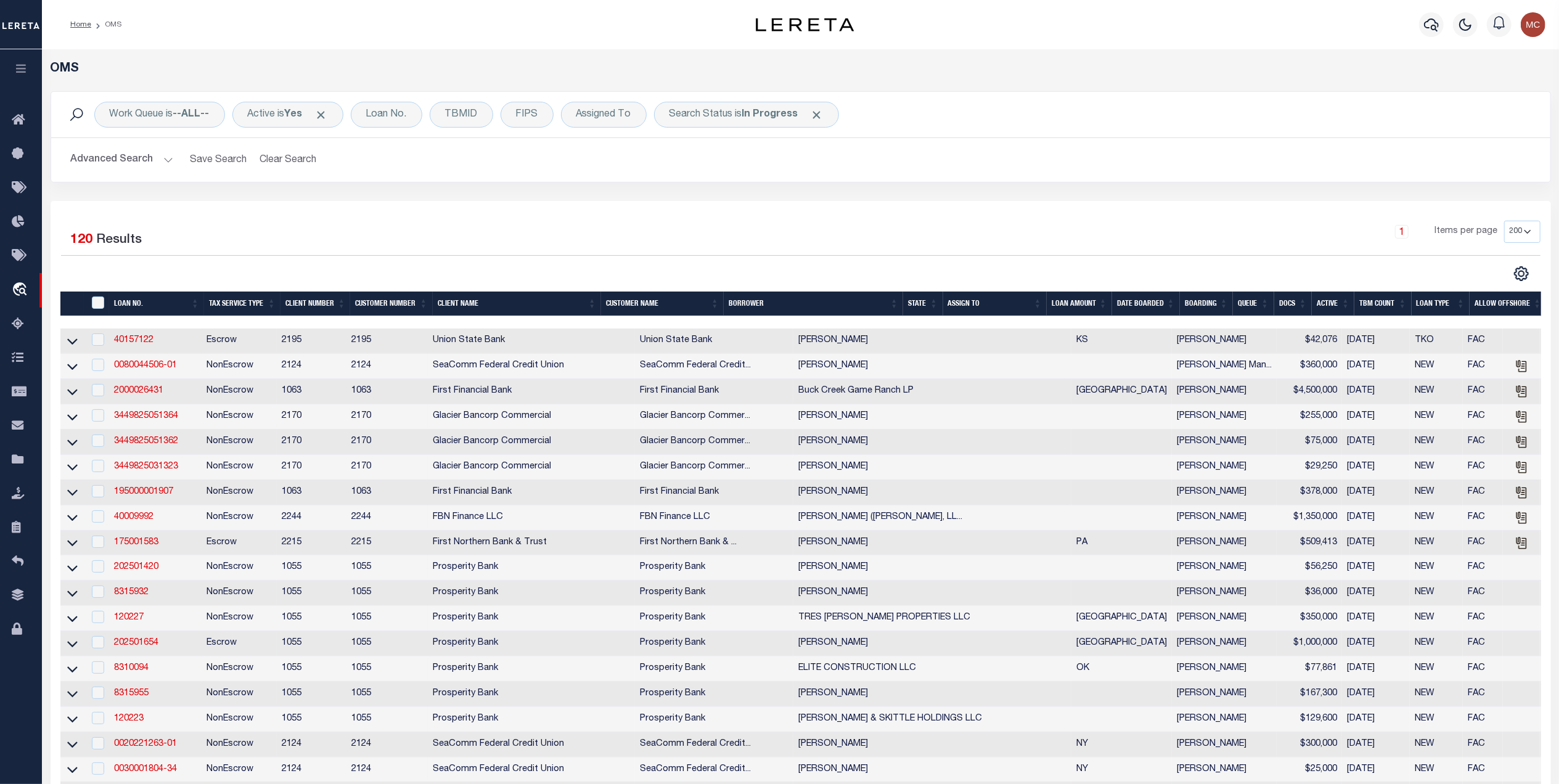
click at [112, 159] on button "Advanced Search" at bounding box center [122, 159] width 103 height 24
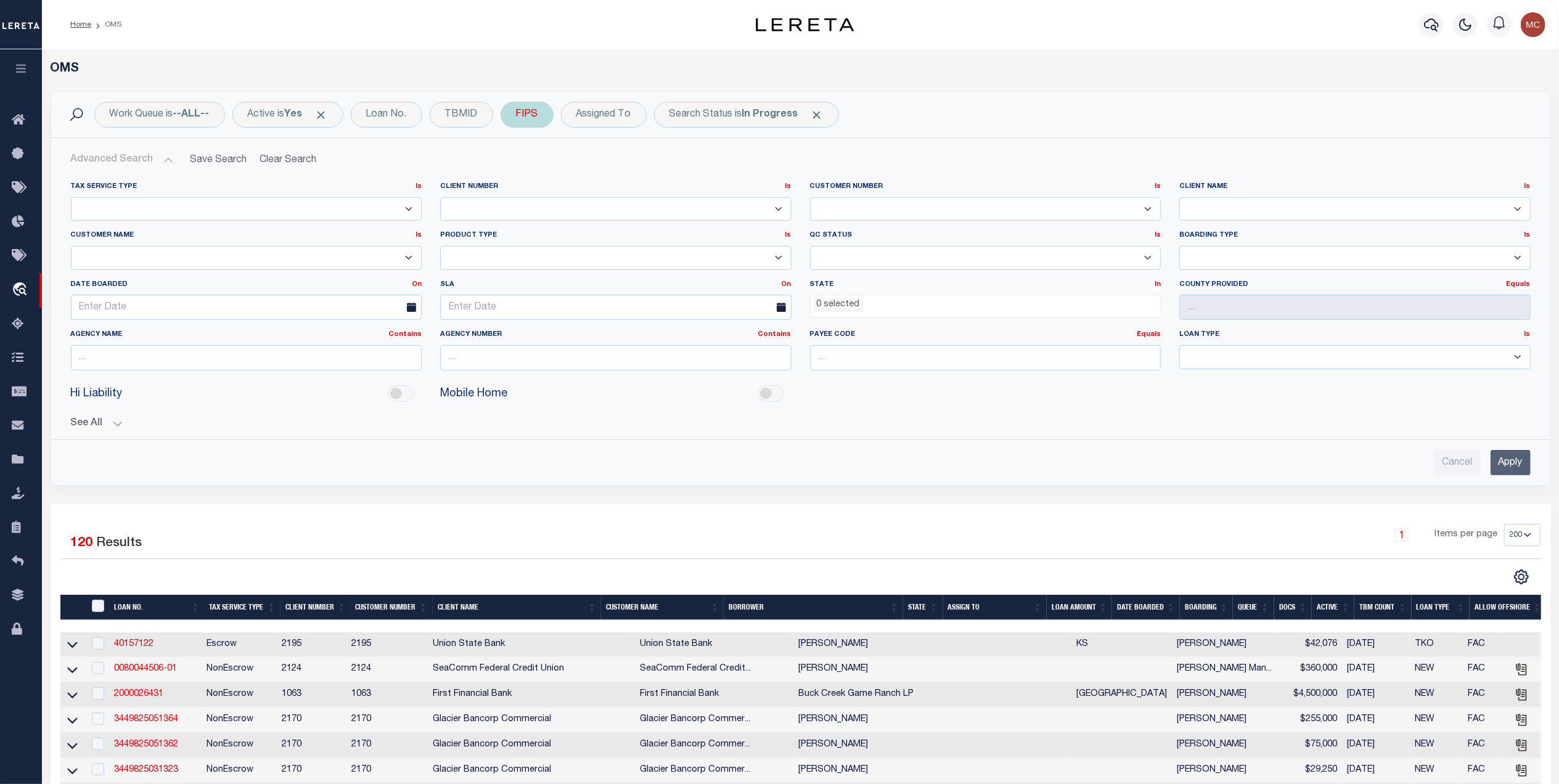
click at [531, 118] on div "FIPS" at bounding box center [527, 114] width 53 height 26
click at [563, 138] on select "Equals Is Not Equal To Is Greater Than Is Less Than" at bounding box center [607, 141] width 181 height 23
click at [1074, 144] on div "Advanced Search Save Search Clear Search Tax Service Type Is Is Contains Escrow…" at bounding box center [800, 311] width 1499 height 347
click at [126, 213] on select "Escrow NonEscrow" at bounding box center [247, 209] width 351 height 24
click at [644, 173] on div "Tax Service Type Is Is Contains Escrow NonEscrow Client Number Is Is Contains 1…" at bounding box center [801, 301] width 1498 height 257
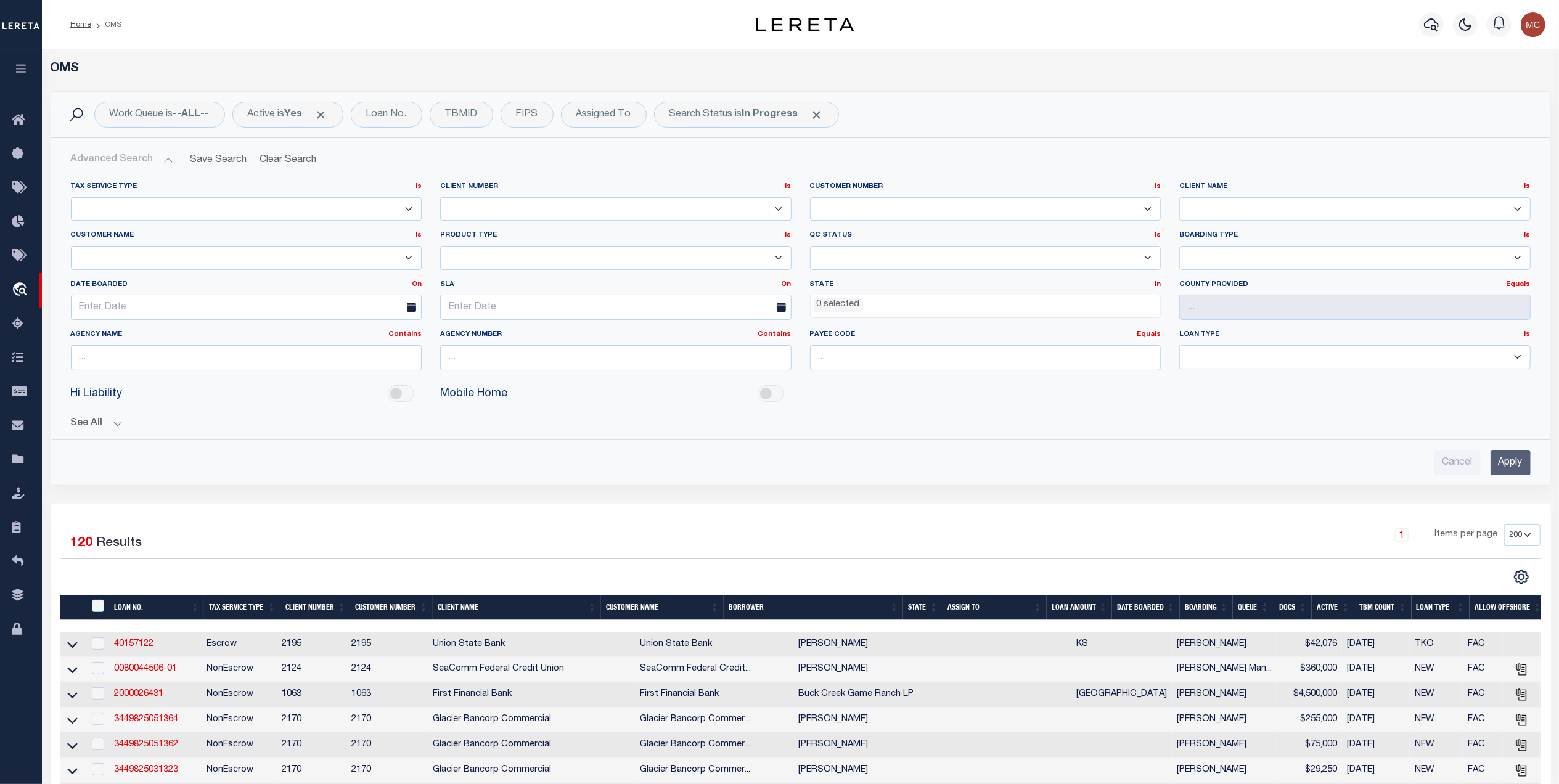
click at [617, 201] on select "1011 1012 1013 1014 1019 1042 1049 1052 1053 1055 1058 1061 1063 1064 1065 1069…" at bounding box center [616, 209] width 351 height 24
click at [647, 171] on h2 "Advanced Search Save Search Clear Search" at bounding box center [800, 159] width 1479 height 24
click at [873, 212] on select "1011 1012 1013 1014 1019 1042 1049 1052 1053 1055 1058 1061 1063 1064 1065 1069…" at bounding box center [986, 209] width 351 height 24
click at [1258, 216] on select "Accumatch - Refunds All In Credit Union Alma Bank Alpha Flow Inc Amarillo Natio…" at bounding box center [1355, 209] width 351 height 24
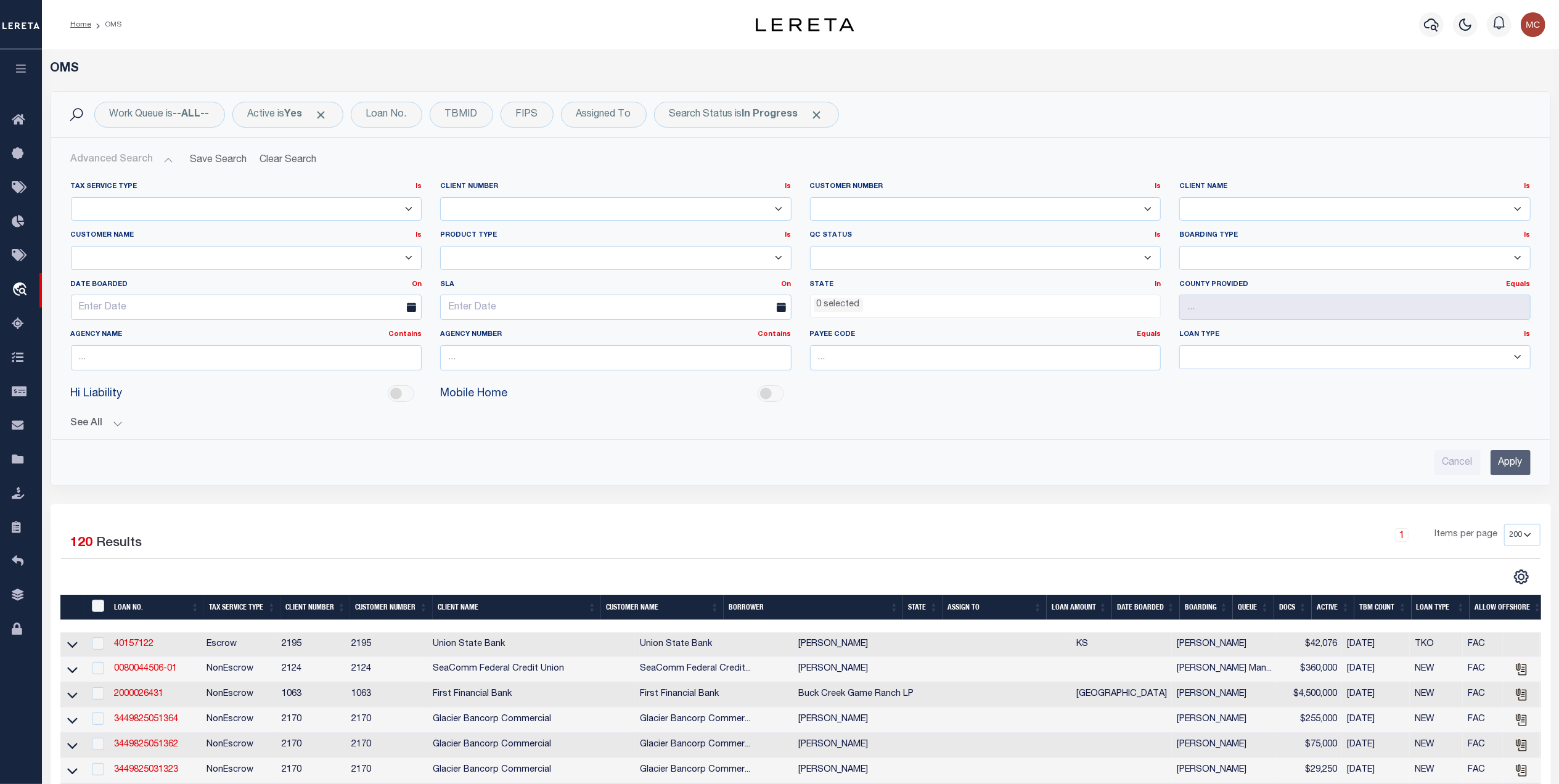
click at [1240, 156] on h2 "Advanced Search Save Search Clear Search" at bounding box center [800, 159] width 1479 height 24
click at [1194, 262] on select "NEW - New Loan REF - Refinance Loan CWF - Conversion with Fee CNF - Conversion …" at bounding box center [1355, 257] width 351 height 24
click at [1153, 147] on div "Advanced Search Save Search Clear Search Tax Service Type Is Is Contains Escrow…" at bounding box center [800, 311] width 1499 height 347
click at [458, 257] on select "Escrow PayBack Escrow Pay Direct Annual Delinquency DTRACK" at bounding box center [616, 257] width 351 height 24
click at [1038, 154] on h2 "Advanced Search Save Search Clear Search" at bounding box center [800, 159] width 1479 height 24
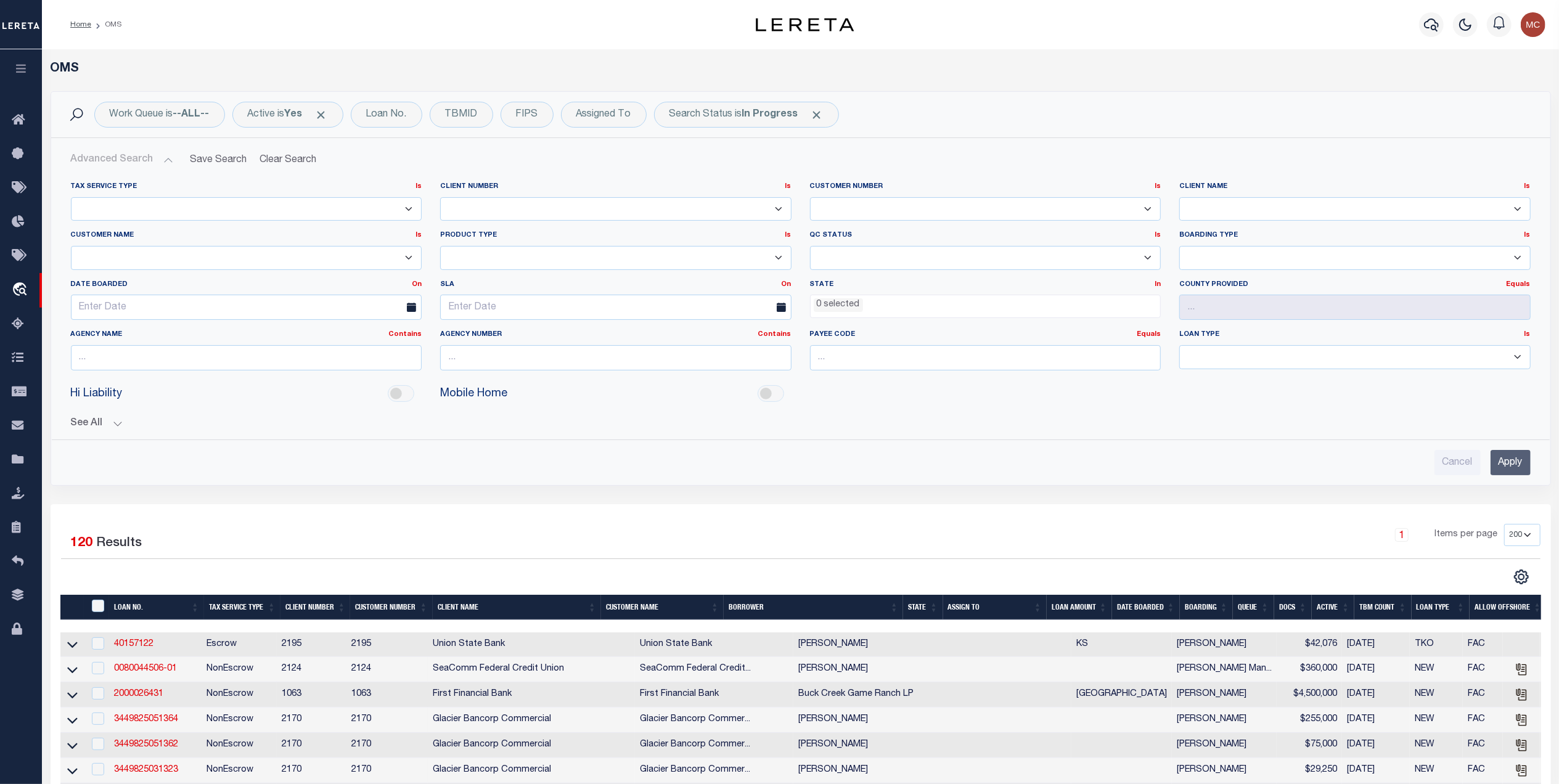
click at [1234, 356] on select "Residential Commercial" at bounding box center [1355, 356] width 351 height 24
click at [1078, 433] on div "Tax Service Type Is Is Contains Escrow NonEscrow Client Number Is Is" at bounding box center [800, 323] width 1479 height 303
click at [865, 357] on input "number" at bounding box center [986, 357] width 351 height 25
click at [652, 368] on input "text" at bounding box center [616, 357] width 351 height 25
click at [257, 365] on input "text" at bounding box center [247, 357] width 351 height 25
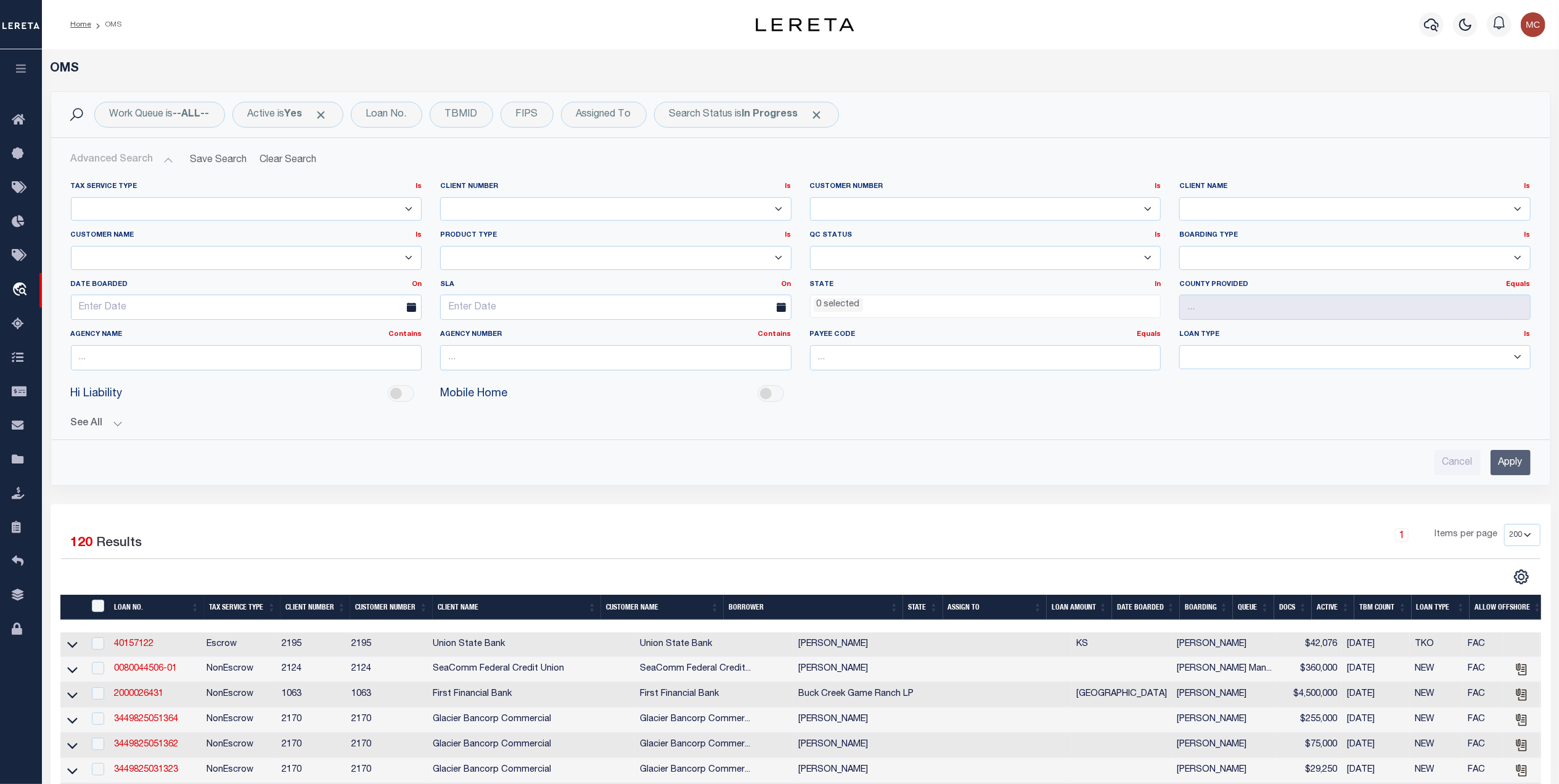
click at [780, 437] on div "Tax Service Type Is Is Contains Escrow NonEscrow Client Number Is Is" at bounding box center [800, 323] width 1479 height 303
click at [118, 428] on button "See All" at bounding box center [801, 423] width 1460 height 12
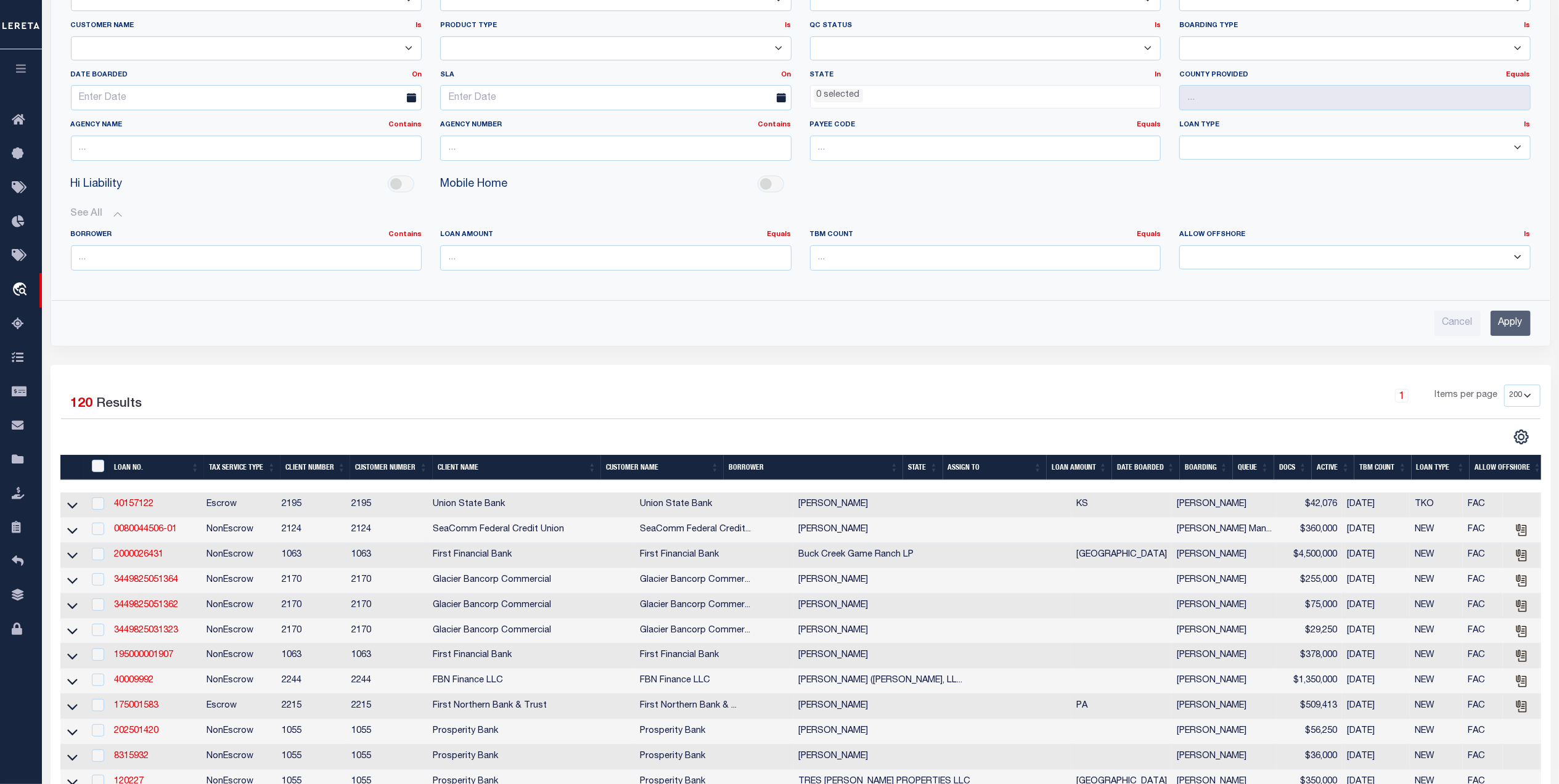
scroll to position [247, 0]
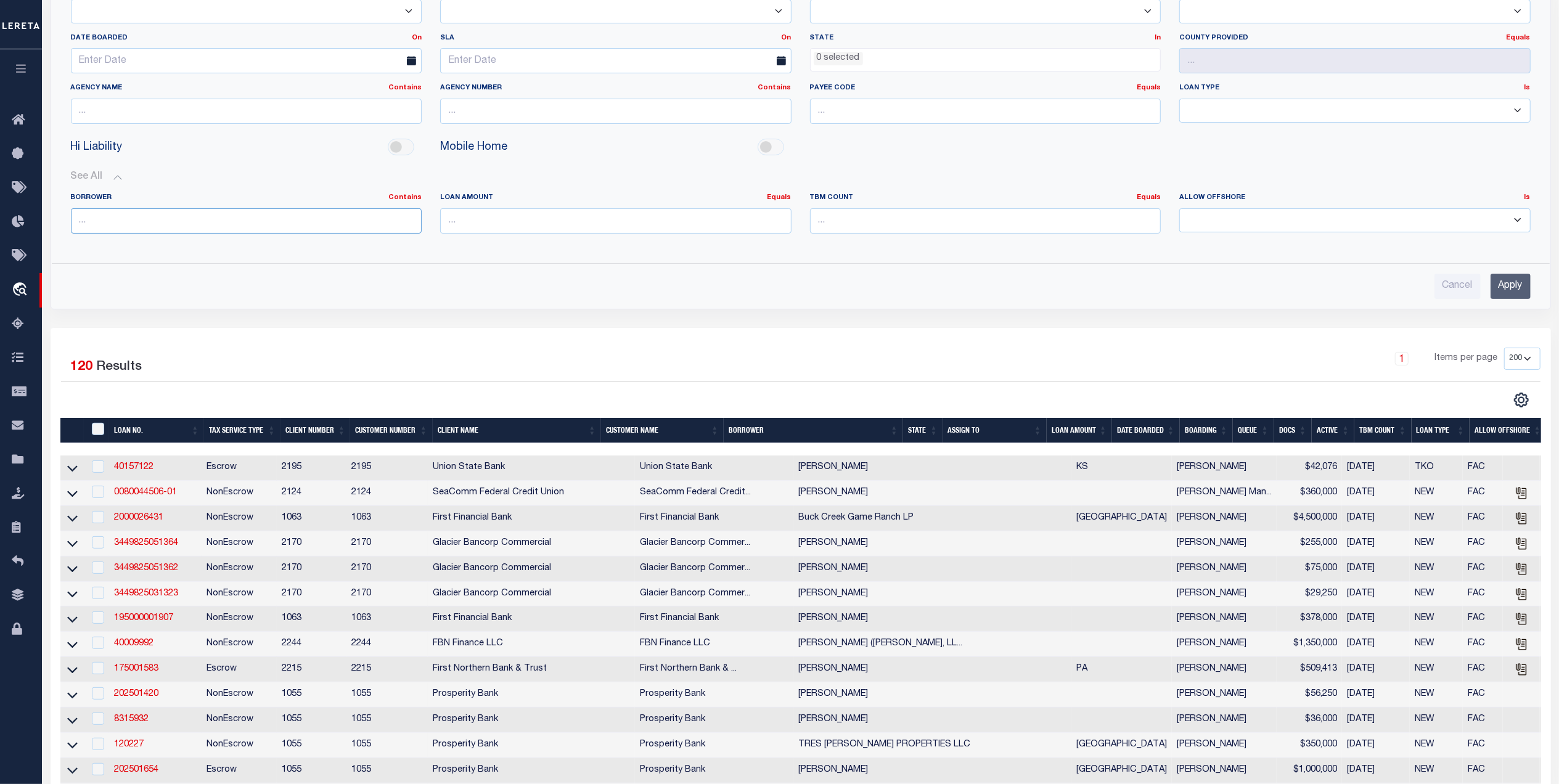
click at [107, 228] on input "text" at bounding box center [247, 221] width 351 height 25
paste input "Rodney E Chubb"
click at [1497, 297] on input "Apply" at bounding box center [1510, 286] width 41 height 25
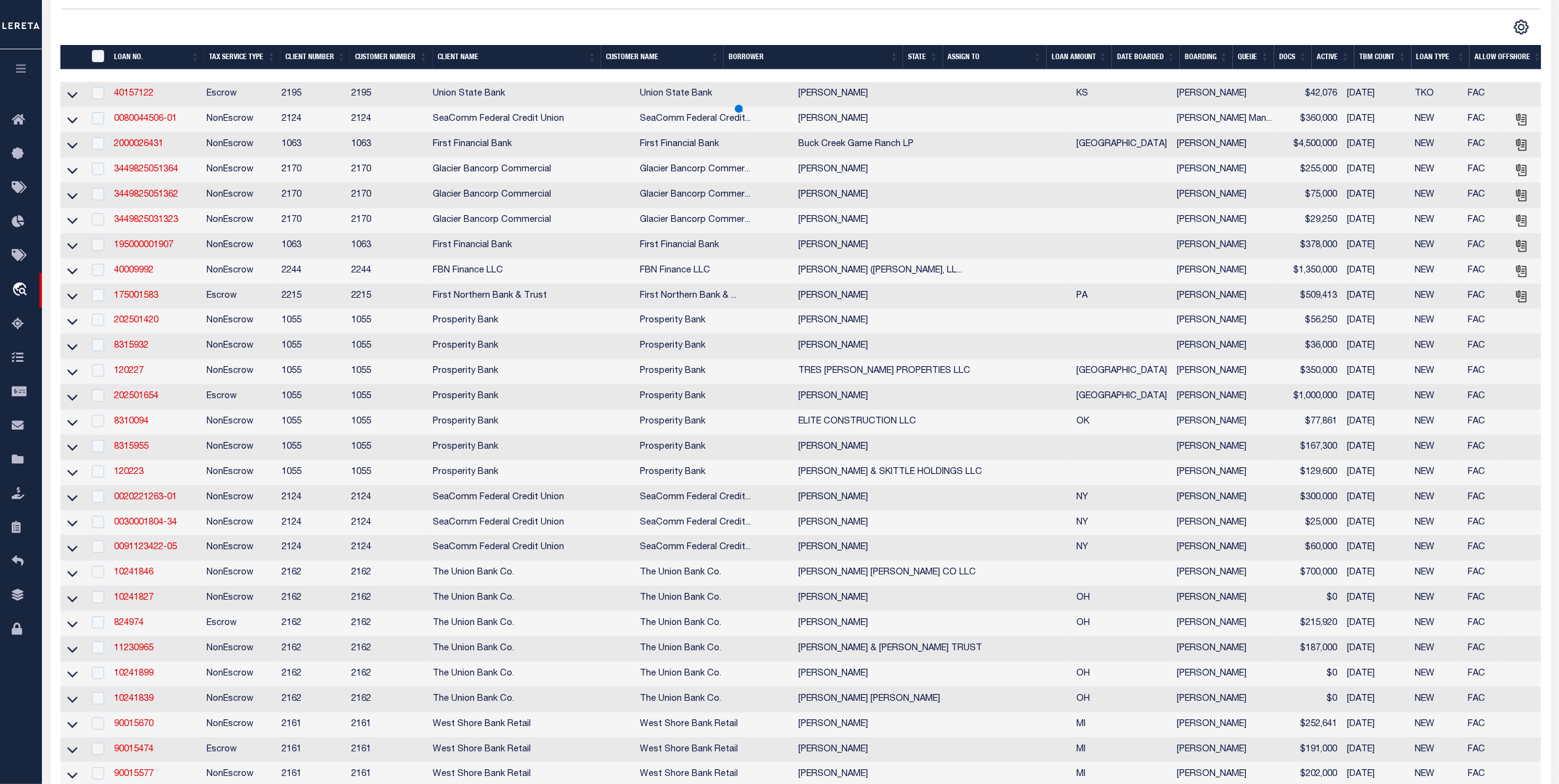
scroll to position [0, 0]
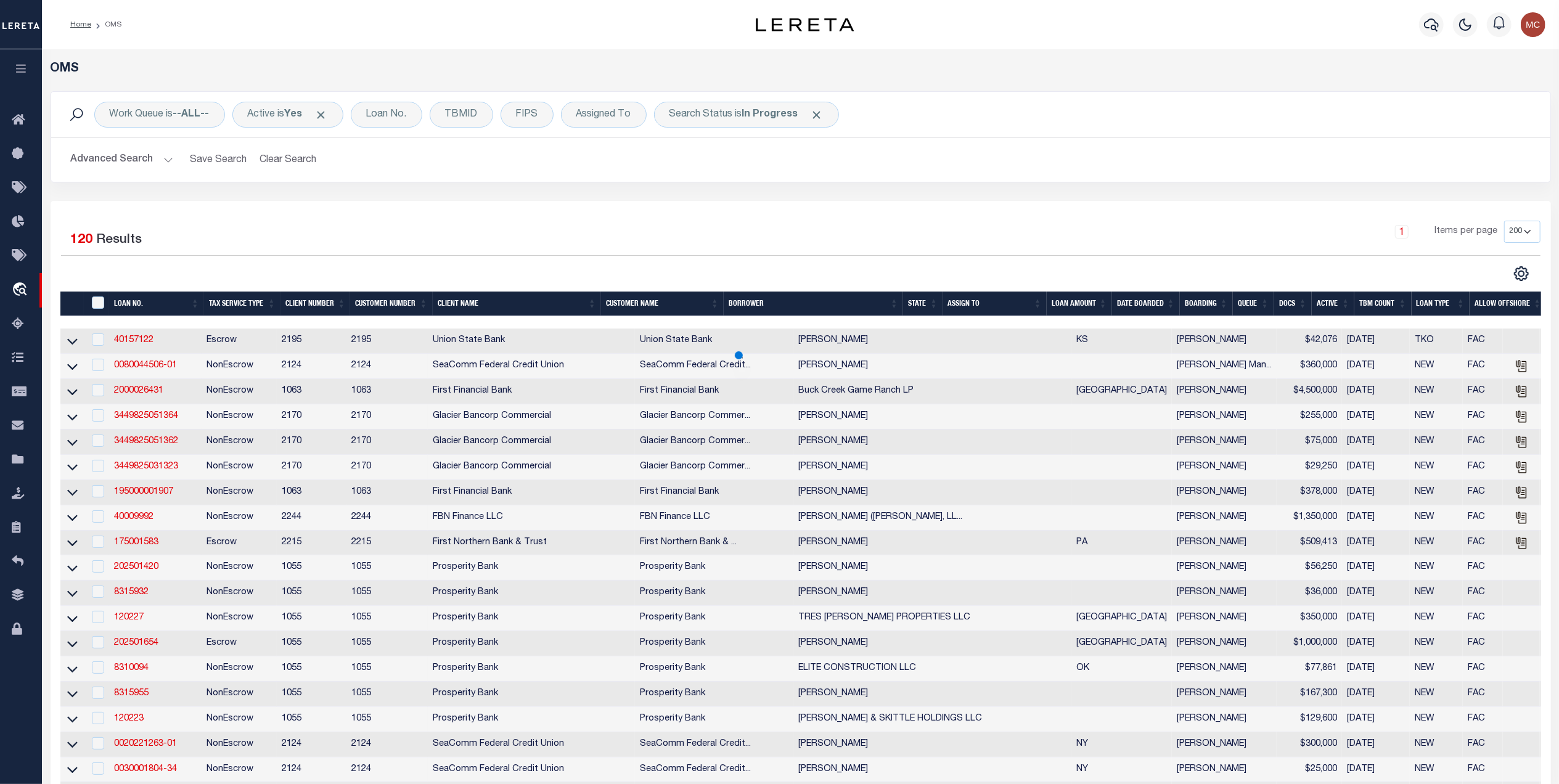
click at [822, 113] on span "Click to Remove" at bounding box center [816, 115] width 13 height 13
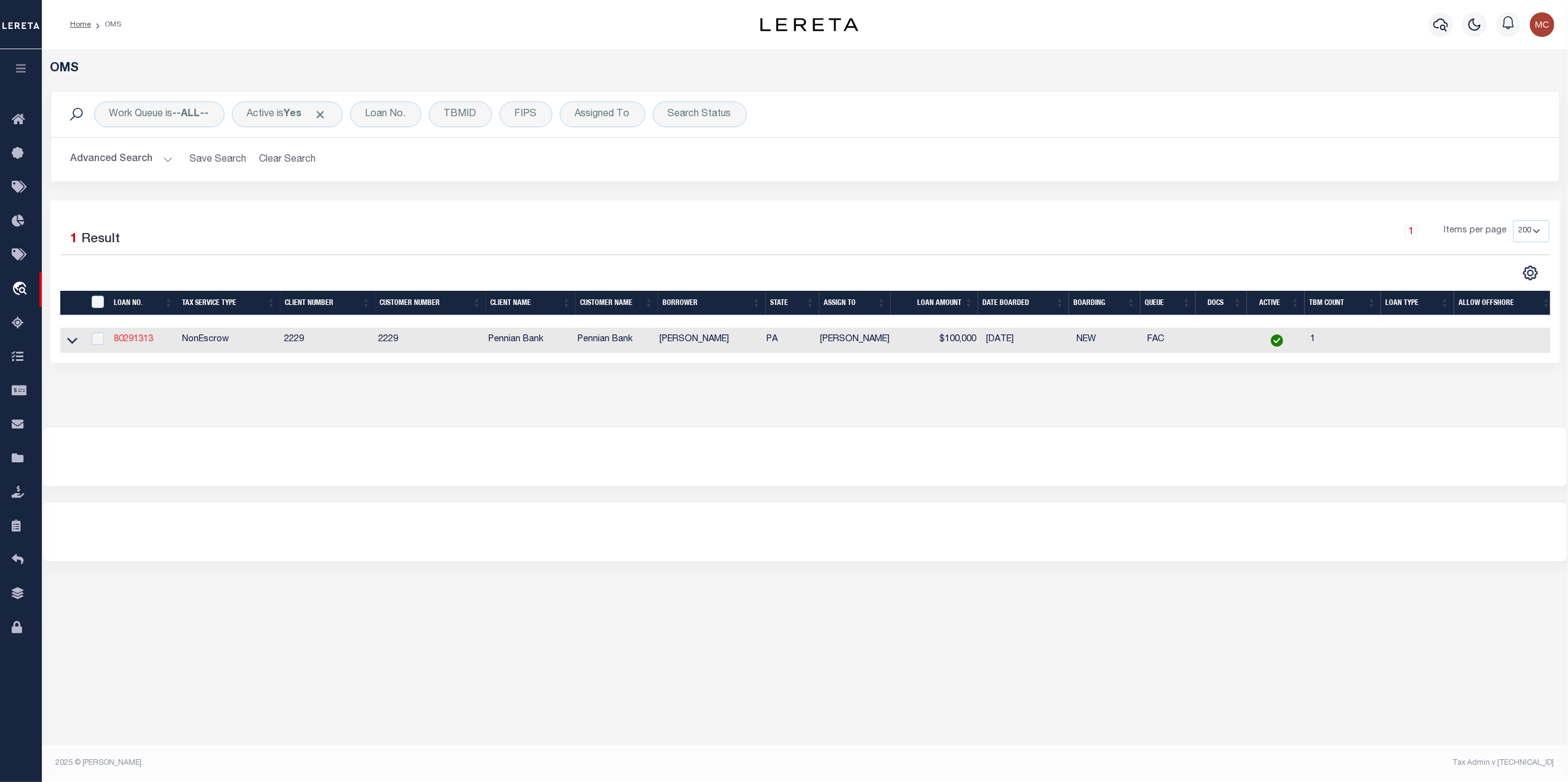
click at [114, 338] on link "80291313" at bounding box center [134, 339] width 40 height 9
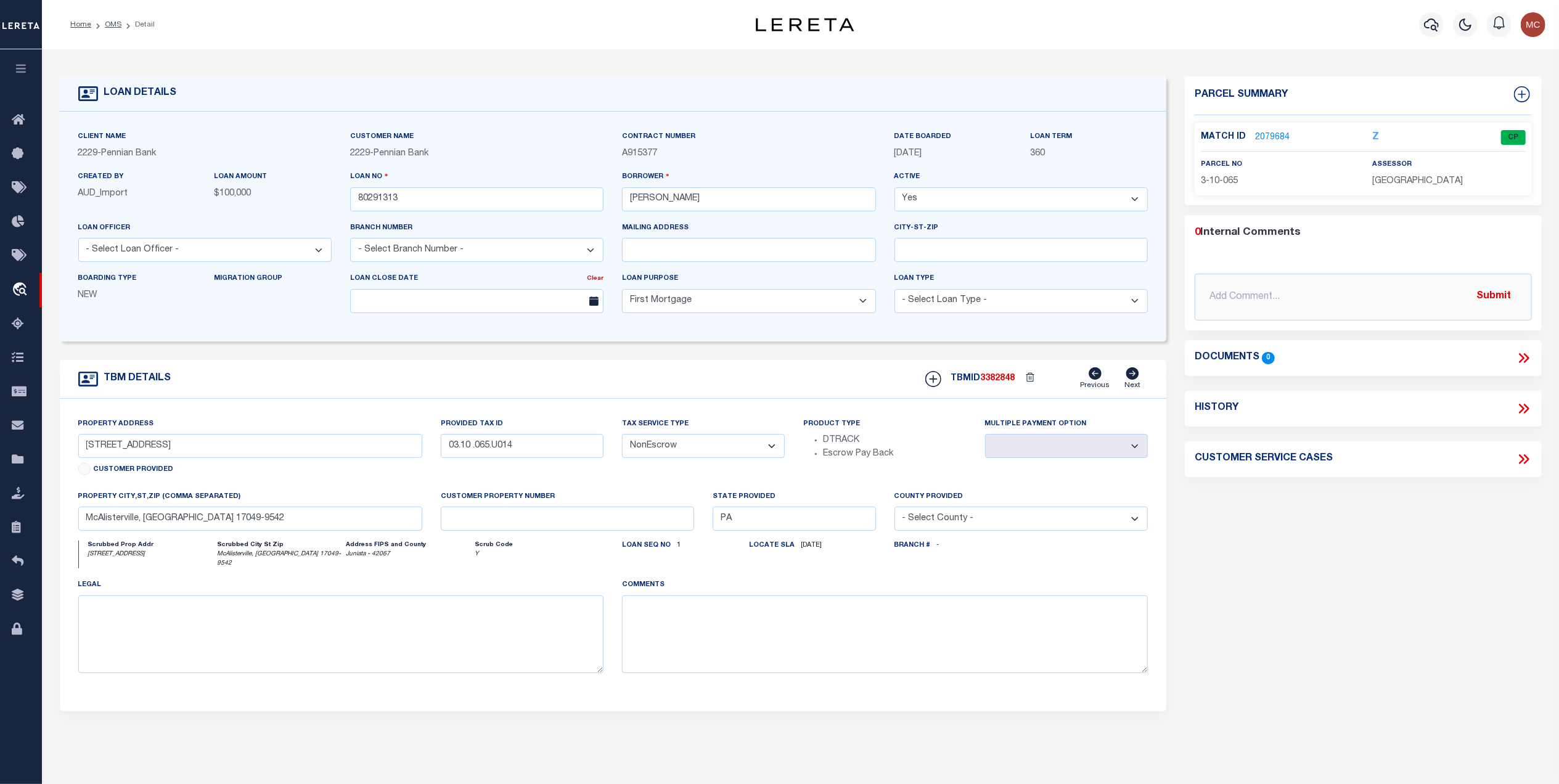
click at [1268, 131] on link "2079684" at bounding box center [1272, 138] width 34 height 13
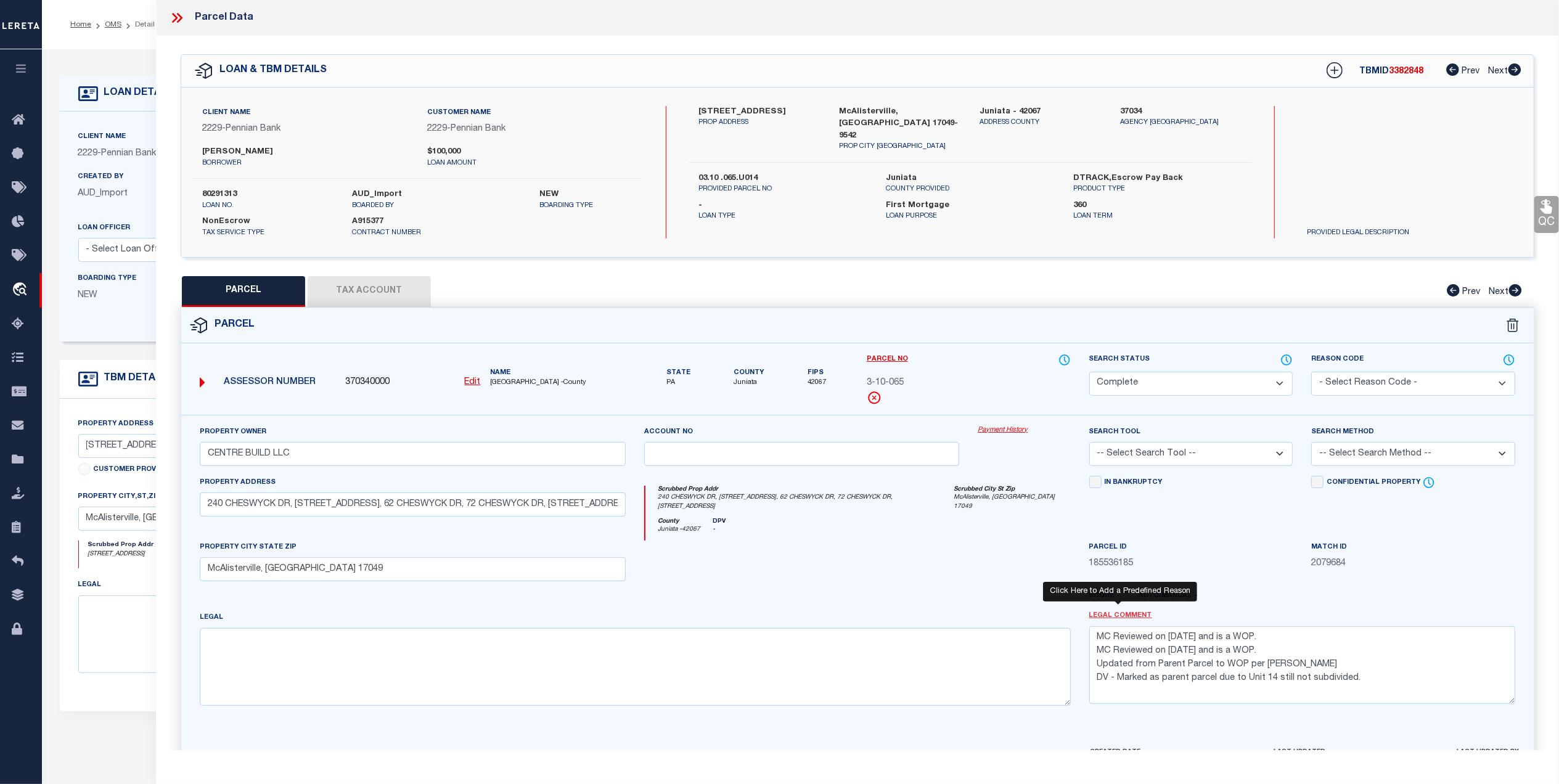
click at [1138, 611] on link "Legal Comment" at bounding box center [1121, 617] width 63 height 11
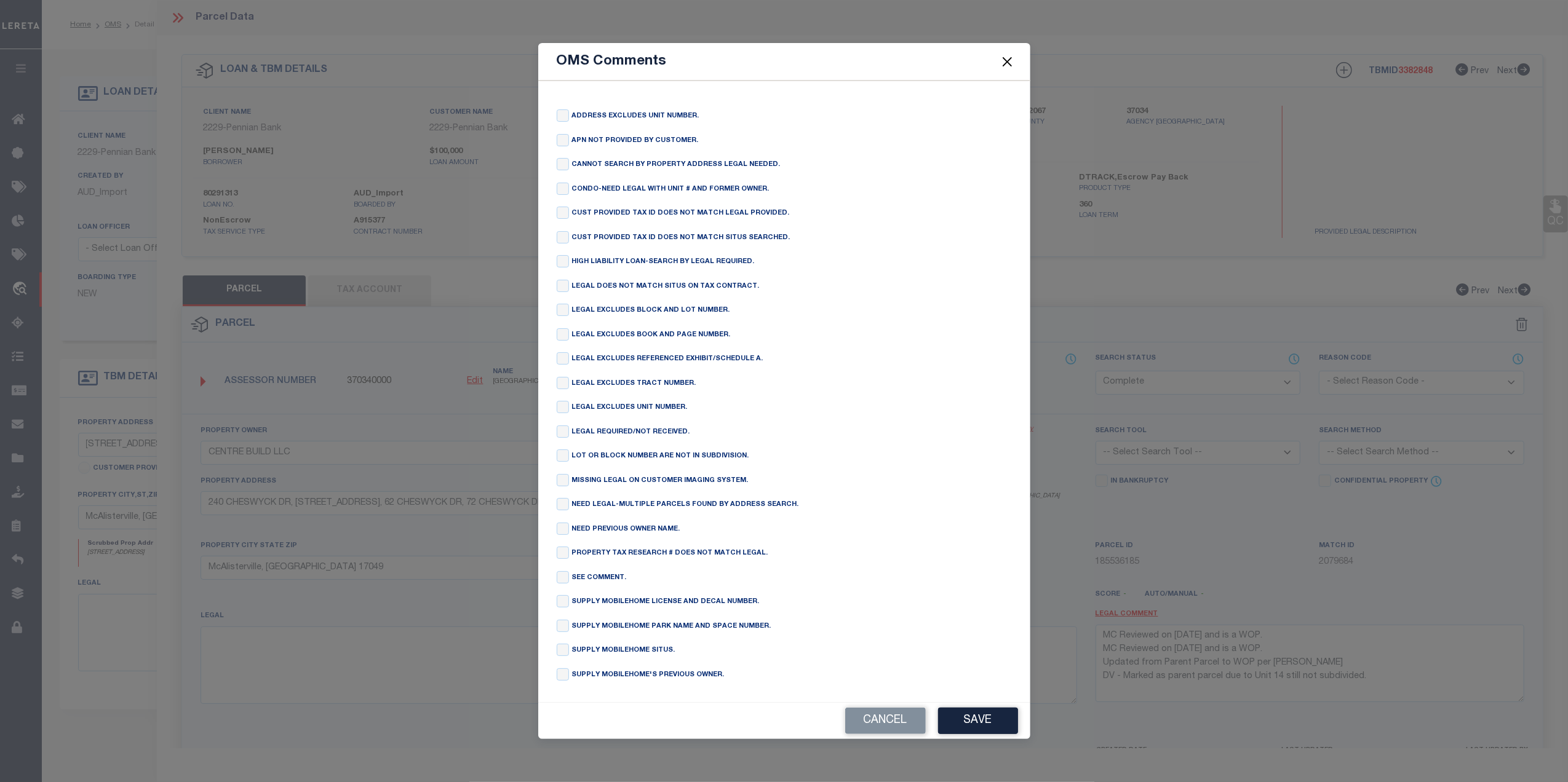
click at [568, 480] on div "MISSING LEGAL ON CUSTOMER IMAGING SYSTEM." at bounding box center [784, 481] width 455 height 14
click at [561, 482] on input "checkbox" at bounding box center [563, 480] width 13 height 13
click at [957, 728] on button "Save" at bounding box center [977, 720] width 80 height 26
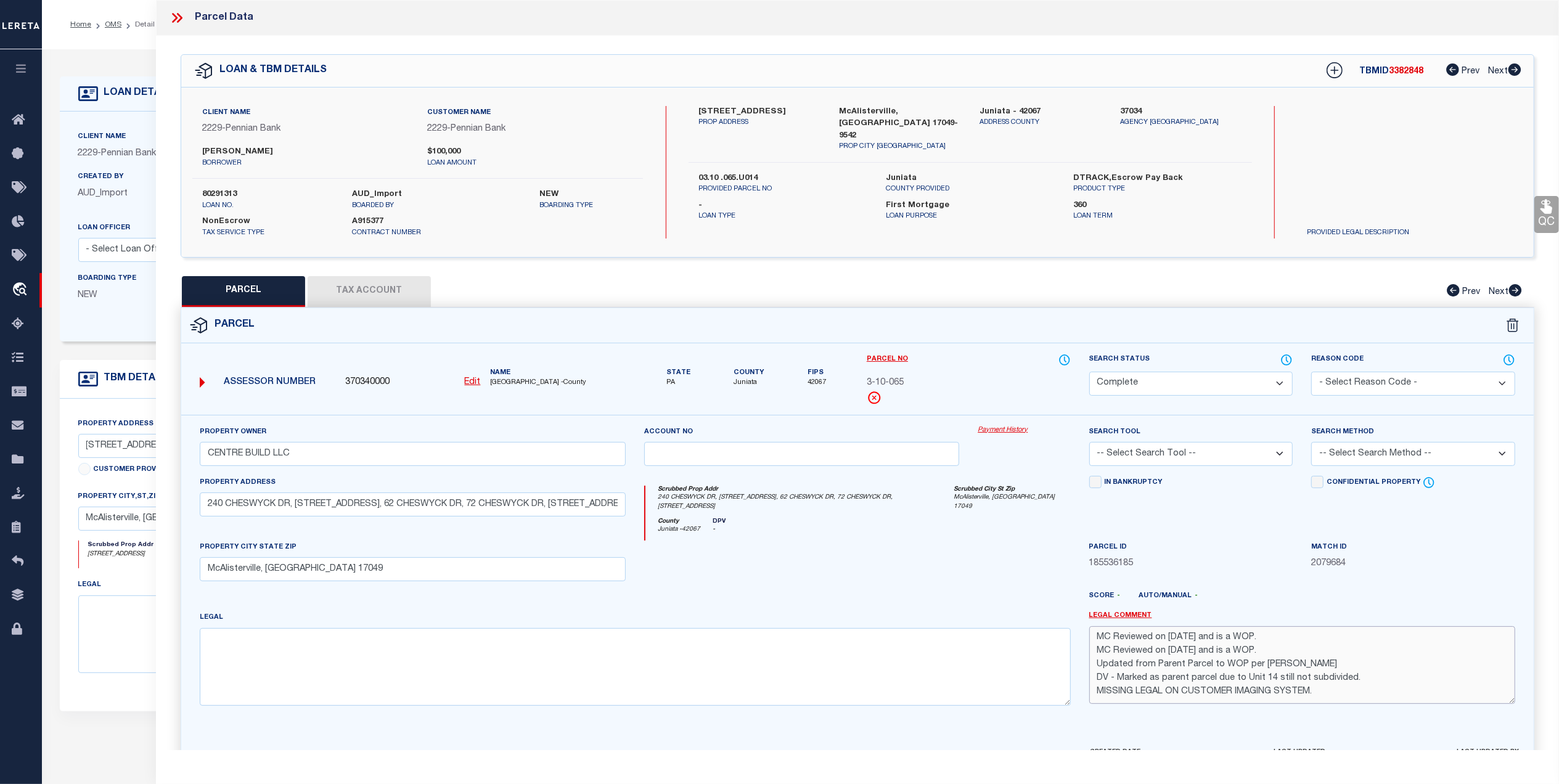
drag, startPoint x: 1304, startPoint y: 689, endPoint x: 1087, endPoint y: 684, distance: 217.1
click at [1087, 684] on div "Legal Comment MC Reviewed on 3-3-25 and is a WOP. MC Reviewed on 12-30-24 and i…" at bounding box center [1302, 663] width 445 height 104
click at [1094, 635] on textarea "MC Reviewed on 3-3-25 and is a WOP. MC Reviewed on 12-30-24 and is a WOP. Updat…" at bounding box center [1302, 665] width 426 height 77
click at [1118, 628] on textarea "MC Reviewed on 3-3-25 and is a WOP. MC Reviewed on 12-30-24 and is a WOP. Updat…" at bounding box center [1302, 665] width 426 height 77
paste textarea "MISSING LEGAL ON CUSTOMER IMAGING SYSTEM."
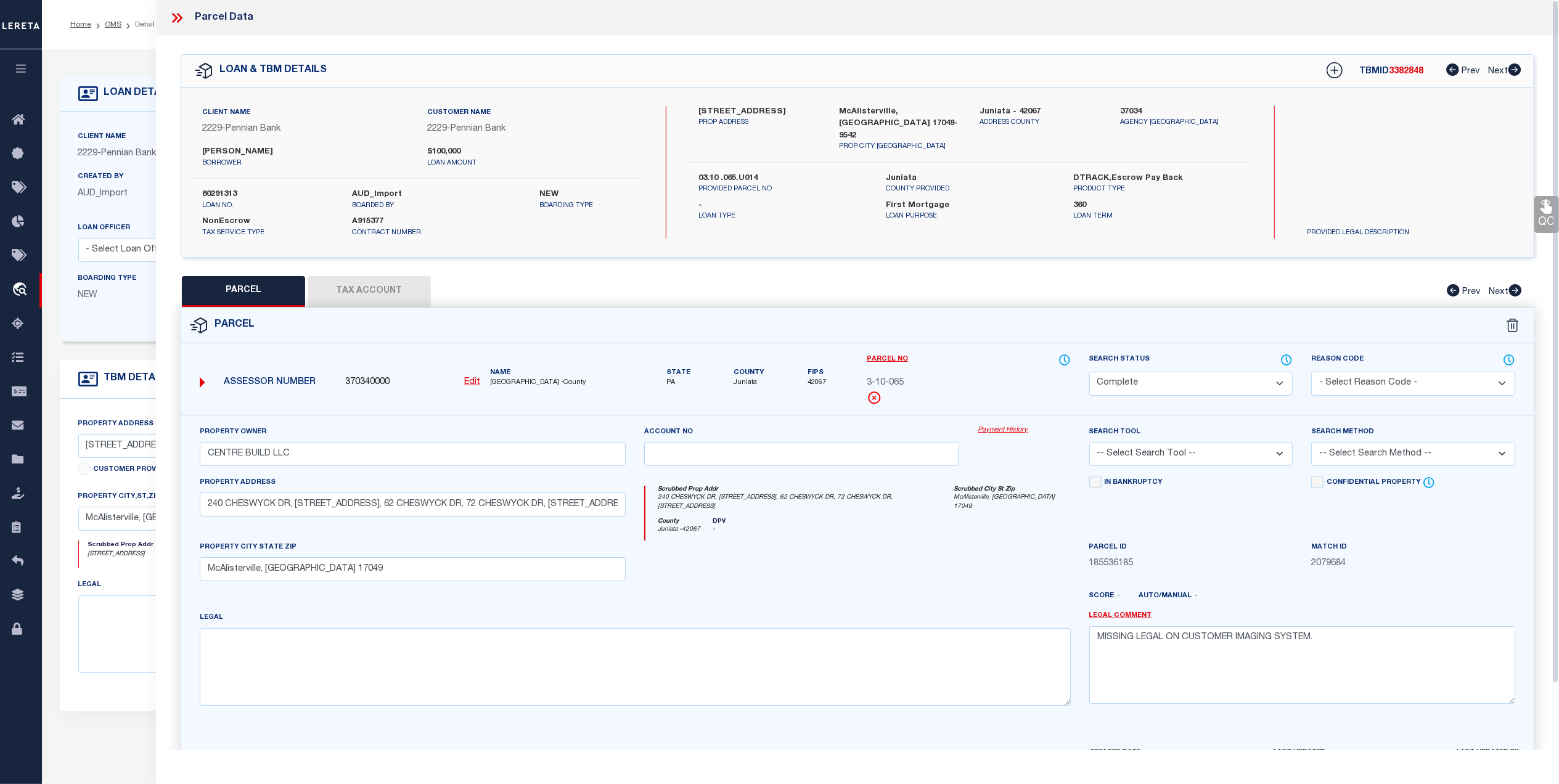
click at [401, 303] on button "Tax Account" at bounding box center [369, 292] width 123 height 31
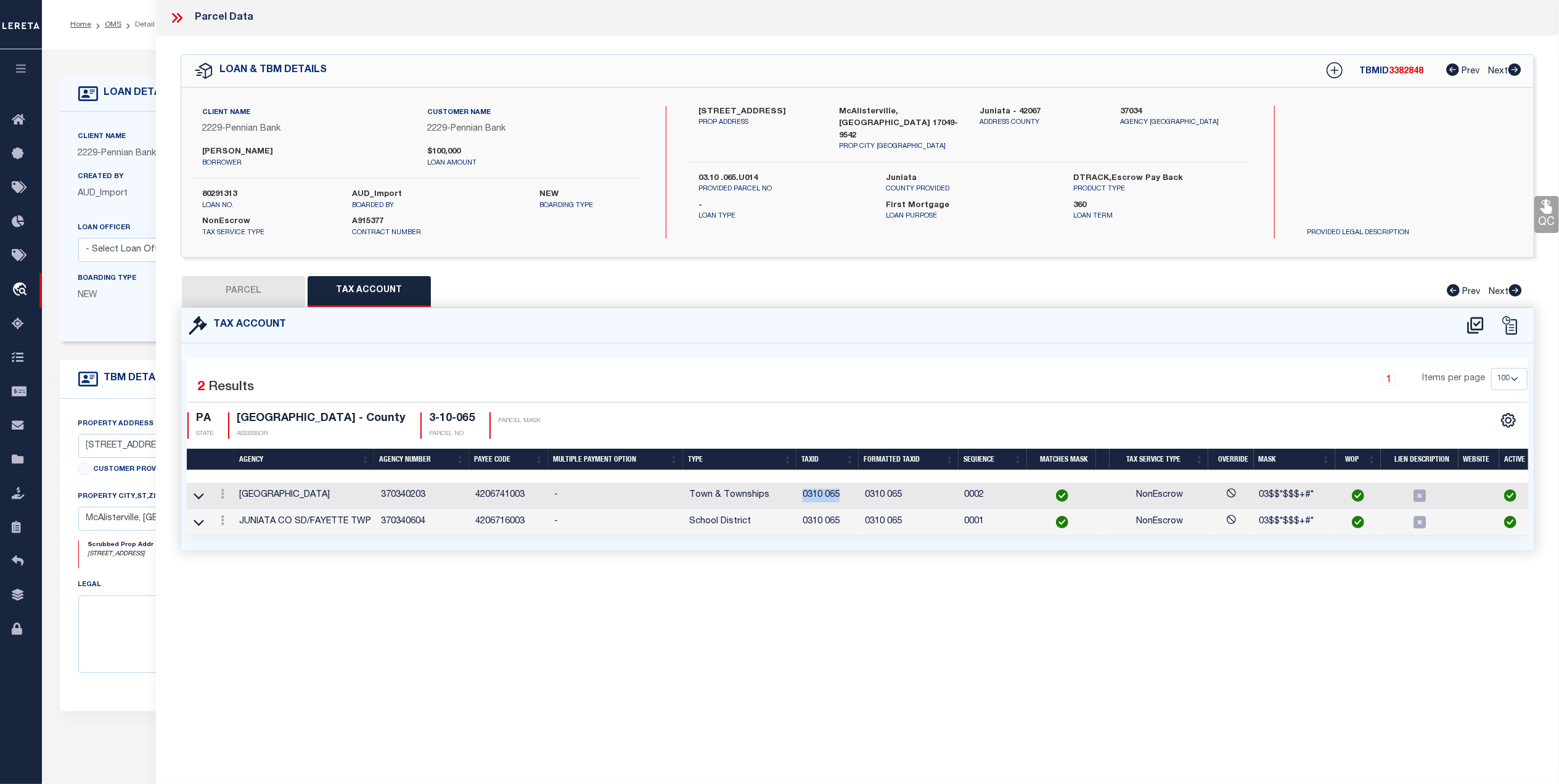
drag, startPoint x: 841, startPoint y: 494, endPoint x: 800, endPoint y: 500, distance: 41.4
click at [800, 500] on td "0310 065" at bounding box center [828, 495] width 62 height 26
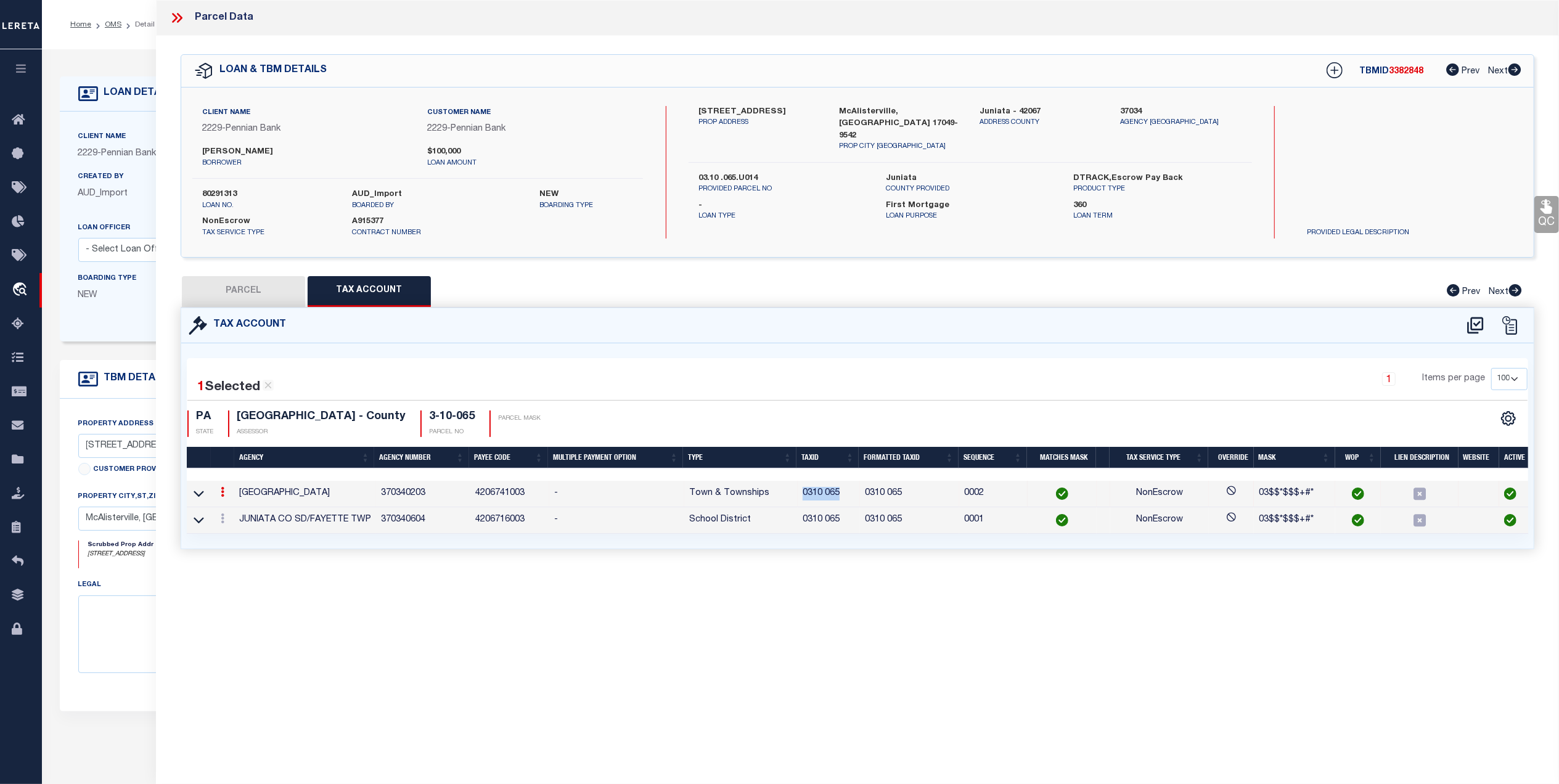
copy td "0310 065"
click at [275, 293] on button "PARCEL" at bounding box center [243, 292] width 123 height 31
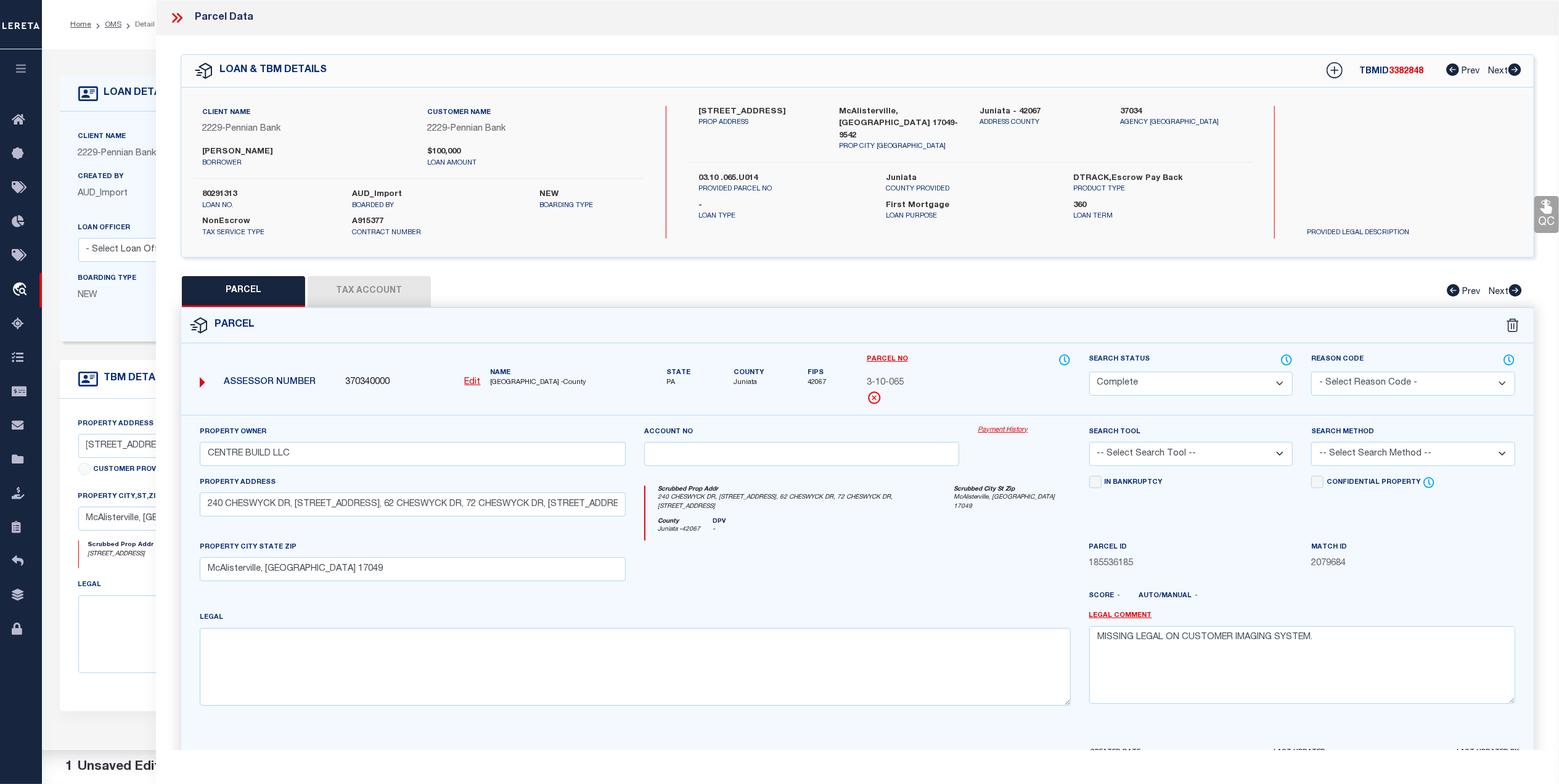
drag, startPoint x: 1169, startPoint y: 374, endPoint x: 1161, endPoint y: 390, distance: 17.9
click at [1168, 374] on select "Automated Search Bad Parcel Complete Duplicate Parcel High Dollar Reporting In …" at bounding box center [1191, 383] width 204 height 24
click at [1089, 372] on select "Automated Search Bad Parcel Complete Duplicate Parcel High Dollar Reporting In …" at bounding box center [1191, 383] width 204 height 24
click at [938, 563] on div at bounding box center [801, 566] width 333 height 50
click at [387, 292] on button "Tax Account" at bounding box center [369, 292] width 123 height 31
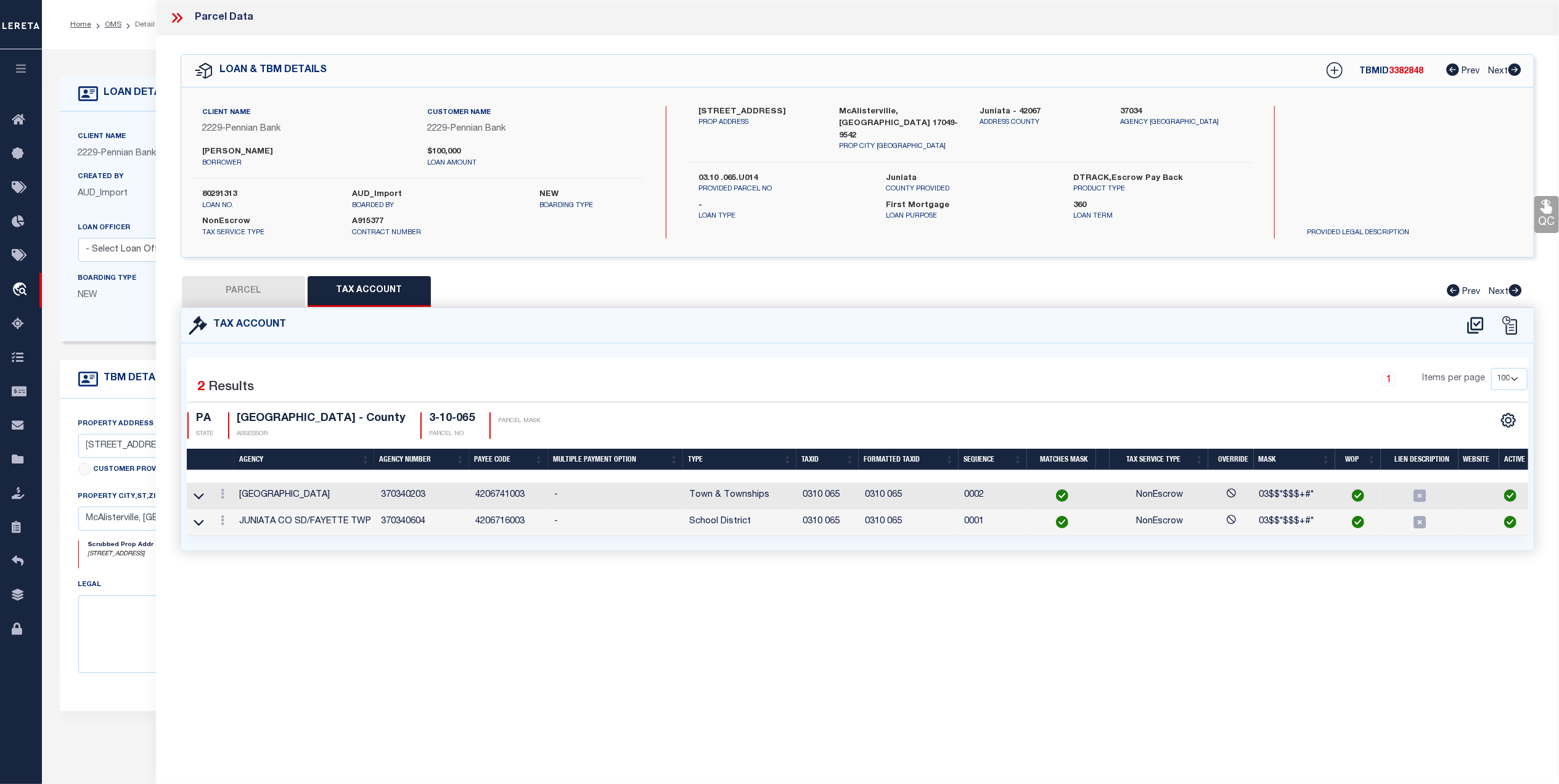
click at [267, 292] on button "PARCEL" at bounding box center [243, 292] width 123 height 31
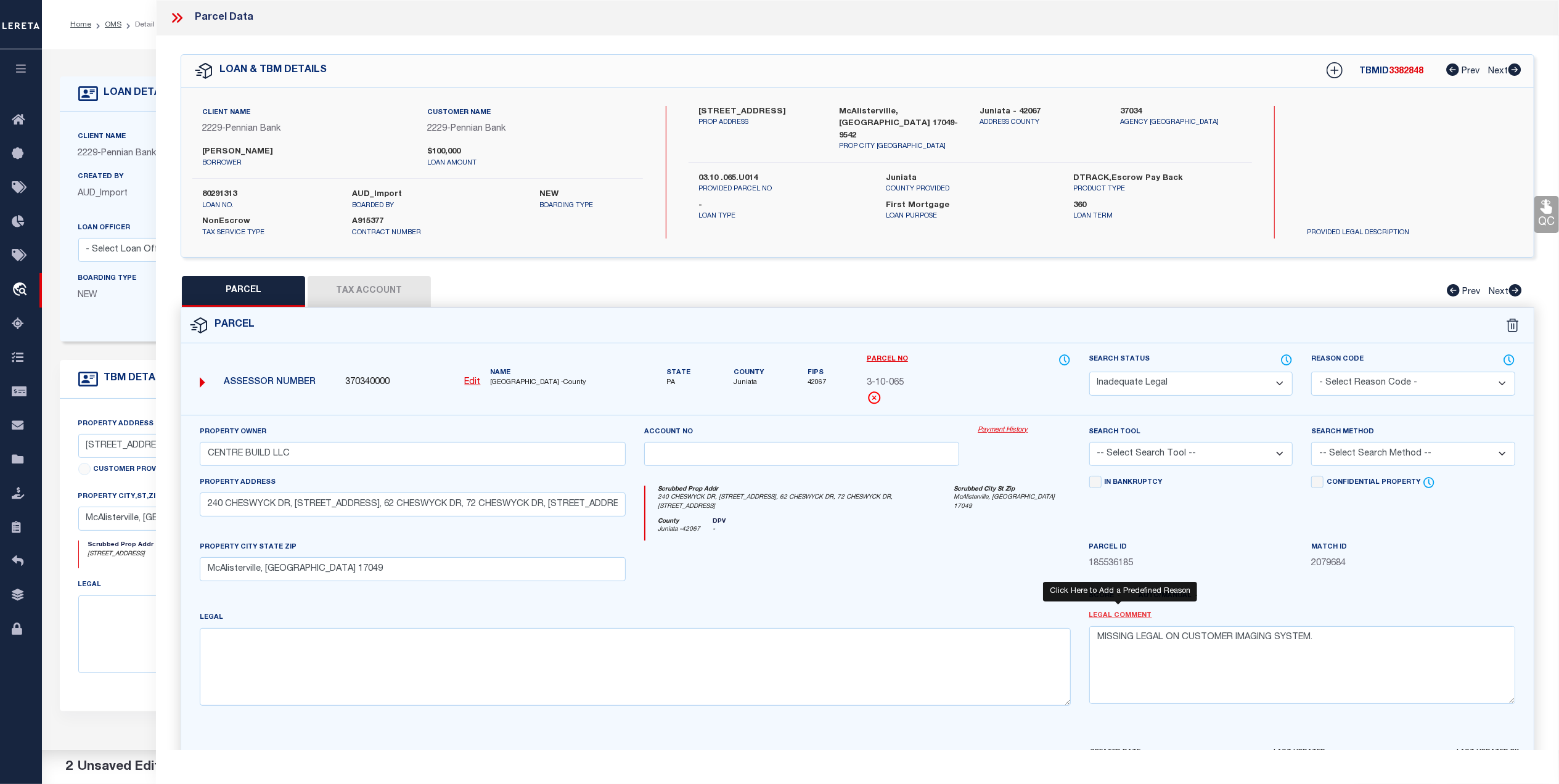
click at [1130, 611] on link "Legal Comment" at bounding box center [1121, 617] width 63 height 11
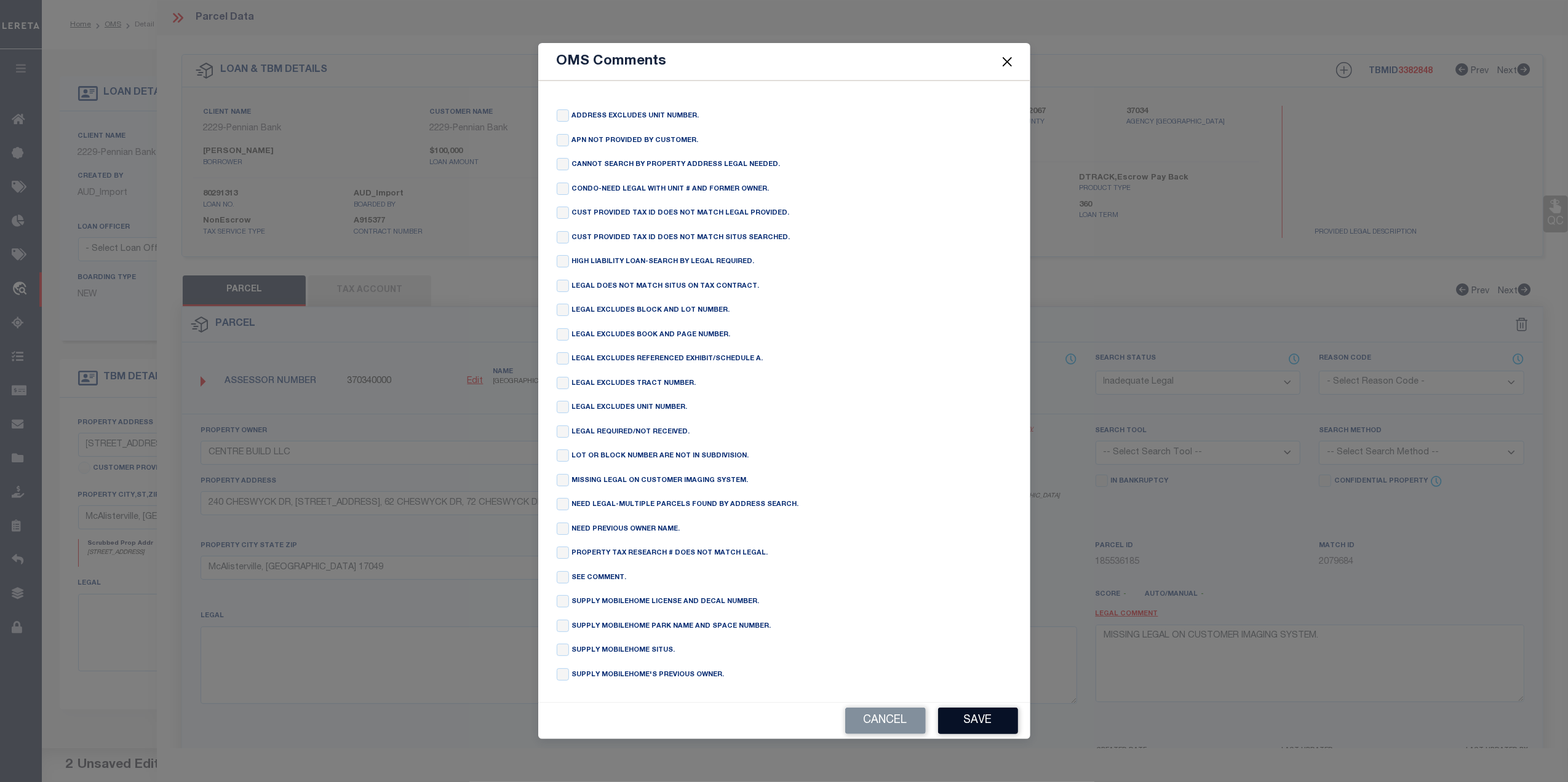
click at [980, 731] on button "Save" at bounding box center [977, 720] width 80 height 26
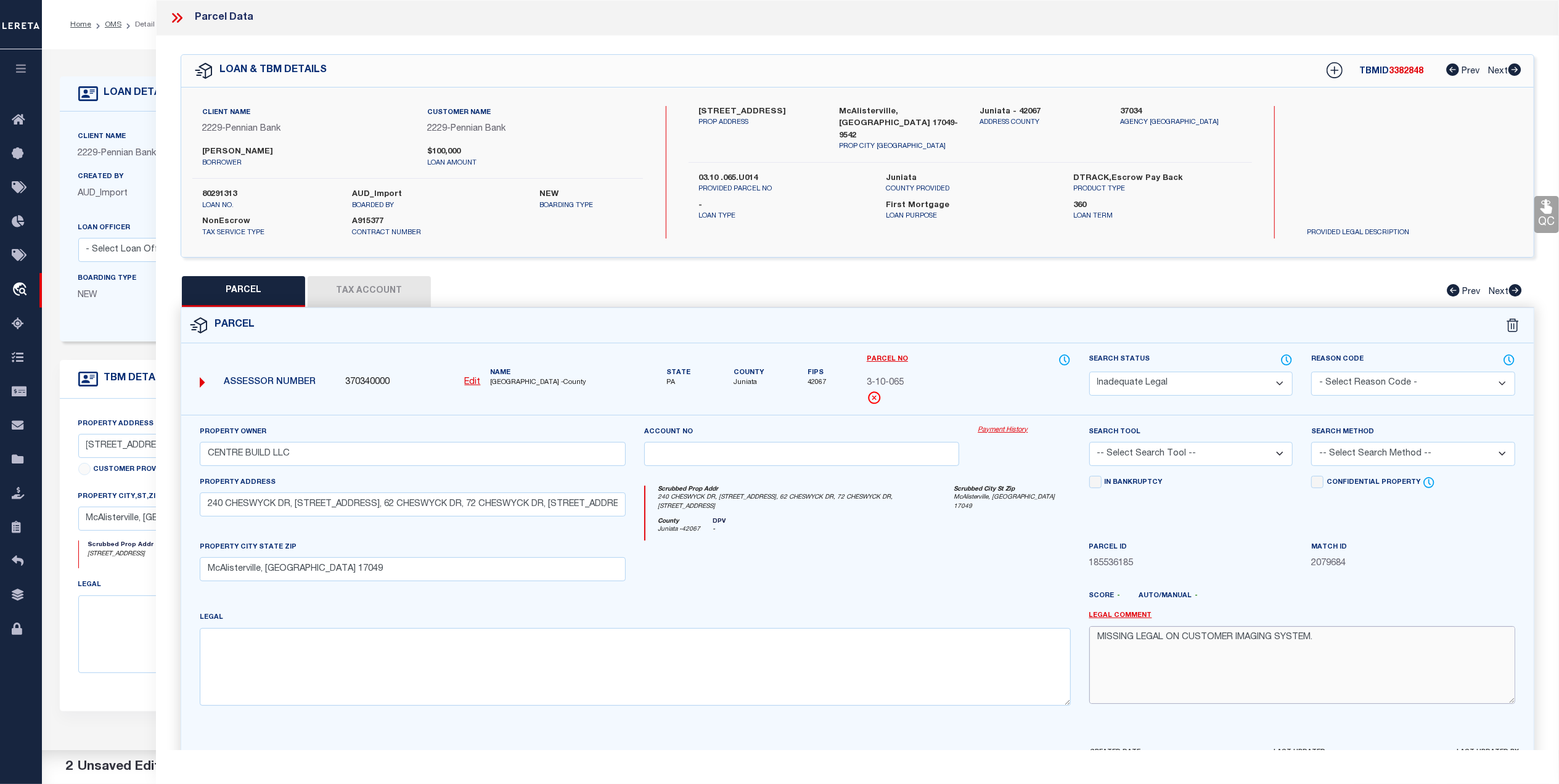
click at [1330, 630] on textarea "MISSING LEGAL ON CUSTOMER IMAGING SYSTEM. MC Reviewed on 3-3-25 and is a WOP. M…" at bounding box center [1302, 665] width 426 height 77
click at [1170, 462] on select "-- Select Search Tool -- 3rd Party Website Agency File Agency Website ATLS CNV-…" at bounding box center [1191, 454] width 204 height 24
click at [1089, 444] on select "-- Select Search Tool -- 3rd Party Website Agency File Agency Website ATLS CNV-…" at bounding box center [1191, 454] width 204 height 24
click at [1345, 455] on select "-- Select Search Method -- Property Address Legal Liability Info Provided" at bounding box center [1413, 454] width 204 height 24
click at [1311, 444] on select "-- Select Search Method -- Property Address Legal Liability Info Provided" at bounding box center [1413, 454] width 204 height 24
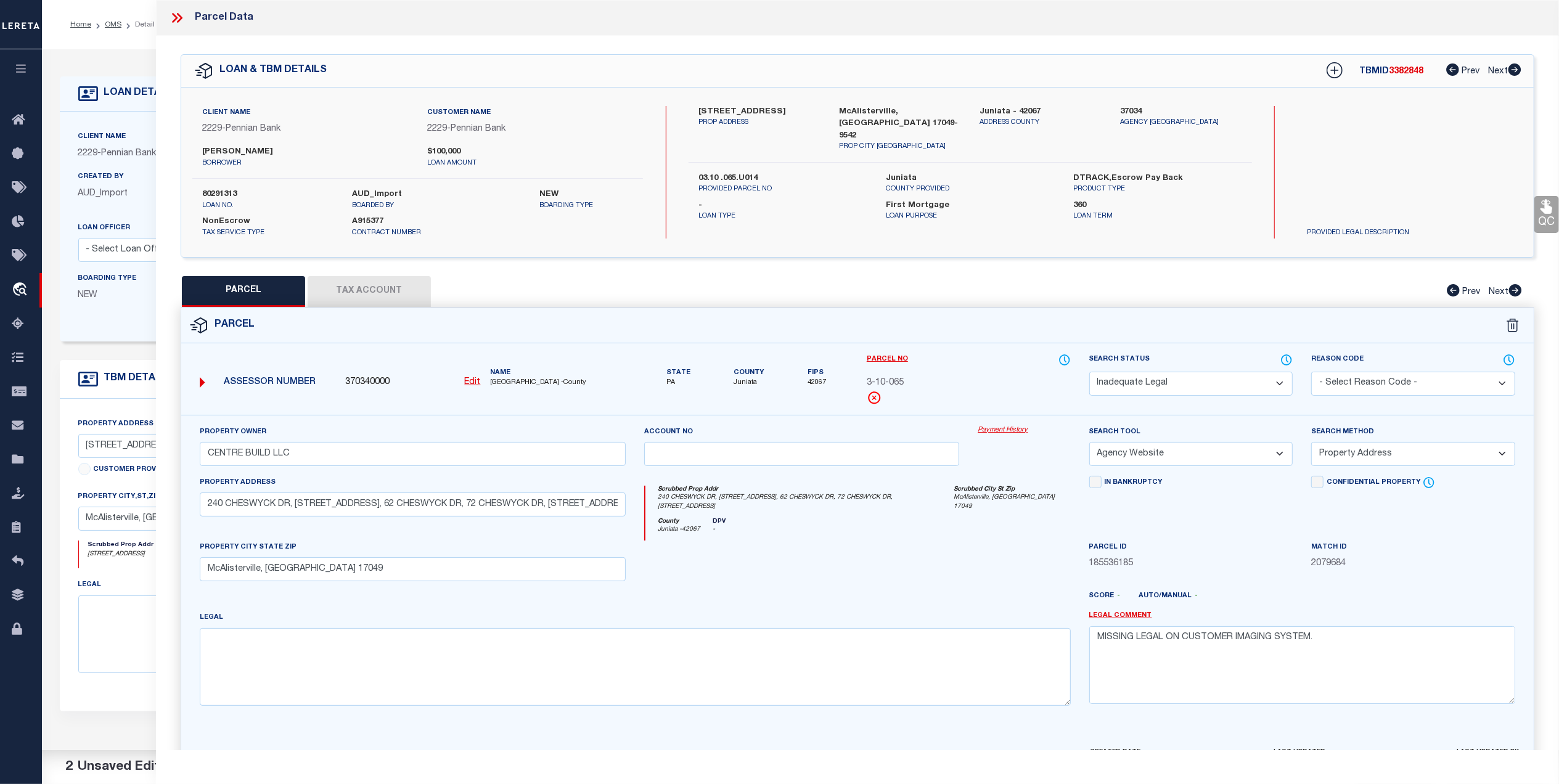
click at [898, 591] on div at bounding box center [913, 601] width 333 height 20
click at [1344, 634] on textarea "MISSING LEGAL ON CUSTOMER IMAGING SYSTEM. MC Reviewed on 3-3-25 and is a WOP. M…" at bounding box center [1302, 665] width 426 height 77
click at [1170, 671] on textarea "MISSING LEGAL ON CUSTOMER IMAGING SYSTEM. MC Reviewed on 3-3-25 and is a WOP. M…" at bounding box center [1302, 665] width 426 height 77
click at [368, 293] on button "Tax Account" at bounding box center [369, 292] width 123 height 31
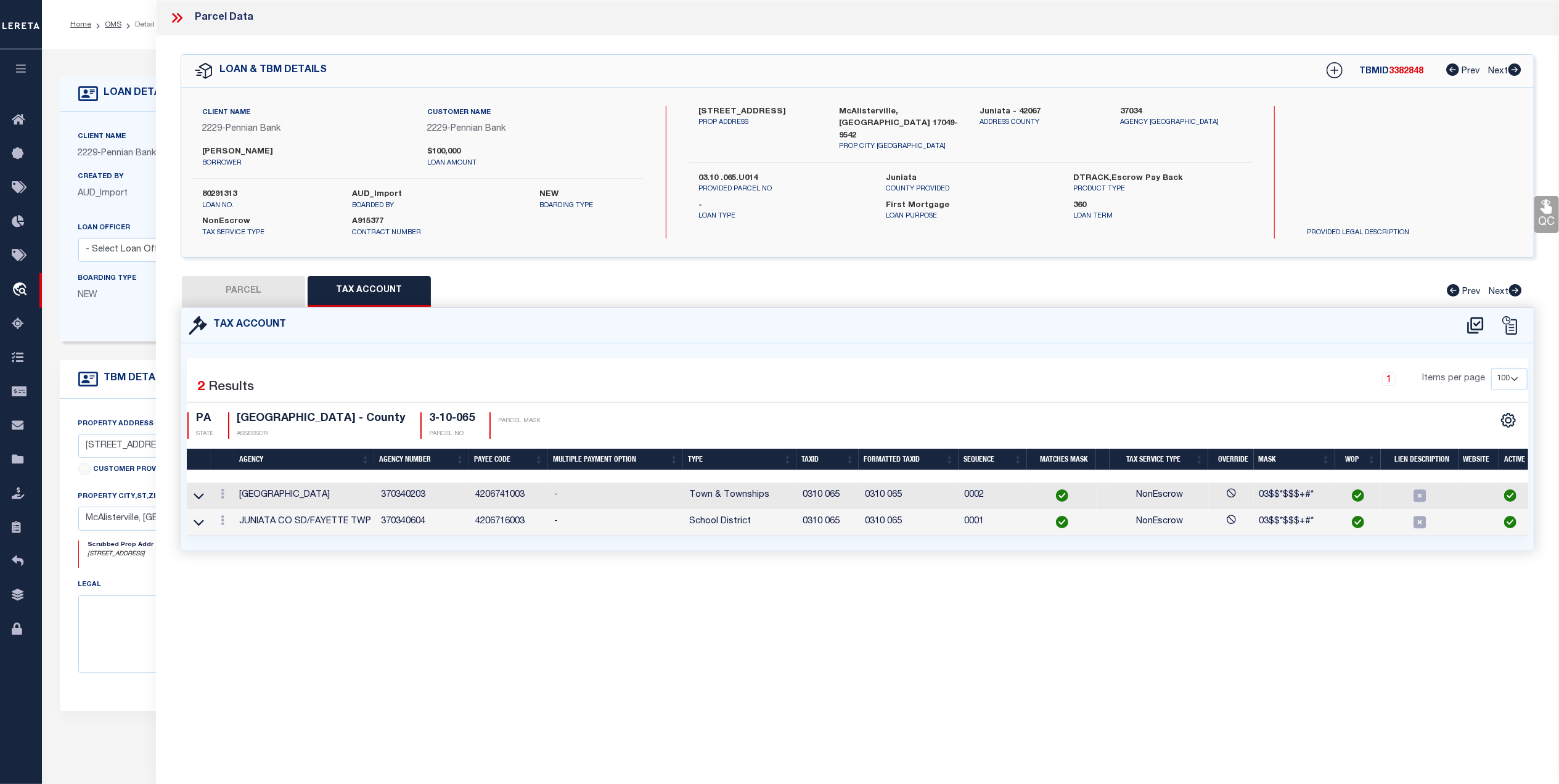
click at [264, 287] on button "PARCEL" at bounding box center [243, 292] width 123 height 31
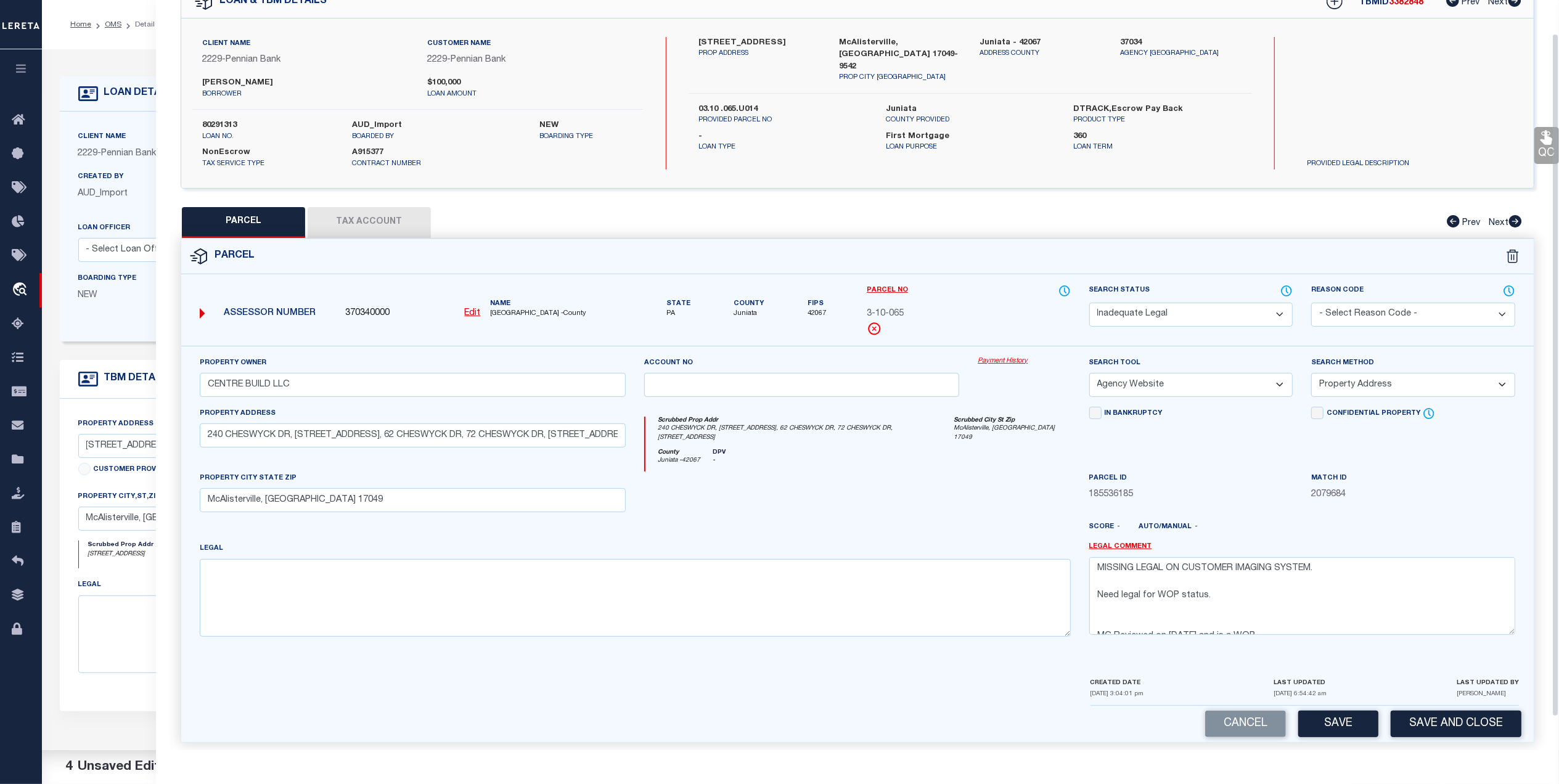
scroll to position [72, 0]
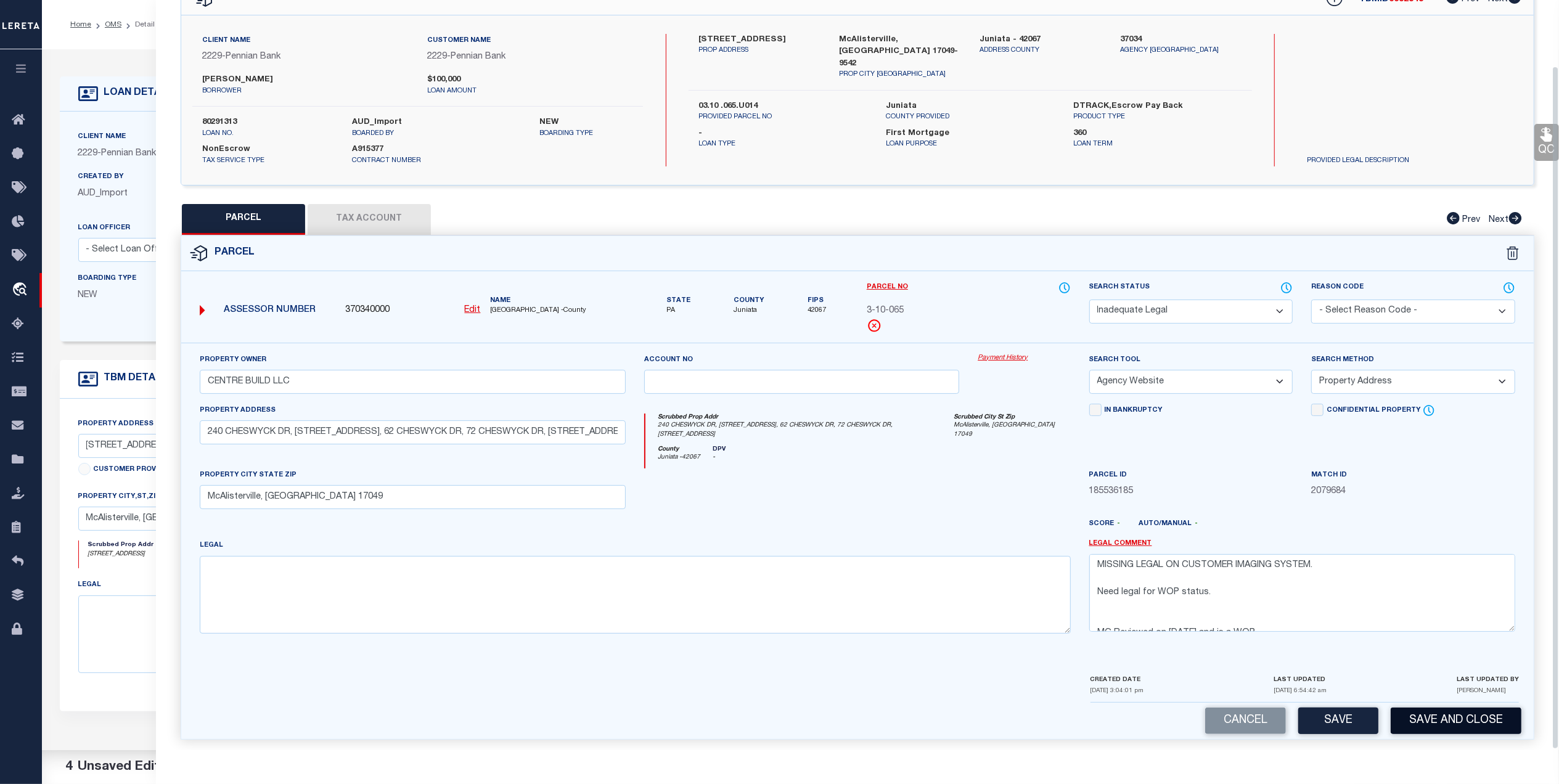
click at [1455, 723] on button "Save and Close" at bounding box center [1455, 720] width 131 height 26
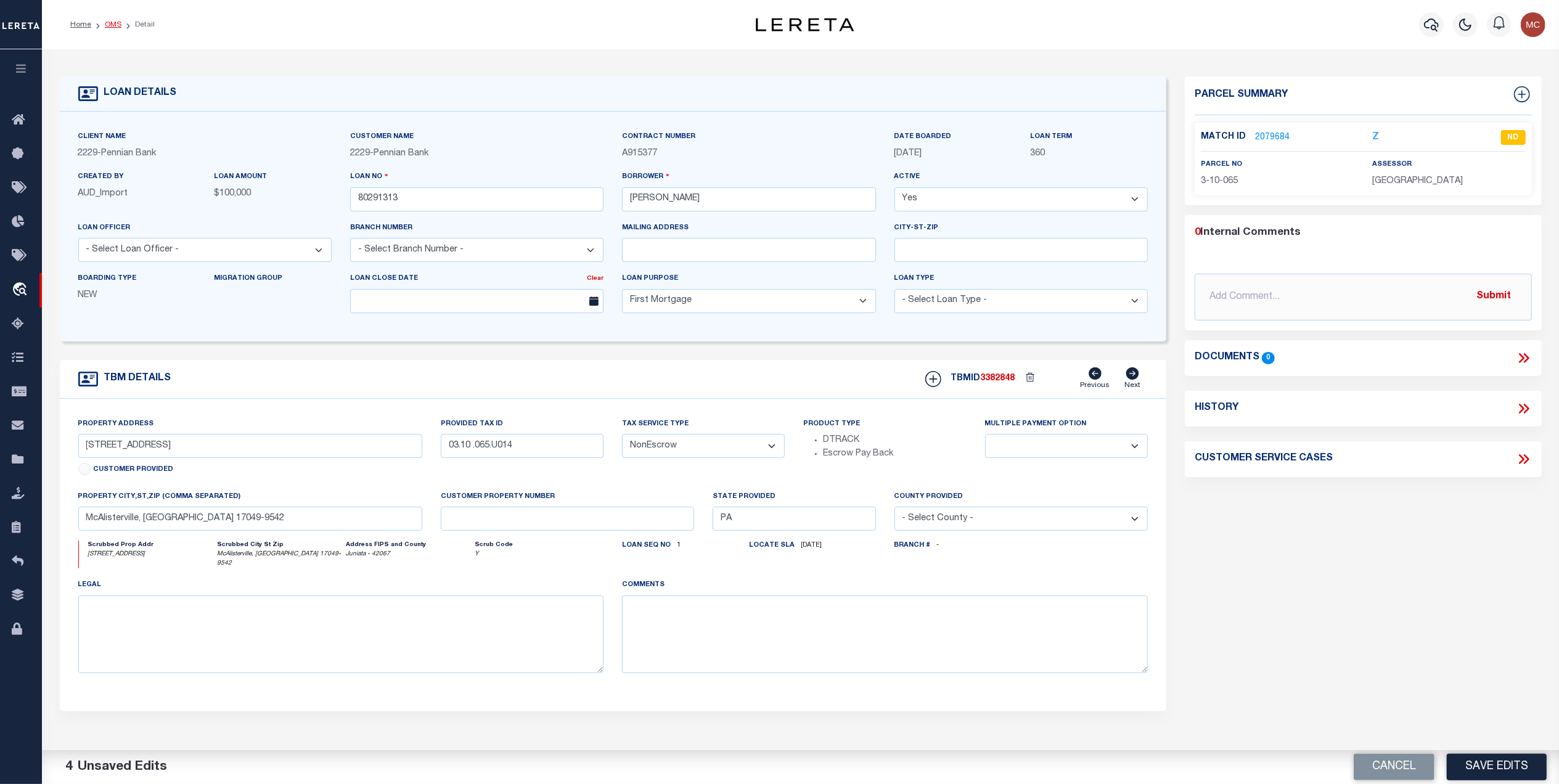
click at [110, 23] on link "OMS" at bounding box center [113, 24] width 16 height 7
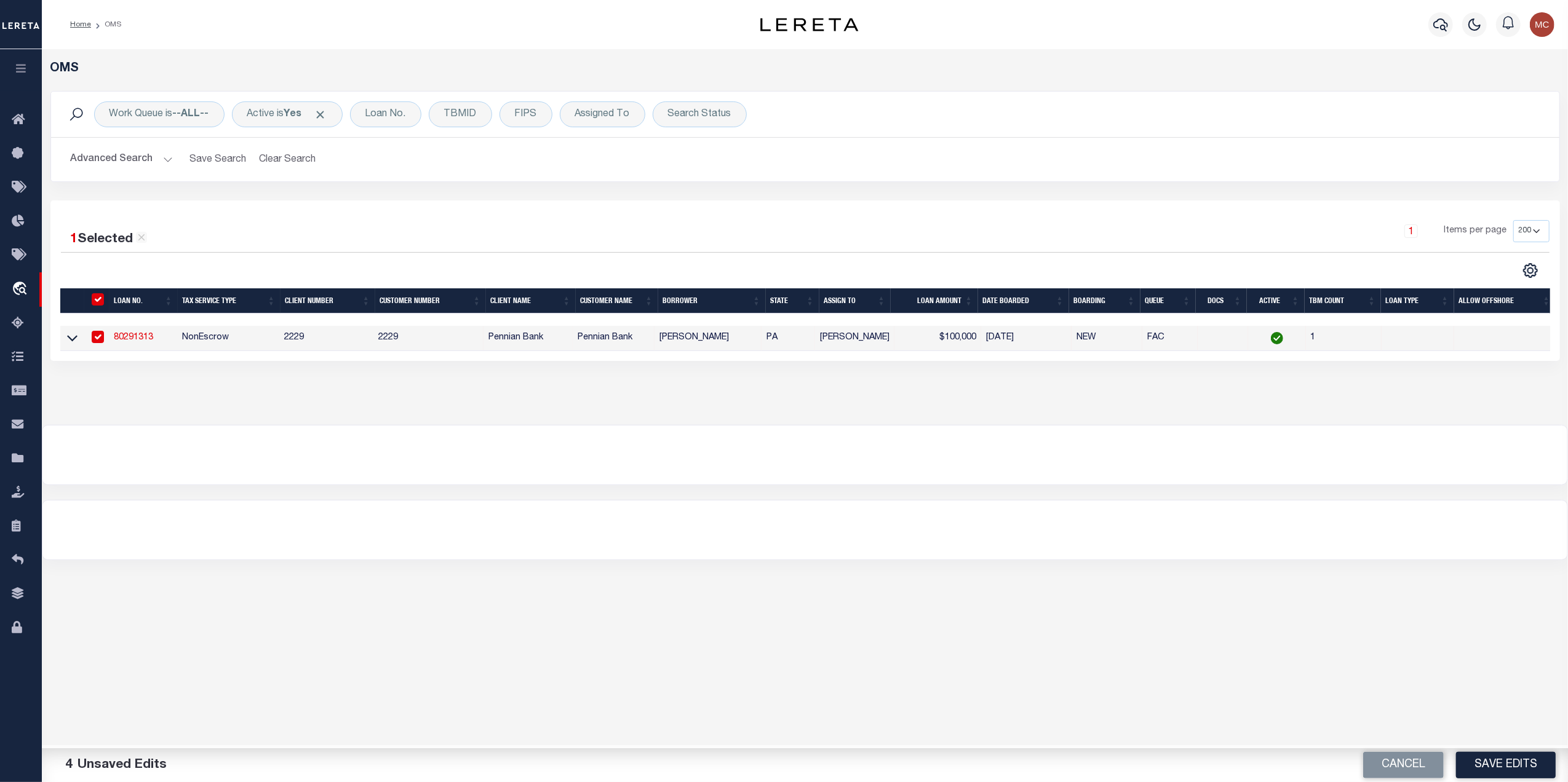
click at [803, 400] on div "OMS Work Queue is --ALL-- Active is Yes Loan No. TBMID FIPS Equals Is Not Equal…" at bounding box center [805, 237] width 1526 height 375
click at [311, 159] on button "Clear Search" at bounding box center [287, 159] width 67 height 24
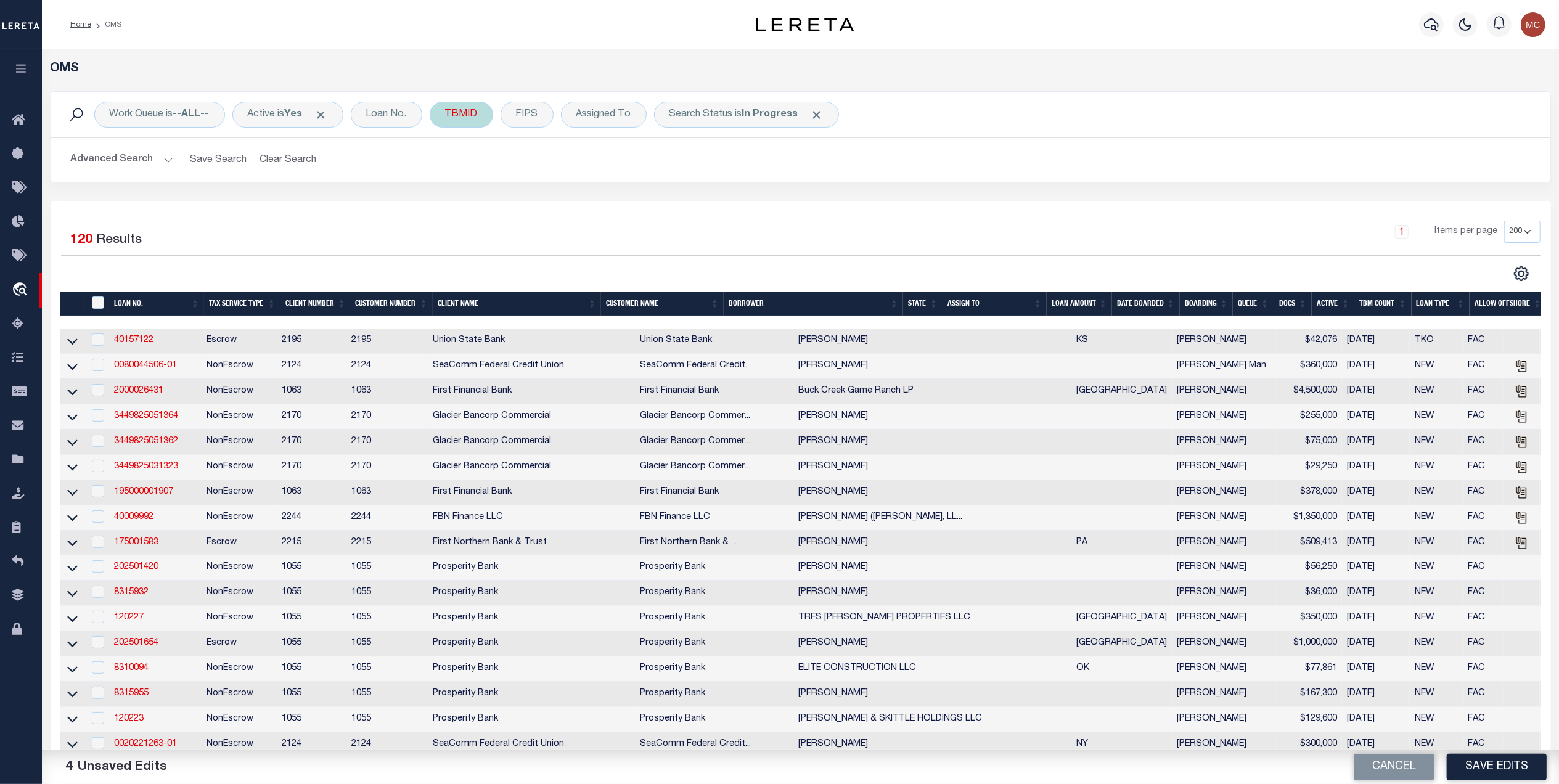
click at [466, 114] on div "TBMID" at bounding box center [461, 114] width 64 height 26
click at [611, 203] on input "Apply" at bounding box center [608, 196] width 36 height 21
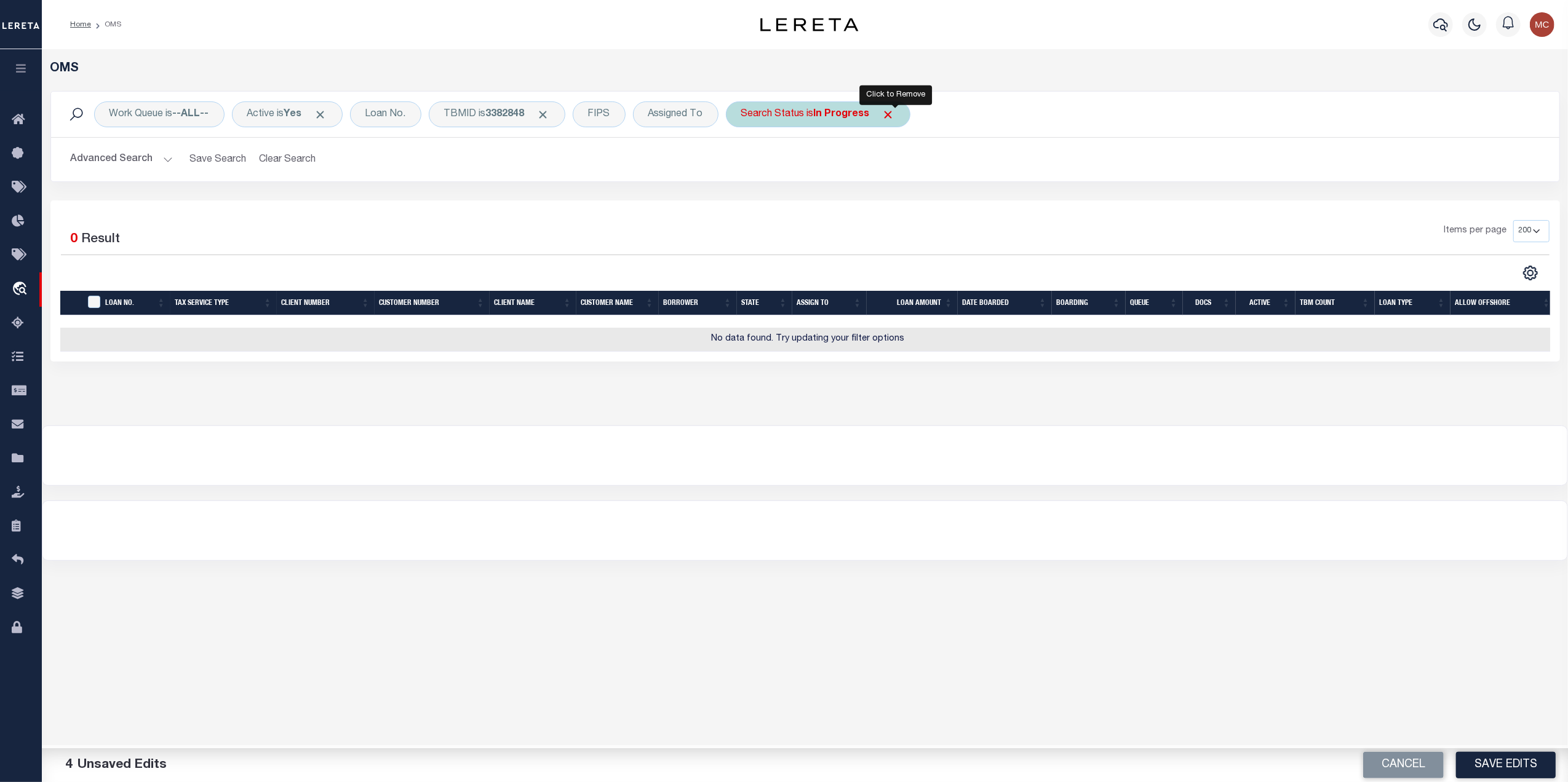
click at [893, 112] on span "Click to Remove" at bounding box center [888, 115] width 13 height 13
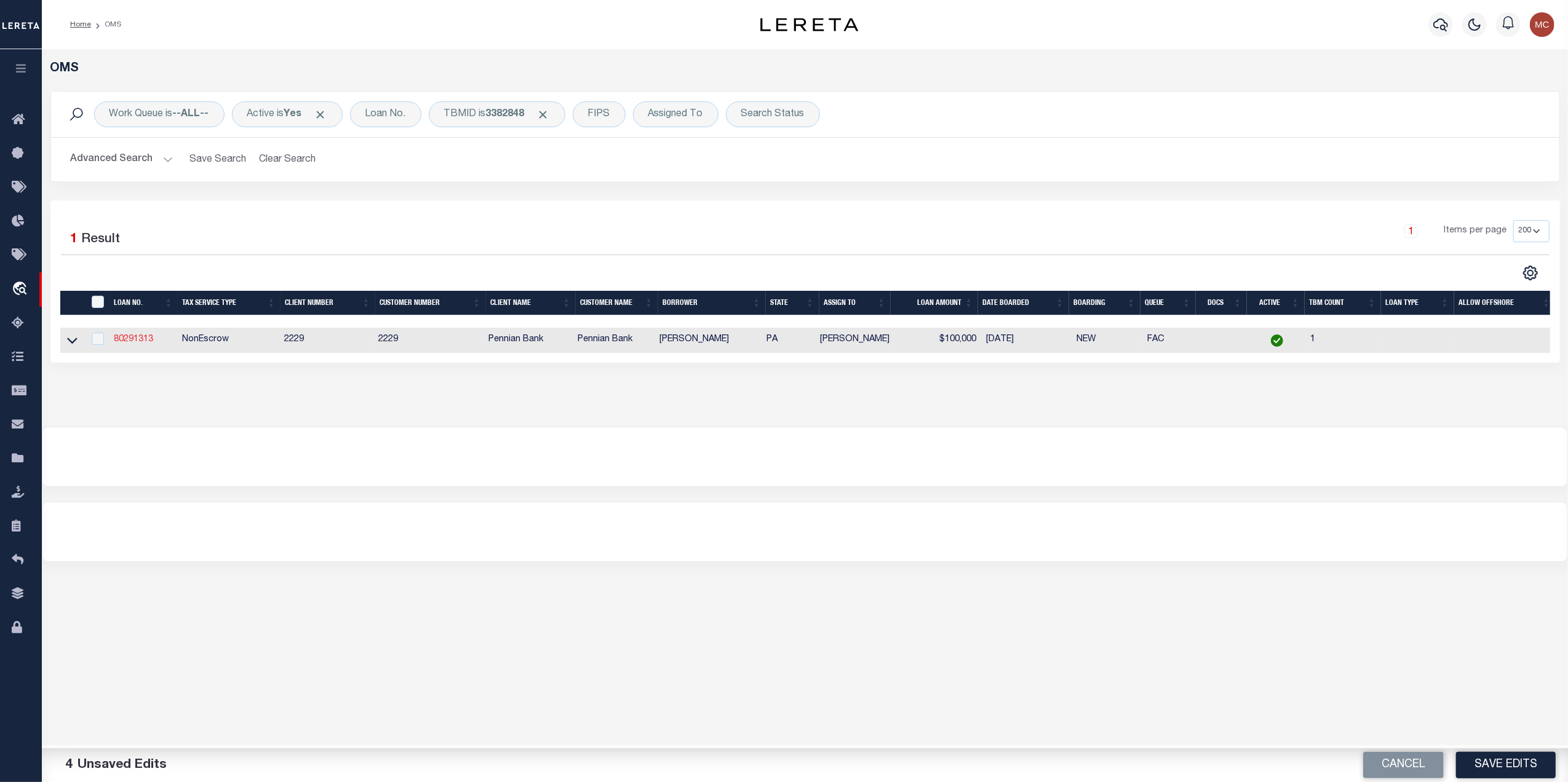
click at [143, 340] on link "80291313" at bounding box center [134, 339] width 40 height 9
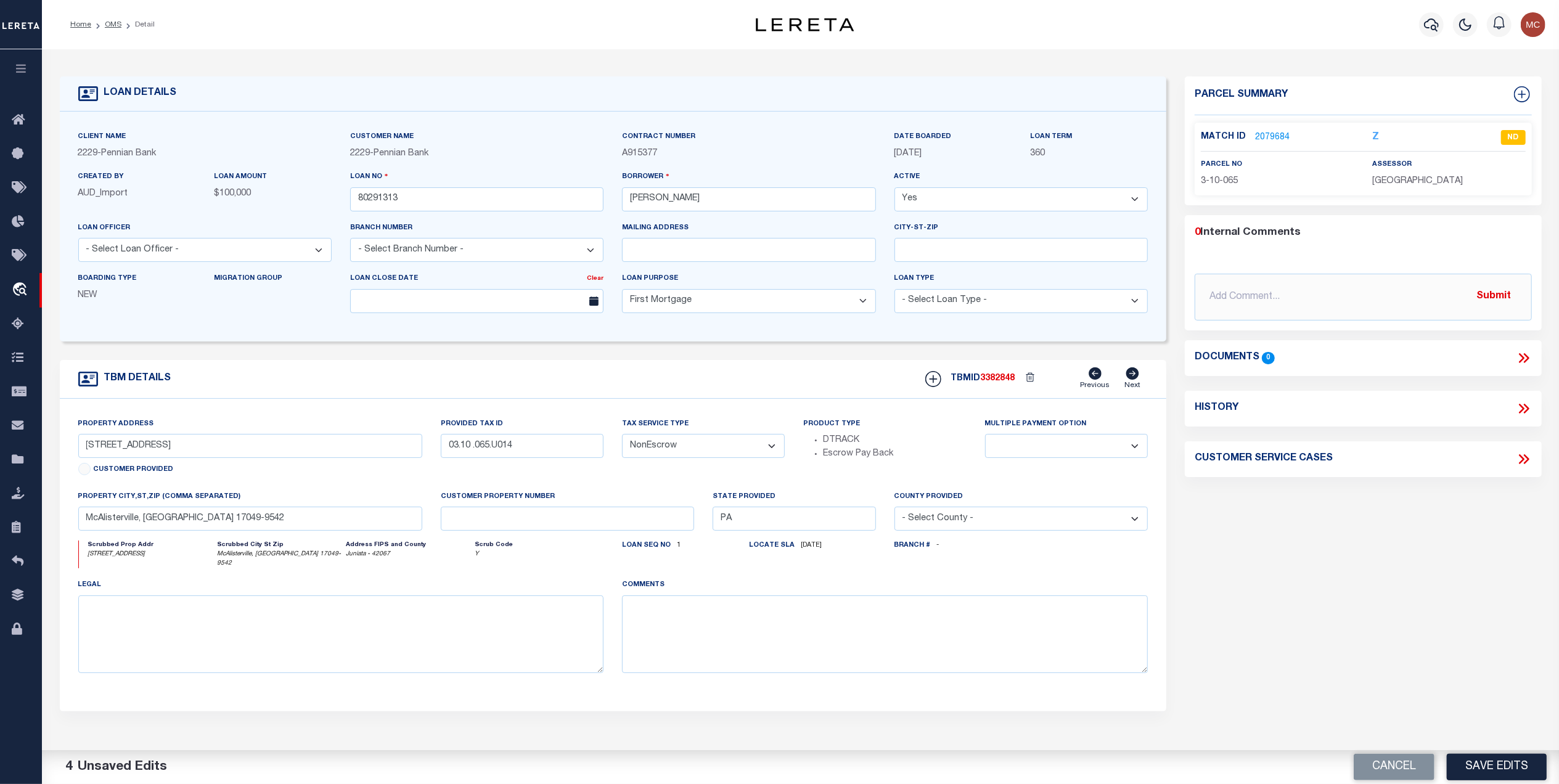
click at [1261, 136] on link "2079684" at bounding box center [1272, 138] width 34 height 13
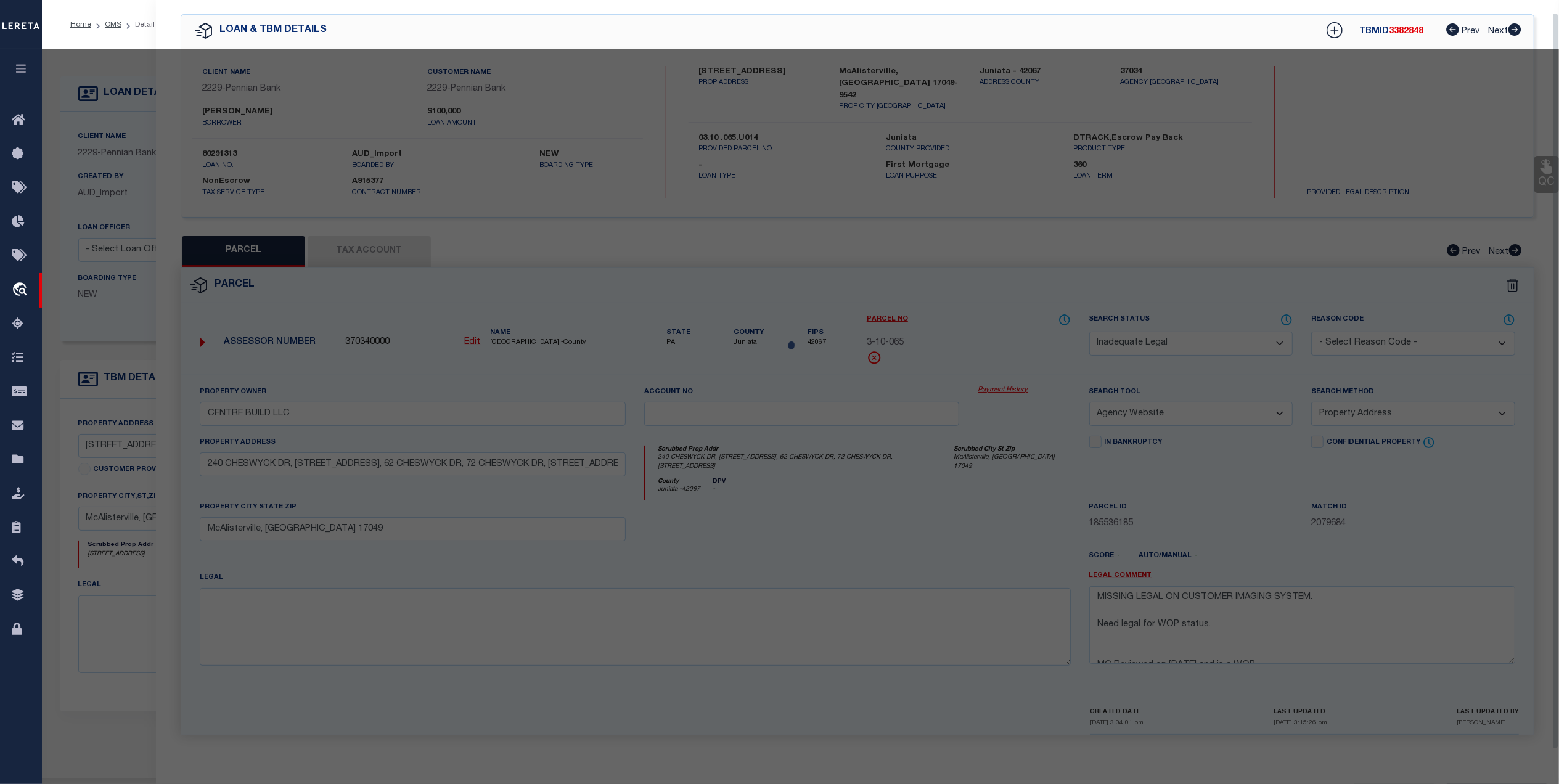
scroll to position [36, 0]
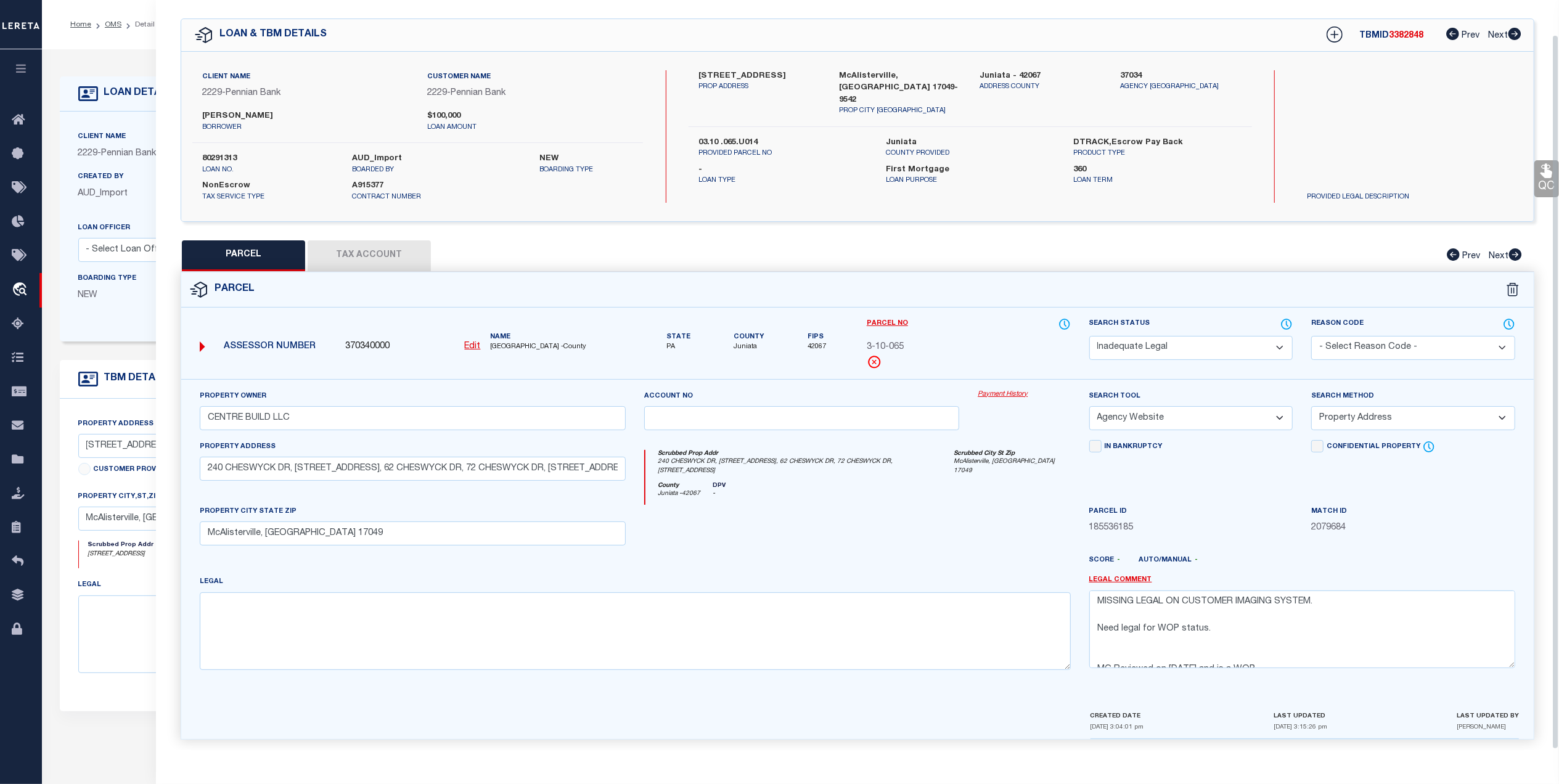
click at [346, 232] on div "QC QC QC" at bounding box center [857, 377] width 1403 height 754
click at [349, 247] on button "Tax Account" at bounding box center [369, 256] width 123 height 31
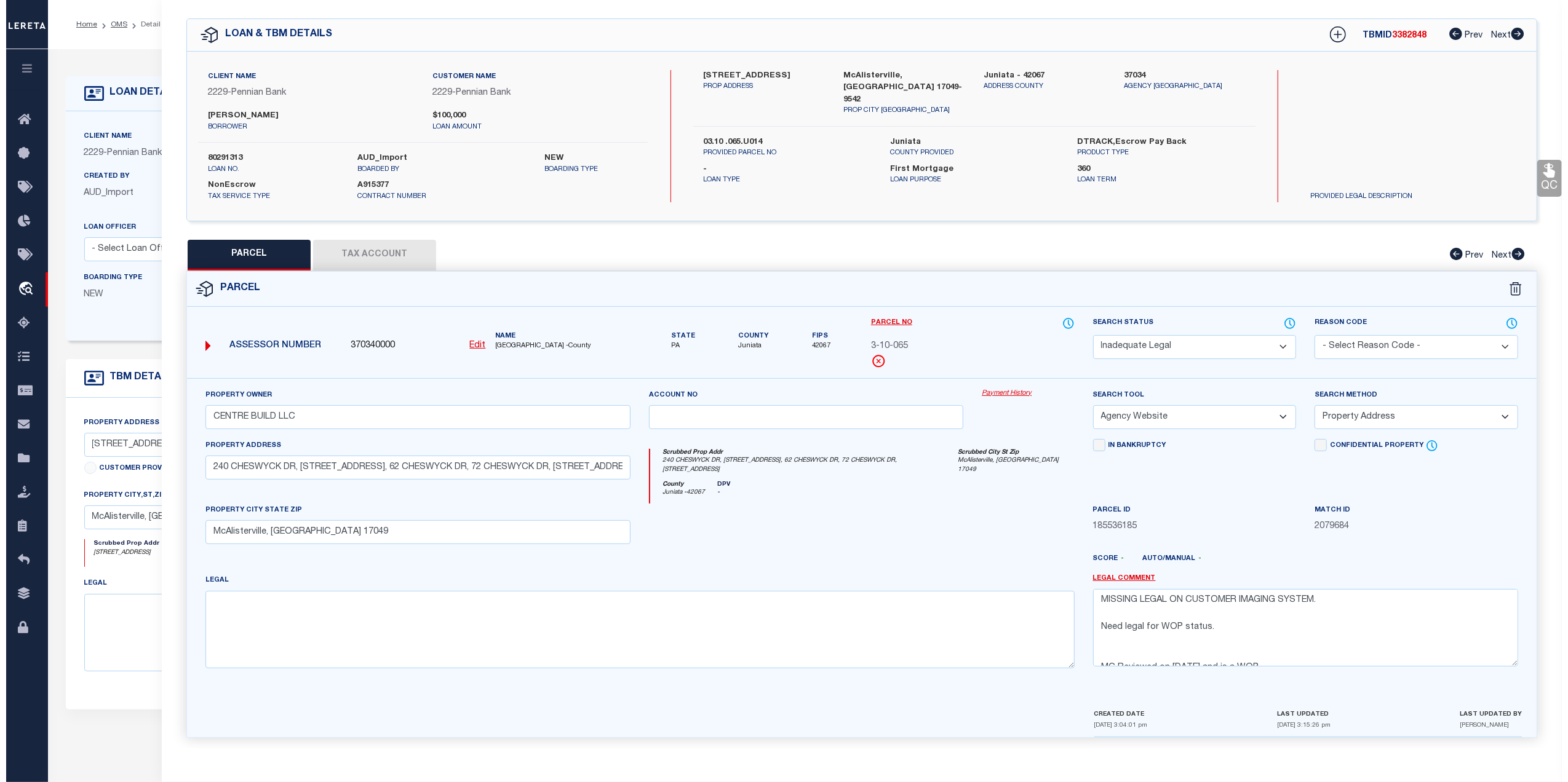
scroll to position [0, 0]
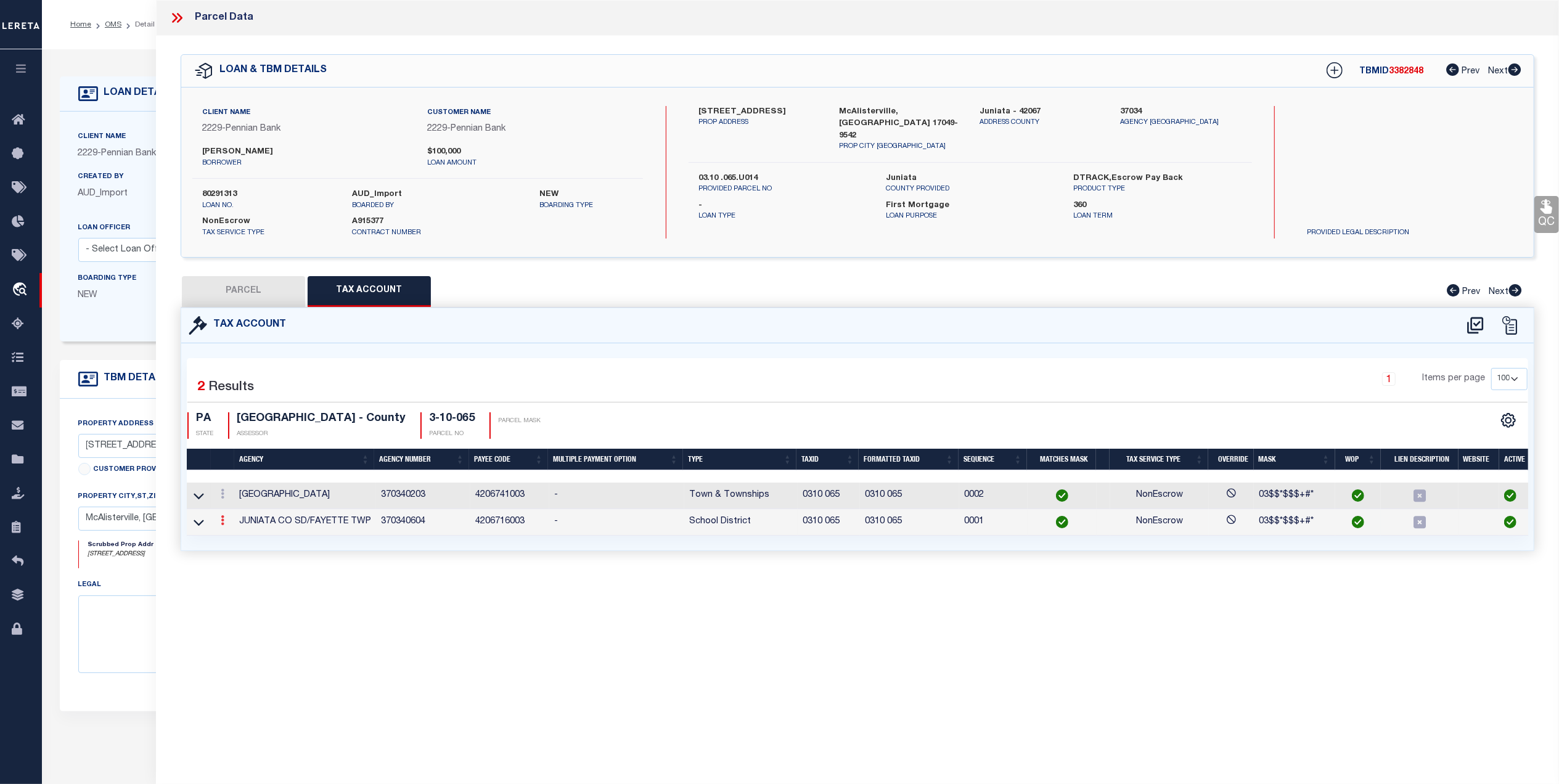
click at [221, 523] on icon at bounding box center [222, 519] width 4 height 10
click at [235, 540] on icon "" at bounding box center [236, 539] width 9 height 9
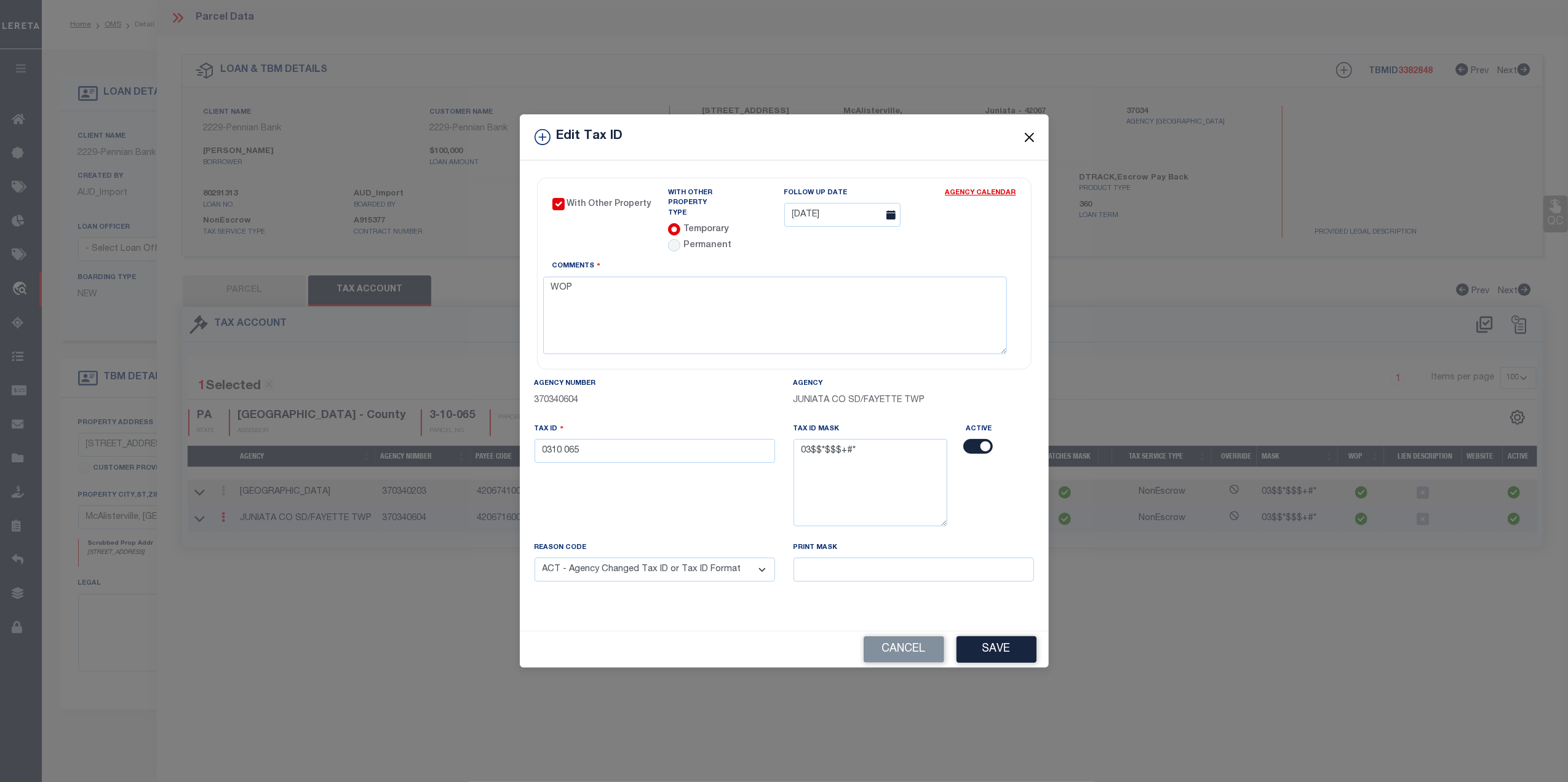
click at [1024, 131] on button "Close" at bounding box center [1029, 137] width 16 height 16
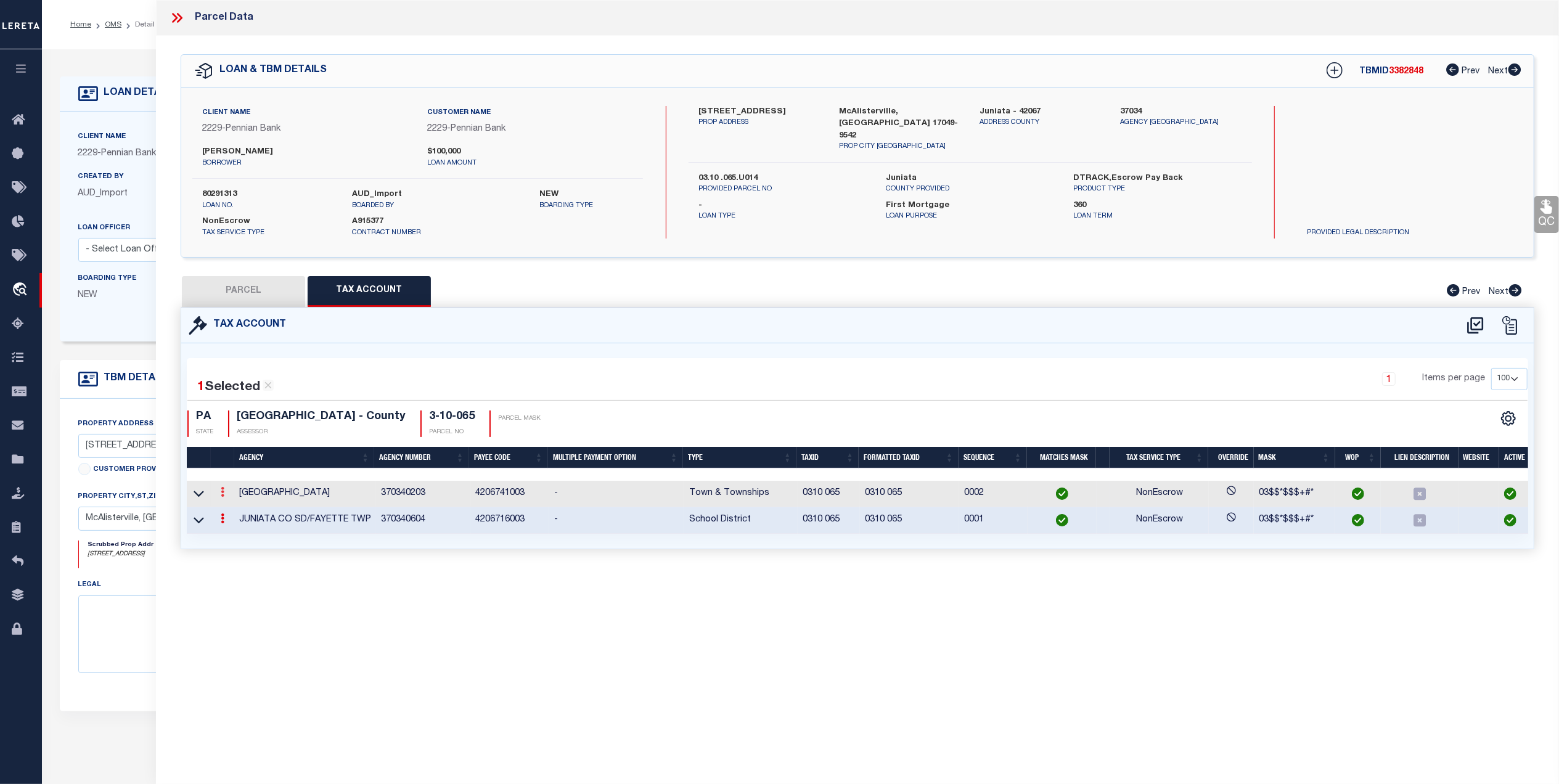
click at [221, 494] on icon at bounding box center [222, 491] width 4 height 10
click at [244, 508] on link at bounding box center [239, 511] width 46 height 21
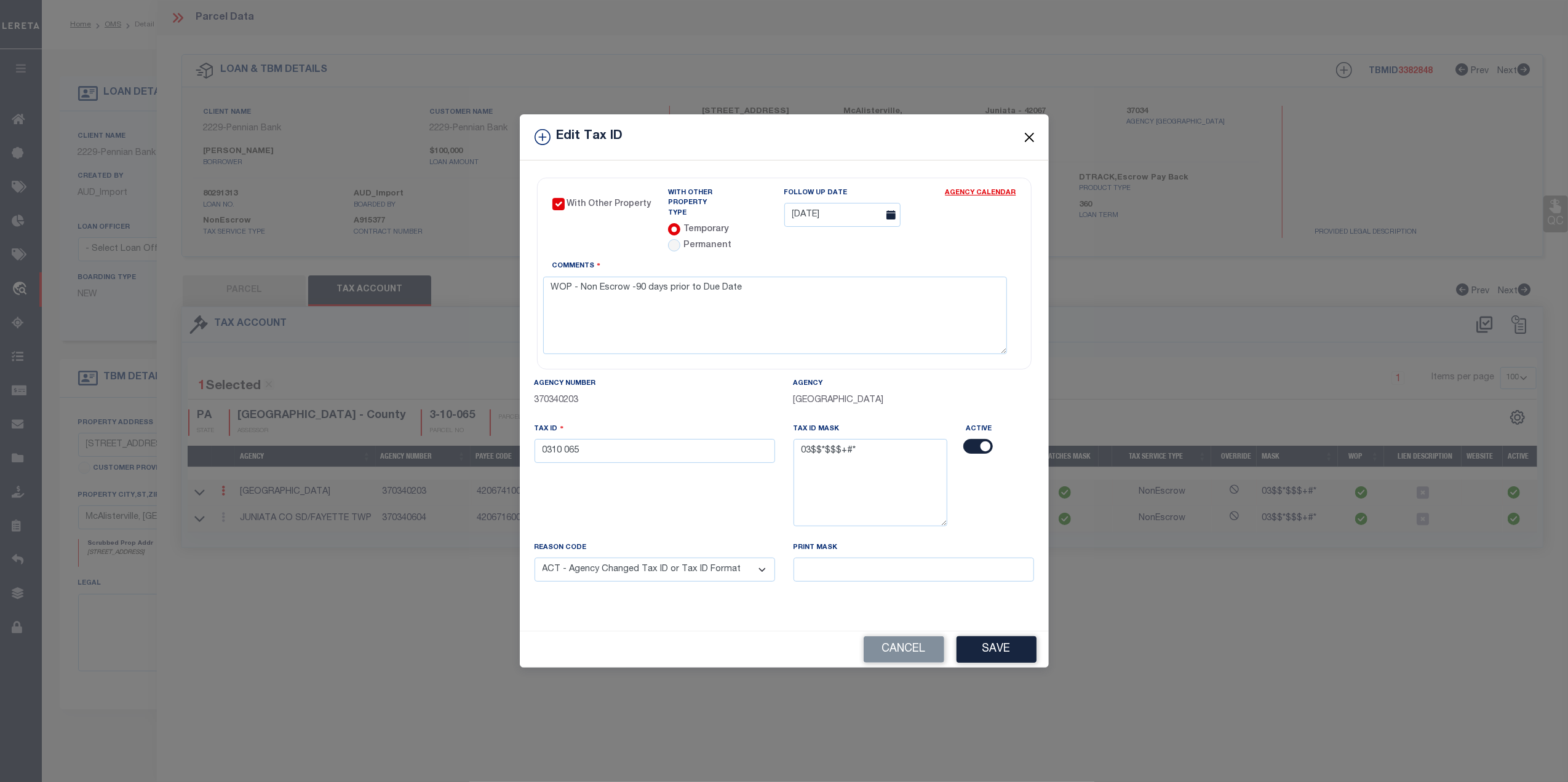
click at [1029, 143] on button "Close" at bounding box center [1029, 137] width 16 height 16
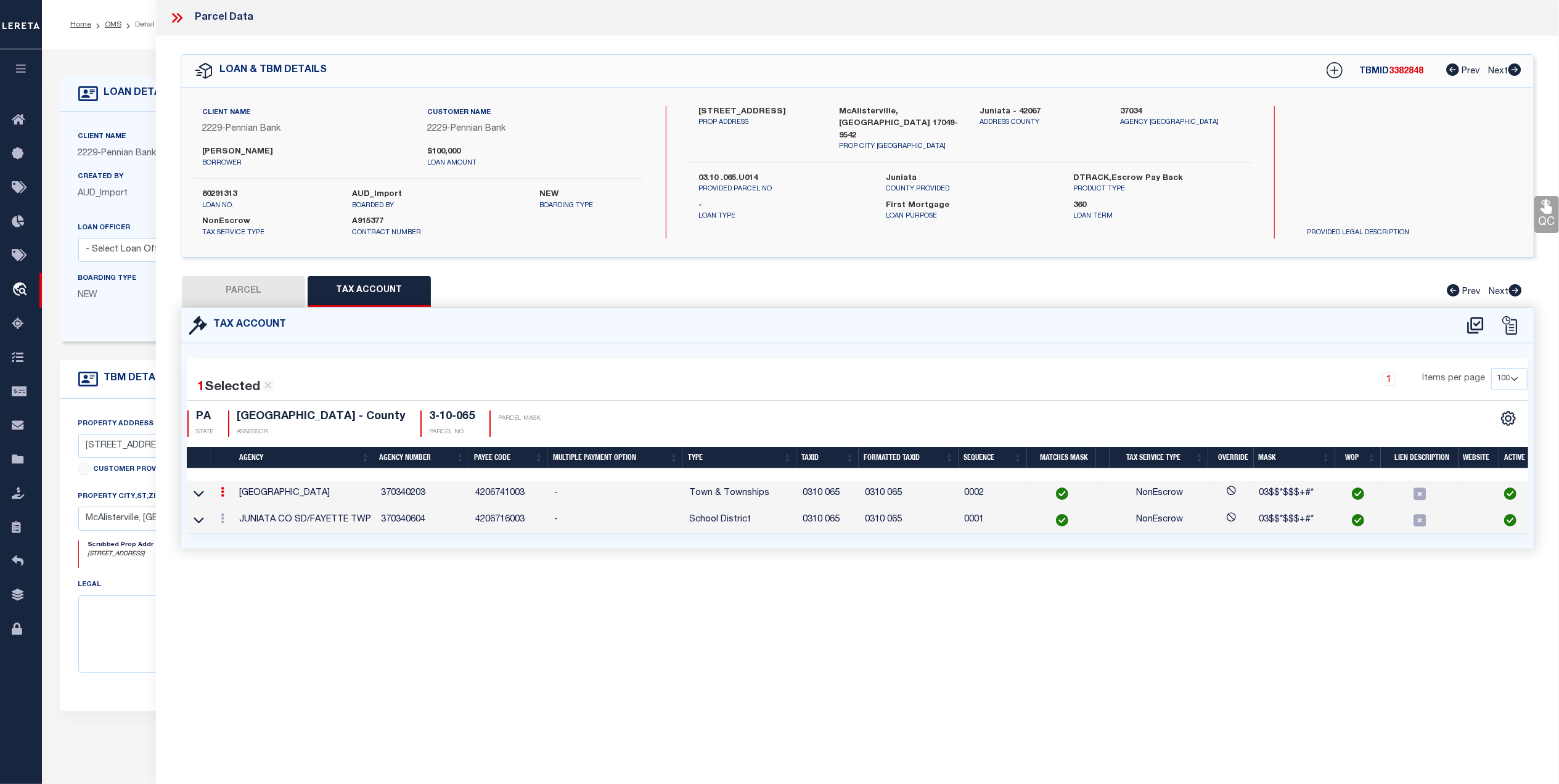
click at [368, 290] on button "Tax Account" at bounding box center [369, 292] width 123 height 31
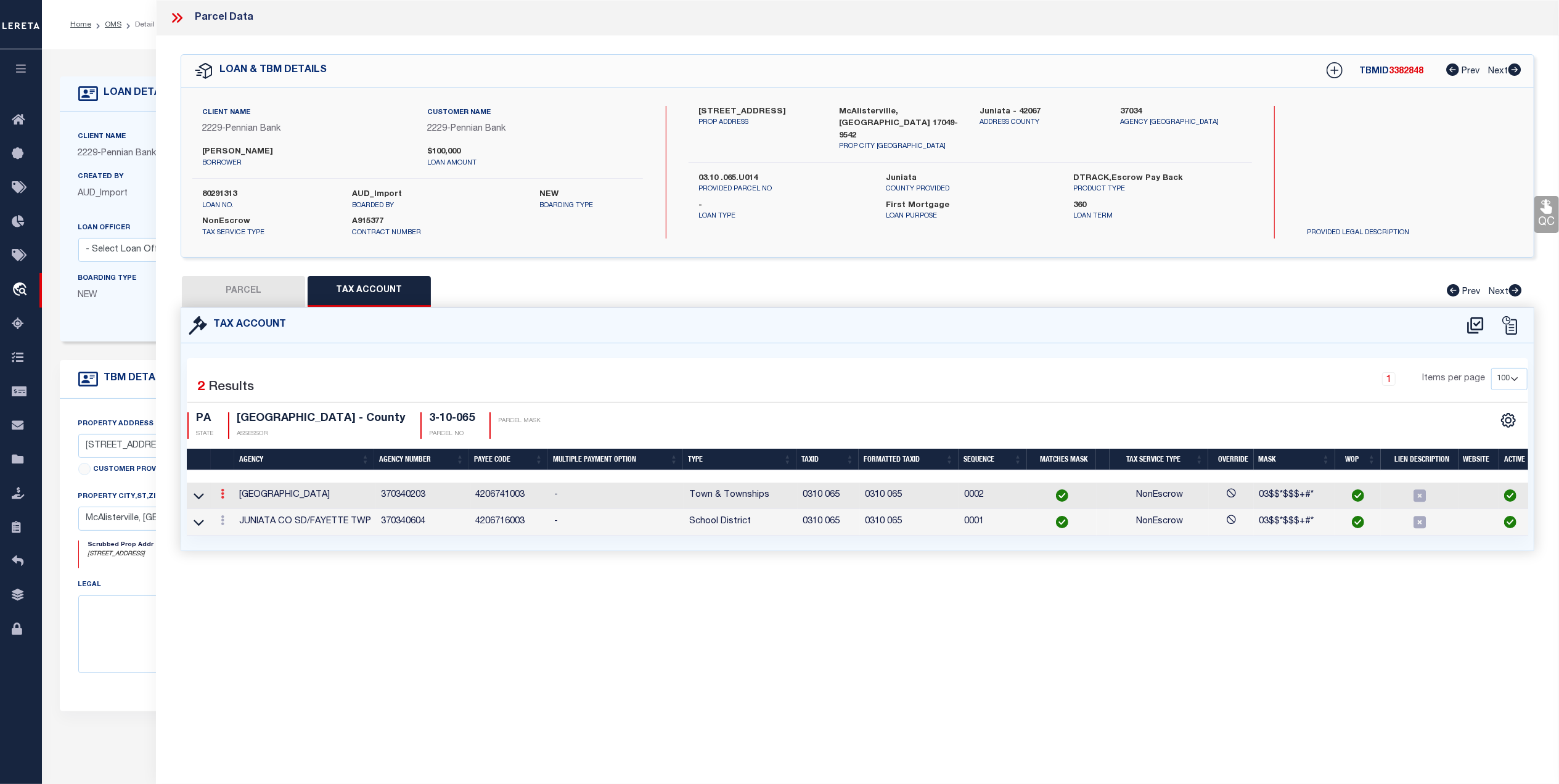
click at [225, 496] on link at bounding box center [222, 495] width 14 height 10
click at [246, 510] on link at bounding box center [239, 513] width 46 height 21
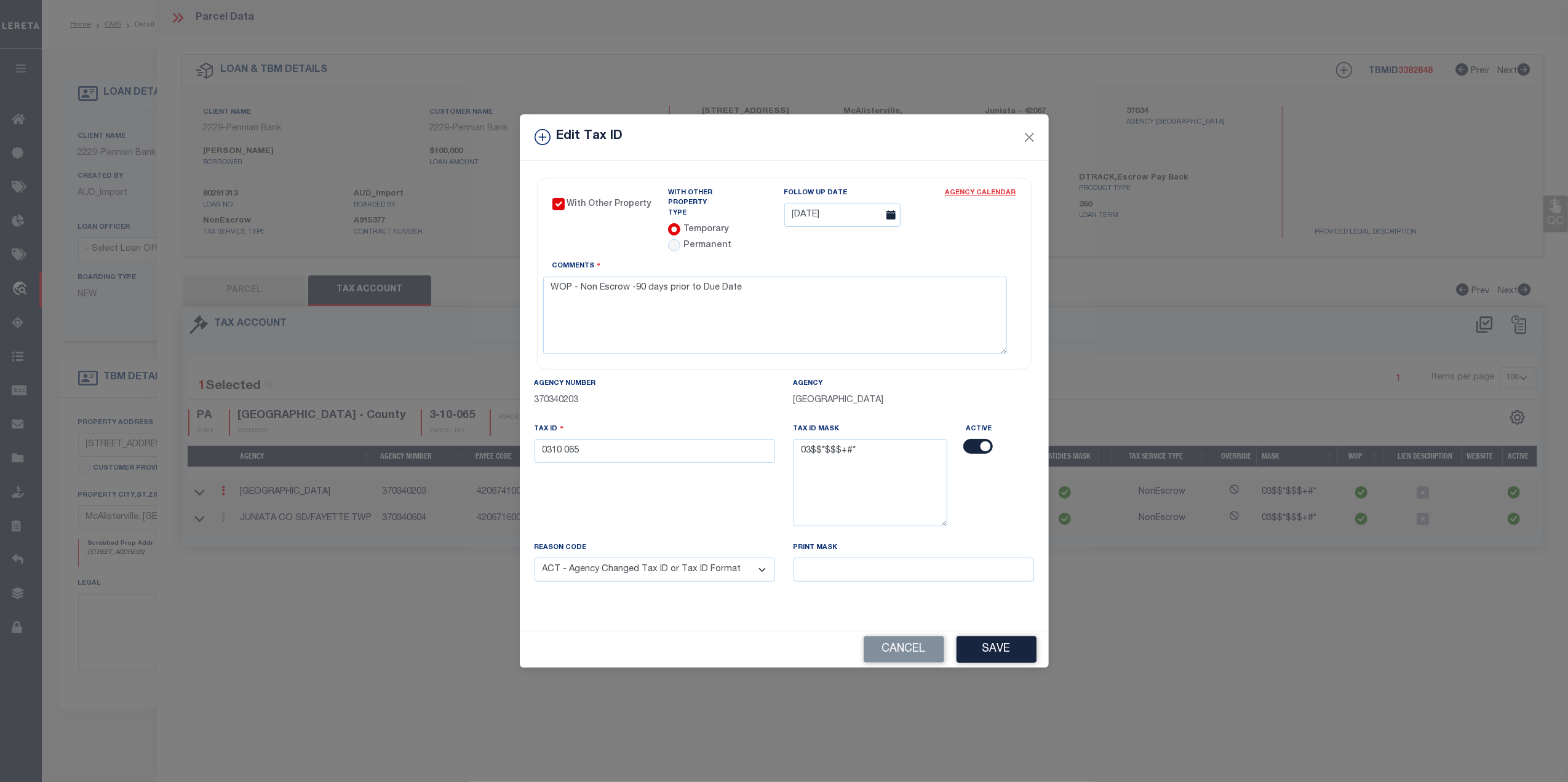
click at [966, 192] on link "Agency Calendar" at bounding box center [981, 196] width 71 height 15
click at [895, 219] on icon at bounding box center [891, 215] width 9 height 9
click at [837, 193] on label "Follow up Date" at bounding box center [815, 194] width 64 height 11
click at [895, 217] on icon at bounding box center [891, 215] width 9 height 9
click at [864, 215] on input "03/20/2026" at bounding box center [841, 215] width 116 height 24
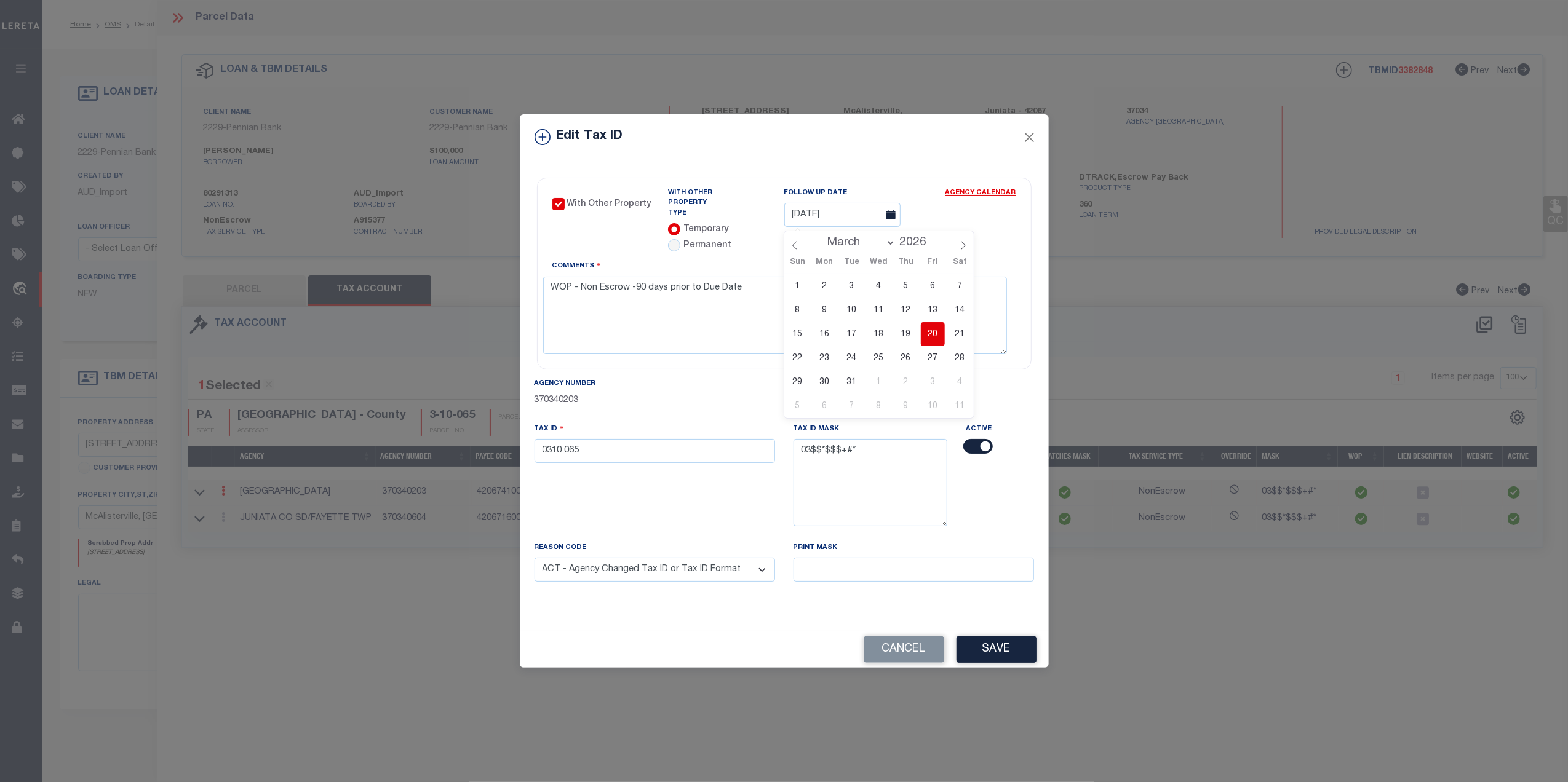
click at [1191, 657] on div "Edit Tax ID With Other Property With Other Property Type Temporary" at bounding box center [784, 391] width 1568 height 782
click at [925, 648] on button "Cancel" at bounding box center [903, 649] width 81 height 26
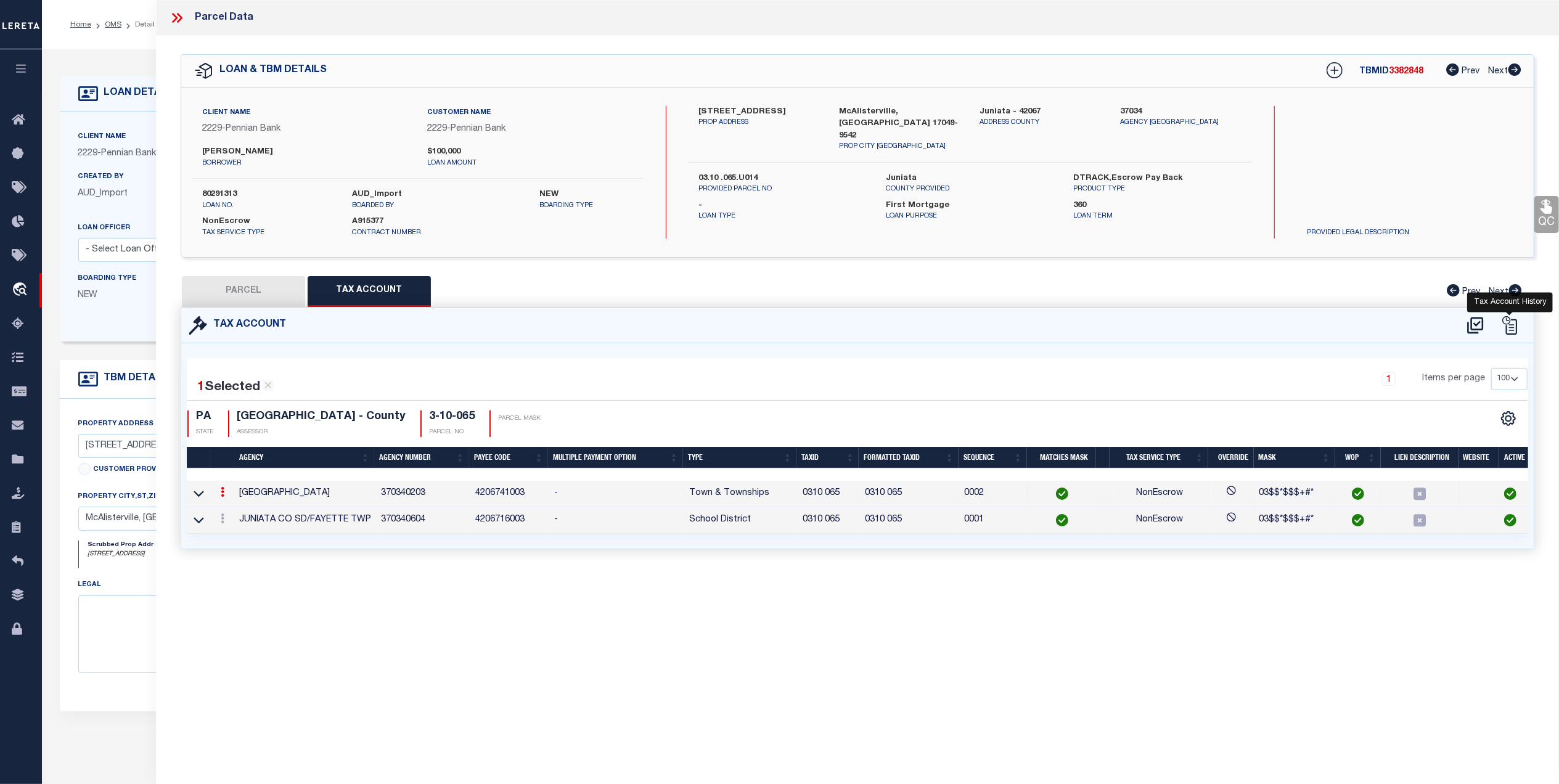
click at [1509, 321] on icon at bounding box center [1509, 325] width 19 height 19
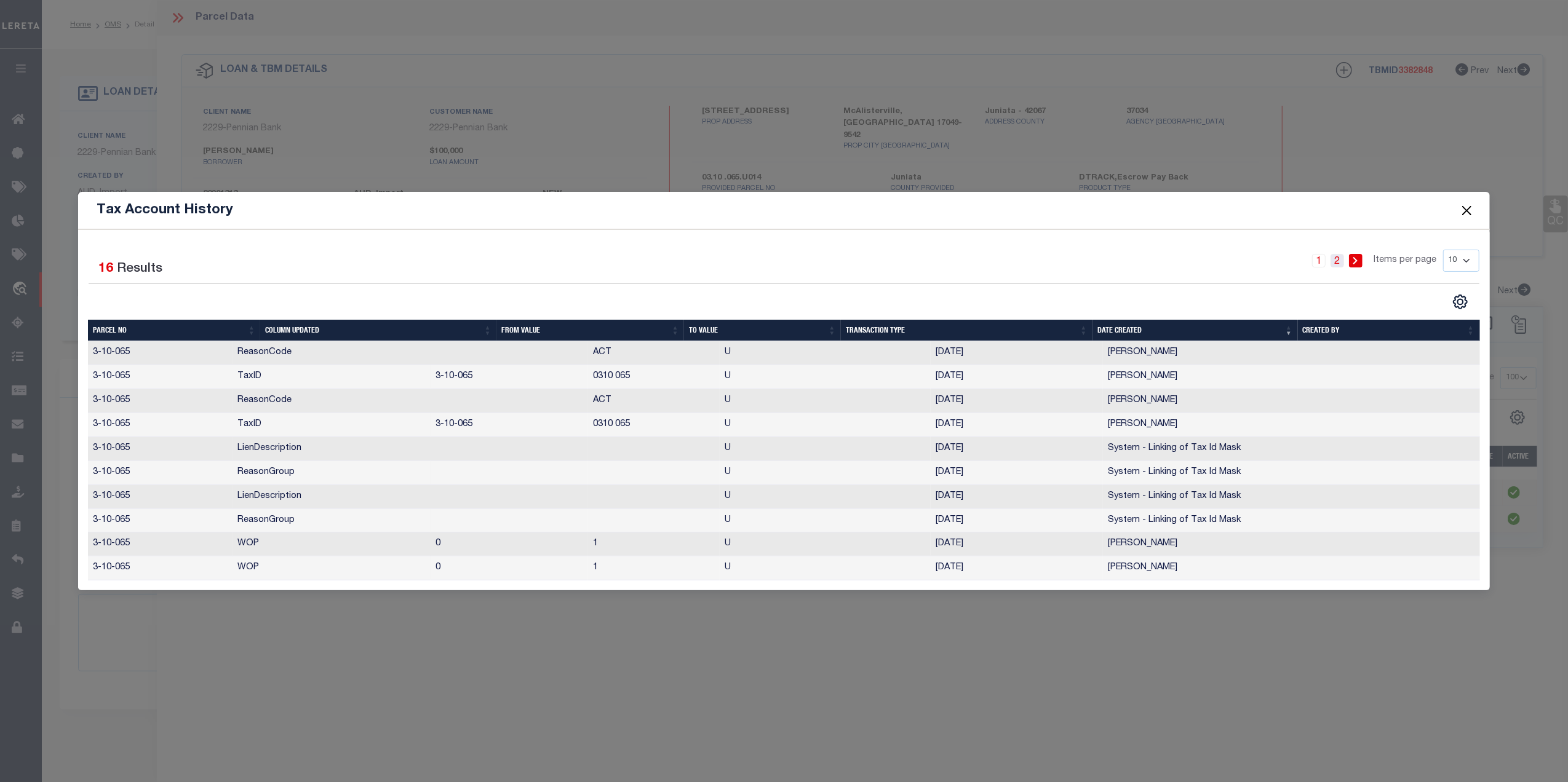
click at [1336, 259] on link "2" at bounding box center [1336, 260] width 13 height 13
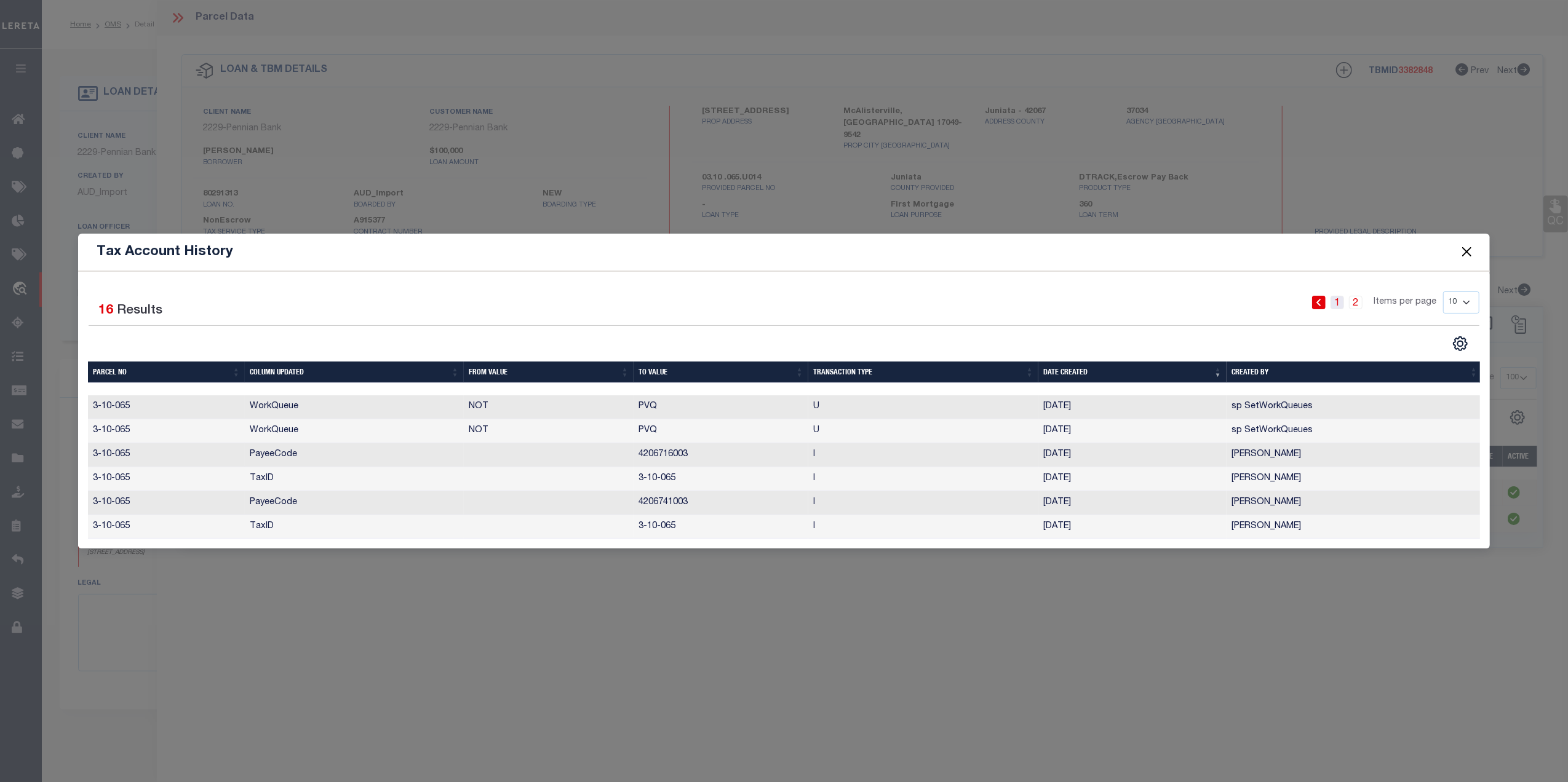
click at [1337, 300] on link "1" at bounding box center [1336, 302] width 13 height 13
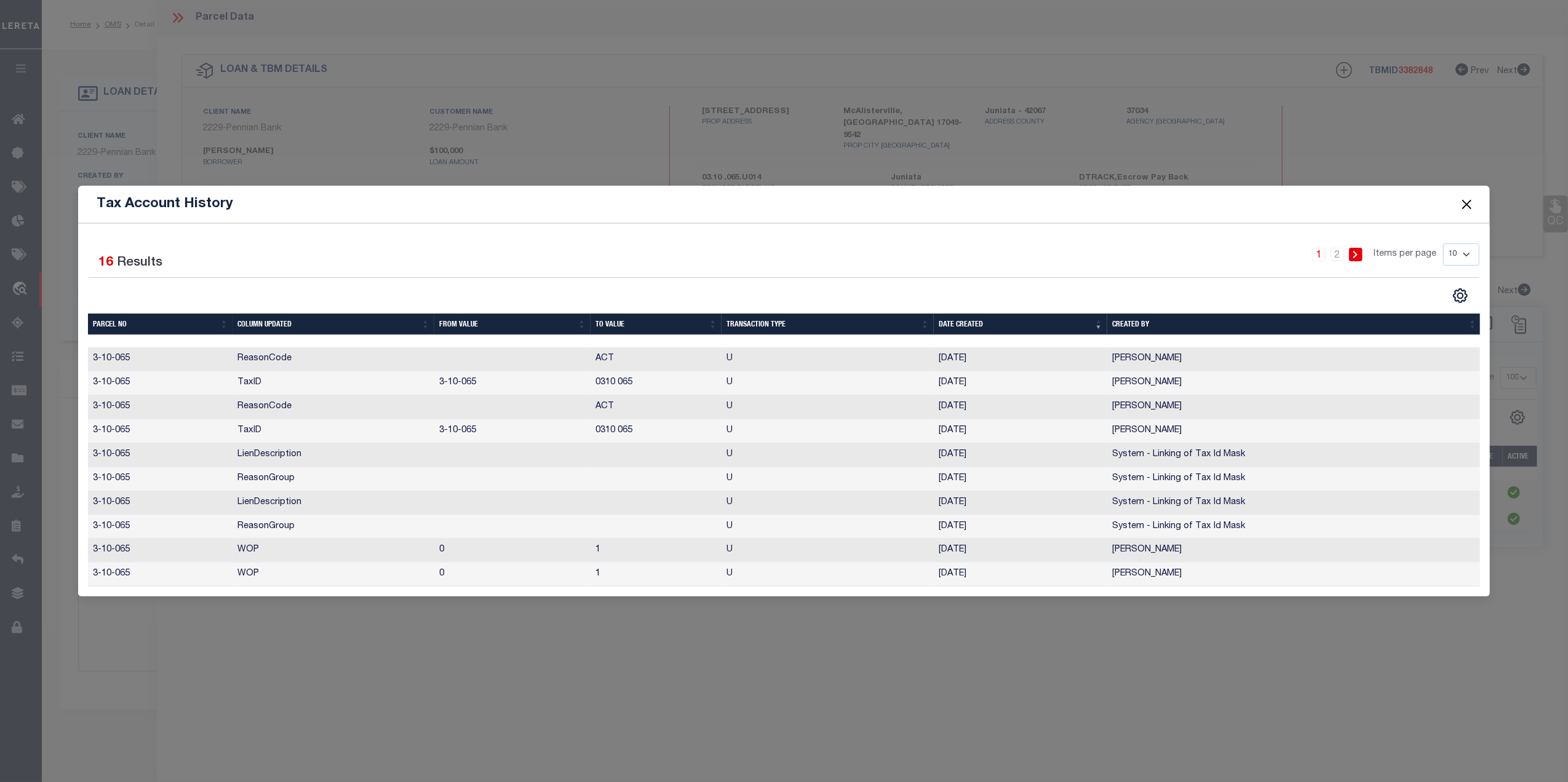
click at [1467, 202] on button "Close" at bounding box center [1467, 204] width 16 height 16
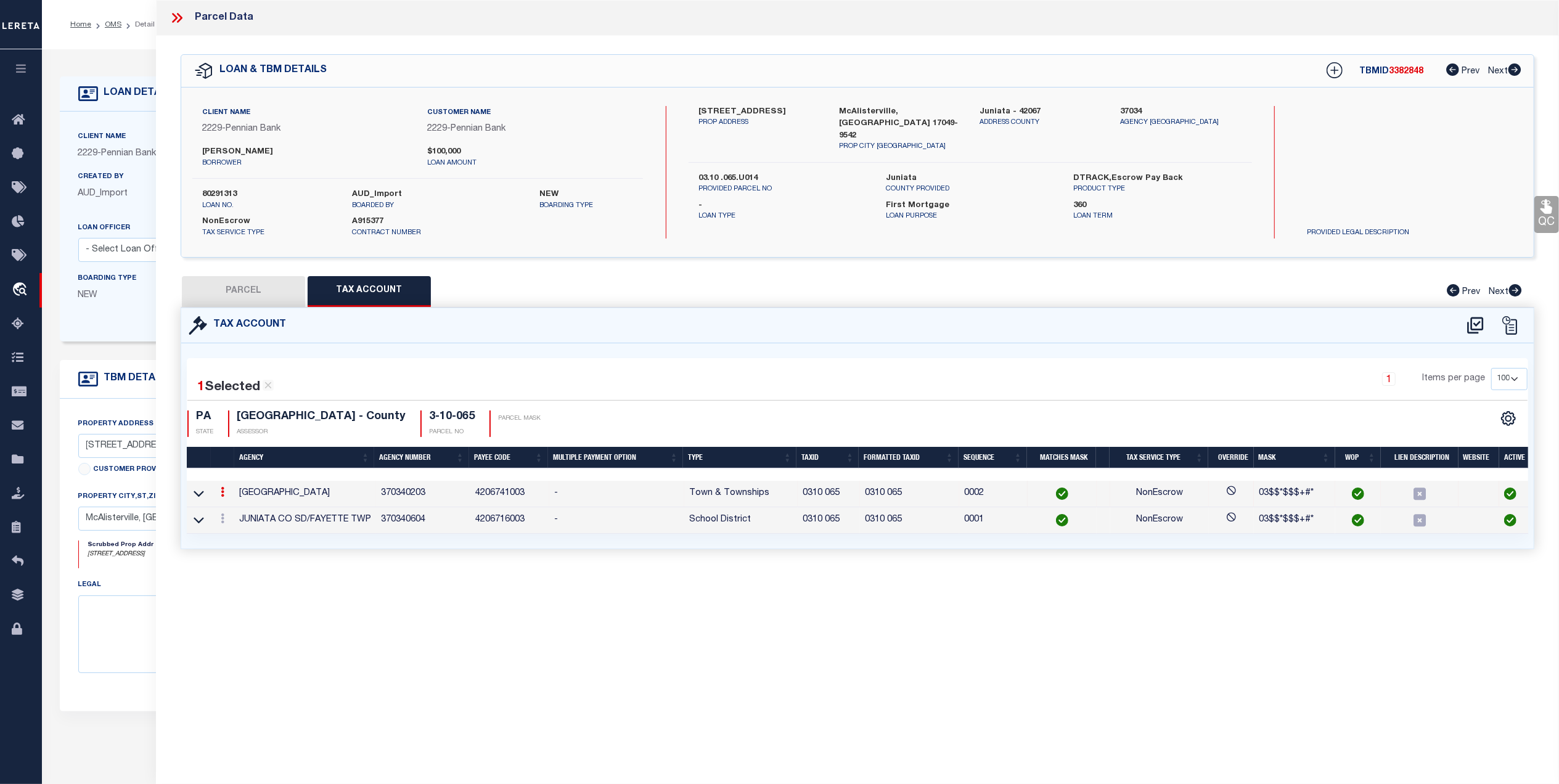
click at [177, 17] on icon at bounding box center [177, 18] width 16 height 16
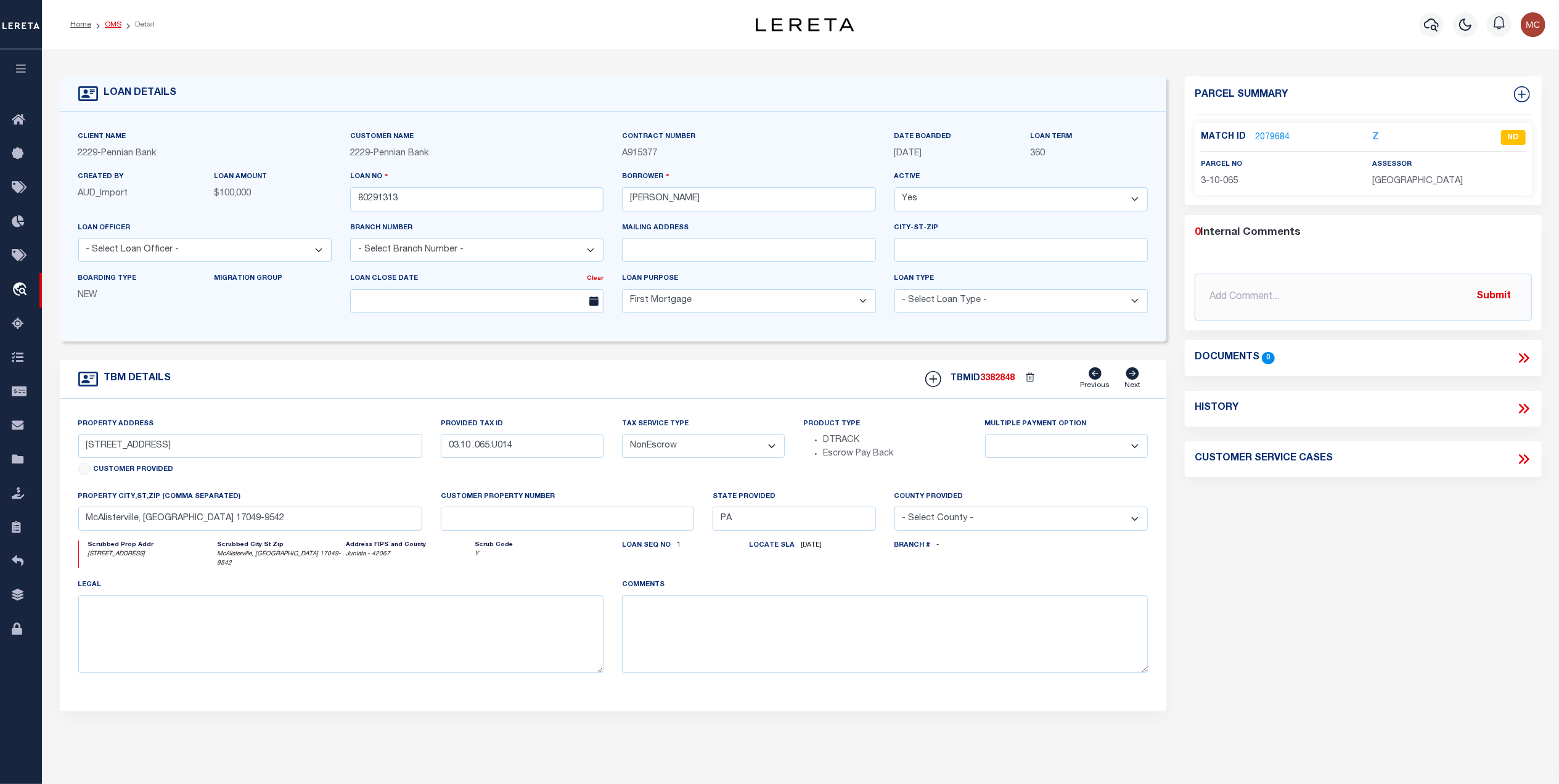
click at [111, 23] on link "OMS" at bounding box center [113, 24] width 16 height 7
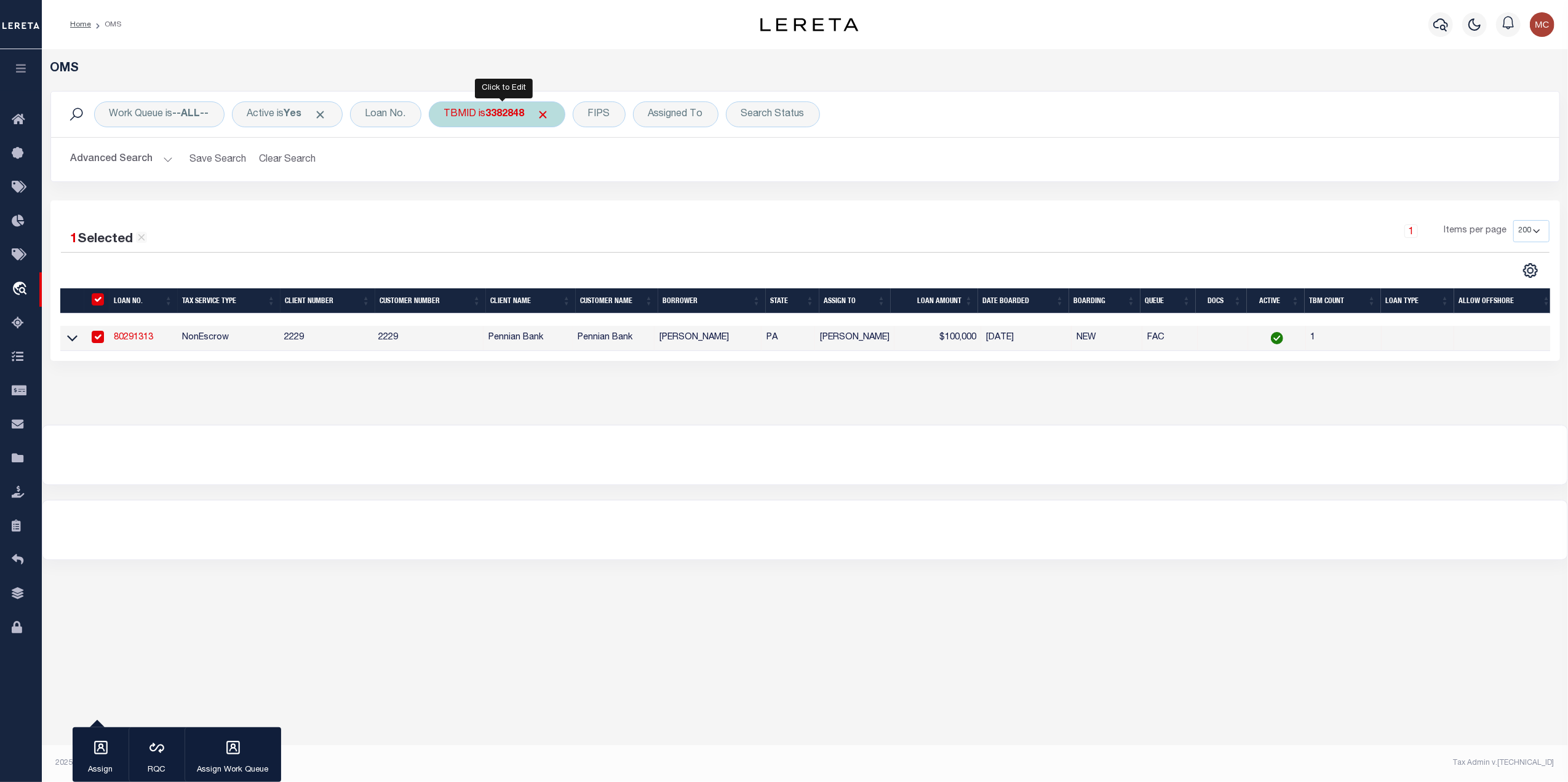
click at [482, 113] on div "TBMID is 3382848" at bounding box center [497, 114] width 137 height 26
click at [613, 196] on input "Apply" at bounding box center [607, 196] width 36 height 21
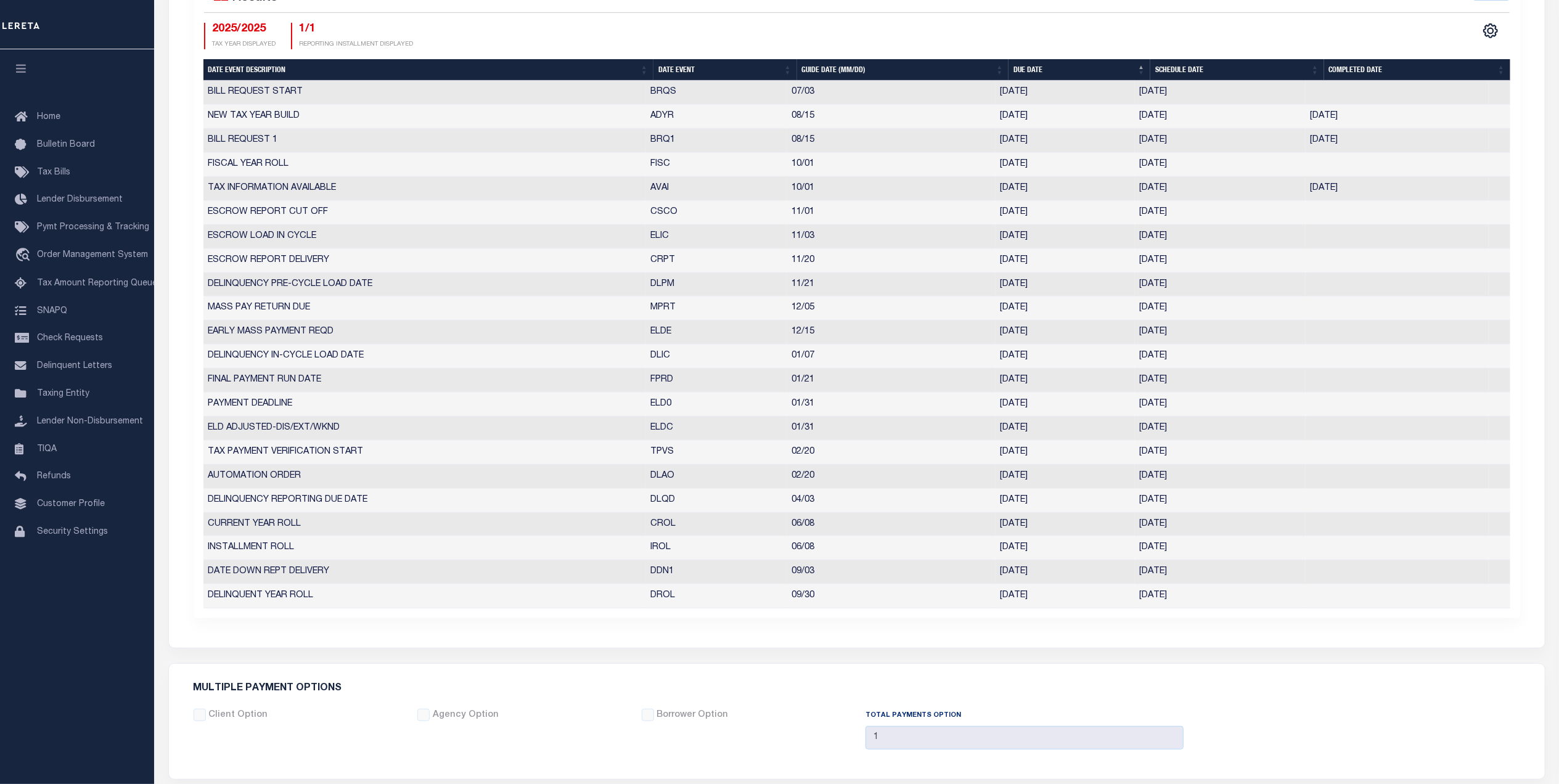
scroll to position [82, 0]
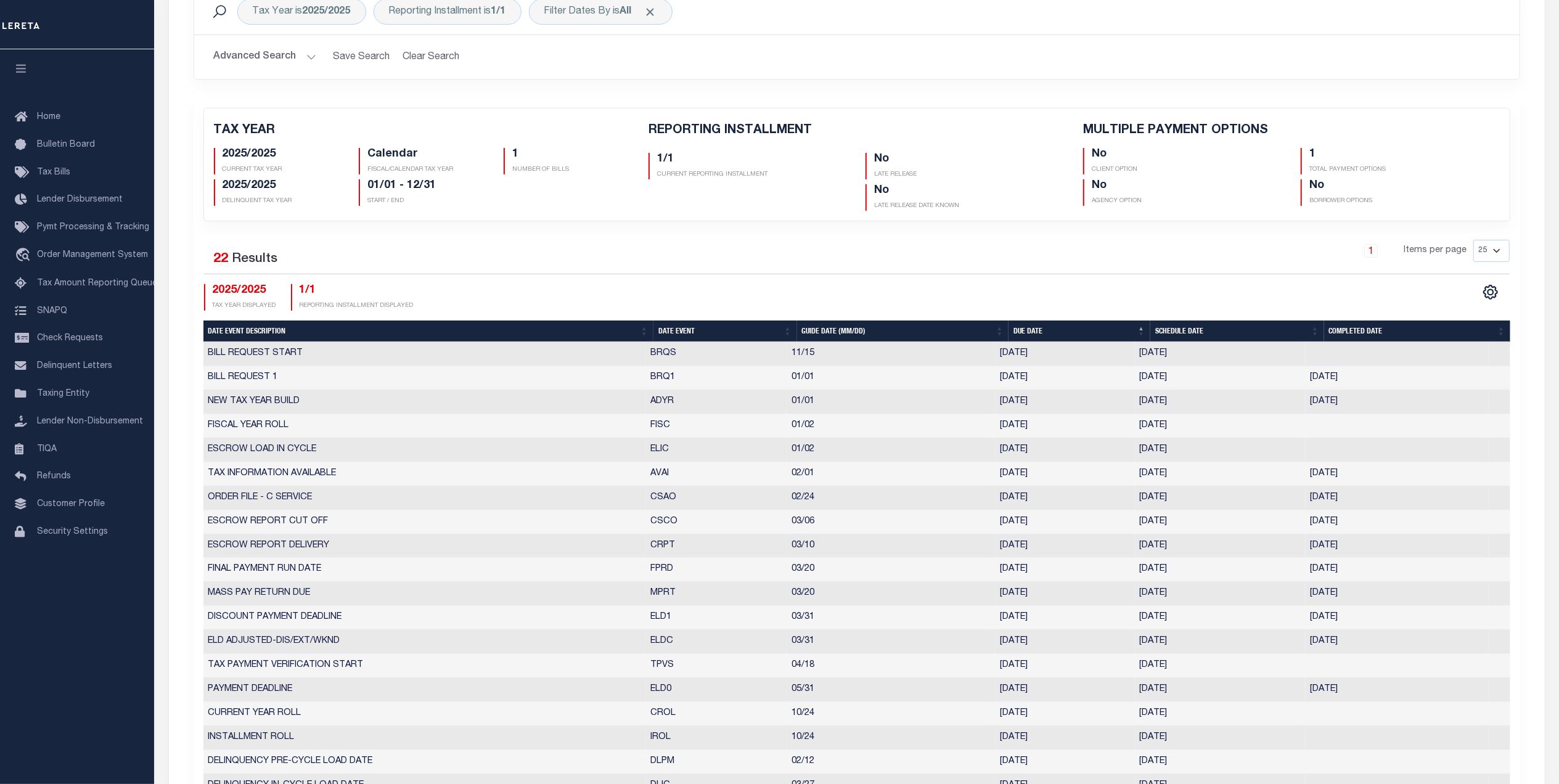
scroll to position [164, 0]
